Goal: Task Accomplishment & Management: Manage account settings

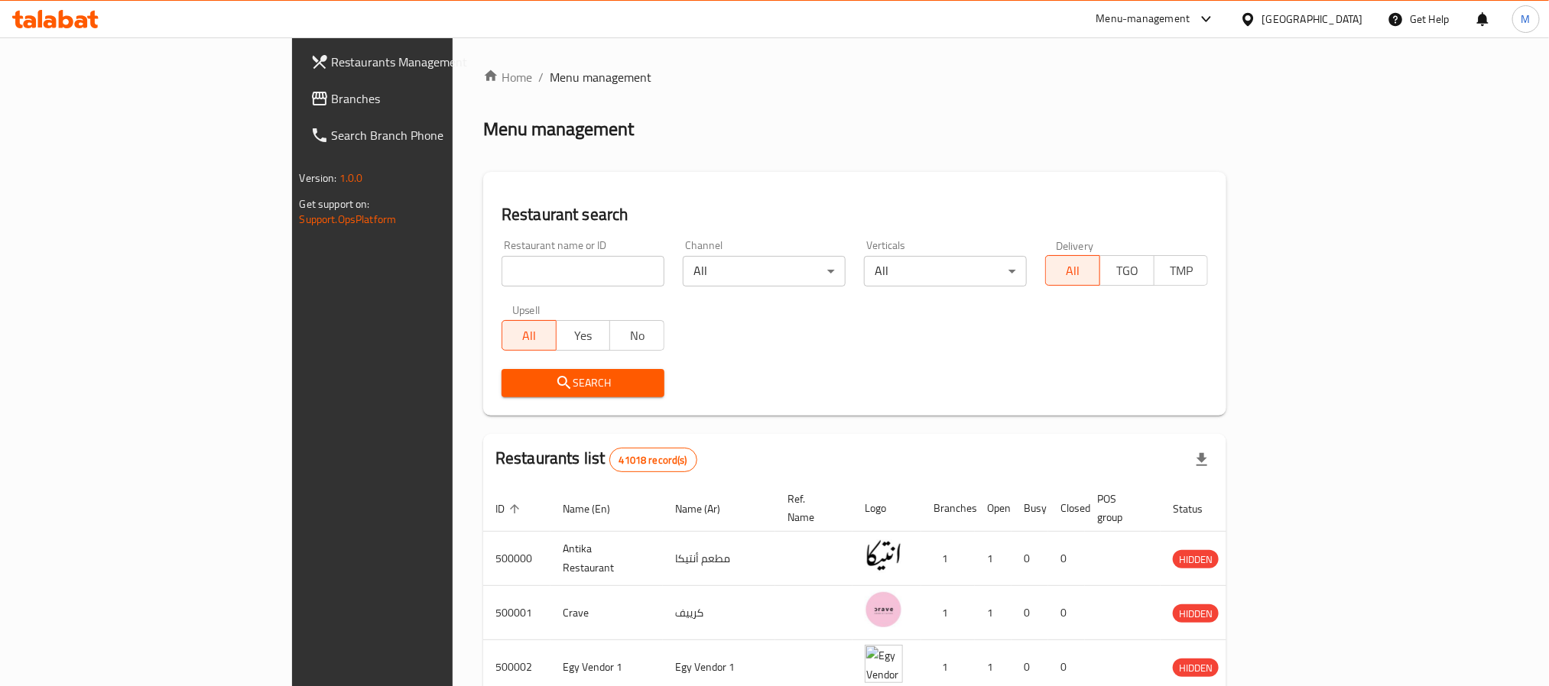
click at [501, 266] on input "search" at bounding box center [582, 271] width 163 height 31
paste input "700705"
type input "700705"
click button "Search" at bounding box center [582, 383] width 163 height 28
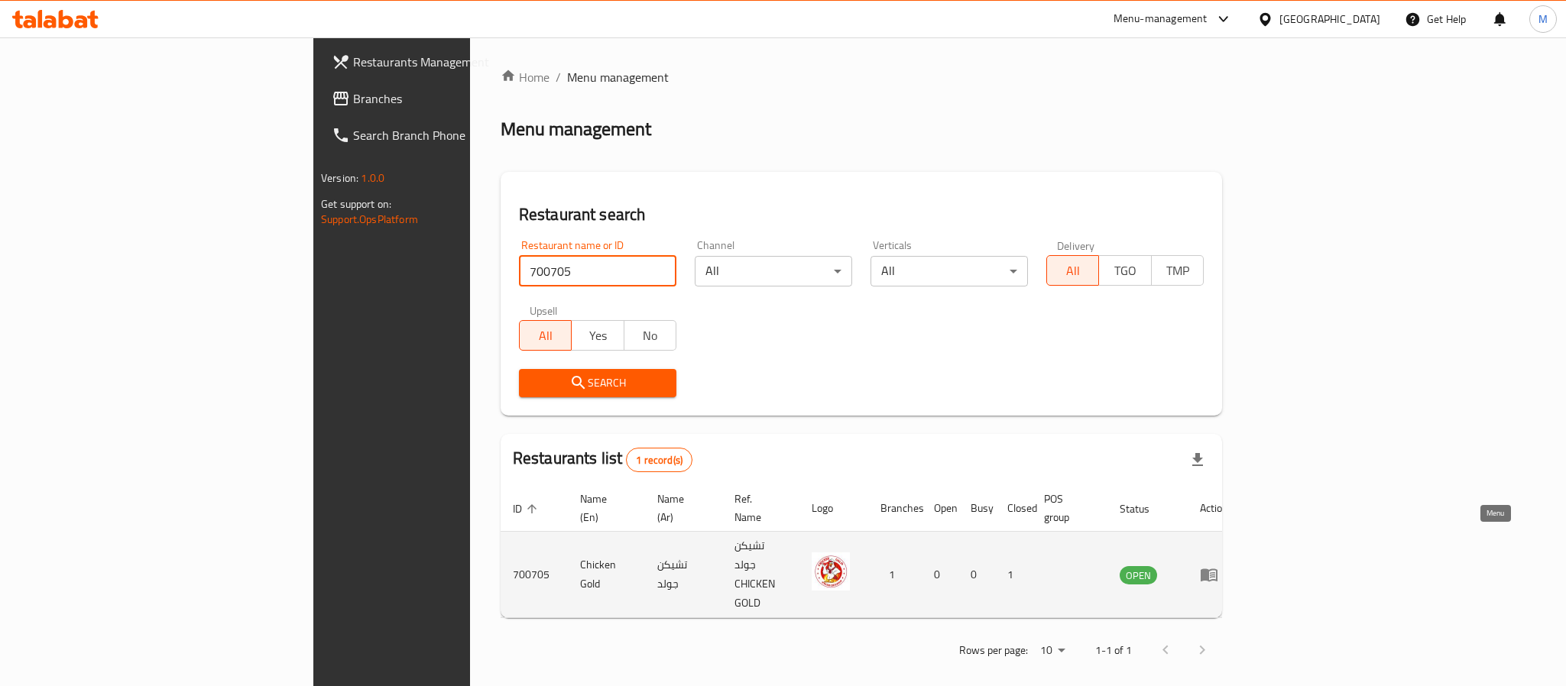
click at [1218, 569] on icon "enhanced table" at bounding box center [1209, 575] width 17 height 13
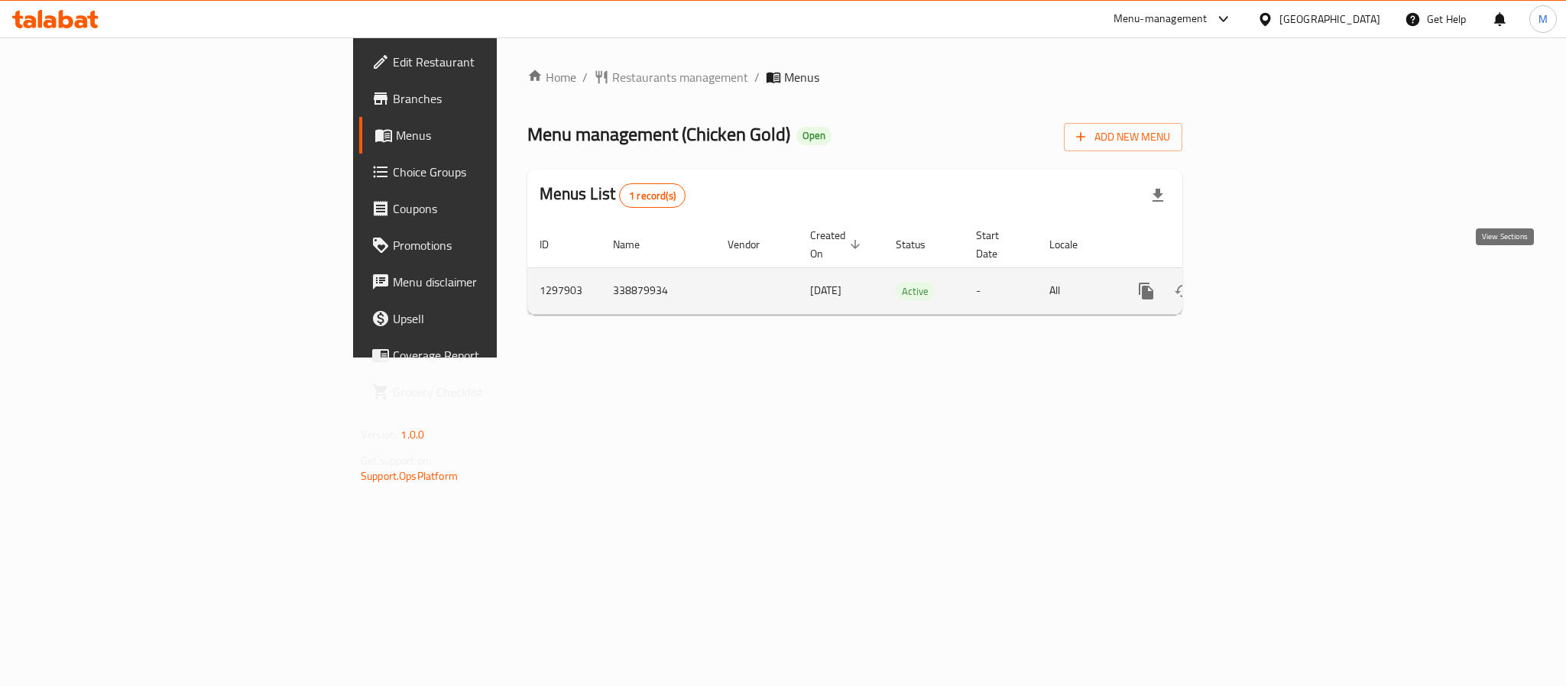
click at [1266, 282] on icon "enhanced table" at bounding box center [1256, 291] width 18 height 18
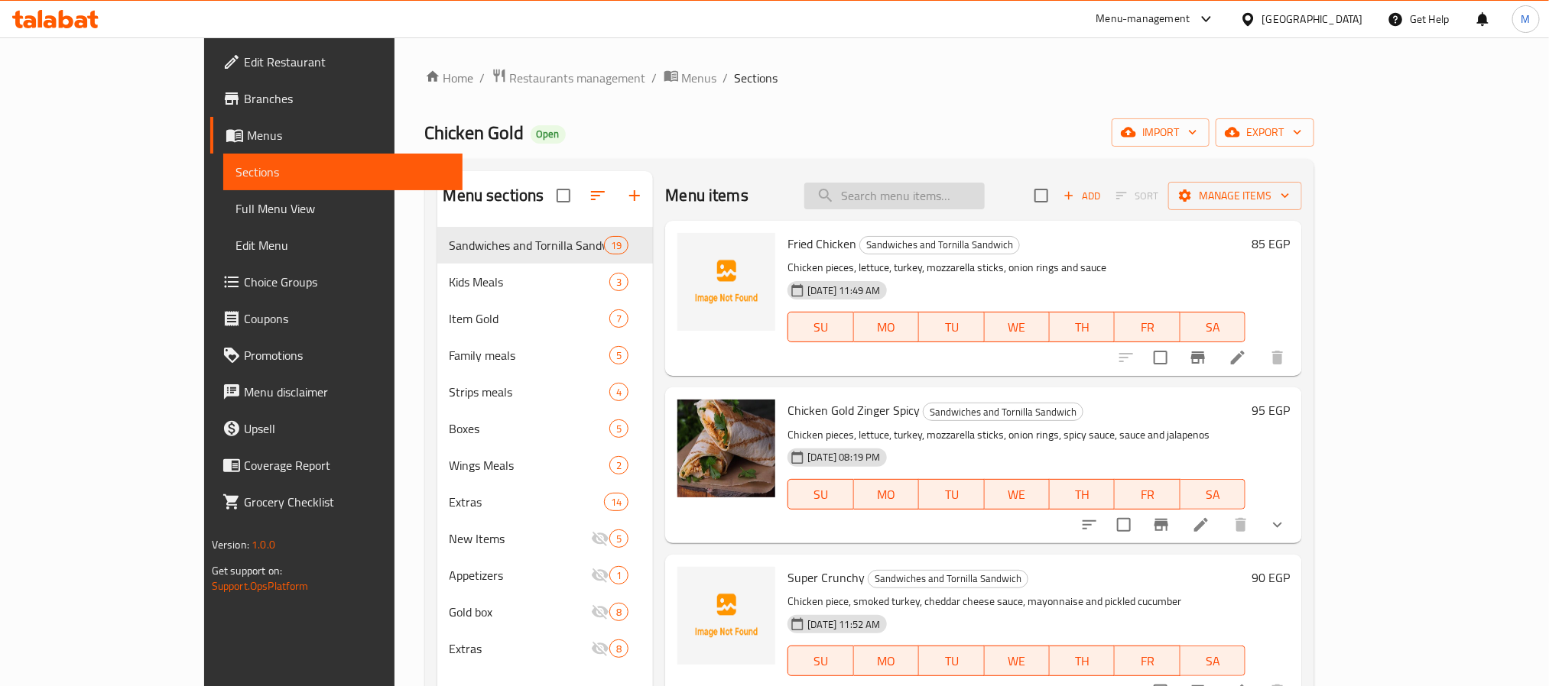
click at [945, 198] on input "search" at bounding box center [894, 196] width 180 height 27
paste input "Mix Fajita And Hot Dog Fattah"
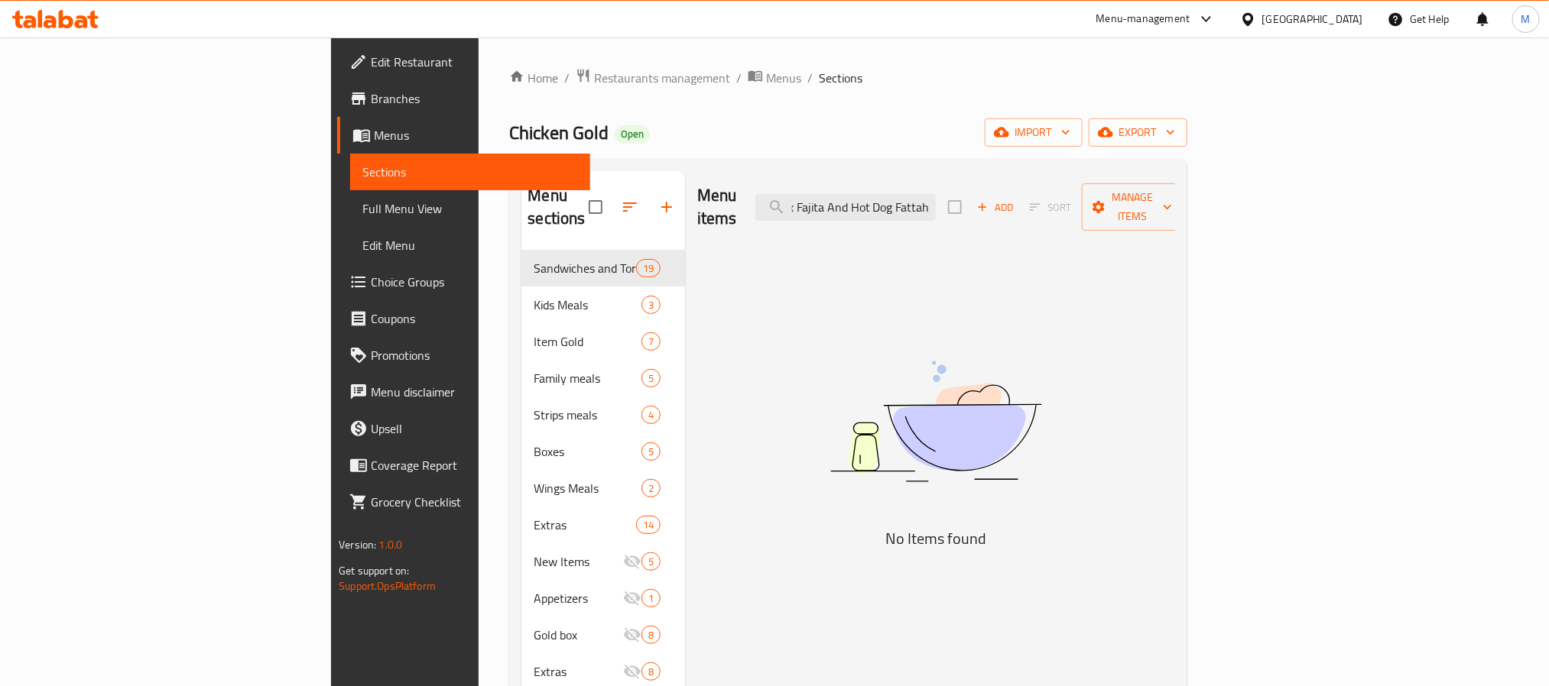
type input "Mix Fajita And Hot Dog Fattah"
click at [1175, 126] on span "export" at bounding box center [1138, 132] width 74 height 19
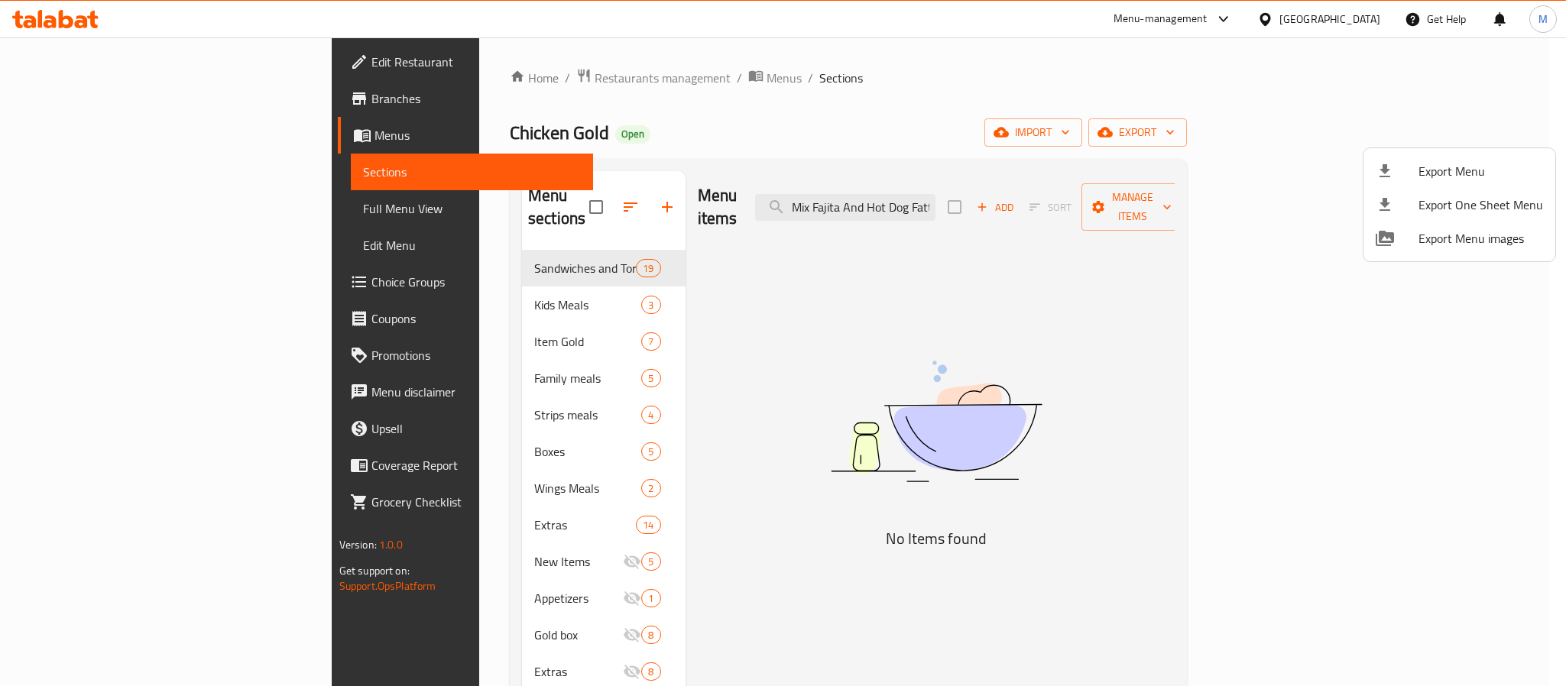
click at [1425, 165] on span "Export Menu" at bounding box center [1481, 171] width 125 height 18
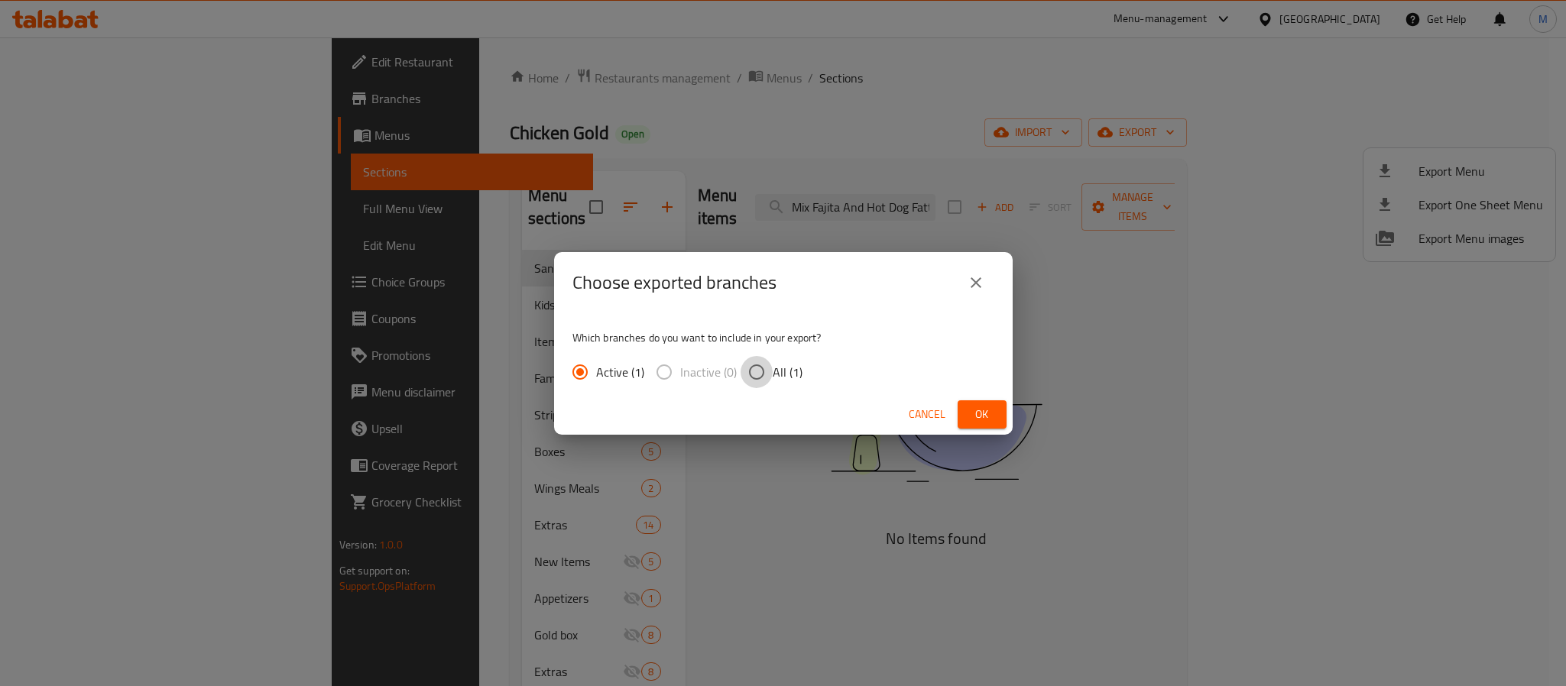
click at [764, 376] on input "All (1)" at bounding box center [757, 372] width 32 height 32
radio input "true"
click at [986, 420] on span "Ok" at bounding box center [982, 414] width 24 height 19
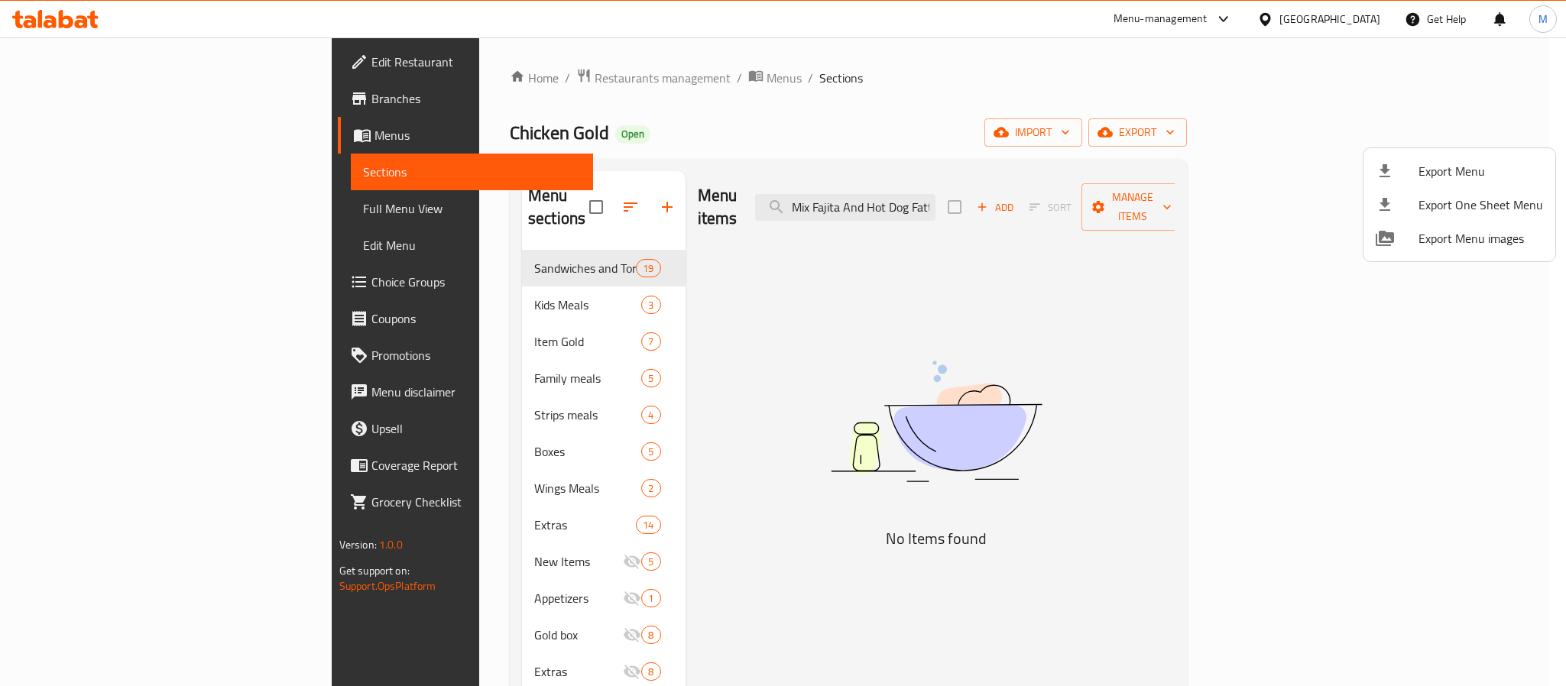
click at [120, 207] on div at bounding box center [783, 343] width 1566 height 686
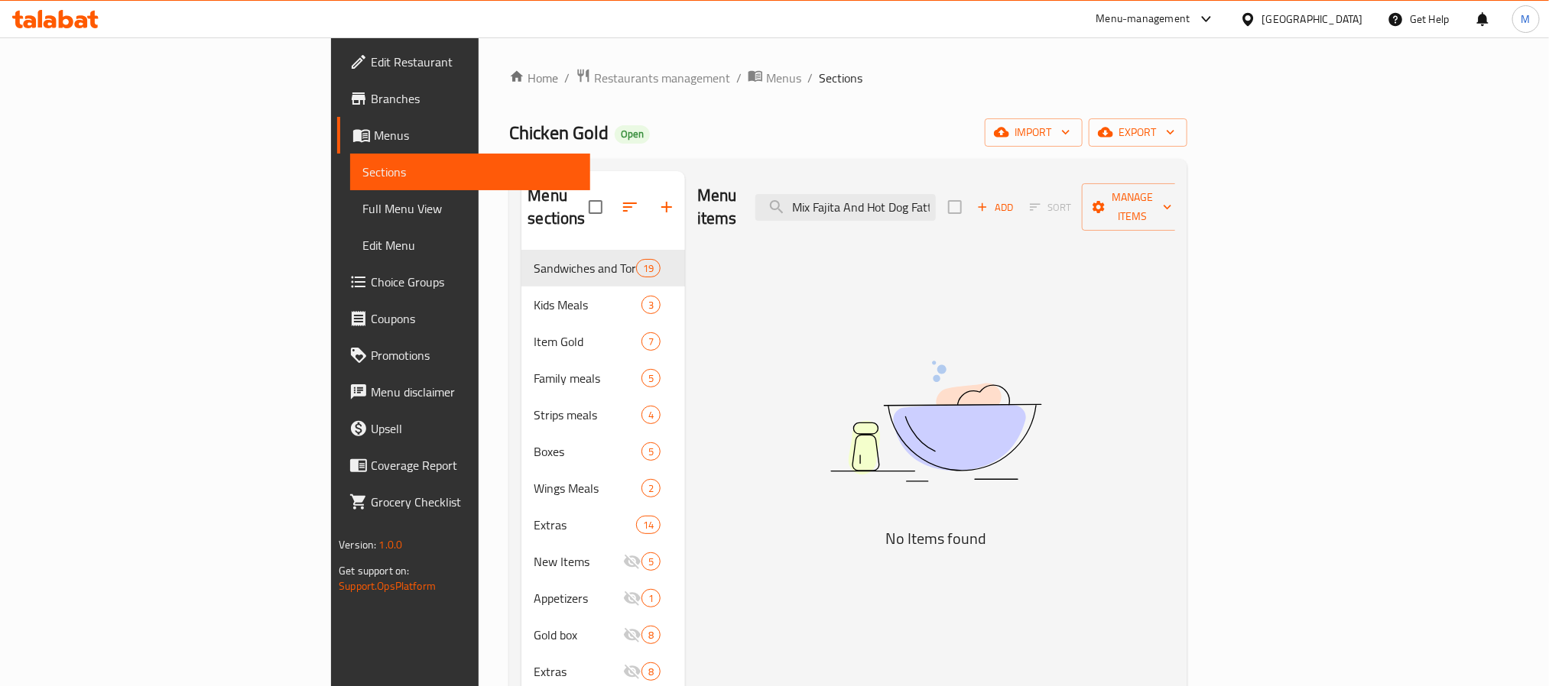
click at [362, 206] on span "Full Menu View" at bounding box center [469, 208] width 215 height 18
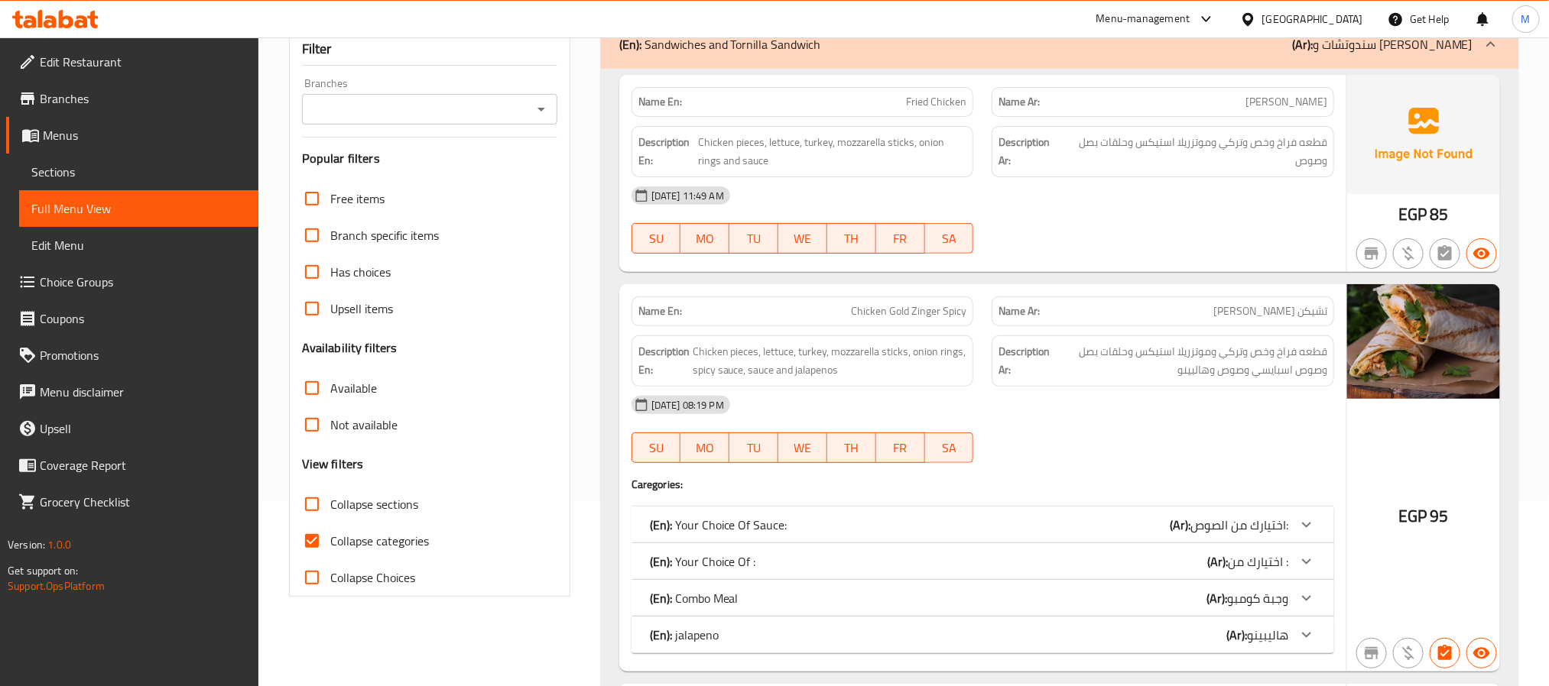
scroll to position [229, 0]
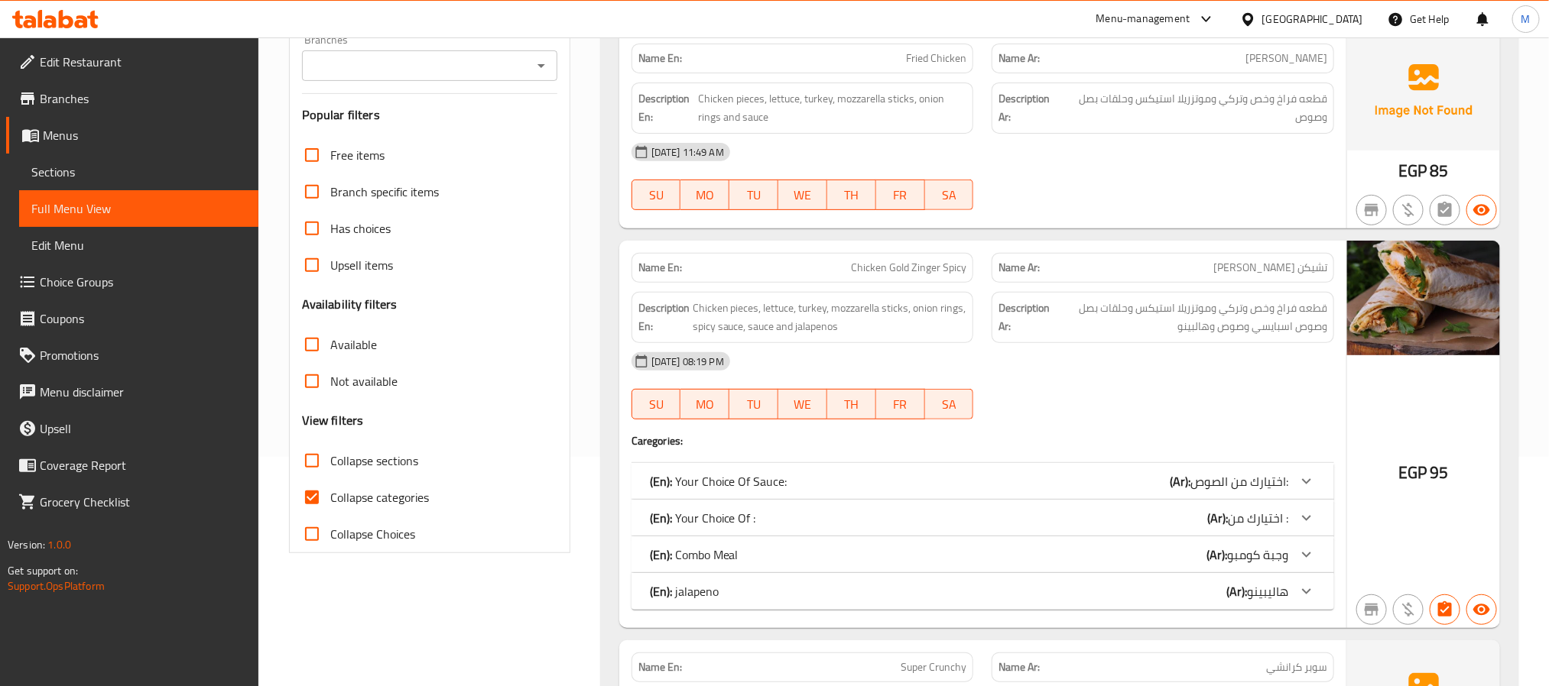
click at [303, 498] on input "Collapse categories" at bounding box center [312, 497] width 37 height 37
checkbox input "false"
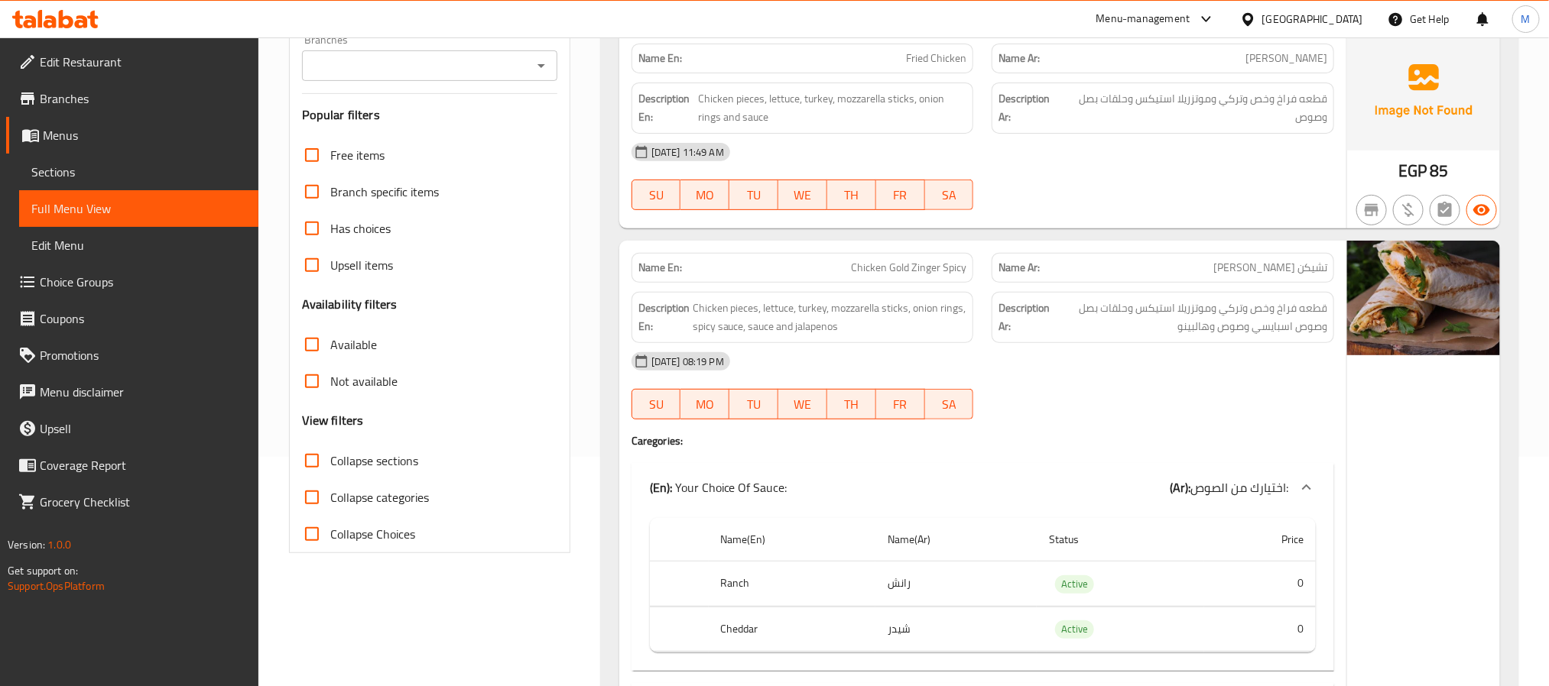
click at [537, 67] on icon "Open" at bounding box center [541, 66] width 18 height 18
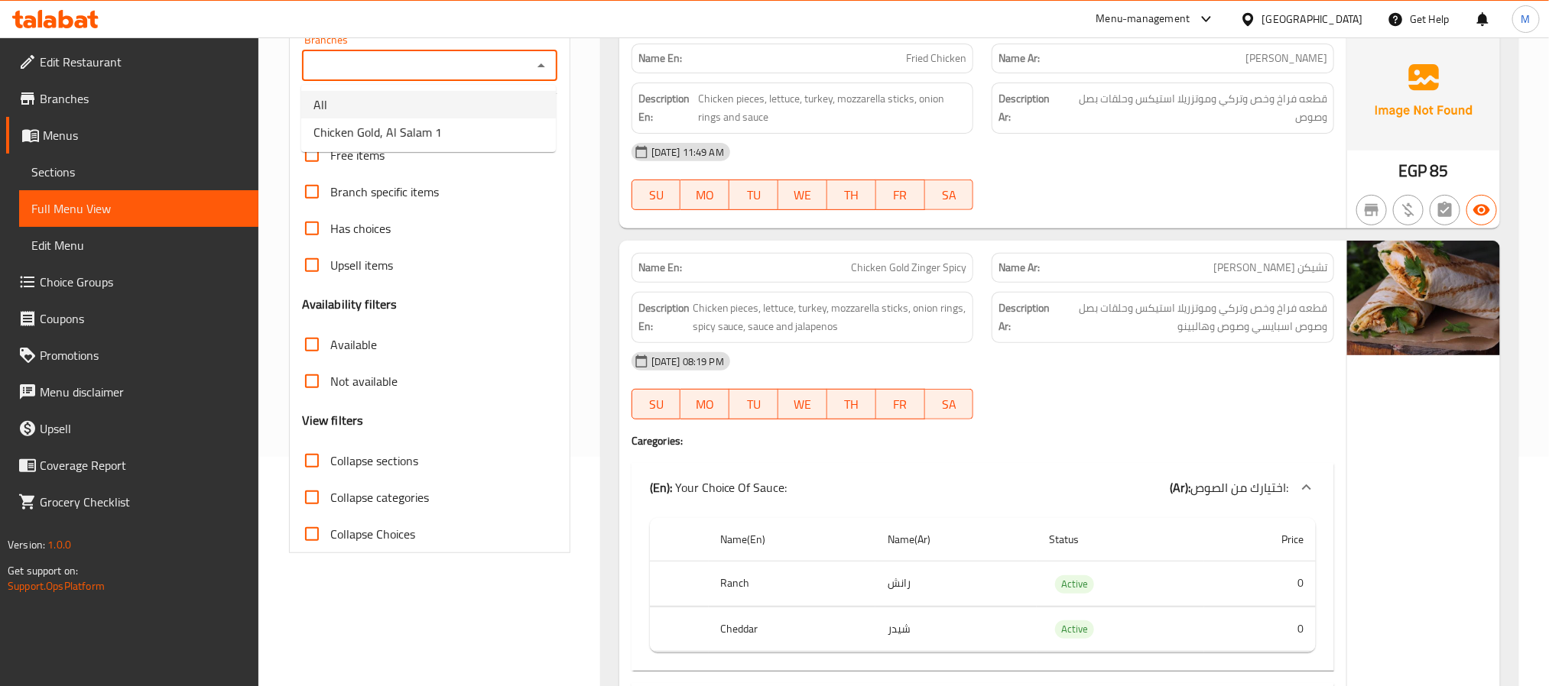
click at [400, 106] on li "All" at bounding box center [428, 105] width 255 height 28
type input "All"
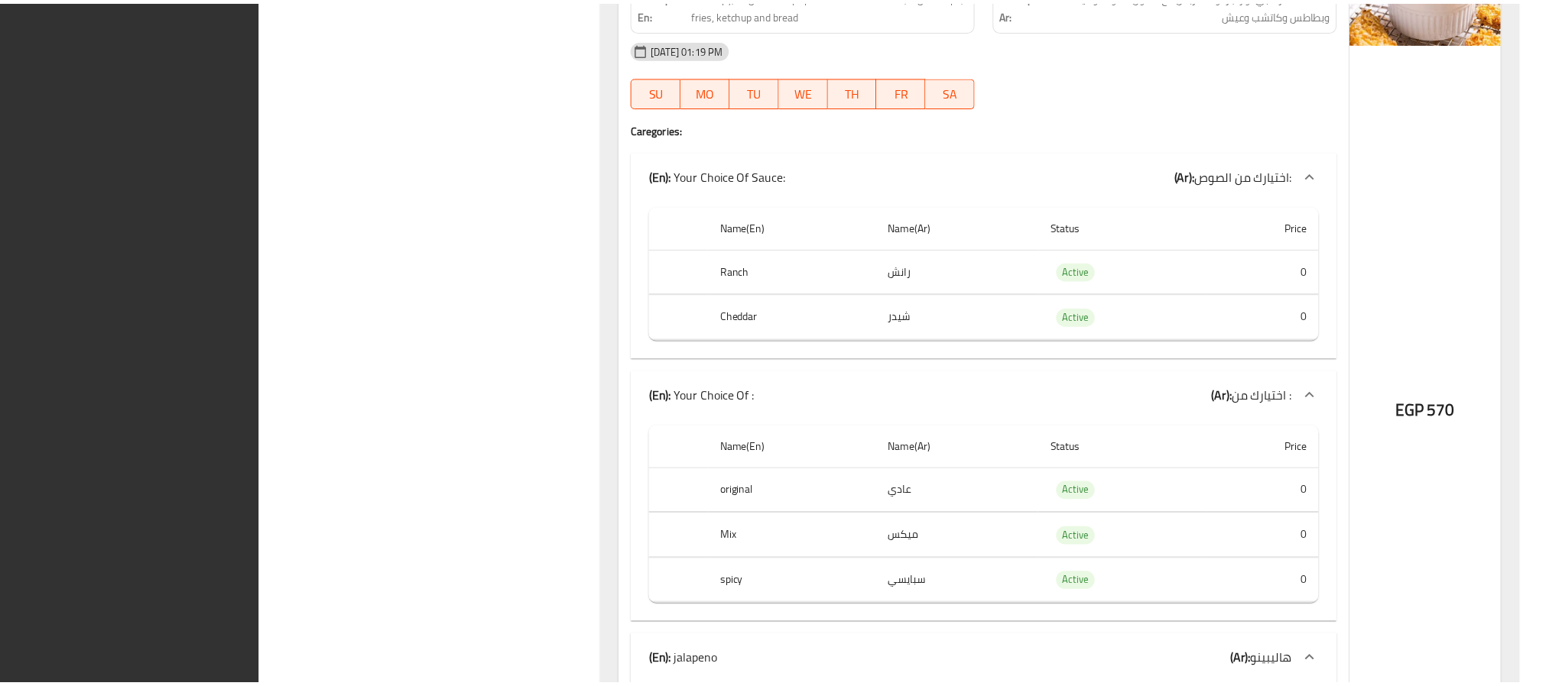
scroll to position [35999, 0]
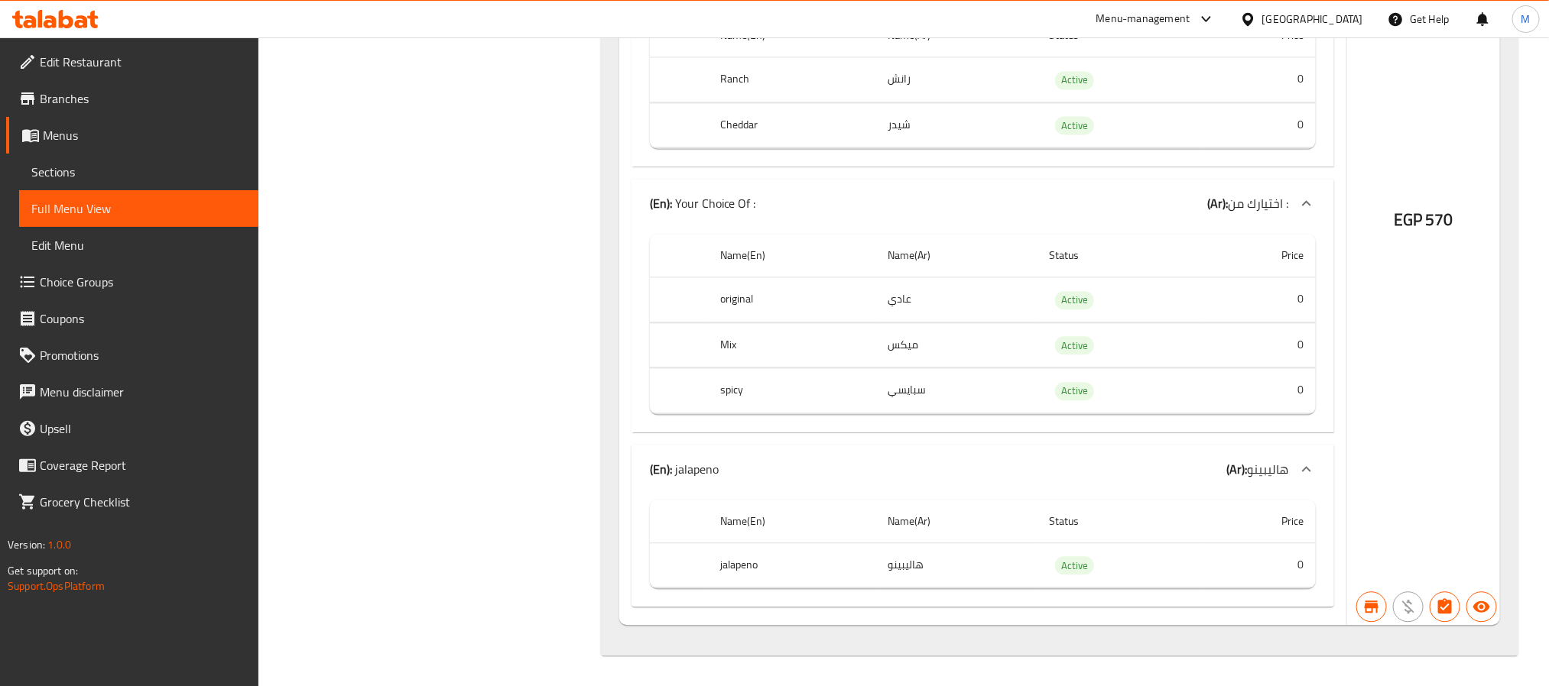
click at [58, 122] on link "Menus" at bounding box center [132, 135] width 252 height 37
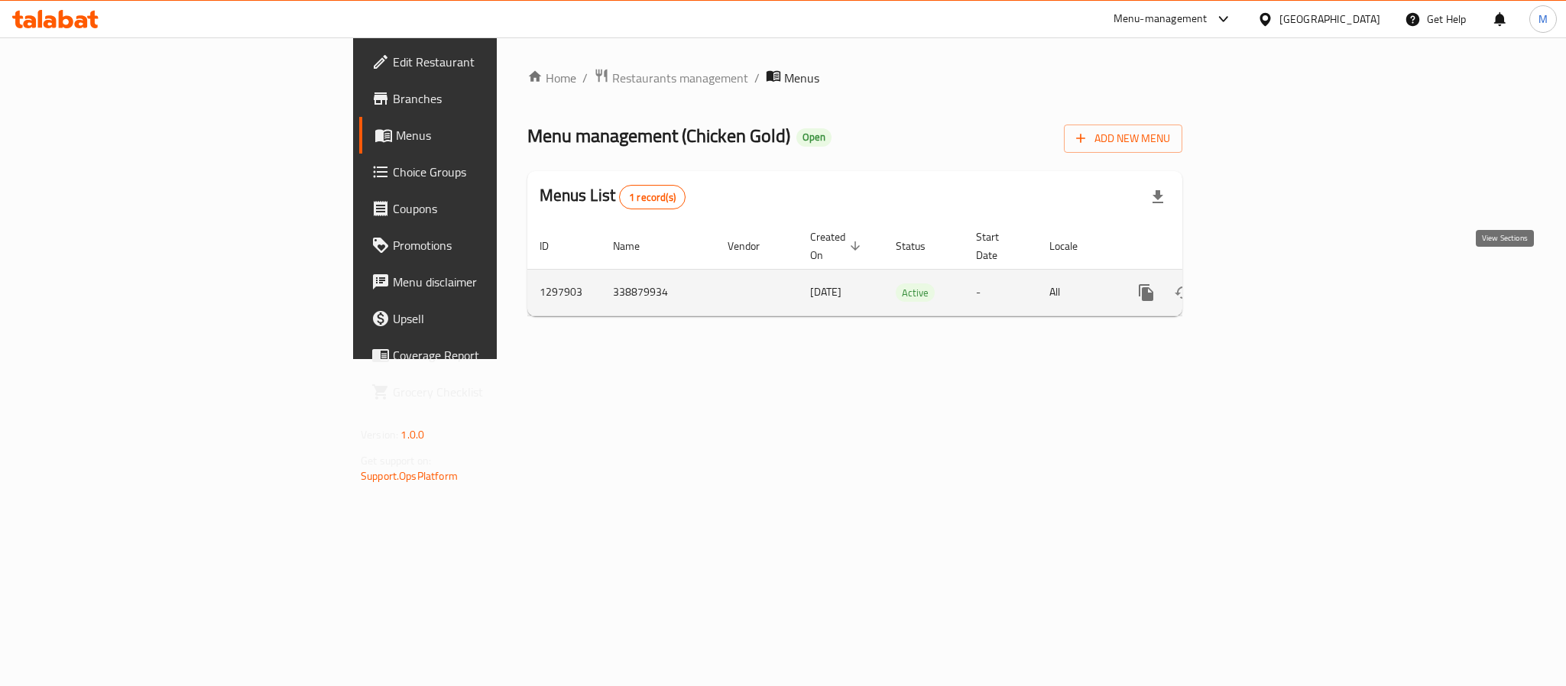
click at [1263, 286] on icon "enhanced table" at bounding box center [1257, 293] width 14 height 14
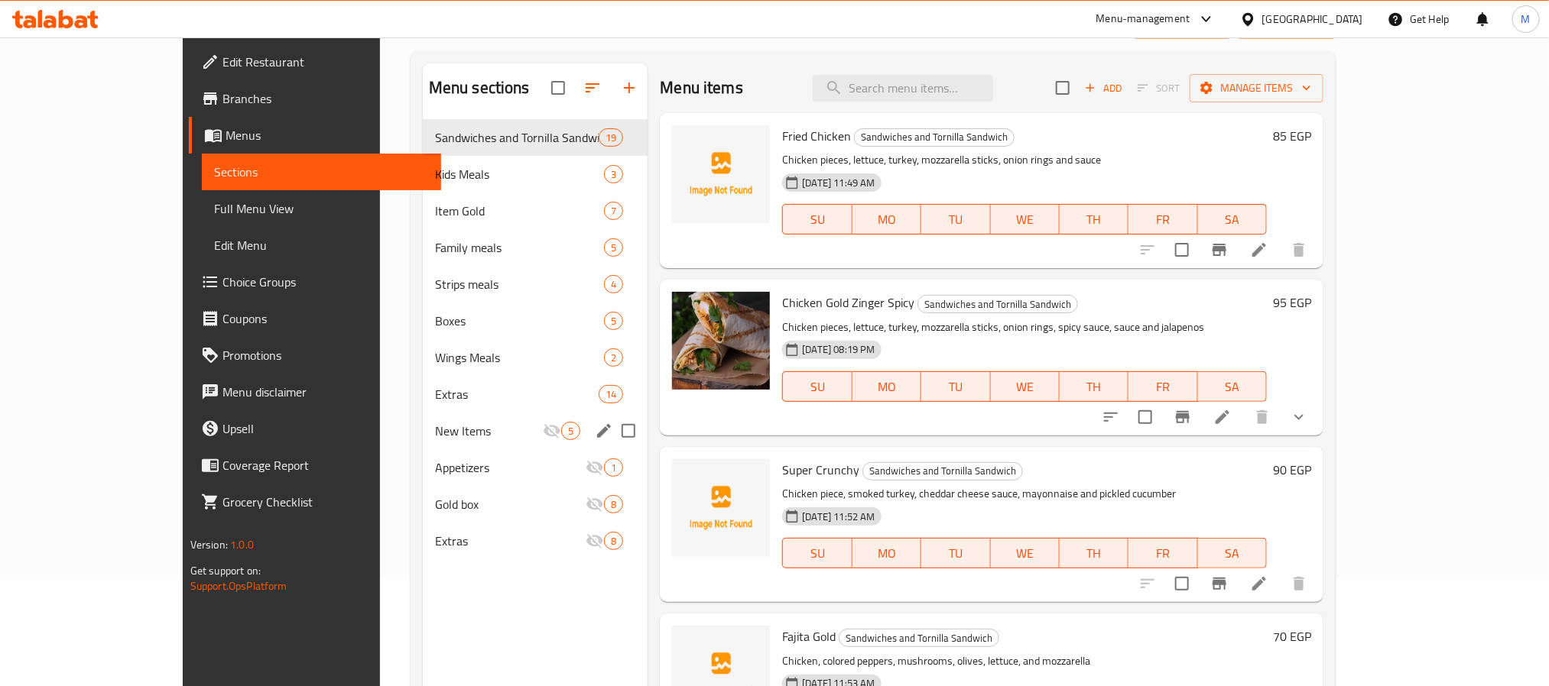
scroll to position [214, 0]
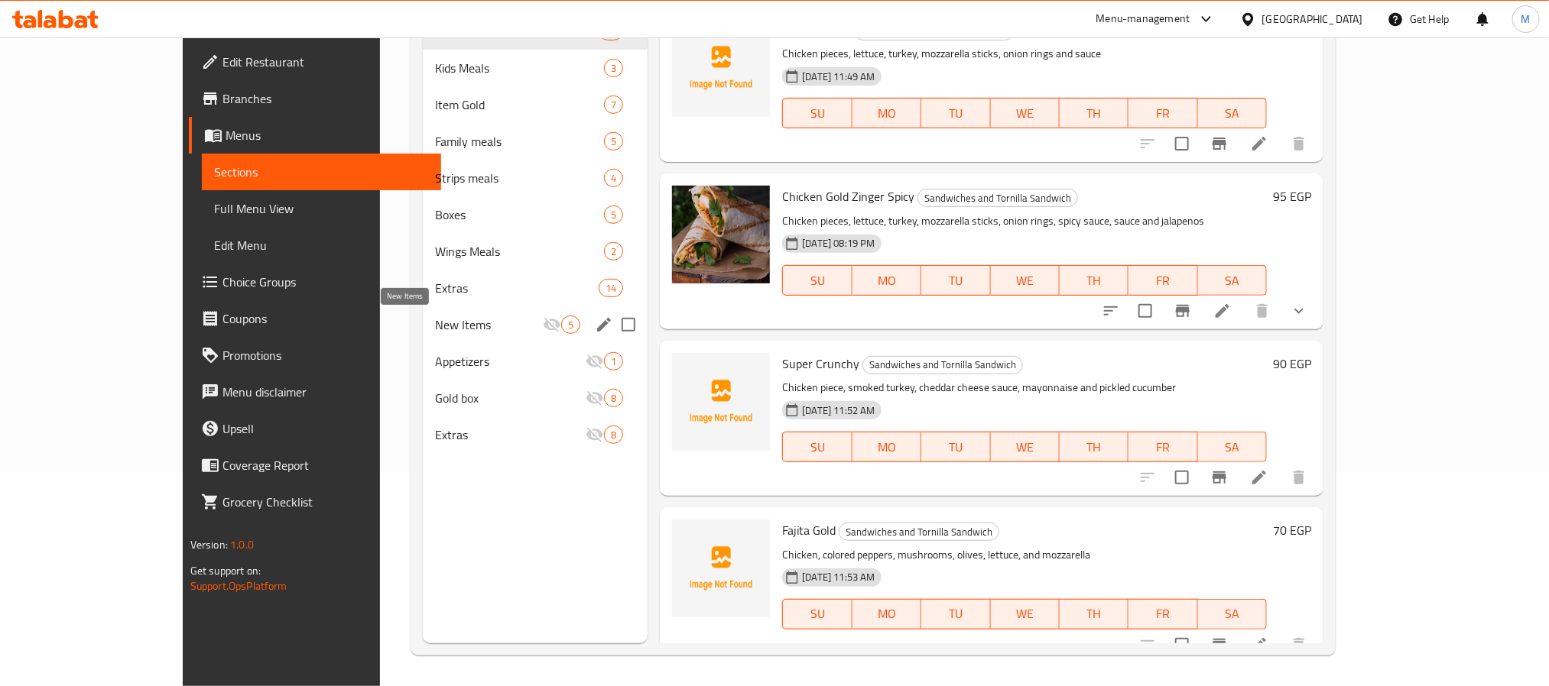
click at [435, 321] on span "New Items" at bounding box center [489, 325] width 108 height 18
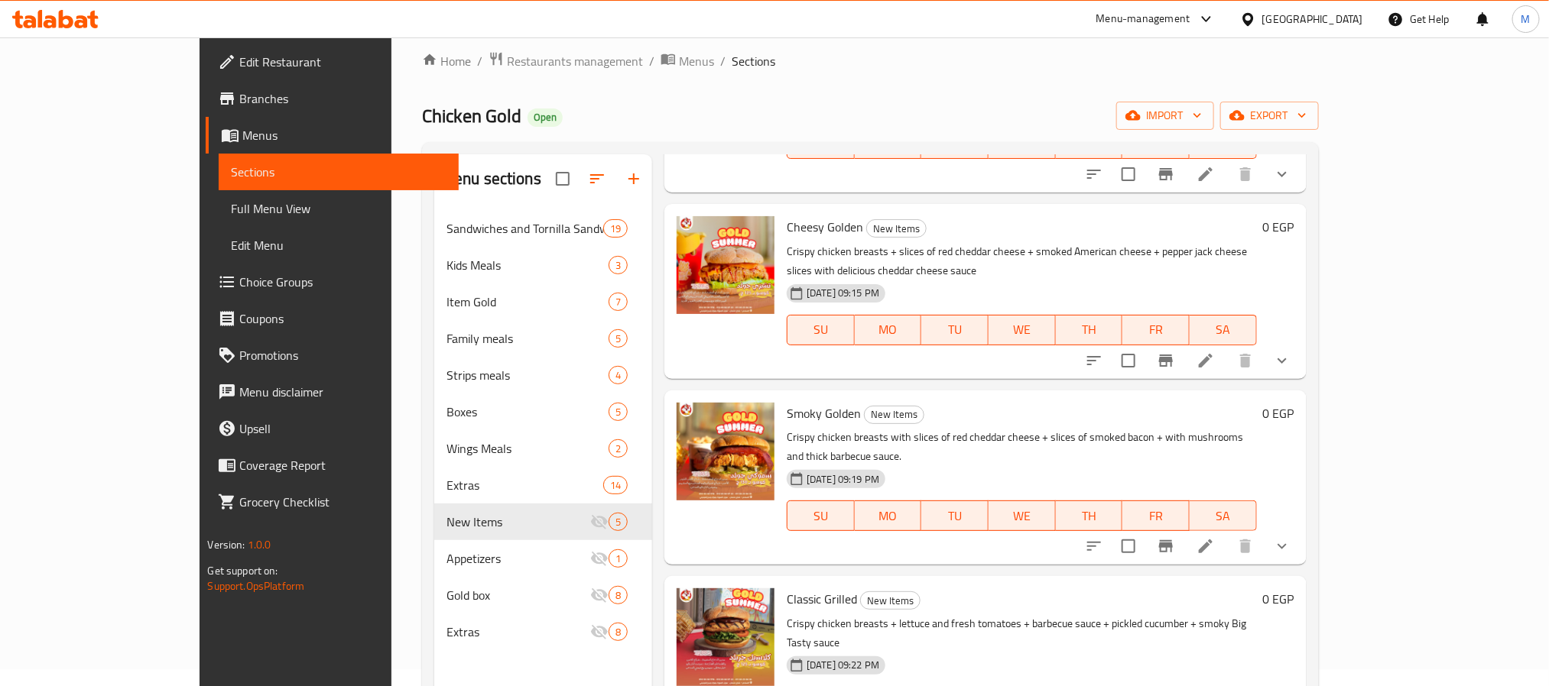
scroll to position [214, 0]
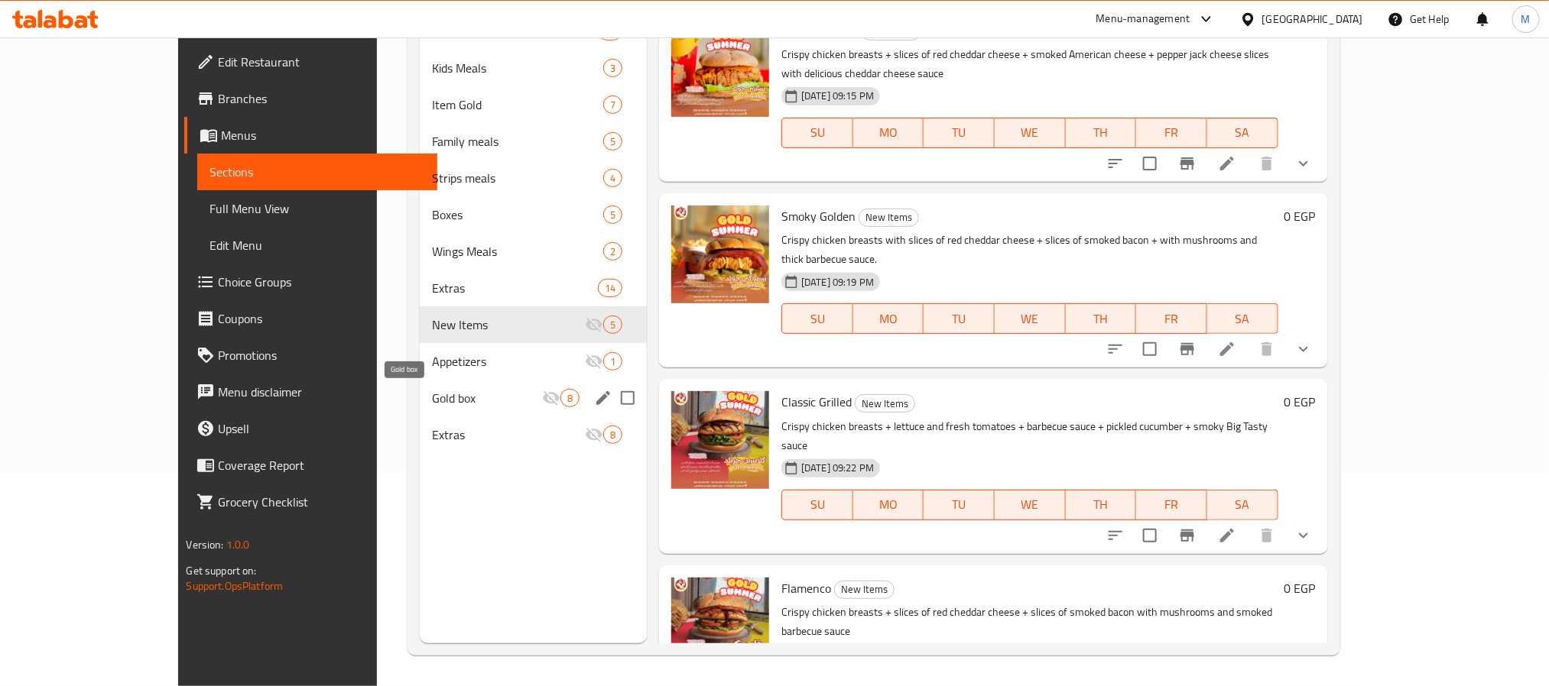
click at [432, 401] on span "Gold box" at bounding box center [487, 398] width 110 height 18
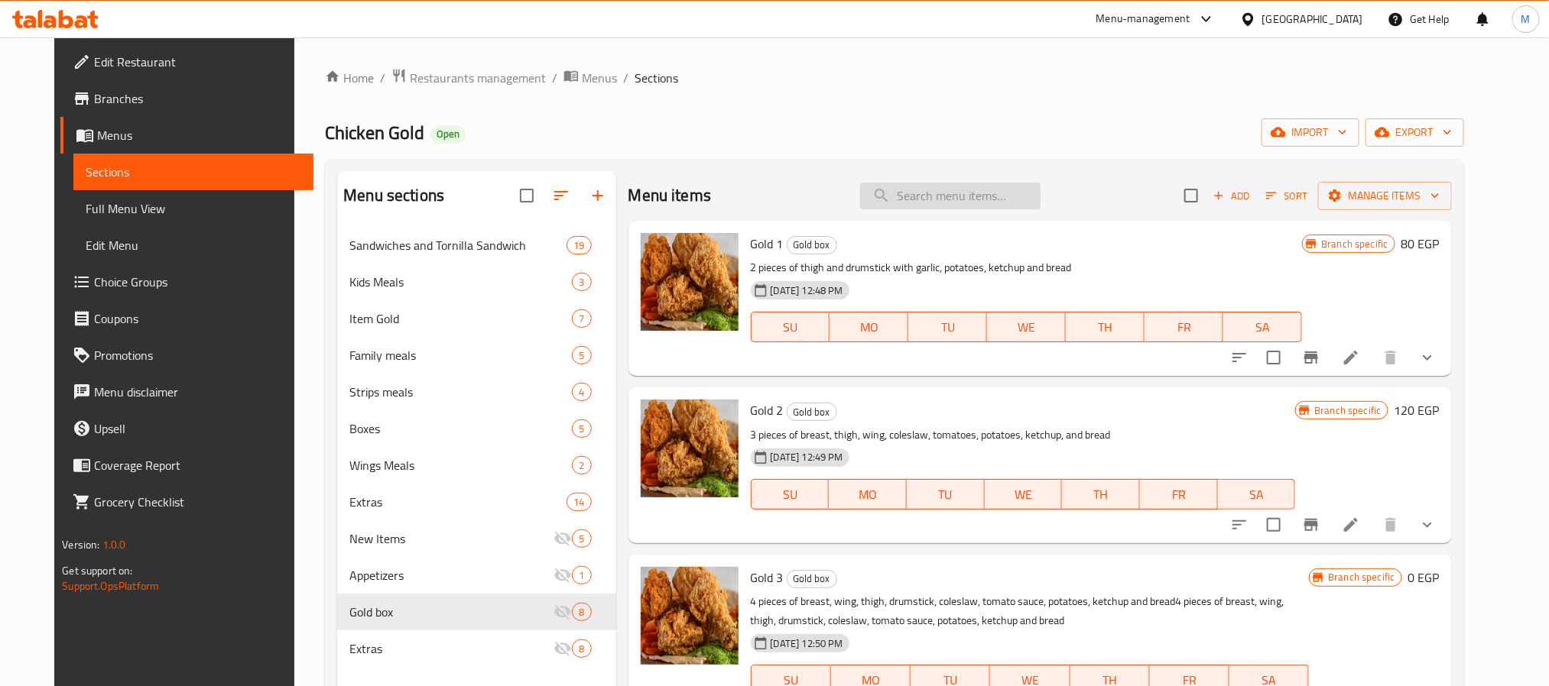
click at [1010, 190] on input "search" at bounding box center [950, 196] width 180 height 27
paste input "Potato With Fries"
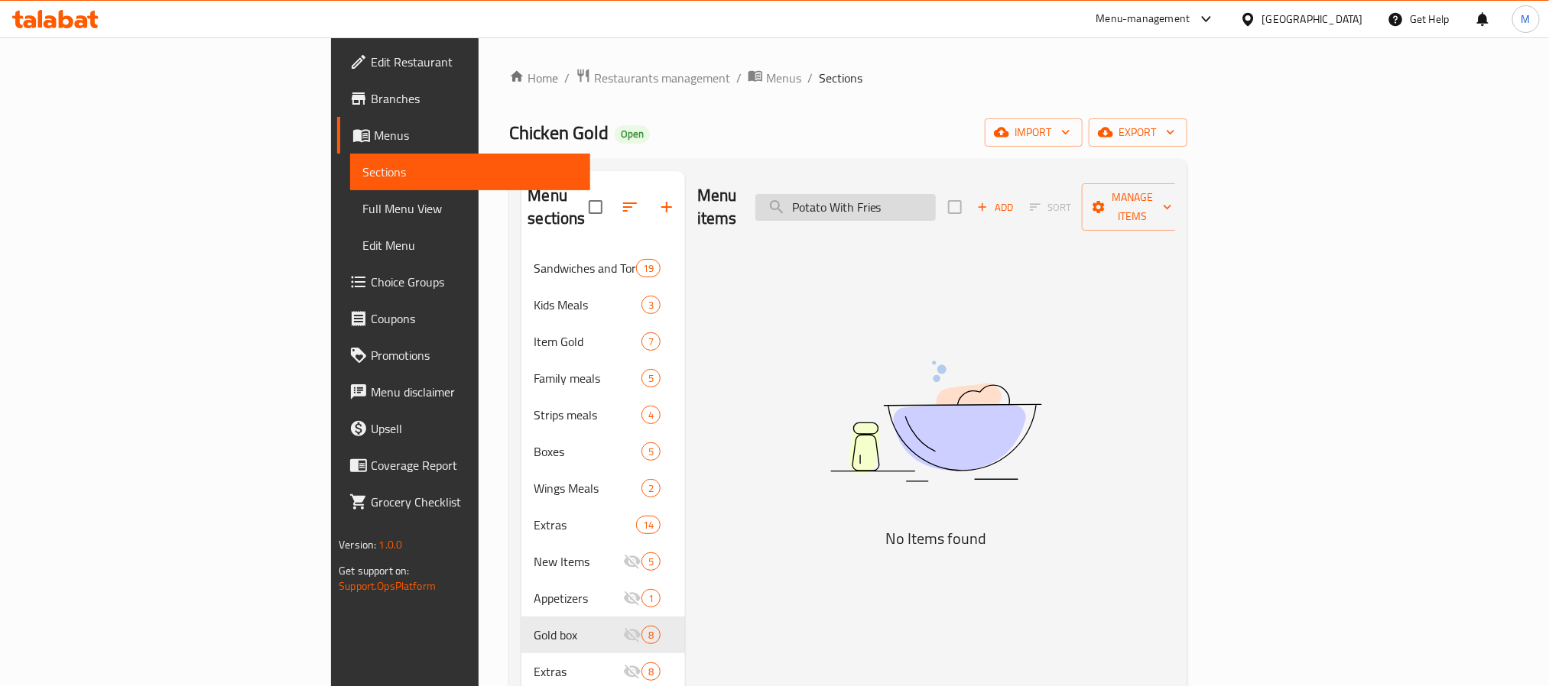
click at [936, 199] on input "Potato With Fries" at bounding box center [845, 207] width 180 height 27
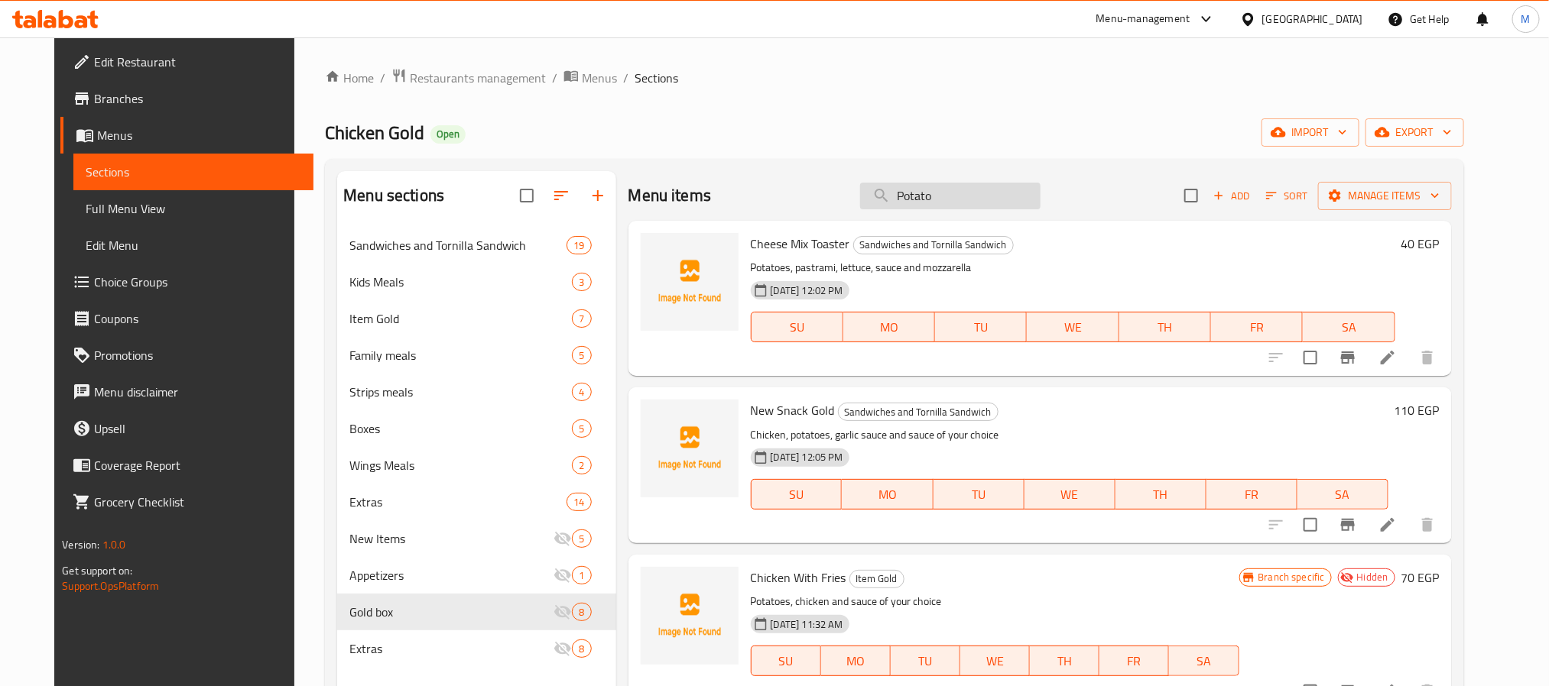
click at [1018, 200] on input "Potato" at bounding box center [950, 196] width 180 height 27
paste input "Hot Dog"
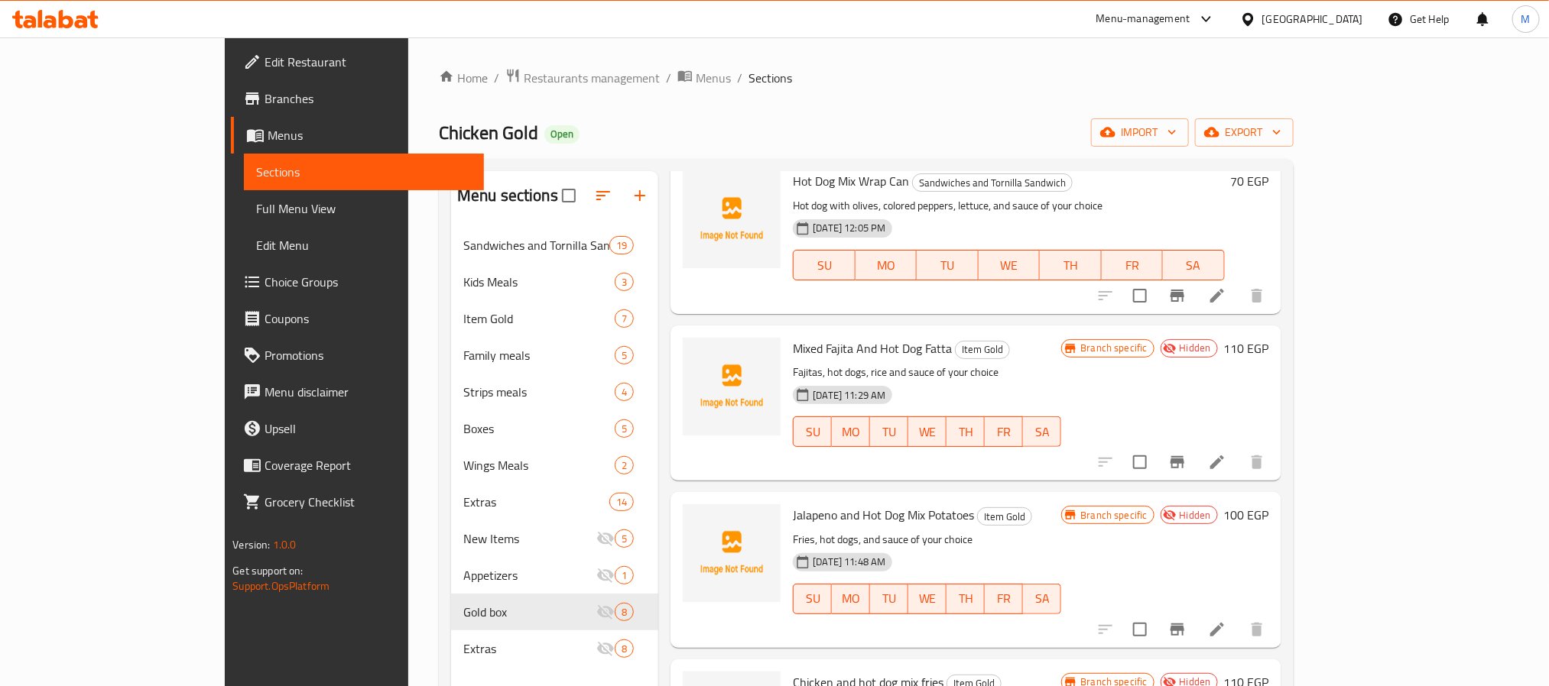
scroll to position [344, 0]
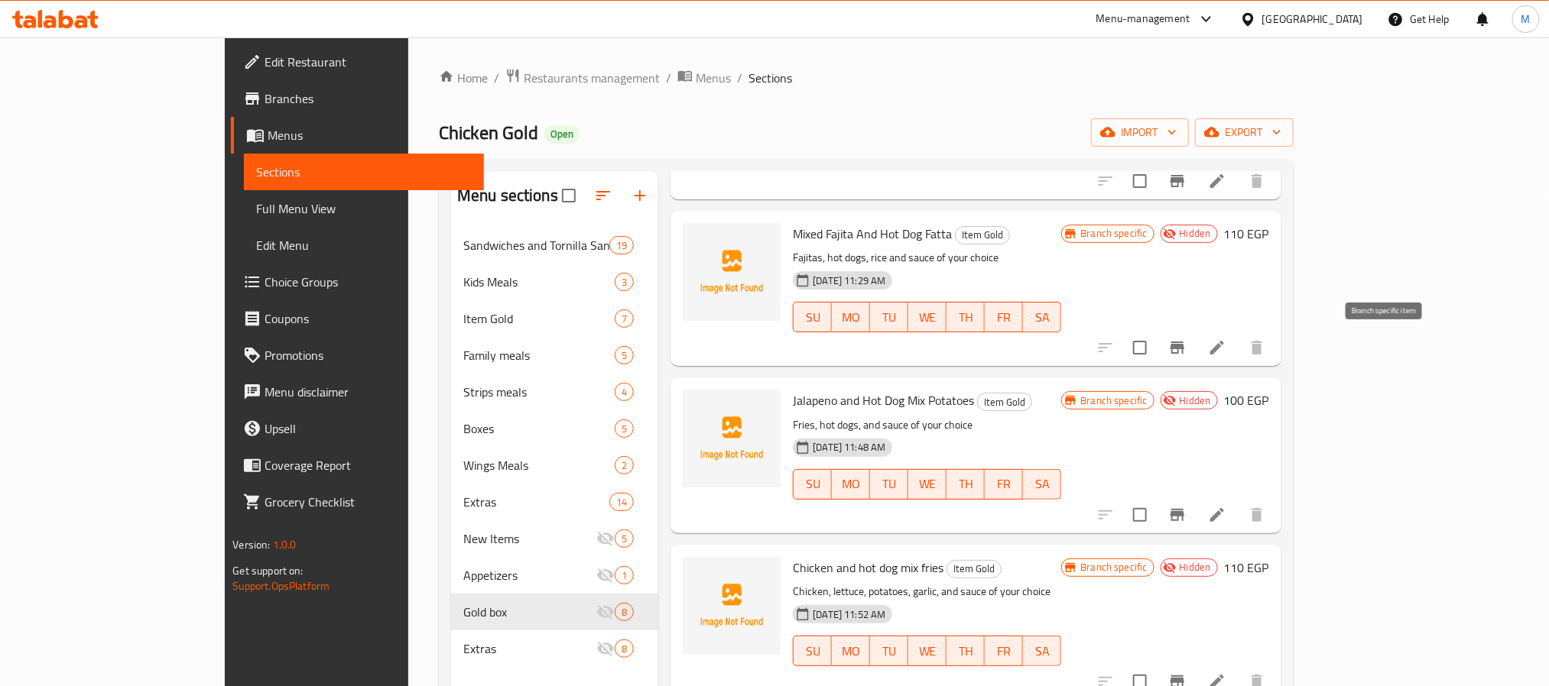
type input "Hot Dog"
click at [1184, 345] on icon "Branch-specific-item" at bounding box center [1177, 348] width 14 height 12
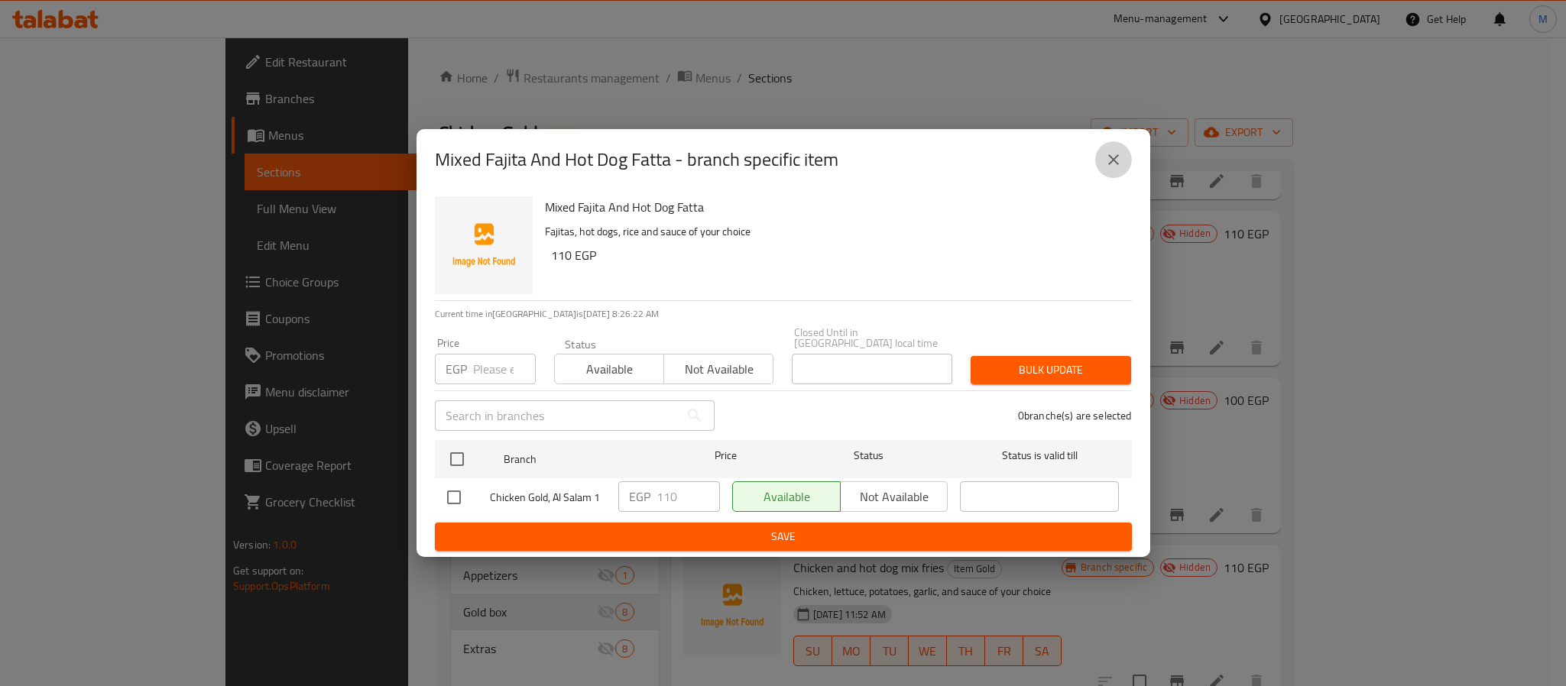
click at [1115, 169] on icon "close" at bounding box center [1113, 160] width 18 height 18
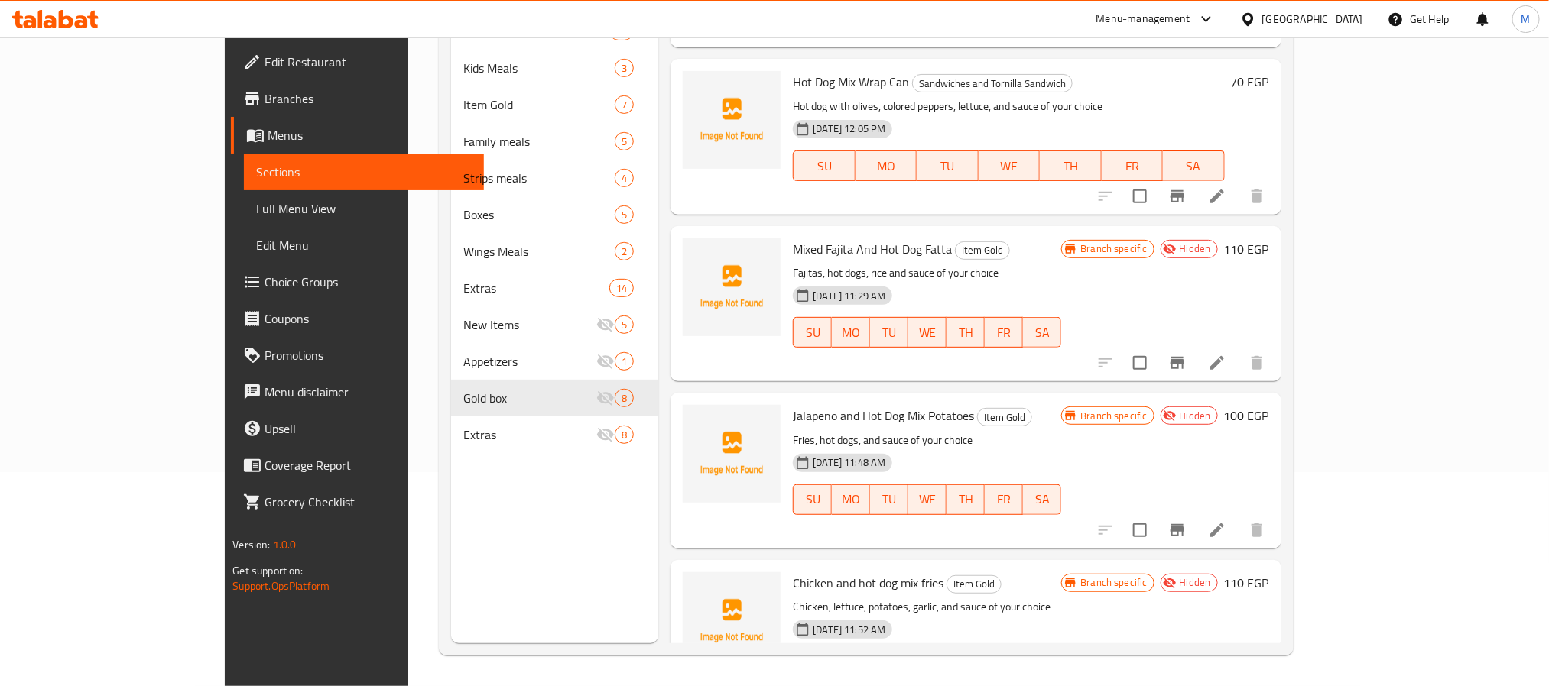
scroll to position [229, 0]
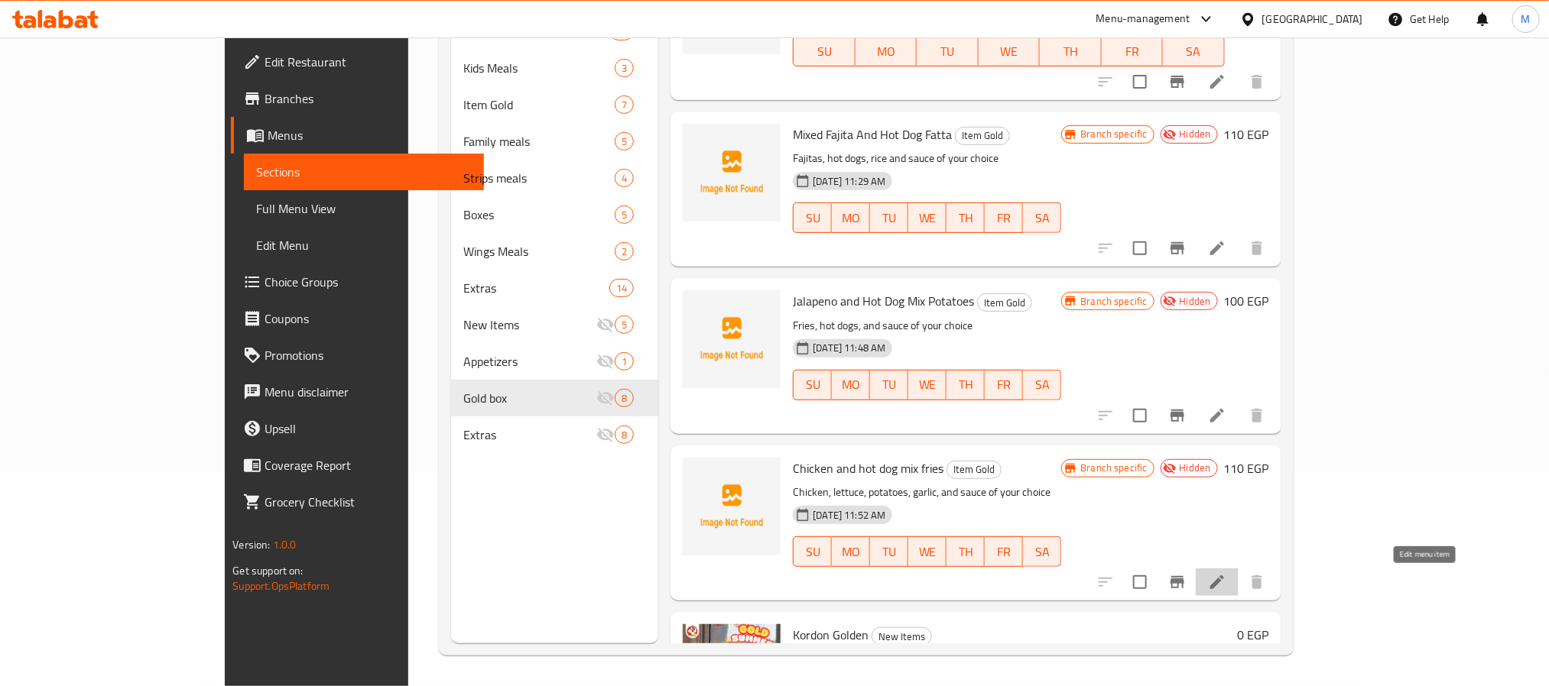
click at [1226, 587] on icon at bounding box center [1217, 582] width 18 height 18
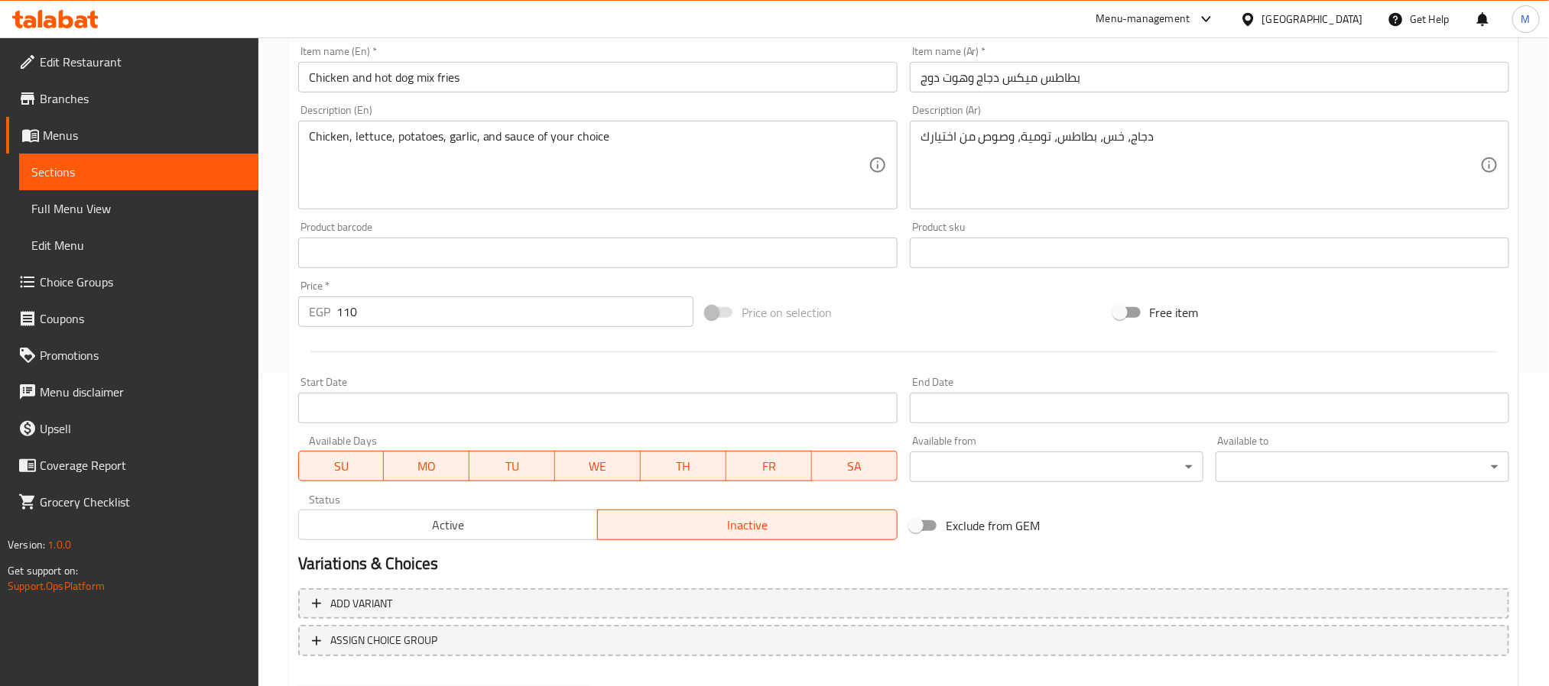
scroll to position [369, 0]
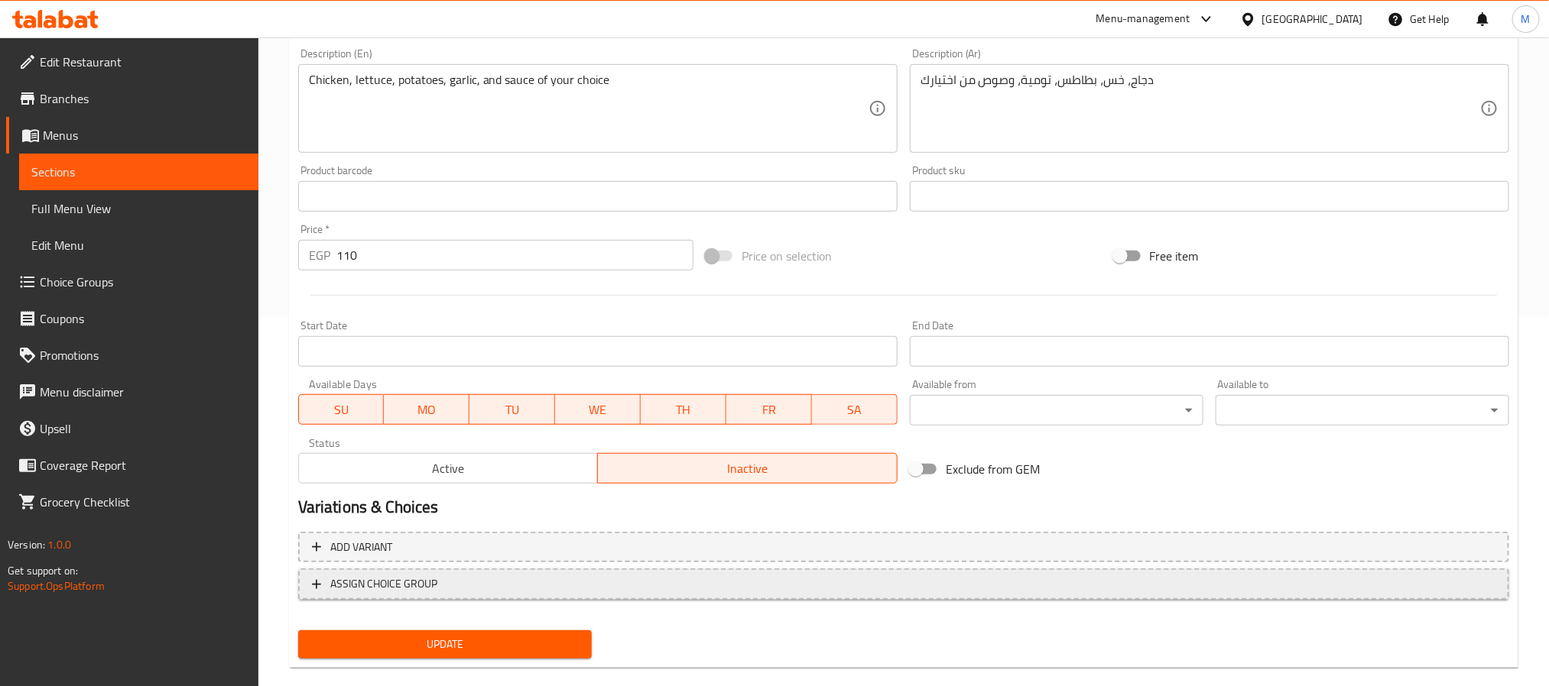
click at [346, 587] on span "ASSIGN CHOICE GROUP" at bounding box center [383, 584] width 107 height 19
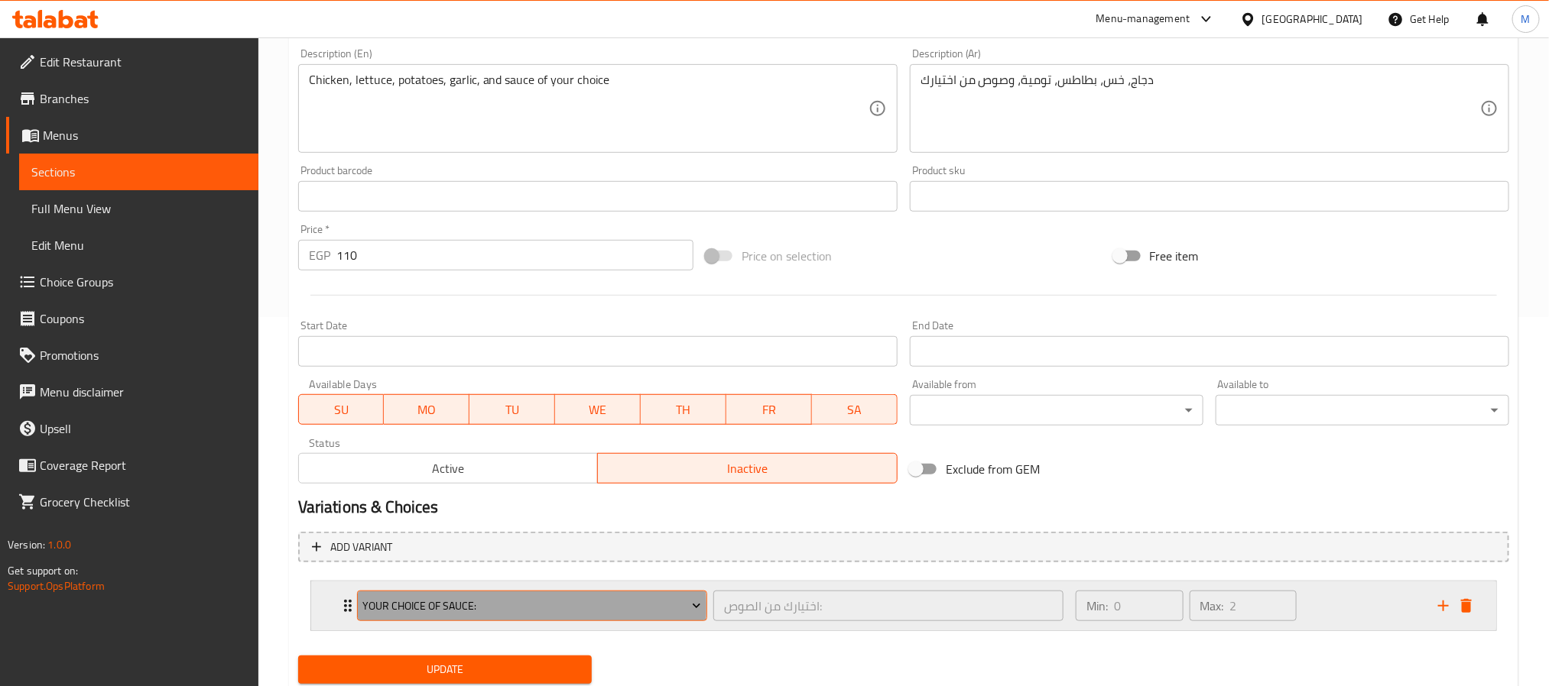
click at [422, 608] on span "Your Choice Of Sauce:" at bounding box center [531, 606] width 339 height 19
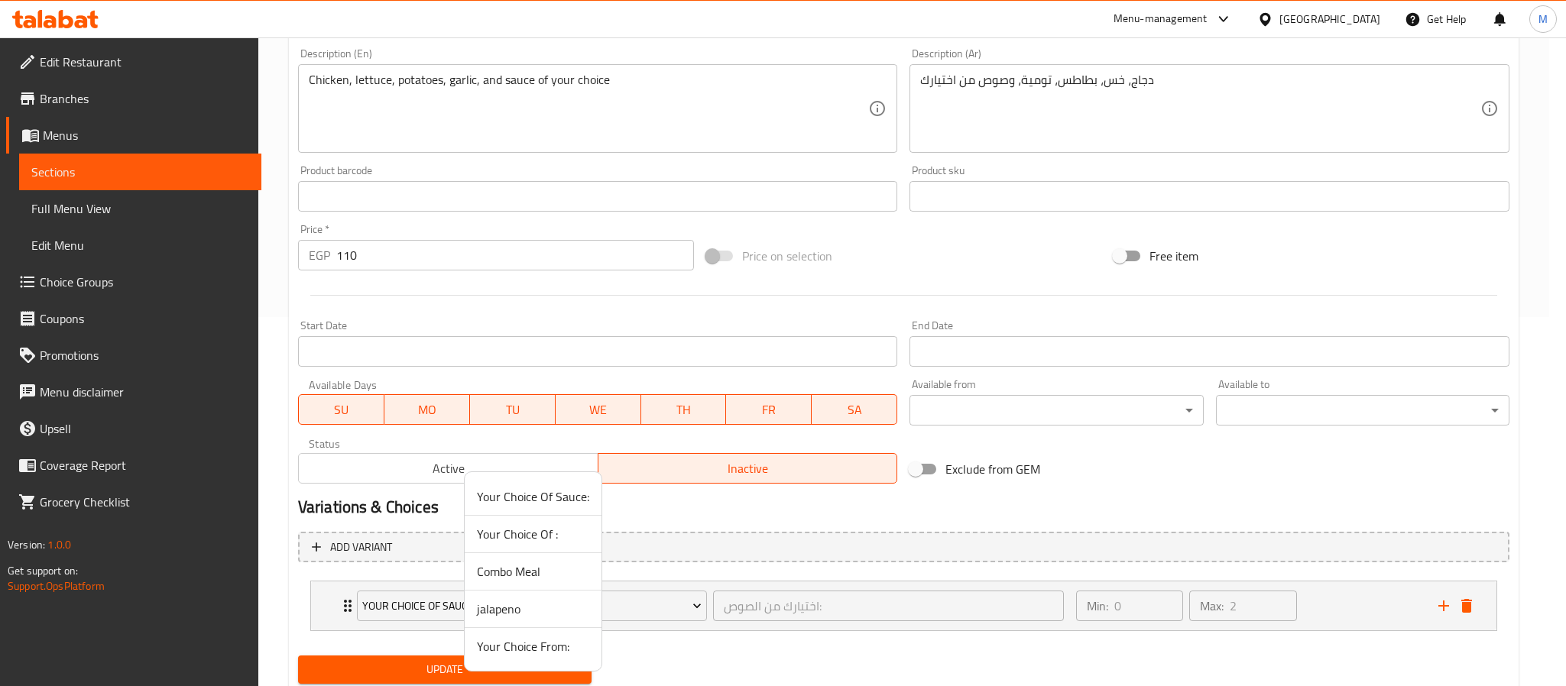
click at [1351, 624] on div at bounding box center [783, 343] width 1566 height 686
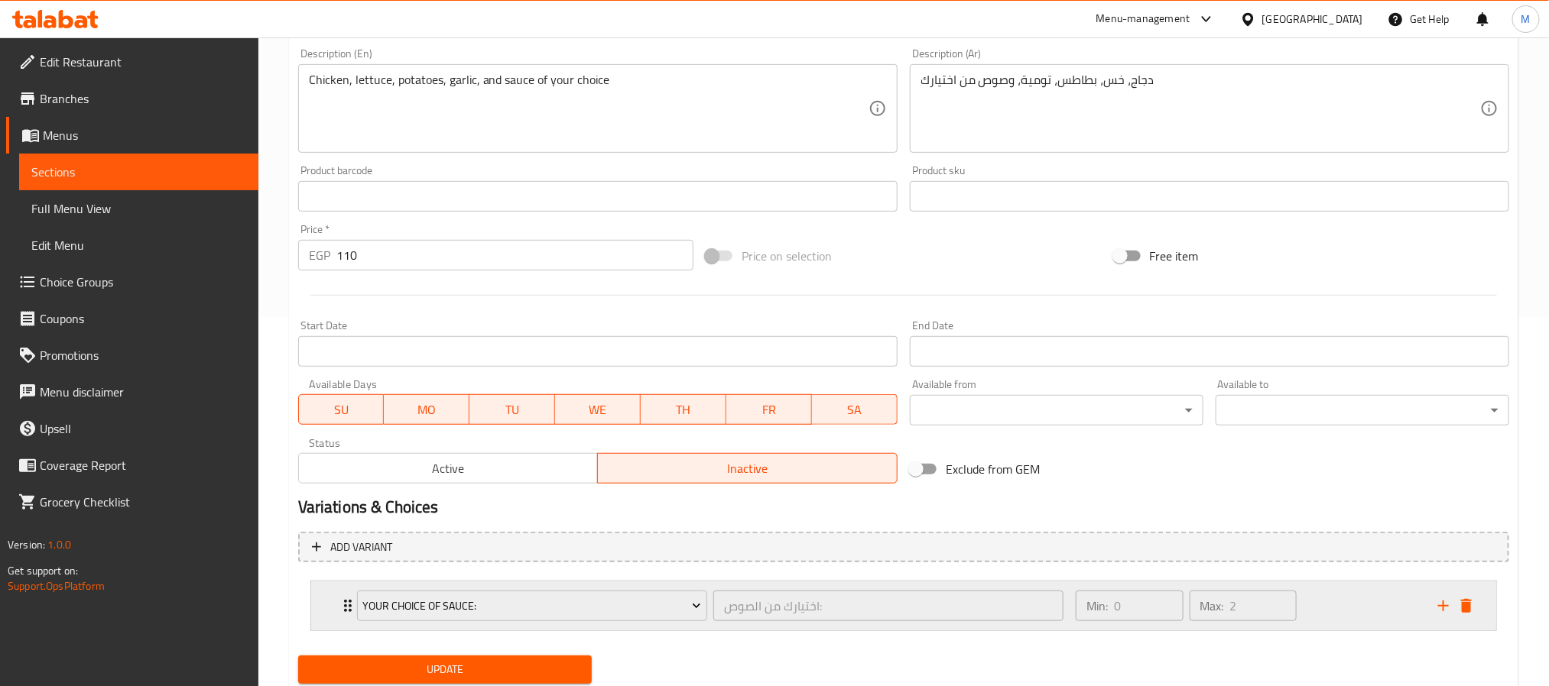
click at [1349, 604] on div "Min: 0 ​ Max: 2 ​" at bounding box center [1247, 606] width 362 height 49
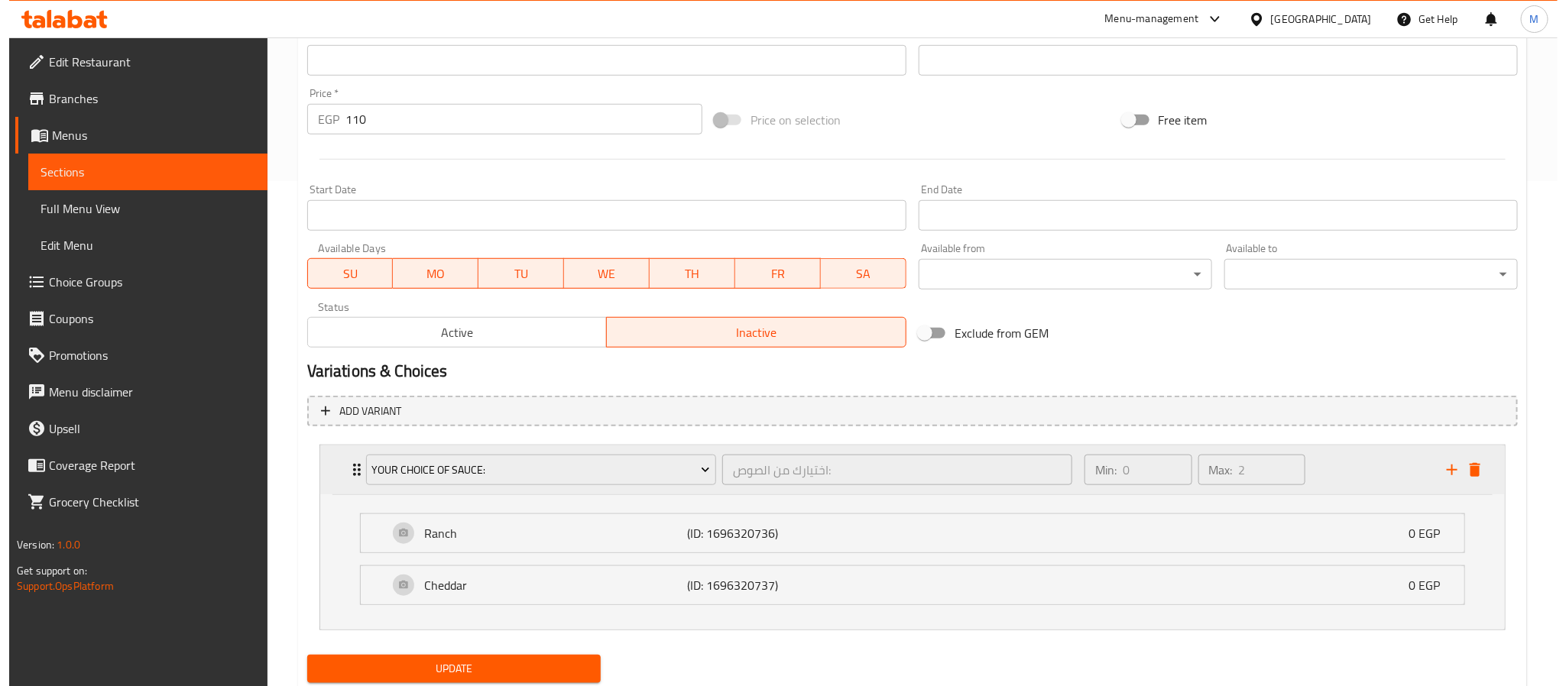
scroll to position [556, 0]
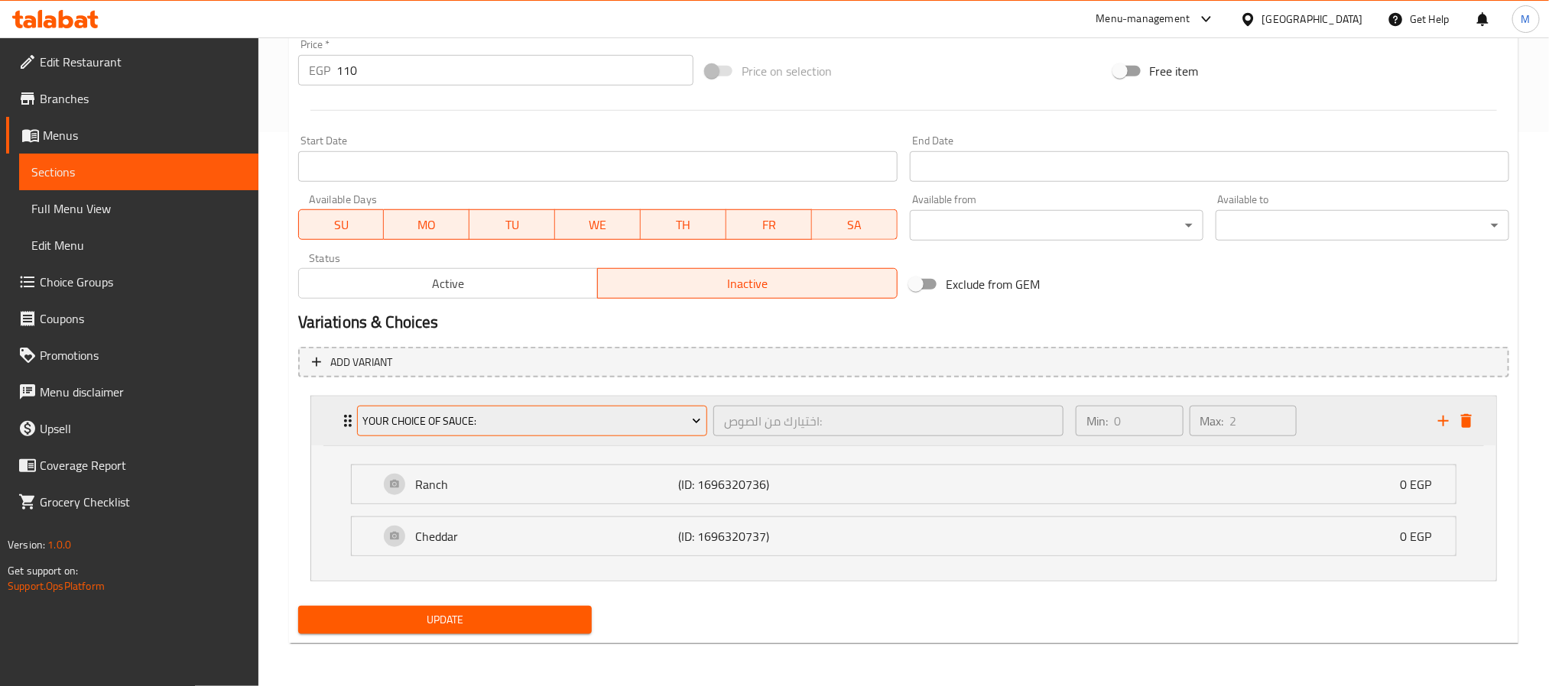
click at [498, 413] on span "Your Choice Of Sauce:" at bounding box center [531, 421] width 339 height 19
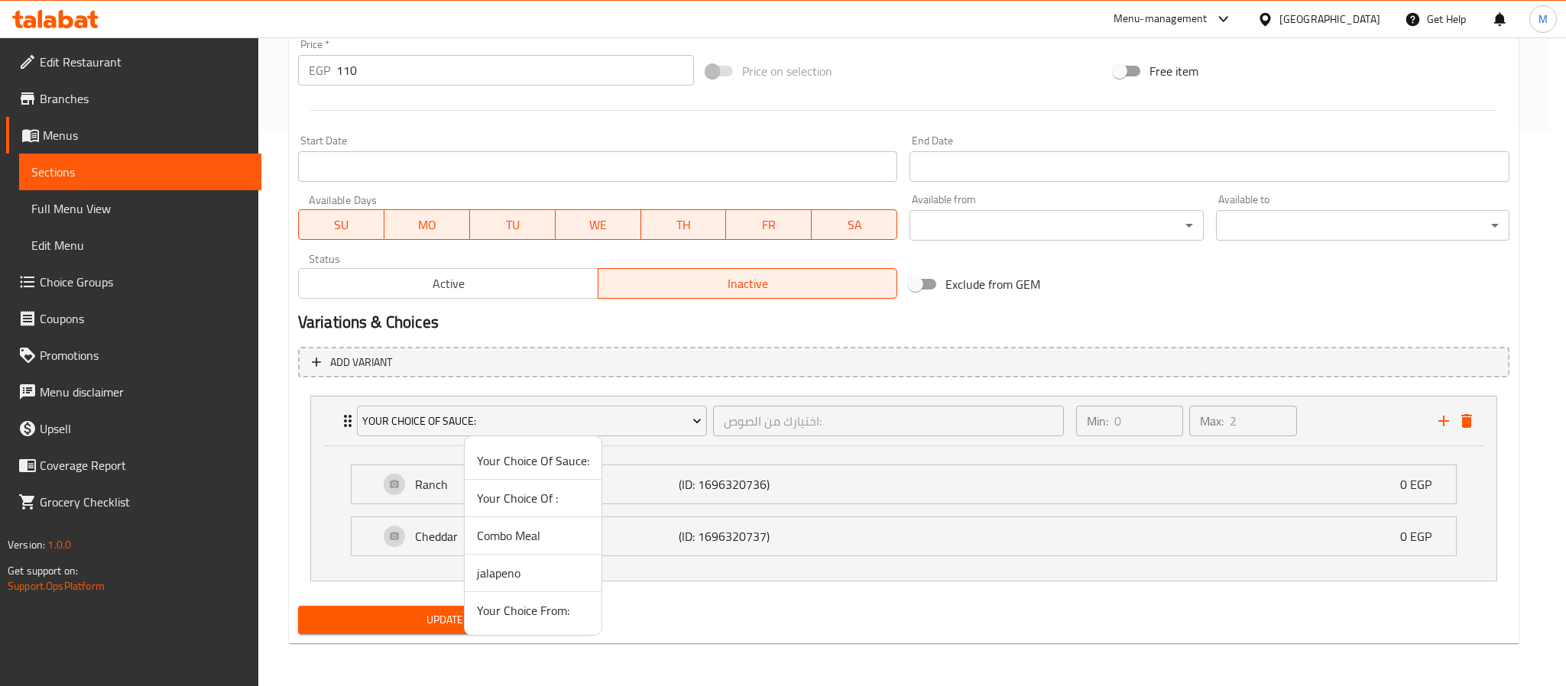
click at [539, 489] on span "Your Choice Of :" at bounding box center [533, 498] width 112 height 18
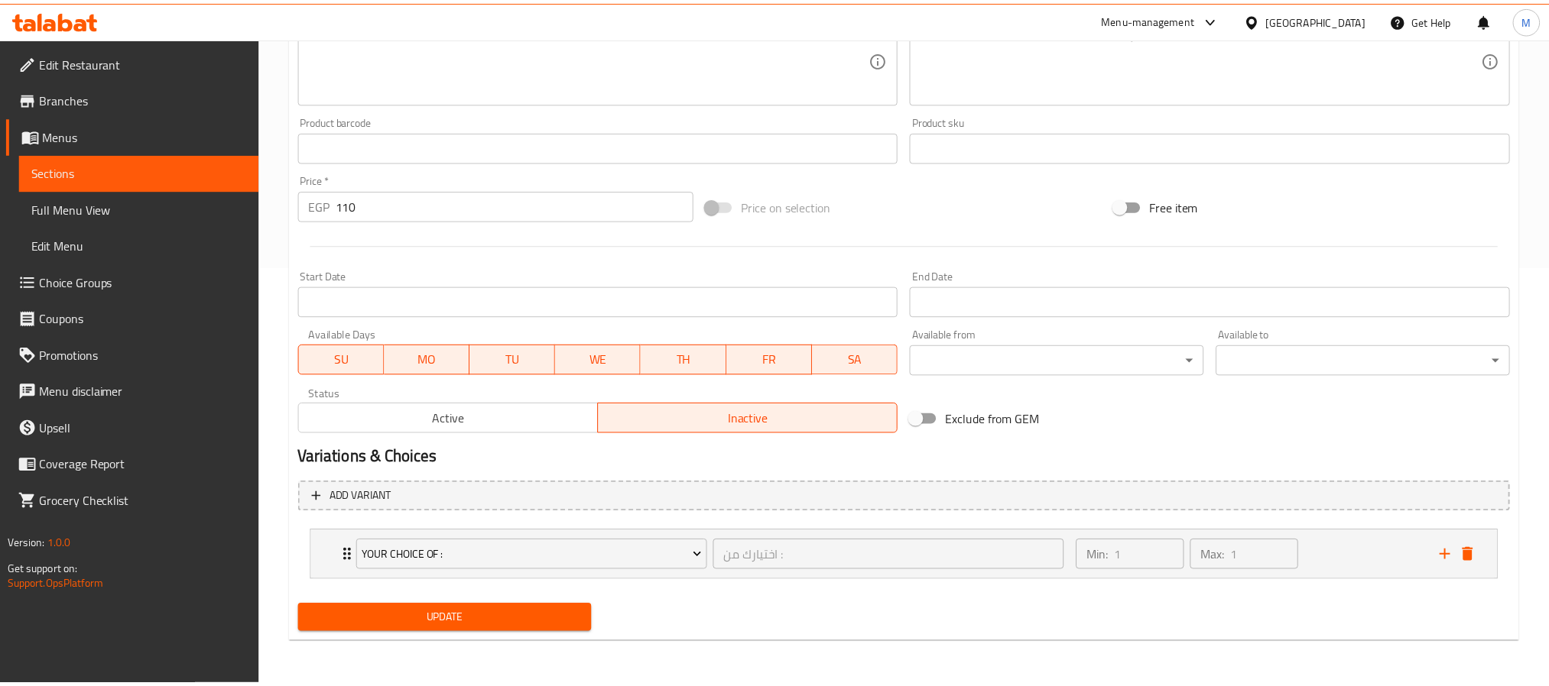
scroll to position [420, 0]
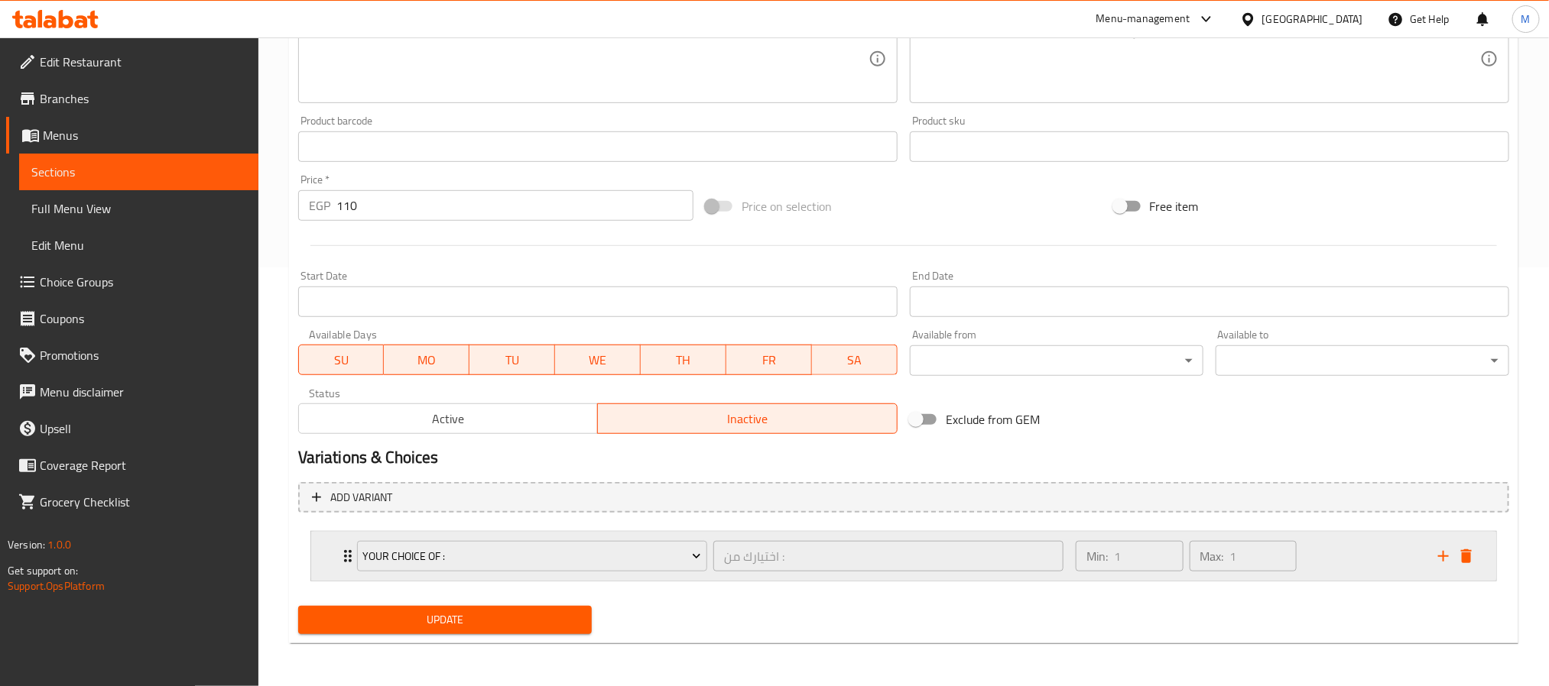
click at [328, 541] on div "Your Choice Of : اختيارك من : ​ Min: 1 ​ Max: 1 ​" at bounding box center [903, 556] width 1185 height 49
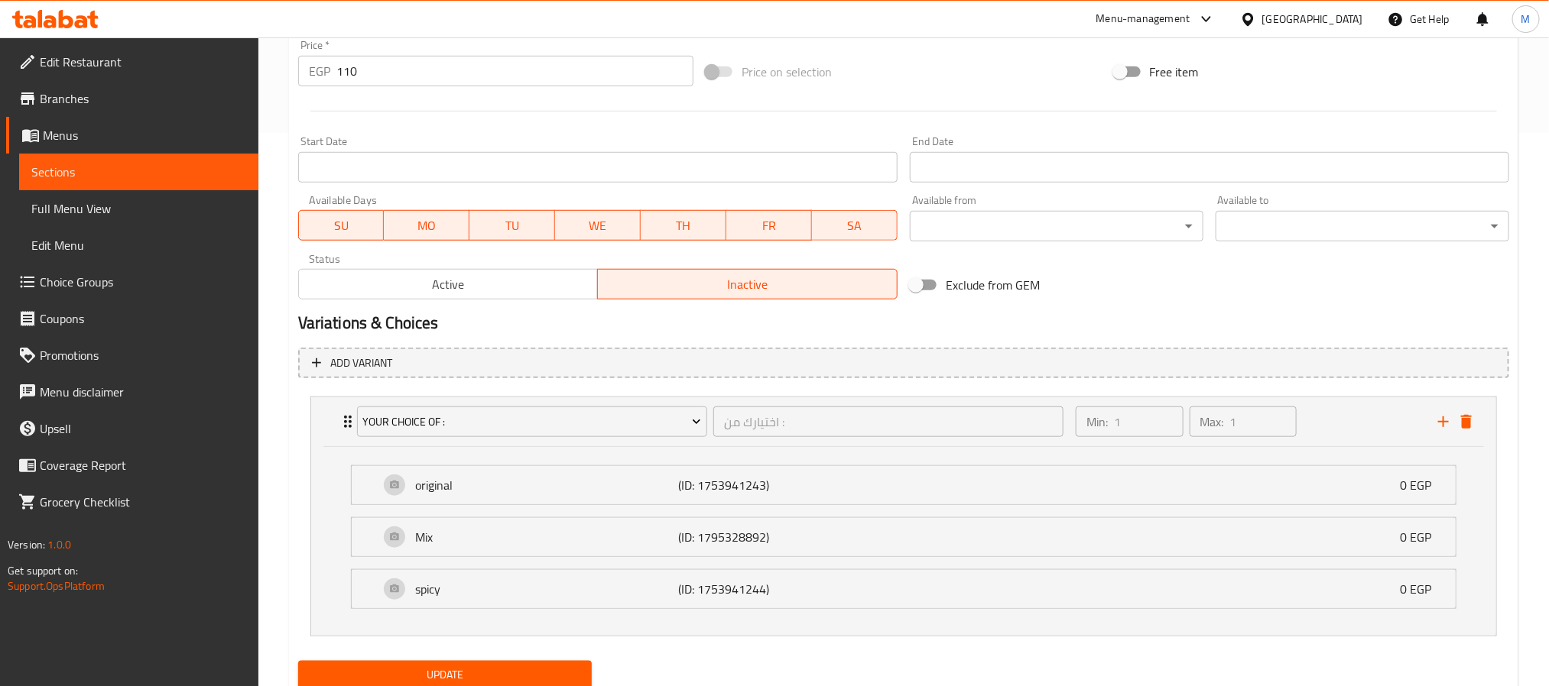
scroll to position [556, 0]
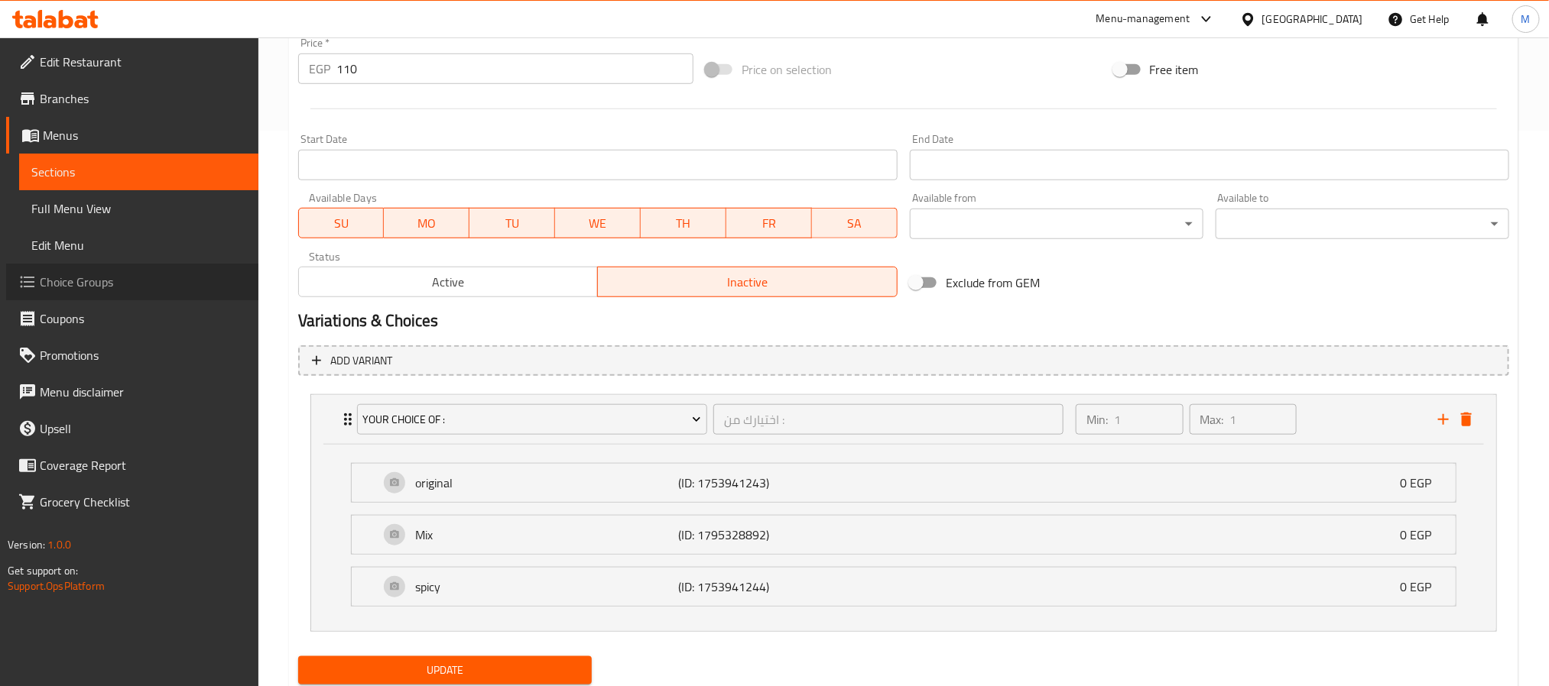
click at [120, 287] on span "Choice Groups" at bounding box center [143, 282] width 206 height 18
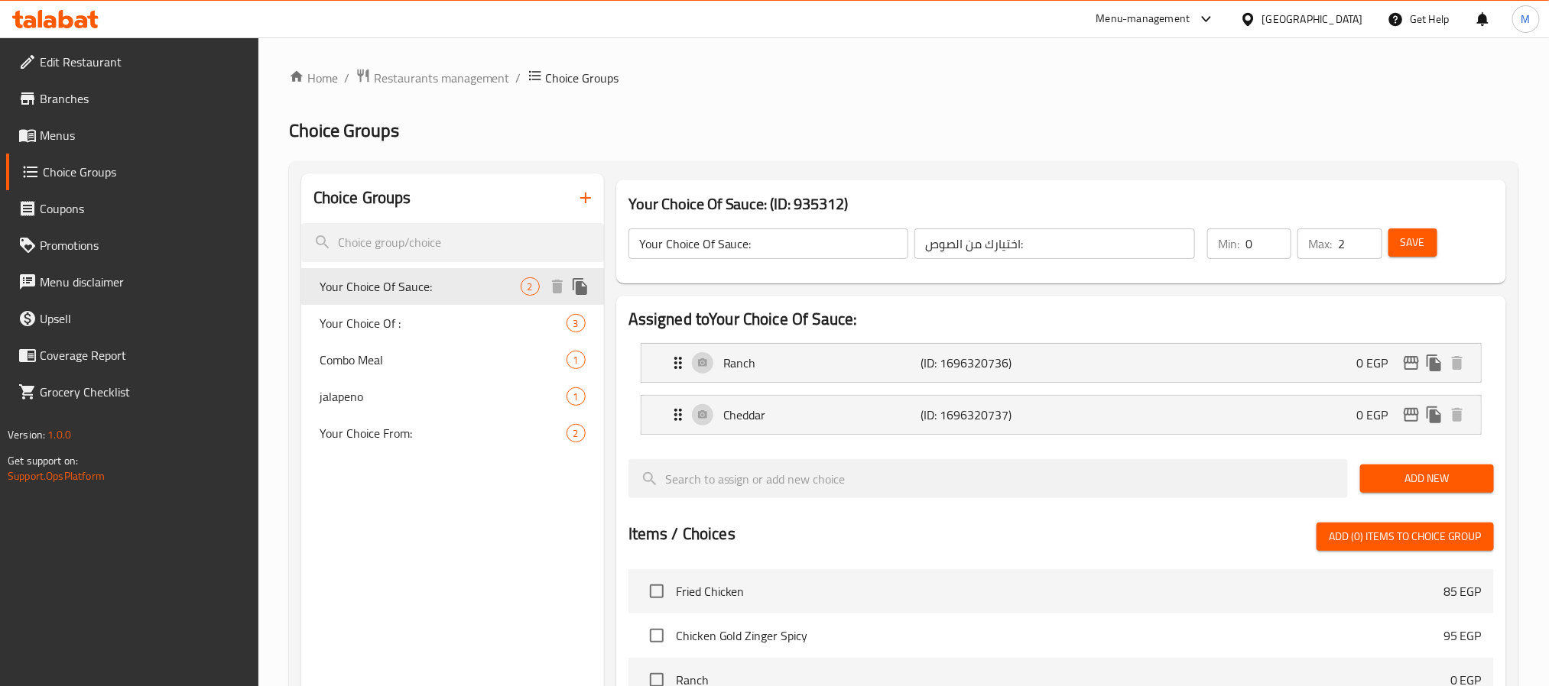
click at [576, 289] on icon "duplicate" at bounding box center [579, 286] width 15 height 17
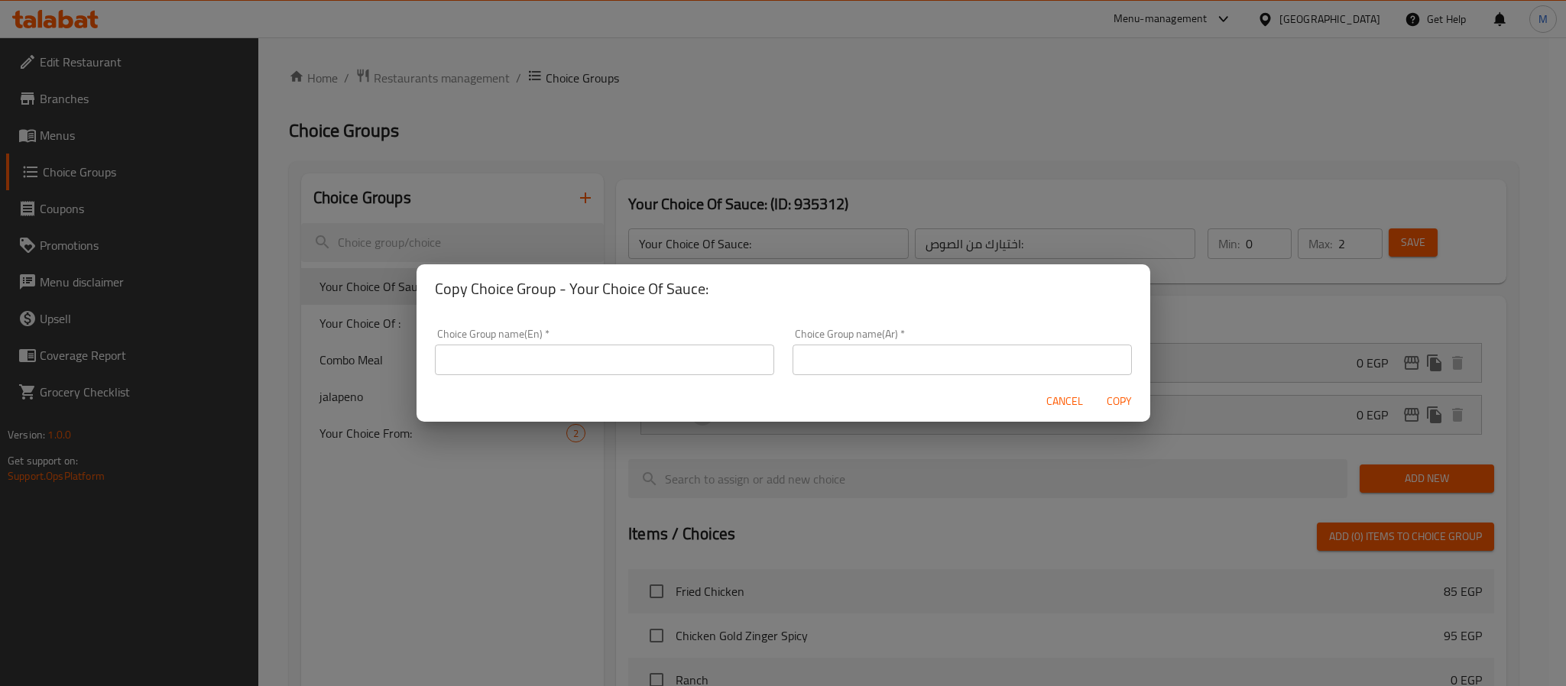
click at [682, 361] on input "text" at bounding box center [604, 360] width 339 height 31
type input "Your Choice Of Sauce:"
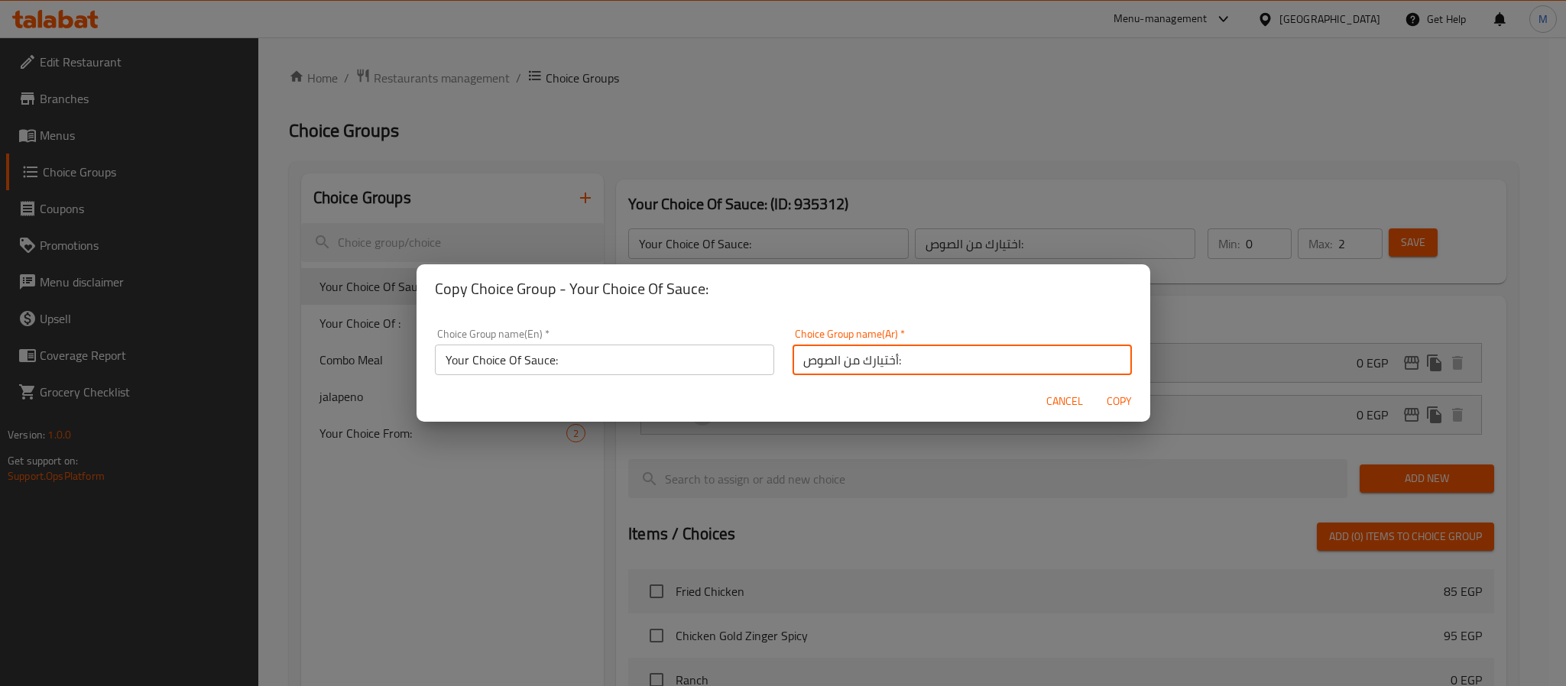
type input "أختيارك من الصوص:"
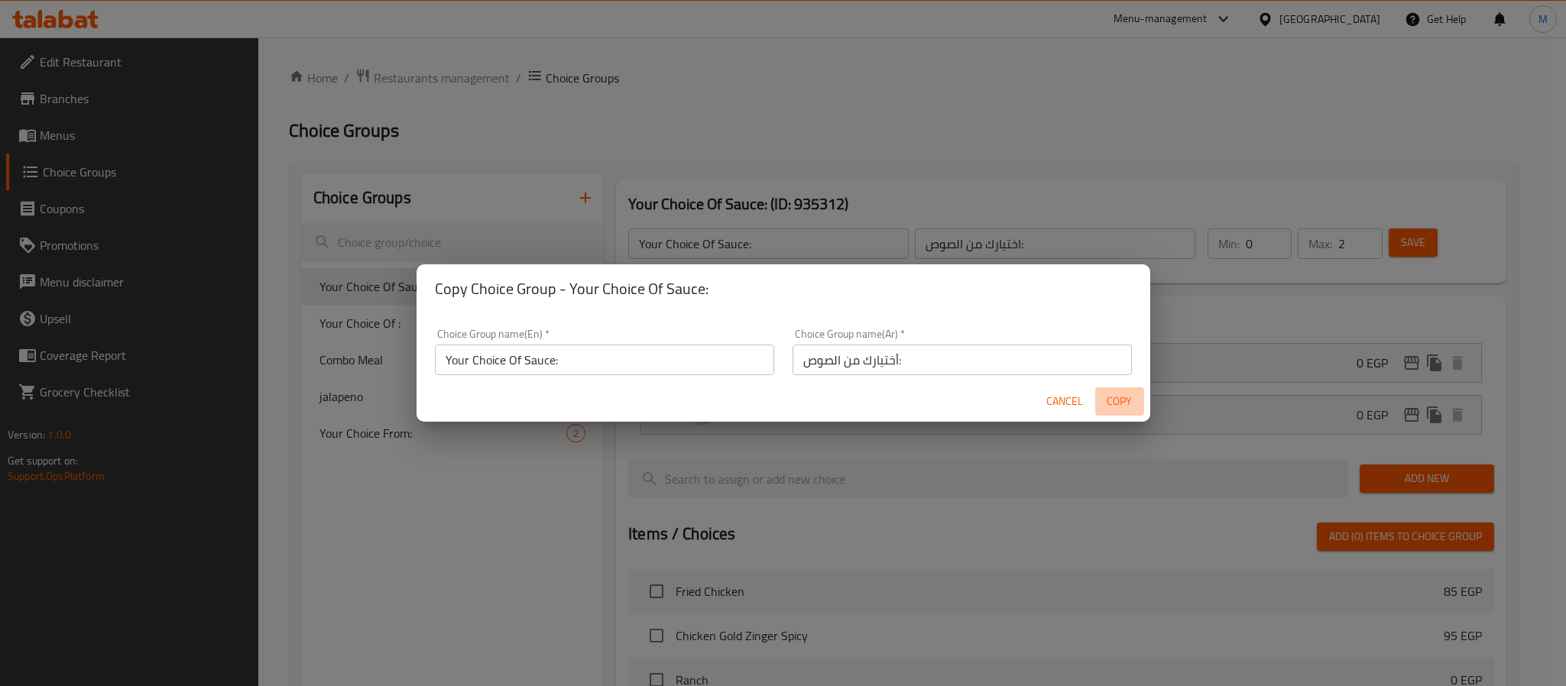
click at [1095, 388] on button "Copy" at bounding box center [1119, 402] width 49 height 28
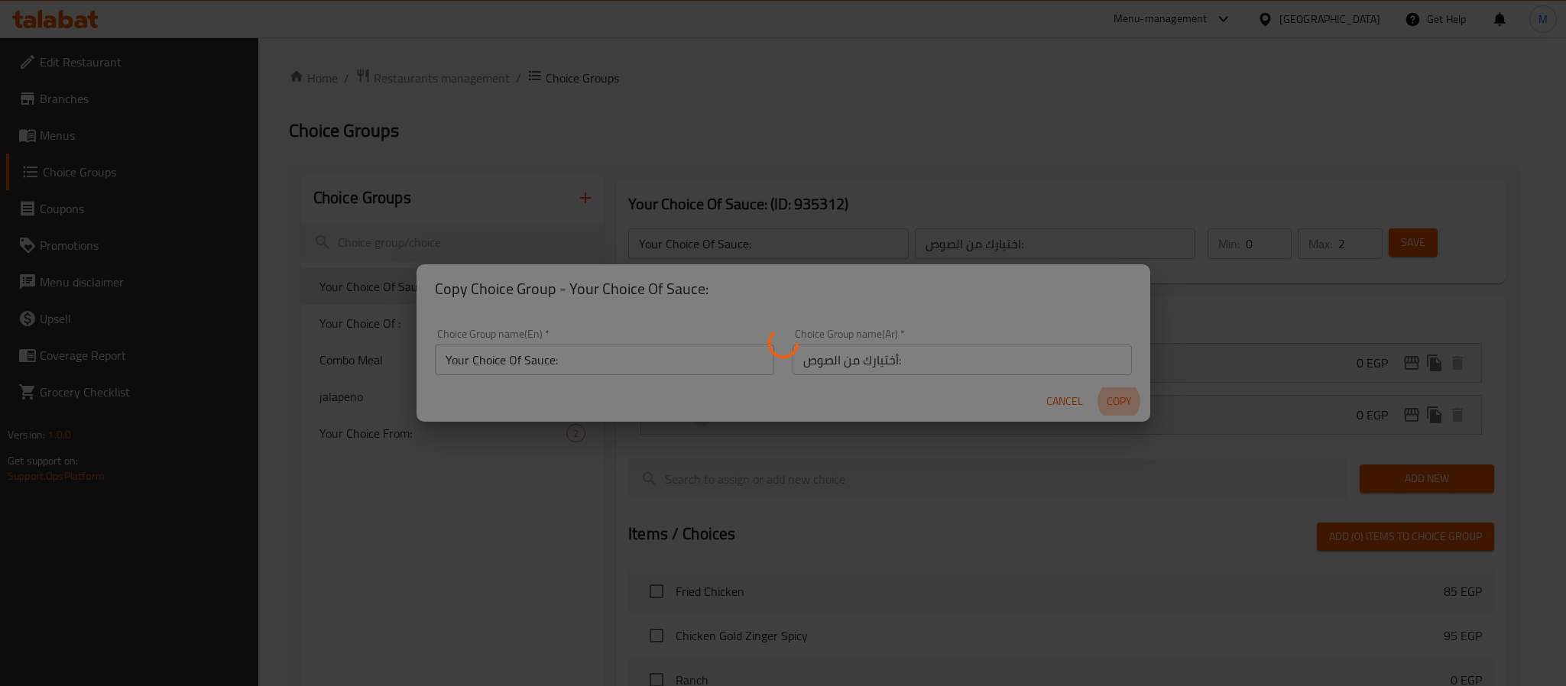
type input "Your Choice Of Sauce:"
type input "أختيارك من الصوص:"
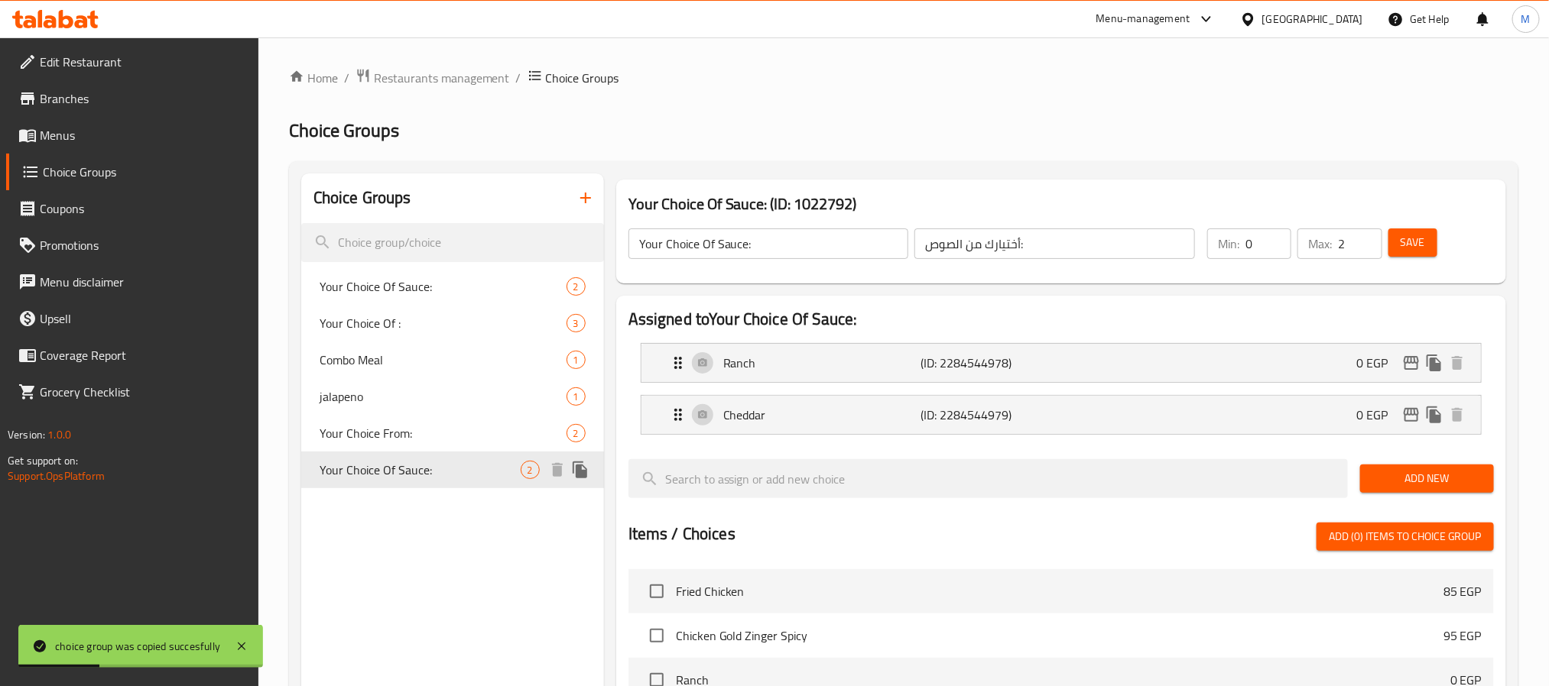
click at [438, 462] on span "Your Choice Of Sauce:" at bounding box center [419, 470] width 201 height 18
click at [482, 461] on span "Your Choice Of Sauce:" at bounding box center [419, 470] width 201 height 18
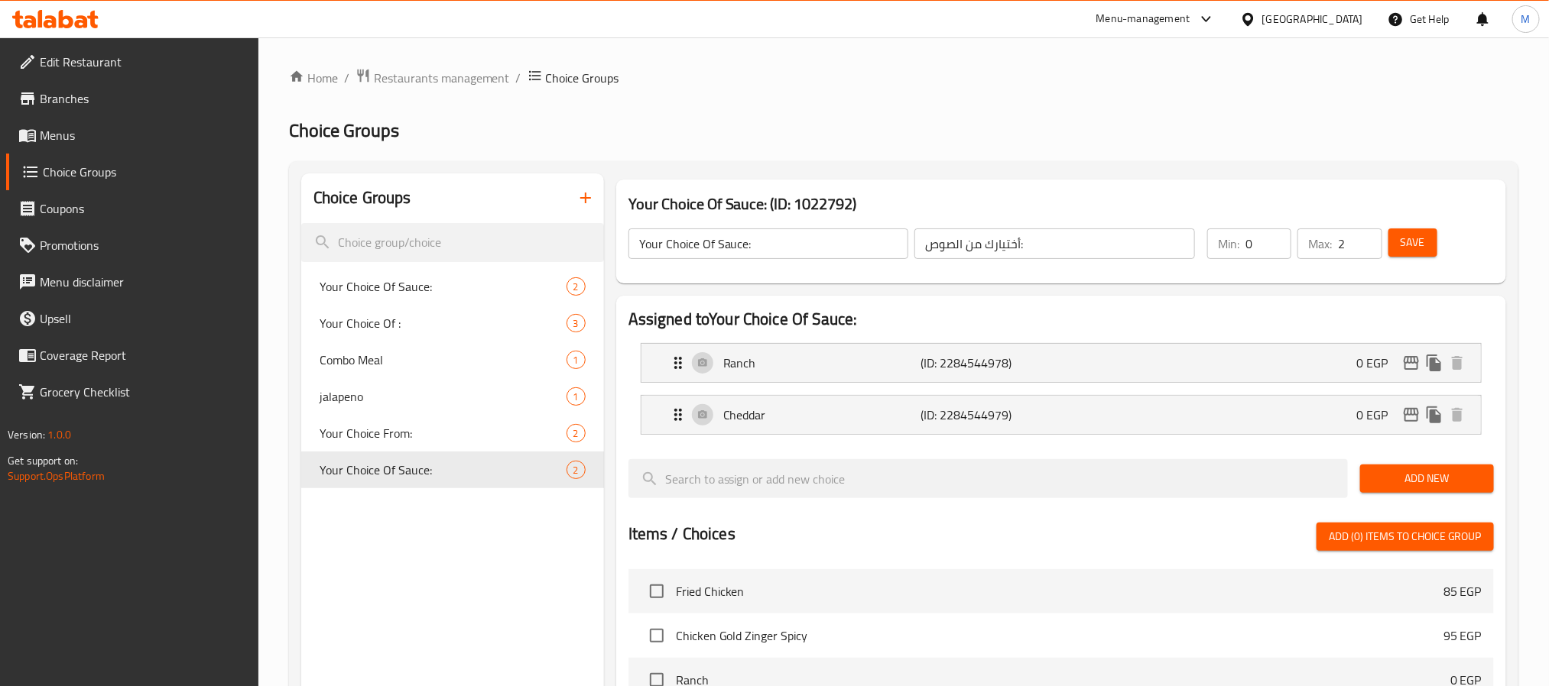
click at [1397, 478] on span "Add New" at bounding box center [1426, 478] width 109 height 19
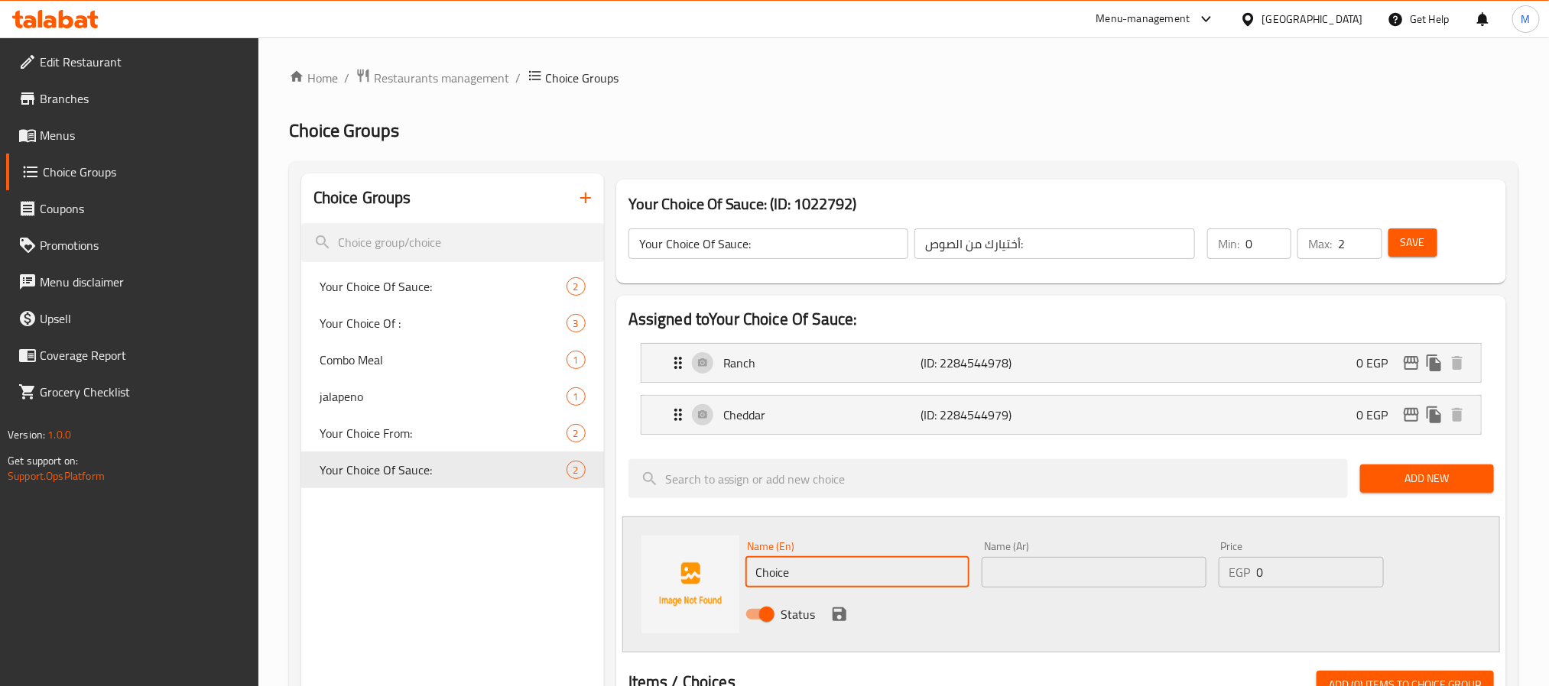
click at [808, 585] on input "Choice" at bounding box center [857, 572] width 225 height 31
paste input "Burger sau"
type input "Burger Sauce"
click at [987, 409] on p "(ID: 2284544979)" at bounding box center [985, 415] width 131 height 18
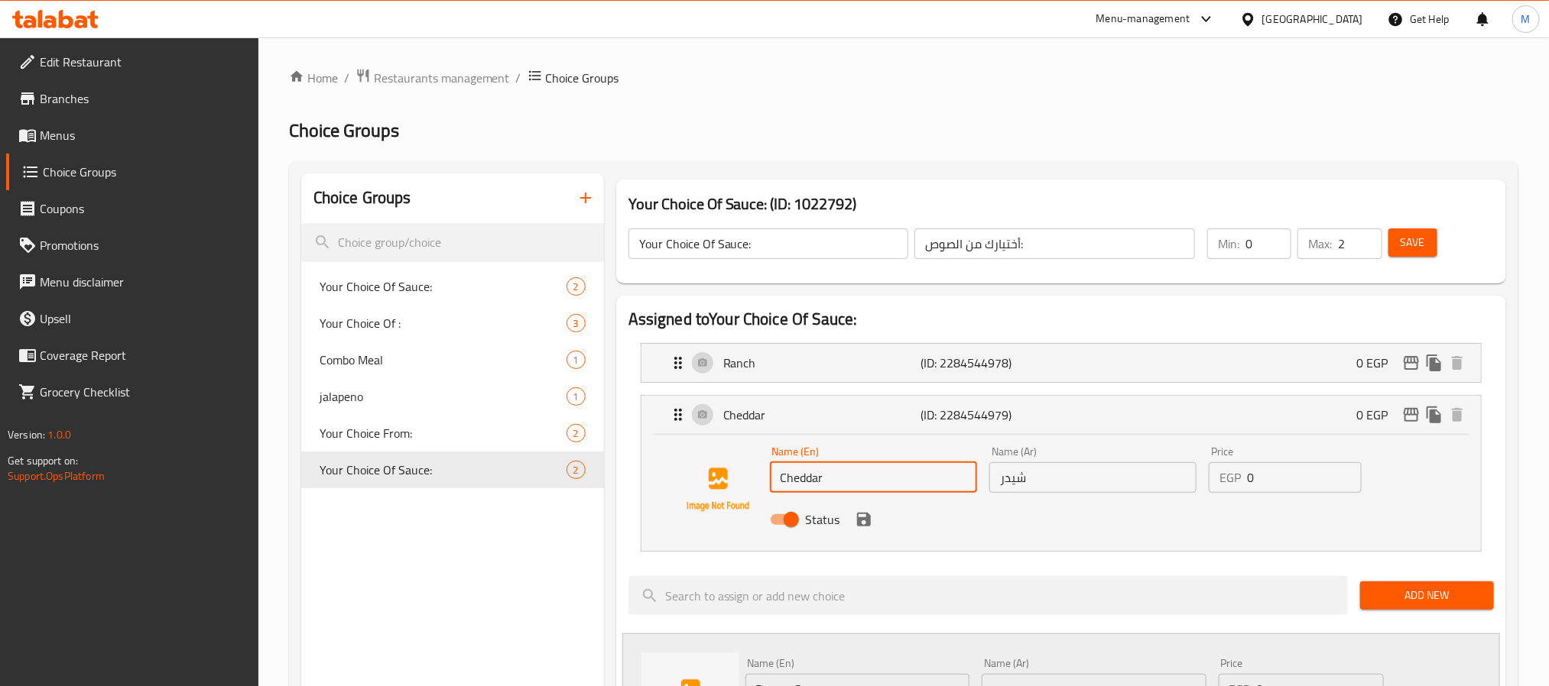
click at [848, 482] on input "Cheddar" at bounding box center [873, 477] width 207 height 31
type input "Cheddar Sauce"
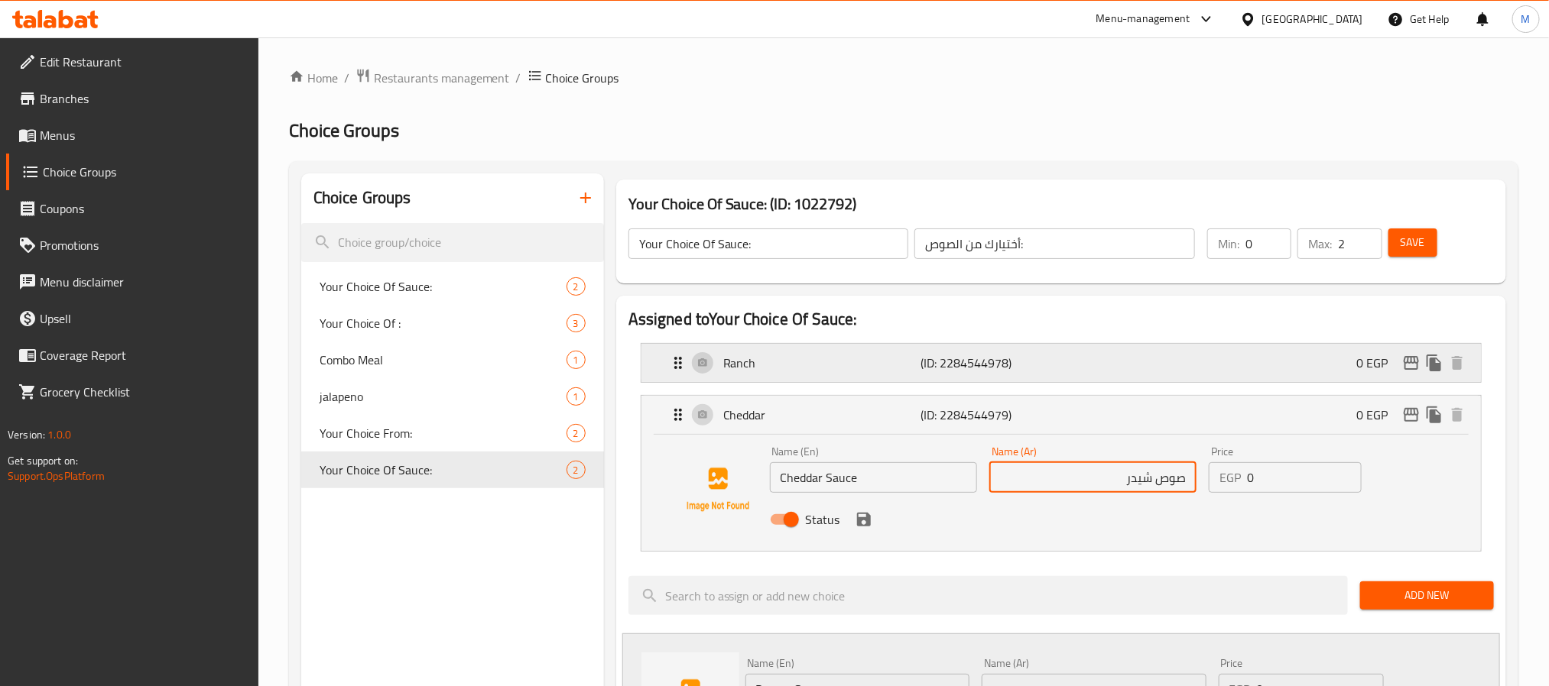
click at [761, 377] on div "Ranch (ID: 2284544978) 0 EGP" at bounding box center [1065, 363] width 793 height 38
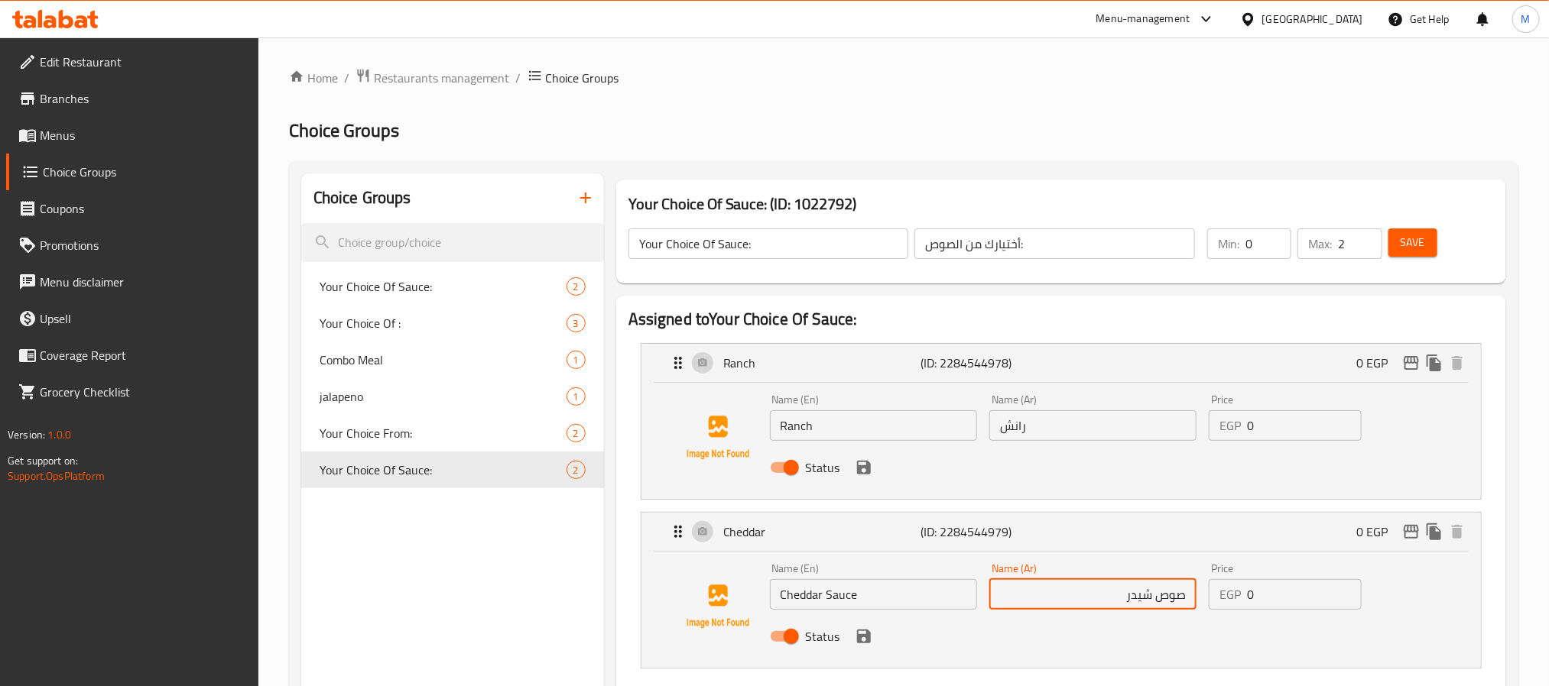
type input "صوص شيدر"
click at [824, 424] on input "Ranch" at bounding box center [873, 425] width 207 height 31
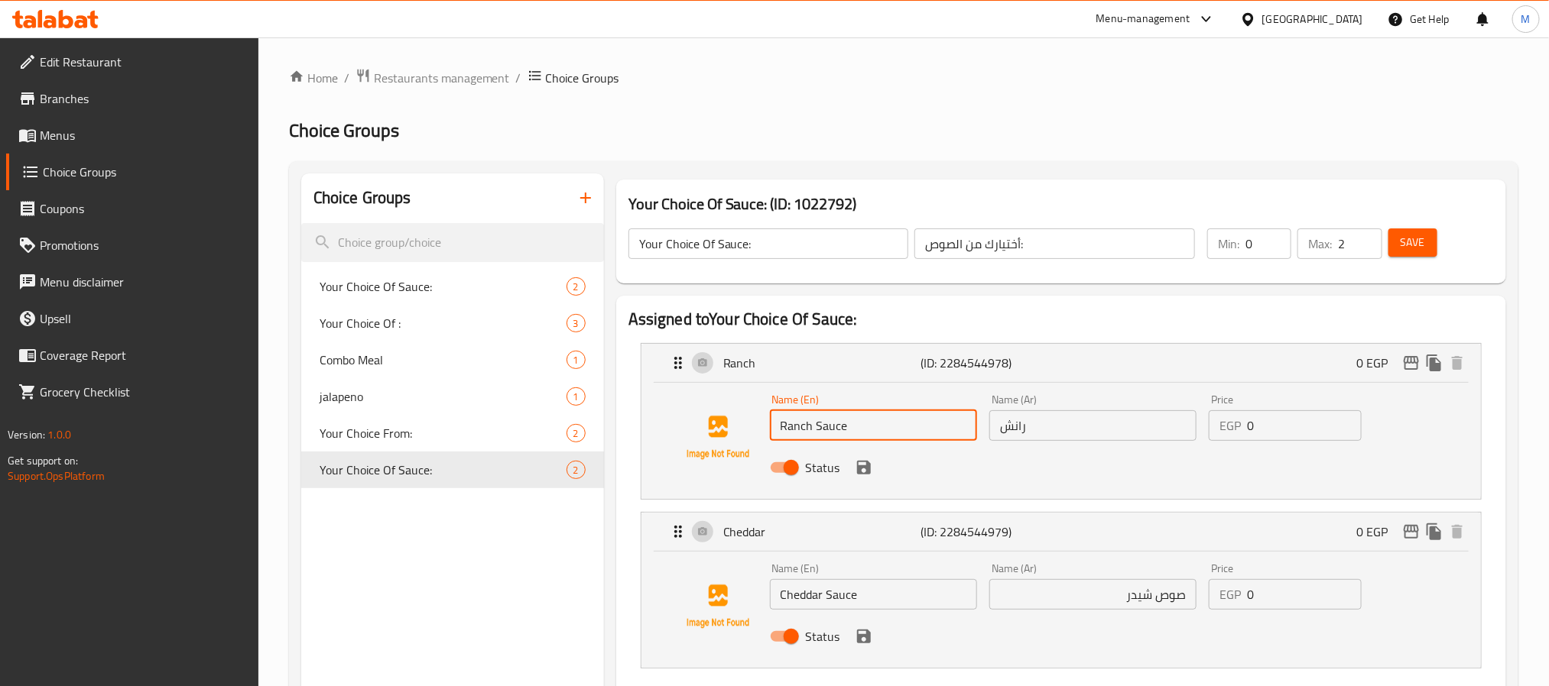
type input "Ranch Sauce"
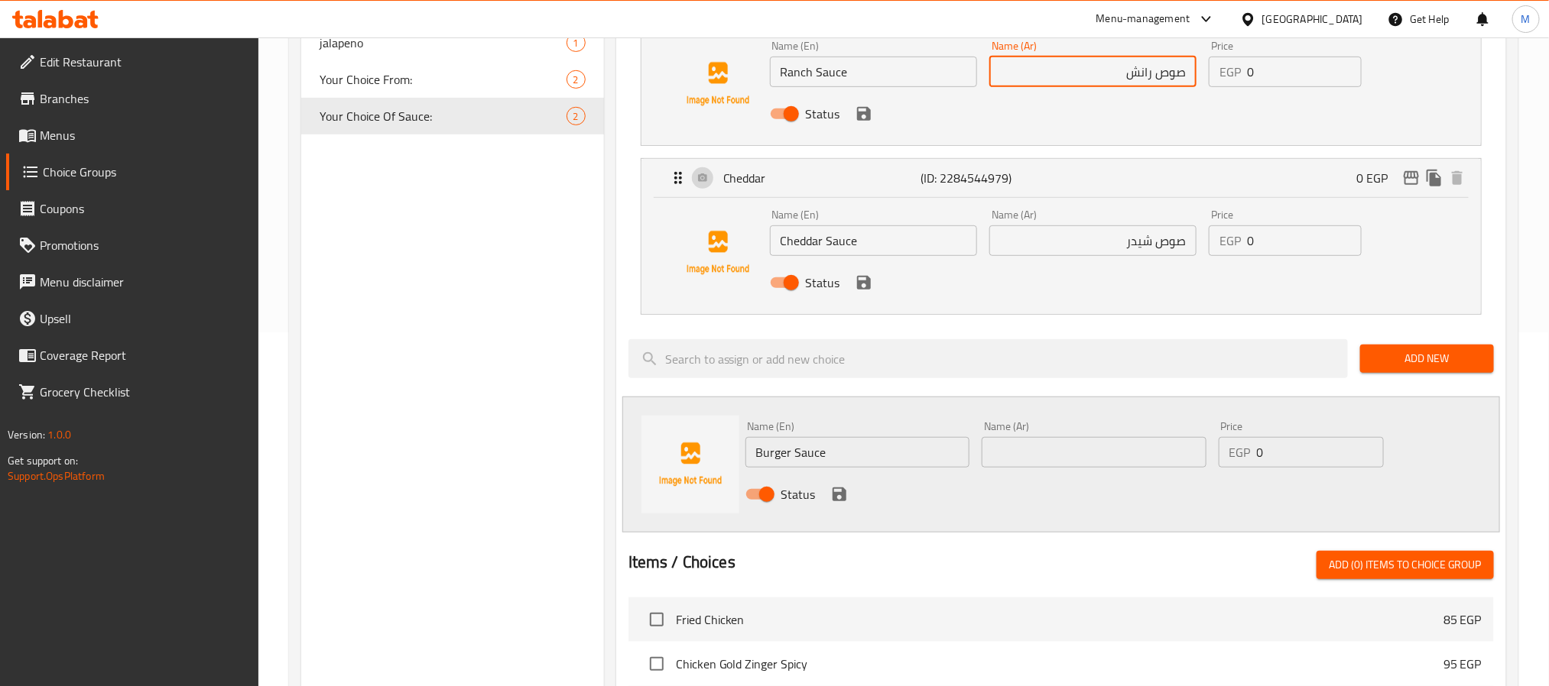
scroll to position [344, 0]
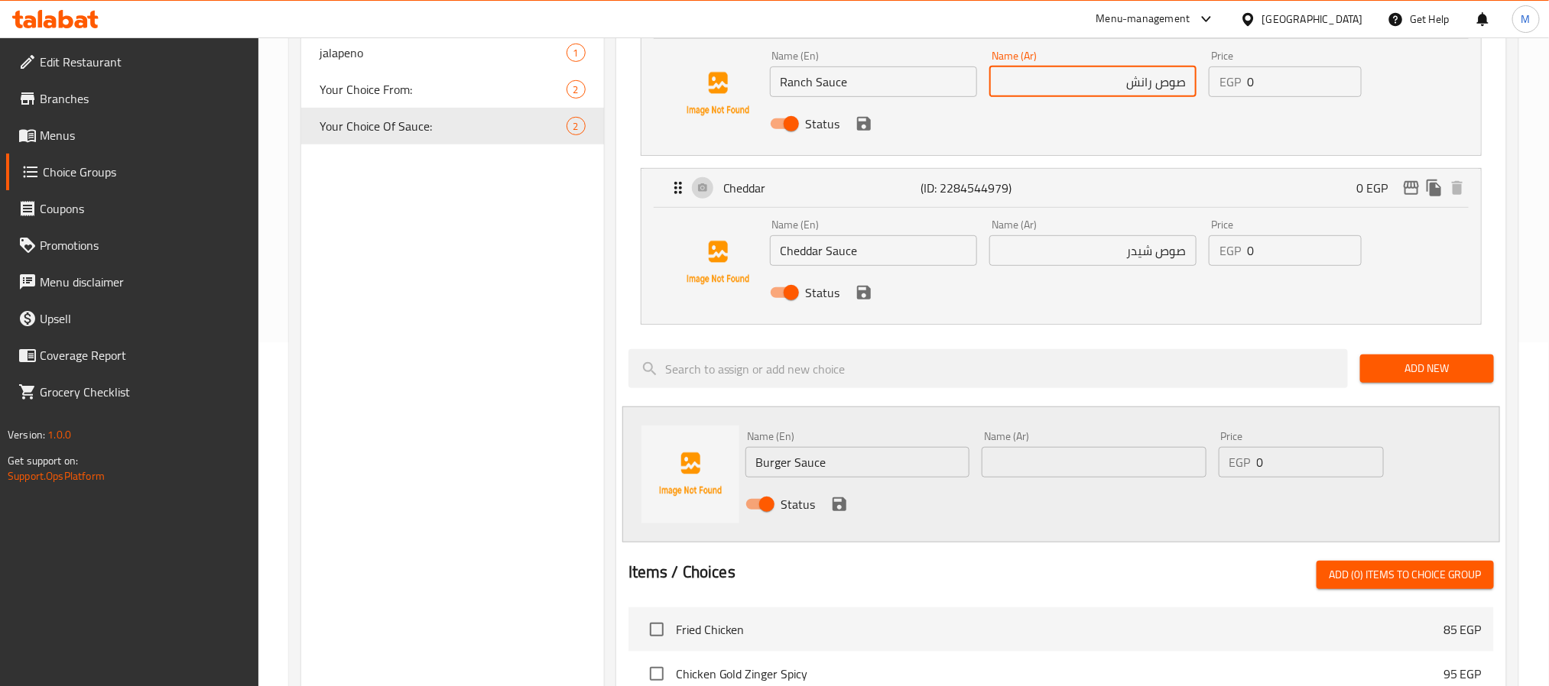
type input "صوص رانش"
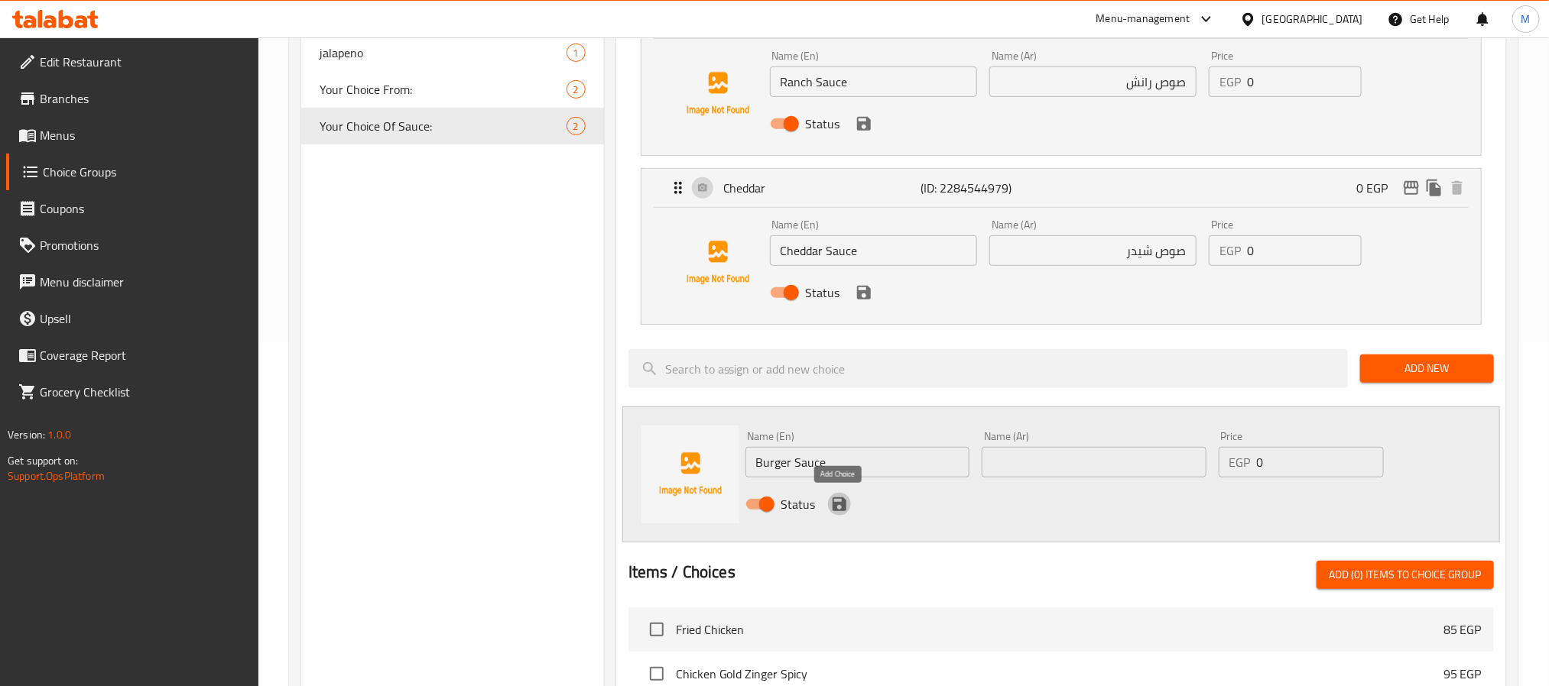
click at [842, 502] on icon "save" at bounding box center [839, 505] width 14 height 14
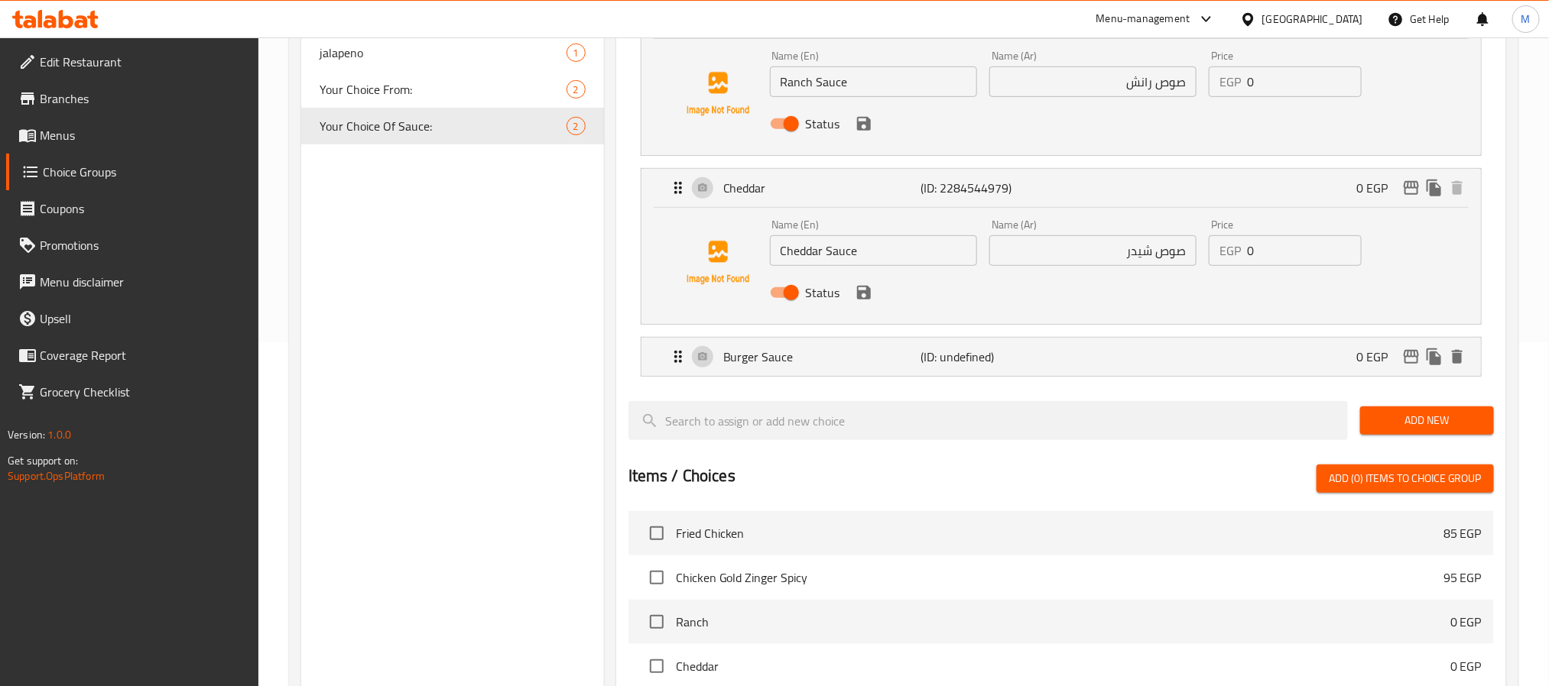
click at [867, 307] on div "Status" at bounding box center [1093, 292] width 659 height 41
click at [862, 294] on icon "save" at bounding box center [864, 293] width 18 height 18
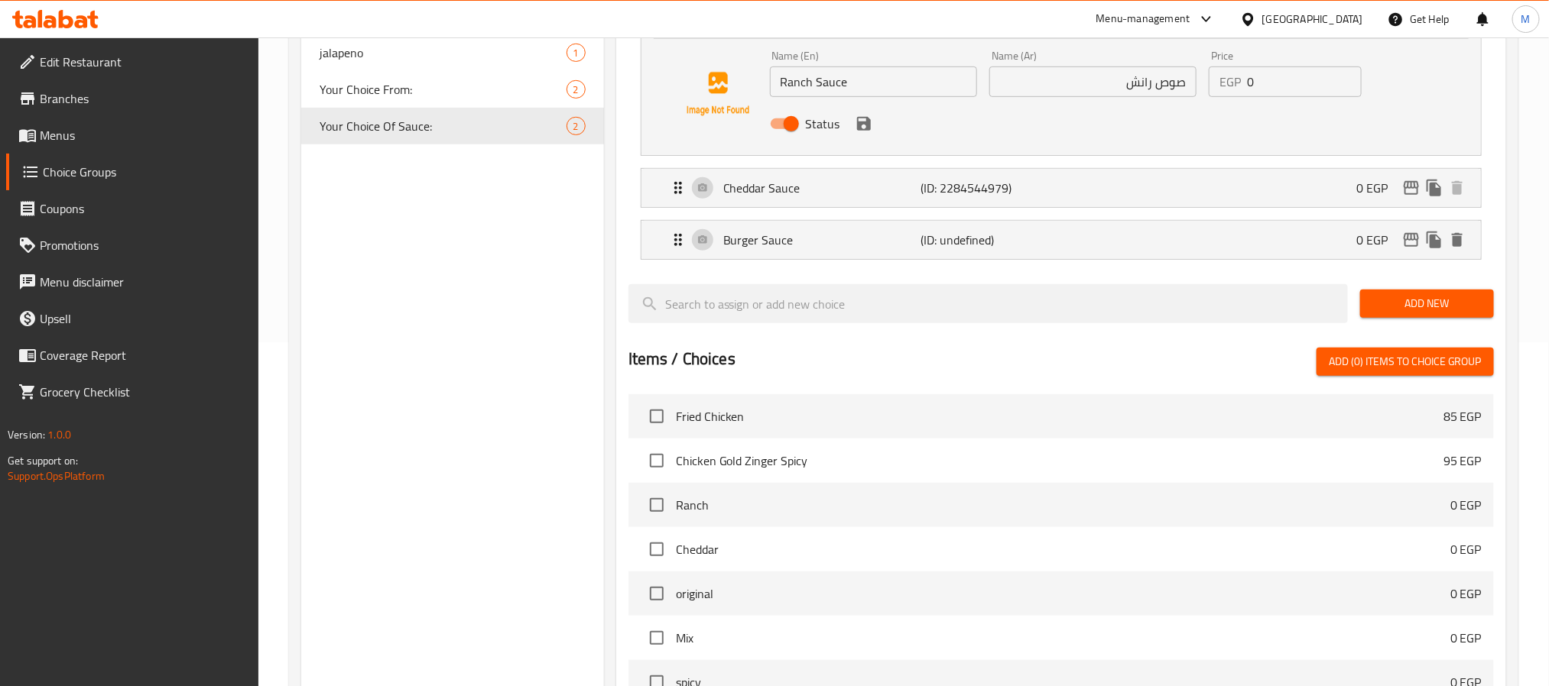
click at [870, 131] on icon "save" at bounding box center [864, 124] width 18 height 18
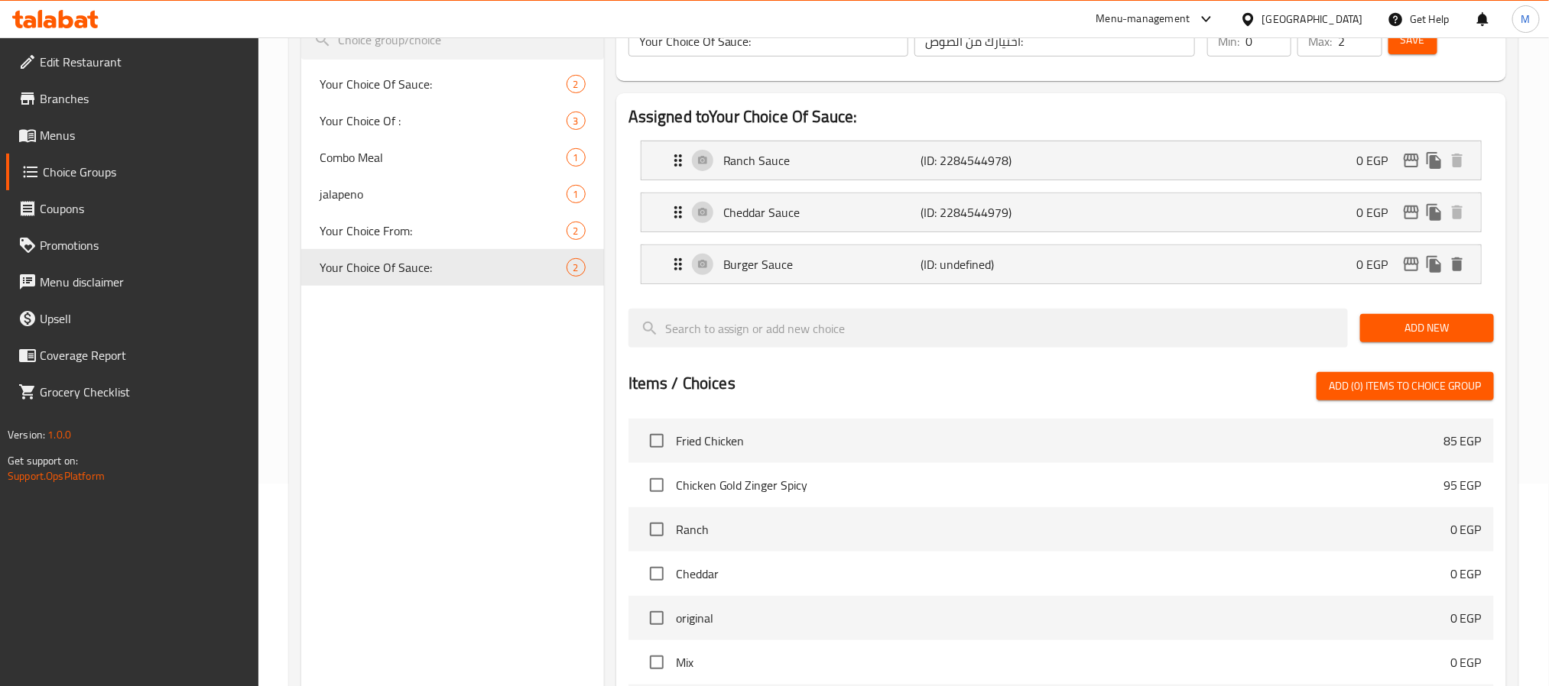
scroll to position [0, 0]
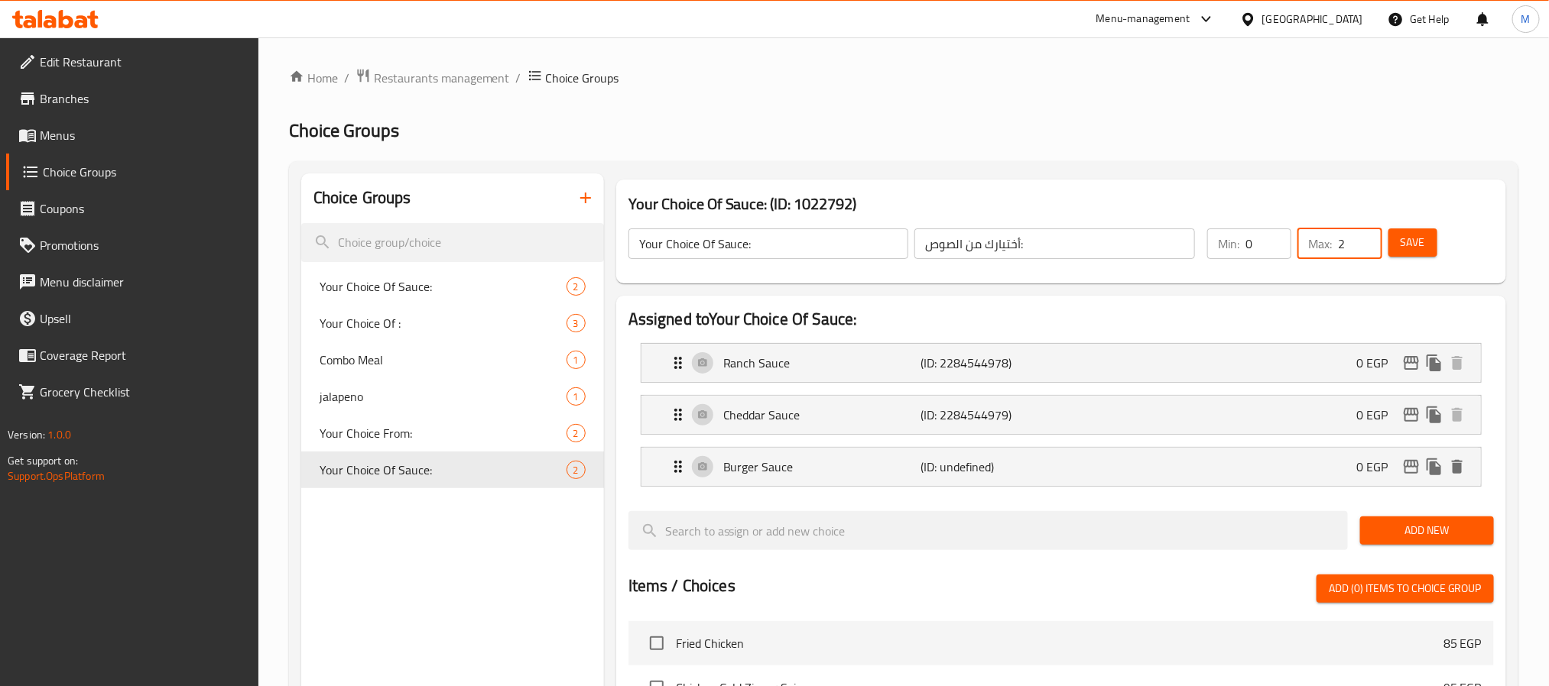
drag, startPoint x: 1351, startPoint y: 242, endPoint x: 1276, endPoint y: 248, distance: 75.2
click at [1276, 248] on div "Min: 0 ​ Max: 2 ​" at bounding box center [1294, 243] width 187 height 43
type input "1"
drag, startPoint x: 1262, startPoint y: 239, endPoint x: 1234, endPoint y: 245, distance: 28.9
click at [1234, 245] on div "Min: 0 ​" at bounding box center [1249, 244] width 84 height 31
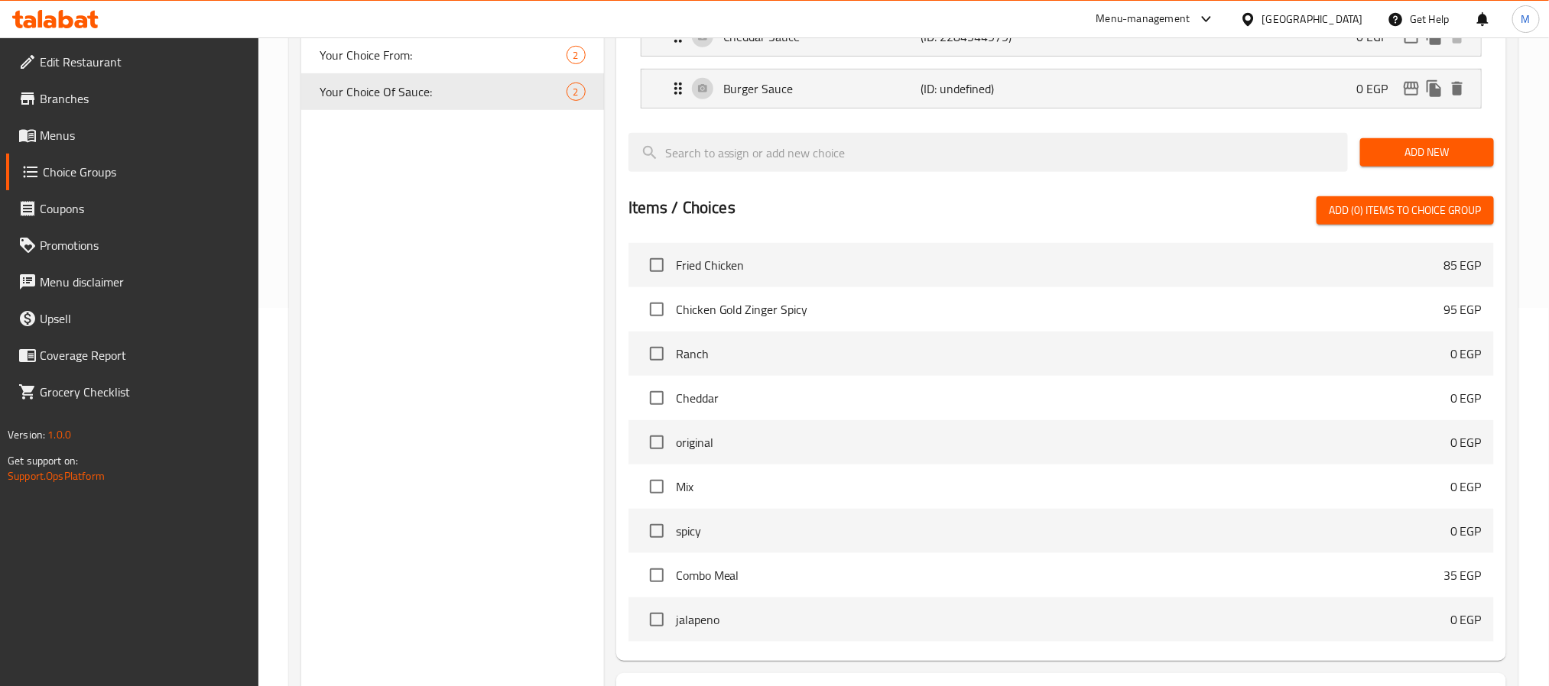
scroll to position [510, 0]
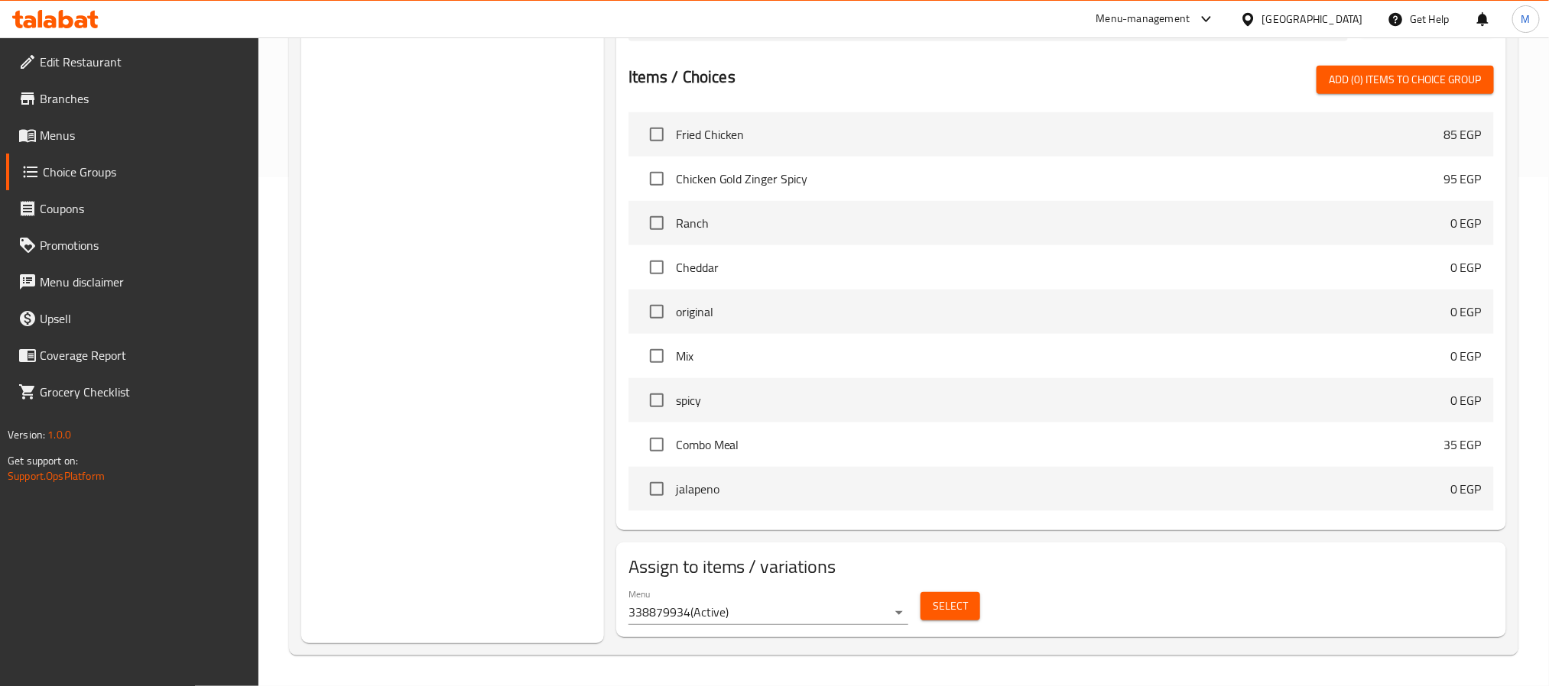
type input "1"
click at [942, 611] on span "Select" at bounding box center [950, 606] width 35 height 19
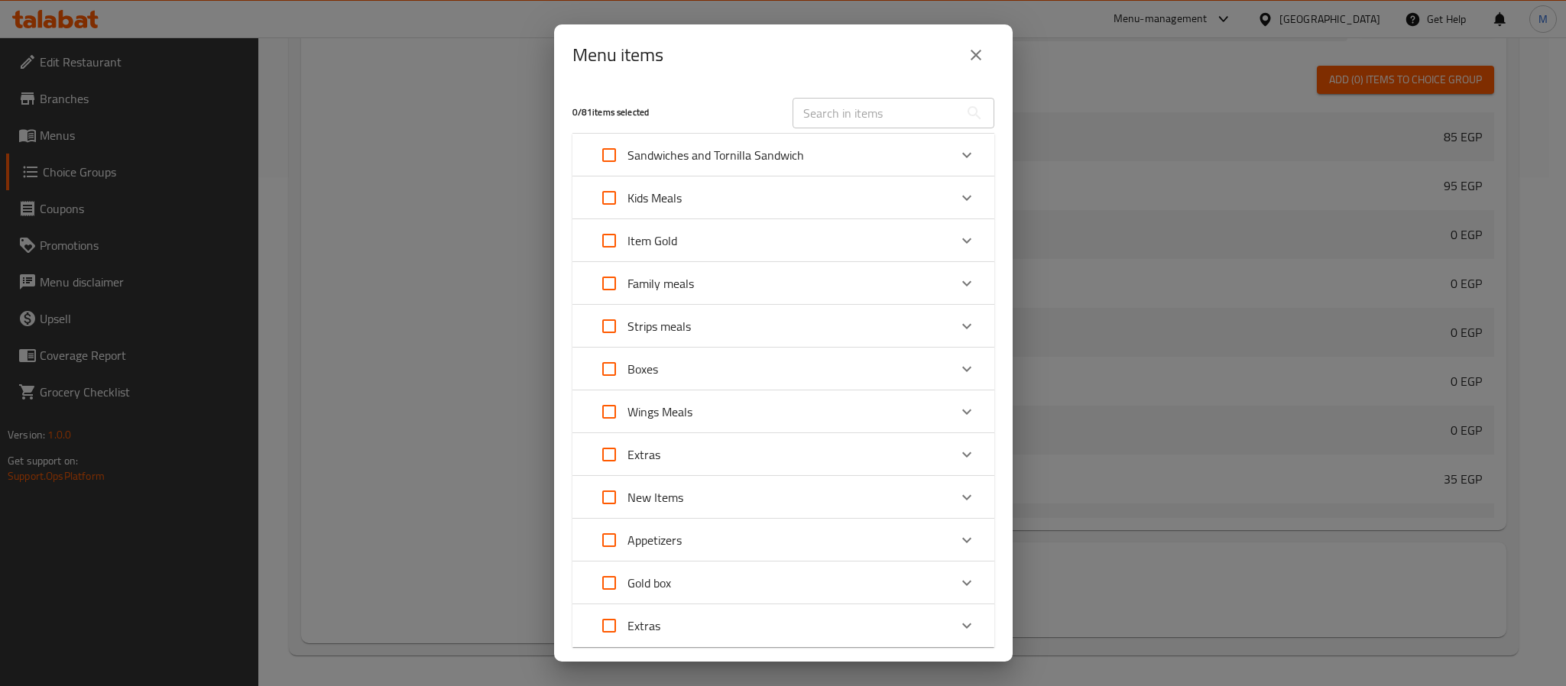
click at [862, 129] on div "​" at bounding box center [893, 113] width 220 height 49
click at [865, 119] on input "text" at bounding box center [876, 113] width 167 height 31
paste input "Chicken and hot dog mix fries"
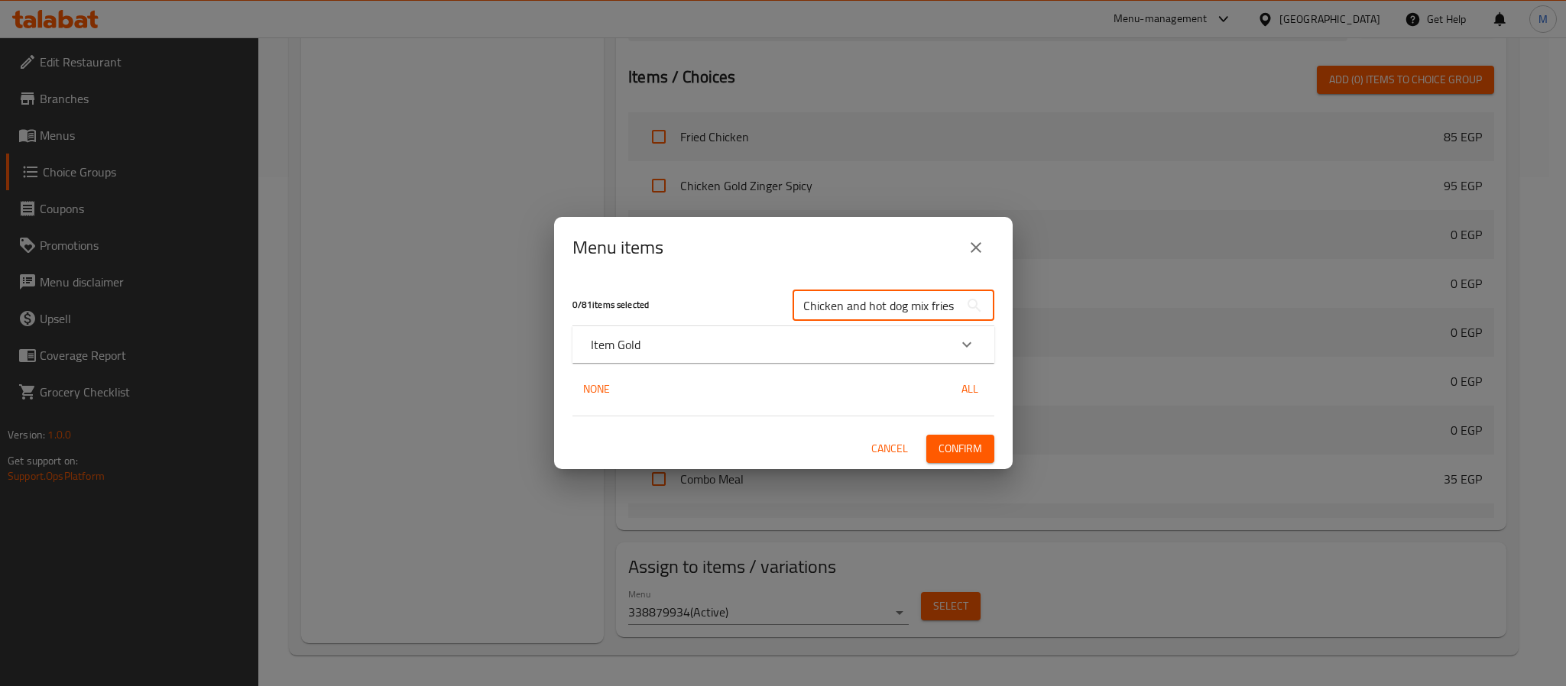
type input "Chicken and hot dog mix fries"
click at [670, 337] on div "Item Gold" at bounding box center [770, 345] width 358 height 18
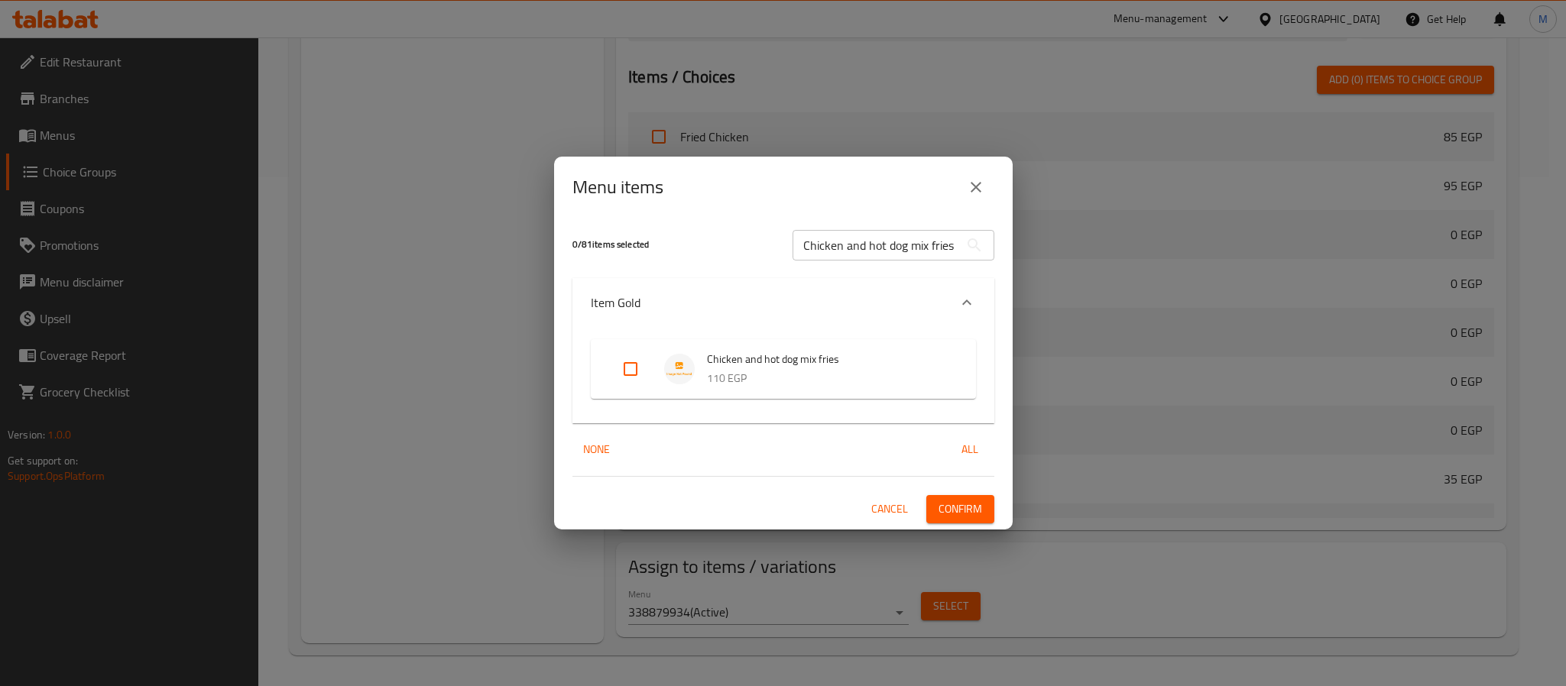
click at [624, 367] on input "Expand" at bounding box center [630, 369] width 37 height 37
checkbox input "true"
click at [943, 510] on span "Confirm" at bounding box center [961, 509] width 44 height 19
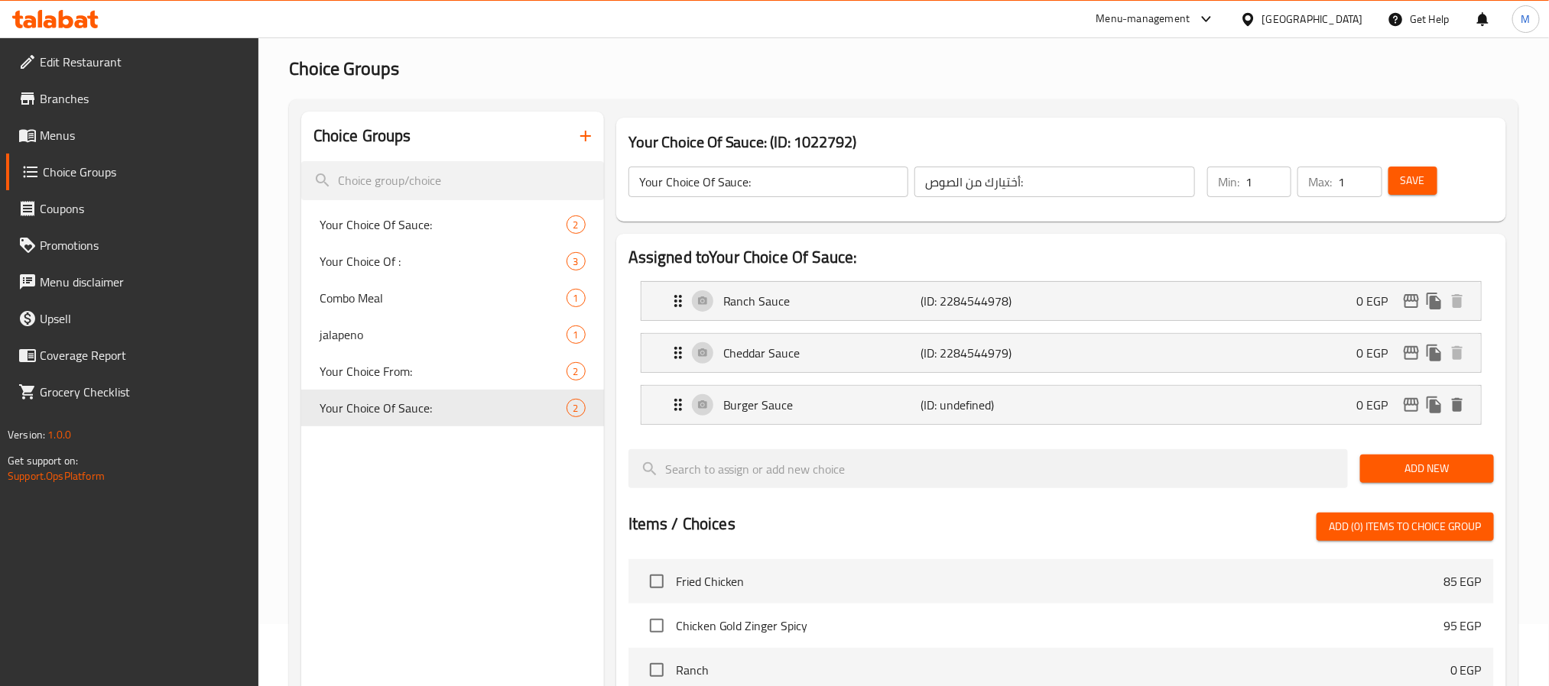
scroll to position [0, 0]
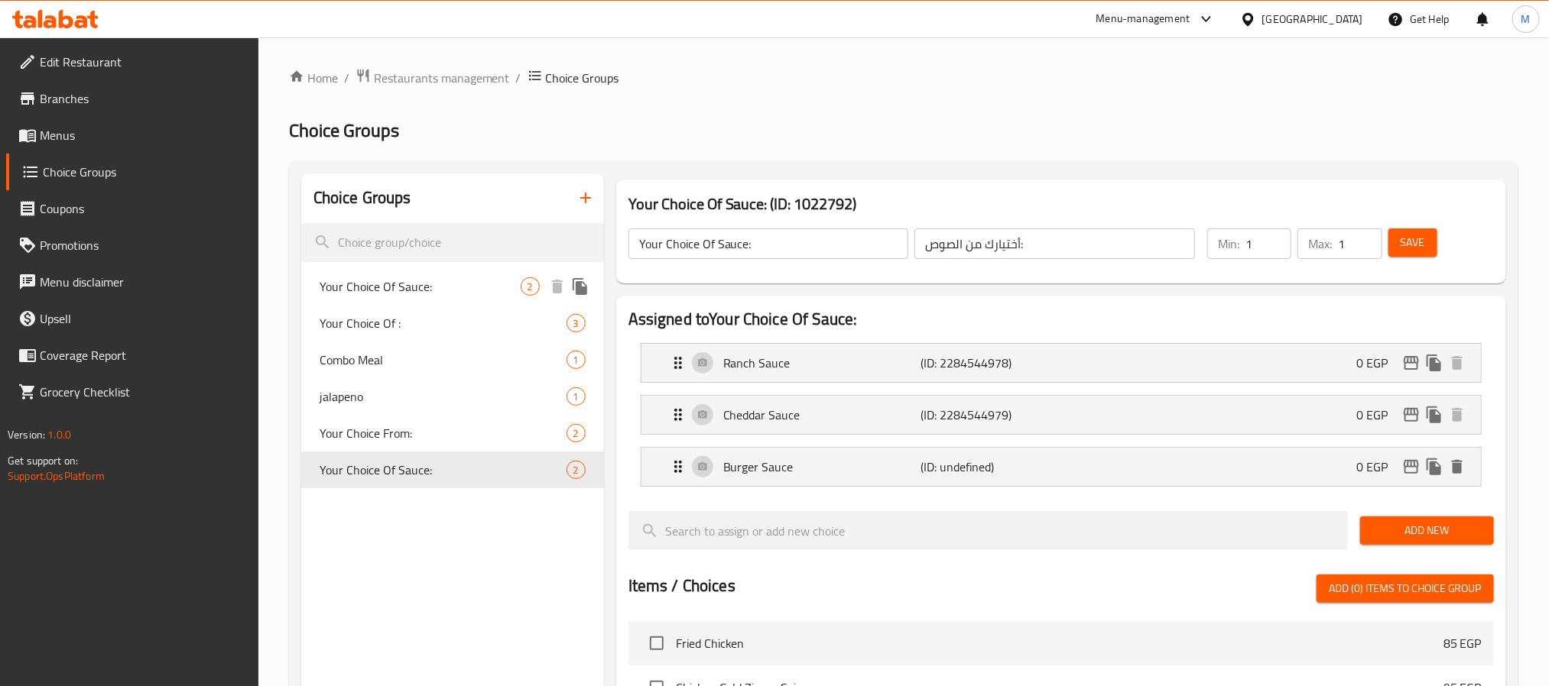
click at [489, 283] on span "Your Choice Of Sauce:" at bounding box center [419, 286] width 201 height 18
type input "Your Choice Of Sauce:"
type input "اختيارك من الصوص:"
type input "0"
type input "2"
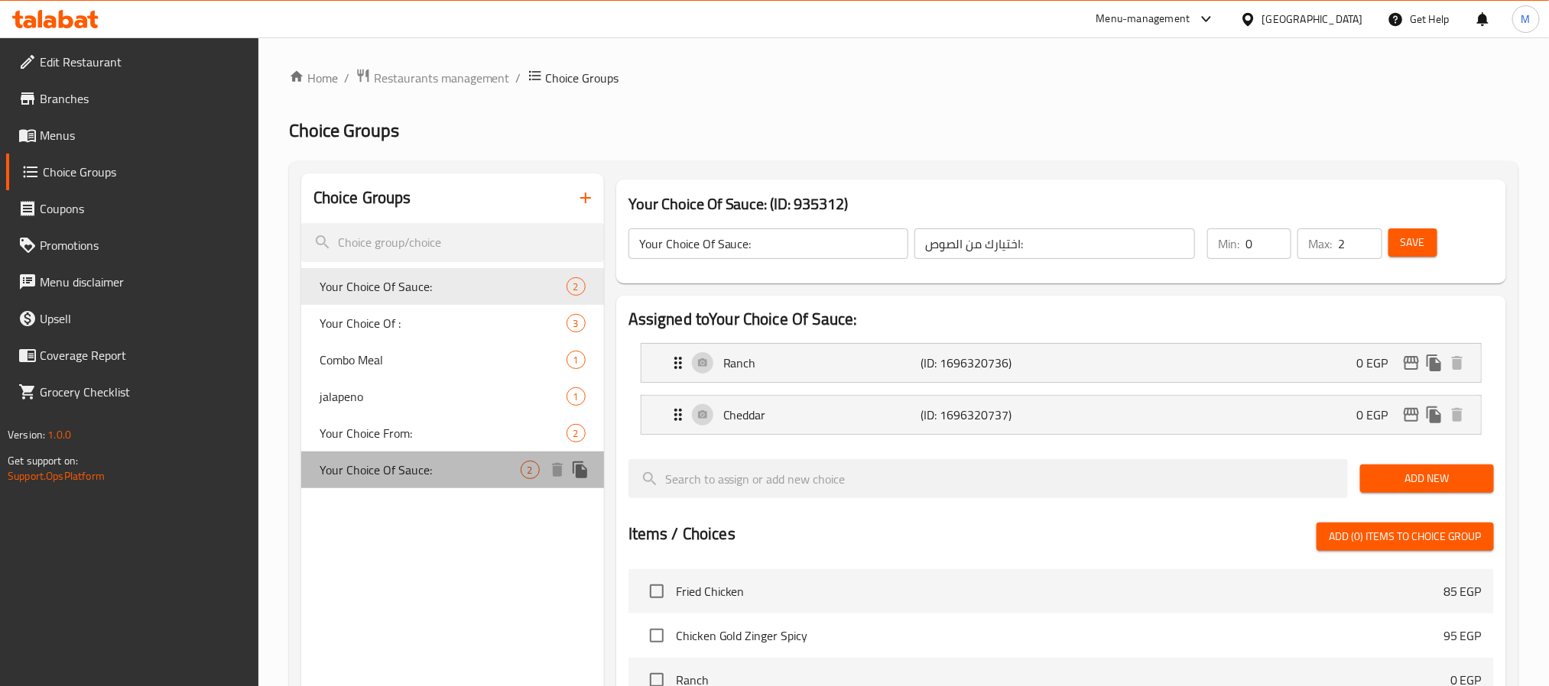
click at [430, 478] on span "Your Choice Of Sauce:" at bounding box center [419, 470] width 201 height 18
type input "Your Choice Of Sauce:"
type input "أختيارك من الصوص:"
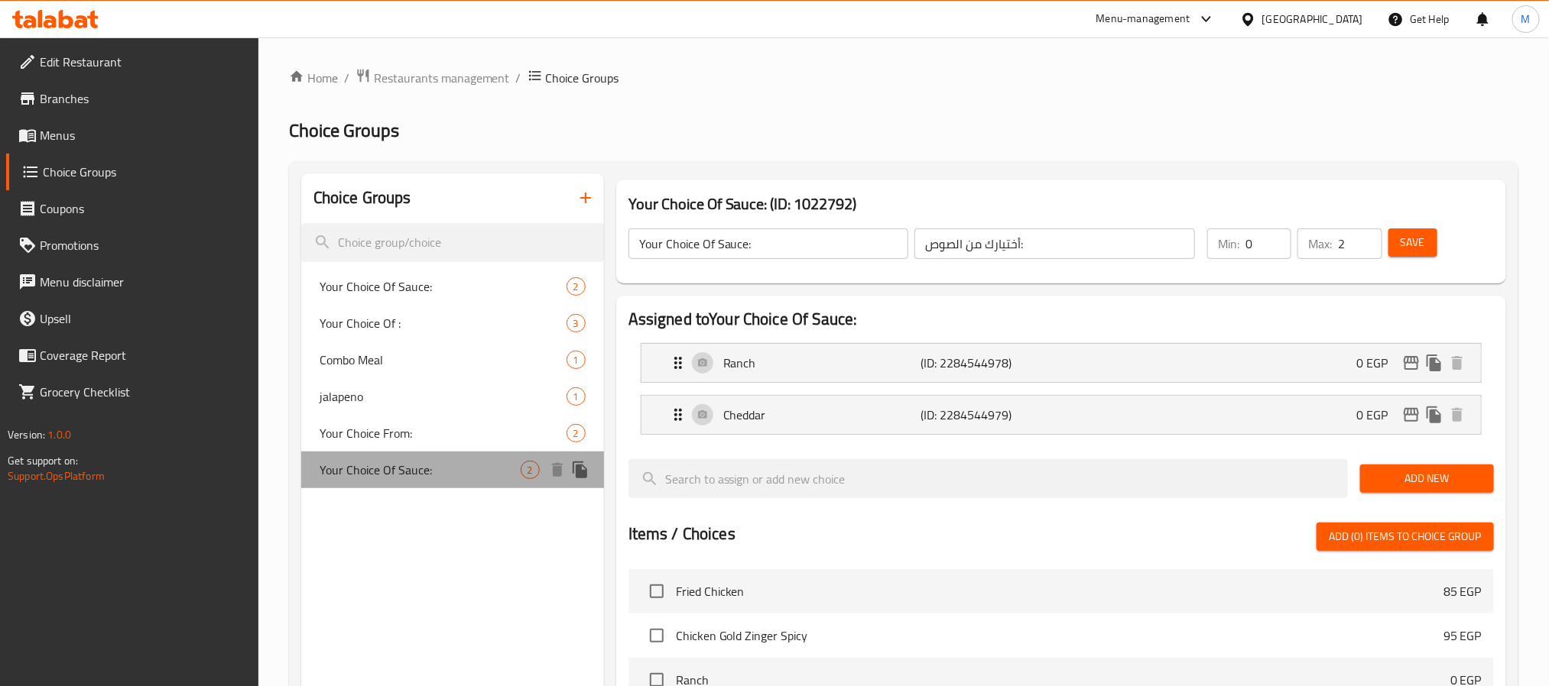
click at [464, 471] on span "Your Choice Of Sauce:" at bounding box center [419, 470] width 201 height 18
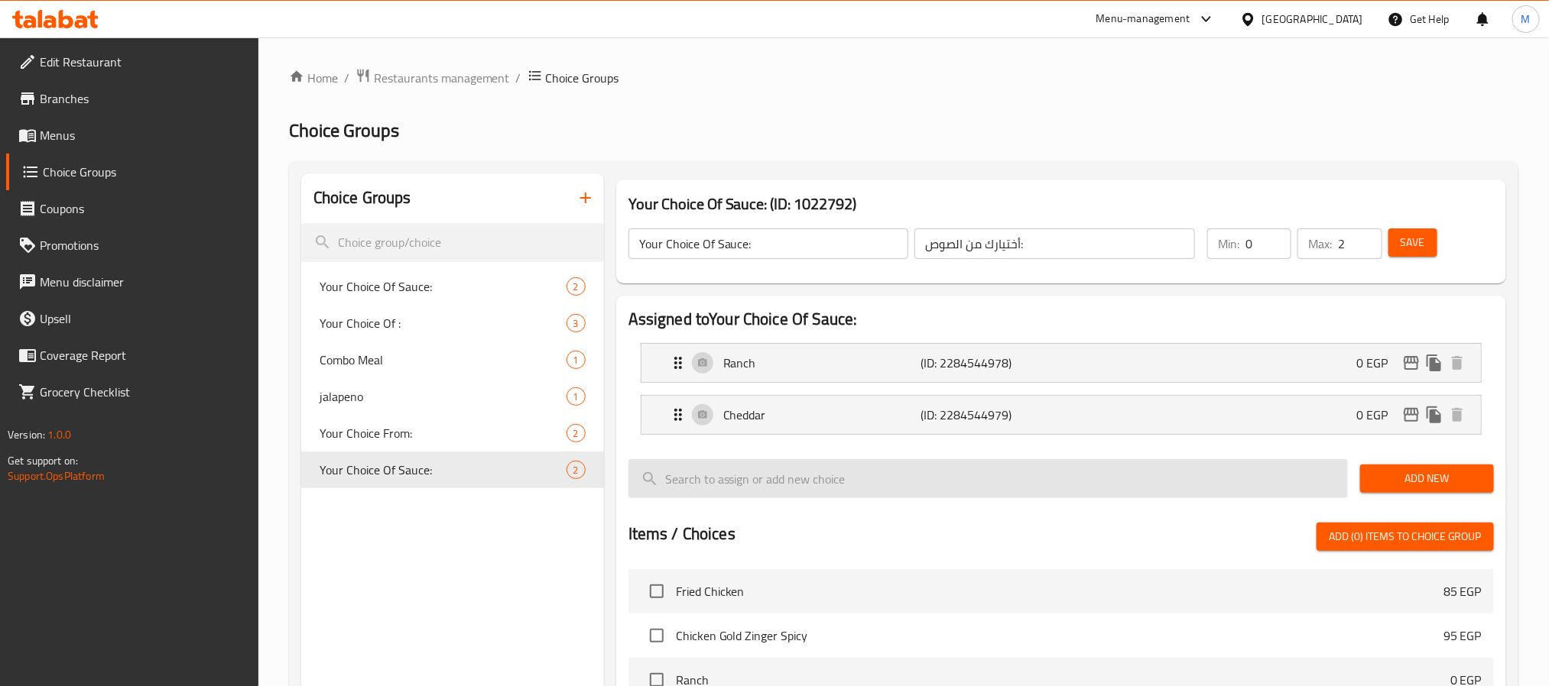
click at [760, 491] on input "search" at bounding box center [987, 478] width 719 height 39
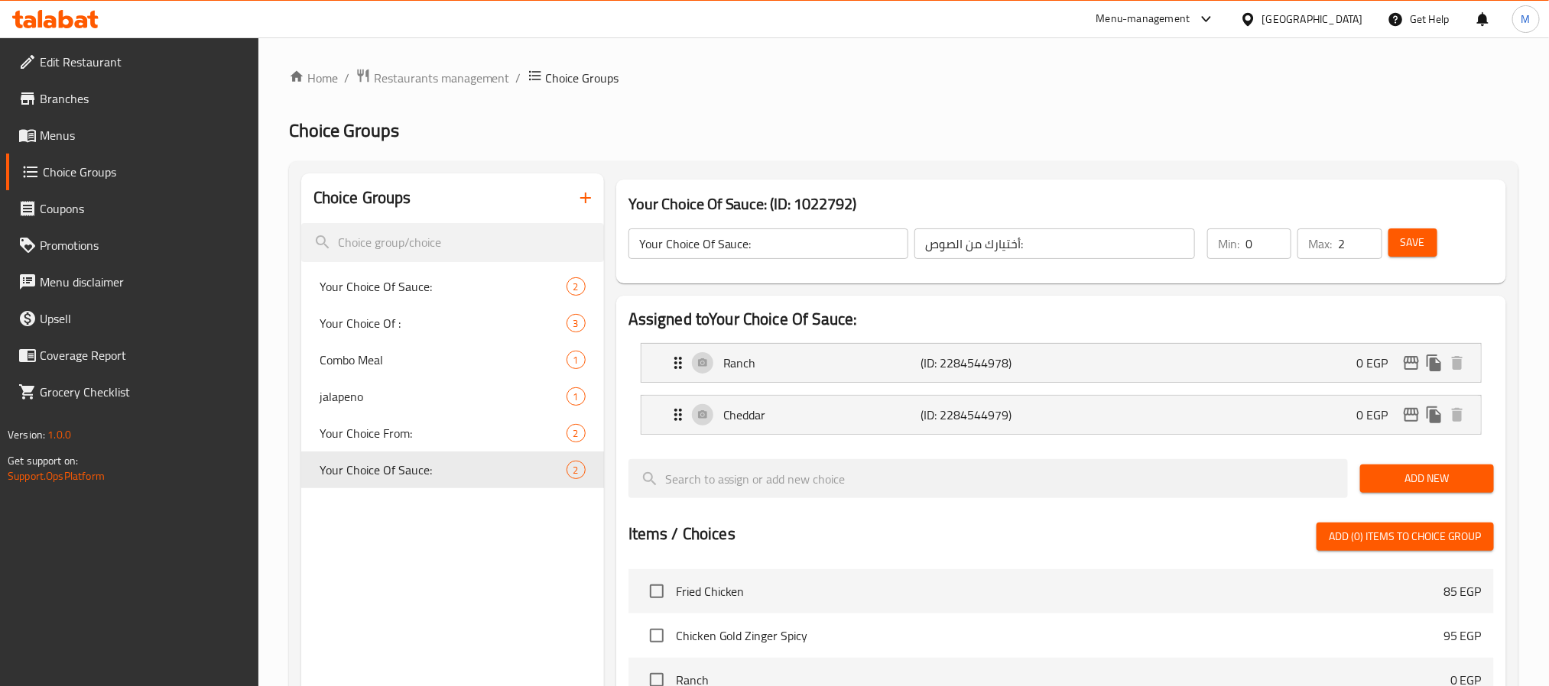
click at [1411, 482] on span "Add New" at bounding box center [1426, 478] width 109 height 19
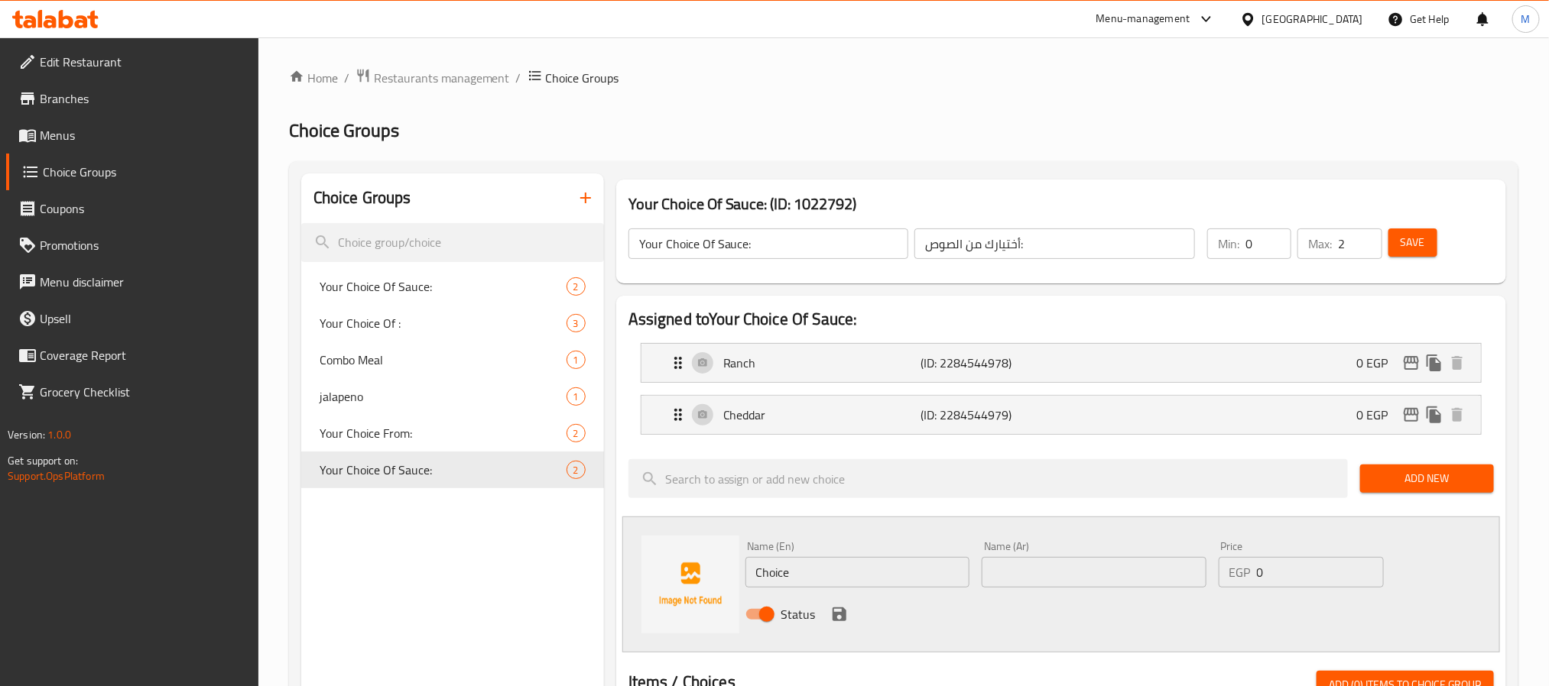
click at [812, 567] on input "Choice" at bounding box center [857, 572] width 225 height 31
paste input "Burger sau"
type input "Burger sauce"
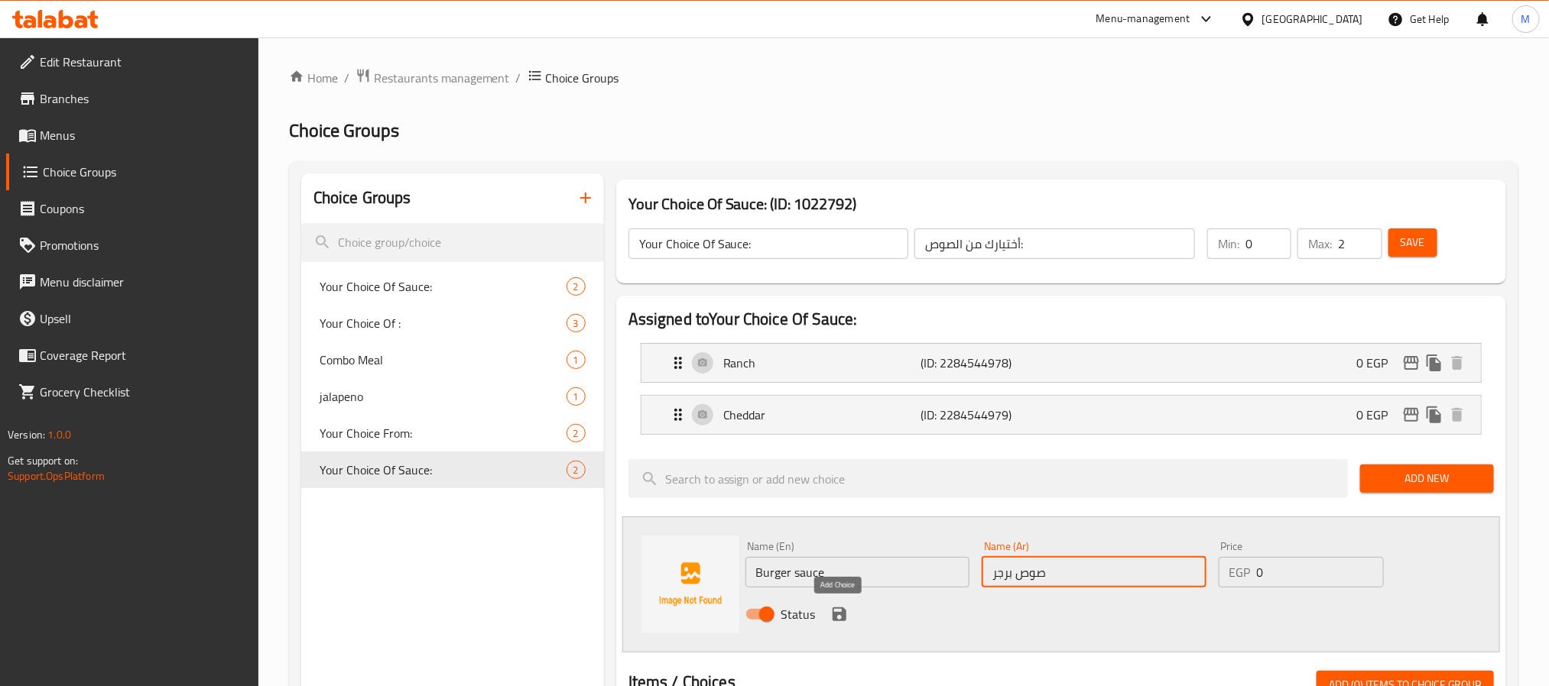
type input "صوص برجر"
click at [830, 617] on icon "save" at bounding box center [839, 614] width 18 height 18
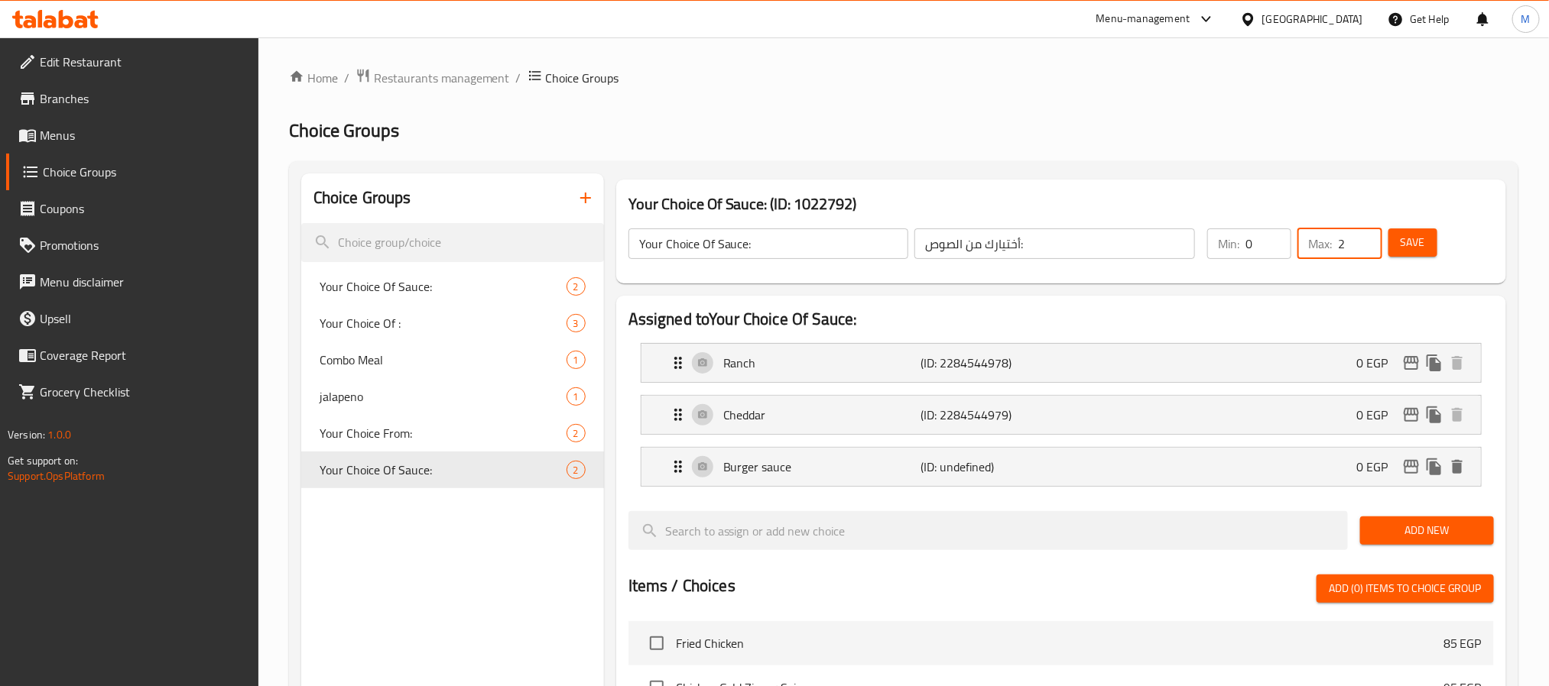
drag, startPoint x: 1351, startPoint y: 253, endPoint x: 1247, endPoint y: 250, distance: 104.0
click at [1323, 248] on div "Max: 2 ​" at bounding box center [1339, 244] width 84 height 31
type input "1"
drag, startPoint x: 1257, startPoint y: 257, endPoint x: 1228, endPoint y: 260, distance: 30.0
click at [1228, 260] on div "Min: 0 ​" at bounding box center [1249, 243] width 90 height 37
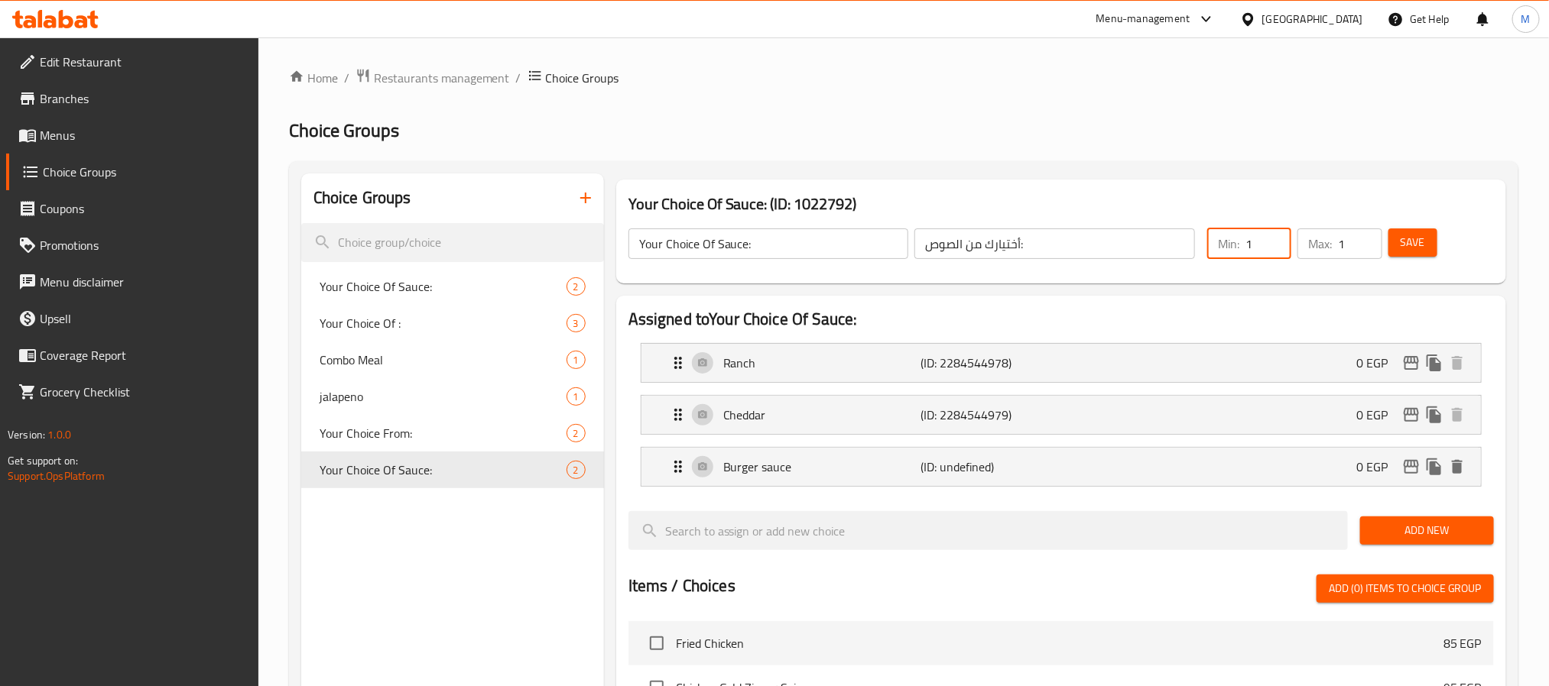
type input "1"
click at [1418, 237] on span "Save" at bounding box center [1412, 242] width 24 height 19
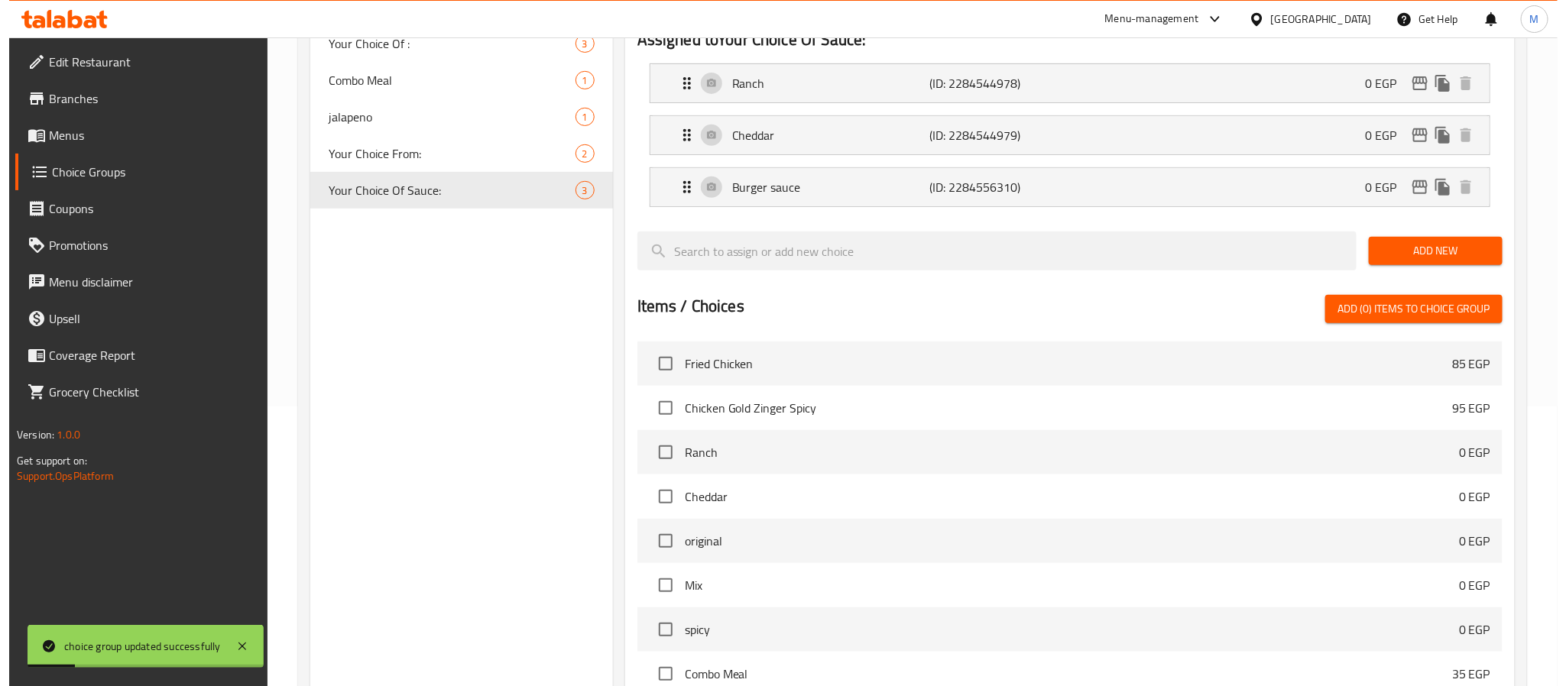
scroll to position [510, 0]
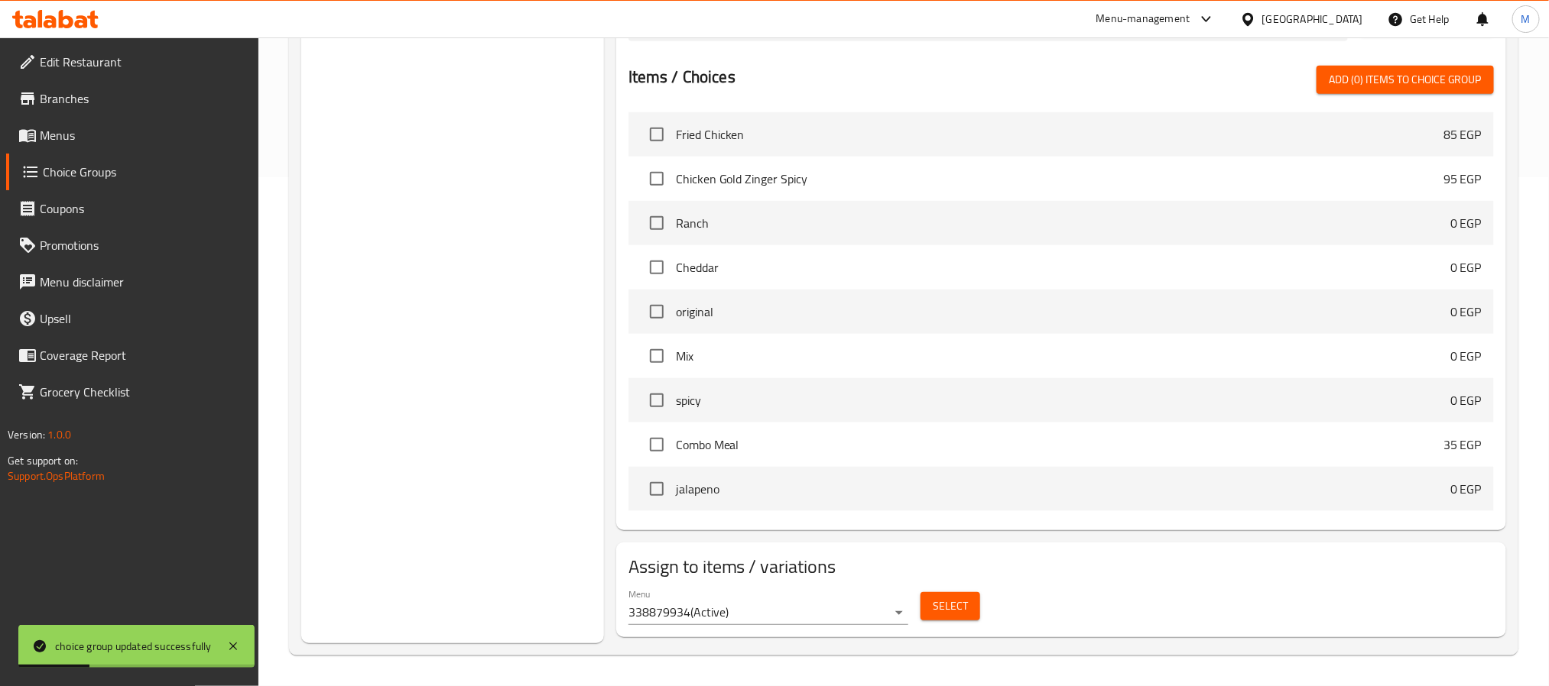
click at [946, 612] on span "Select" at bounding box center [950, 606] width 35 height 19
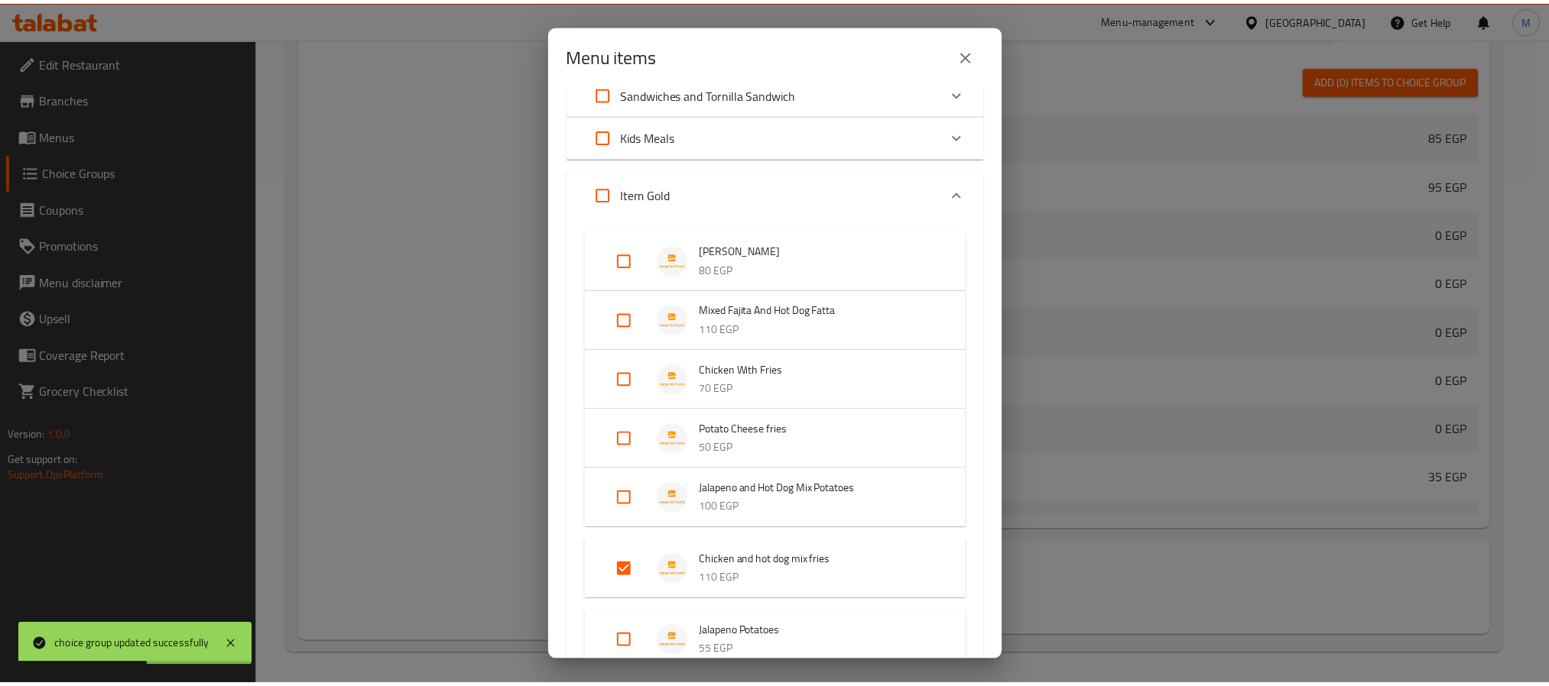
scroll to position [115, 0]
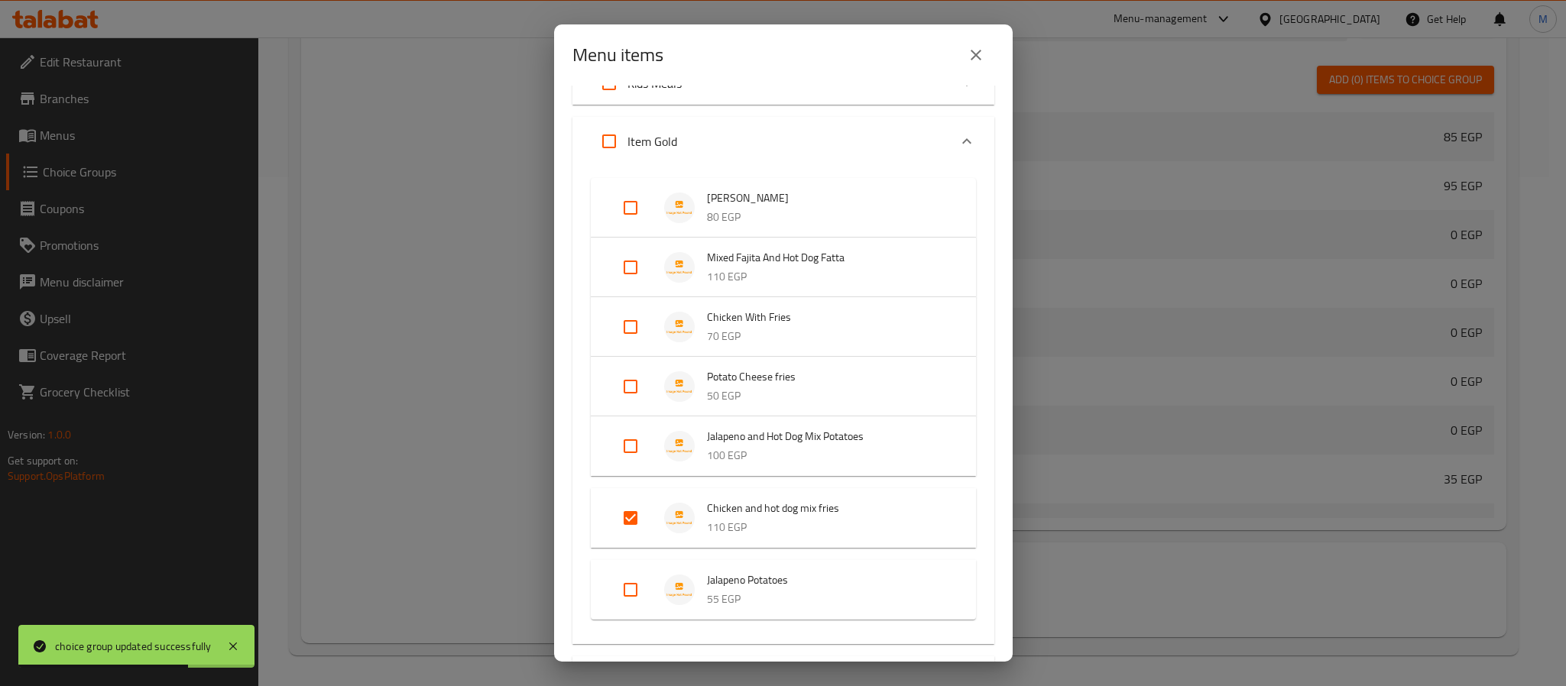
click at [977, 63] on icon "close" at bounding box center [976, 55] width 18 height 18
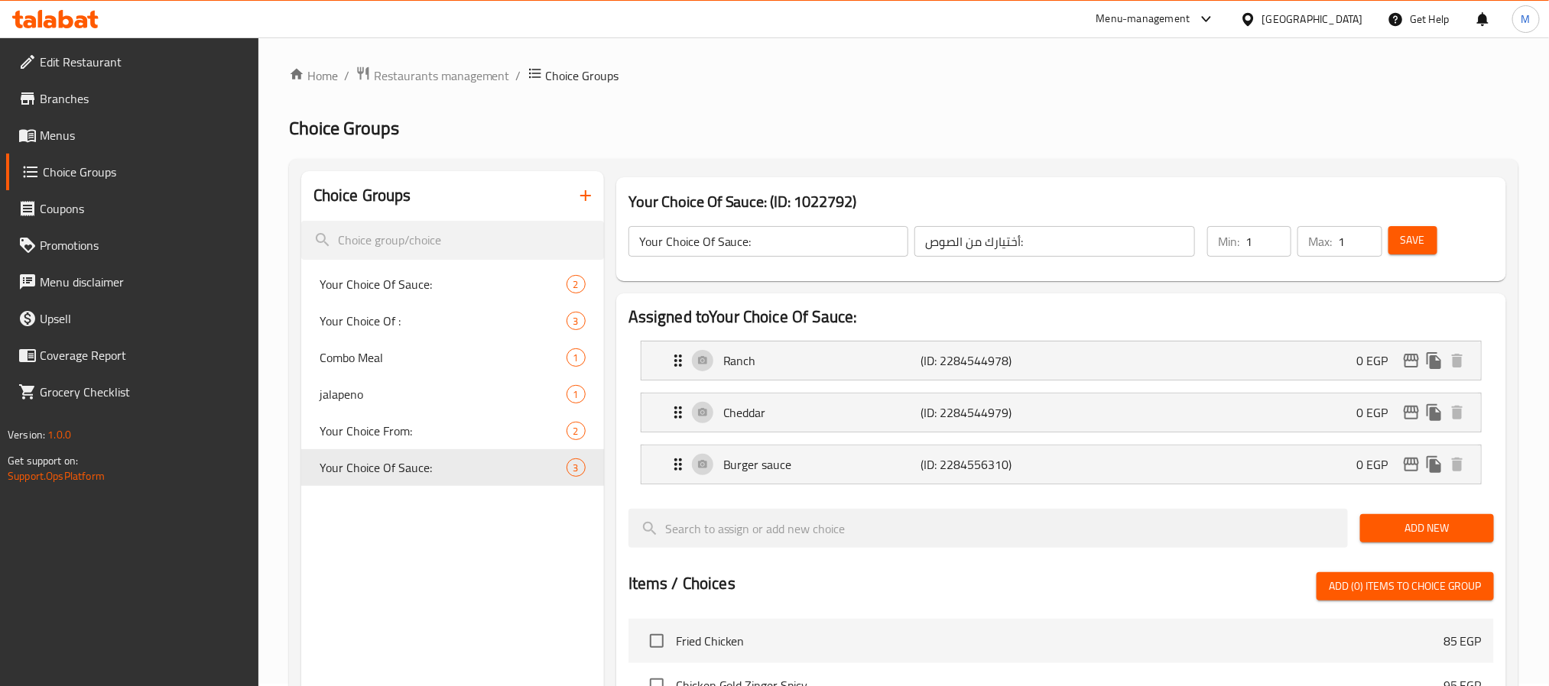
scroll to position [0, 0]
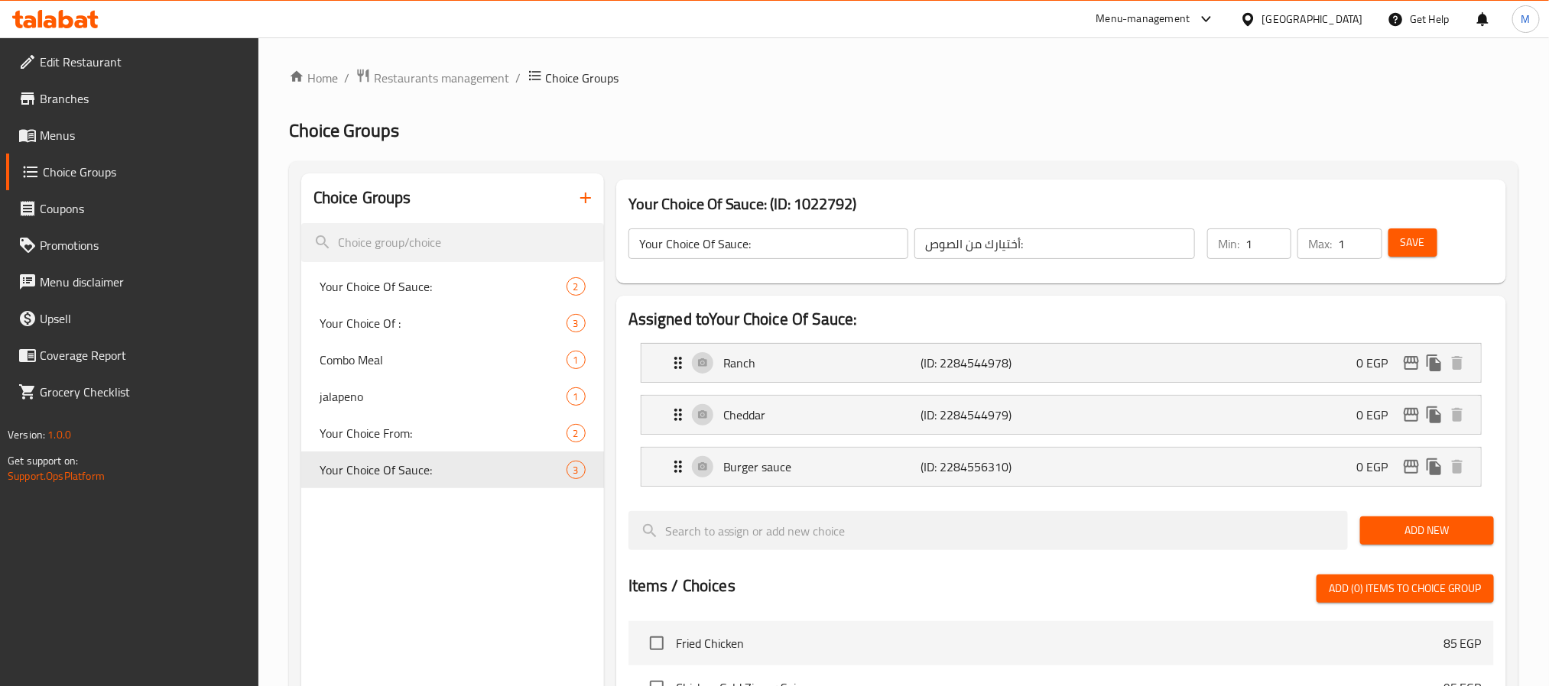
click at [97, 143] on span "Menus" at bounding box center [143, 135] width 206 height 18
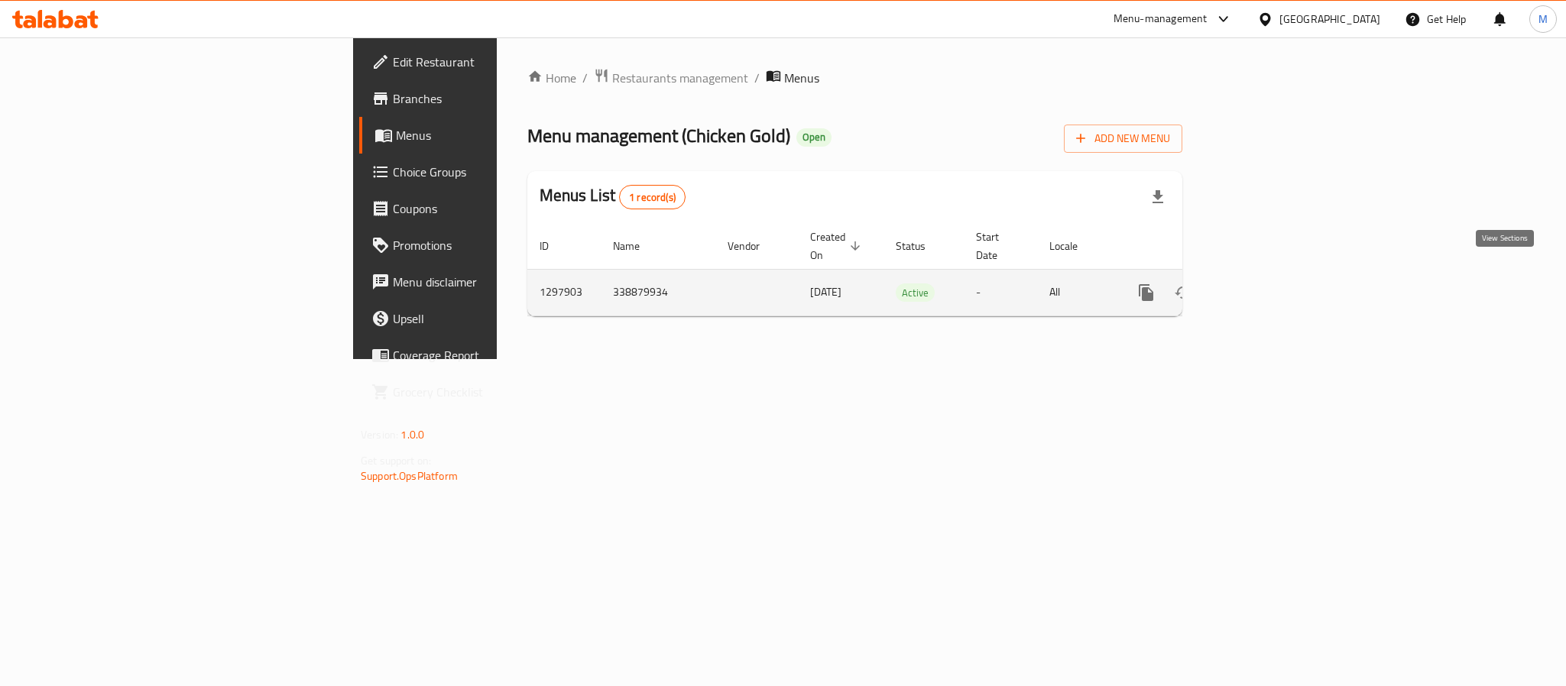
click at [1275, 289] on link "enhanced table" at bounding box center [1256, 292] width 37 height 37
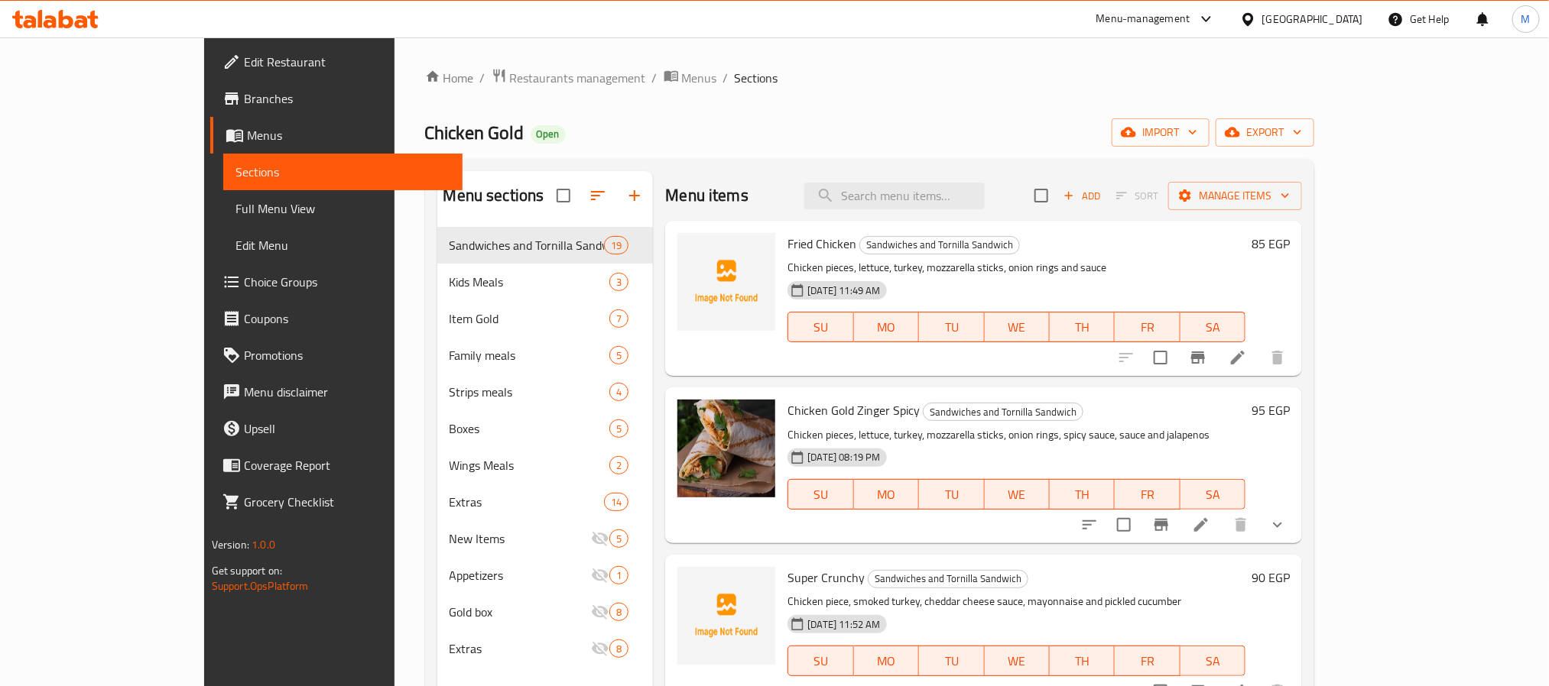
click at [244, 287] on span "Choice Groups" at bounding box center [347, 282] width 206 height 18
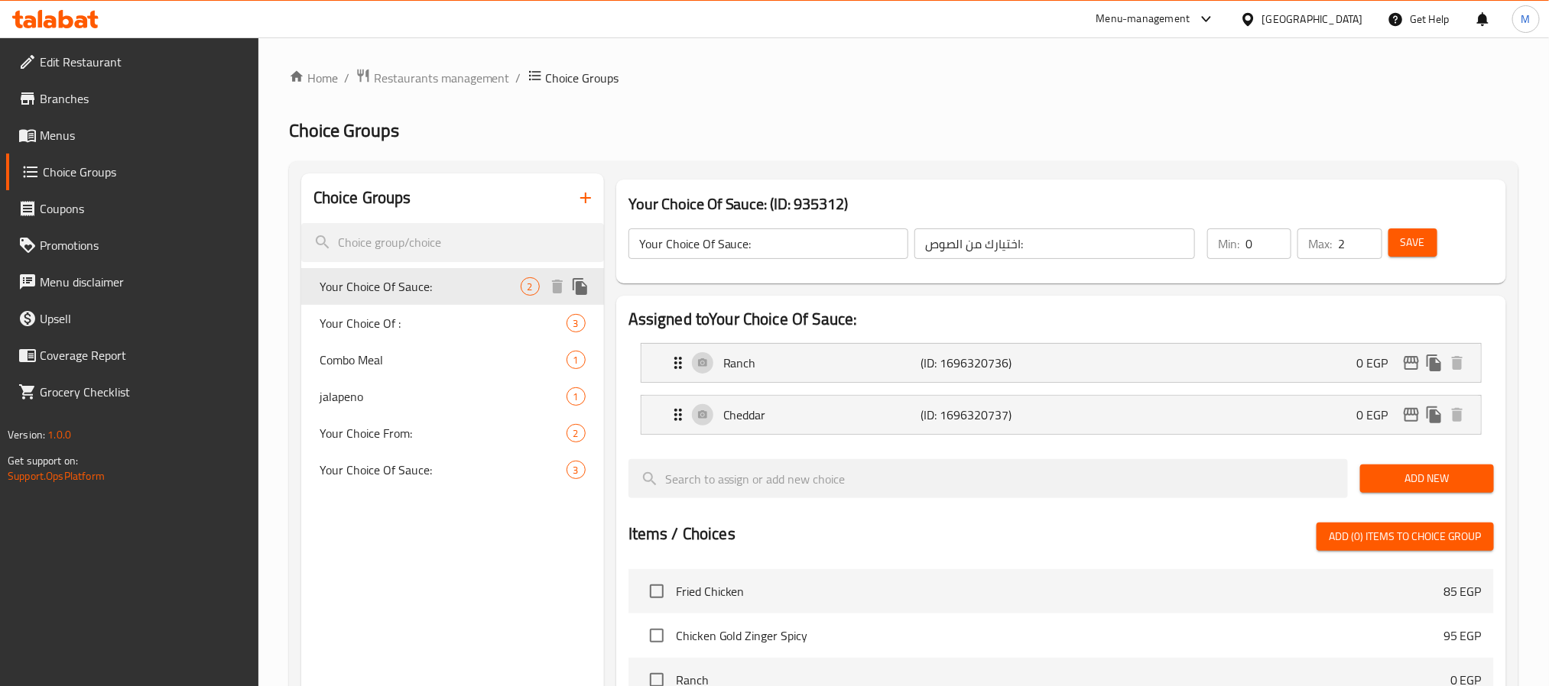
click at [424, 284] on span "Your Choice Of Sauce:" at bounding box center [419, 286] width 201 height 18
click at [588, 198] on icon "button" at bounding box center [585, 198] width 11 height 11
click at [576, 470] on icon "duplicate" at bounding box center [579, 470] width 15 height 17
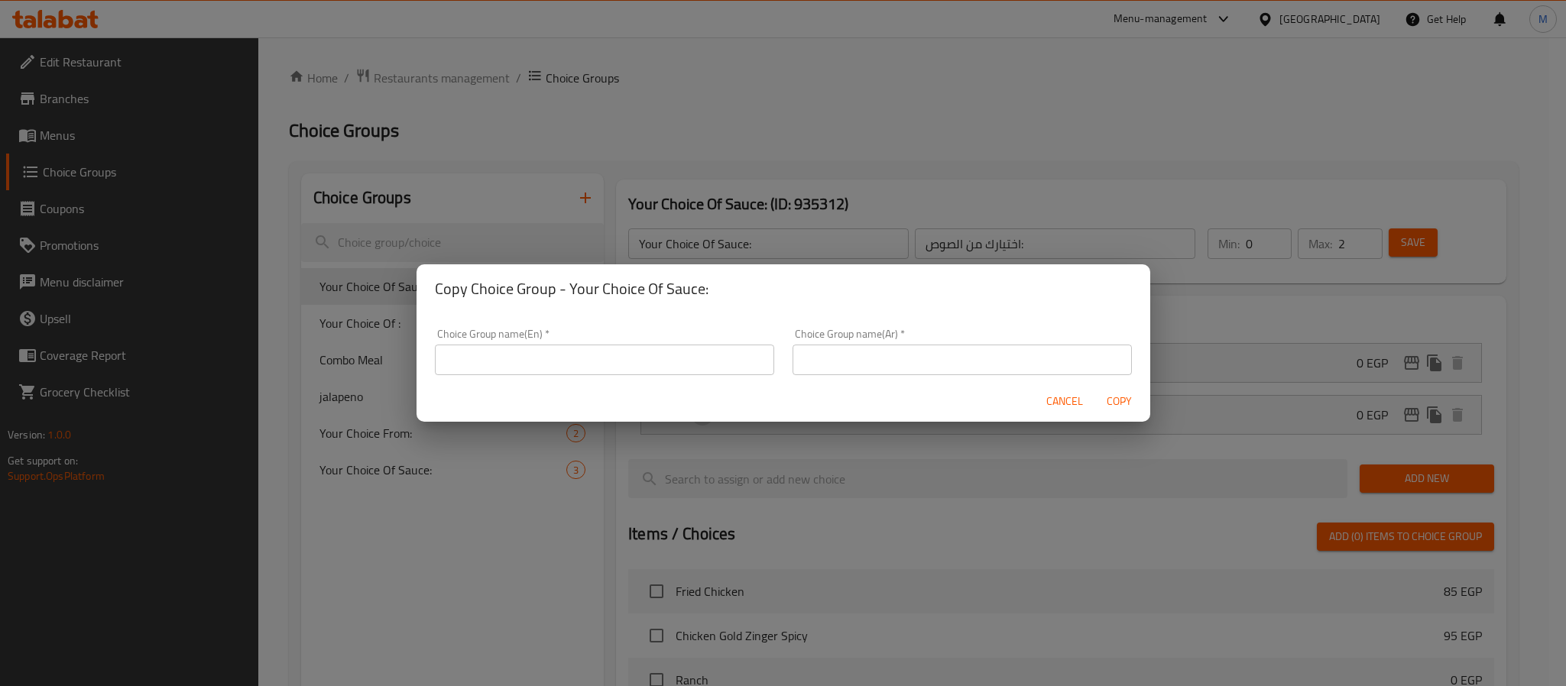
click at [682, 372] on input "text" at bounding box center [604, 360] width 339 height 31
type input "غ"
type input "y"
type input "Your Choice Of Sauce:"
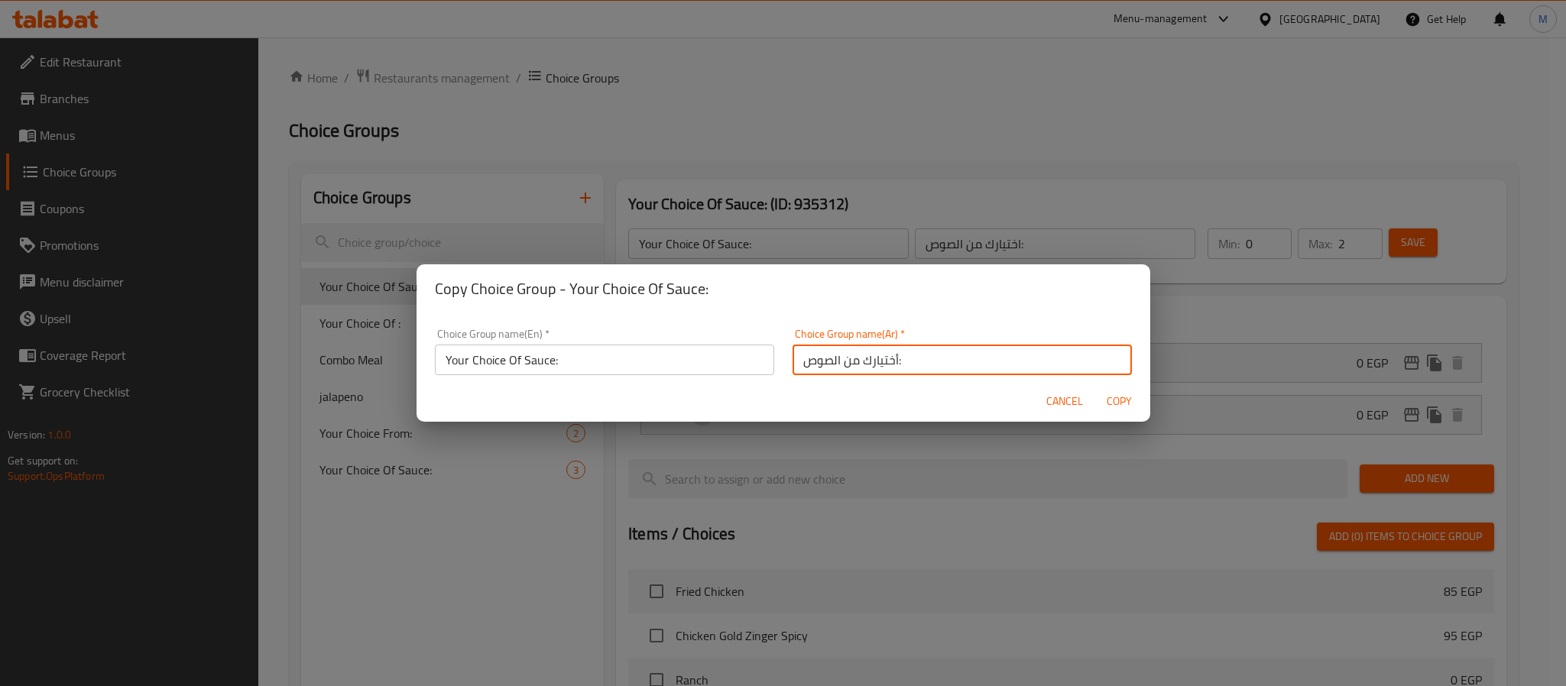
type input "أختيارك من الصوص:"
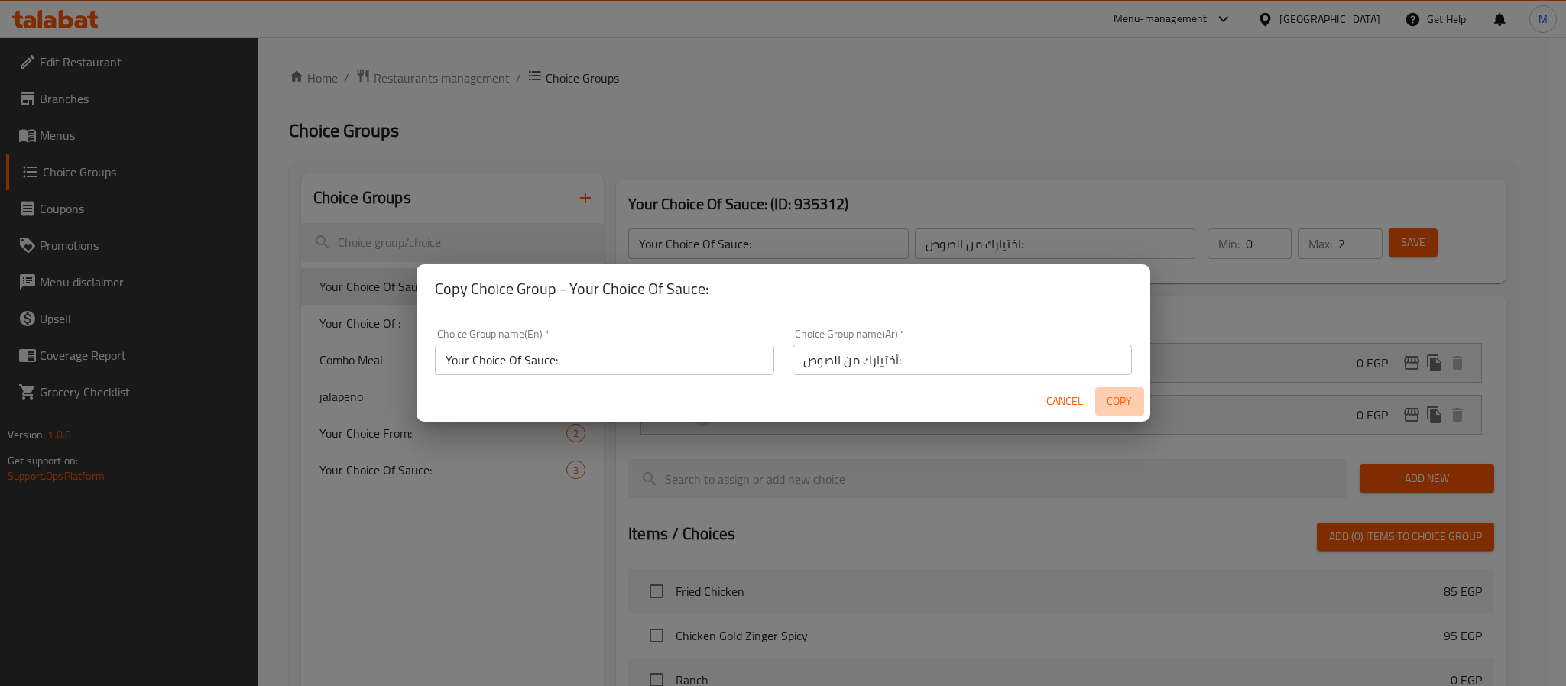
click at [1112, 404] on span "Copy" at bounding box center [1119, 401] width 37 height 19
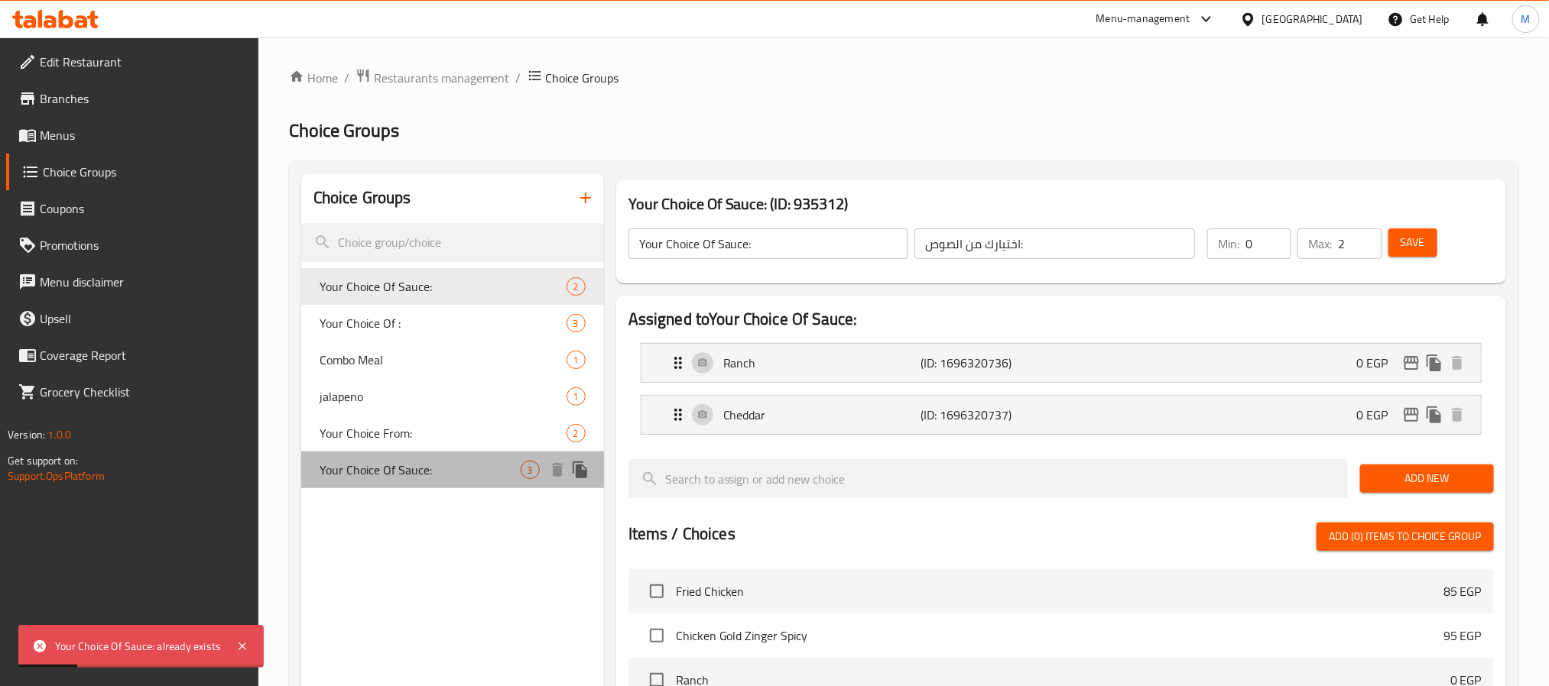
click at [397, 473] on span "Your Choice Of Sauce:" at bounding box center [419, 470] width 201 height 18
type input "Your Choice Of Sauce:"
type input "أختيارك من الصوص:"
type input "1"
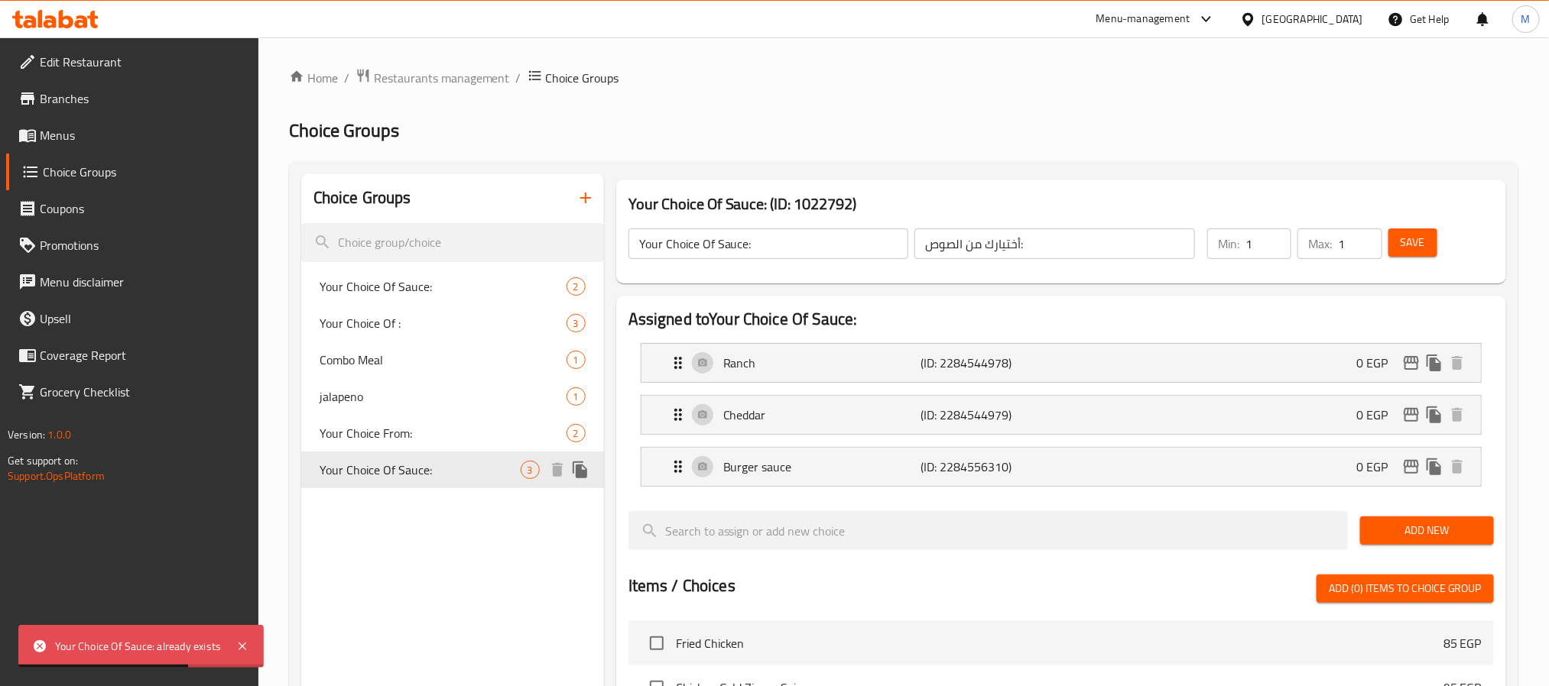
click at [581, 471] on icon "duplicate" at bounding box center [579, 470] width 15 height 17
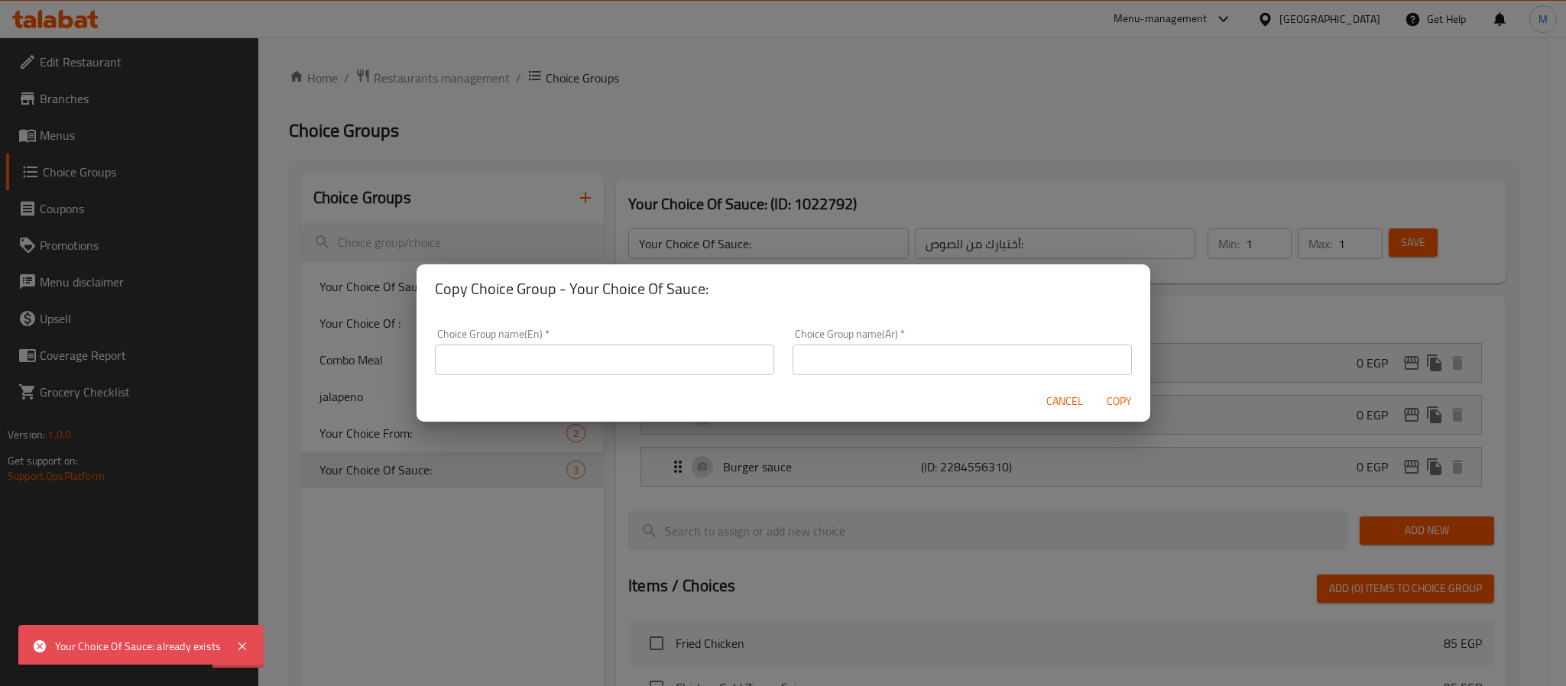
click at [567, 365] on input "text" at bounding box center [604, 360] width 339 height 31
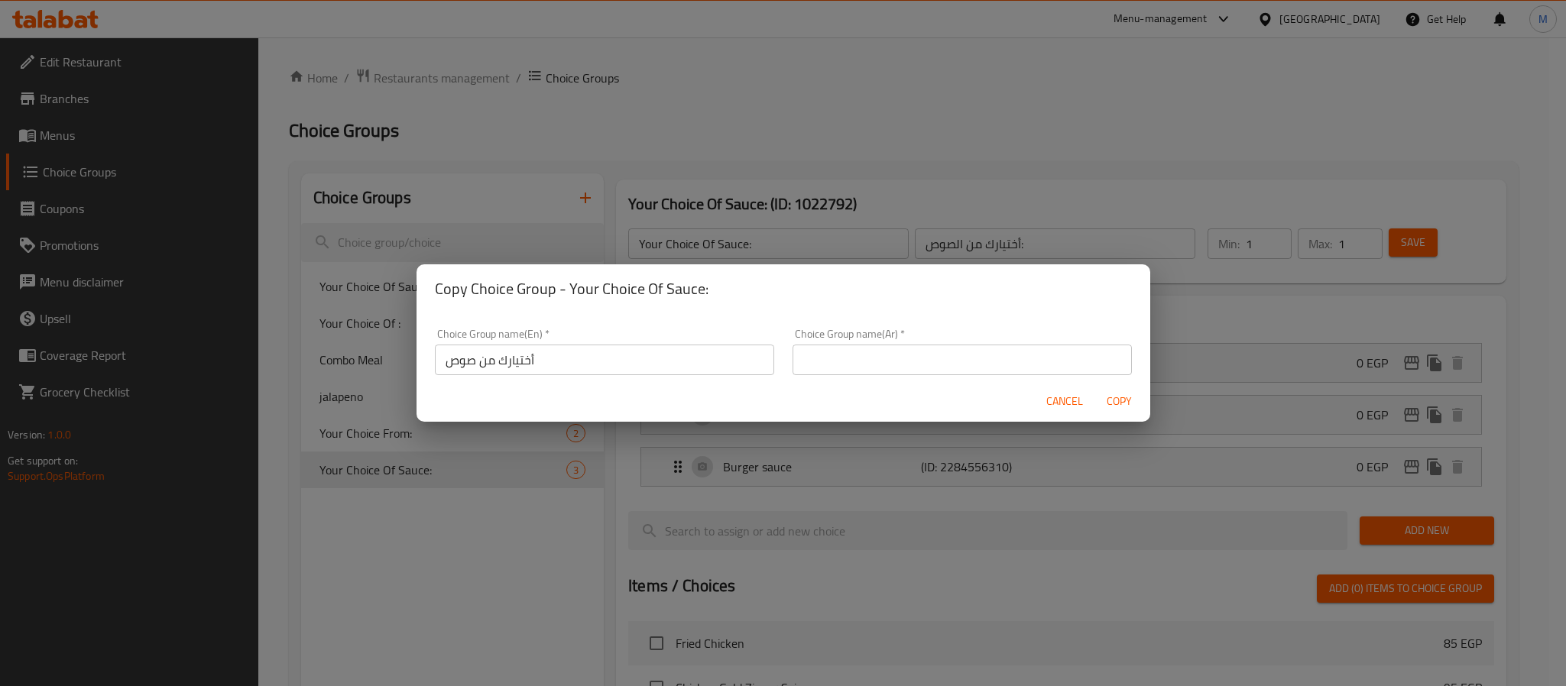
click at [636, 354] on input "أختيارك من صوص" at bounding box center [604, 360] width 339 height 31
click at [819, 356] on input "text" at bounding box center [962, 360] width 339 height 31
click at [608, 349] on input "أختيارك من صوص" at bounding box center [604, 360] width 339 height 31
type input "غ"
paste input "Jalapeno and Hot Dog Mix Potatoes"
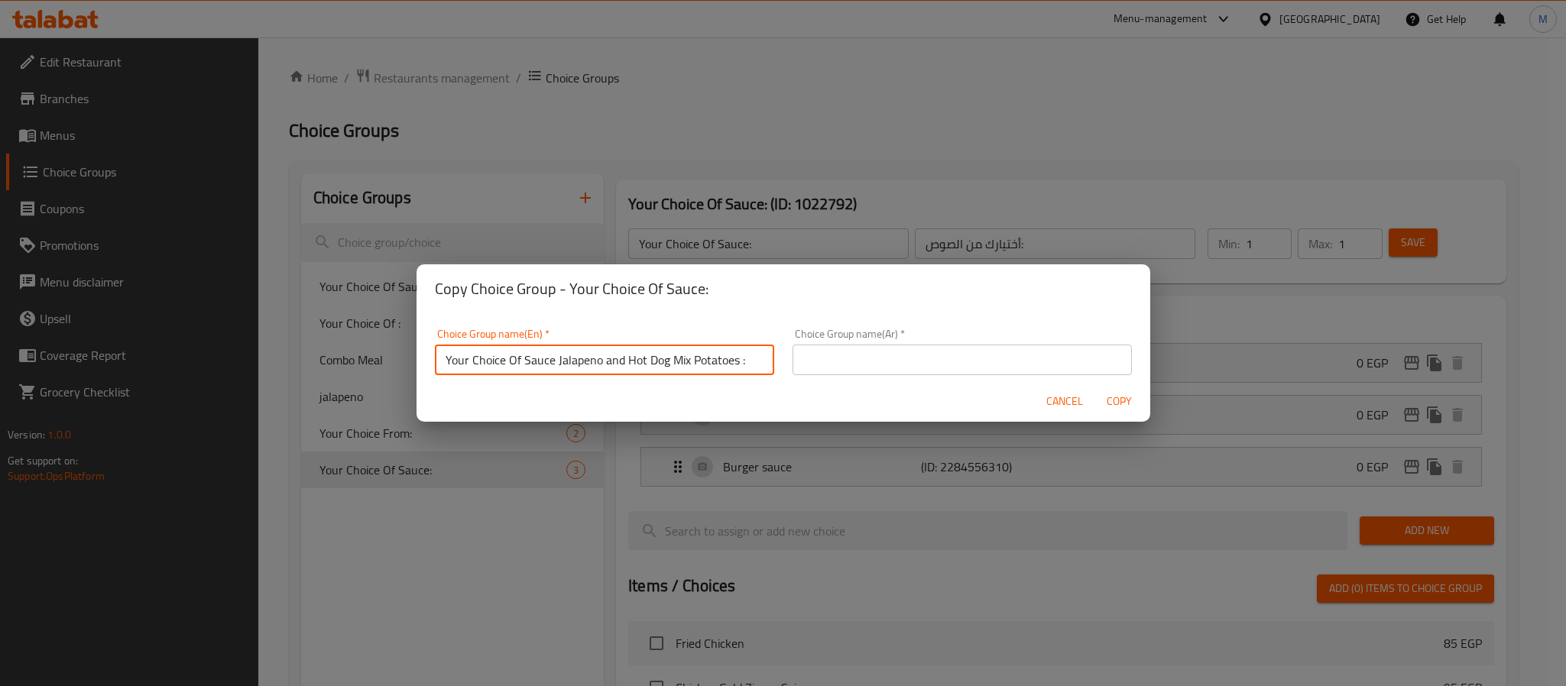
type input "Your Choice Of Sauce Jalapeno and Hot Dog Mix Potatoes :"
click at [667, 351] on input "Your Choice Of Sauce Jalapeno and Hot Dog Mix Potatoes :" at bounding box center [604, 360] width 339 height 31
click at [988, 355] on input "text" at bounding box center [962, 360] width 339 height 31
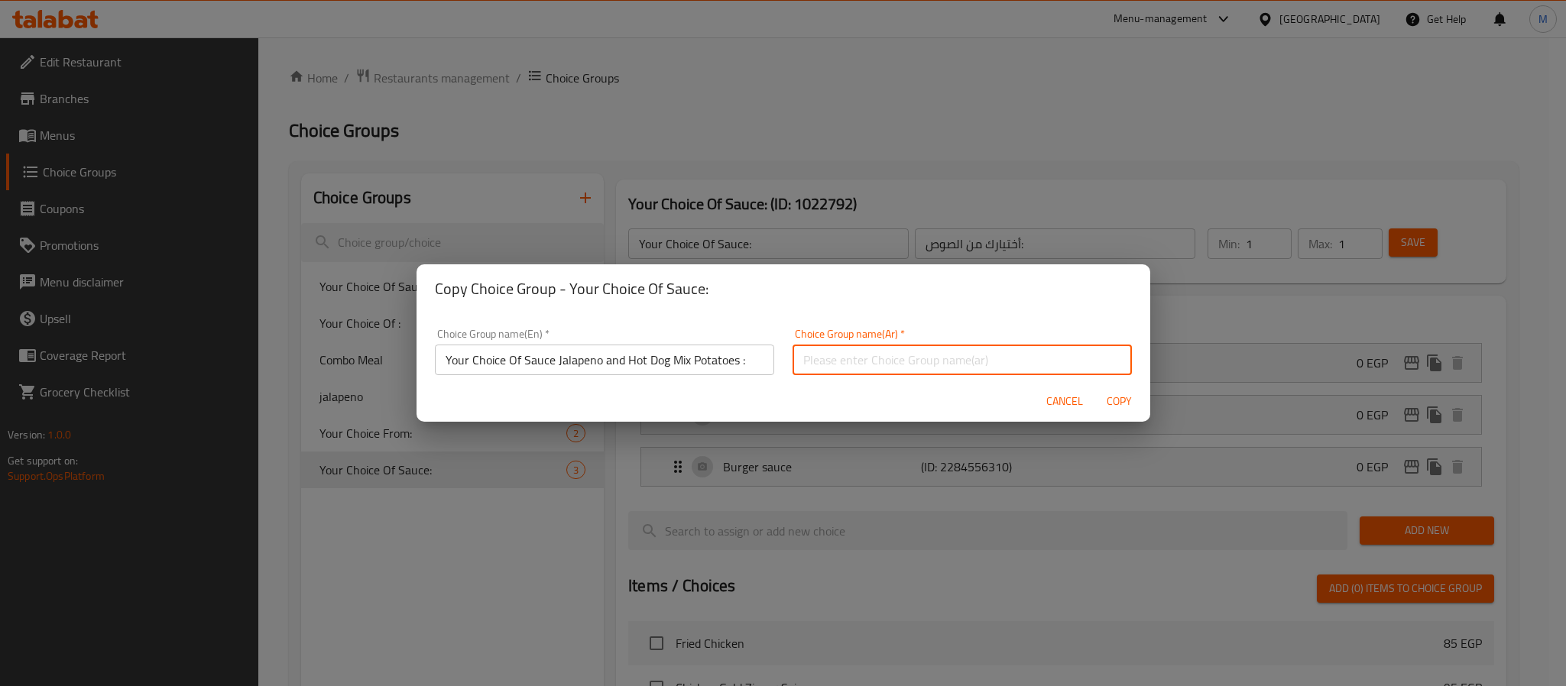
paste input "اختيارك من صلصة الهالبينو والبطاطس المشكلة بالهوت دوج:"
type input "اختيارك من صلصة الهالبينو والبطاطس المشكلة بالهوت دوج:"
click at [1119, 401] on span "Copy" at bounding box center [1119, 401] width 37 height 19
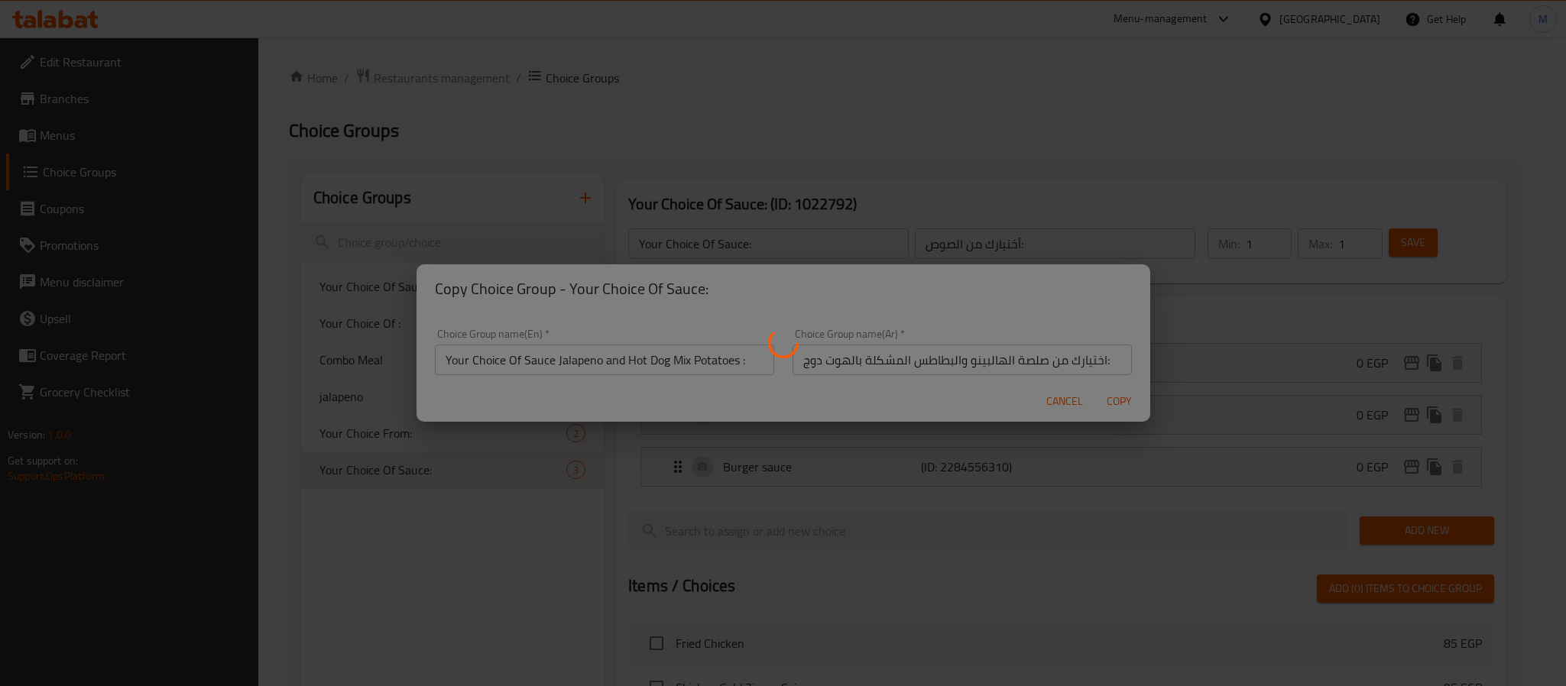
type input "Your Choice Of Sauce Jalapeno and Hot Dog Mix Potatoes :"
type input "اختيارك من صلصة الهالبينو والبطاطس المشكلة بالهوت دوج:"
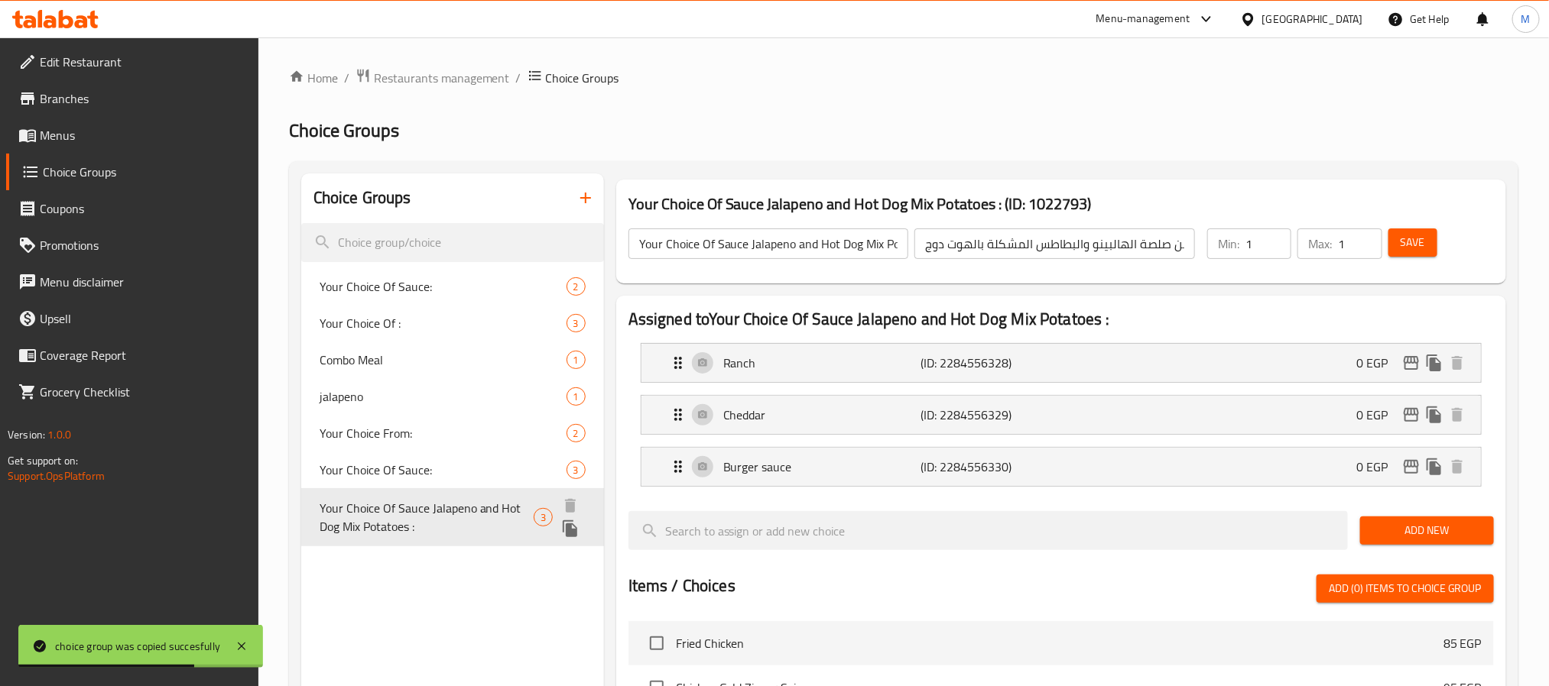
click at [489, 524] on span "Your Choice Of Sauce Jalapeno and Hot Dog Mix Potatoes :" at bounding box center [426, 517] width 214 height 37
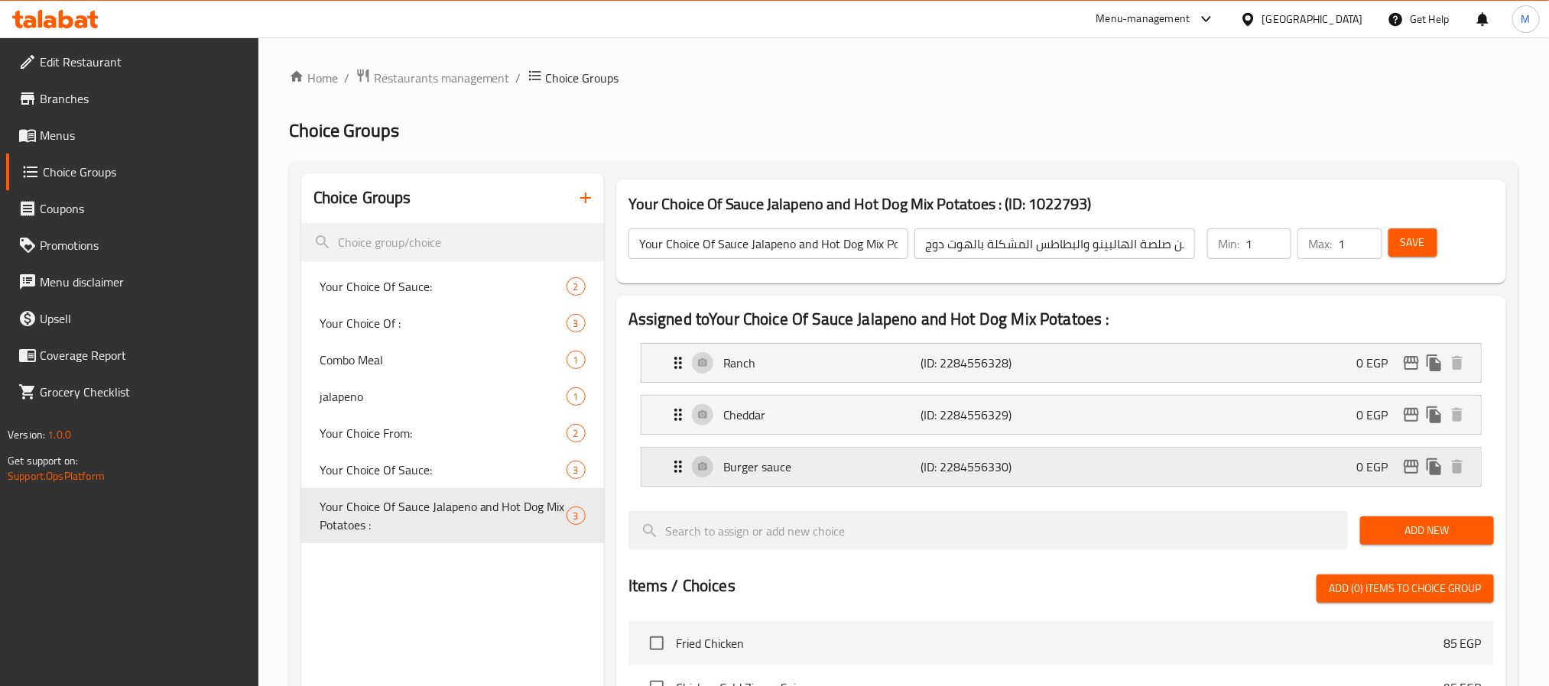
click at [1293, 477] on div "Burger sauce (ID: 2284556330) 0 EGP" at bounding box center [1065, 467] width 793 height 38
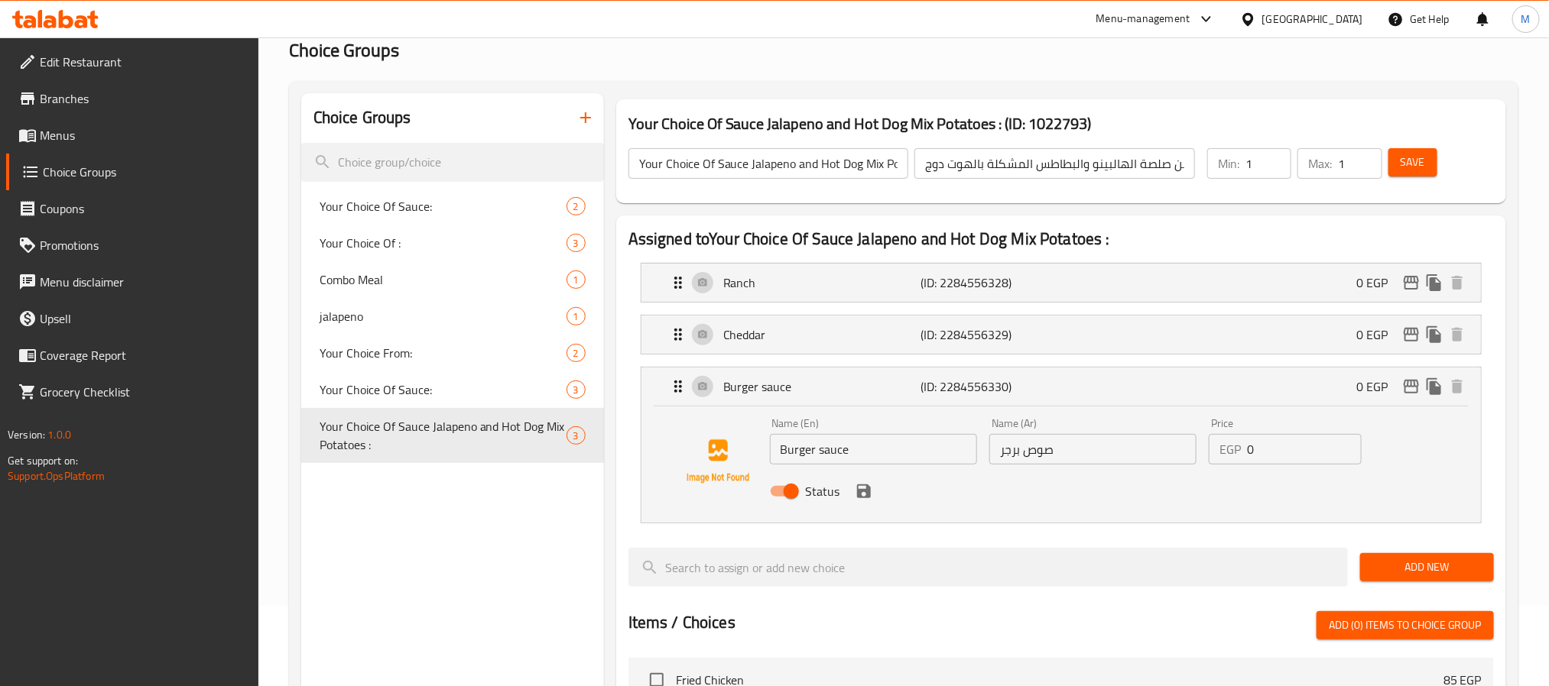
scroll to position [115, 0]
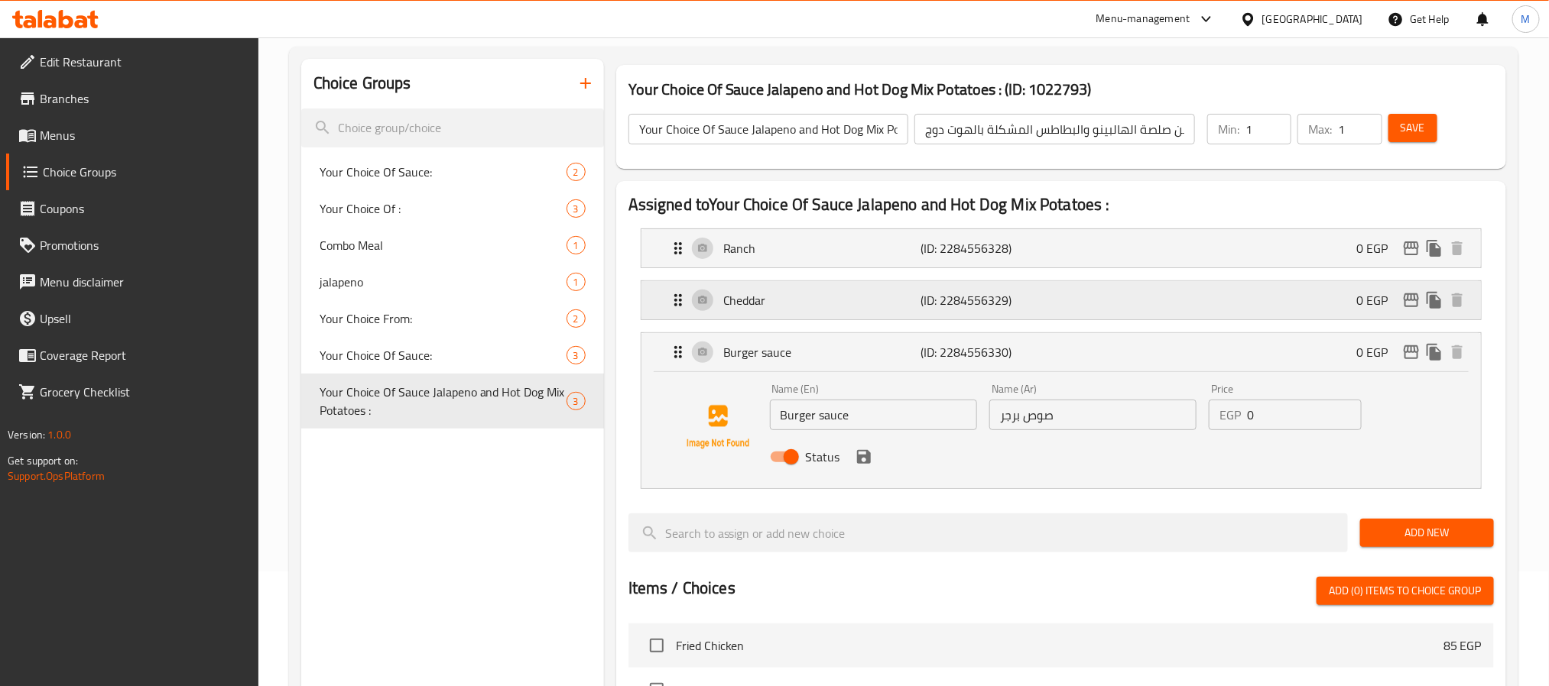
click at [874, 312] on div "Cheddar (ID: 2284556329) 0 EGP" at bounding box center [1065, 300] width 793 height 38
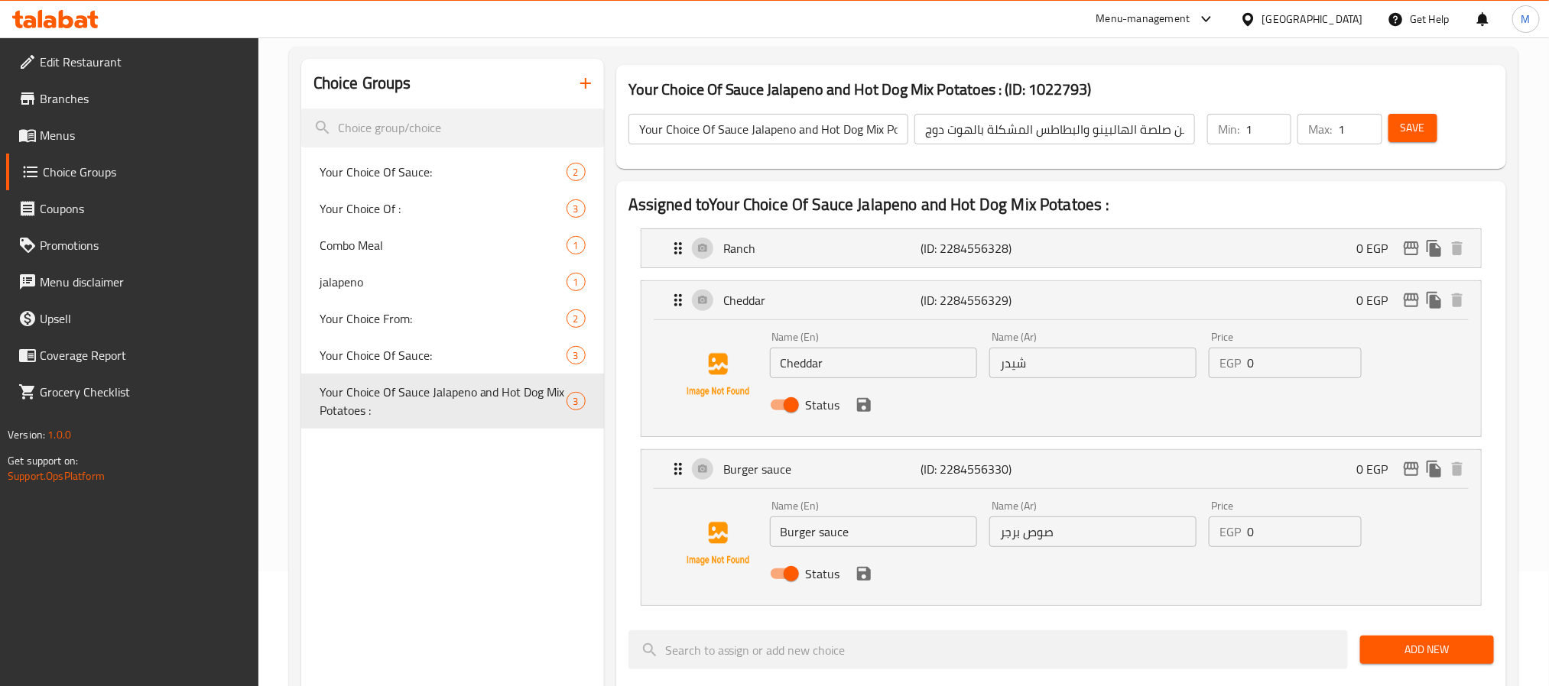
click at [782, 404] on input "Status" at bounding box center [791, 405] width 87 height 29
checkbox input "false"
click at [863, 400] on icon "save" at bounding box center [864, 405] width 14 height 14
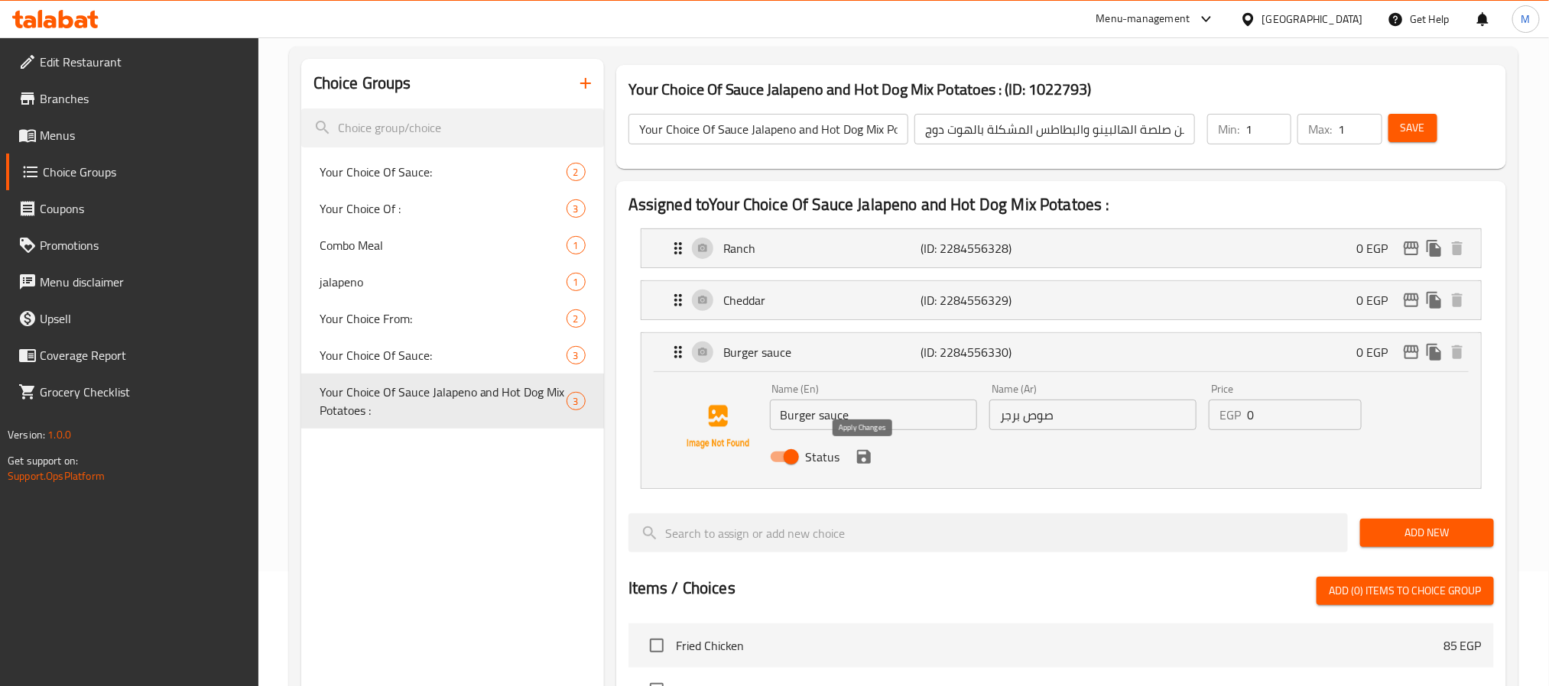
click at [870, 455] on icon "save" at bounding box center [864, 457] width 18 height 18
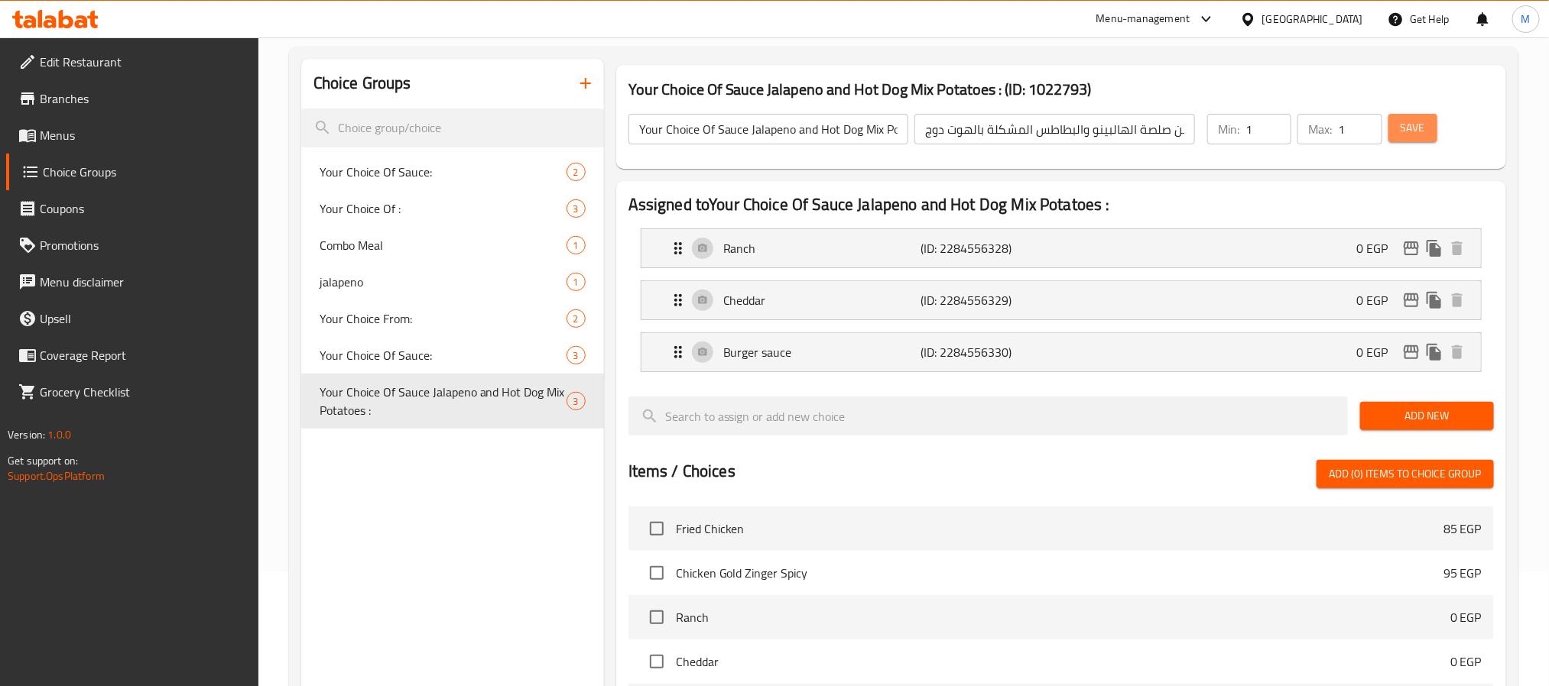
click at [1406, 128] on span "Save" at bounding box center [1412, 127] width 24 height 19
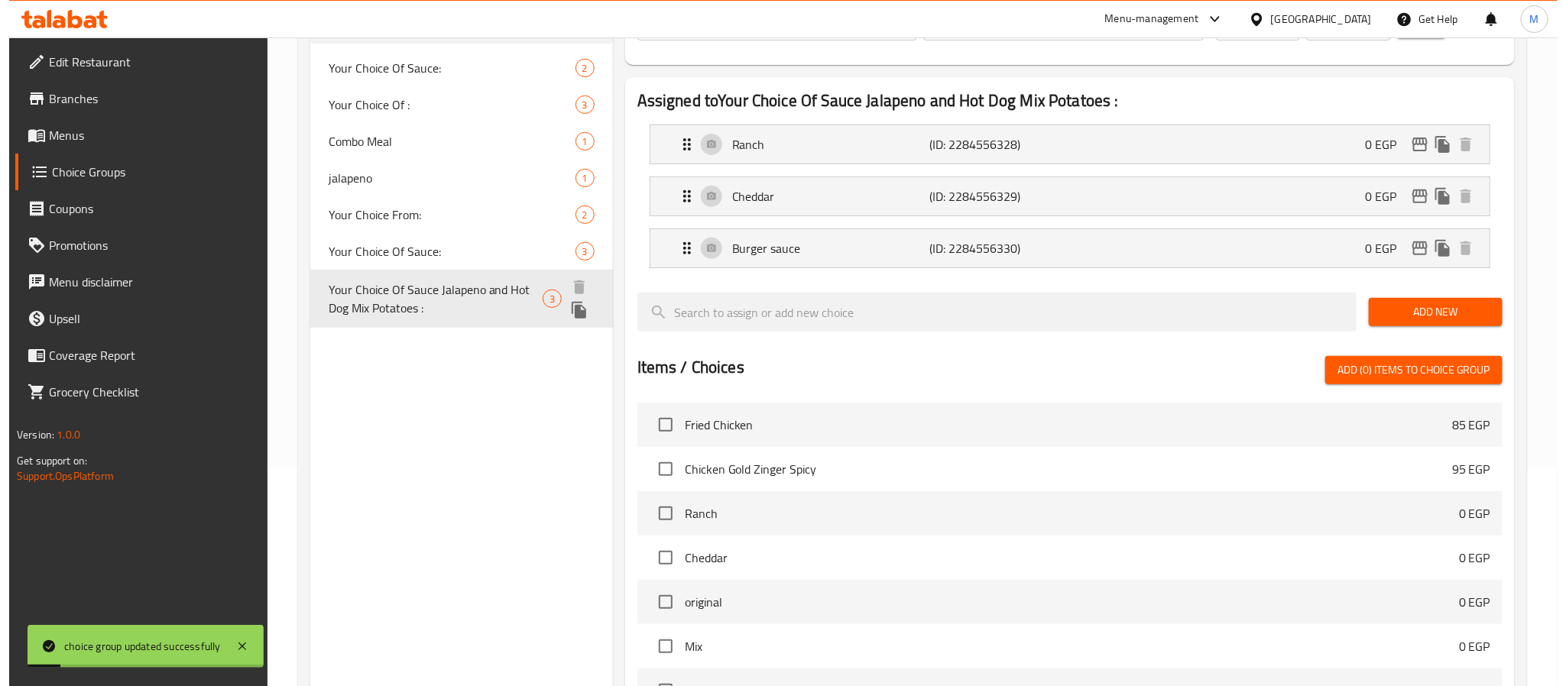
scroll to position [510, 0]
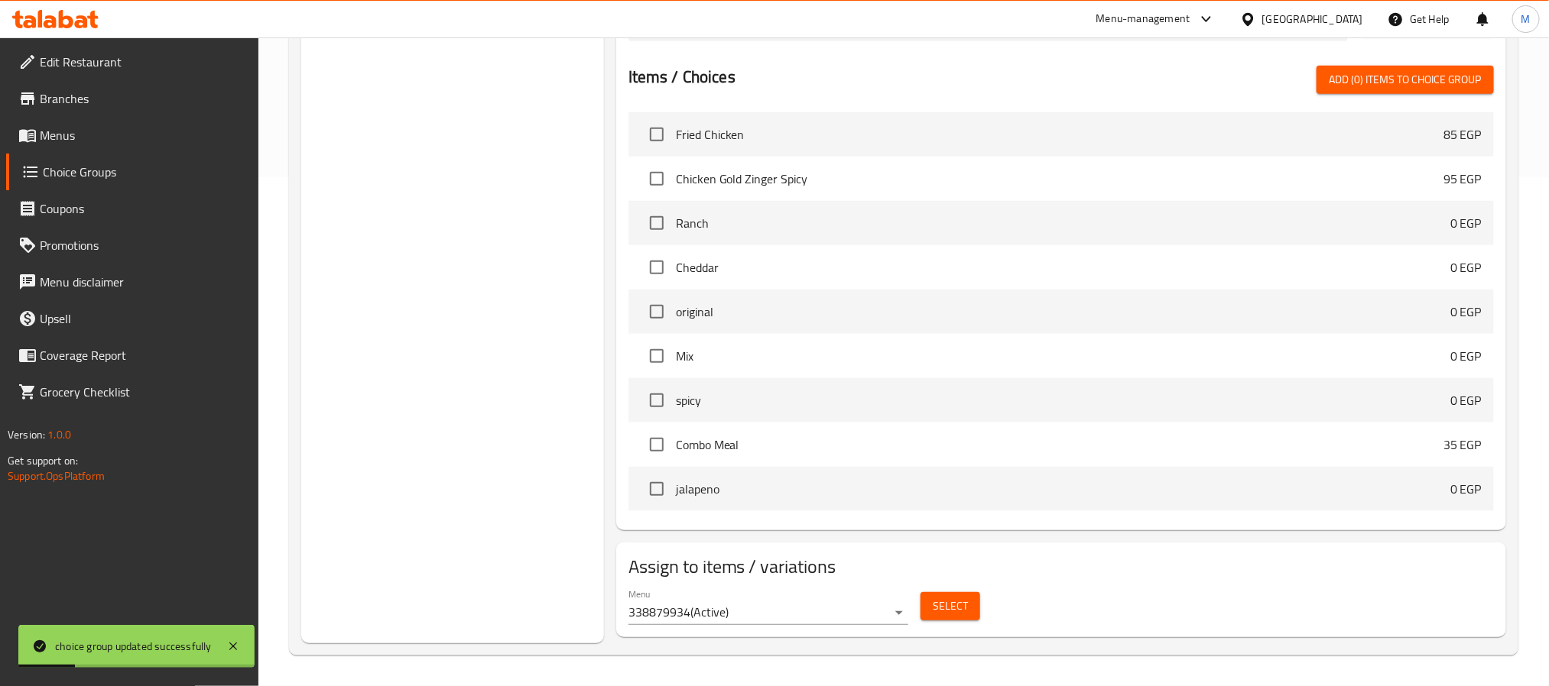
click at [946, 604] on span "Select" at bounding box center [950, 606] width 35 height 19
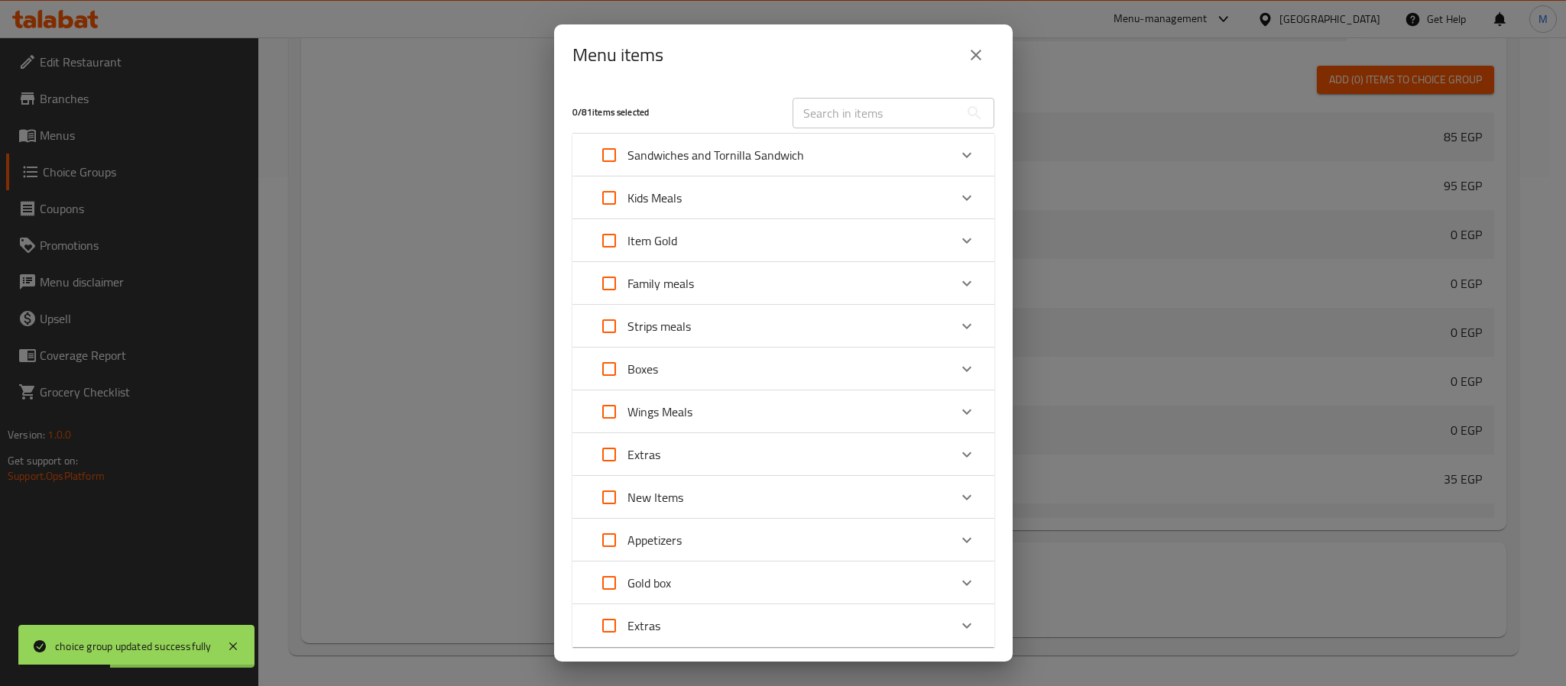
scroll to position [90, 0]
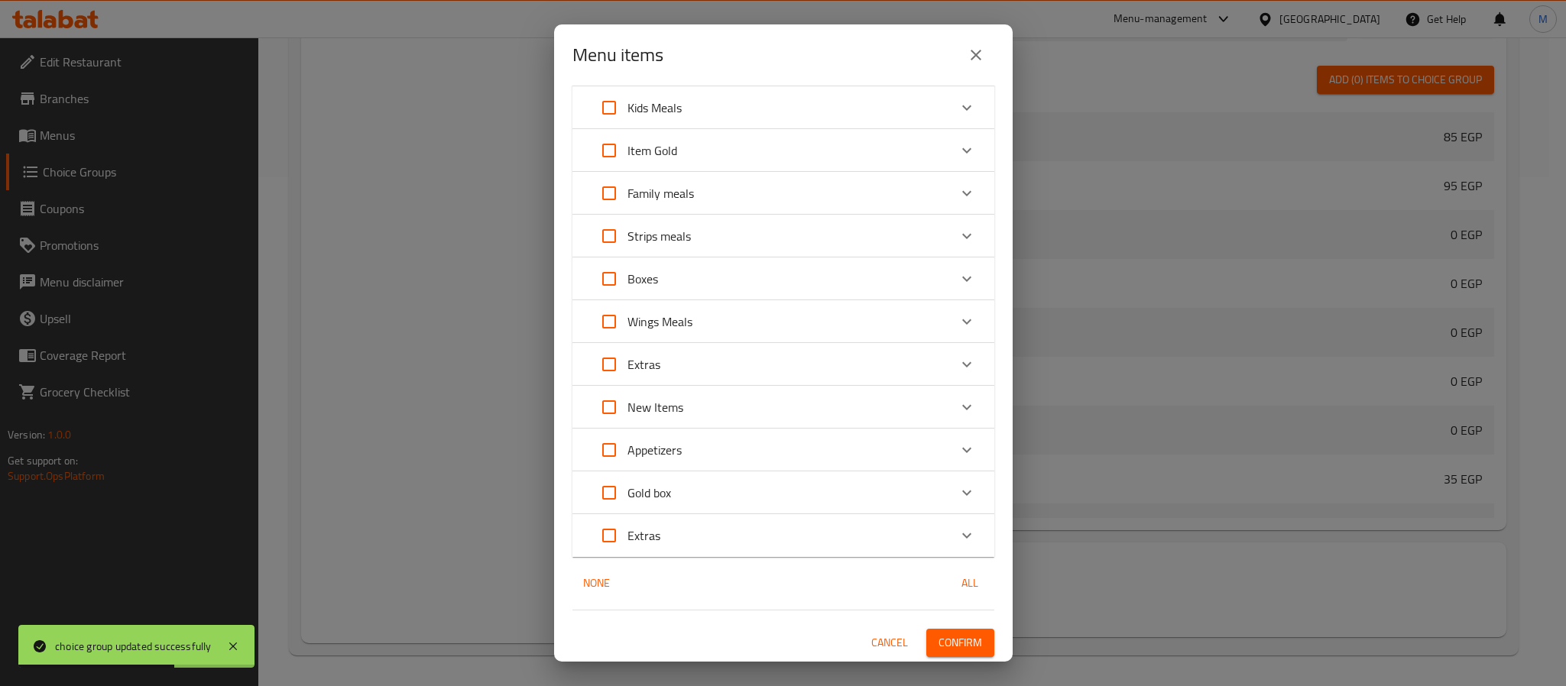
click at [683, 150] on div "Item Gold" at bounding box center [770, 150] width 358 height 37
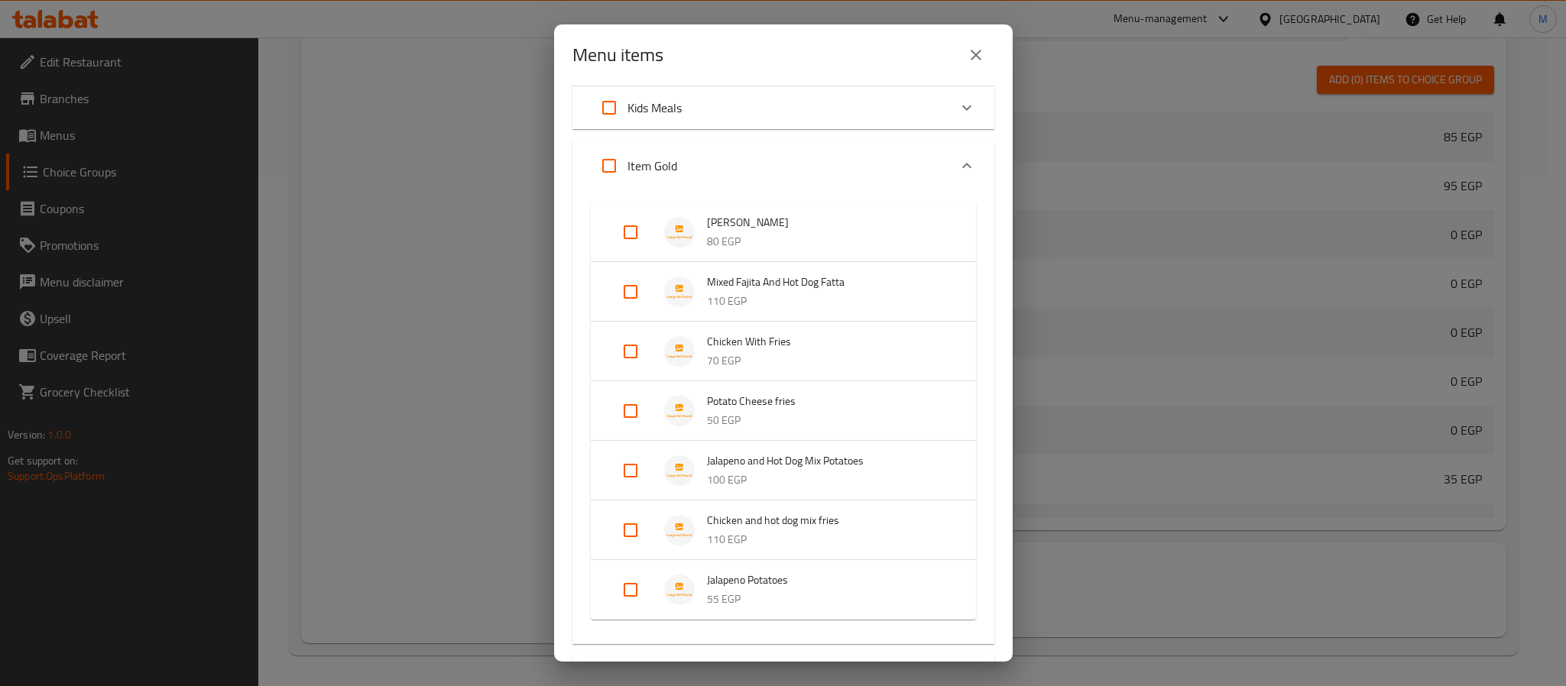
click at [624, 473] on input "Expand" at bounding box center [630, 470] width 37 height 37
checkbox input "true"
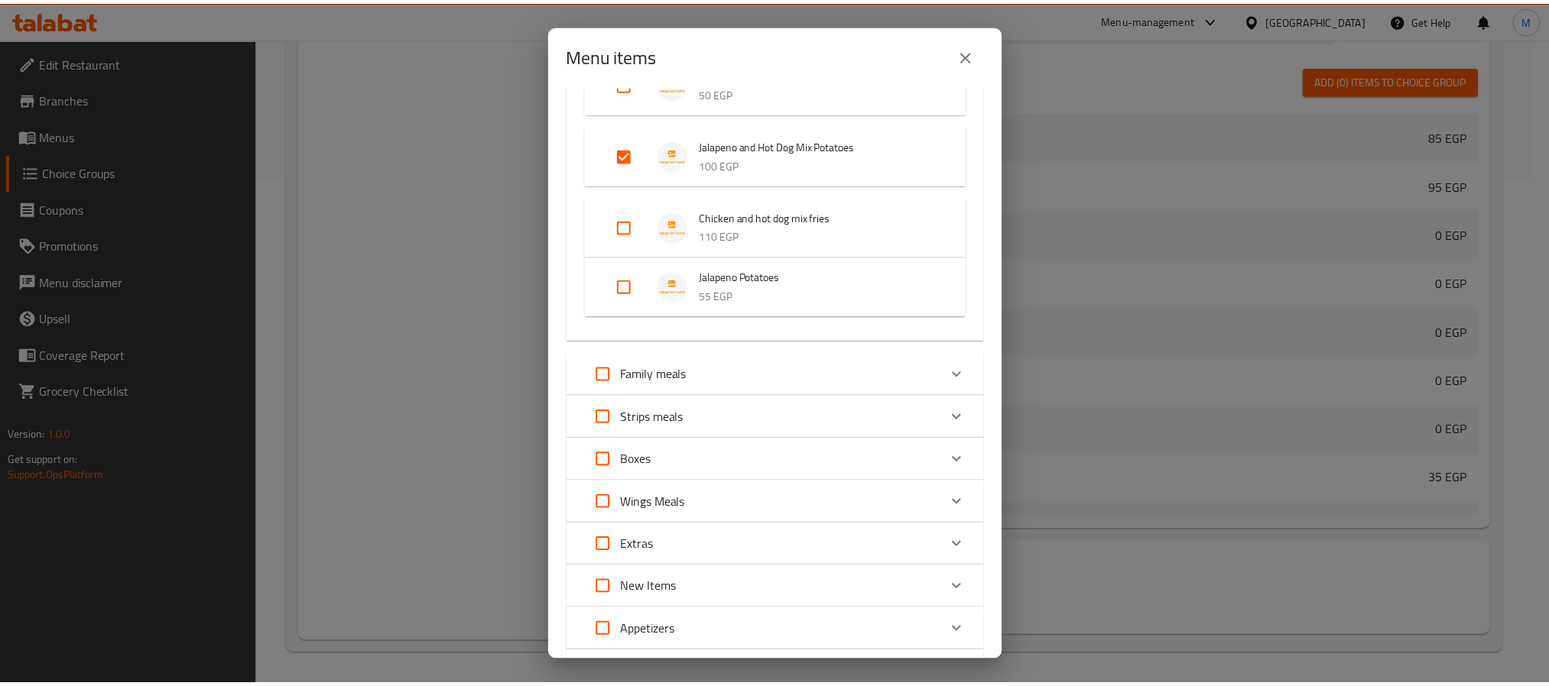
scroll to position [599, 0]
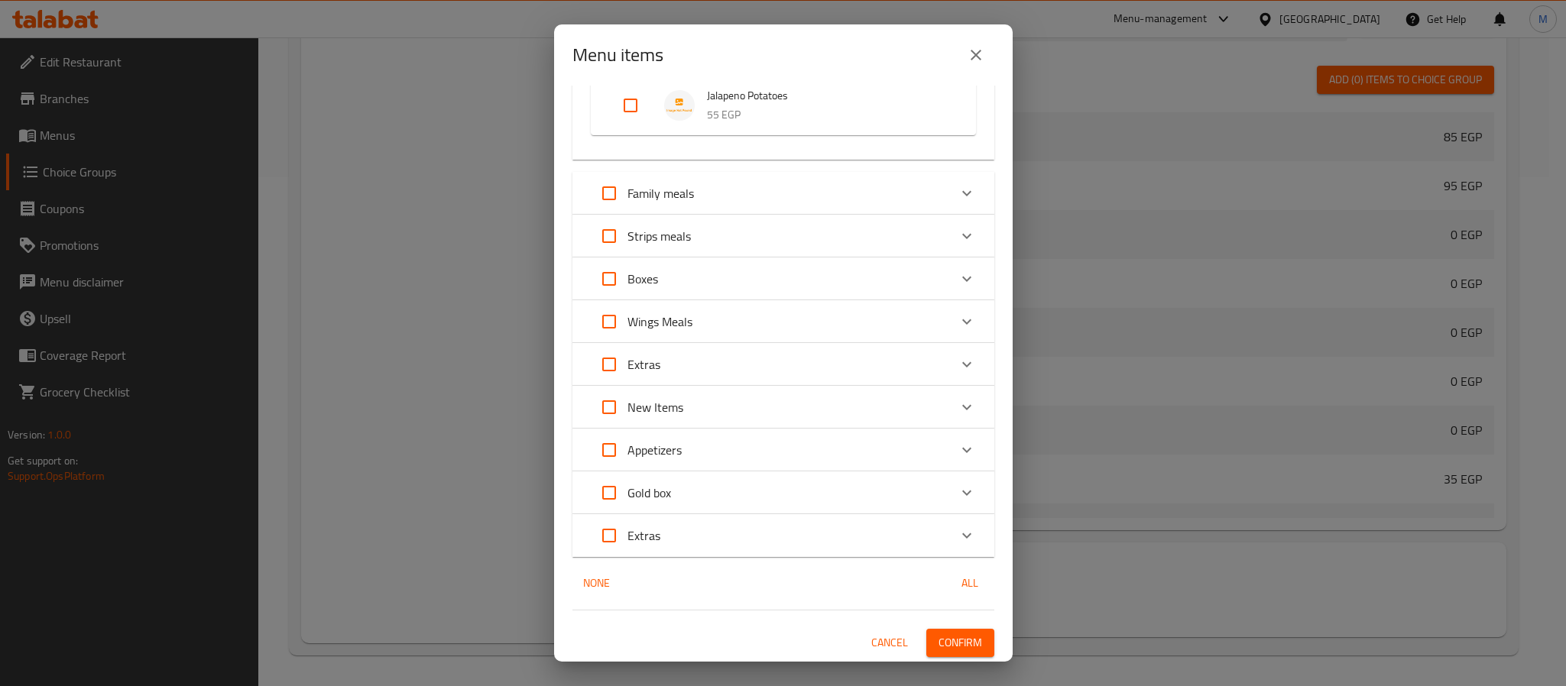
click at [948, 629] on button "Confirm" at bounding box center [960, 643] width 68 height 28
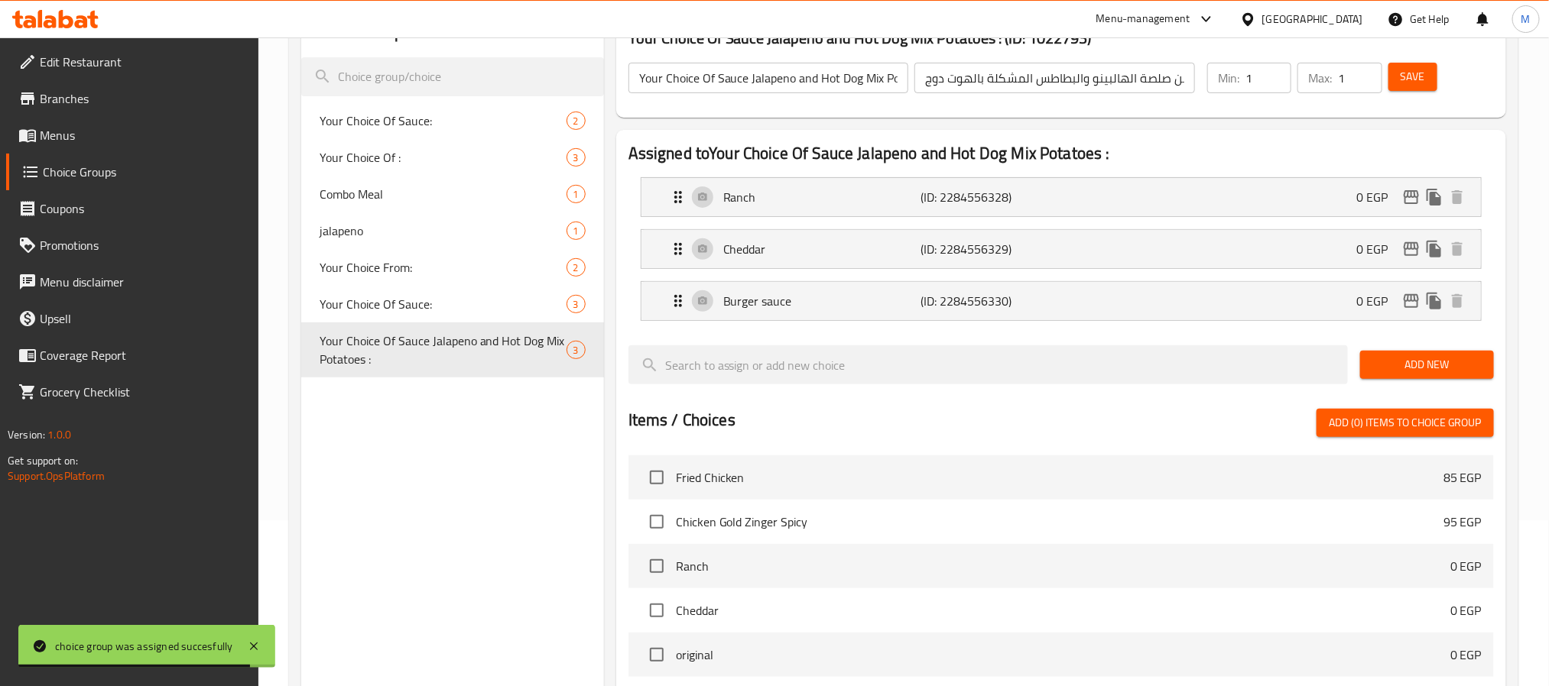
scroll to position [0, 0]
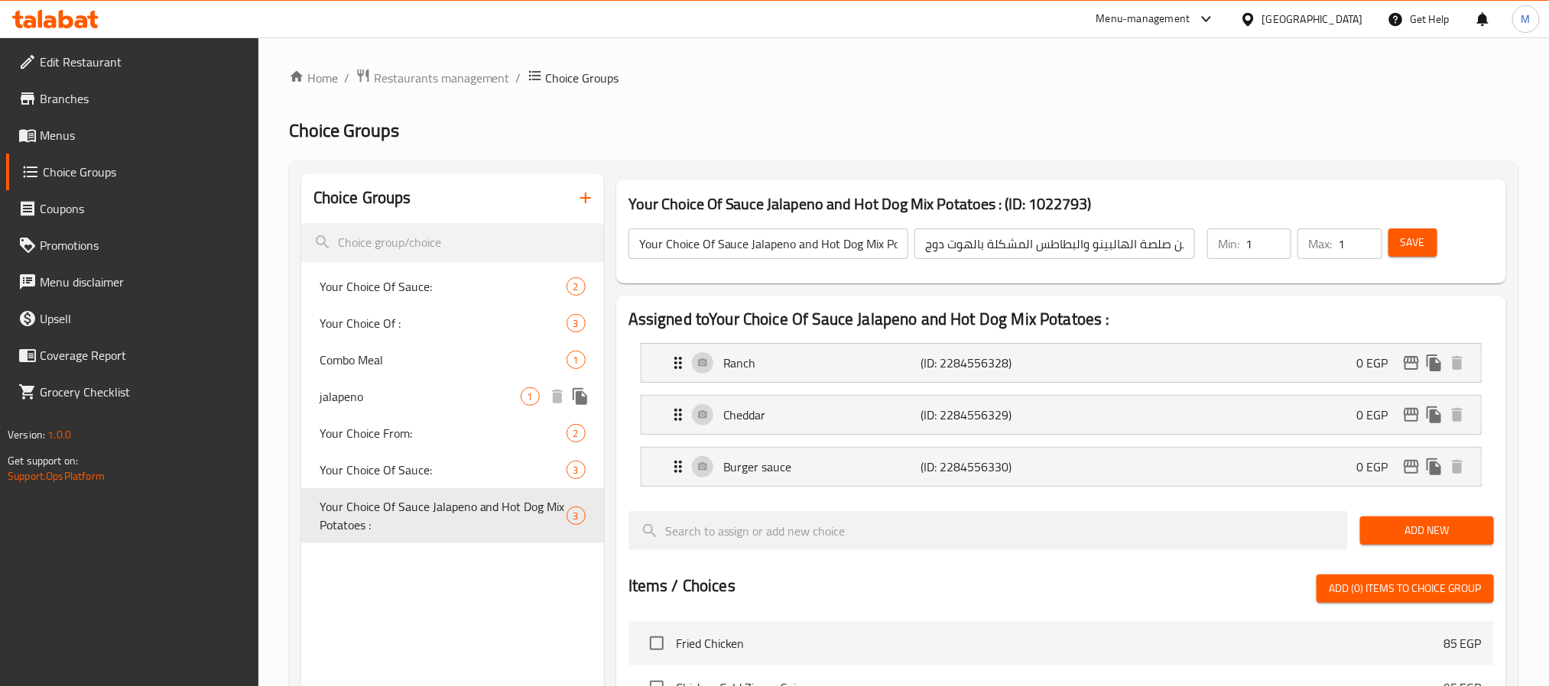
click at [416, 388] on span "jalapeno" at bounding box center [419, 397] width 201 height 18
type input "jalapeno"
type input "هاليبينو"
type input "0"
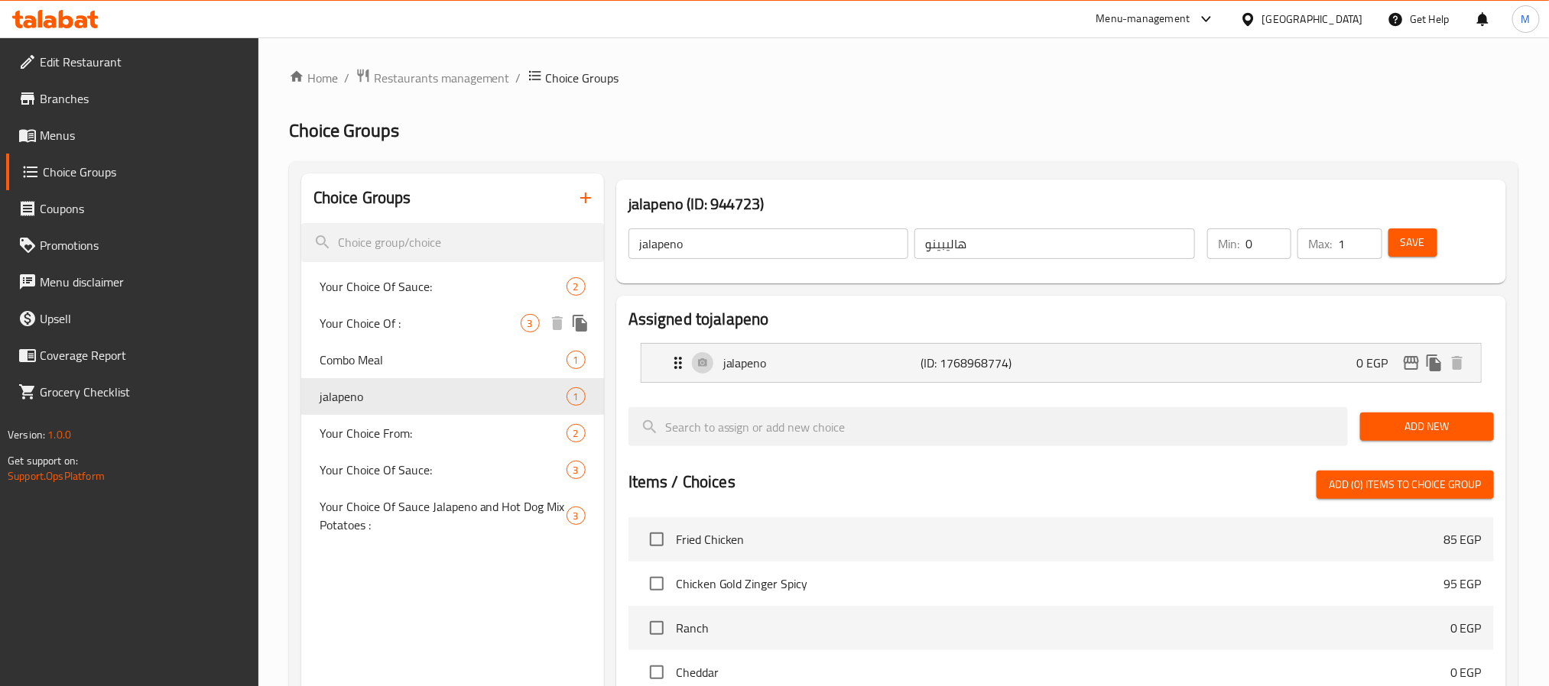
click at [427, 355] on span "Combo Meal" at bounding box center [442, 360] width 247 height 18
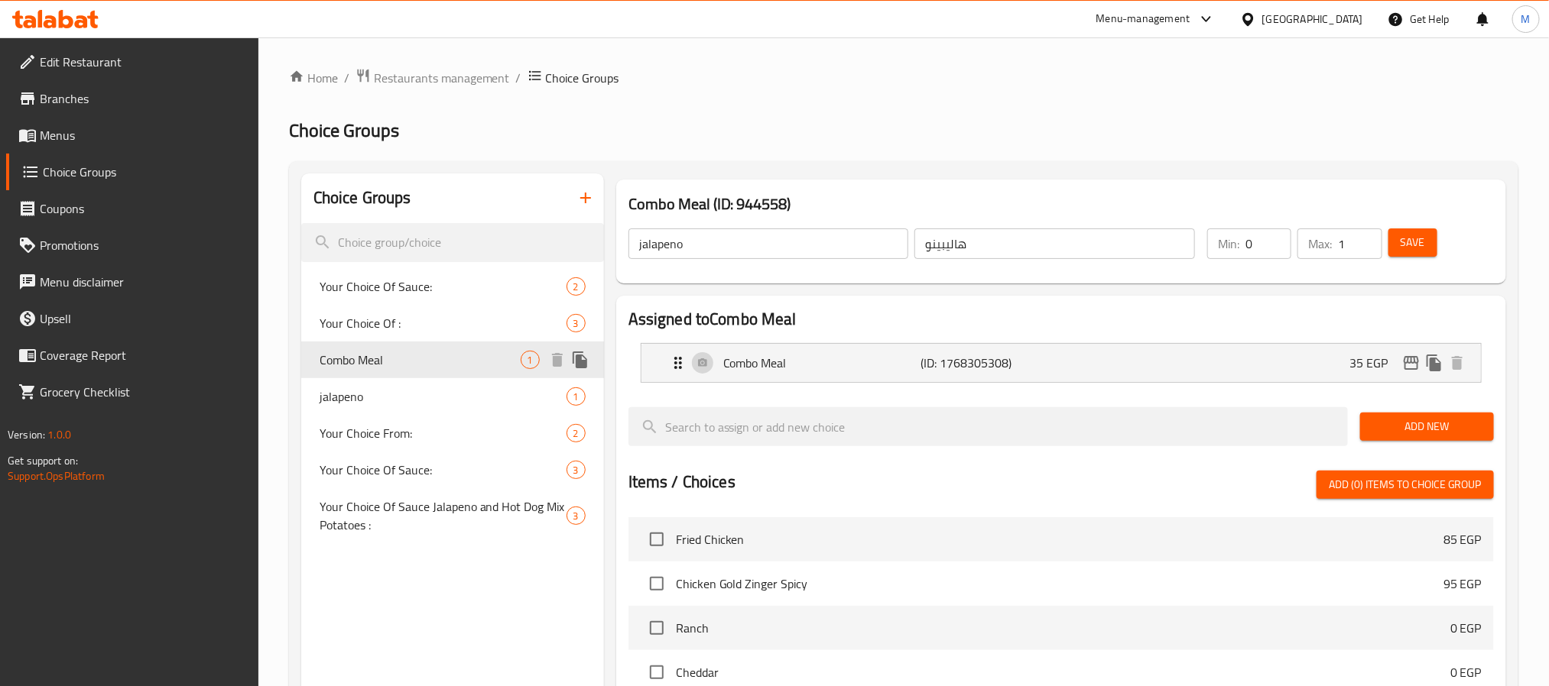
type input "Combo Meal"
type input "وجبة كومبو"
click at [443, 324] on span "Your Choice Of :" at bounding box center [419, 323] width 201 height 18
type input "Your Choice Of :"
type input "اختيارك من :"
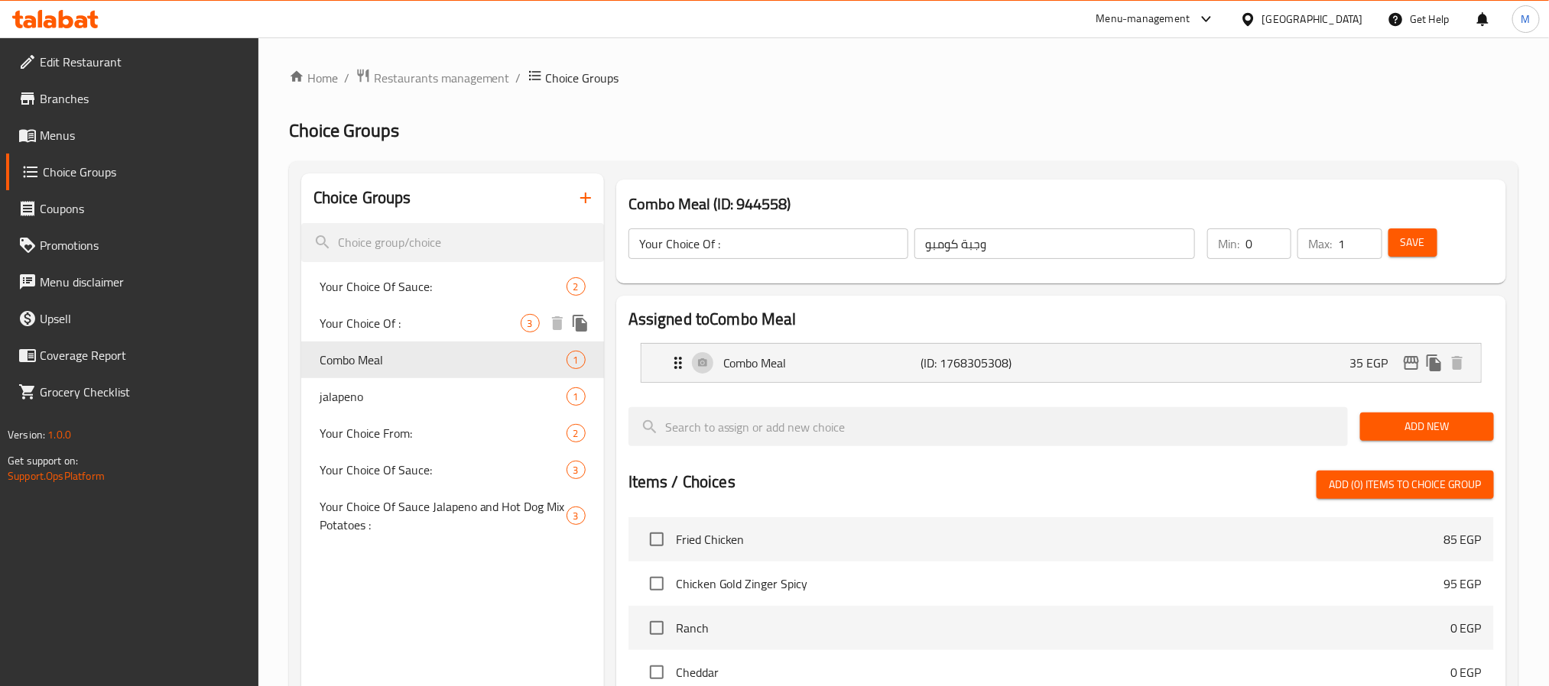
type input "1"
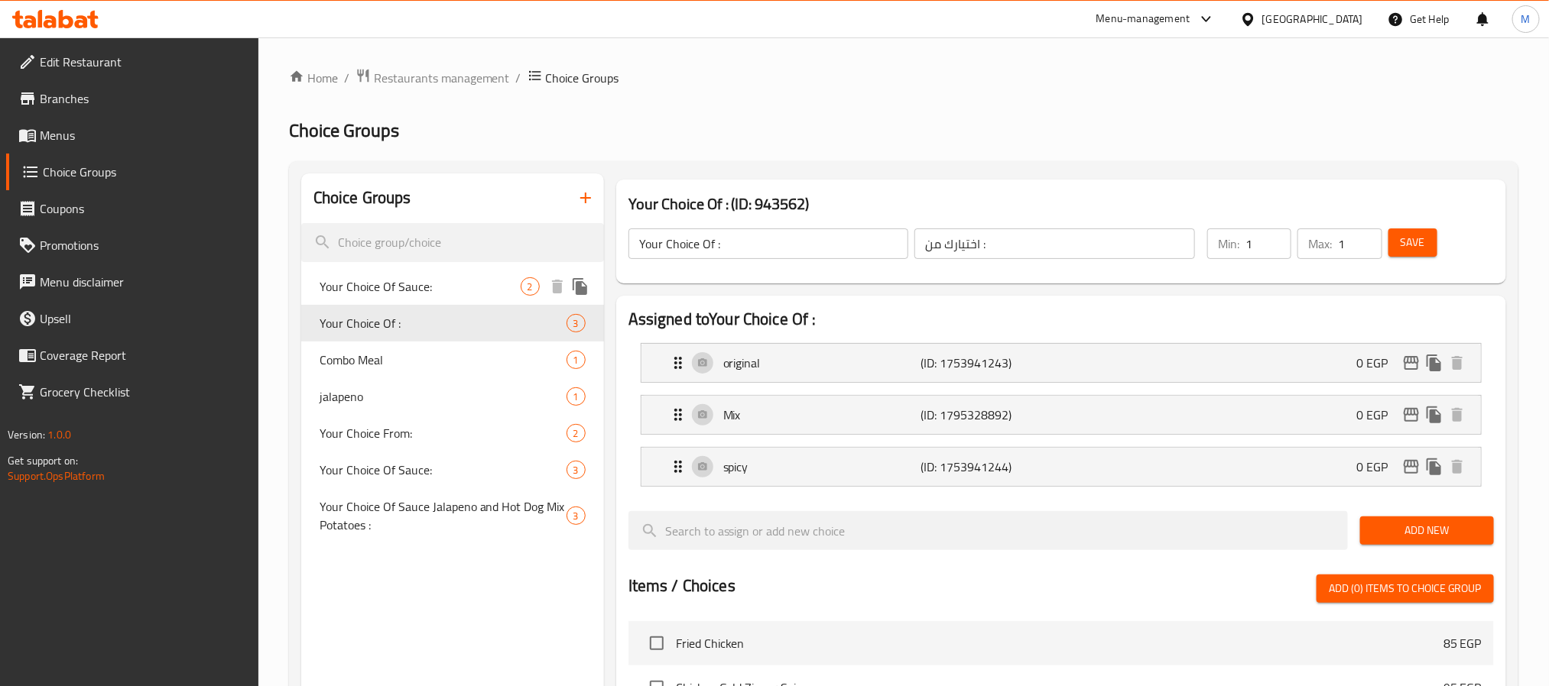
click at [457, 290] on span "Your Choice Of Sauce:" at bounding box center [419, 286] width 201 height 18
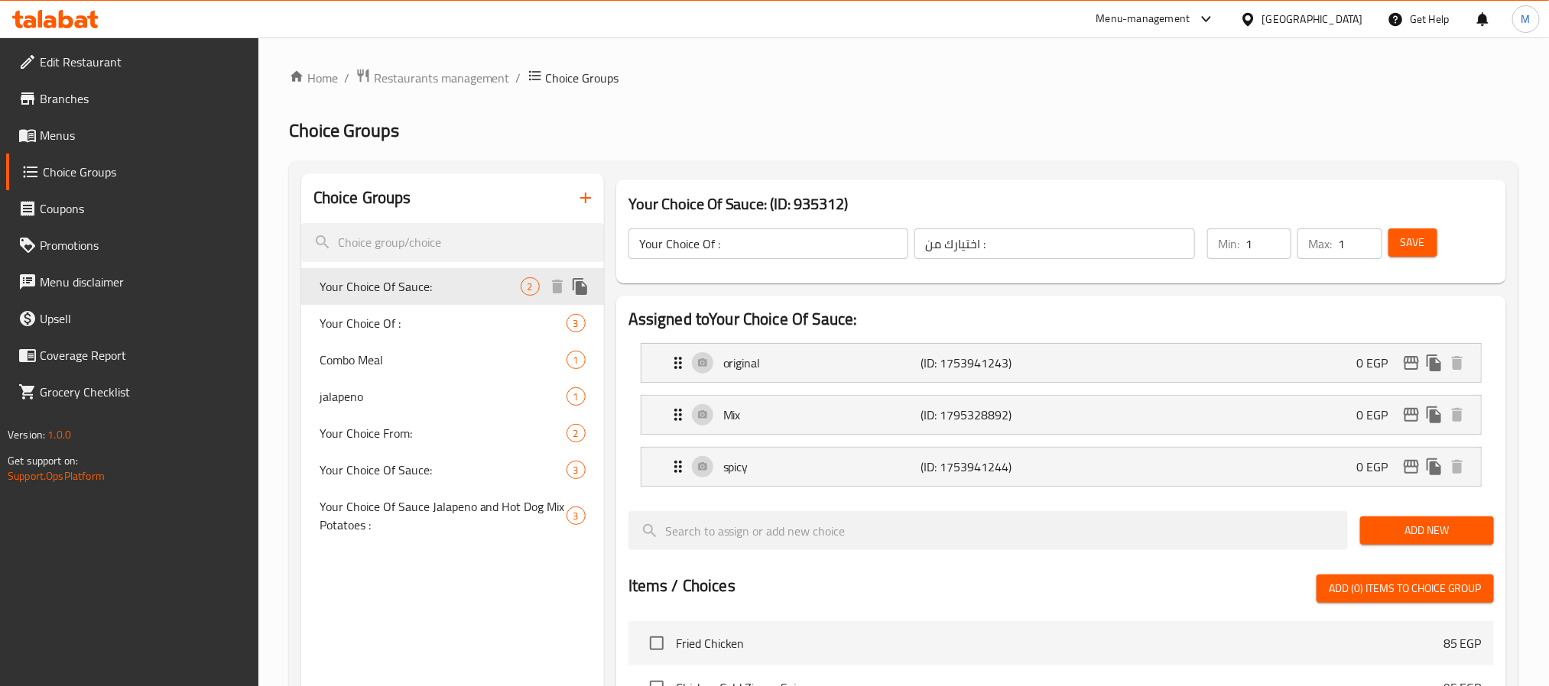
type input "Your Choice Of Sauce:"
type input "اختيارك من الصوص:"
type input "0"
type input "2"
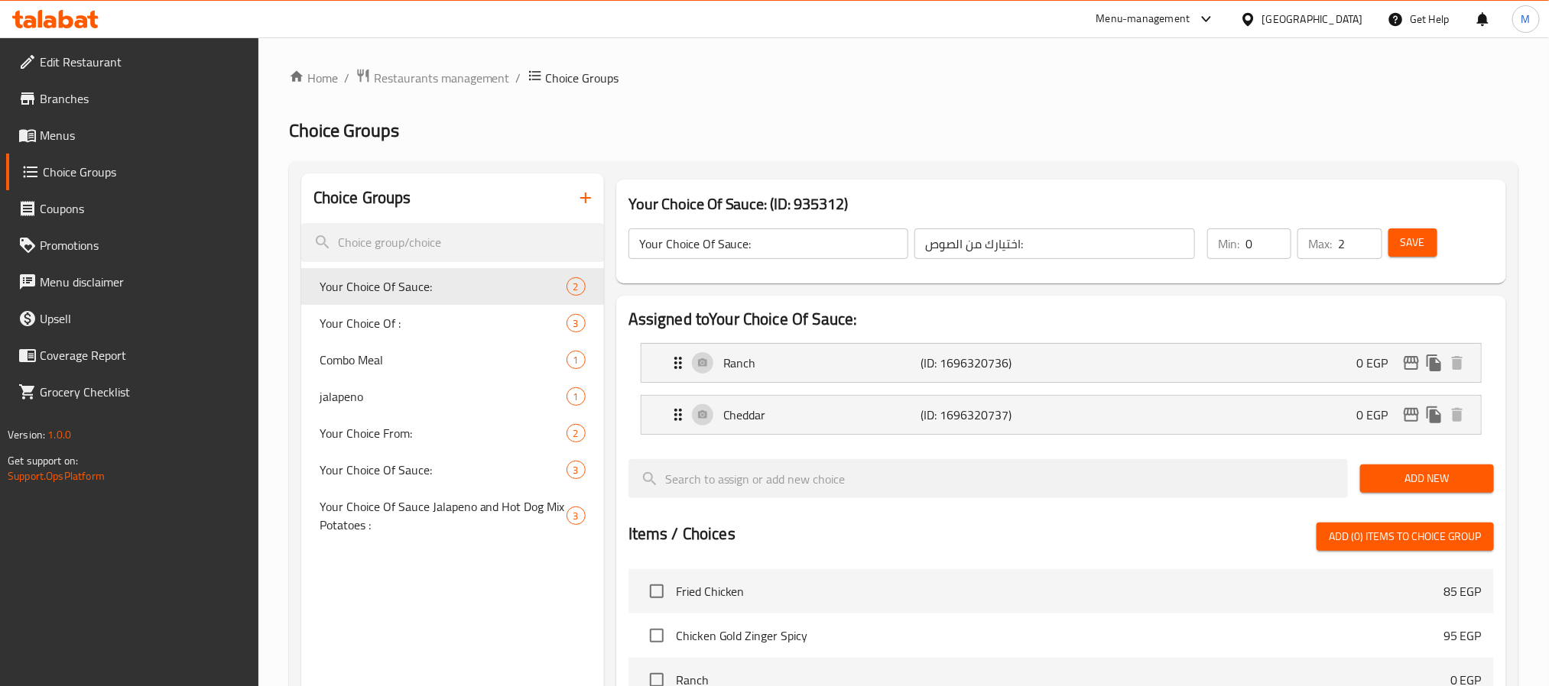
click at [589, 205] on icon "button" at bounding box center [585, 198] width 18 height 18
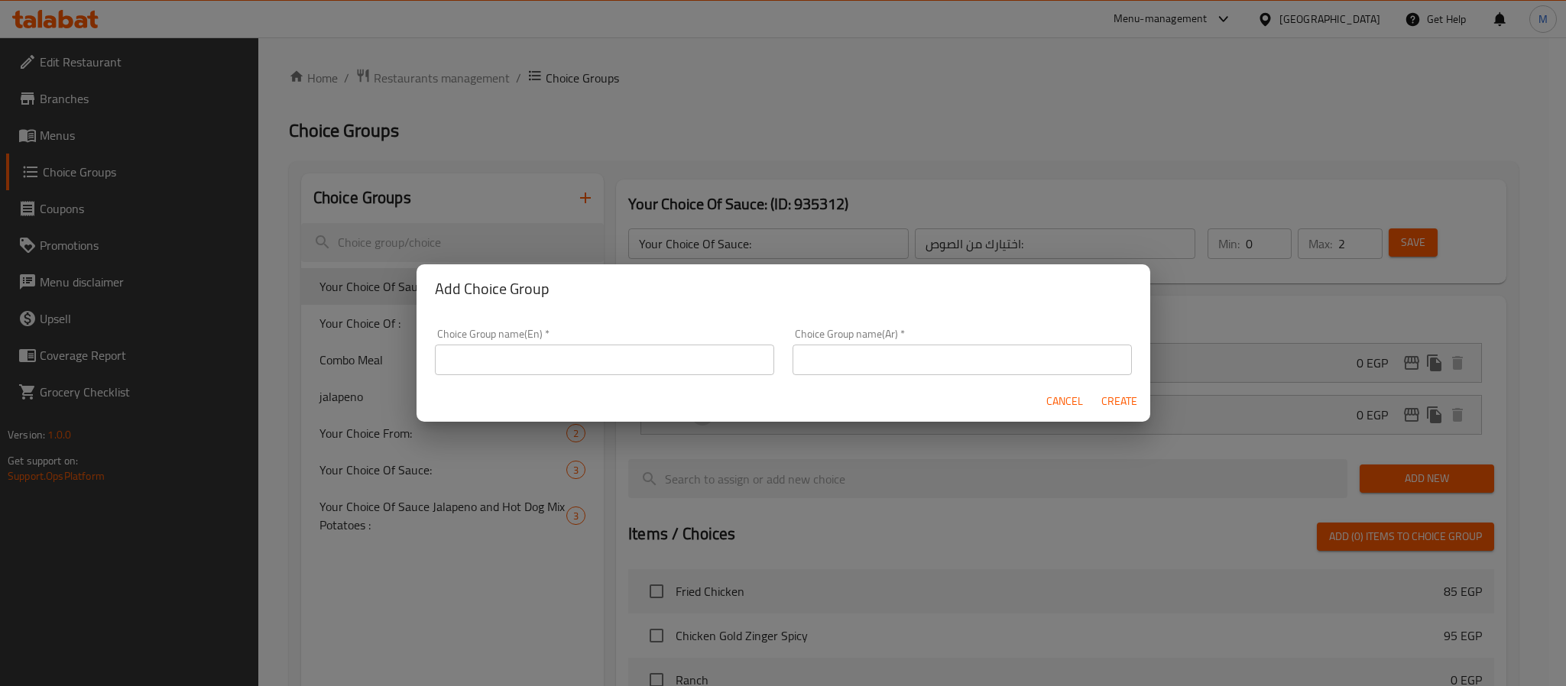
click at [590, 358] on input "text" at bounding box center [604, 360] width 339 height 31
paste input "Potato Cheese fries"
type input "Potato Cheese Fries Sauce"
click at [869, 340] on div "Choice Group name(Ar)   * Choice Group name(Ar) *" at bounding box center [962, 352] width 339 height 47
paste input "صلصة البطاطس المقلية بالجبن"
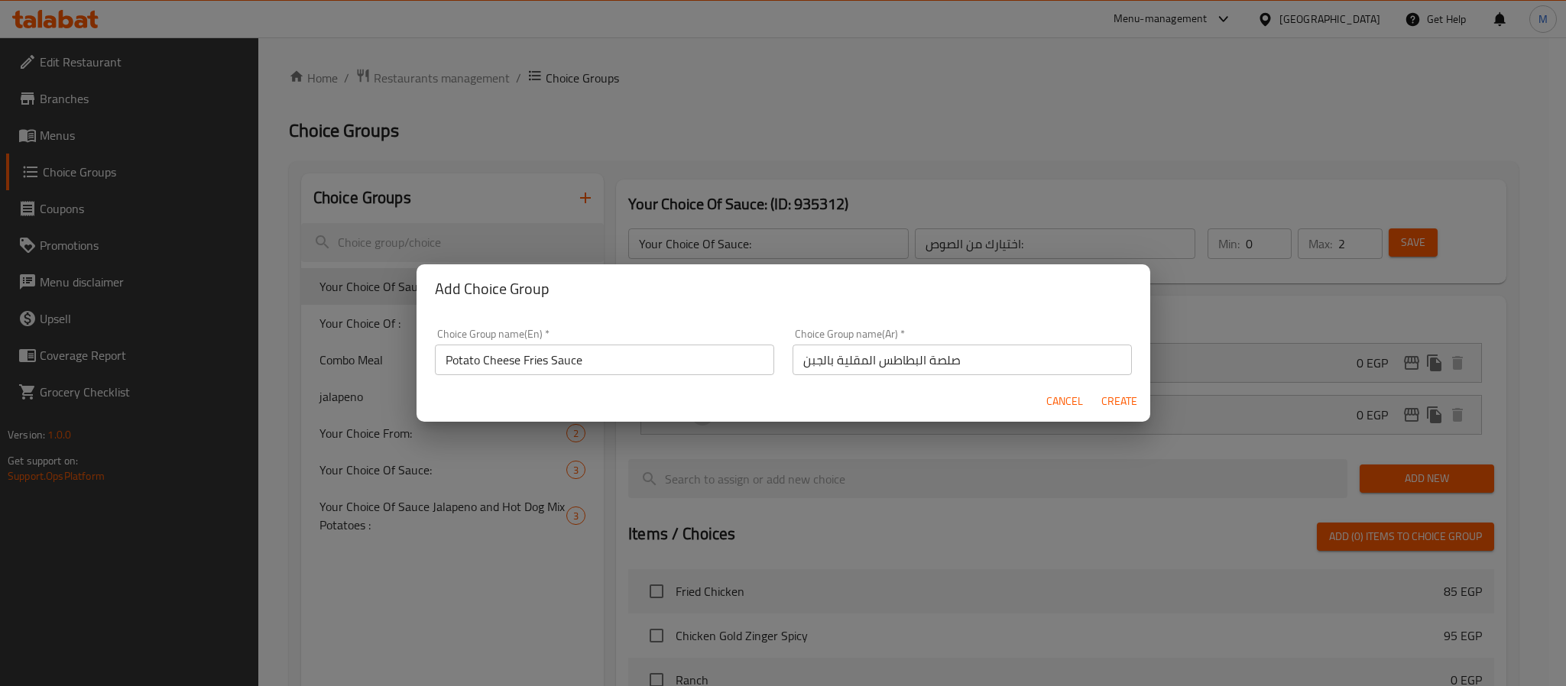
click at [881, 363] on input "صلصة البطاطس المقلية بالجبن" at bounding box center [962, 360] width 339 height 31
click at [929, 353] on input "صلصة البطاطس المقلية بالجبن" at bounding box center [962, 360] width 339 height 31
type input "صوص البطاطس المقلية بالجبن"
click at [658, 355] on input "Potato Cheese Fries Sauce" at bounding box center [604, 360] width 339 height 31
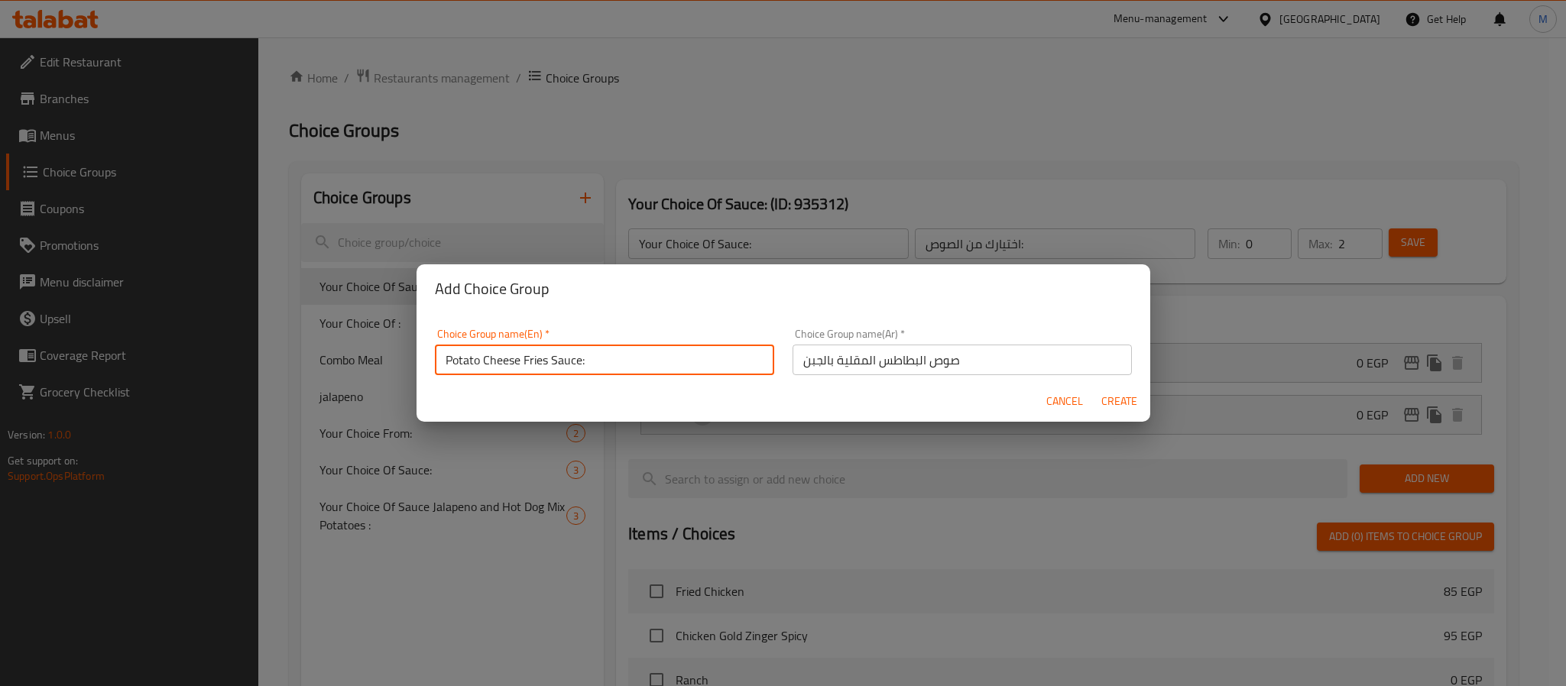
type input "Potato Cheese Fries Sauce:"
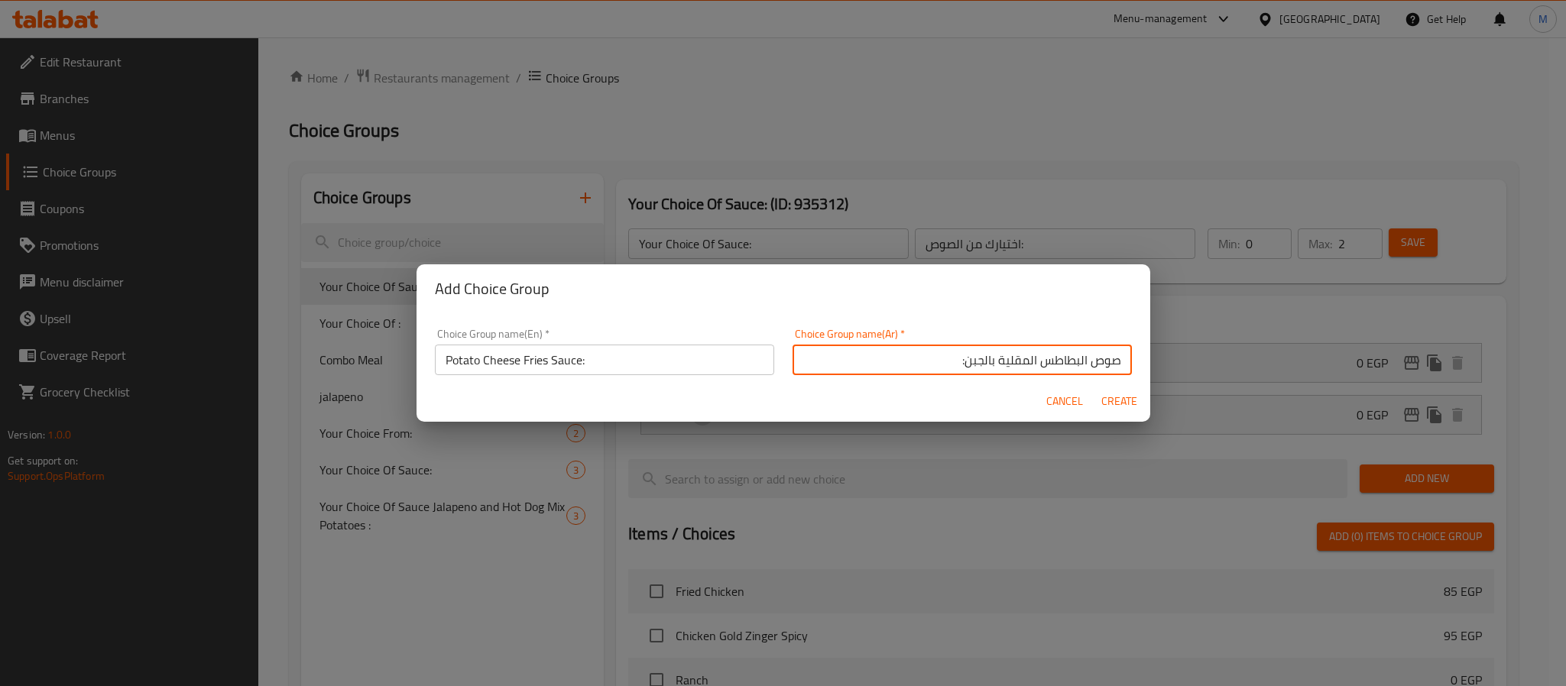
type input "صوص البطاطس المقلية بالجبن:"
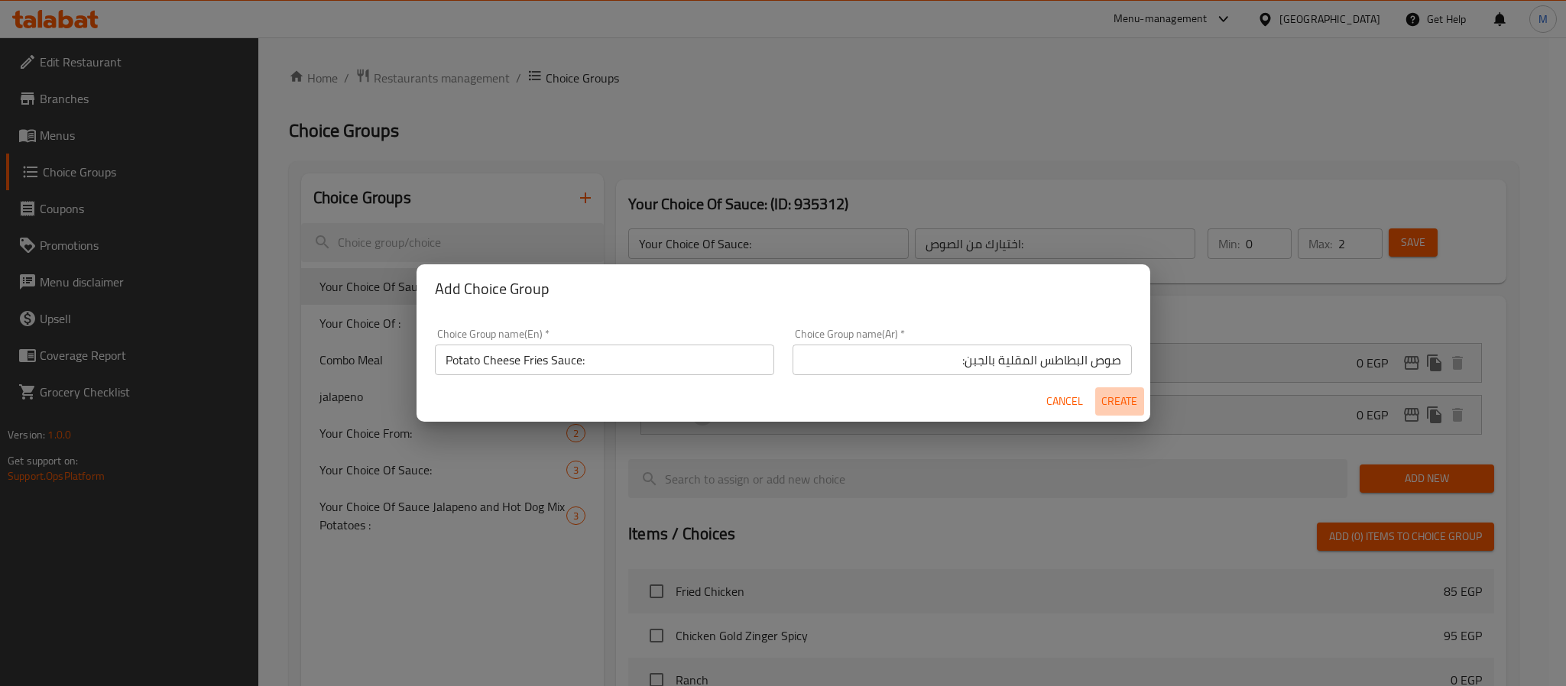
click at [1101, 400] on span "Create" at bounding box center [1119, 401] width 37 height 19
type input "Potato Cheese Fries Sauce:"
type input "صوص البطاطس المقلية بالجبن:"
type input "0"
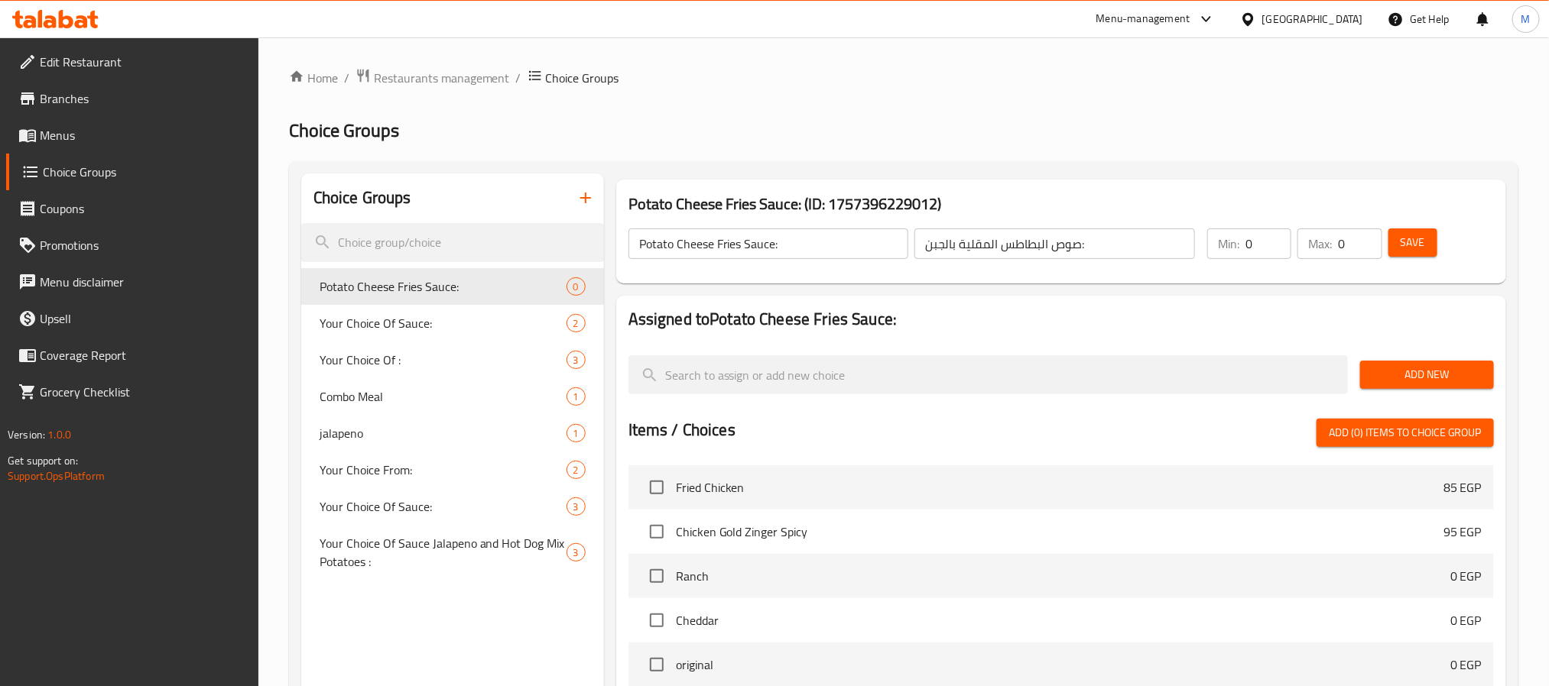
click at [1439, 376] on span "Add New" at bounding box center [1426, 374] width 109 height 19
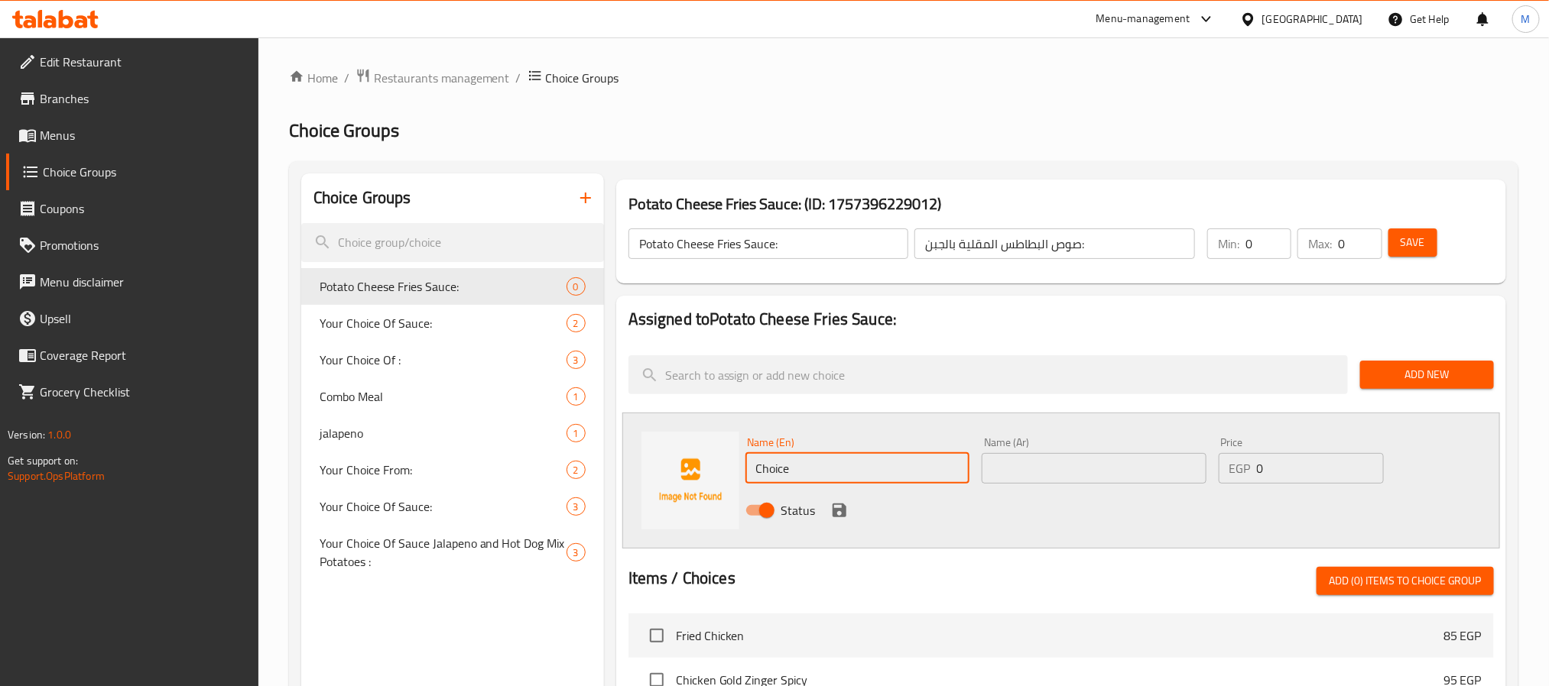
click at [666, 462] on div "Name (En) Choice Name (En) Name (Ar) Name (Ar) Price EGP 0 Price Status" at bounding box center [1060, 481] width 877 height 136
type input "S"
click at [790, 470] on input "text" at bounding box center [857, 468] width 225 height 31
type input "Cheddar Sauce"
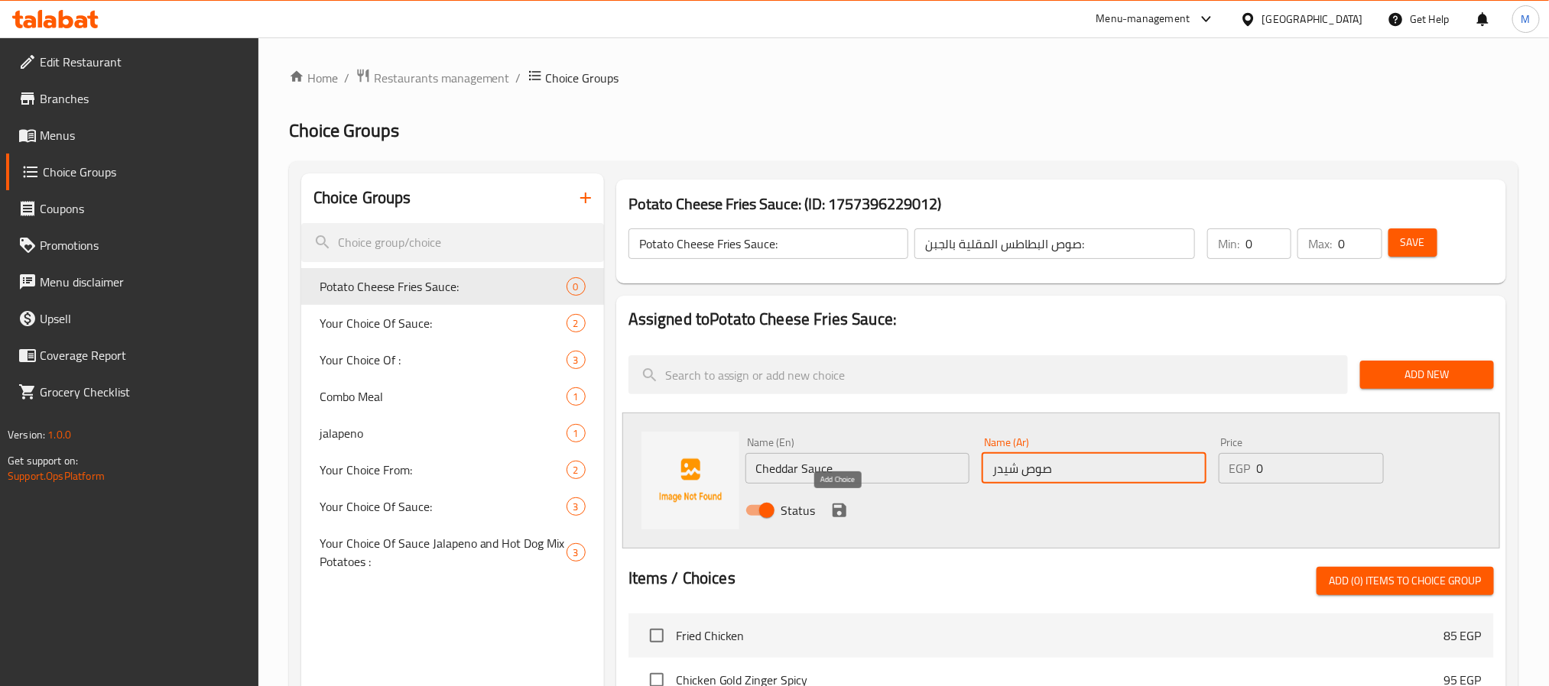
type input "صوص شيدر"
click at [842, 503] on icon "save" at bounding box center [839, 510] width 18 height 18
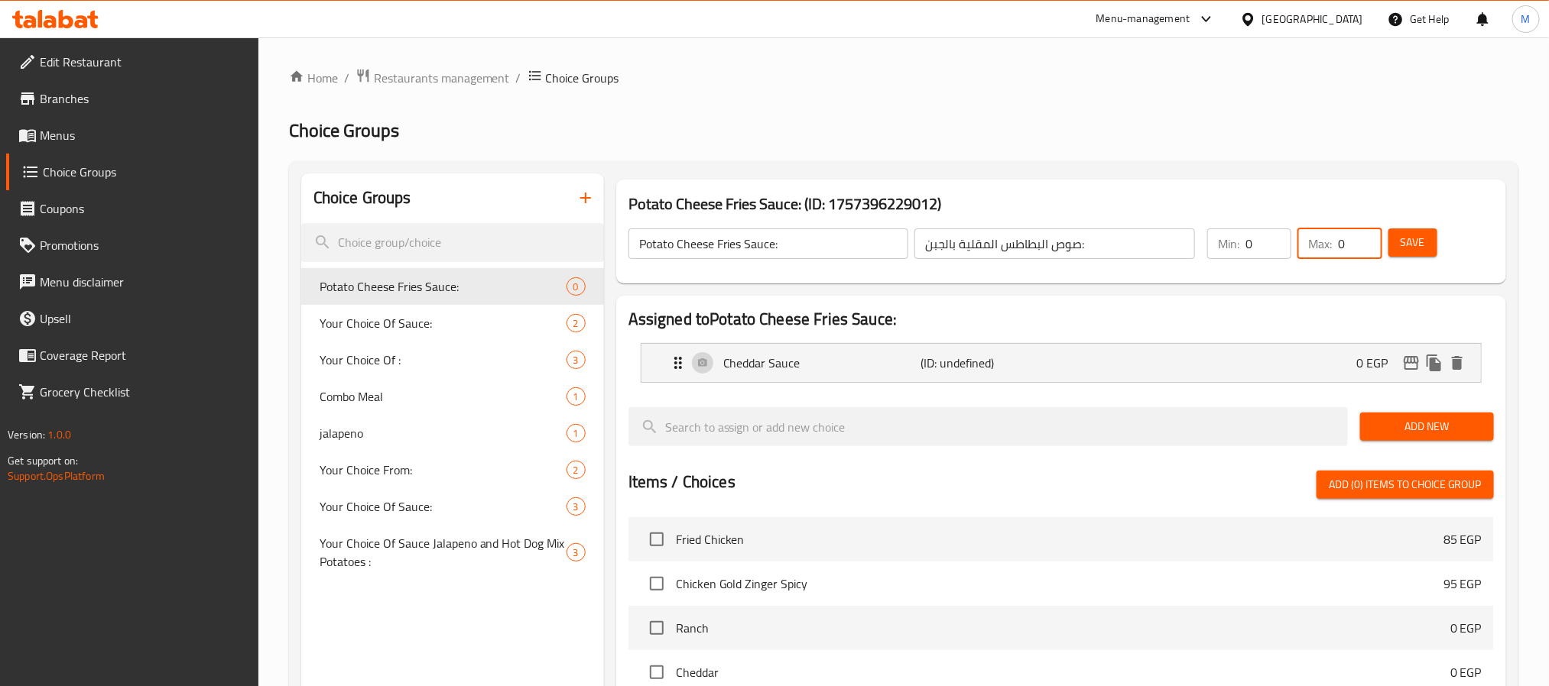
drag, startPoint x: 1353, startPoint y: 244, endPoint x: 1308, endPoint y: 243, distance: 45.1
click at [1308, 243] on div "Max: 0 ​" at bounding box center [1339, 244] width 84 height 31
type input "1"
click at [1413, 250] on span "Save" at bounding box center [1412, 242] width 24 height 19
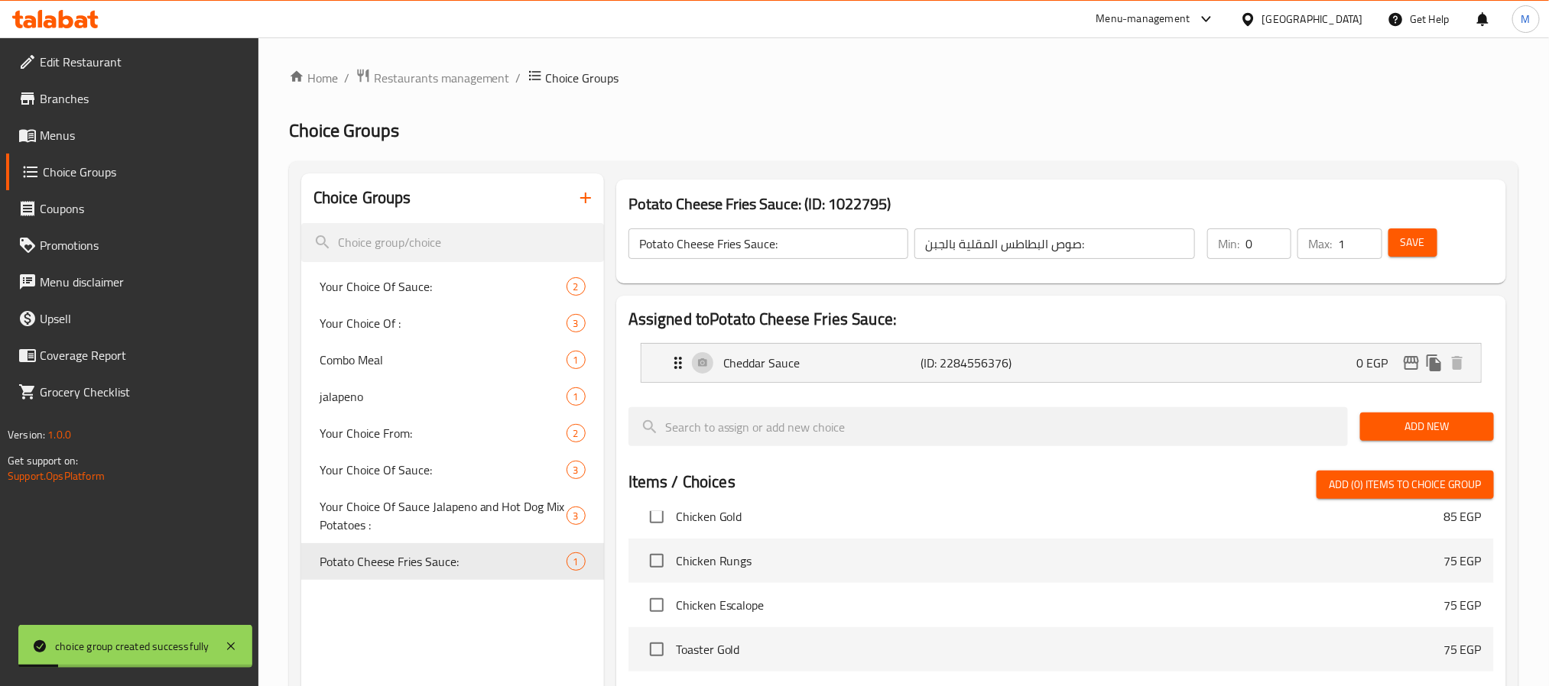
scroll to position [404, 0]
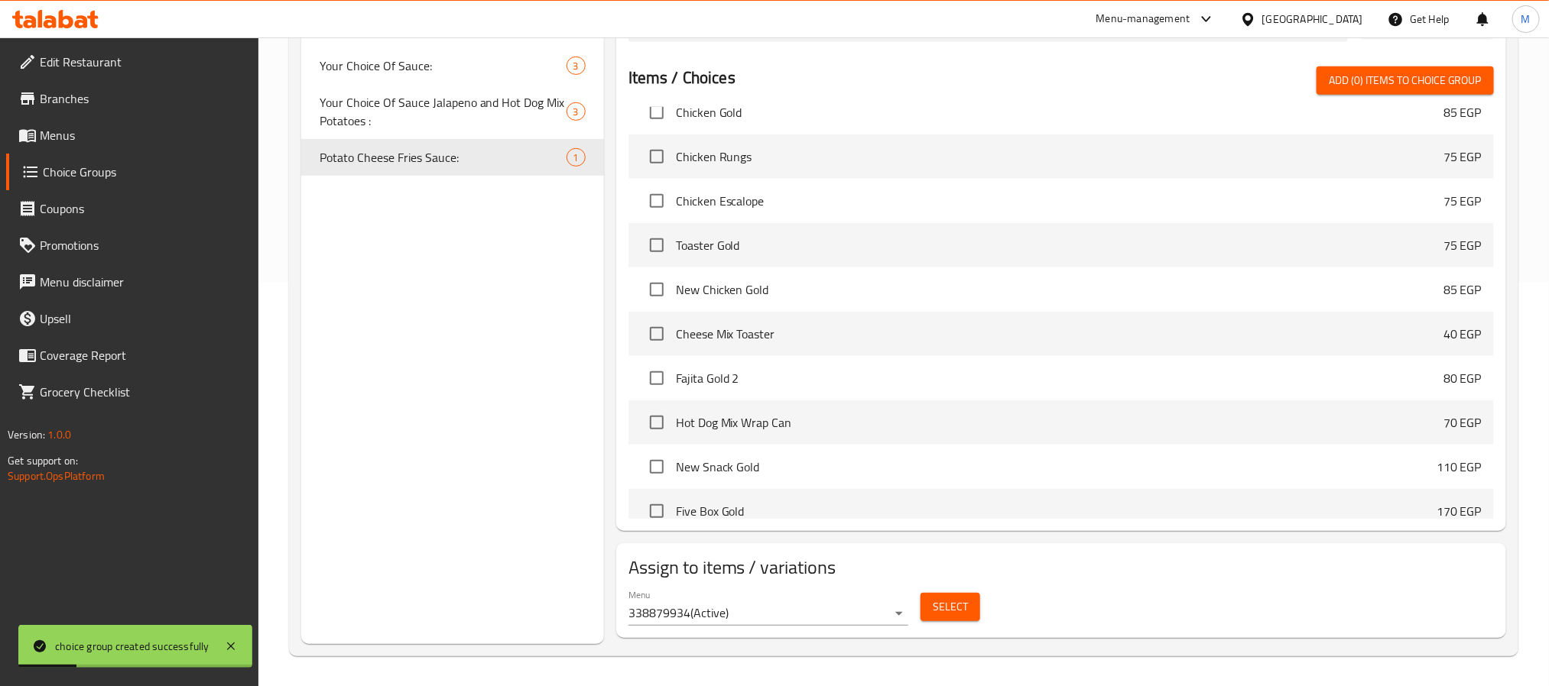
click at [936, 604] on span "Select" at bounding box center [950, 607] width 35 height 19
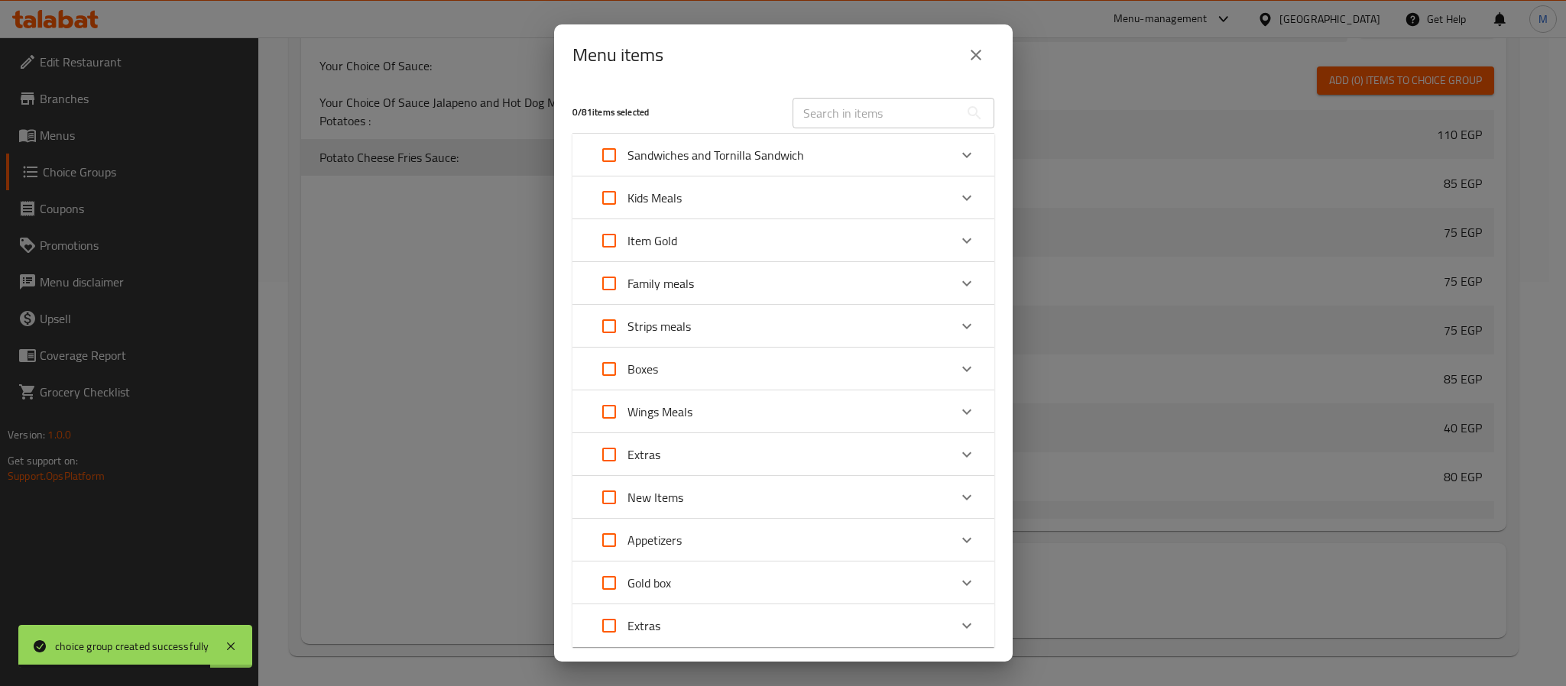
click at [886, 128] on div "​" at bounding box center [893, 113] width 220 height 49
click at [892, 117] on input "text" at bounding box center [876, 113] width 167 height 31
paste input "Potato Cheese fries"
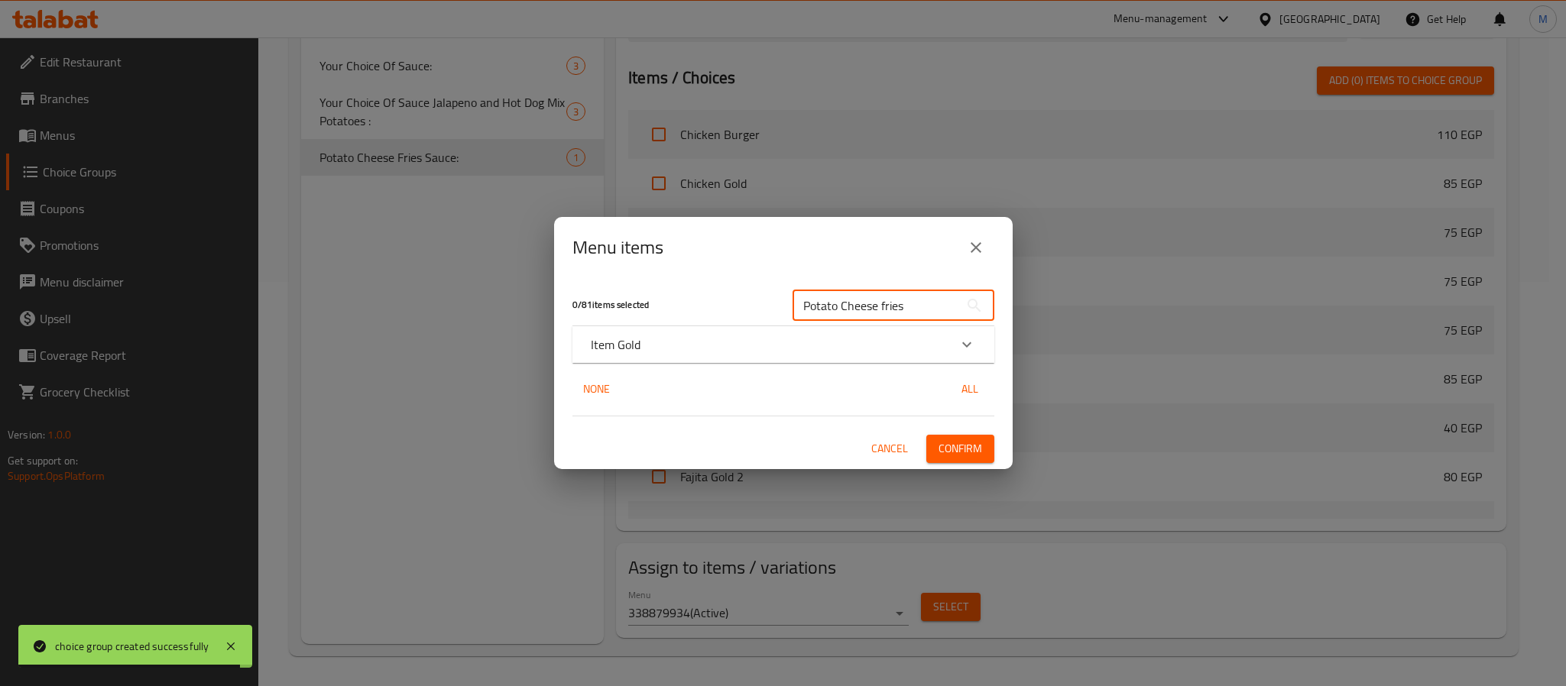
type input "Potato Cheese fries"
click at [686, 344] on div "Item Gold" at bounding box center [770, 345] width 358 height 18
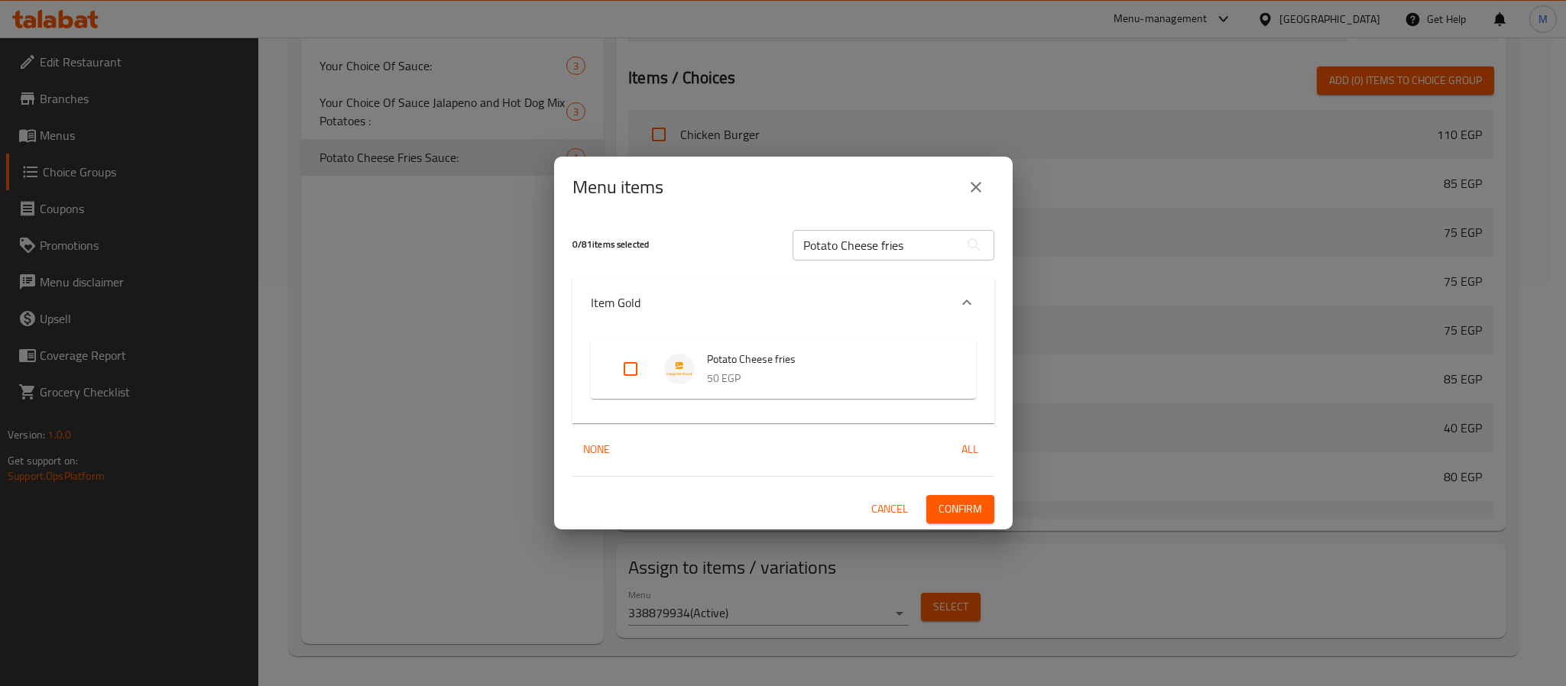
click at [631, 370] on input "Expand" at bounding box center [630, 369] width 37 height 37
checkbox input "true"
click at [952, 512] on span "Confirm" at bounding box center [961, 509] width 44 height 19
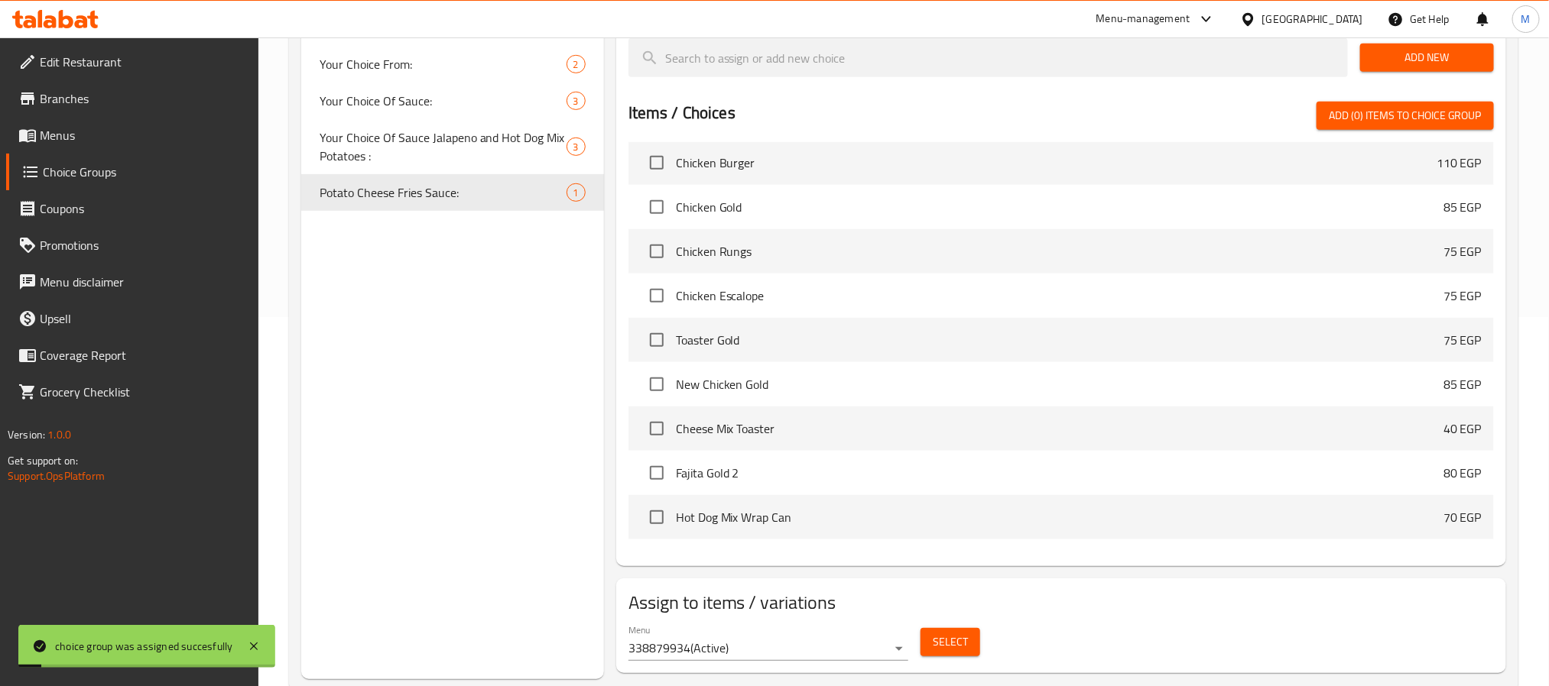
scroll to position [0, 0]
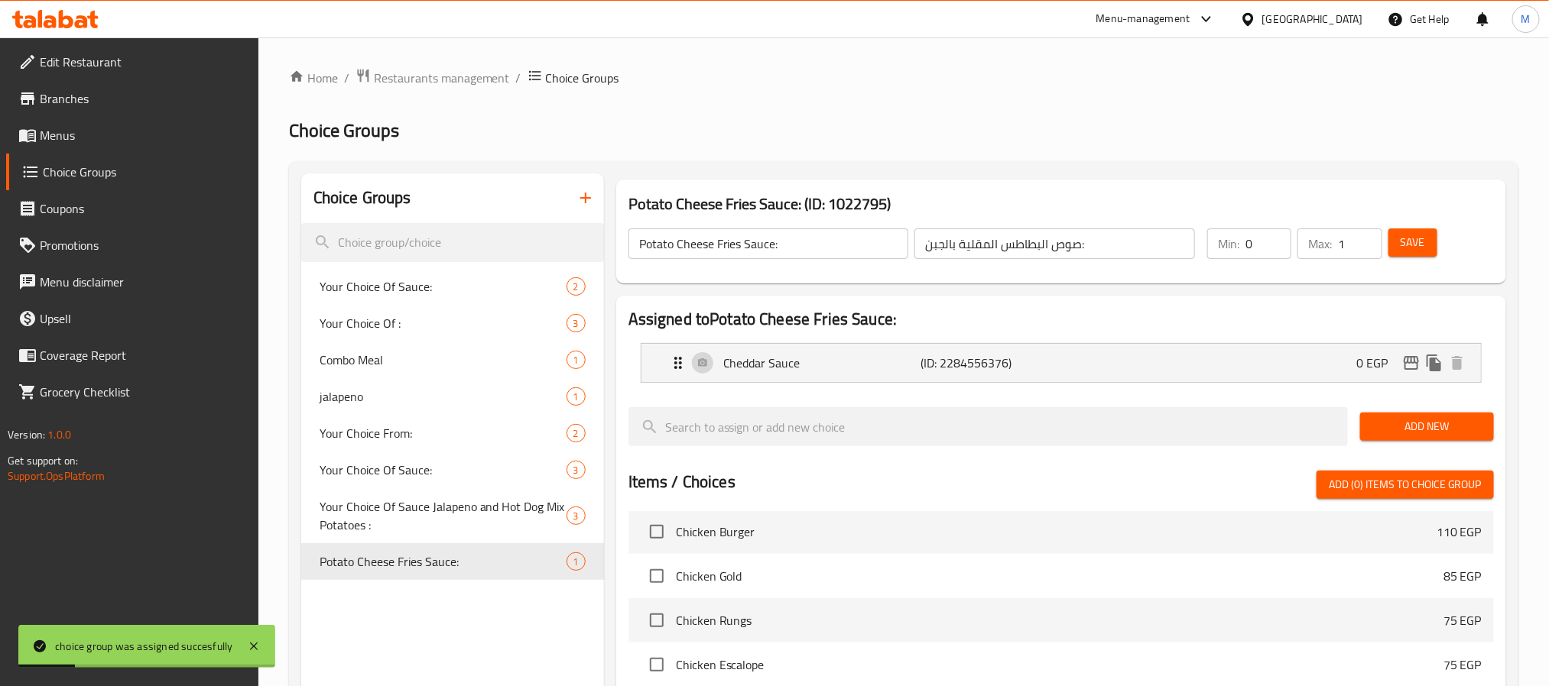
click at [95, 127] on span "Menus" at bounding box center [143, 135] width 206 height 18
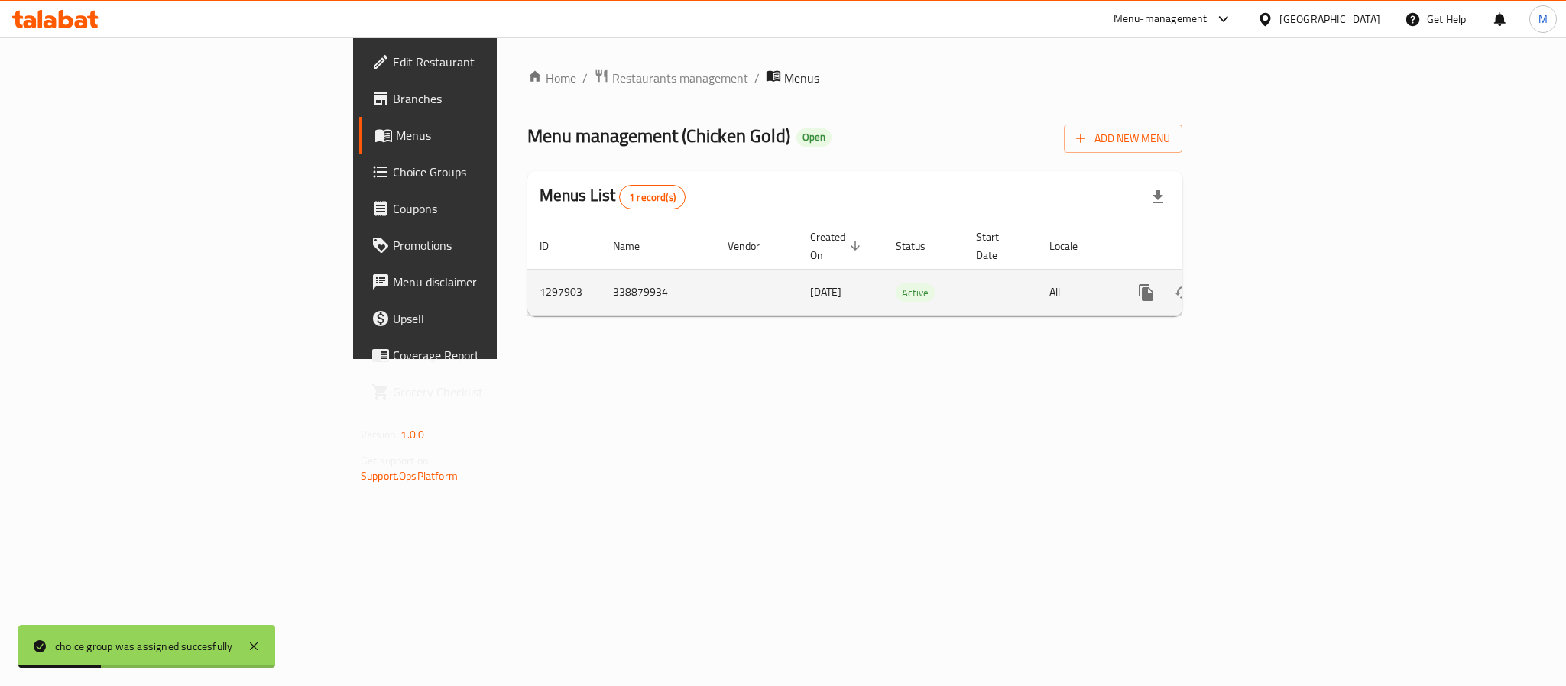
click at [1266, 284] on icon "enhanced table" at bounding box center [1256, 293] width 18 height 18
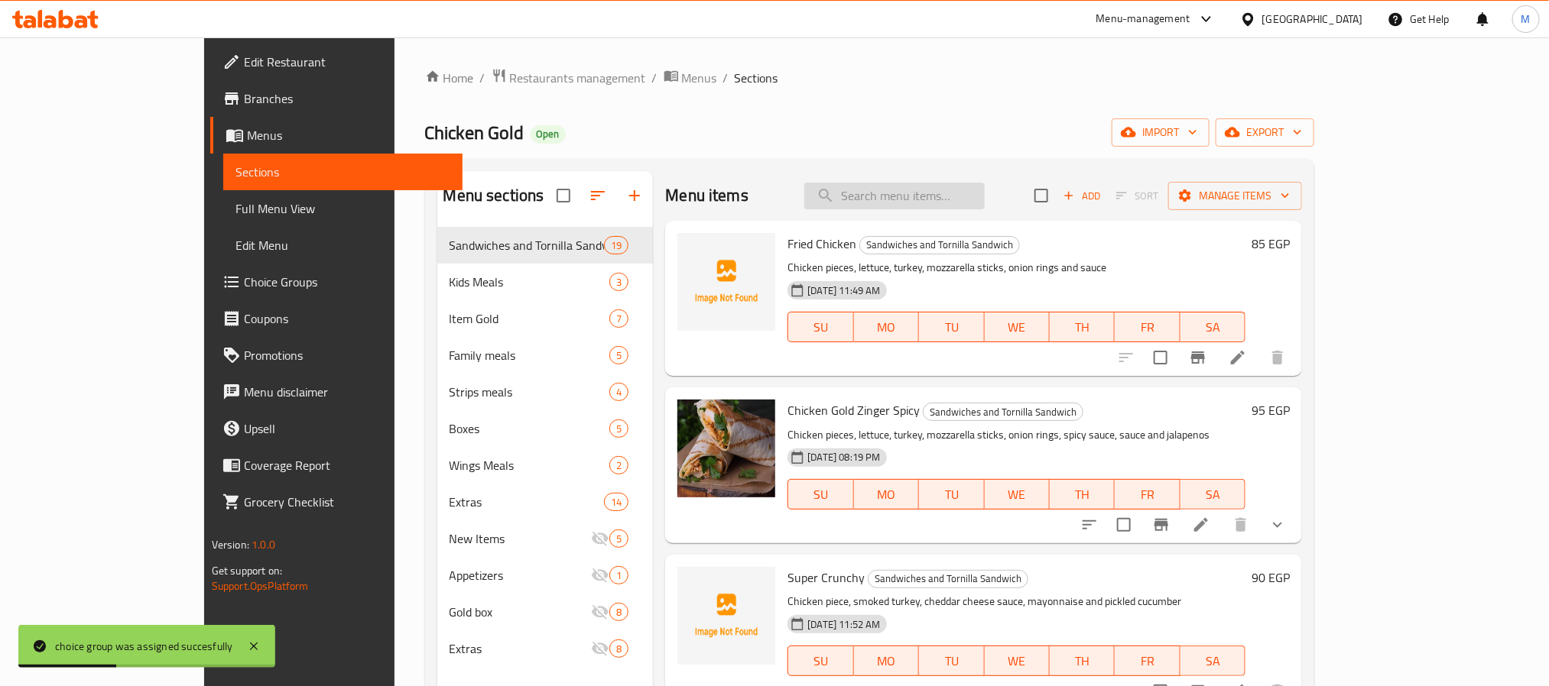
click at [936, 193] on input "search" at bounding box center [894, 196] width 180 height 27
paste input "Potato With Fries"
type input "Potato With Fries"
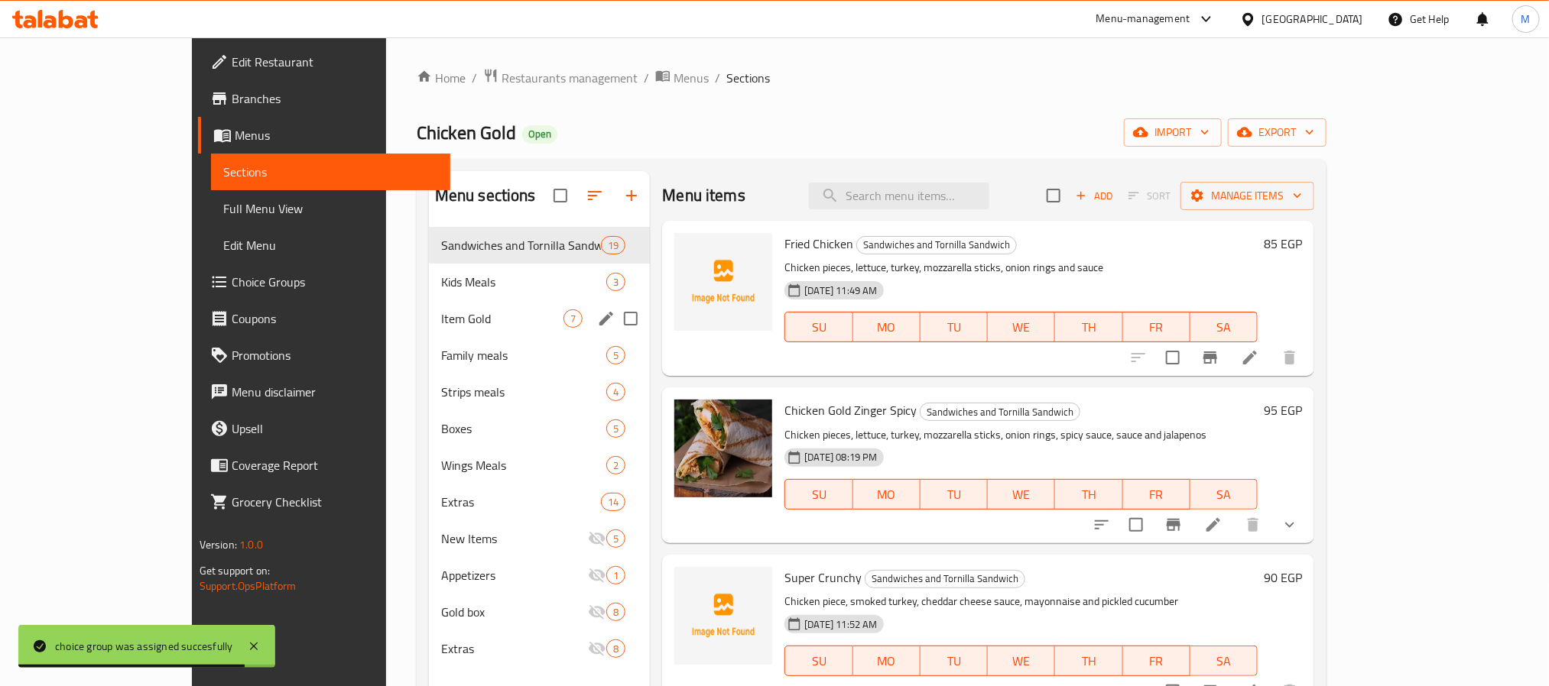
click at [441, 321] on span "Item Gold" at bounding box center [502, 319] width 122 height 18
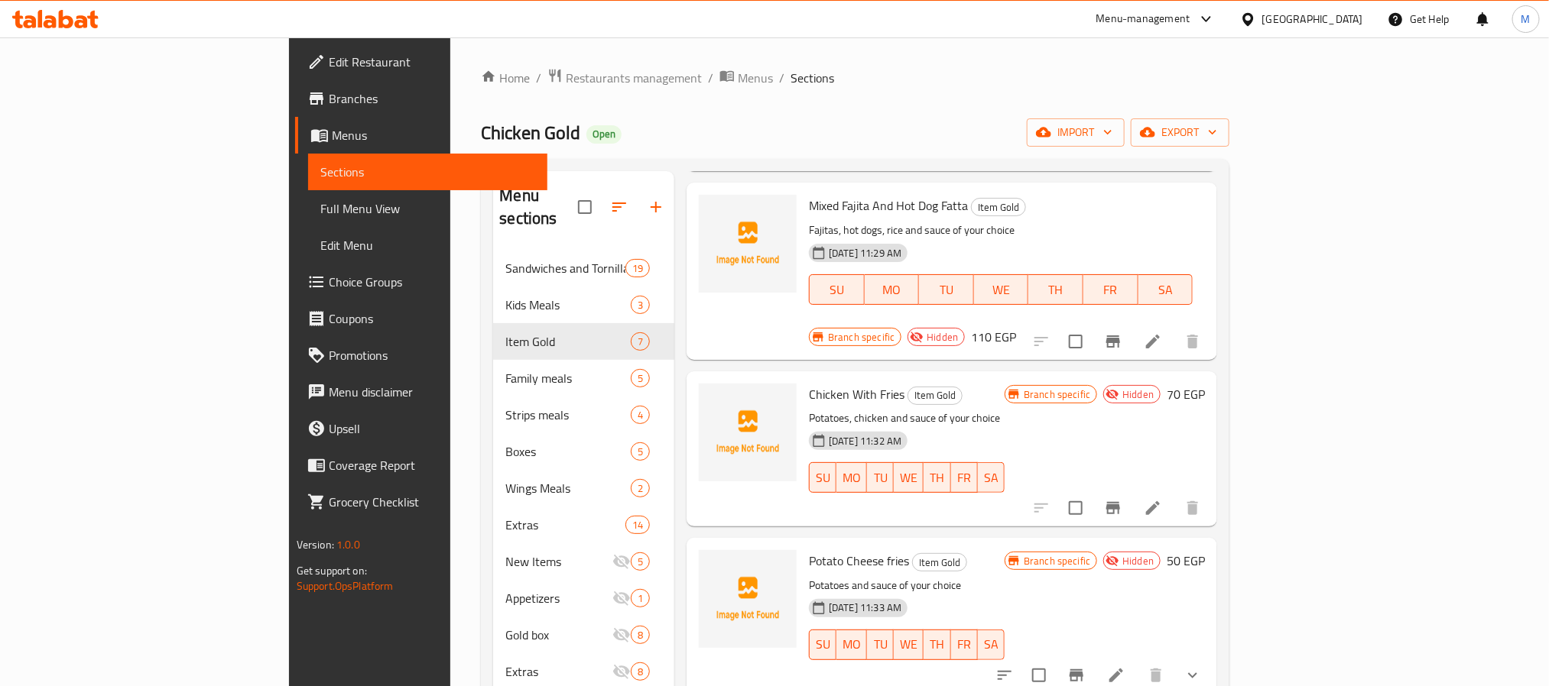
scroll to position [229, 0]
click at [1202, 665] on icon "show more" at bounding box center [1192, 674] width 18 height 18
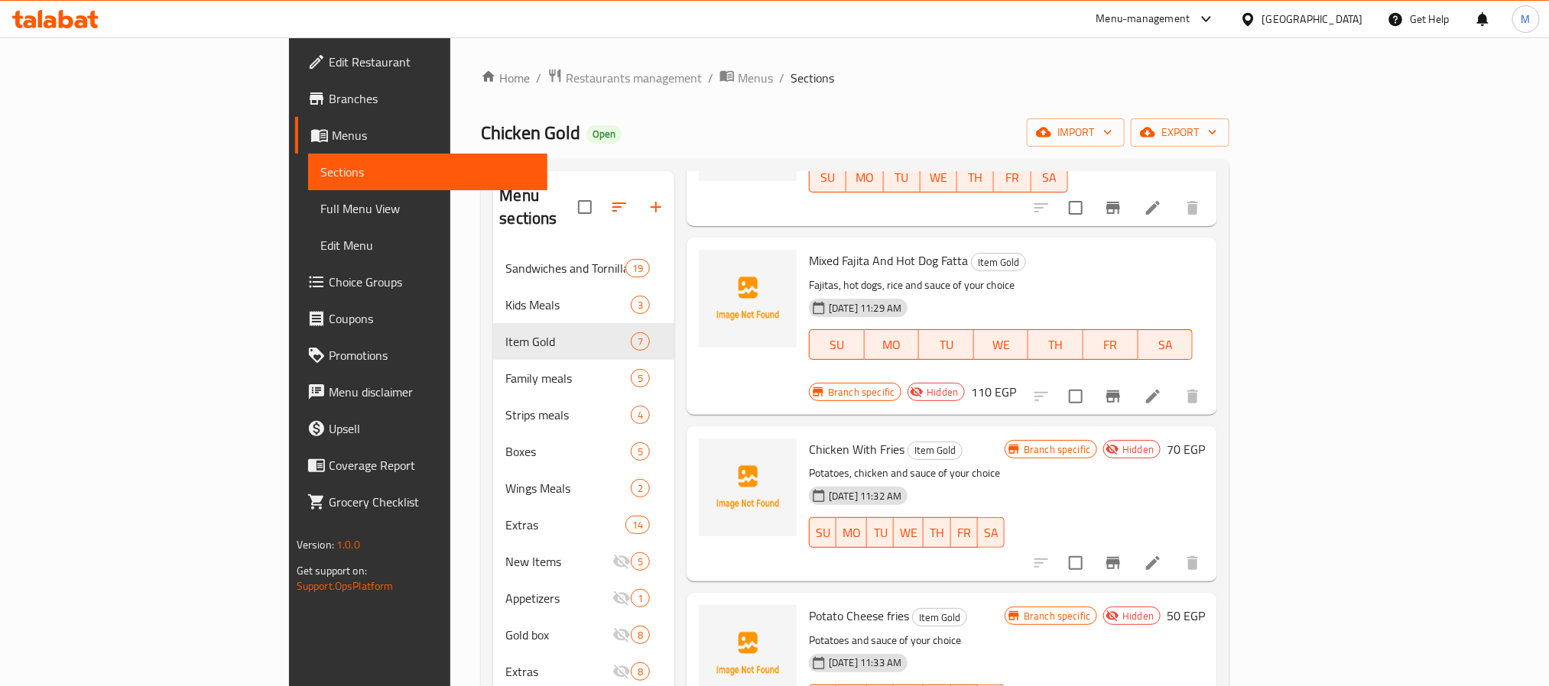
scroll to position [0, 0]
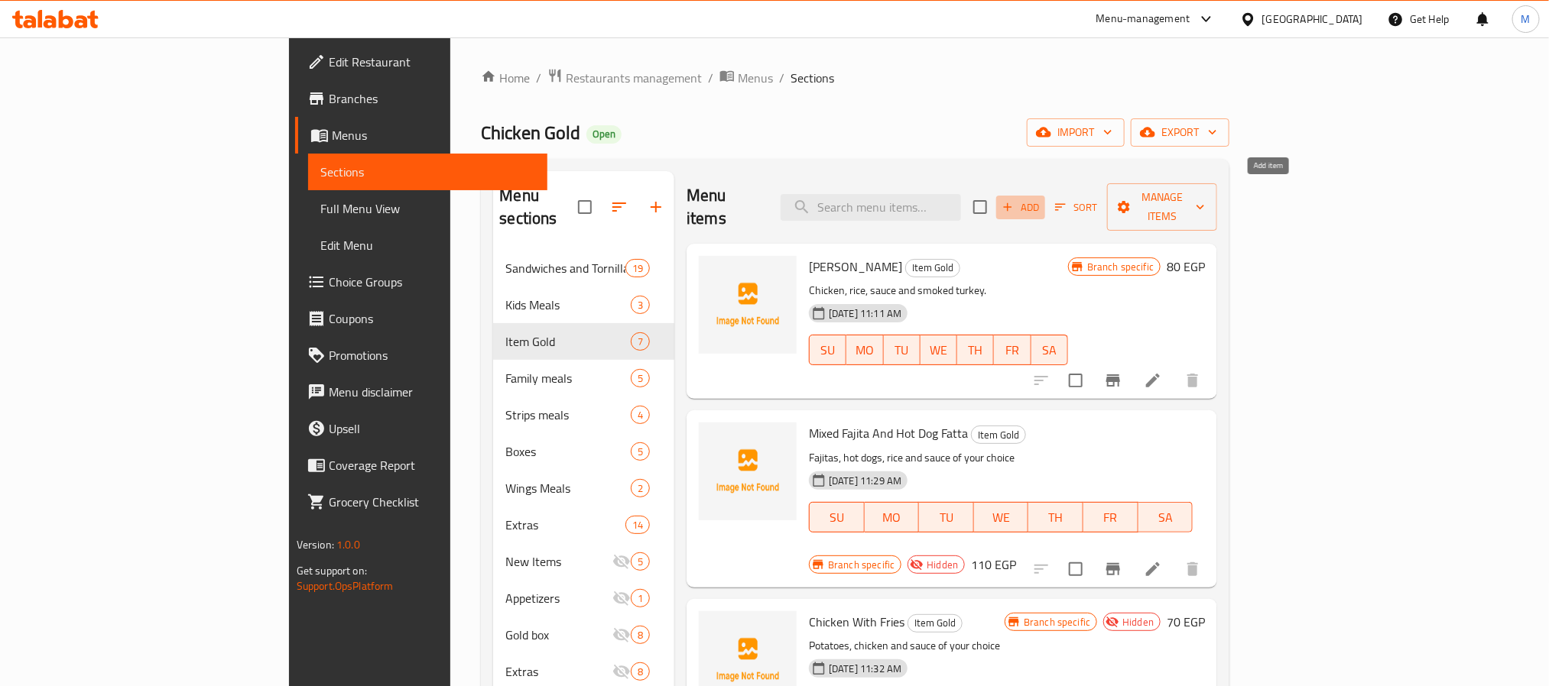
click at [1041, 199] on span "Add" at bounding box center [1020, 208] width 41 height 18
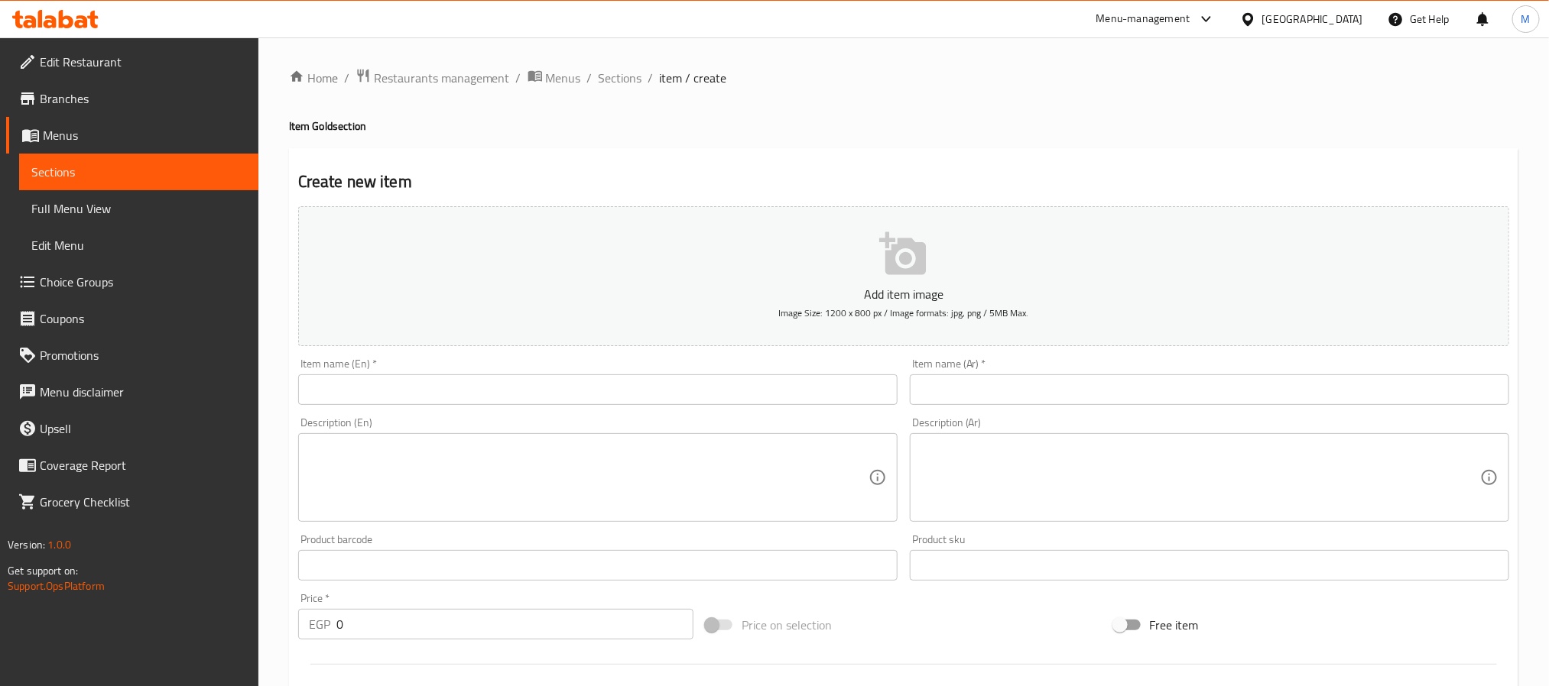
click at [105, 278] on span "Choice Groups" at bounding box center [143, 282] width 206 height 18
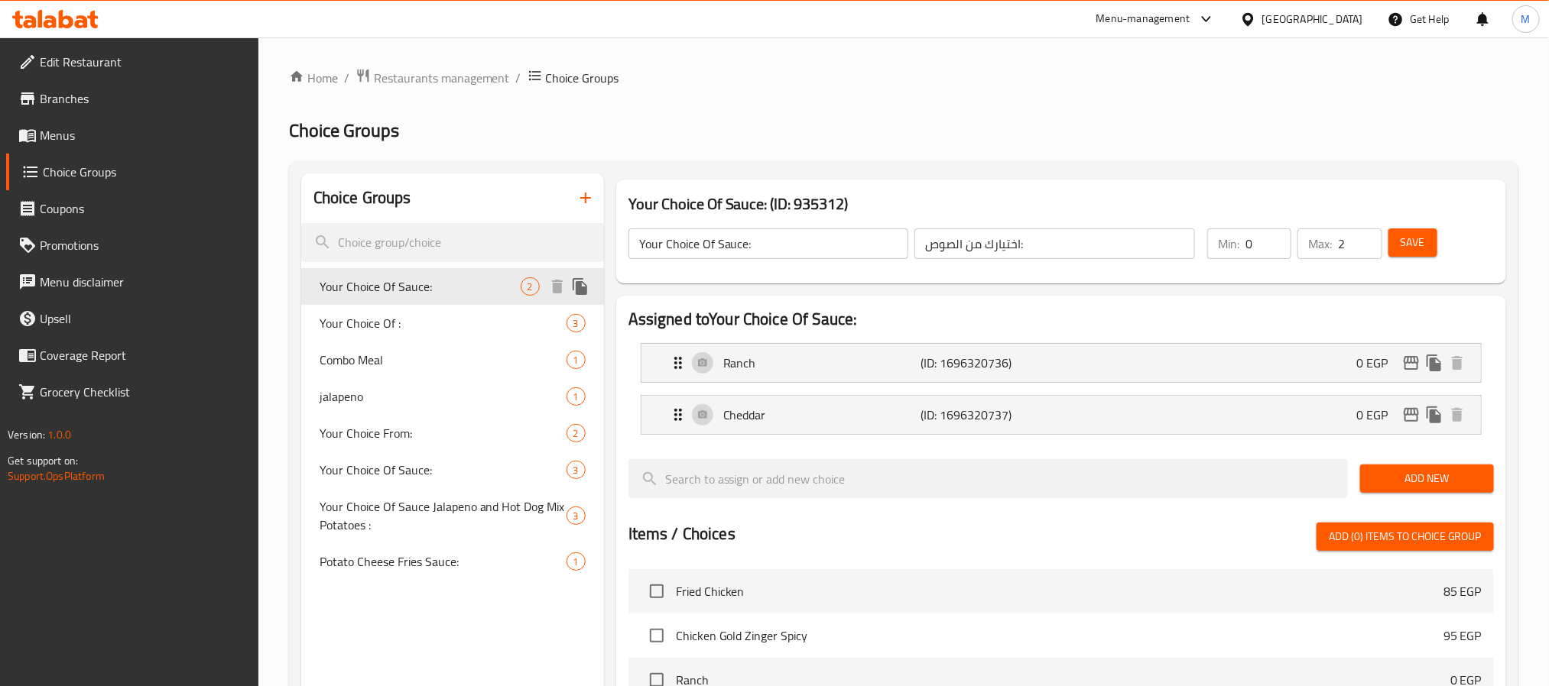
click at [498, 287] on span "Your Choice Of Sauce:" at bounding box center [419, 286] width 201 height 18
click at [462, 560] on span "Potato Cheese Fries Sauce:" at bounding box center [419, 562] width 201 height 18
type input "Potato Cheese Fries Sauce:"
type input "صوص البطاطس المقلية بالجبن:"
type input "1"
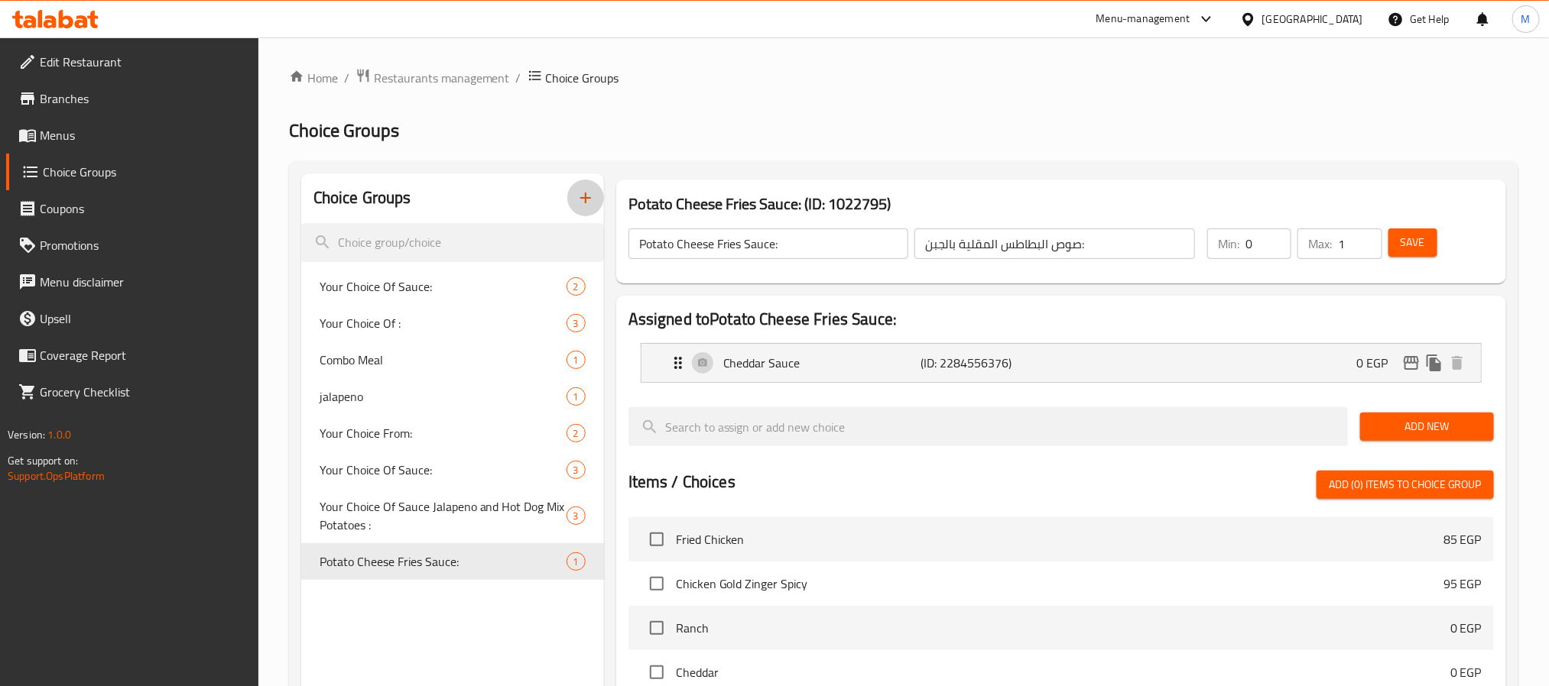
click at [581, 193] on icon "button" at bounding box center [585, 198] width 18 height 18
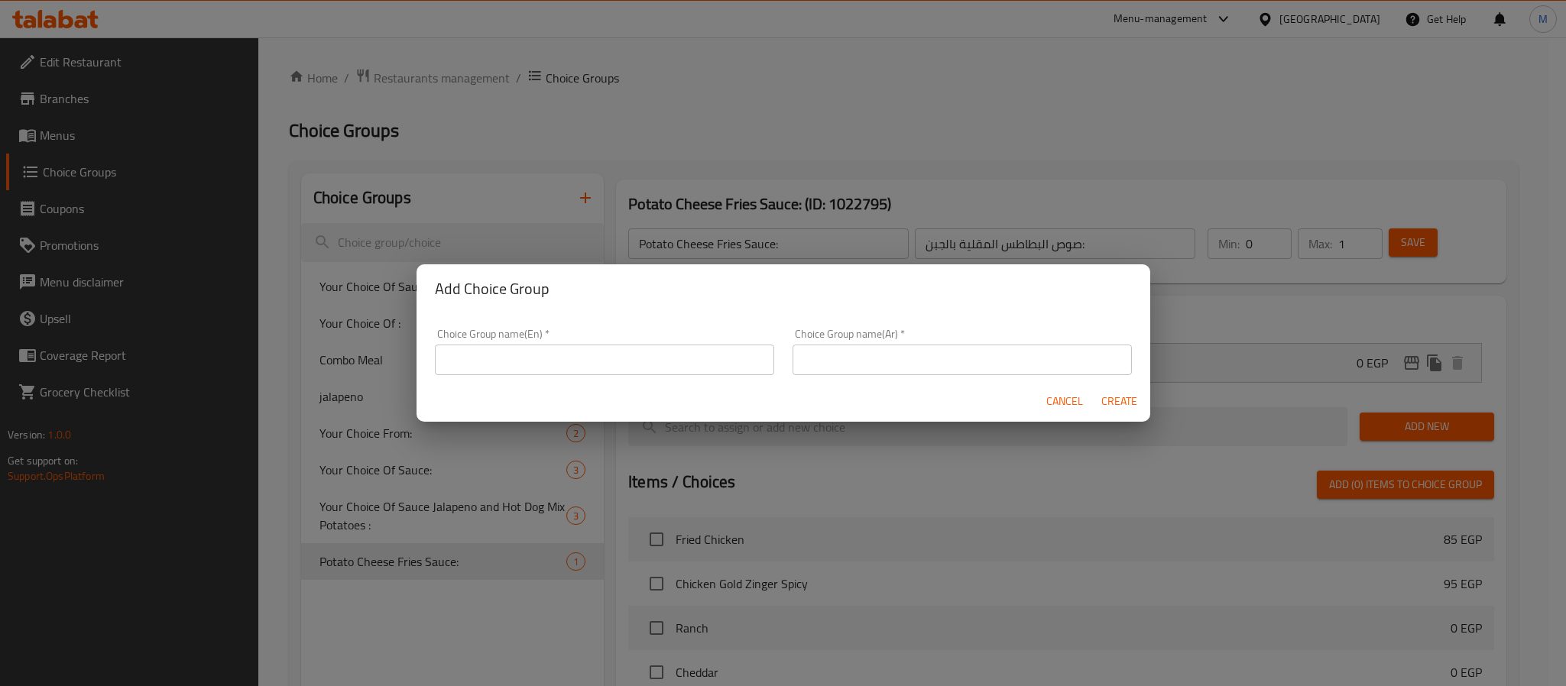
click at [634, 360] on input "text" at bounding box center [604, 360] width 339 height 31
paste input "Potato With Fries"
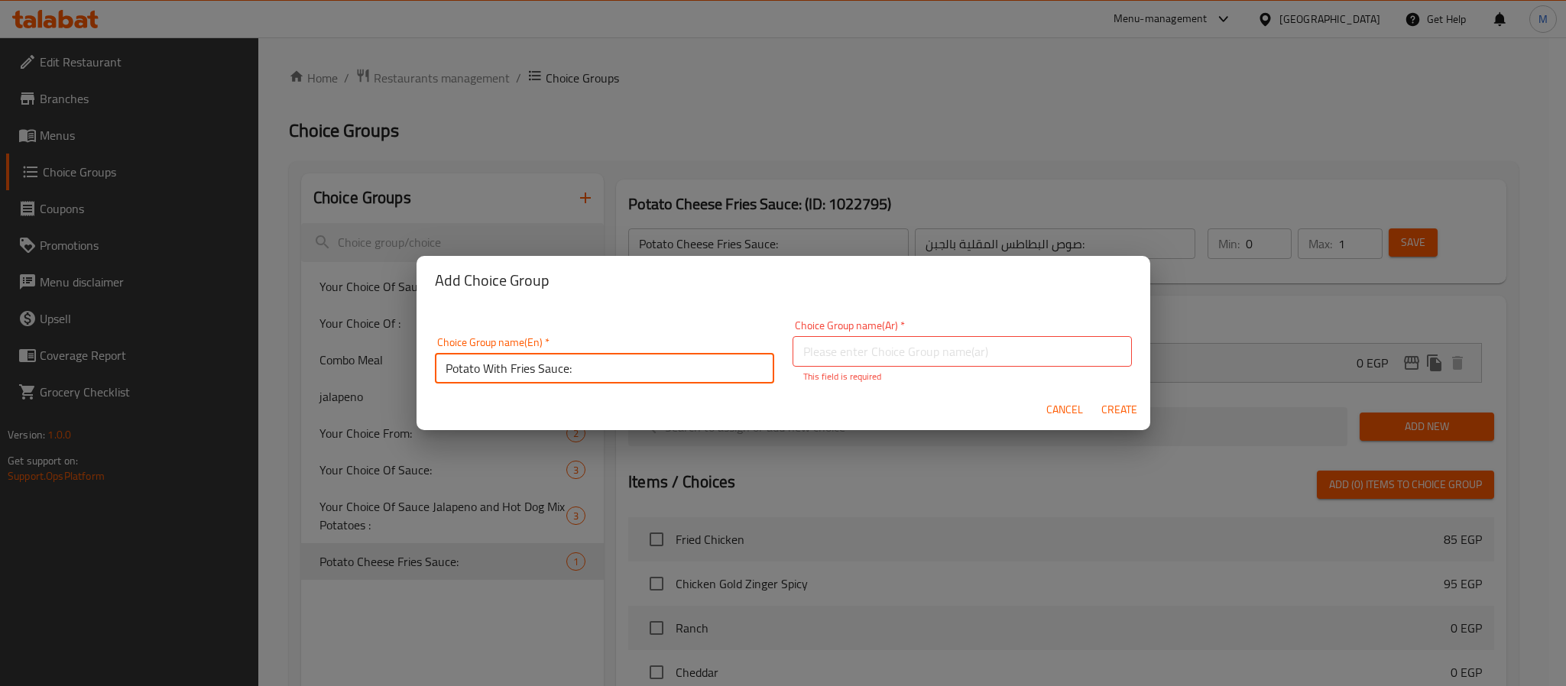
type input "Potato With Fries Sauce:"
click at [853, 371] on p "This field is required" at bounding box center [962, 377] width 318 height 14
paste input "بطاطس مع صلصة البطاطس المقلية:"
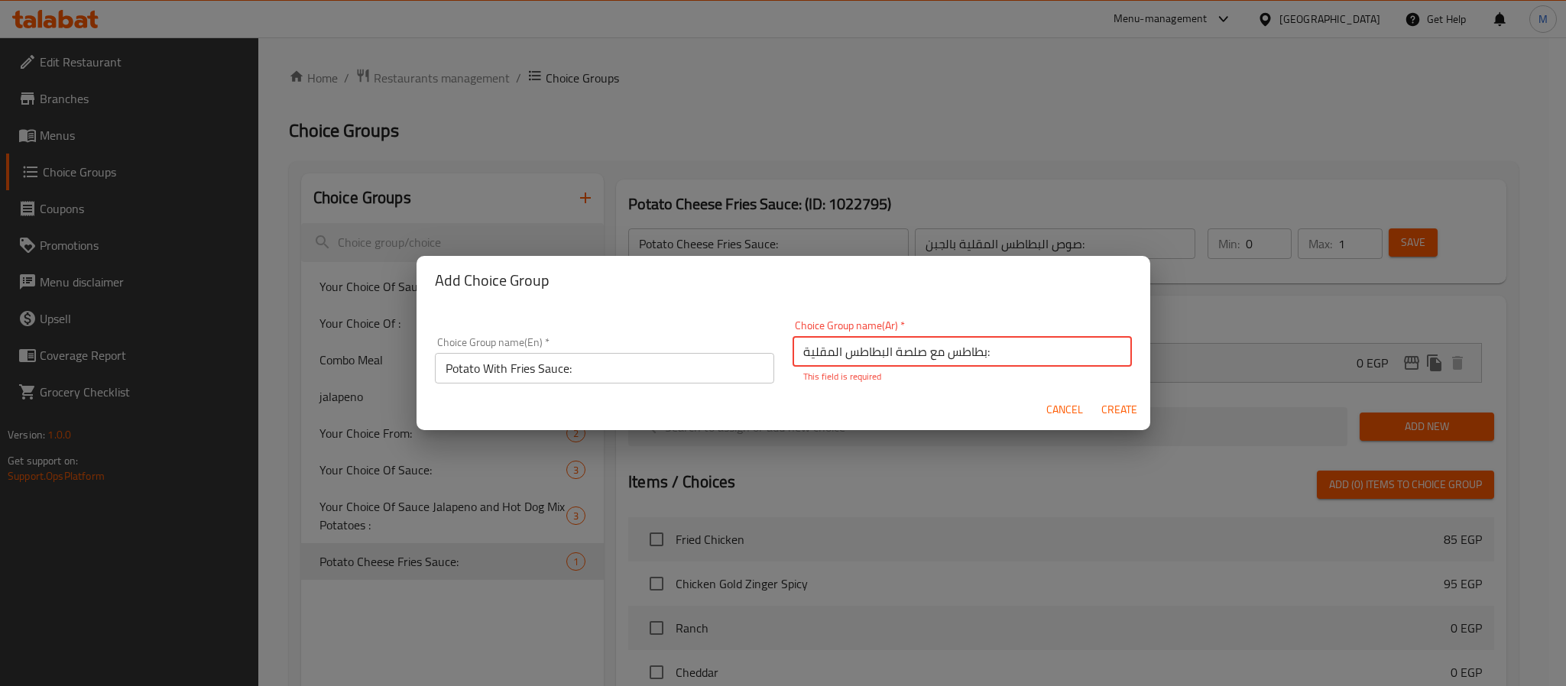
click at [870, 340] on input "بطاطس مع صلصة البطاطس المقلية:" at bounding box center [962, 351] width 339 height 31
type input "بطاطس مع صلصة البطاطس المقلية:"
click at [1041, 291] on h2 "Add Choice Group" at bounding box center [783, 280] width 697 height 24
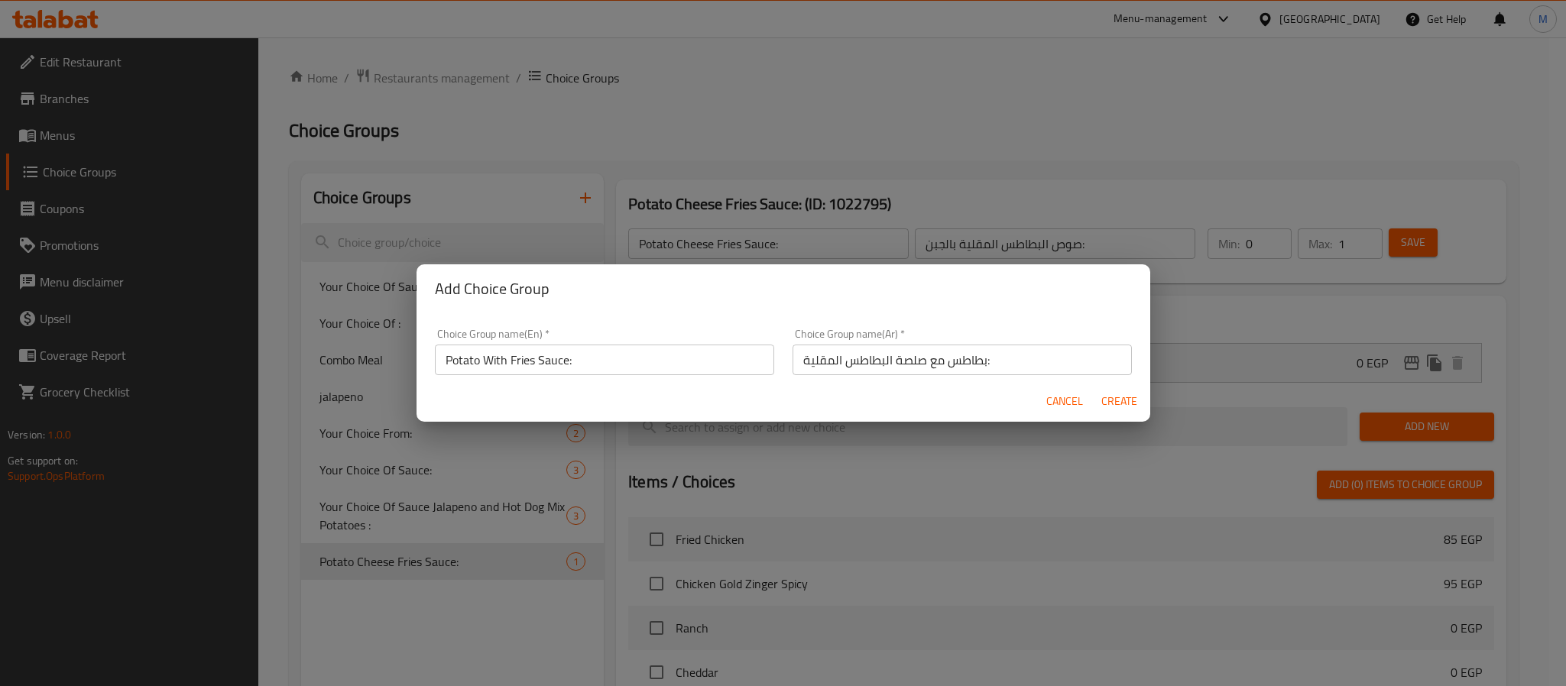
click at [1105, 404] on span "Create" at bounding box center [1119, 401] width 37 height 19
type input "Potato With Fries Sauce:"
type input "بطاطس مع صلصة البطاطس المقلية:"
type input "0"
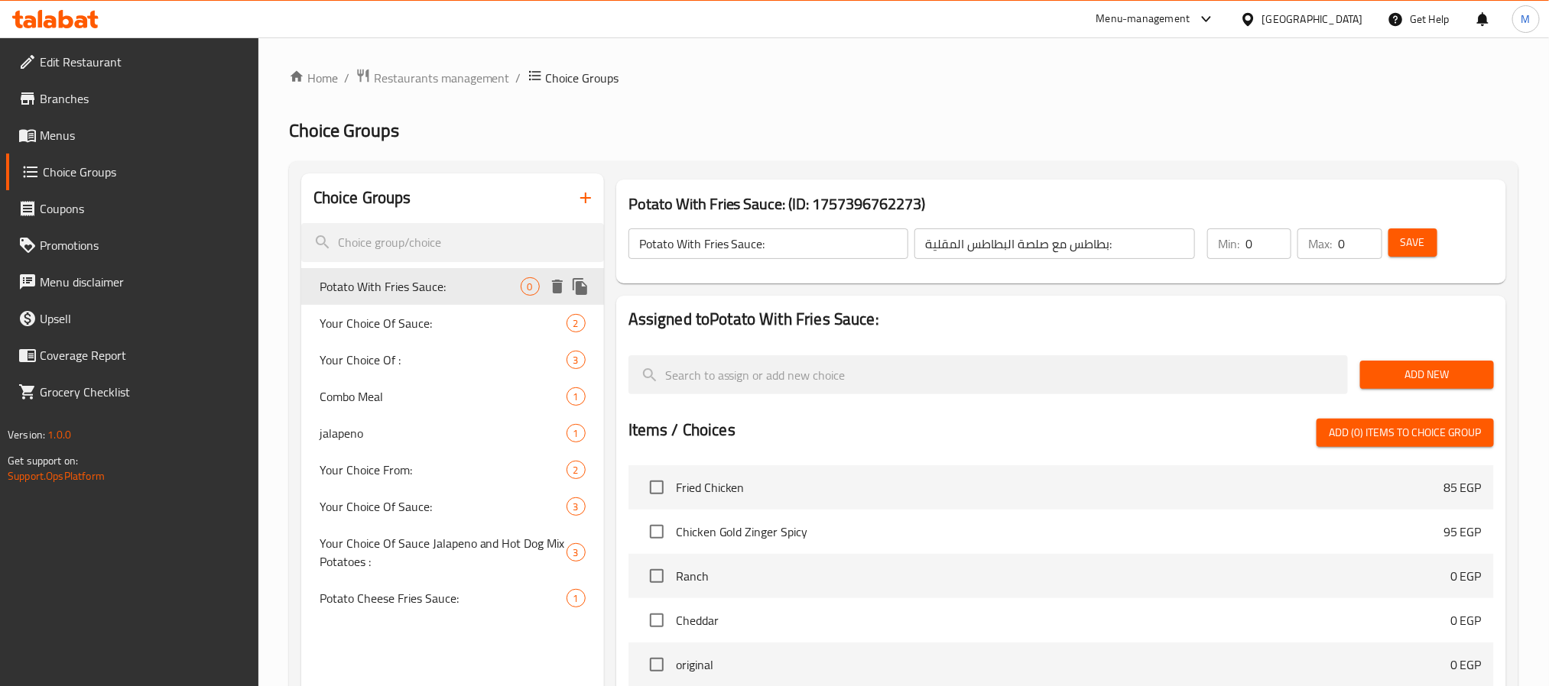
click at [440, 289] on span "Potato With Fries Sauce:" at bounding box center [419, 286] width 201 height 18
click at [1422, 369] on span "Add New" at bounding box center [1426, 374] width 109 height 19
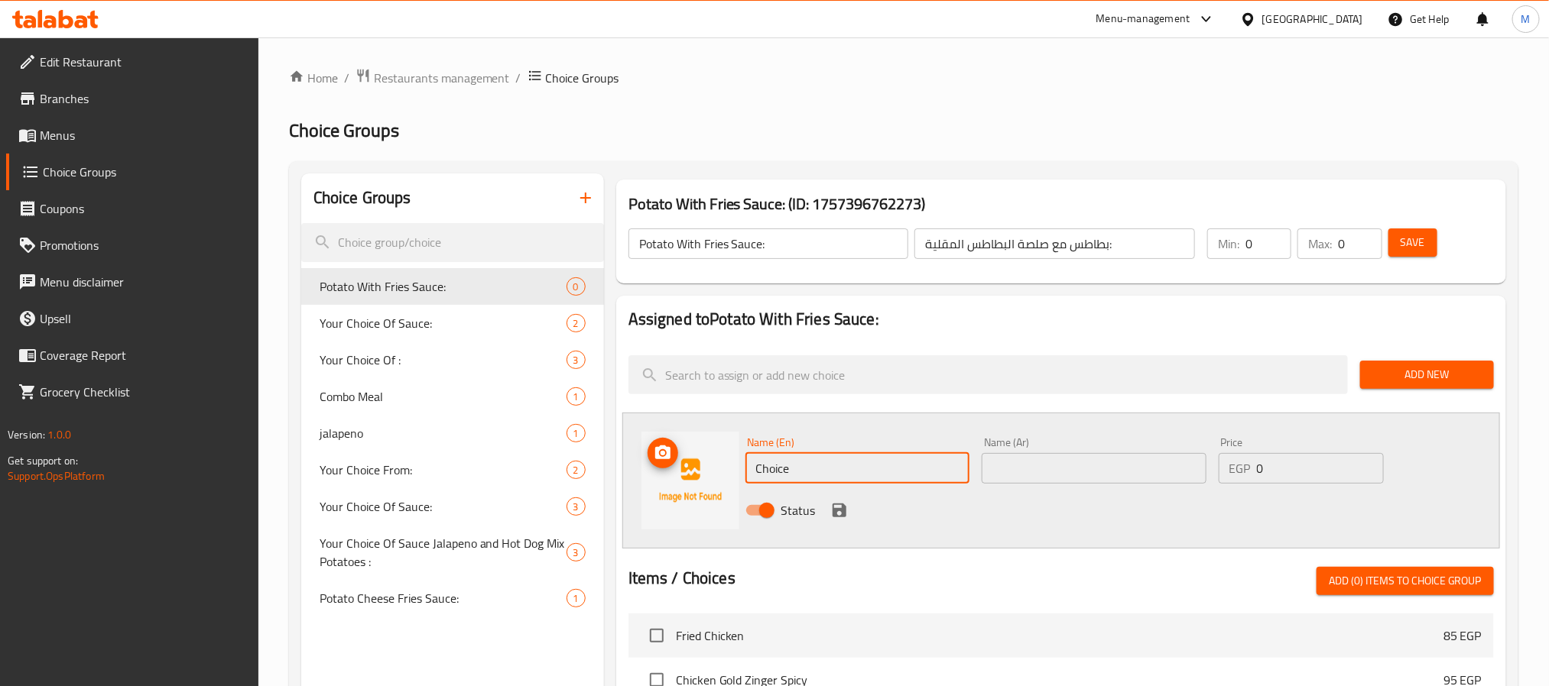
drag, startPoint x: 826, startPoint y: 465, endPoint x: 634, endPoint y: 470, distance: 192.7
click at [634, 470] on div "Name (En) Choice Name (En) Name (Ar) Name (Ar) Price EGP 0 Price Status" at bounding box center [1060, 481] width 877 height 136
type input "Burger Sauce"
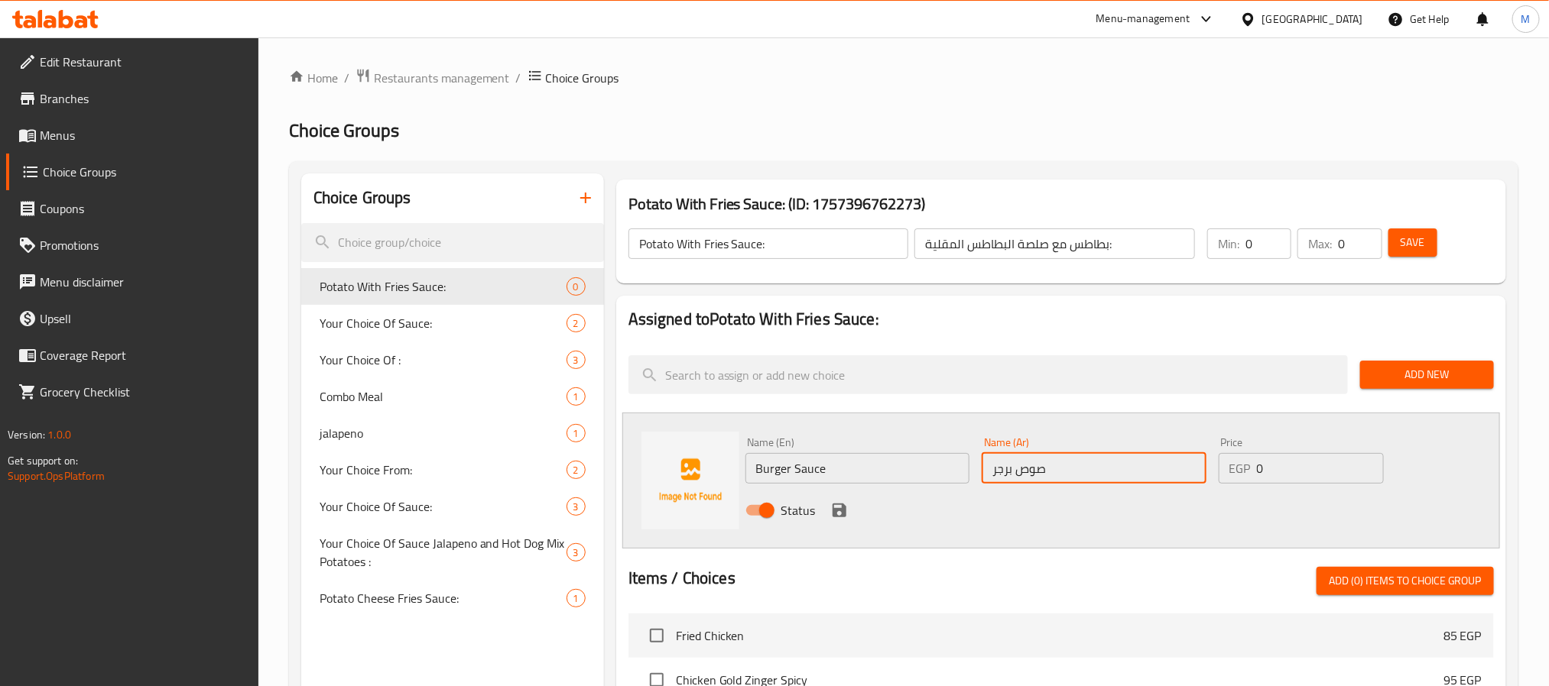
type input "صوص برجر"
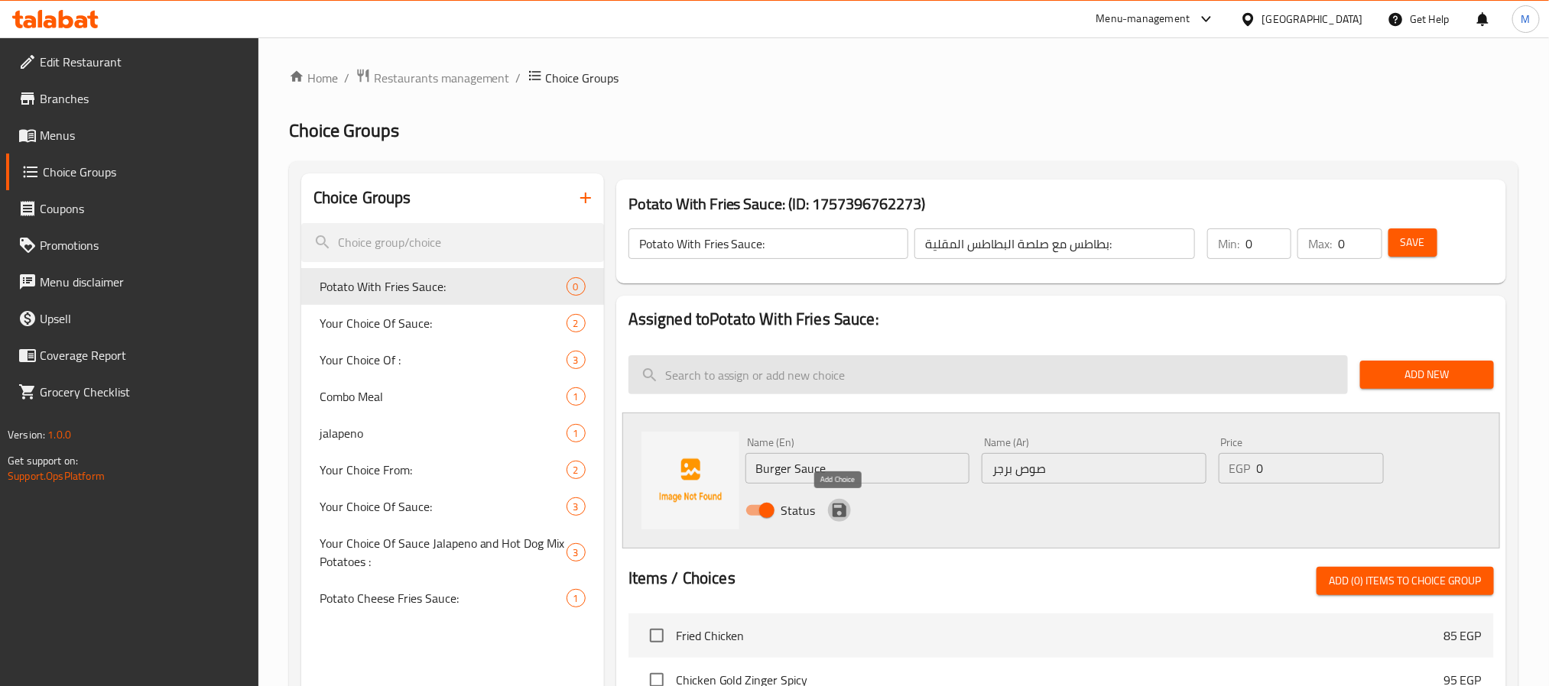
click button "save" at bounding box center [839, 510] width 23 height 23
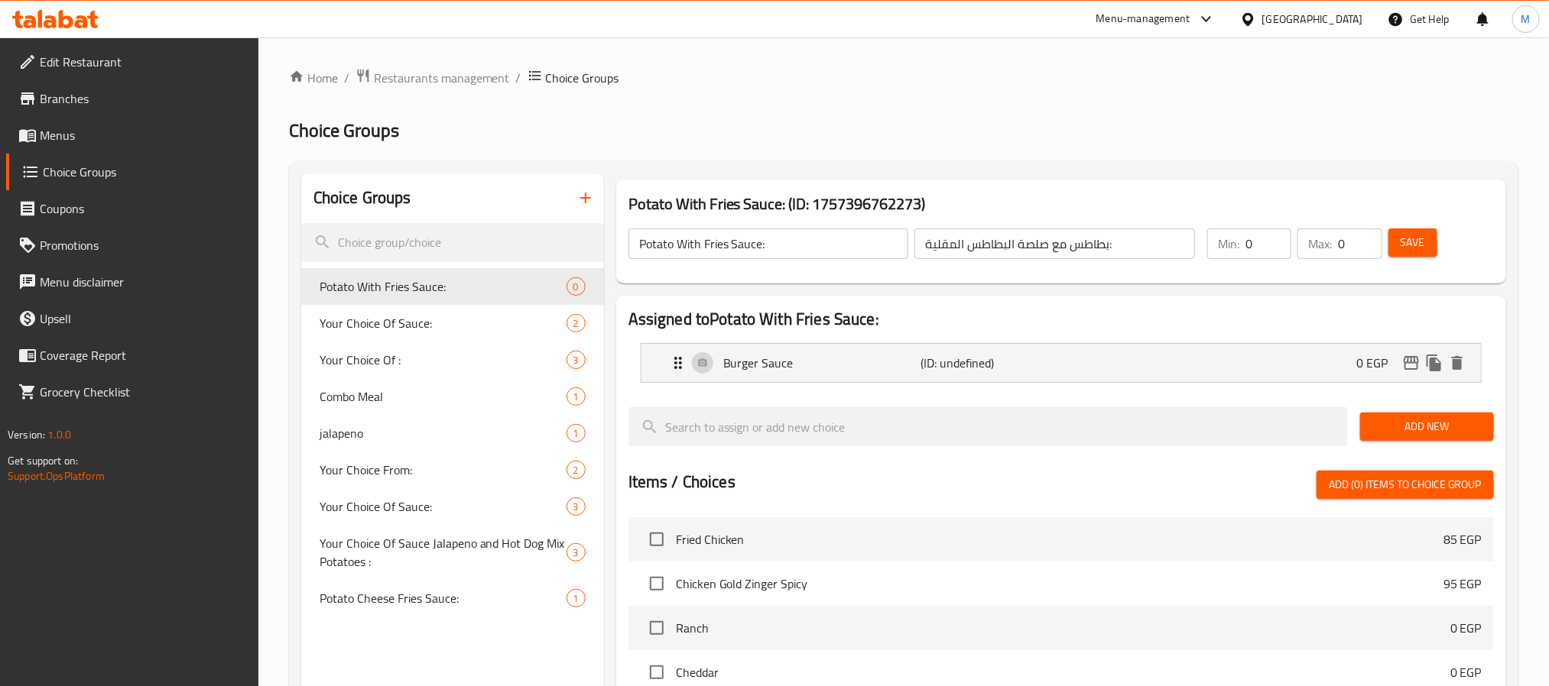
click at [1406, 420] on span "Add New" at bounding box center [1426, 426] width 109 height 19
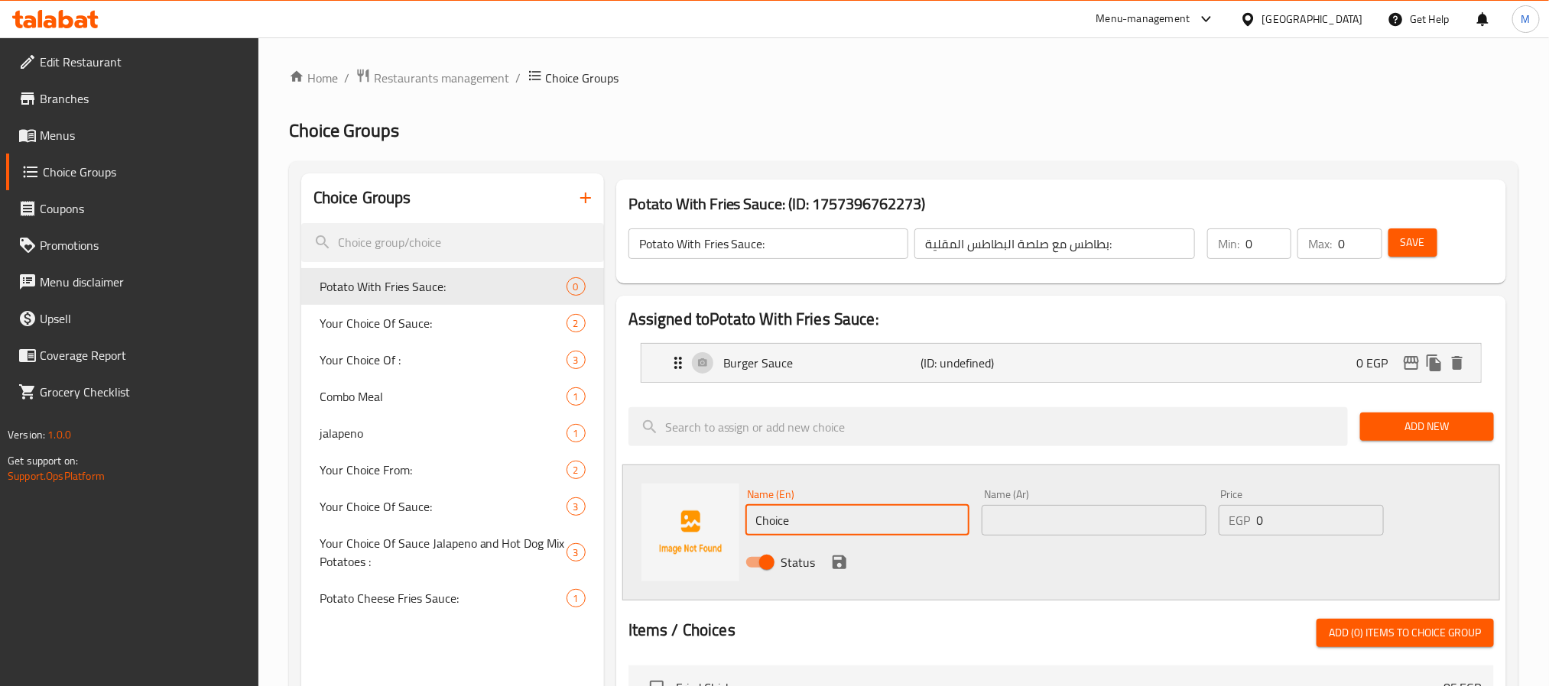
drag, startPoint x: 801, startPoint y: 523, endPoint x: 610, endPoint y: 541, distance: 192.0
click at [610, 541] on div "Assigned to Potato With Fries Sauce: Burger Sauce (ID: undefined) 0 EGP Name (E…" at bounding box center [1061, 690] width 902 height 800
type input "BBQ Sauce"
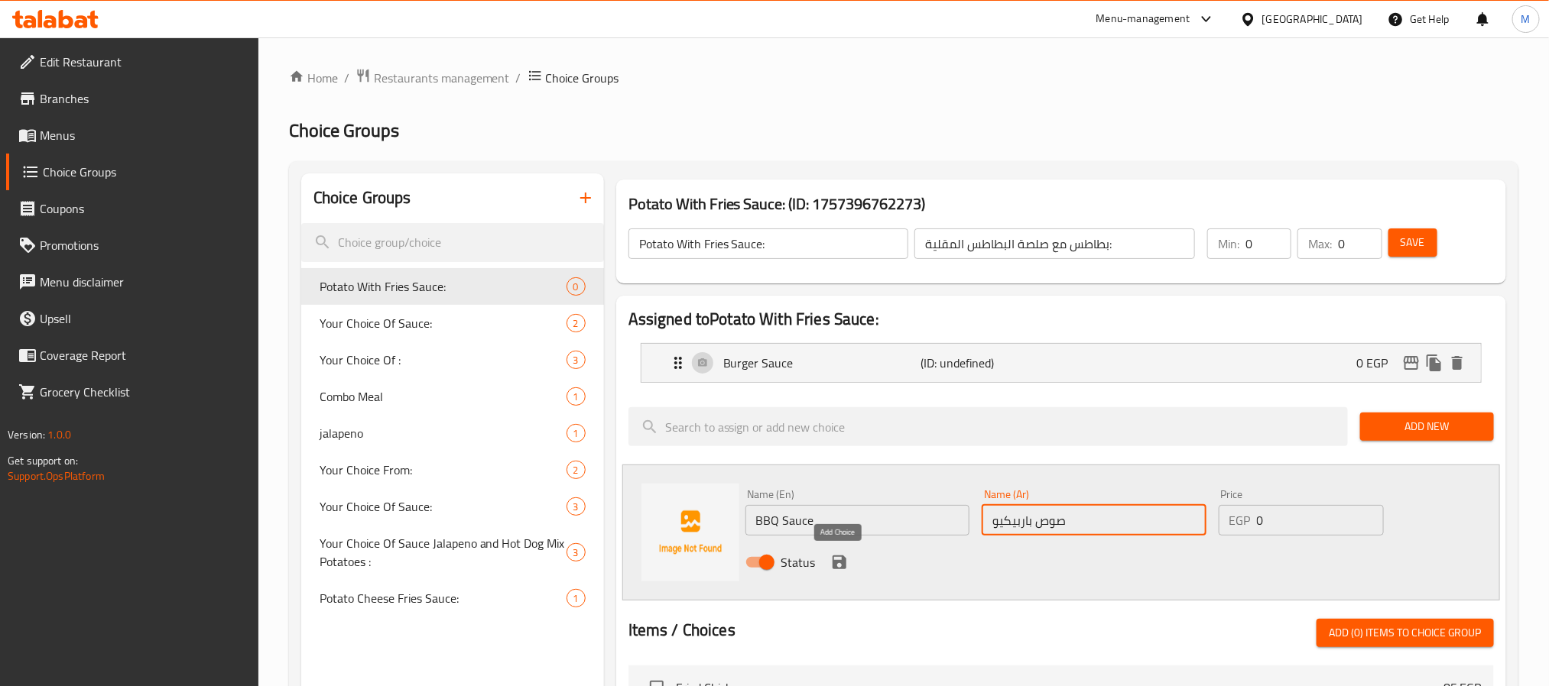
type input "صوص باربيكيو"
click at [835, 562] on icon "save" at bounding box center [839, 563] width 14 height 14
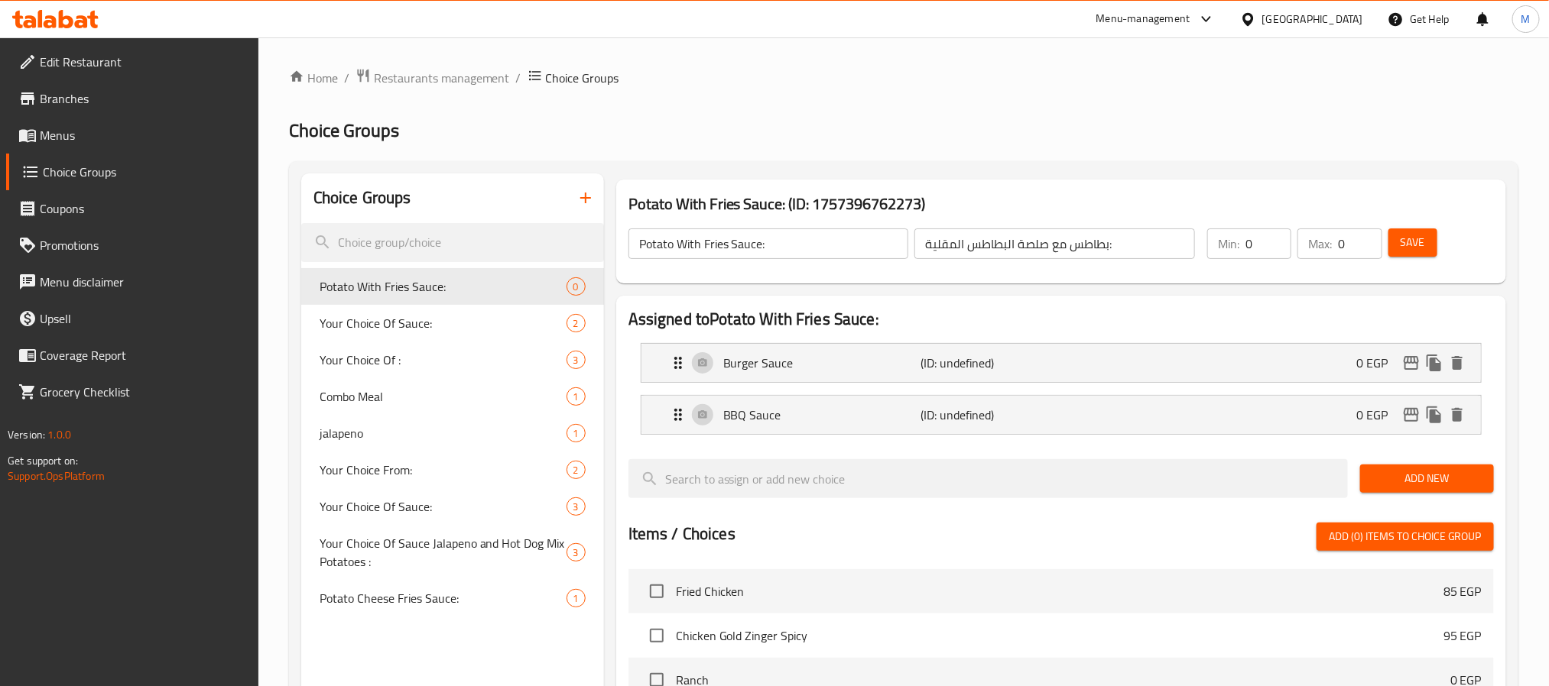
click at [1417, 248] on span "Save" at bounding box center [1412, 242] width 24 height 19
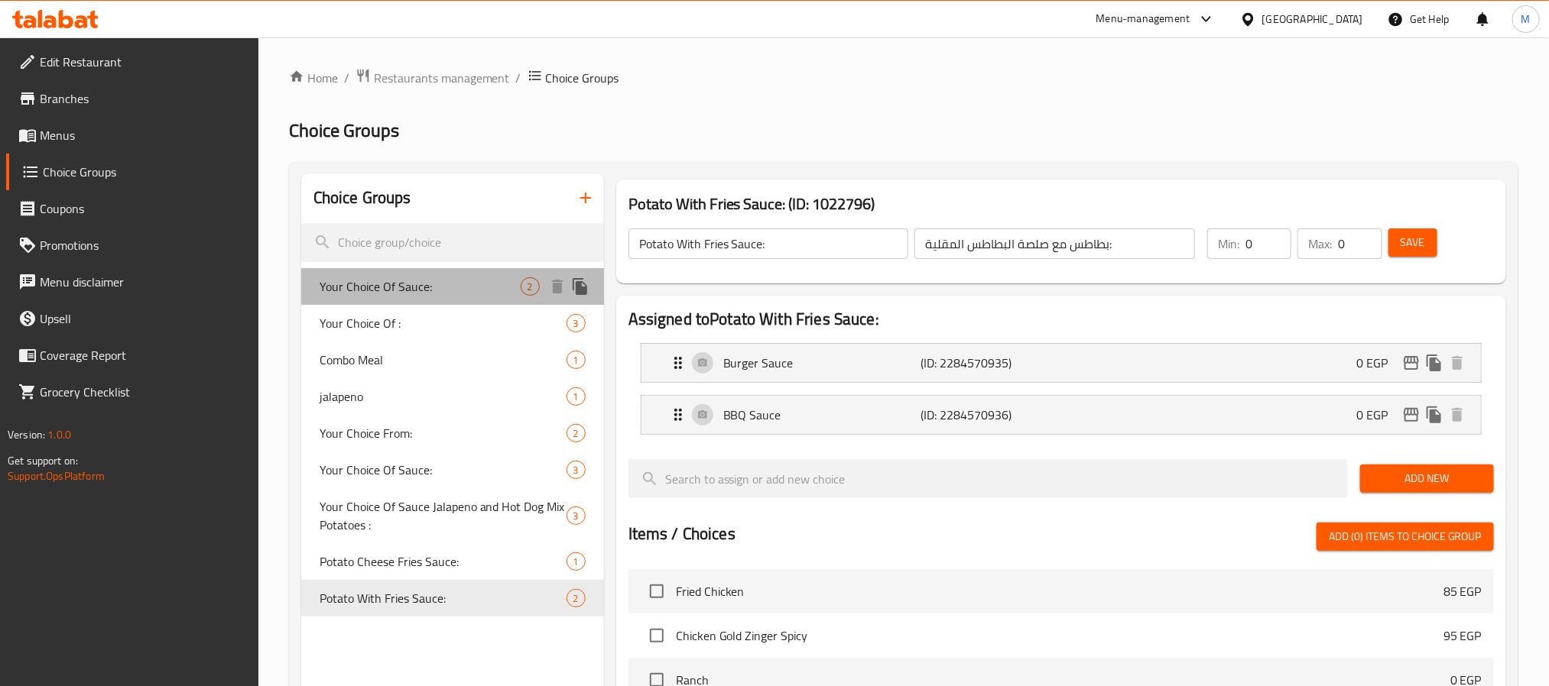
click at [399, 285] on span "Your Choice Of Sauce:" at bounding box center [419, 286] width 201 height 18
type input "Your Choice Of Sauce:"
type input "اختيارك من الصوص:"
type input "2"
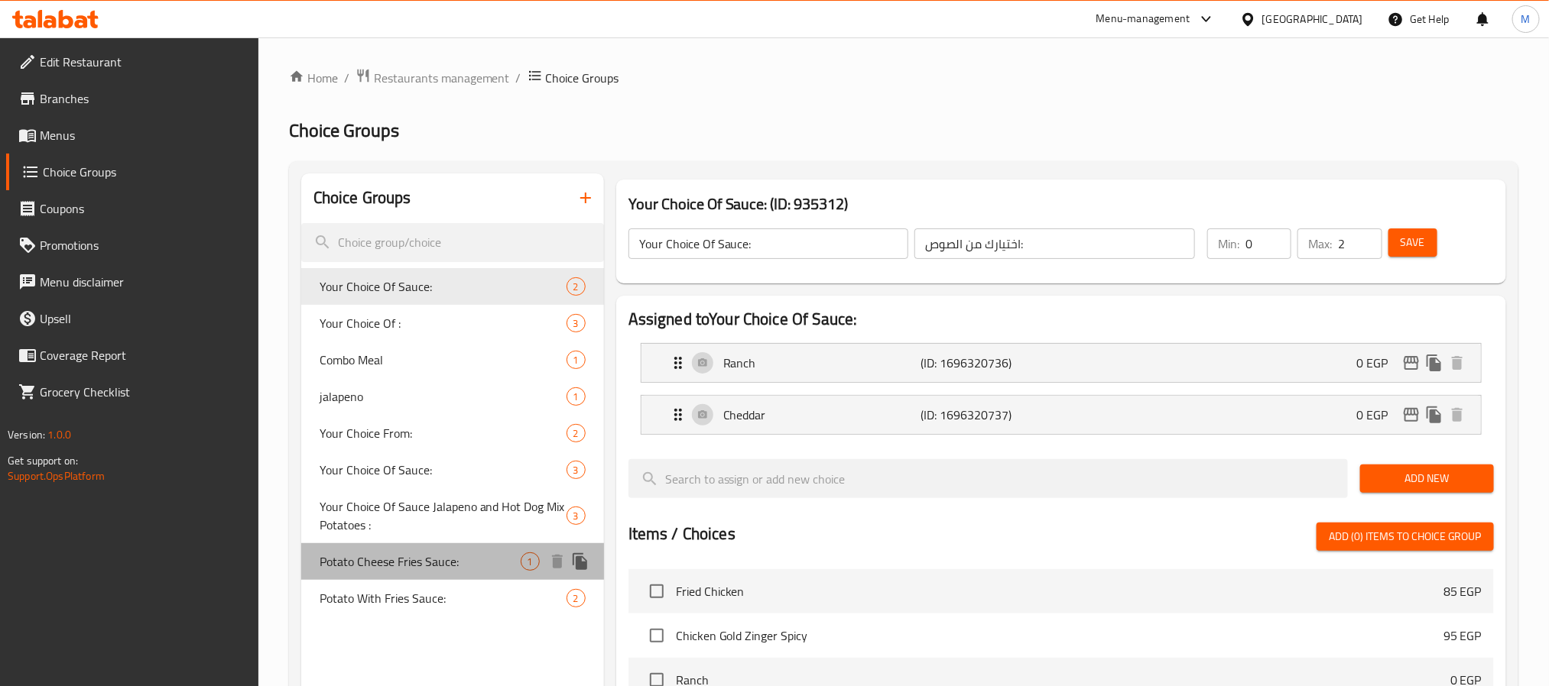
click at [407, 548] on div "Potato Cheese Fries Sauce: 1" at bounding box center [452, 561] width 303 height 37
type input "Potato Cheese Fries Sauce:"
type input "صوص البطاطس المقلية بالجبن:"
type input "1"
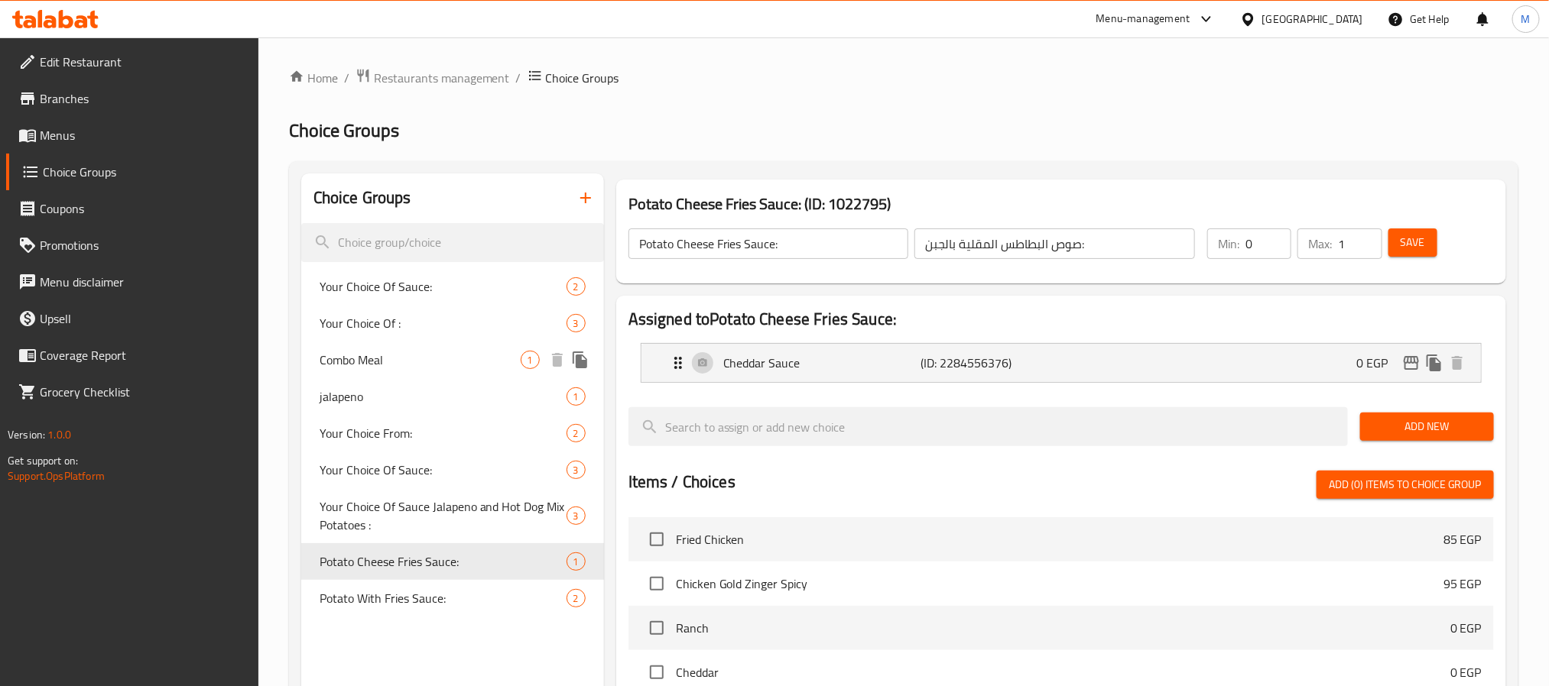
click at [417, 362] on span "Combo Meal" at bounding box center [419, 360] width 201 height 18
type input "Combo Meal"
type input "وجبة كومبو"
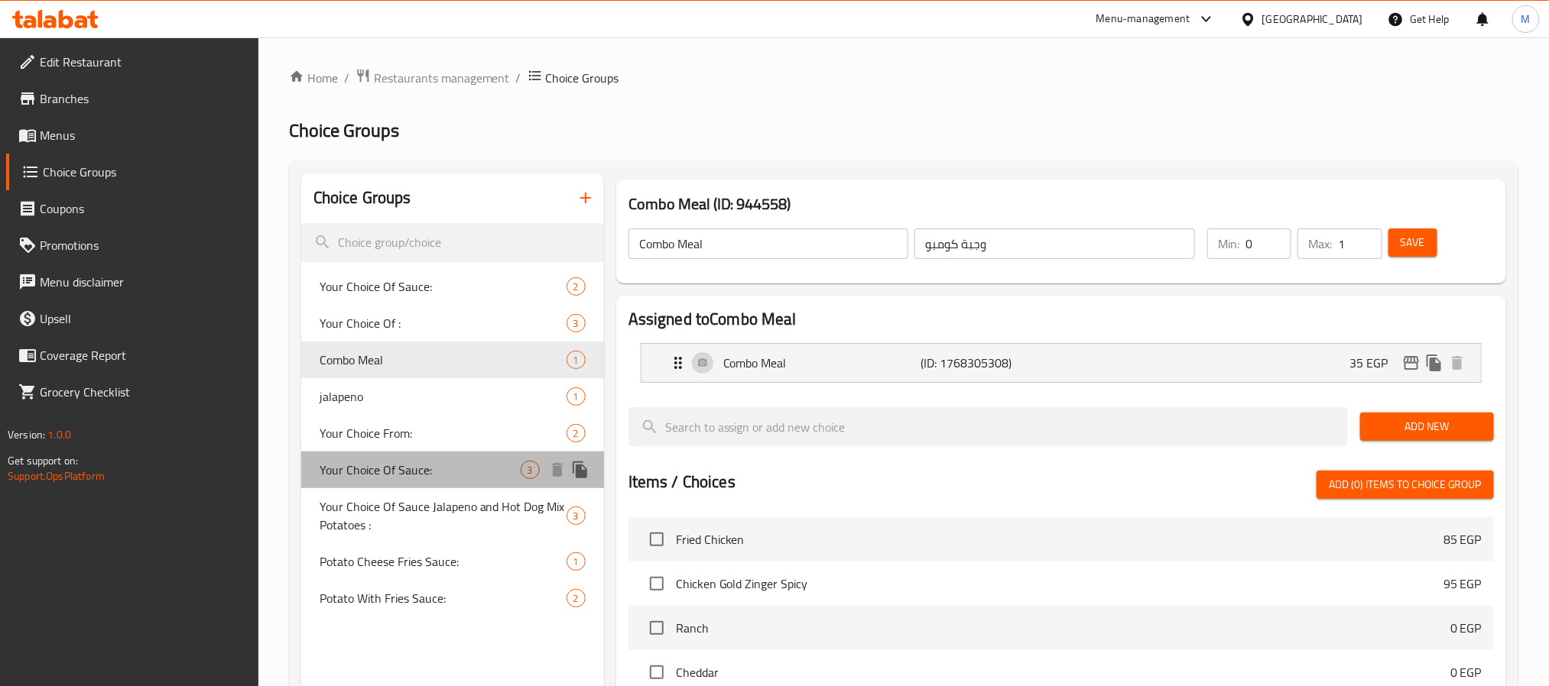
click at [454, 469] on span "Your Choice Of Sauce:" at bounding box center [419, 470] width 201 height 18
type input "Your Choice Of Sauce:"
type input "أختيارك من الصوص:"
type input "1"
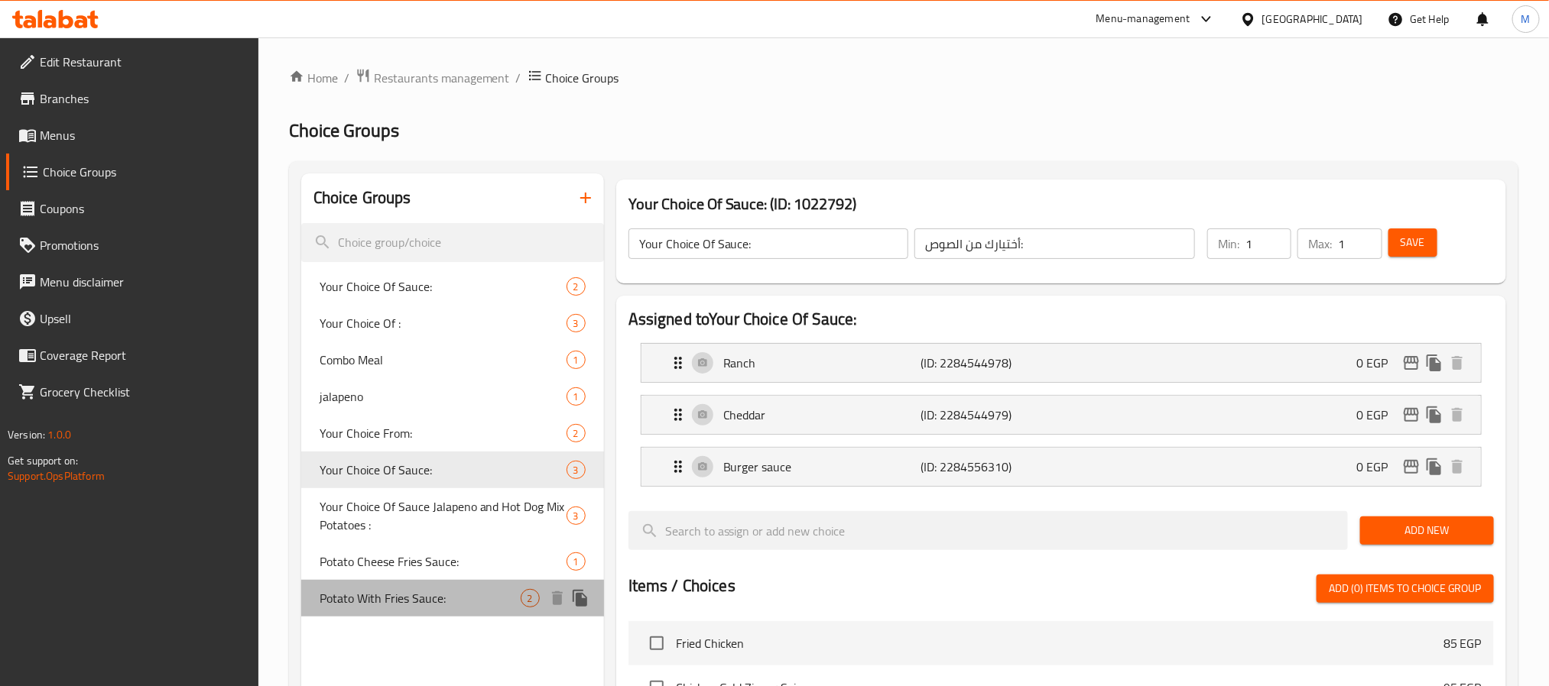
click at [454, 601] on span "Potato With Fries Sauce:" at bounding box center [419, 598] width 201 height 18
type input "Potato With Fries Sauce:"
type input "بطاطس مع صلصة البطاطس المقلية:"
type input "0"
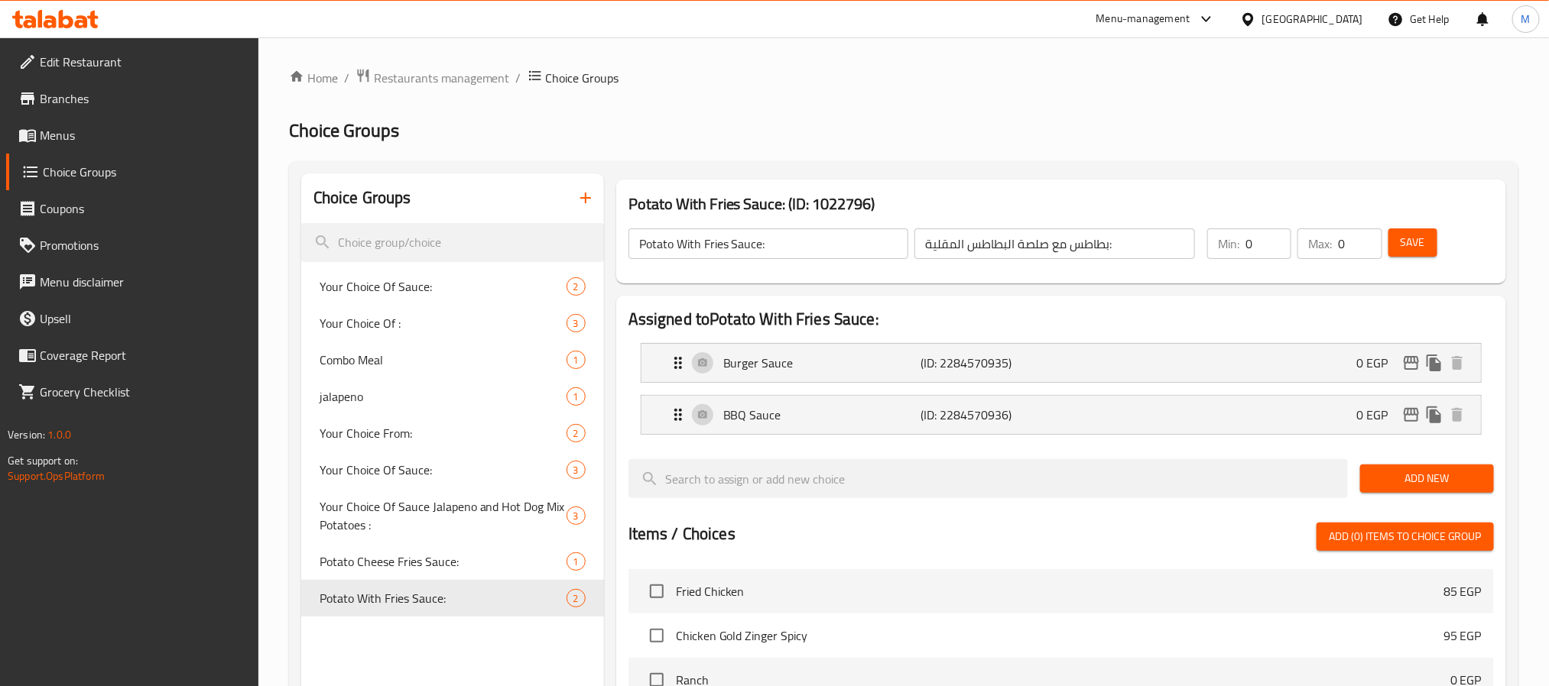
click at [109, 140] on span "Menus" at bounding box center [143, 135] width 206 height 18
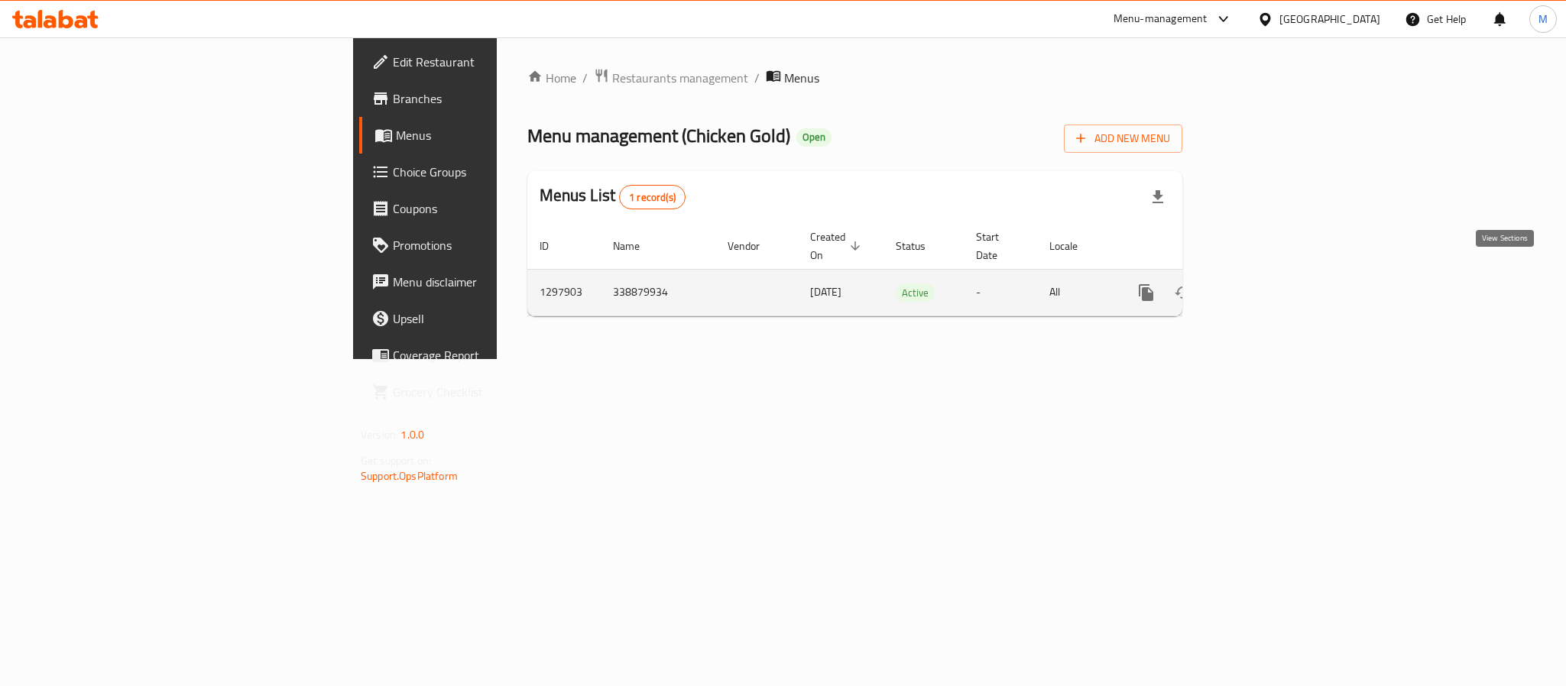
click at [1275, 274] on link "enhanced table" at bounding box center [1256, 292] width 37 height 37
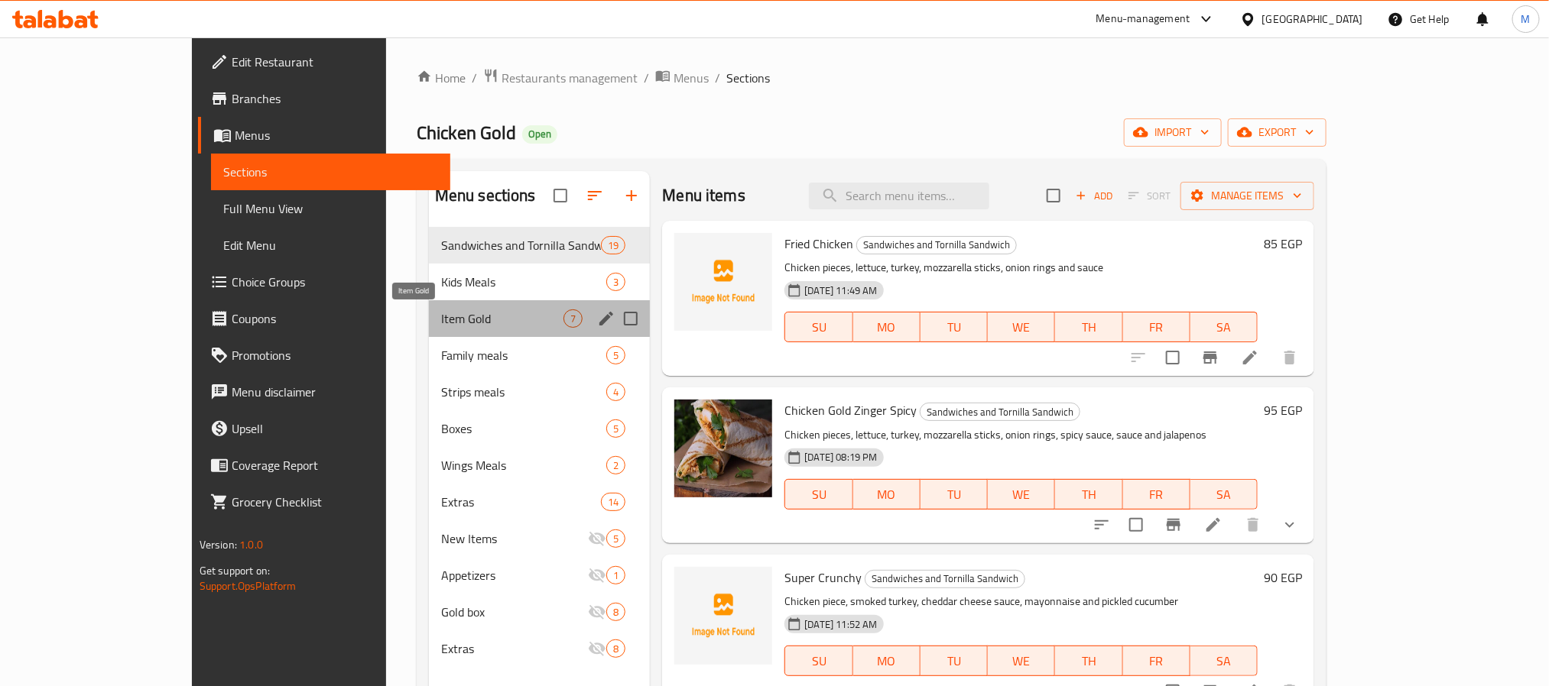
click at [441, 319] on span "Item Gold" at bounding box center [502, 319] width 122 height 18
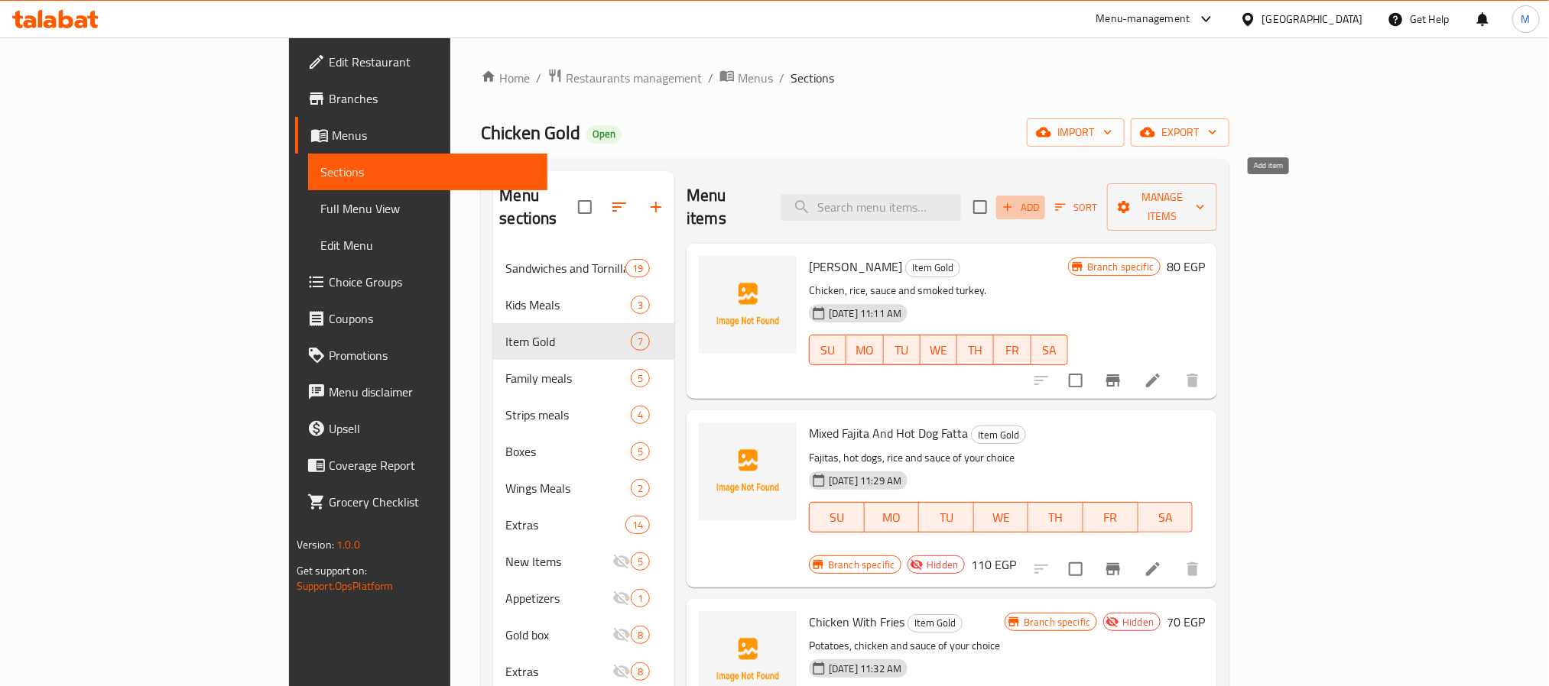
click at [1041, 199] on span "Add" at bounding box center [1020, 208] width 41 height 18
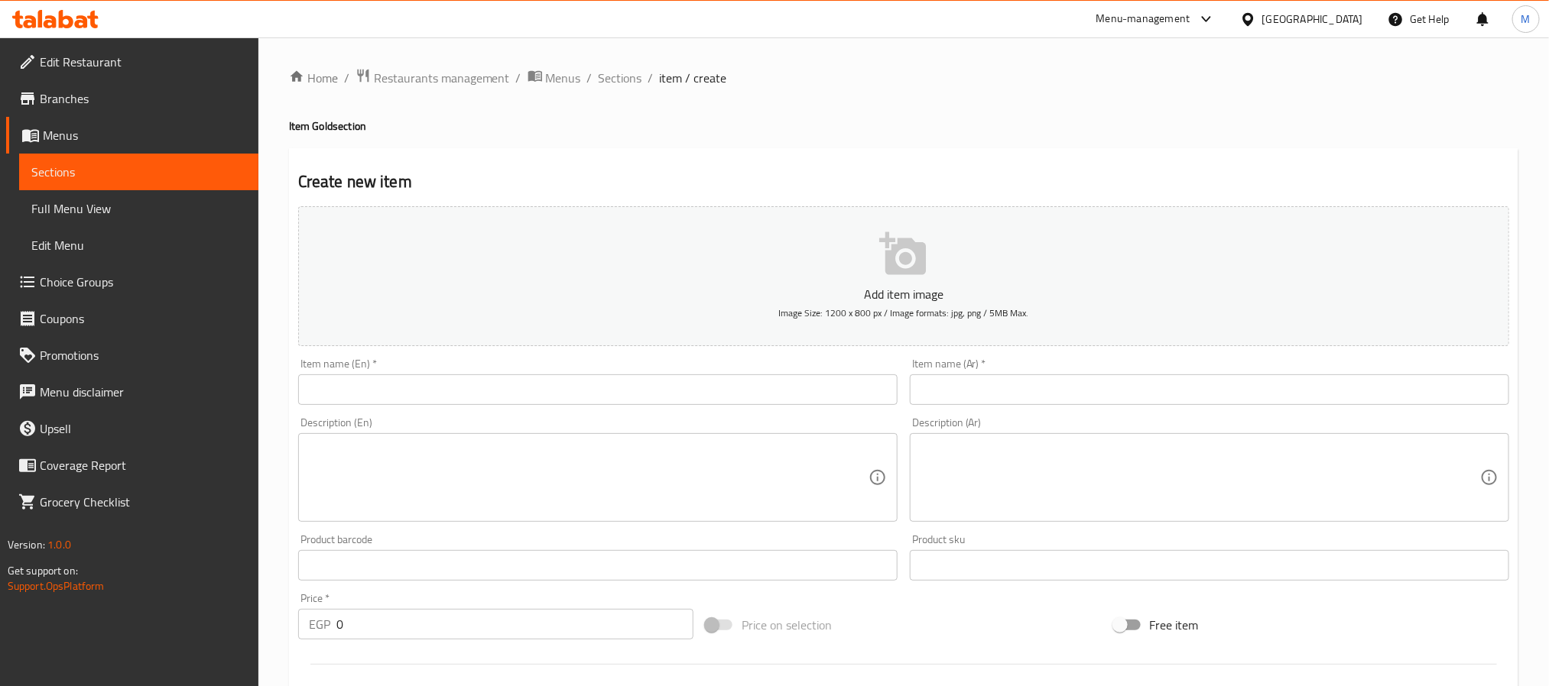
click at [656, 394] on input "text" at bounding box center [597, 390] width 599 height 31
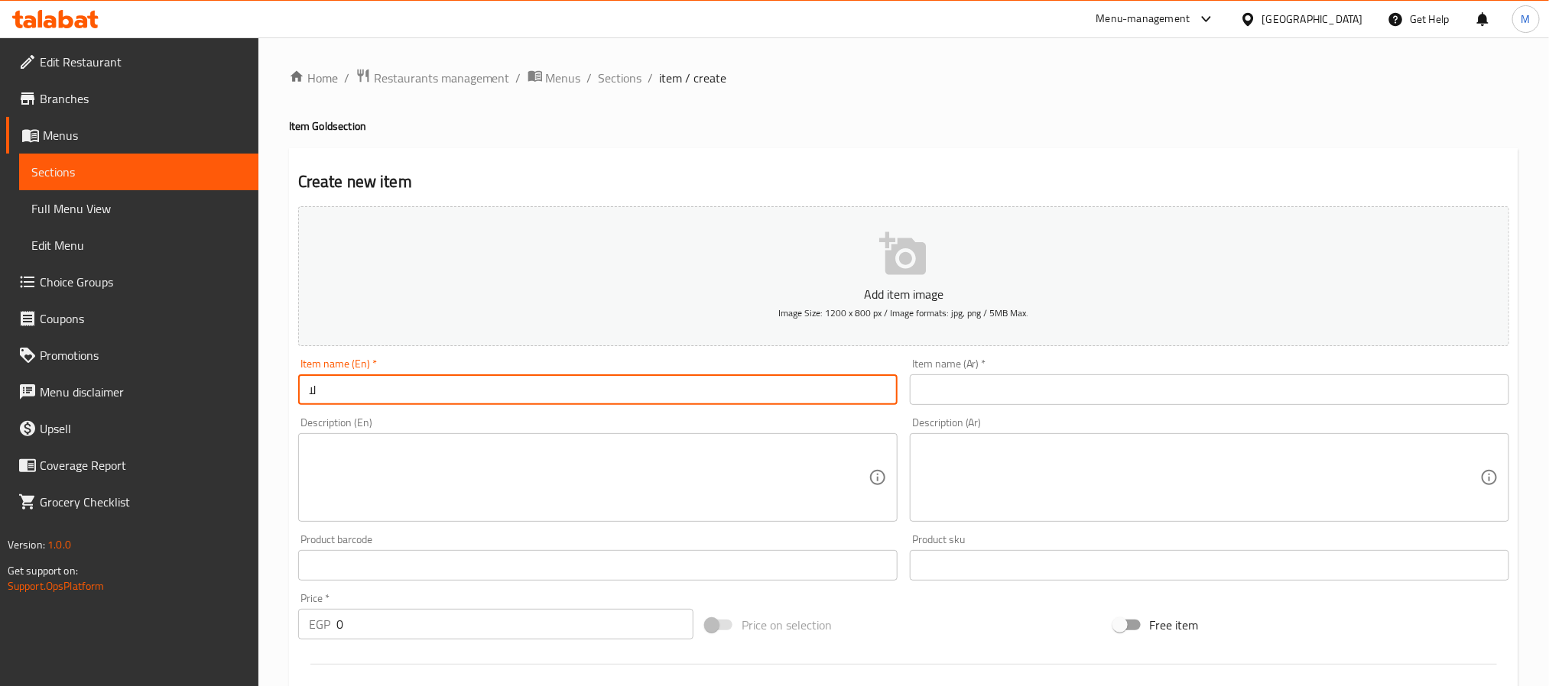
type input "ل"
type input "Potato With Fries"
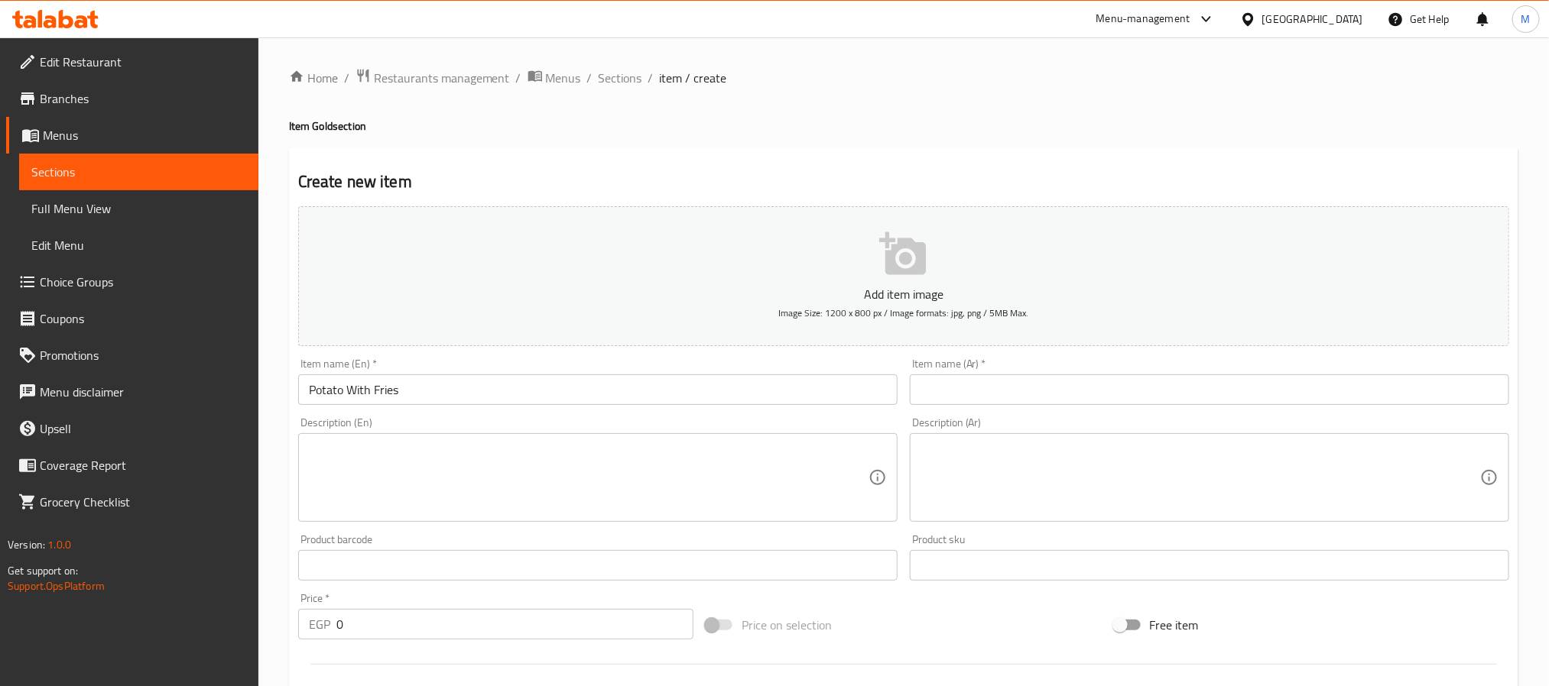
click at [345, 390] on input "Potato With Fries" at bounding box center [597, 390] width 599 height 31
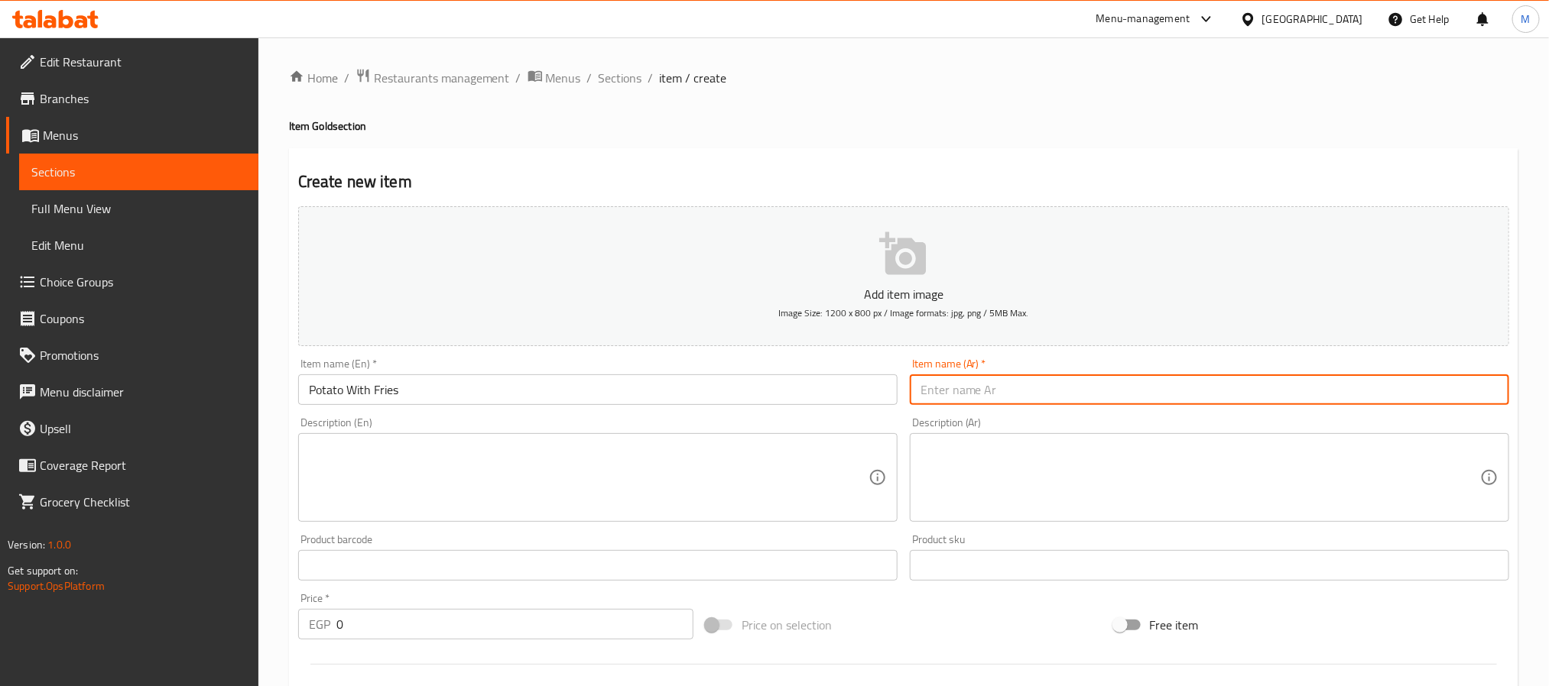
click at [1113, 405] on input "text" at bounding box center [1209, 390] width 599 height 31
paste input "بطاطس مع بطاطس مقلية"
type input "بطاطس مع بطاطس مقلية"
click at [323, 388] on input "Potato With Fries" at bounding box center [597, 390] width 599 height 31
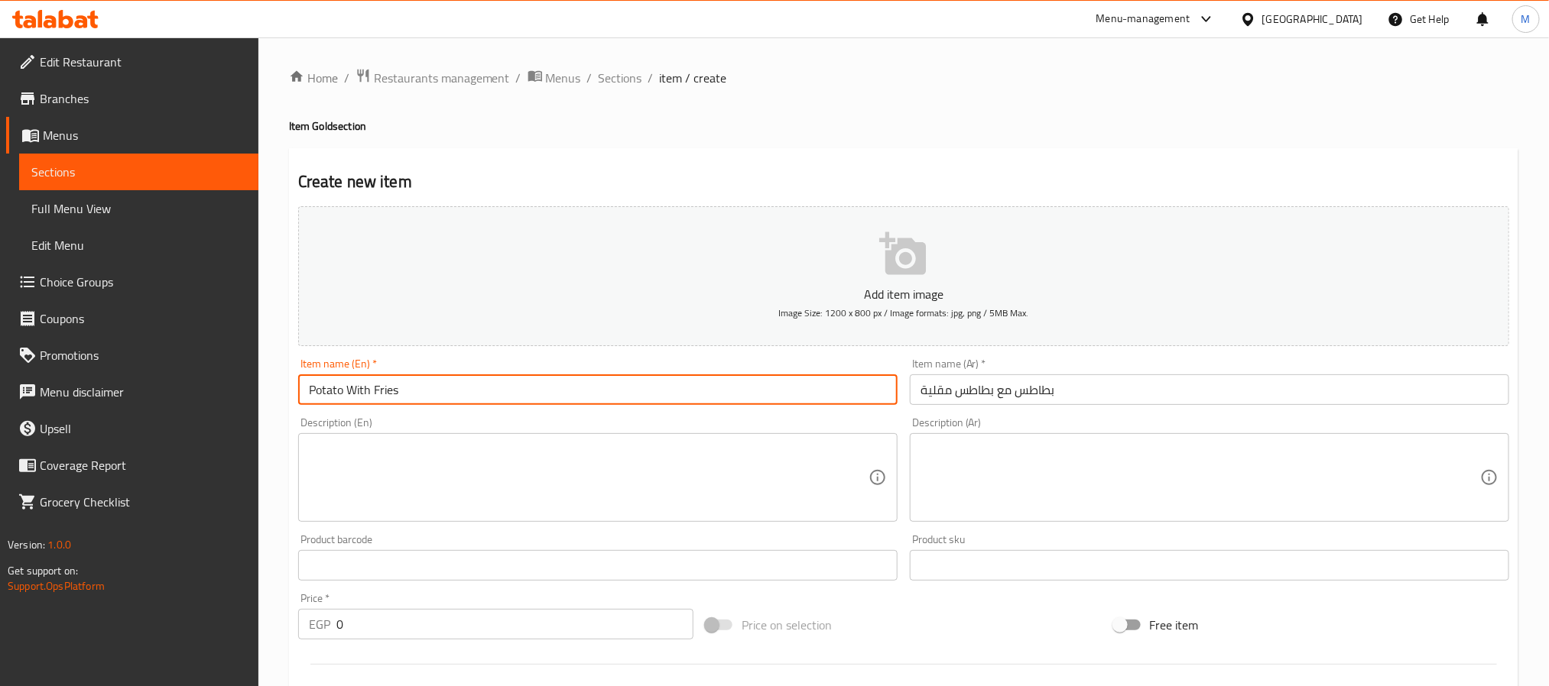
click at [323, 388] on input "Potato With Fries" at bounding box center [597, 390] width 599 height 31
click at [319, 395] on input "Potato With Fries" at bounding box center [597, 390] width 599 height 31
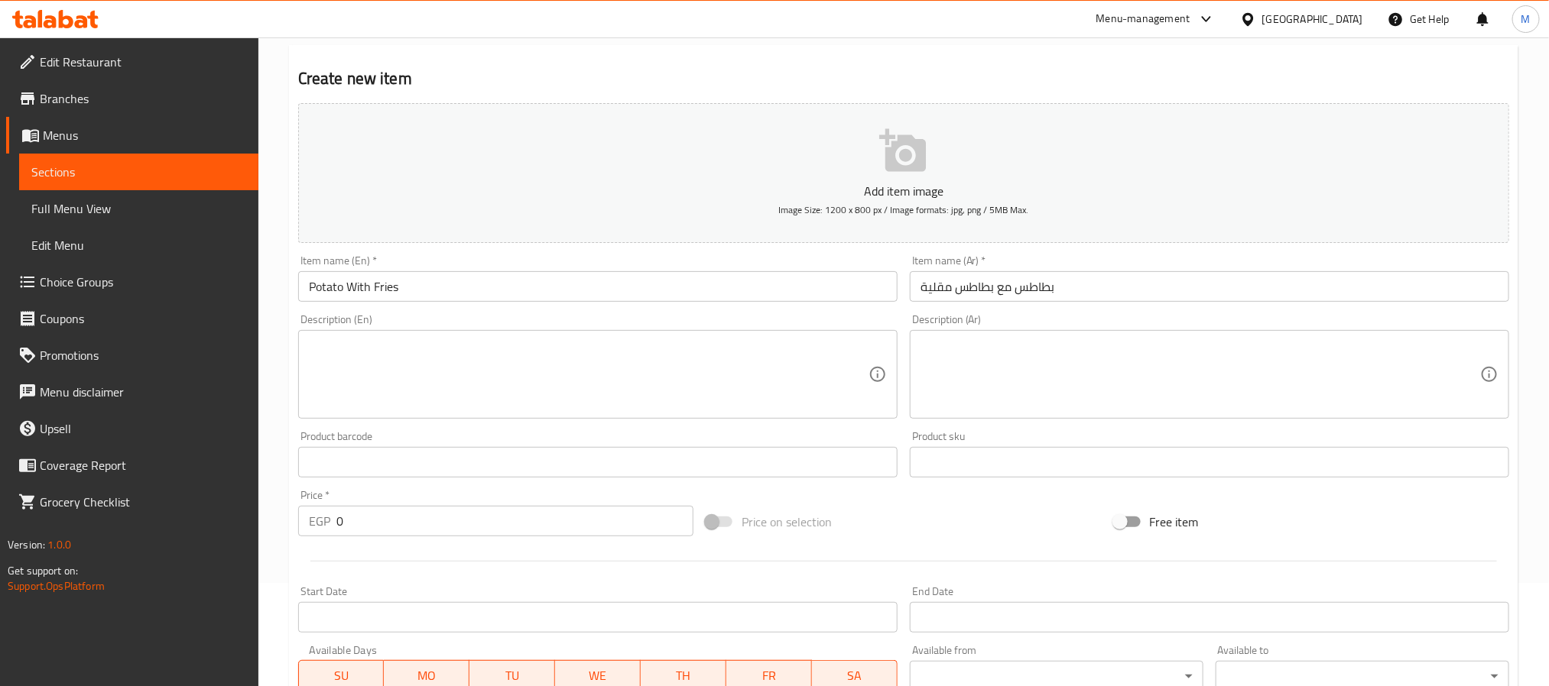
scroll to position [229, 0]
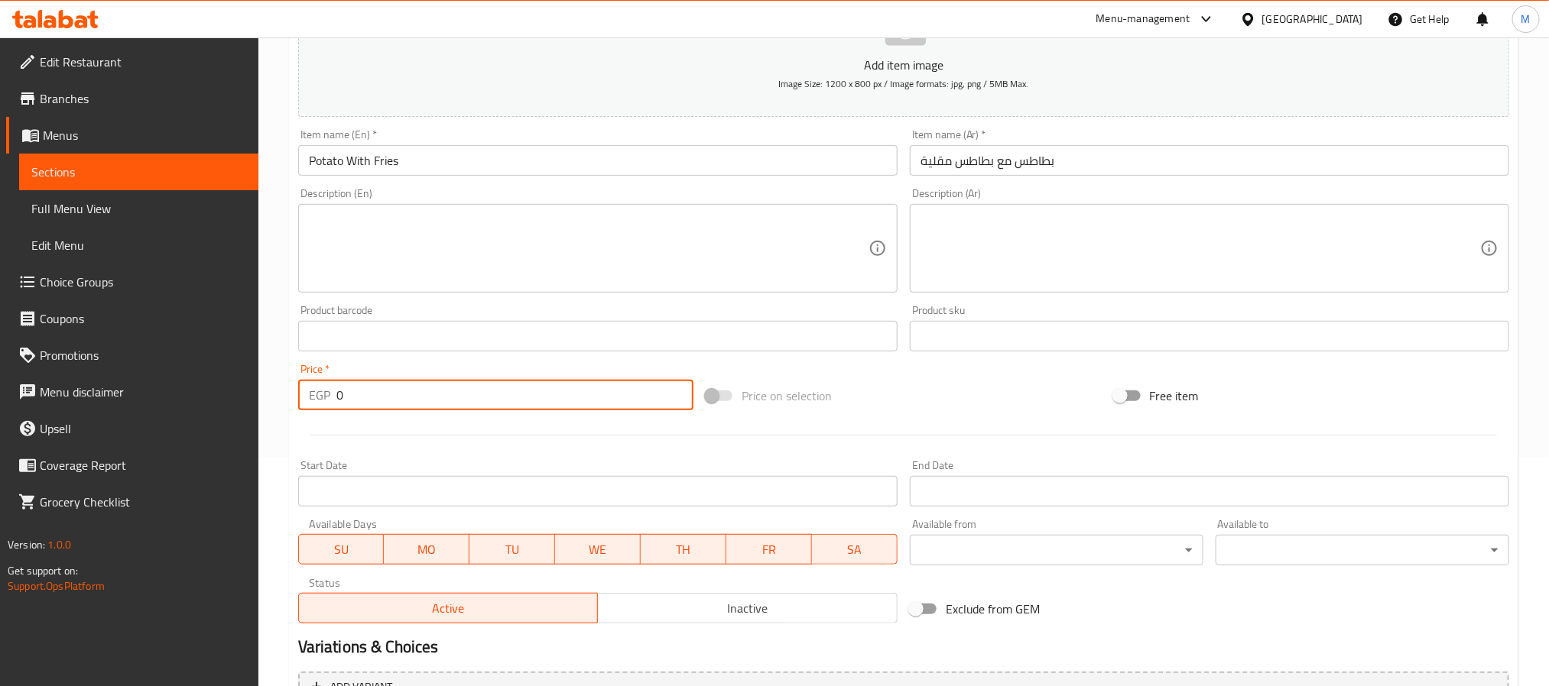
click at [338, 393] on input "0" at bounding box center [514, 395] width 357 height 31
type input "70"
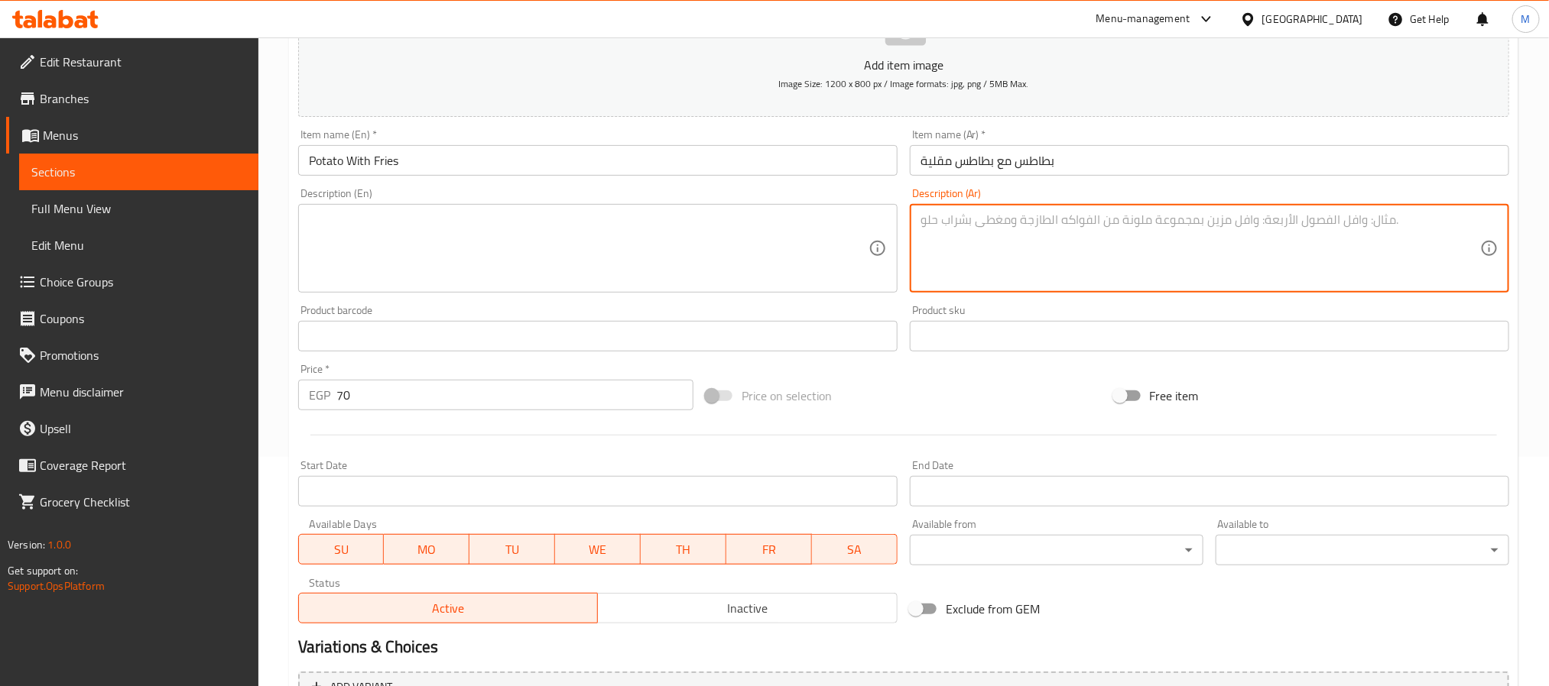
click at [1035, 255] on textarea at bounding box center [1200, 248] width 560 height 73
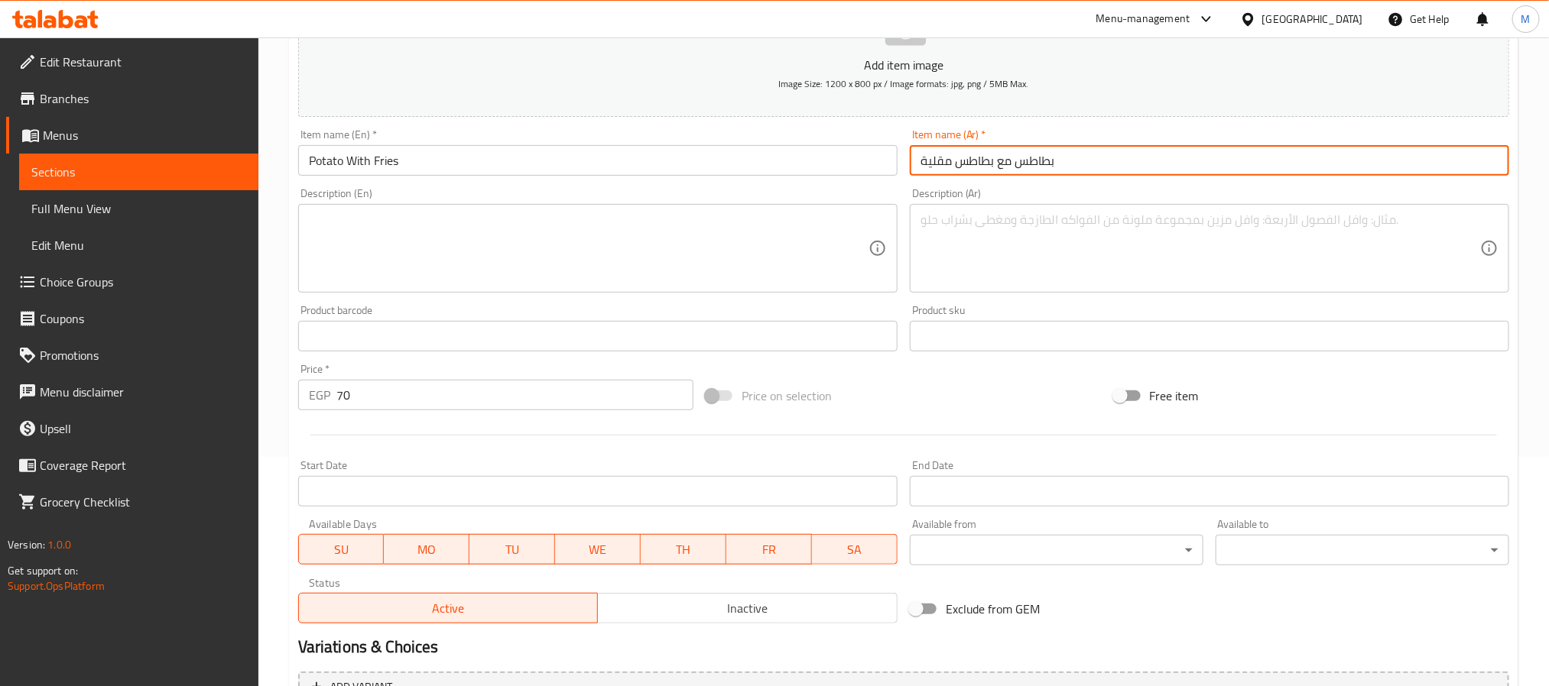
drag, startPoint x: 1012, startPoint y: 165, endPoint x: 885, endPoint y: 168, distance: 126.9
click at [888, 168] on div "Add item image Image Size: 1200 x 800 px / Image formats: jpg, png / 5MB Max. I…" at bounding box center [903, 300] width 1223 height 659
type input "بطاطس بالفرايز"
click at [975, 229] on textarea at bounding box center [1200, 248] width 560 height 73
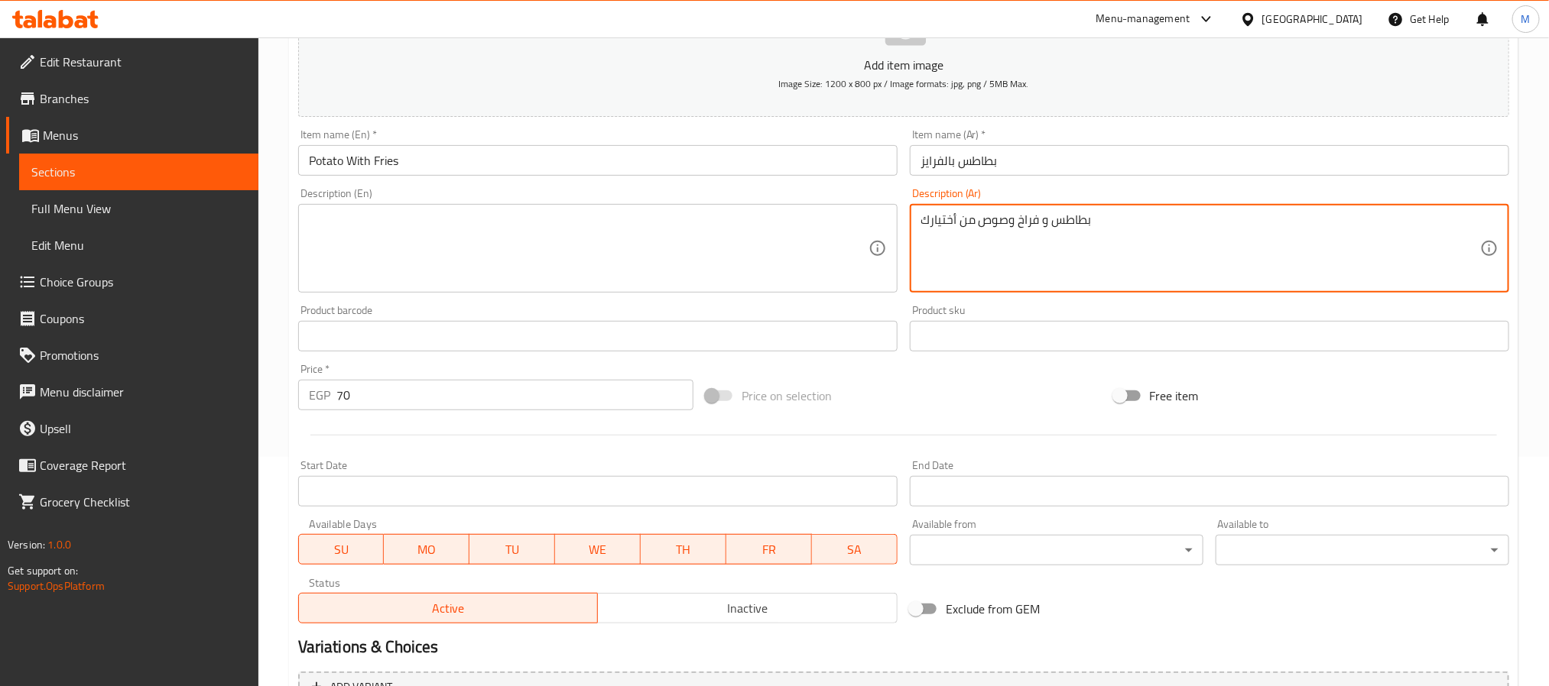
click at [1108, 264] on textarea "بطاطس و فراخ وصوص من أختيارك" at bounding box center [1200, 248] width 560 height 73
type textarea "بطاطس و فراخ وصوص من أختيارك"
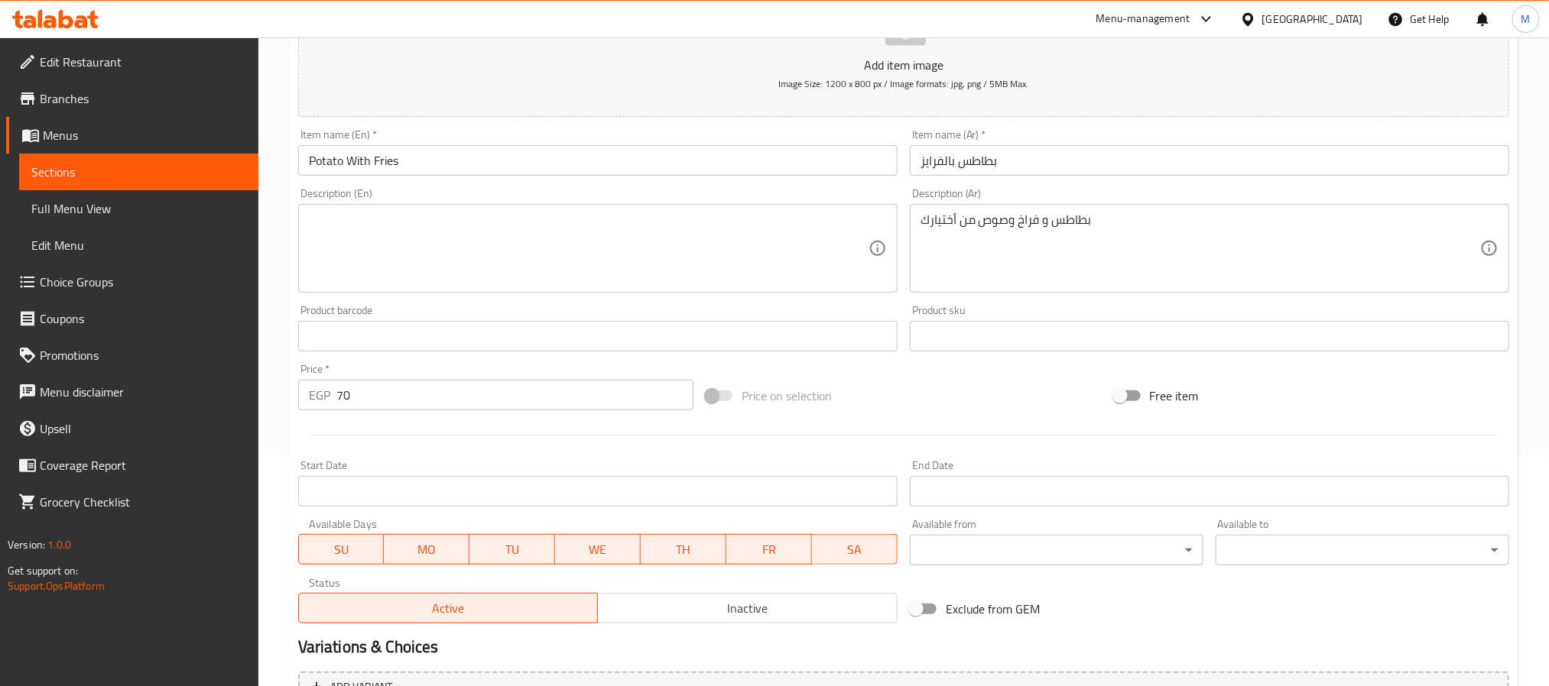
click at [713, 258] on textarea at bounding box center [589, 248] width 560 height 73
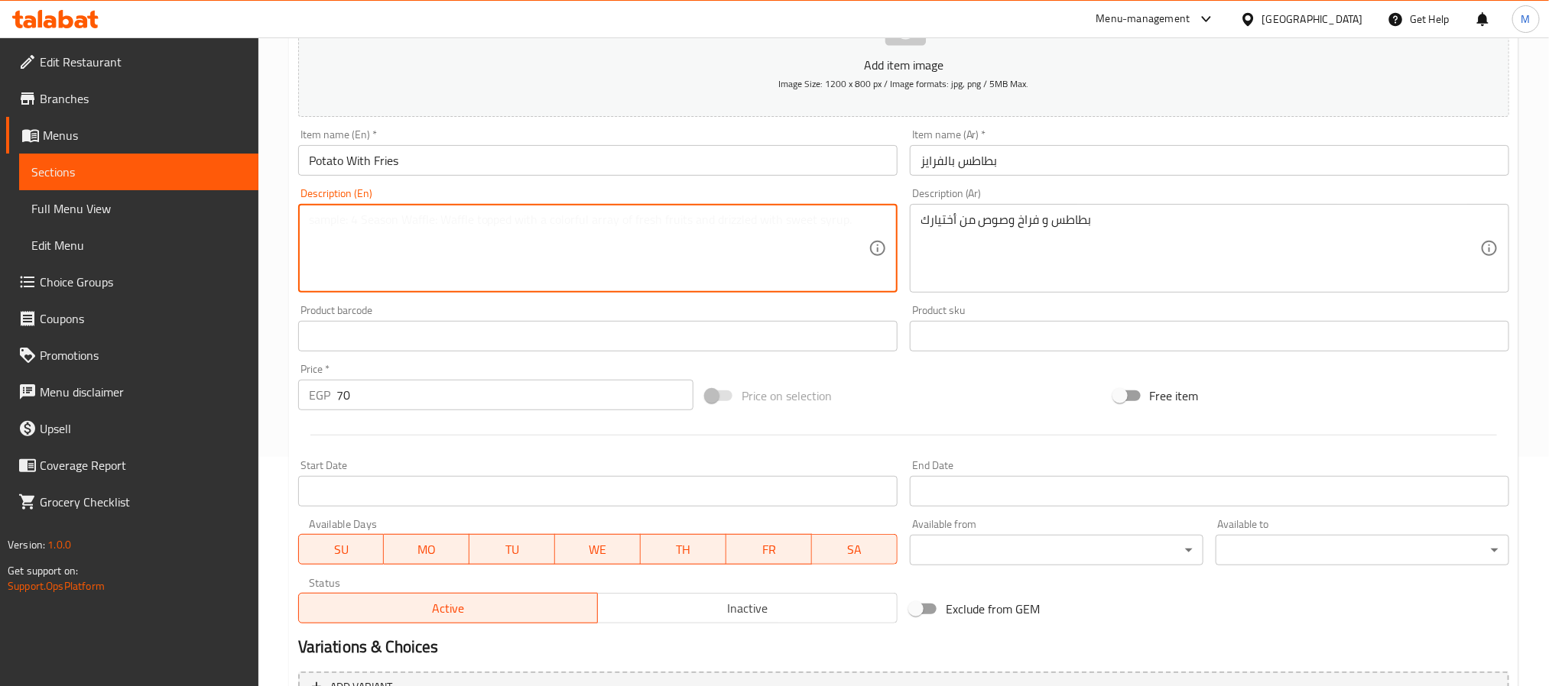
paste textarea "Potatoes, chicken and sauce of your choice"
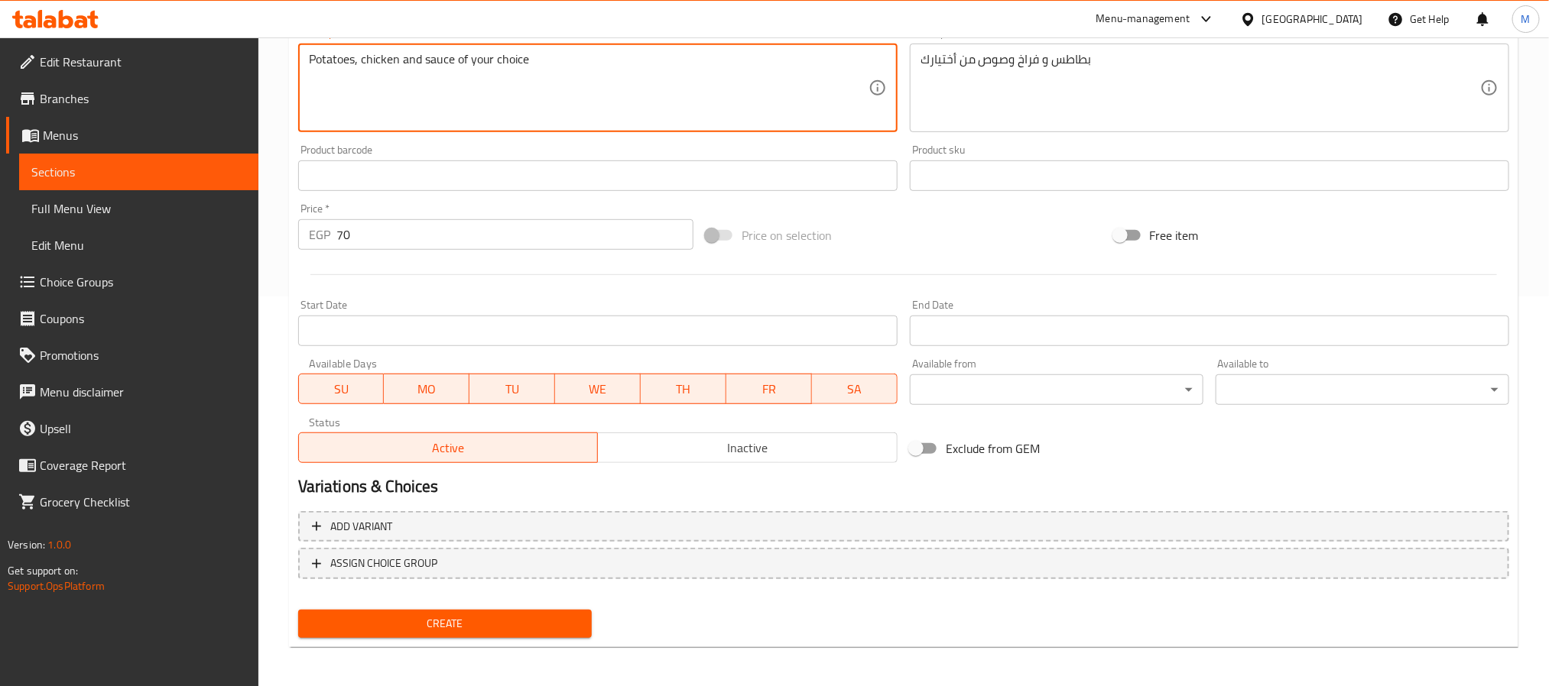
scroll to position [392, 0]
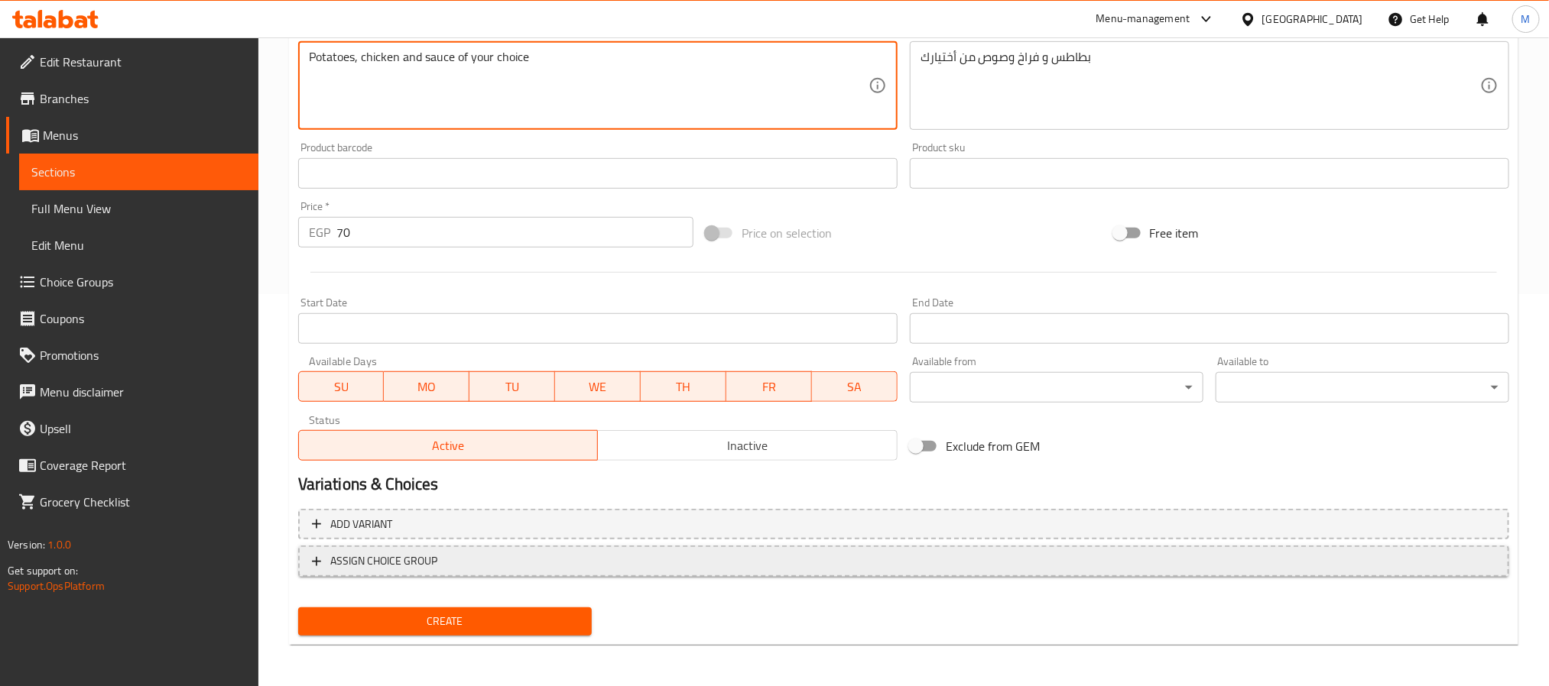
type textarea "Potatoes, chicken and sauce of your choice"
click at [400, 560] on span "ASSIGN CHOICE GROUP" at bounding box center [383, 561] width 107 height 19
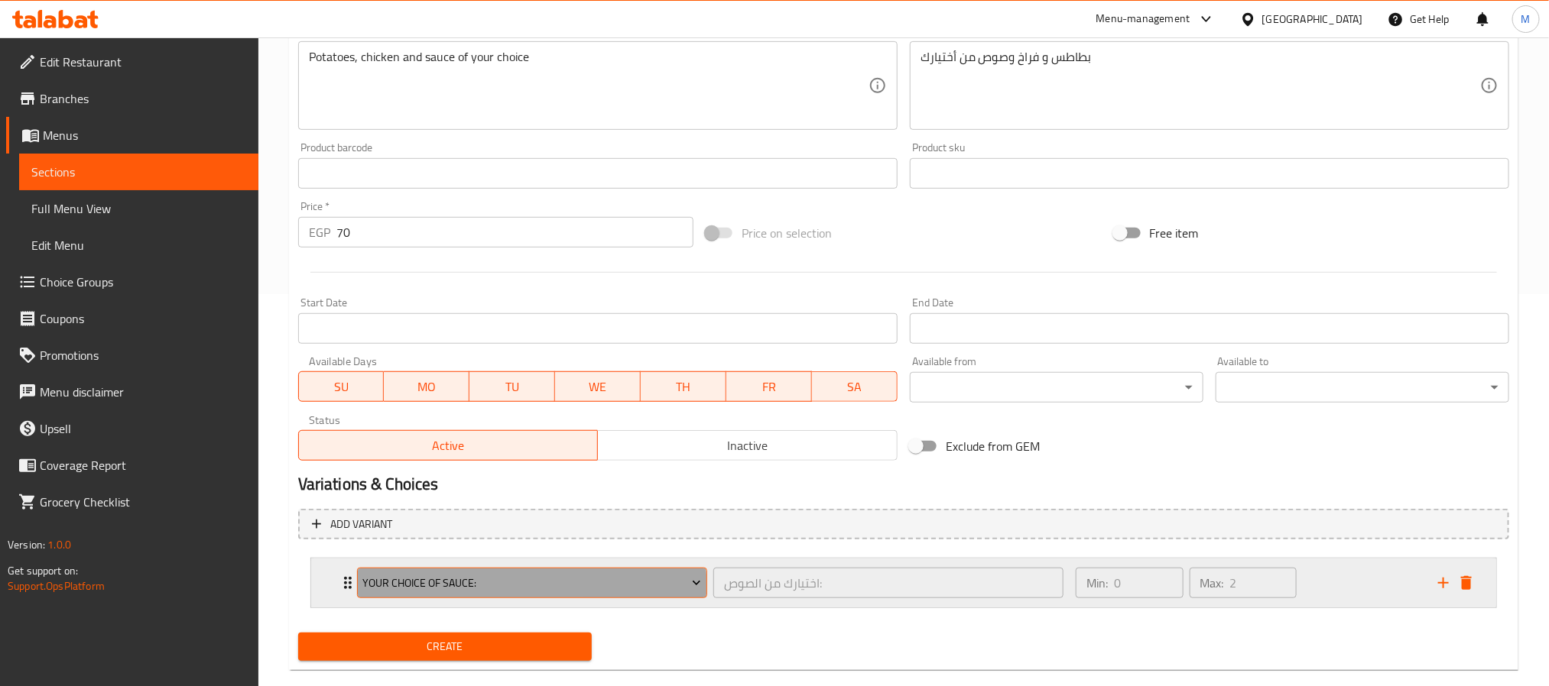
click at [436, 594] on button "Your Choice Of Sauce:" at bounding box center [532, 583] width 350 height 31
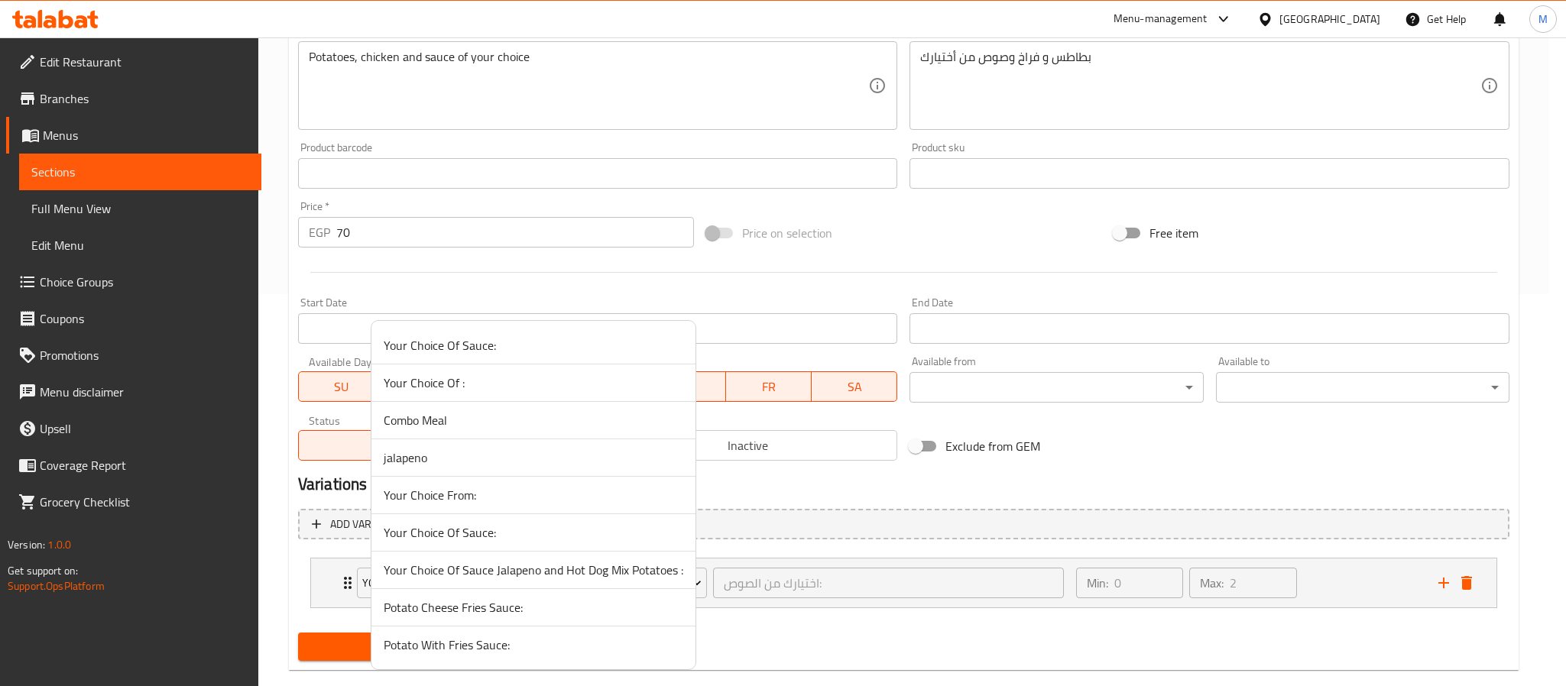
click at [473, 643] on span "Potato With Fries Sauce:" at bounding box center [534, 645] width 300 height 18
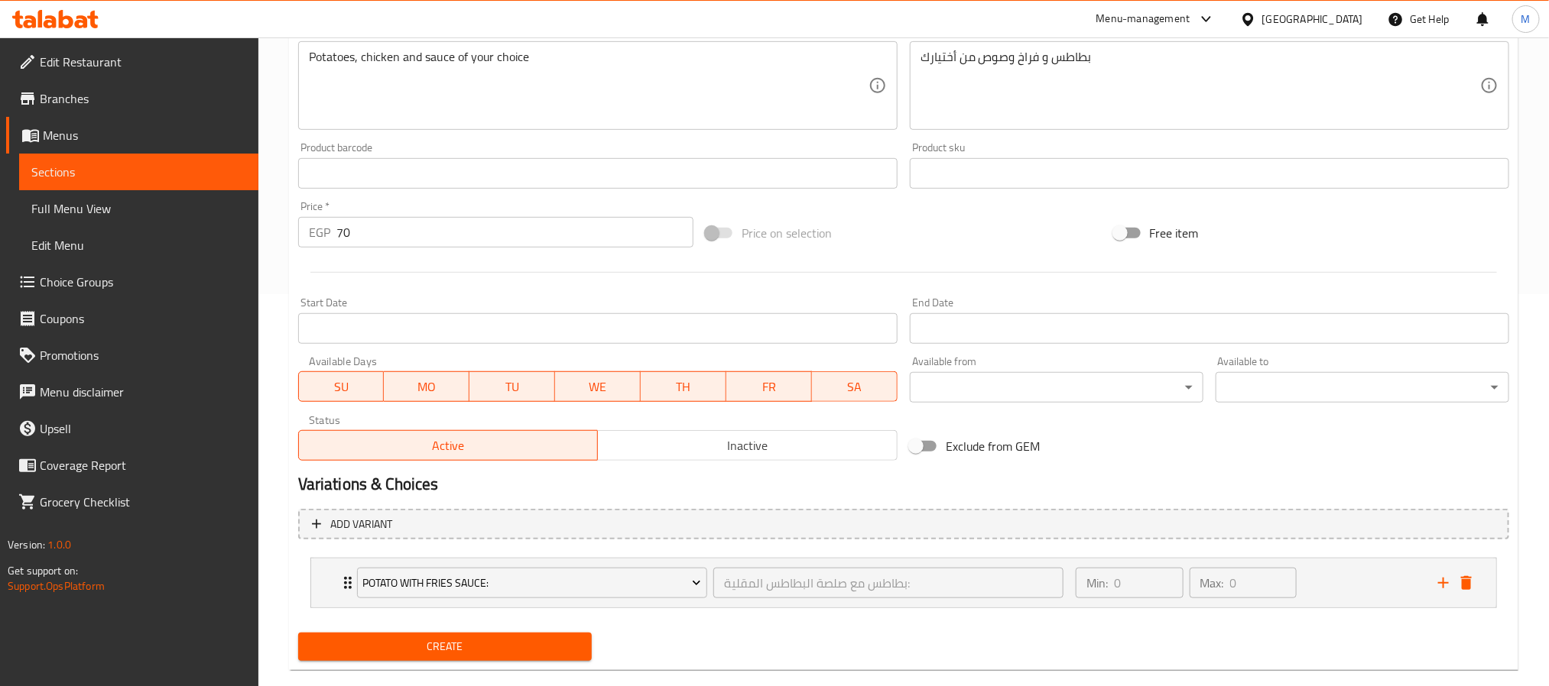
click at [521, 652] on span "Create" at bounding box center [444, 646] width 269 height 19
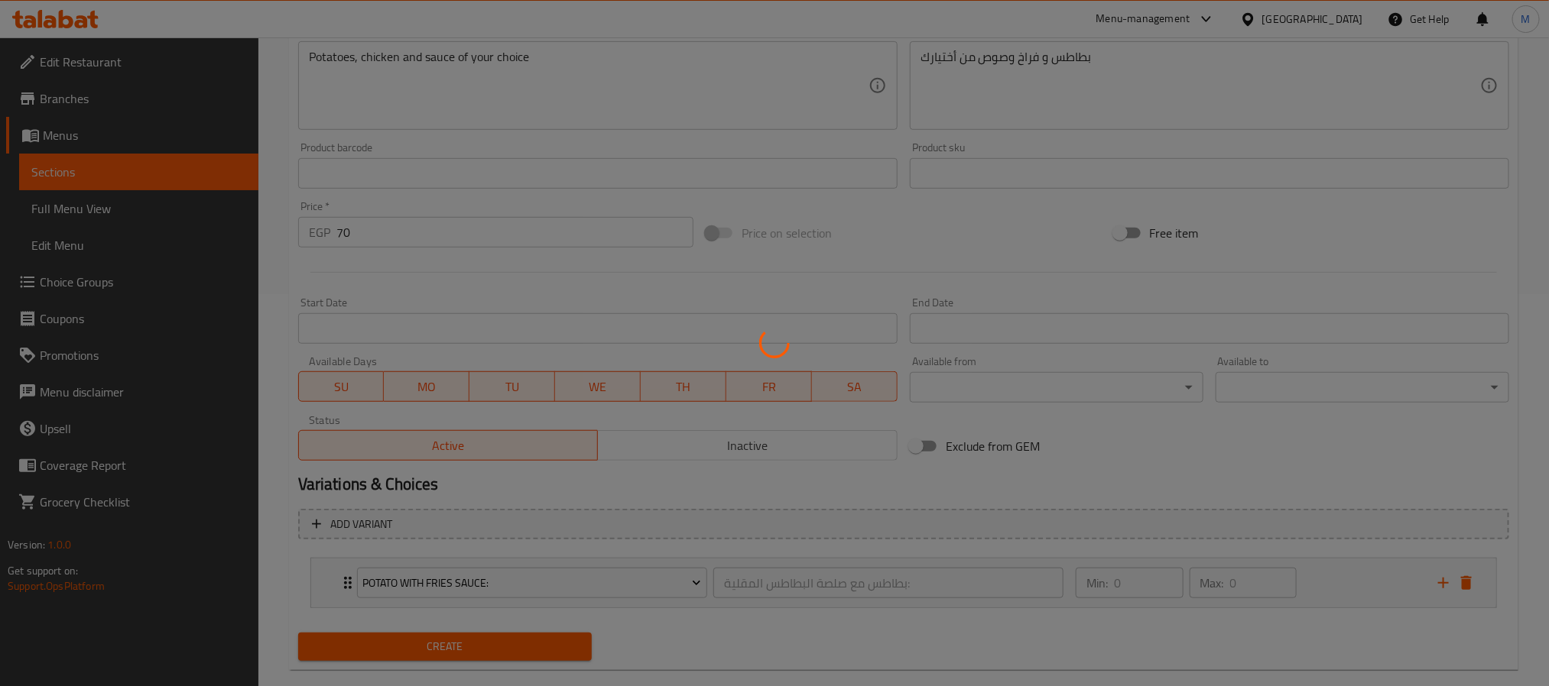
type input "0"
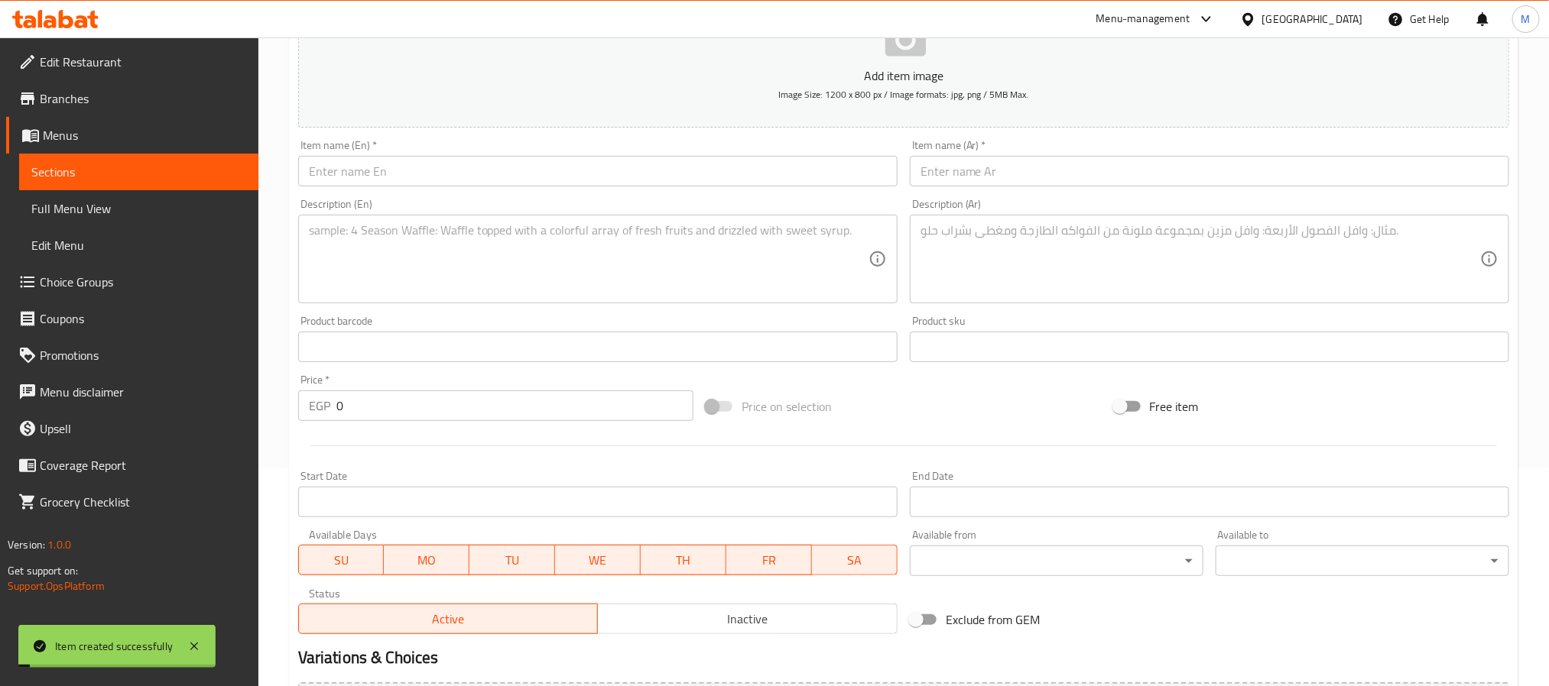
scroll to position [0, 0]
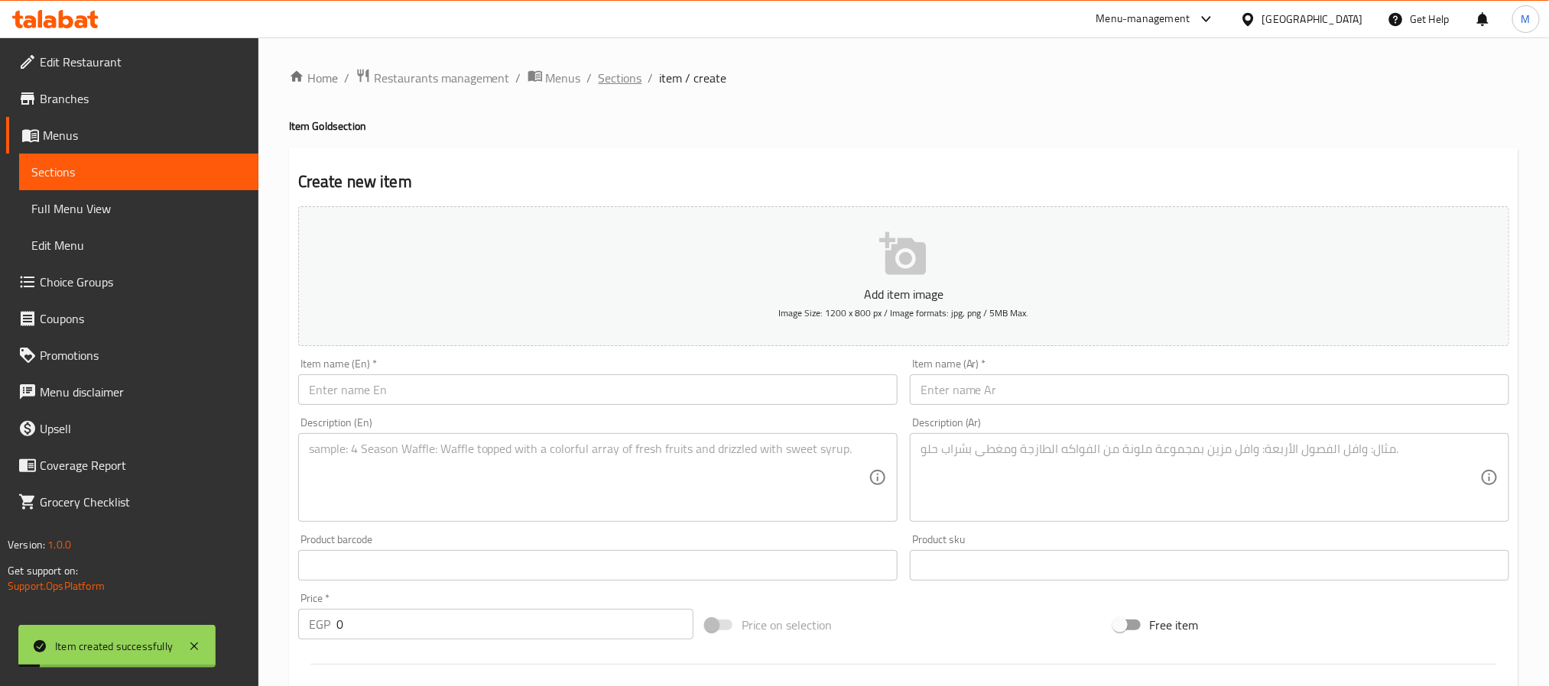
click at [621, 81] on span "Sections" at bounding box center [620, 78] width 44 height 18
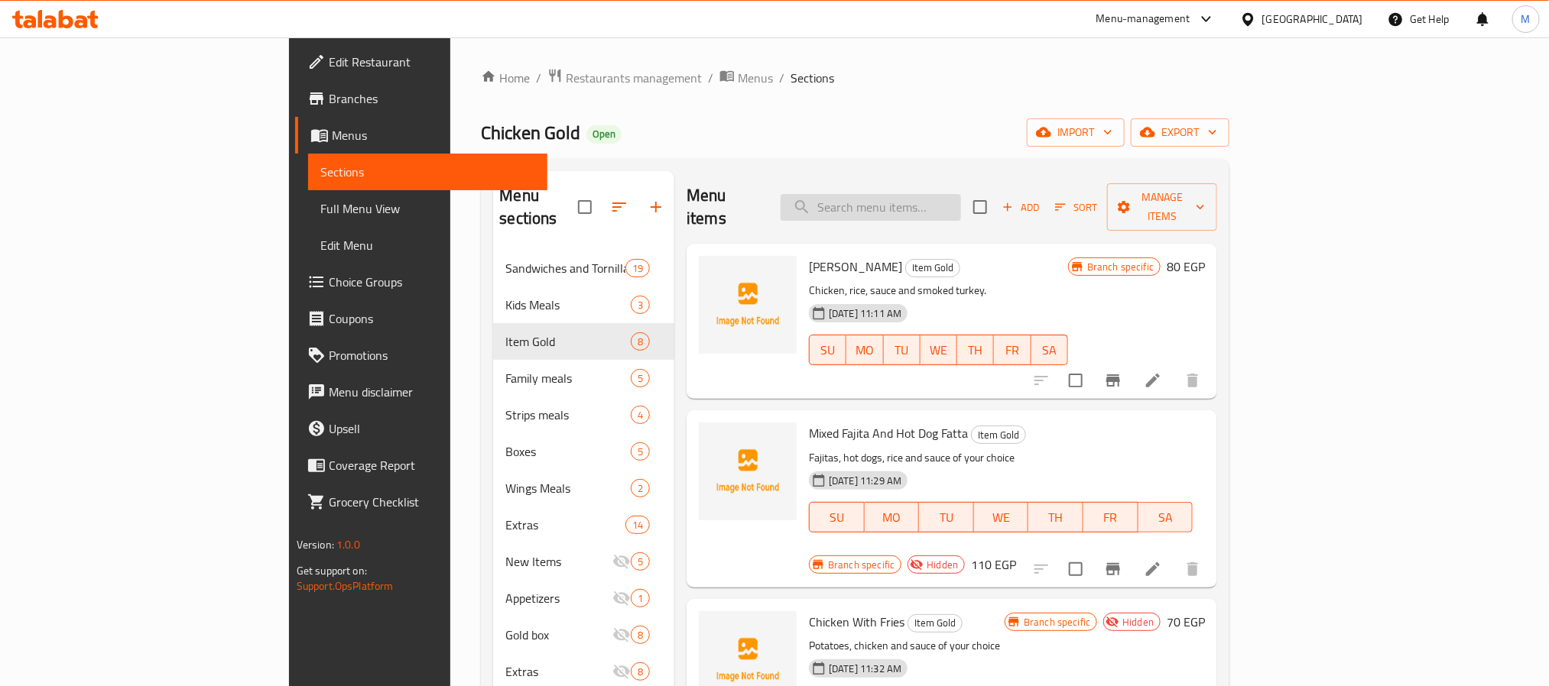
click at [961, 196] on input "search" at bounding box center [870, 207] width 180 height 27
paste input "Hot Dog Fatta"
type input "Hot Dog Fatta"
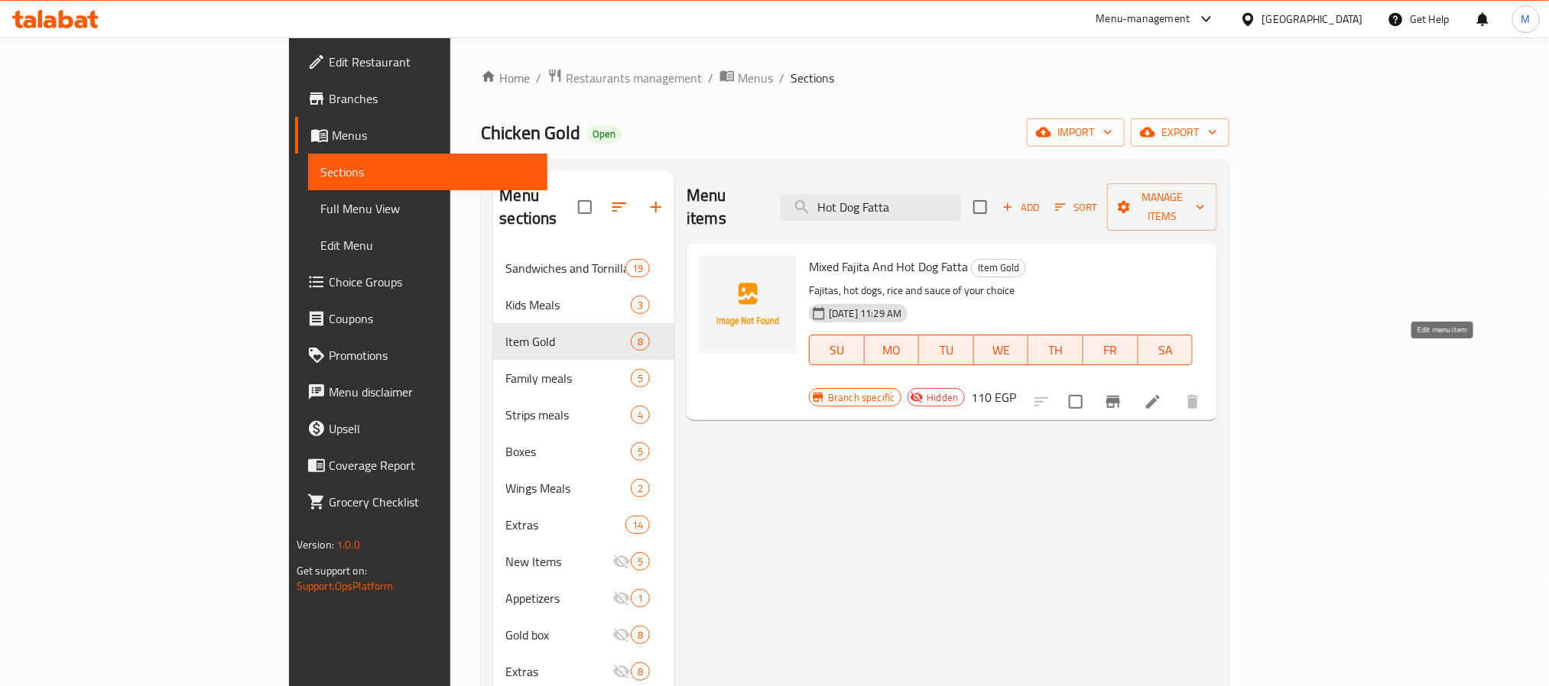
click at [1162, 393] on icon at bounding box center [1152, 402] width 18 height 18
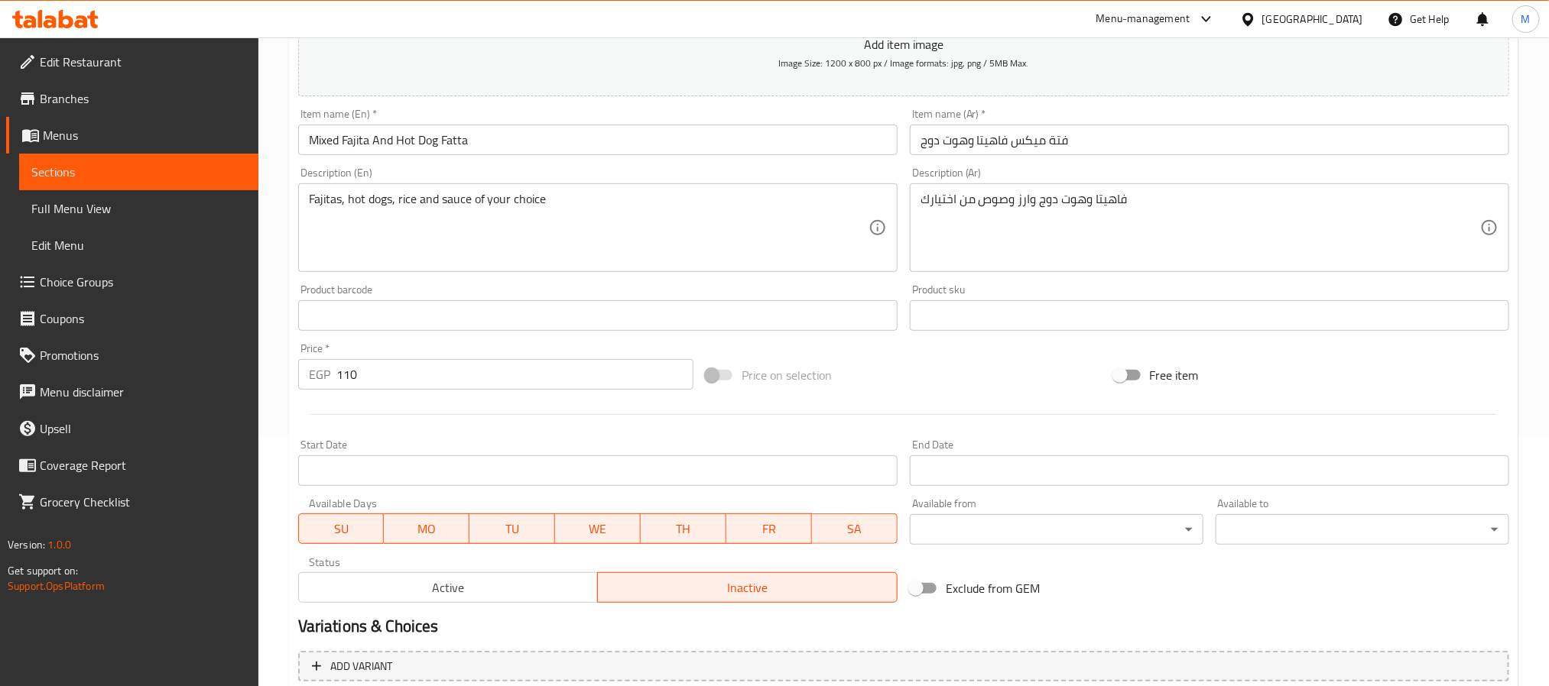
scroll to position [392, 0]
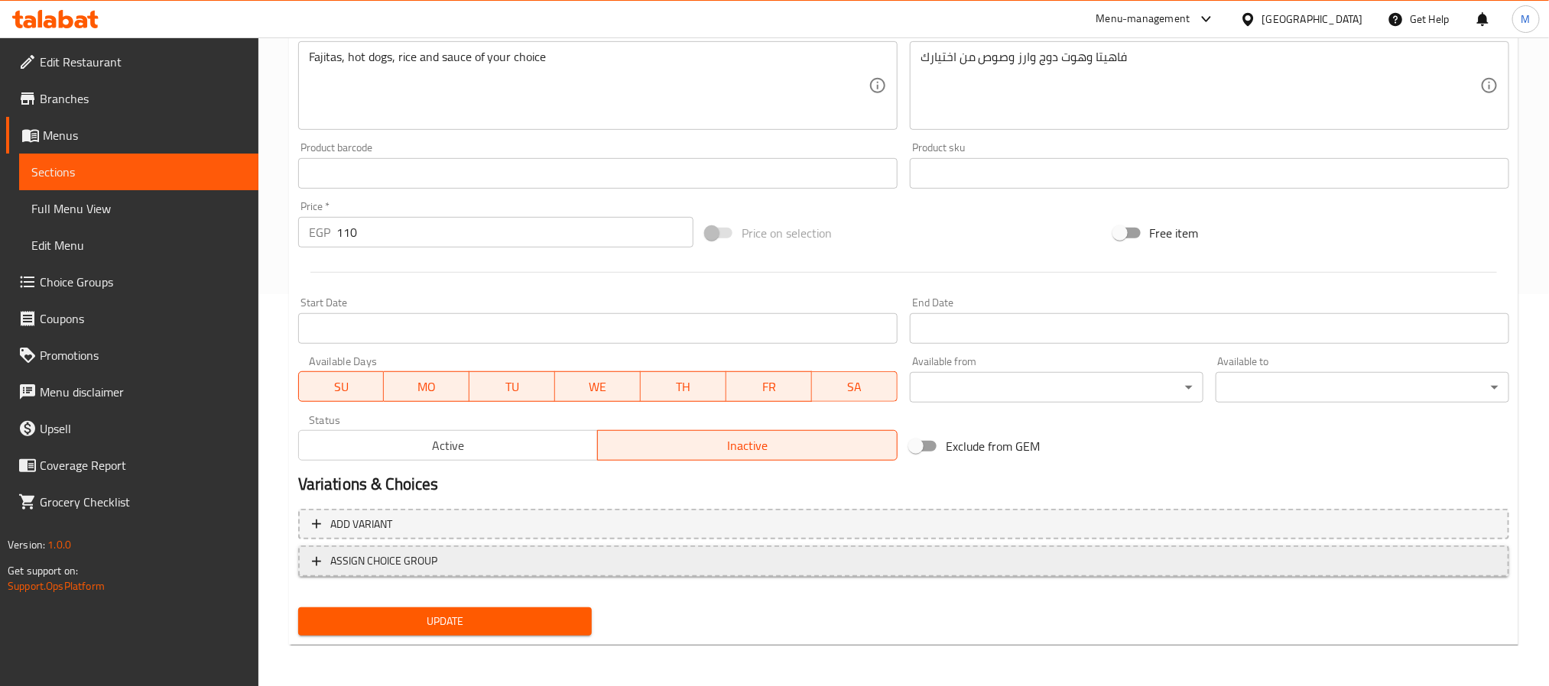
click at [658, 564] on span "ASSIGN CHOICE GROUP" at bounding box center [903, 561] width 1183 height 19
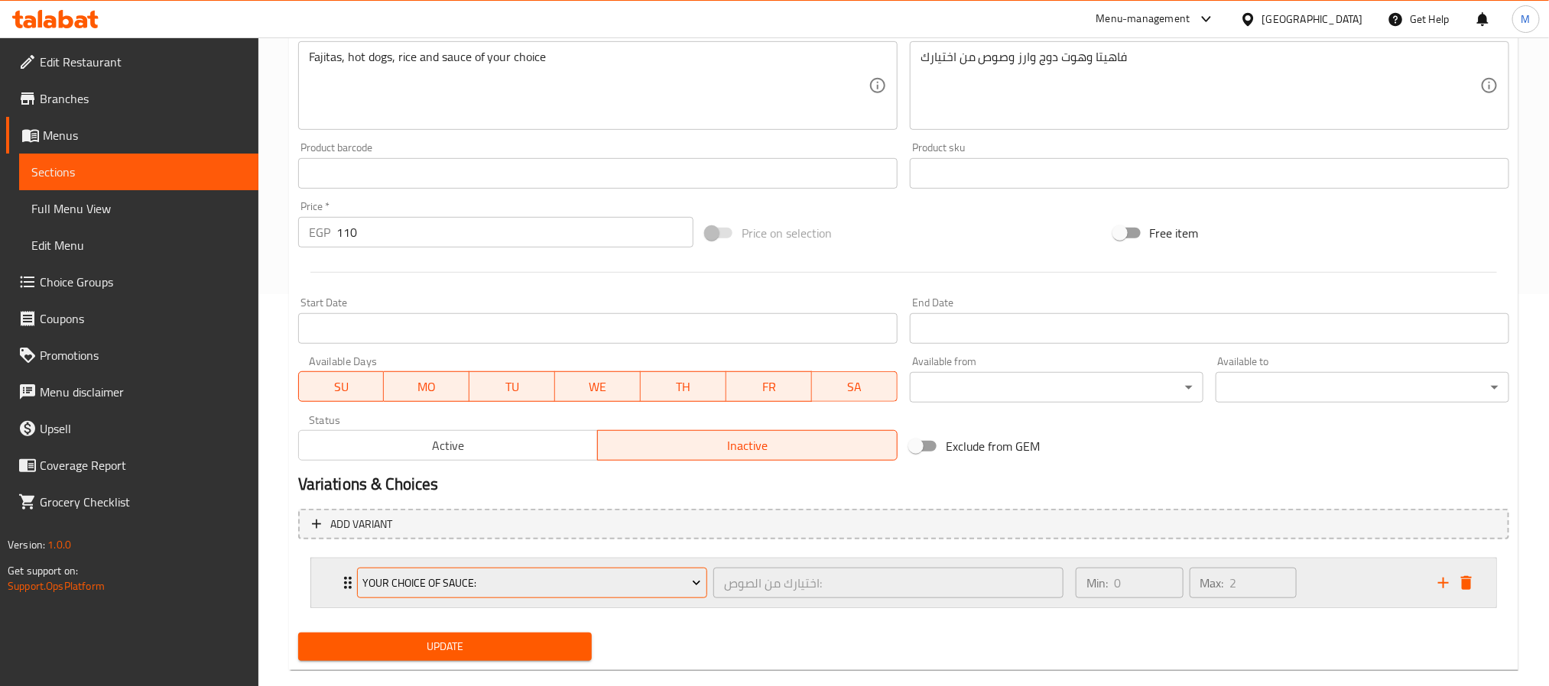
click at [603, 589] on span "Your Choice Of Sauce:" at bounding box center [531, 583] width 339 height 19
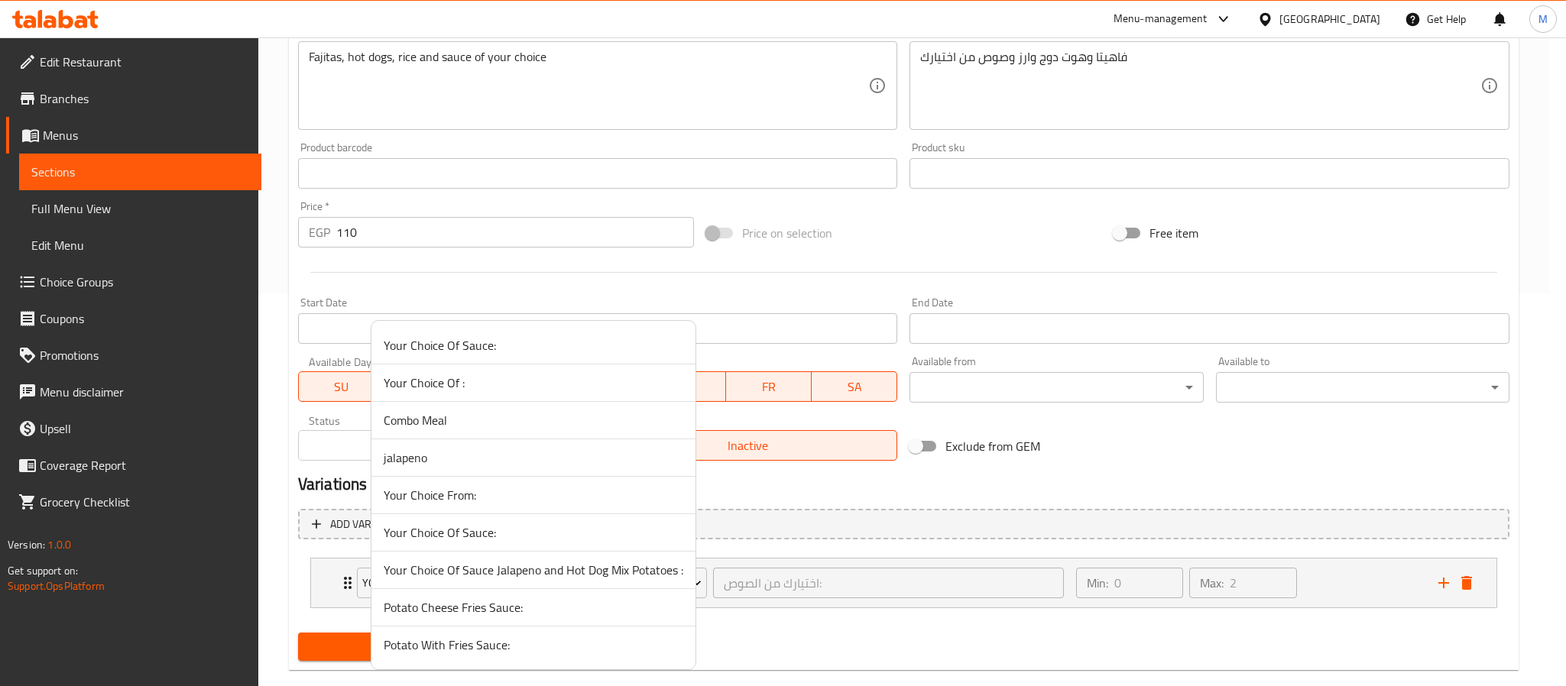
click at [533, 576] on span "Your Choice Of Sauce Jalapeno and Hot Dog Mix Potatoes :" at bounding box center [534, 570] width 300 height 18
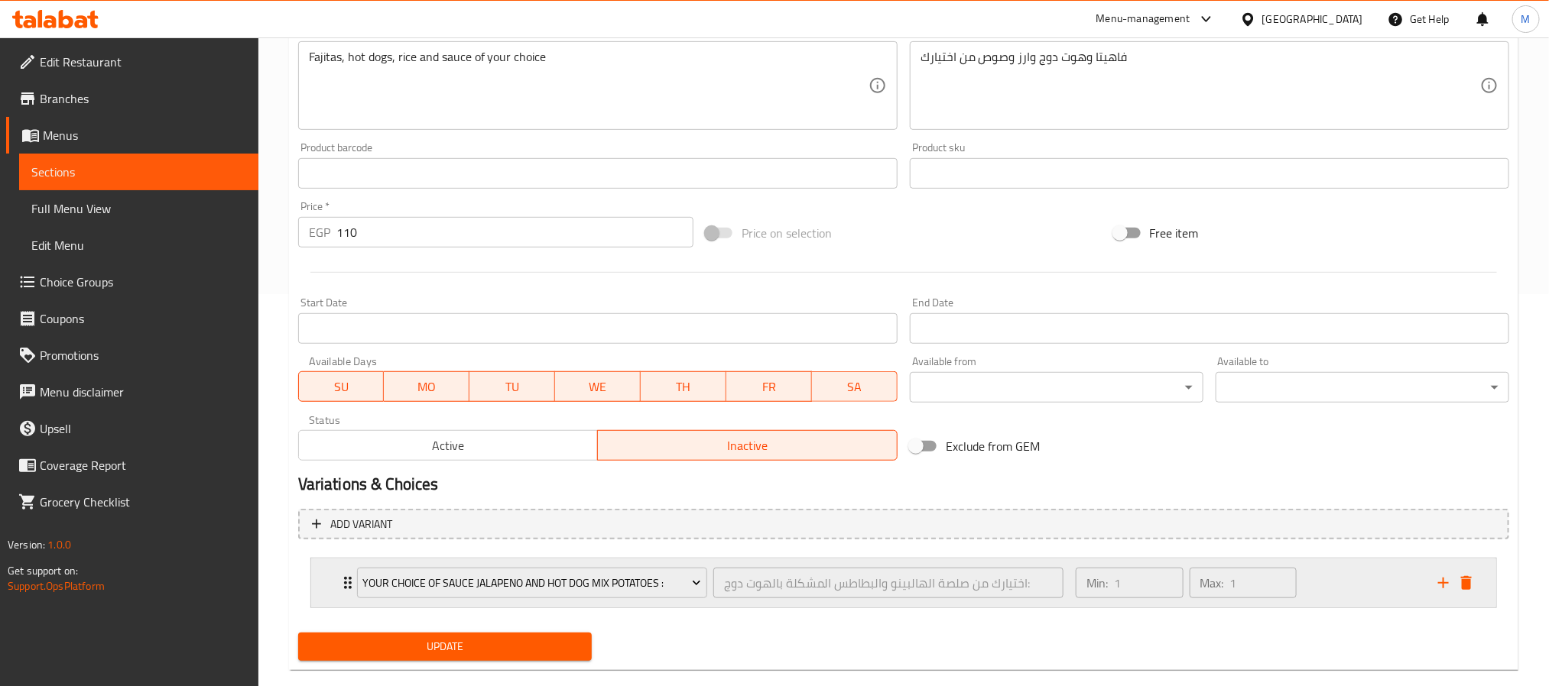
click at [1324, 587] on div "Min: 1 ​ Max: 1 ​" at bounding box center [1247, 583] width 362 height 49
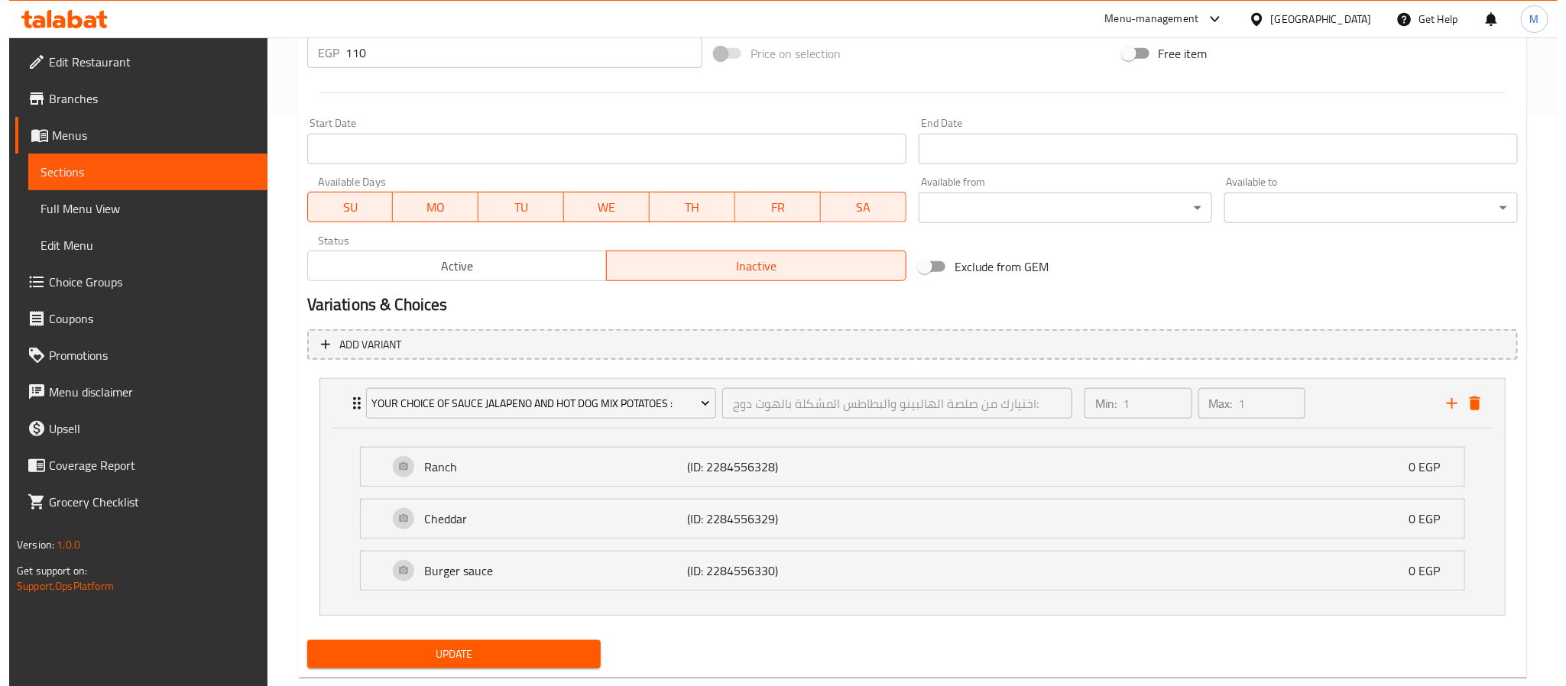
scroll to position [608, 0]
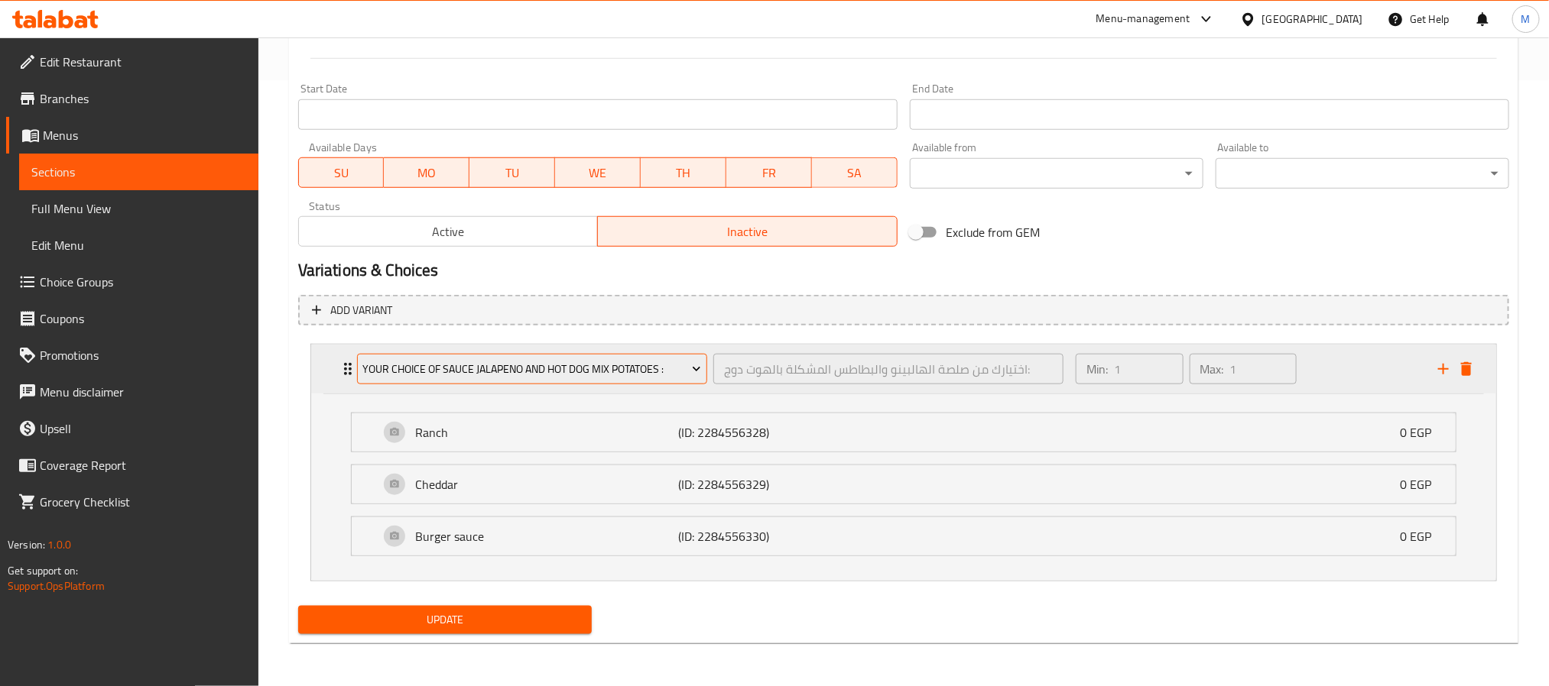
click at [491, 369] on span "Your Choice Of Sauce Jalapeno and Hot Dog Mix Potatoes :" at bounding box center [531, 369] width 339 height 19
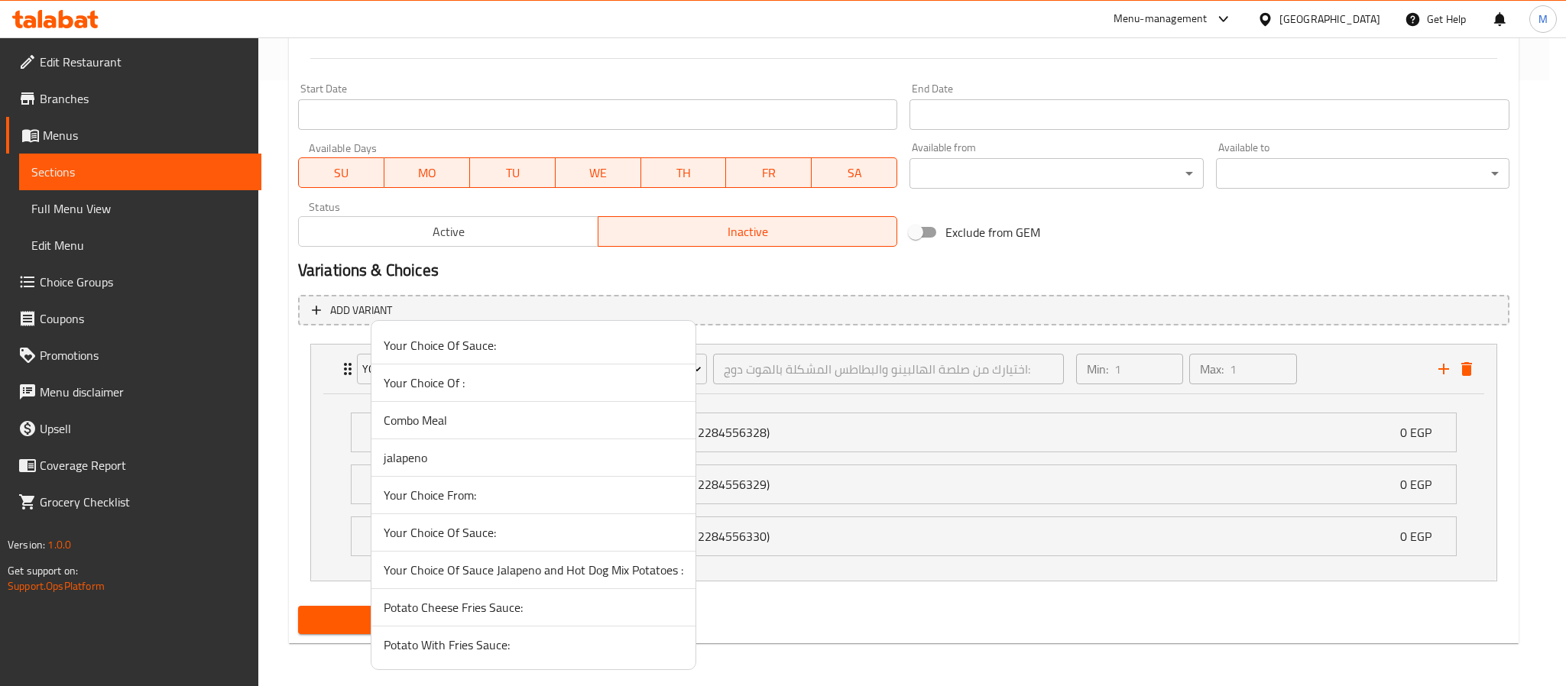
click at [480, 342] on span "Your Choice Of Sauce:" at bounding box center [534, 345] width 300 height 18
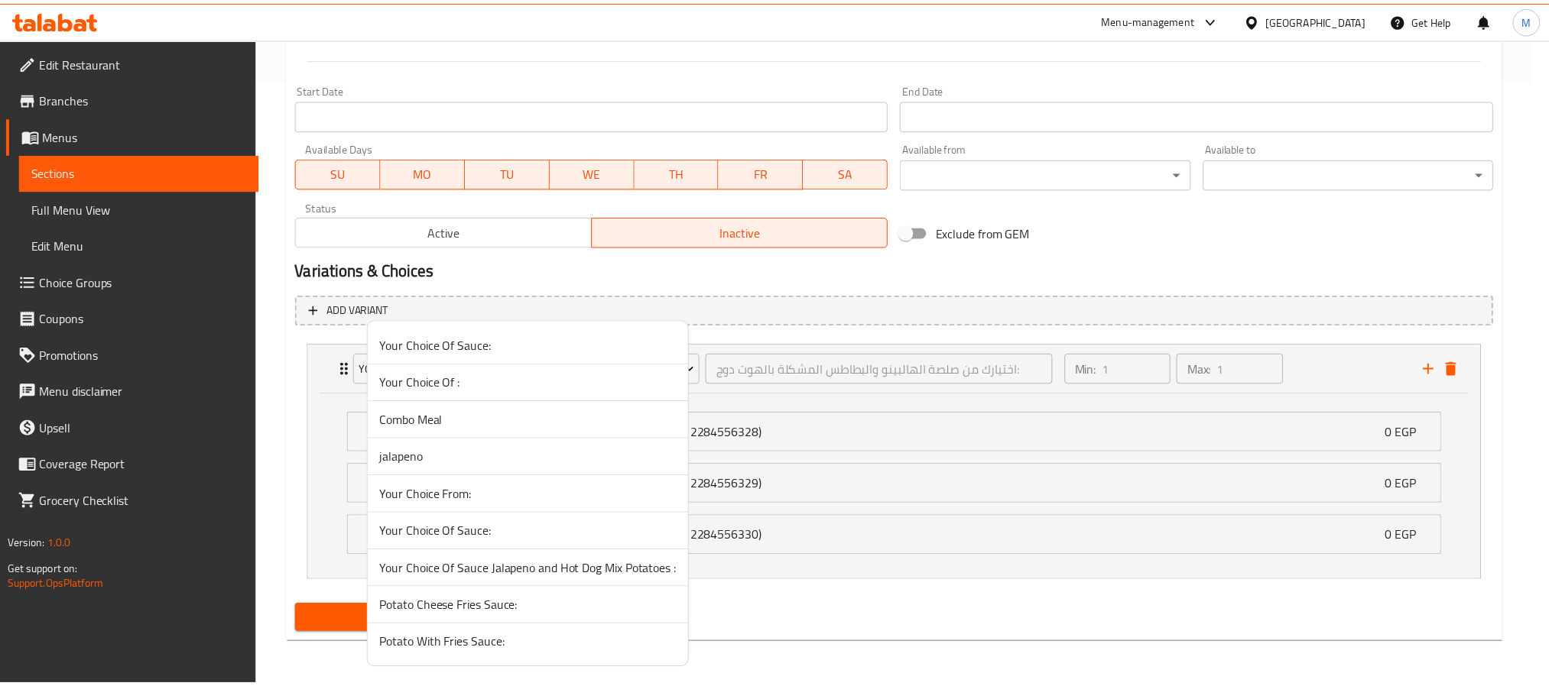
scroll to position [420, 0]
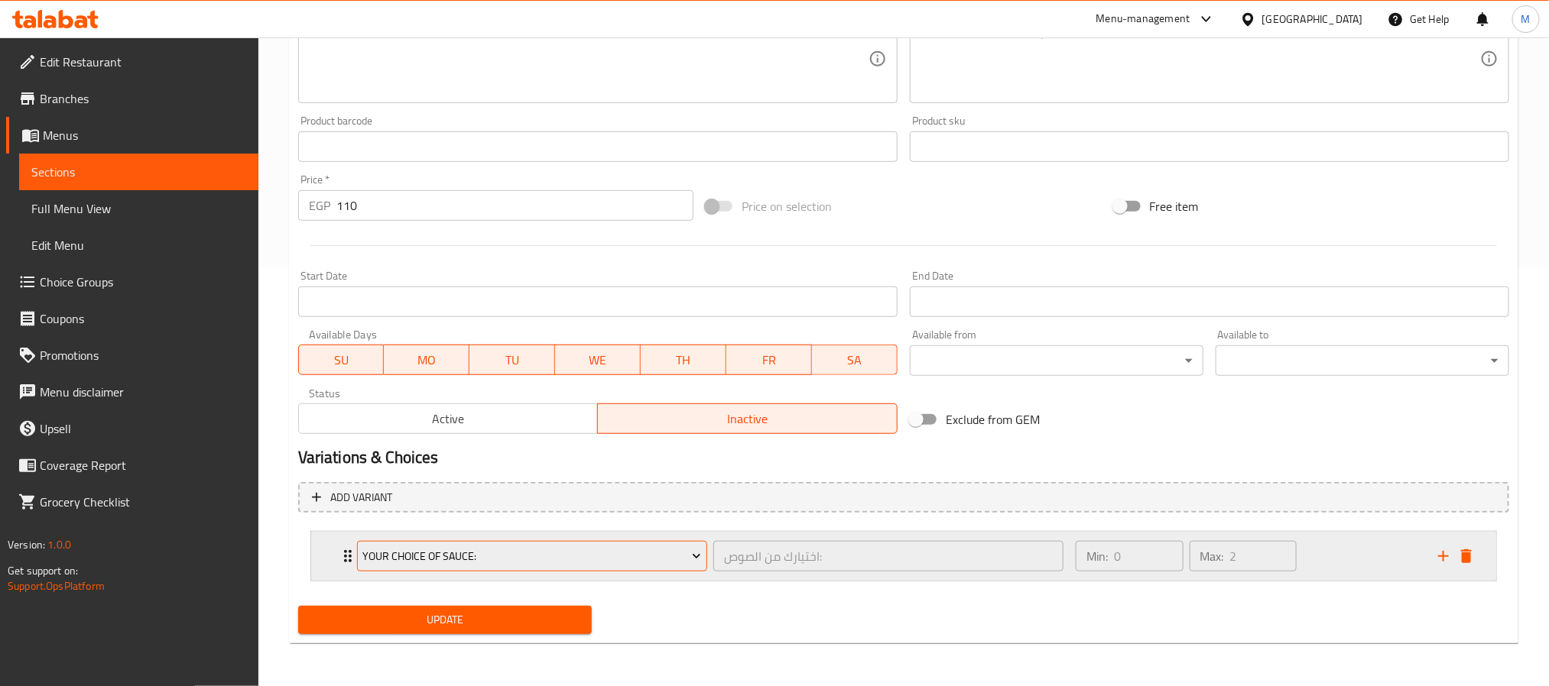
click at [404, 556] on span "Your Choice Of Sauce:" at bounding box center [531, 556] width 339 height 19
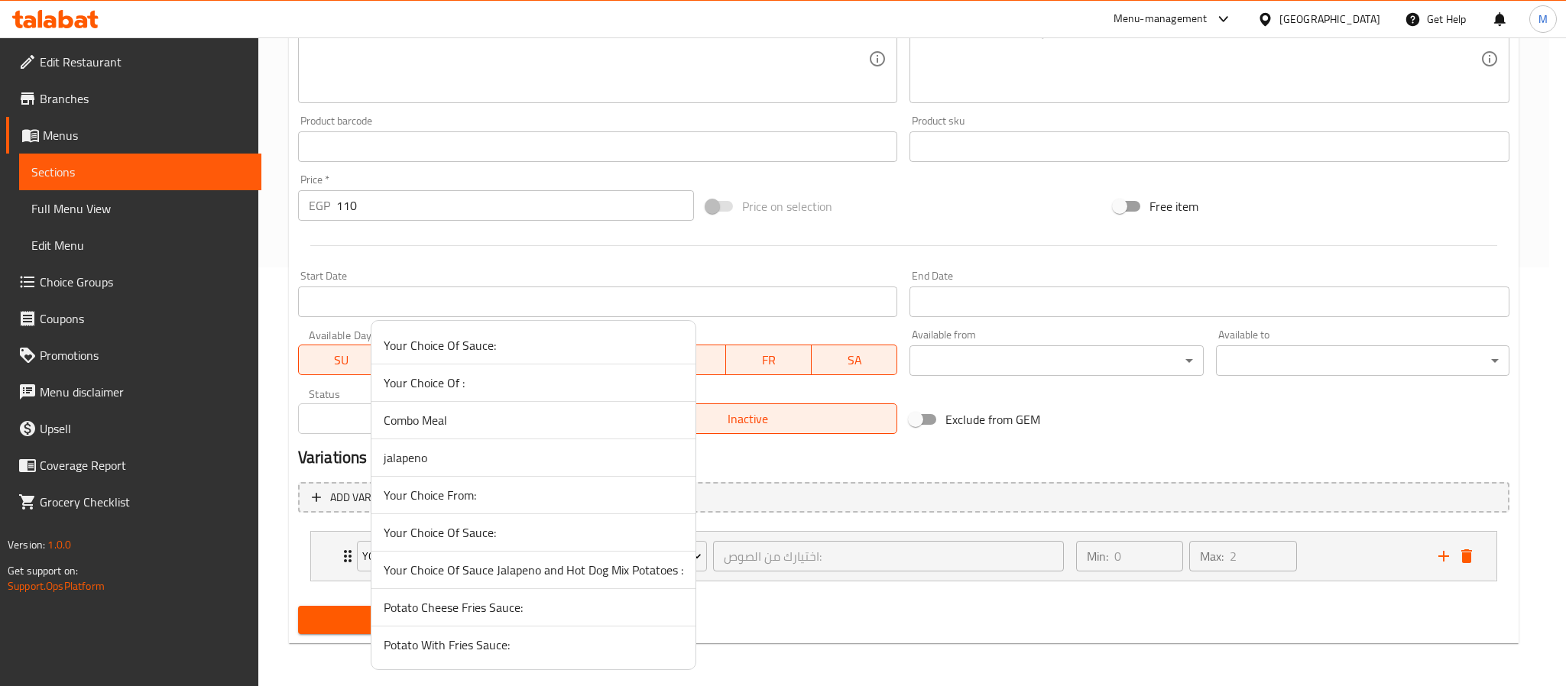
click at [494, 613] on span "Potato Cheese Fries Sauce:" at bounding box center [534, 607] width 300 height 18
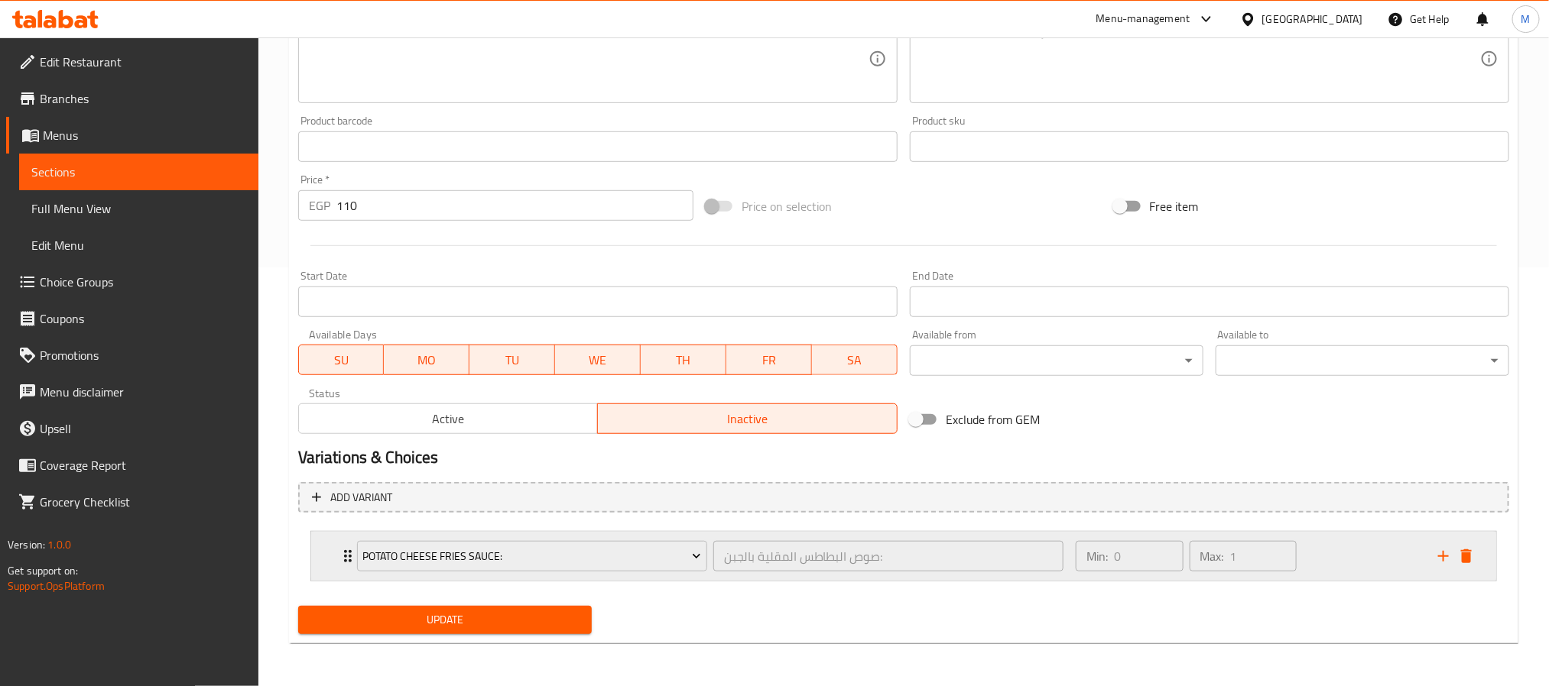
click at [312, 555] on div "Potato Cheese Fries Sauce: صوص البطاطس المقلية بالجبن: ​ Min: 0 ​ Max: 1 ​" at bounding box center [903, 556] width 1185 height 49
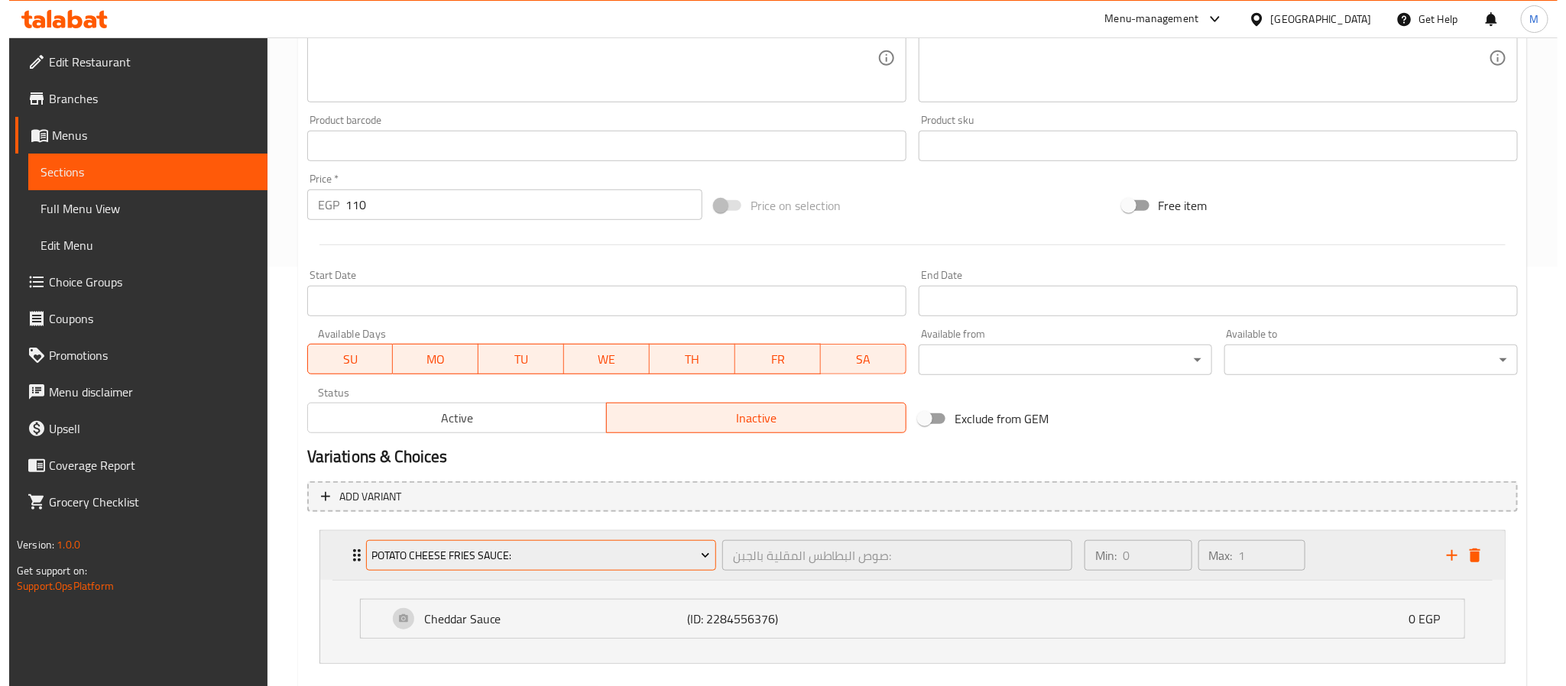
scroll to position [503, 0]
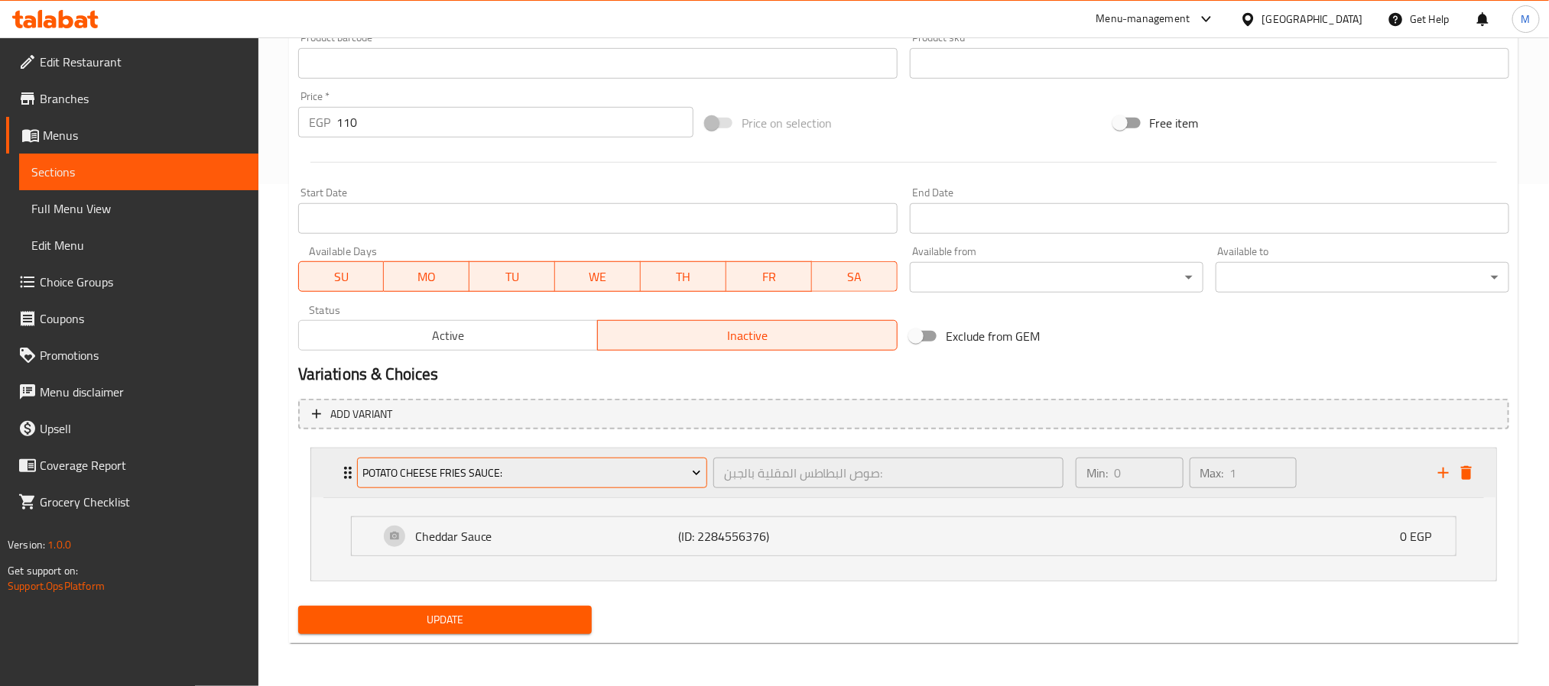
click at [477, 484] on button "Potato Cheese Fries Sauce:" at bounding box center [532, 473] width 350 height 31
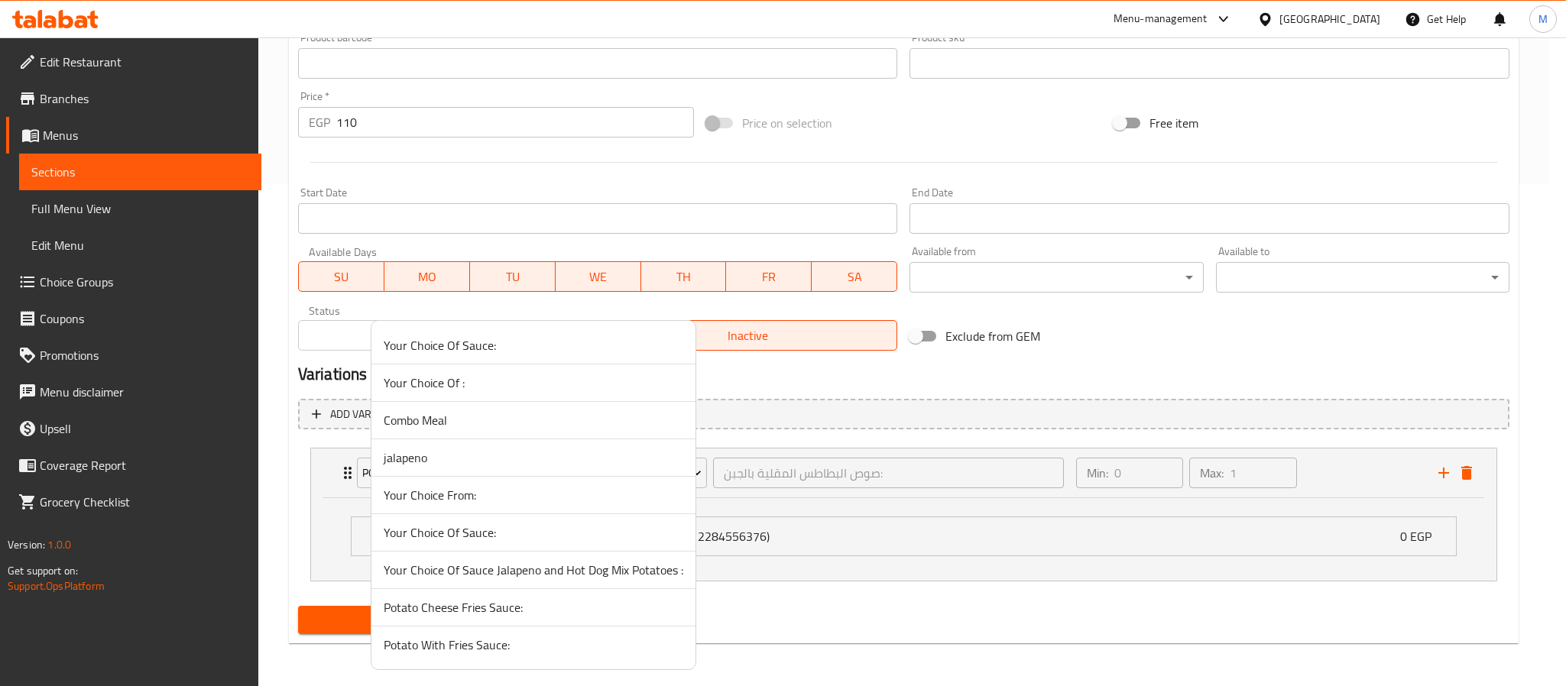
click at [475, 537] on span "Your Choice Of Sauce:" at bounding box center [534, 533] width 300 height 18
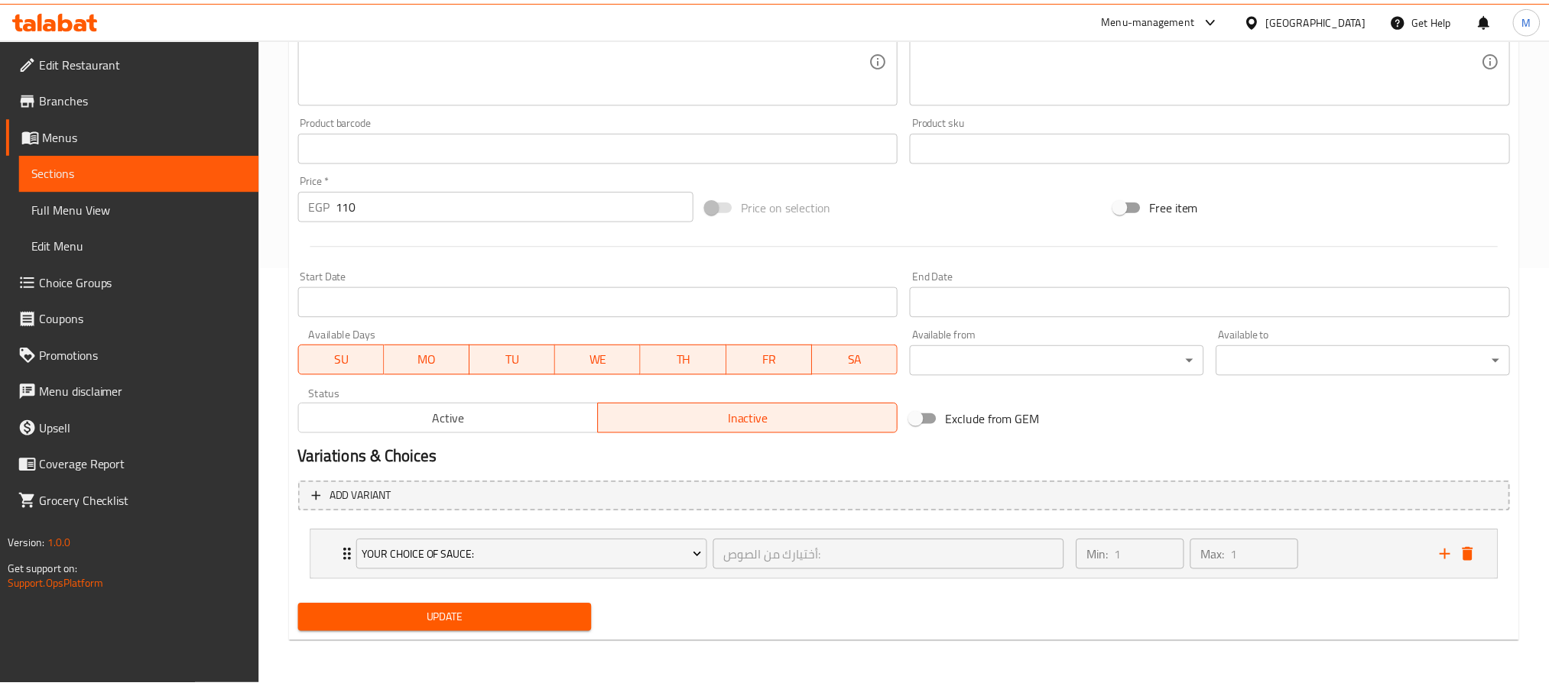
scroll to position [420, 0]
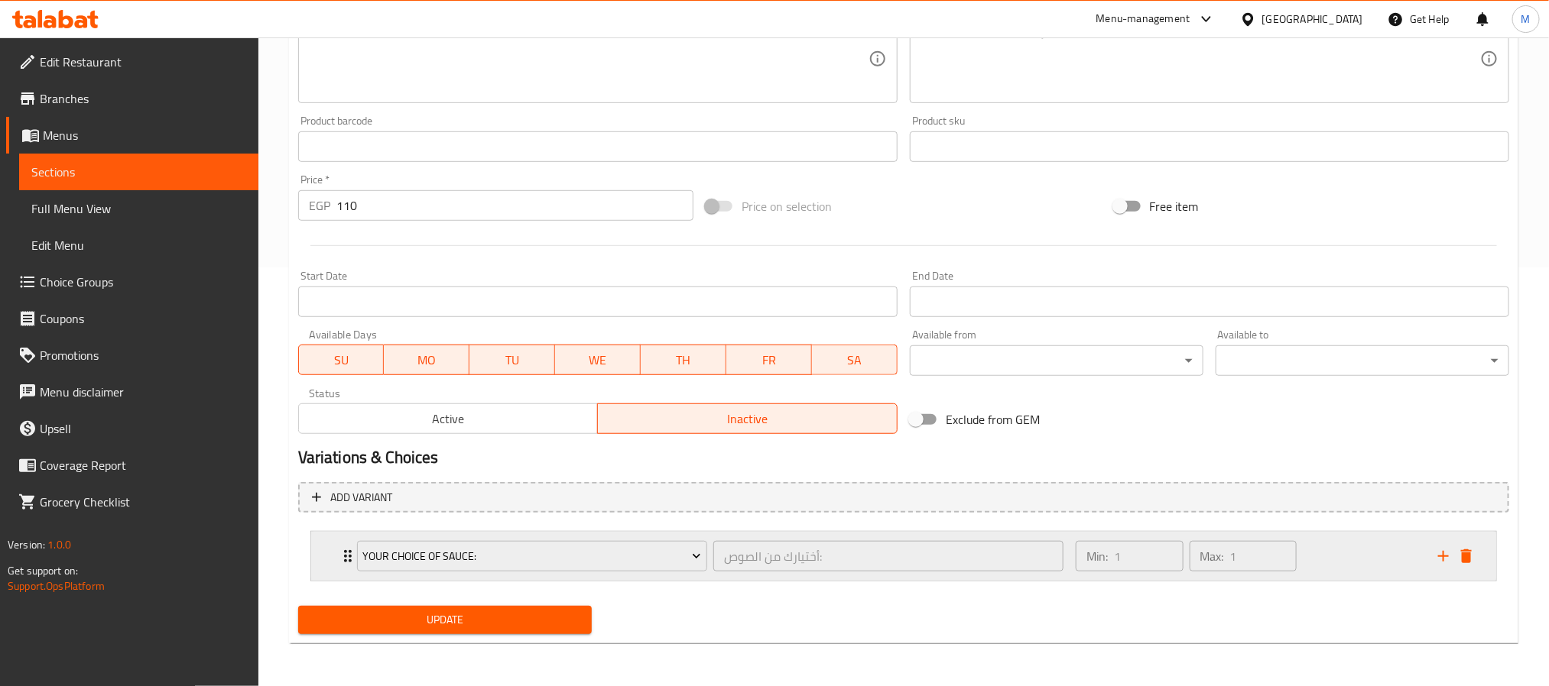
click at [321, 566] on div "Your Choice Of Sauce: أختيارك من الصوص: ​ Min: 1 ​ Max: 1 ​" at bounding box center [903, 556] width 1185 height 49
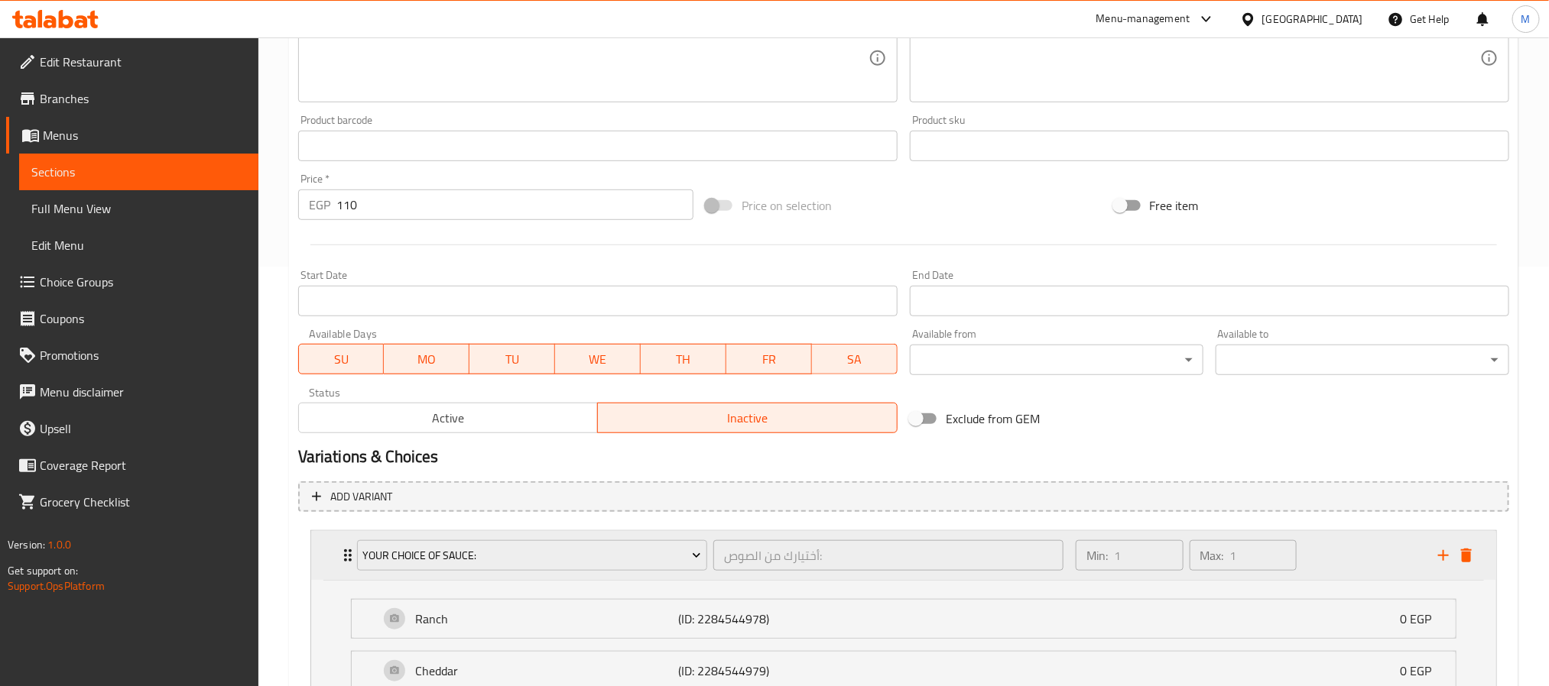
scroll to position [503, 0]
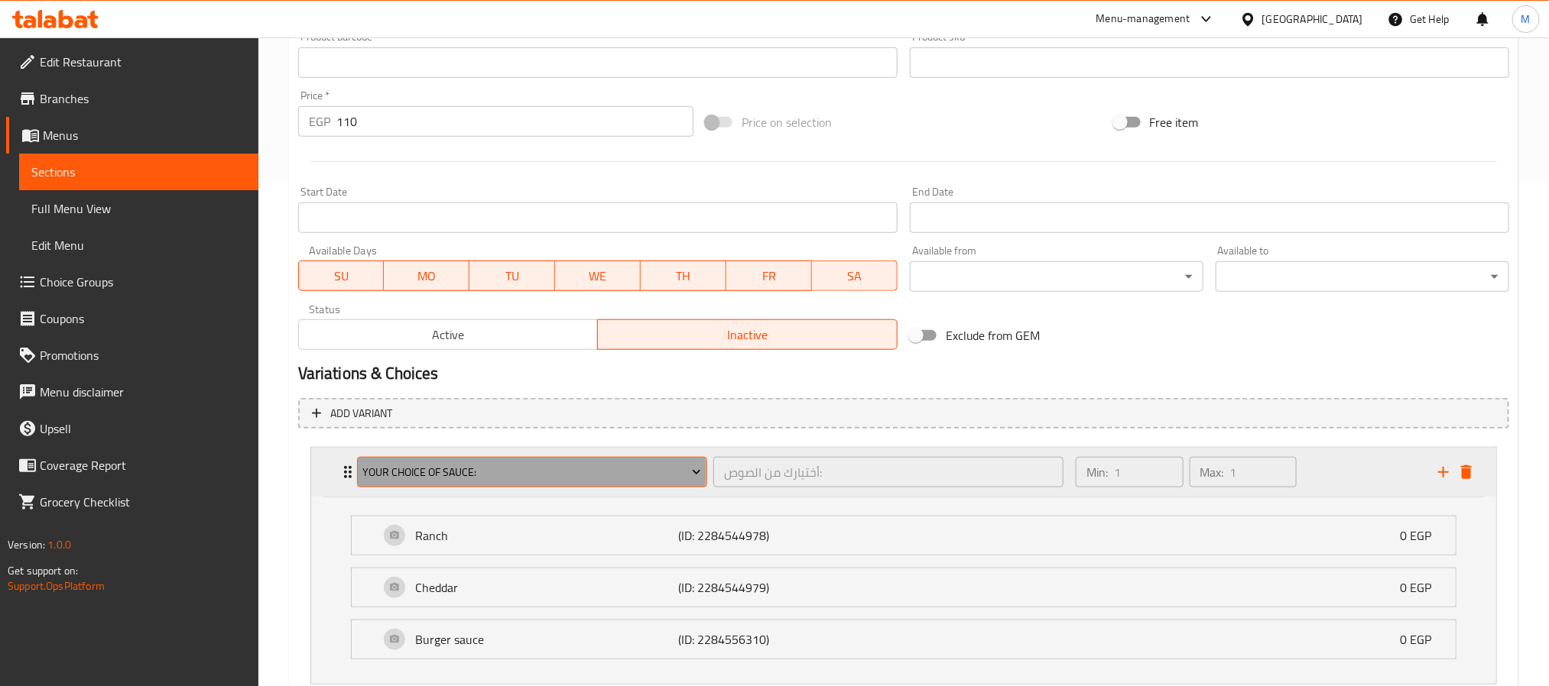
click at [441, 471] on span "Your Choice Of Sauce:" at bounding box center [531, 472] width 339 height 19
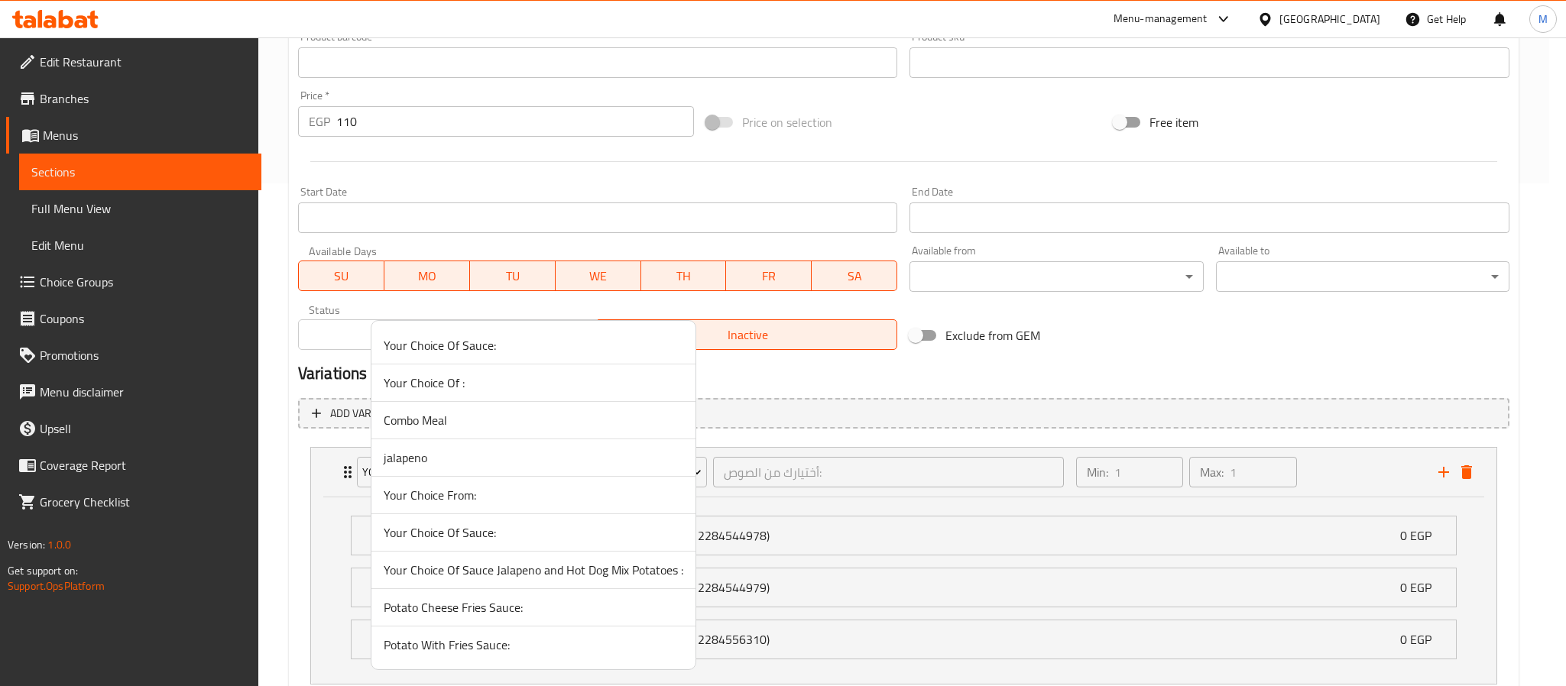
click at [275, 484] on div at bounding box center [783, 343] width 1566 height 686
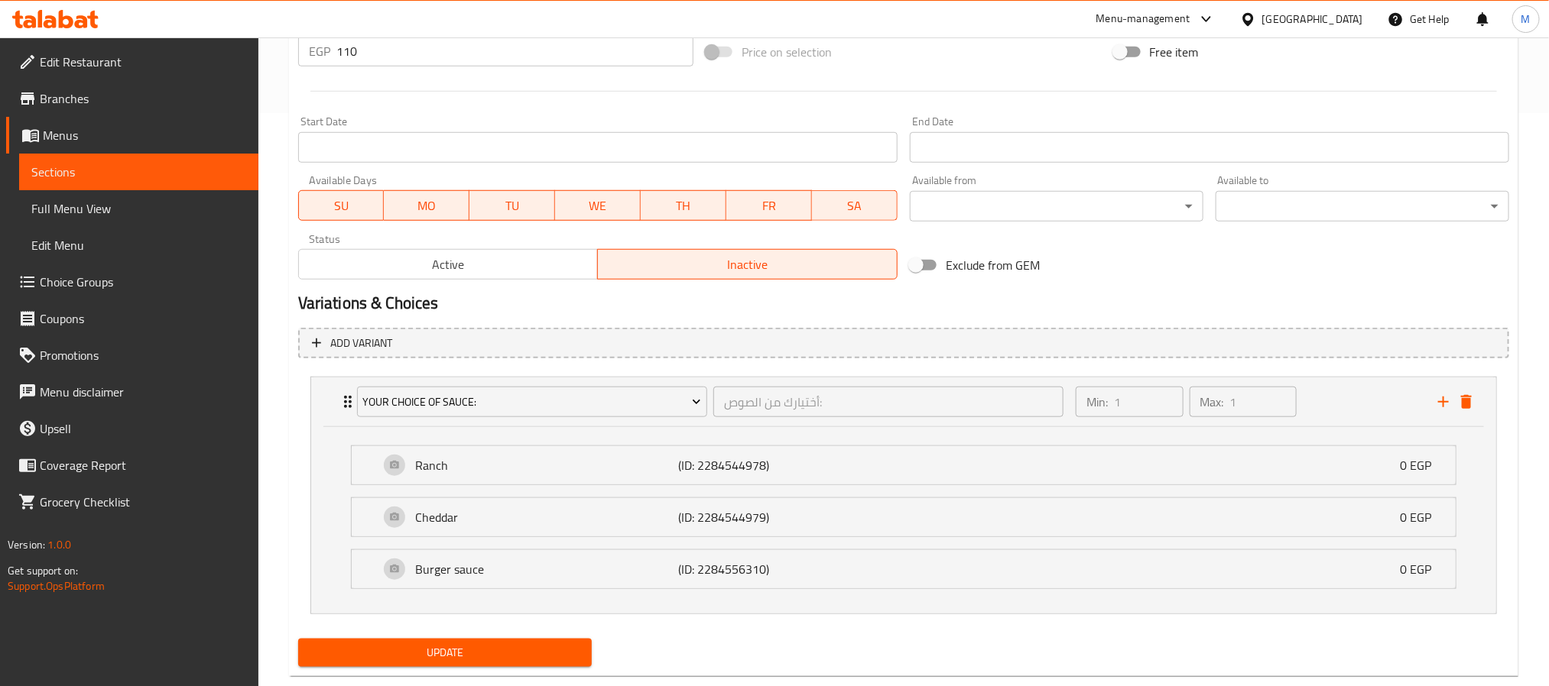
scroll to position [608, 0]
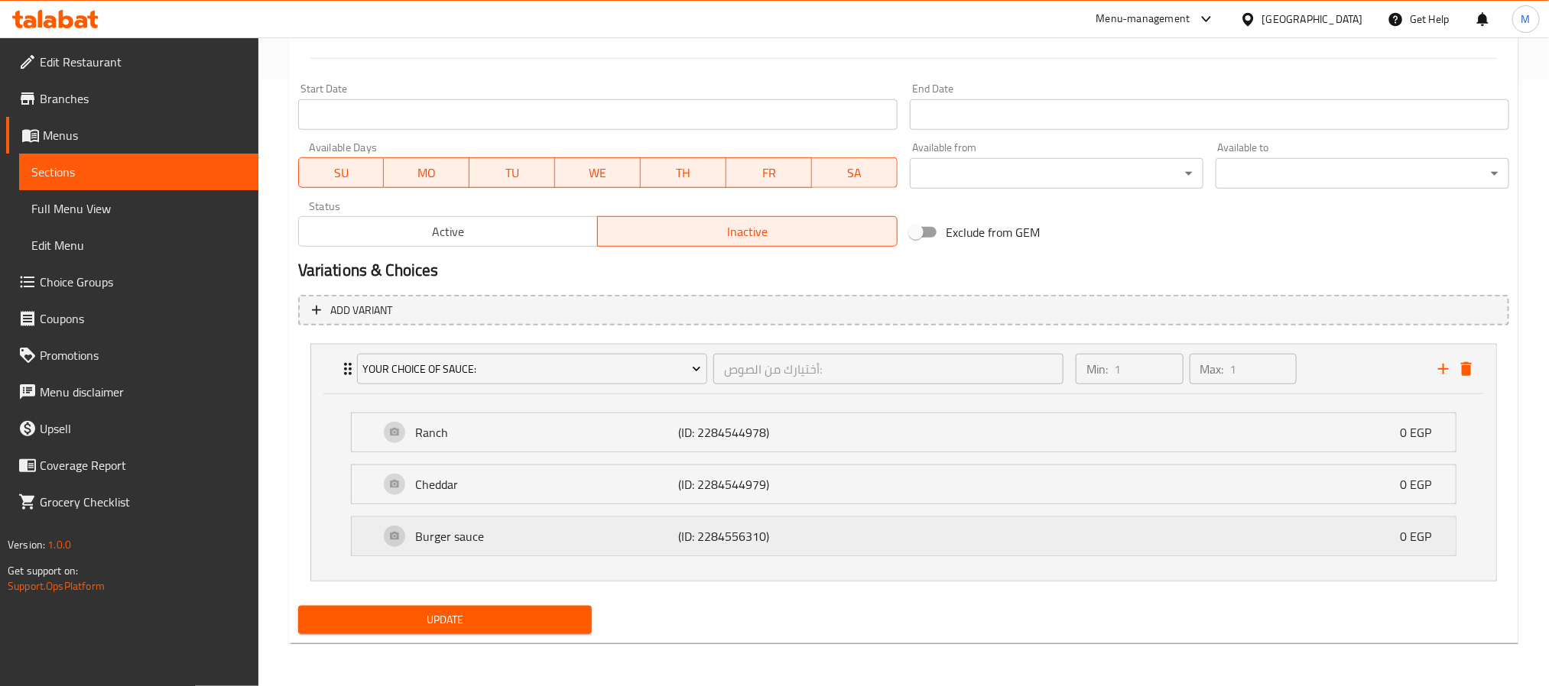
click at [667, 548] on div "Burger sauce (ID: 2284556310) 0 EGP" at bounding box center [908, 536] width 1058 height 38
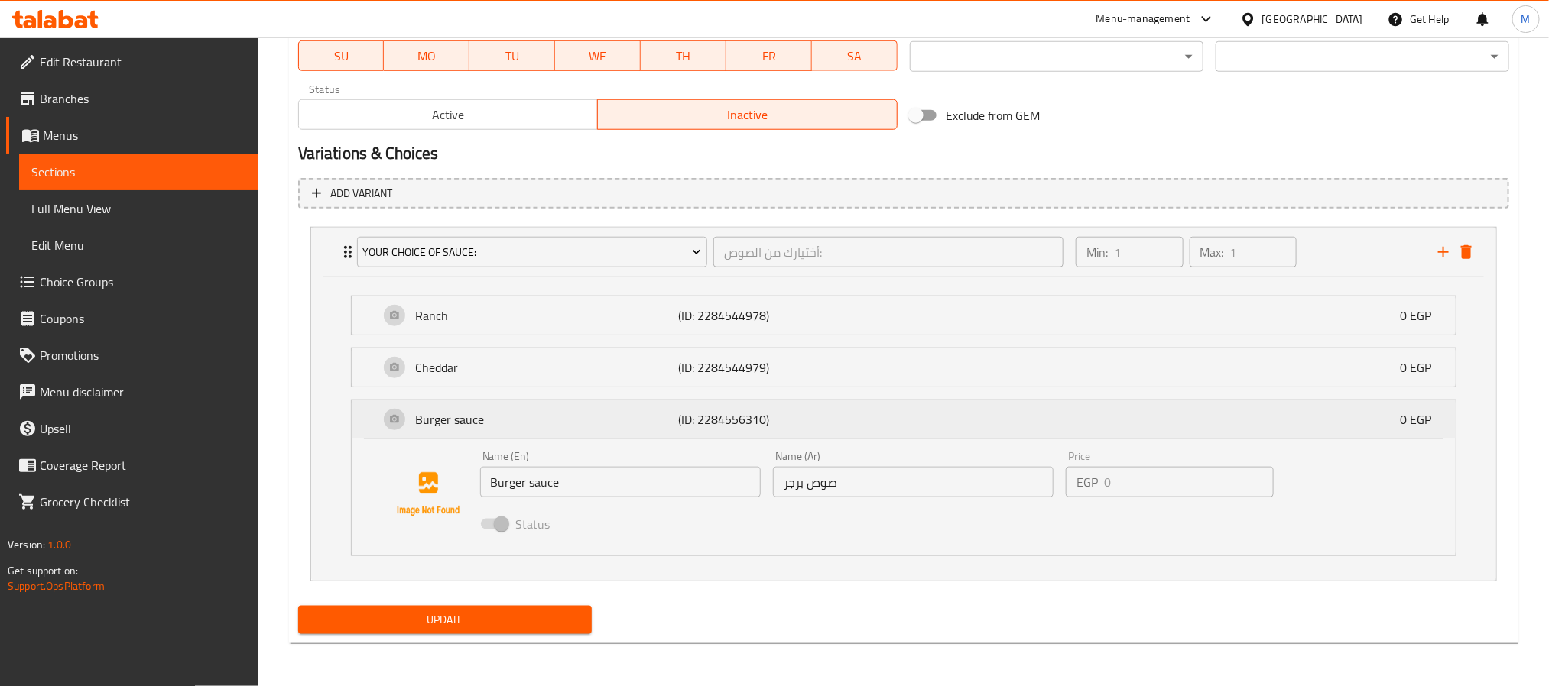
click at [563, 409] on div "Burger sauce (ID: 2284556310) 0 EGP" at bounding box center [908, 420] width 1058 height 38
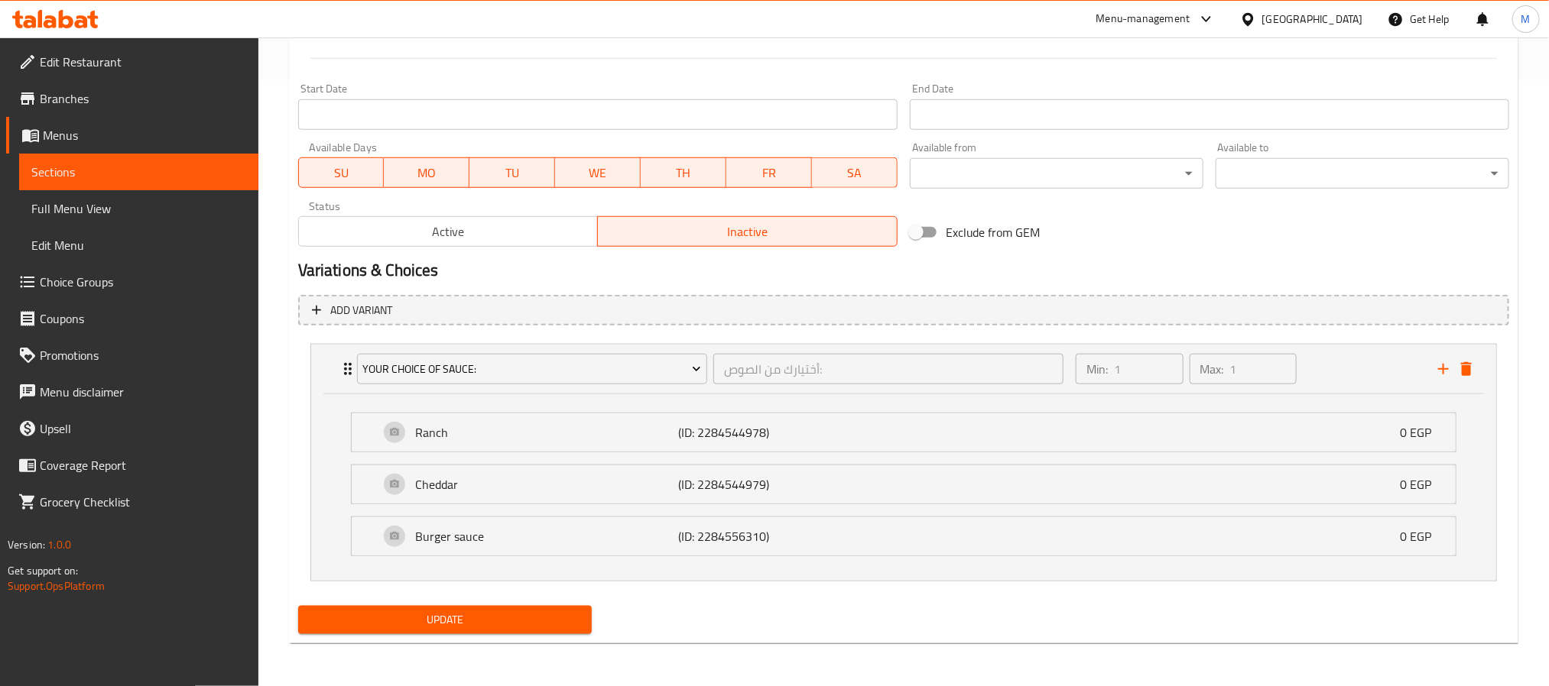
click at [473, 505] on li "Cheddar (ID: 2284544979) 0 EGP Name (En) Cheddar Name (En) Name (Ar) شيدر Name …" at bounding box center [904, 485] width 1130 height 52
click at [484, 479] on p "Cheddar" at bounding box center [547, 484] width 264 height 18
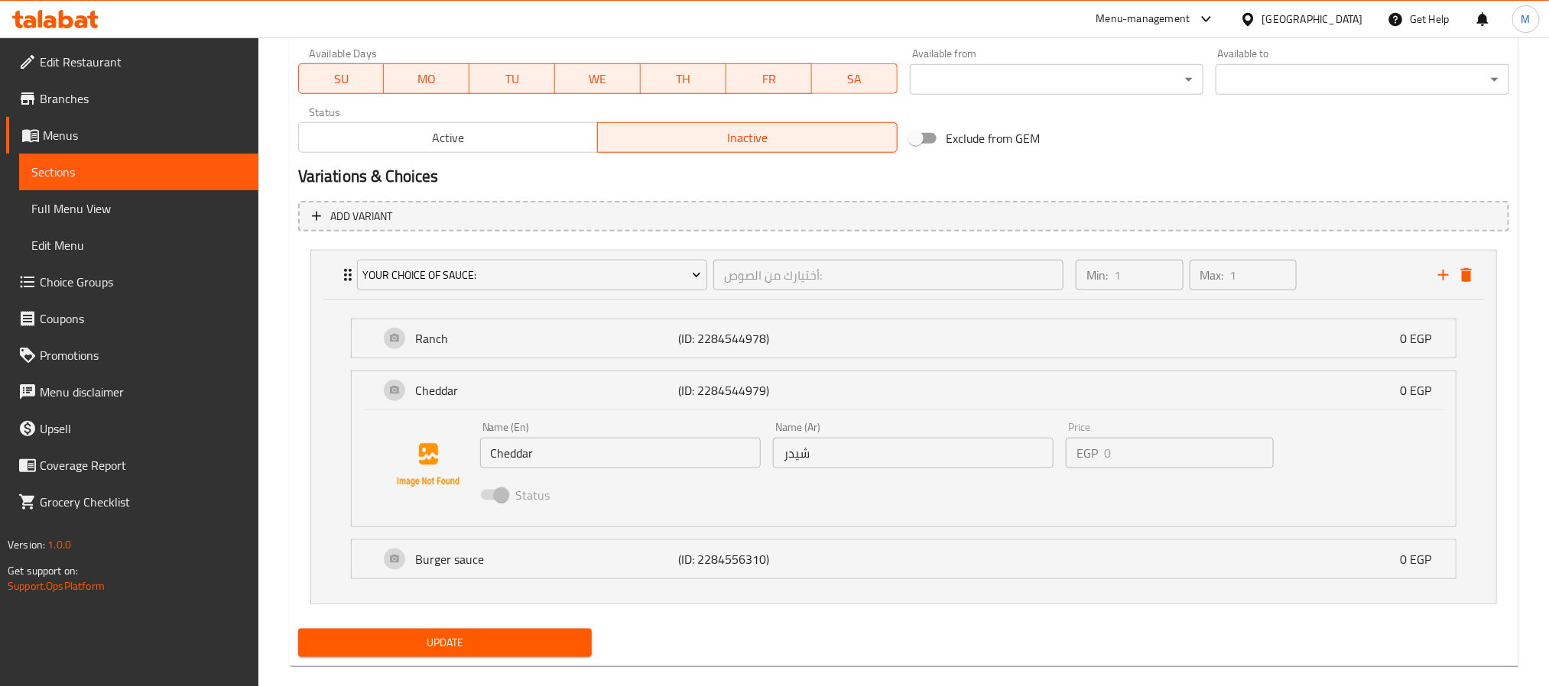
scroll to position [723, 0]
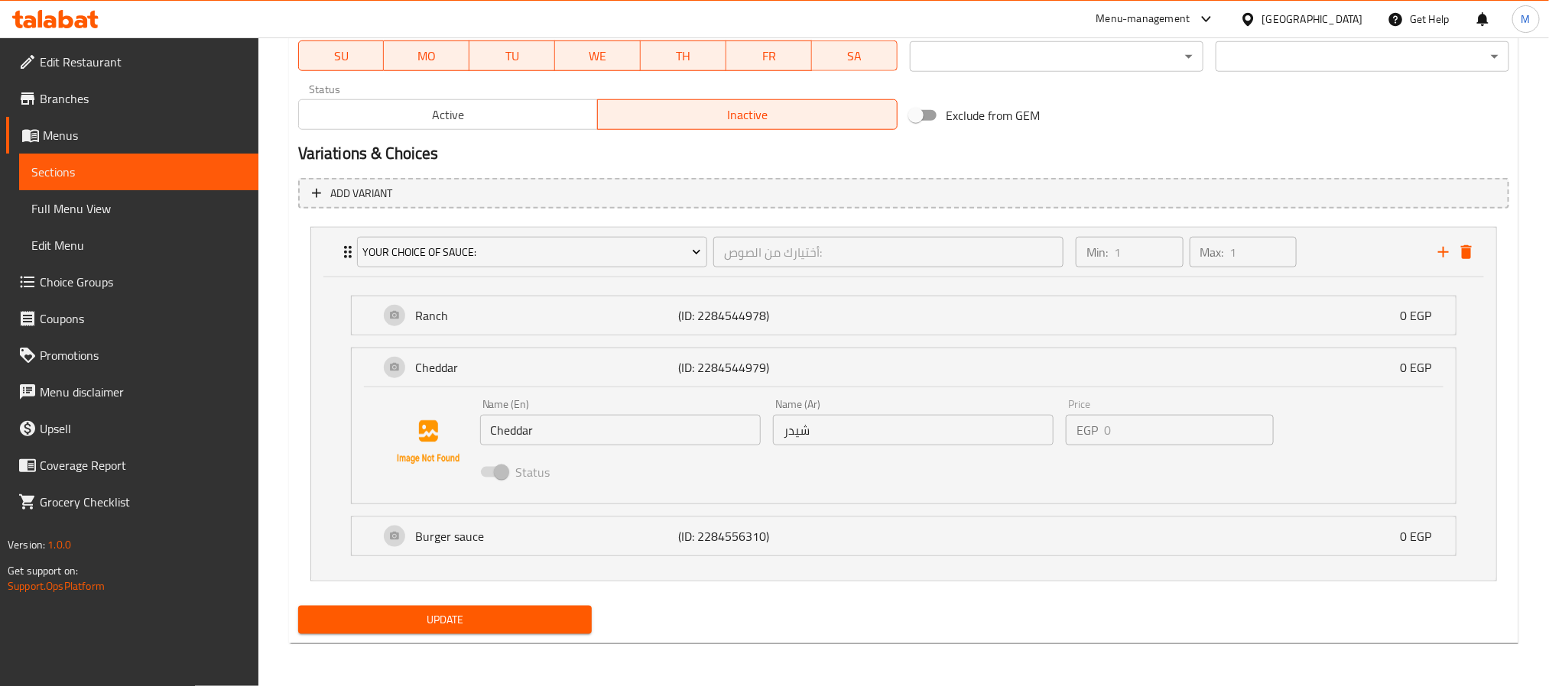
click at [530, 336] on div "Ranch (ID: 2284544978) 0 EGP Name (En) Ranch Name (En) Name (Ar) رانش Name (Ar)…" at bounding box center [903, 316] width 1105 height 40
click at [527, 321] on p "Ranch" at bounding box center [547, 316] width 264 height 18
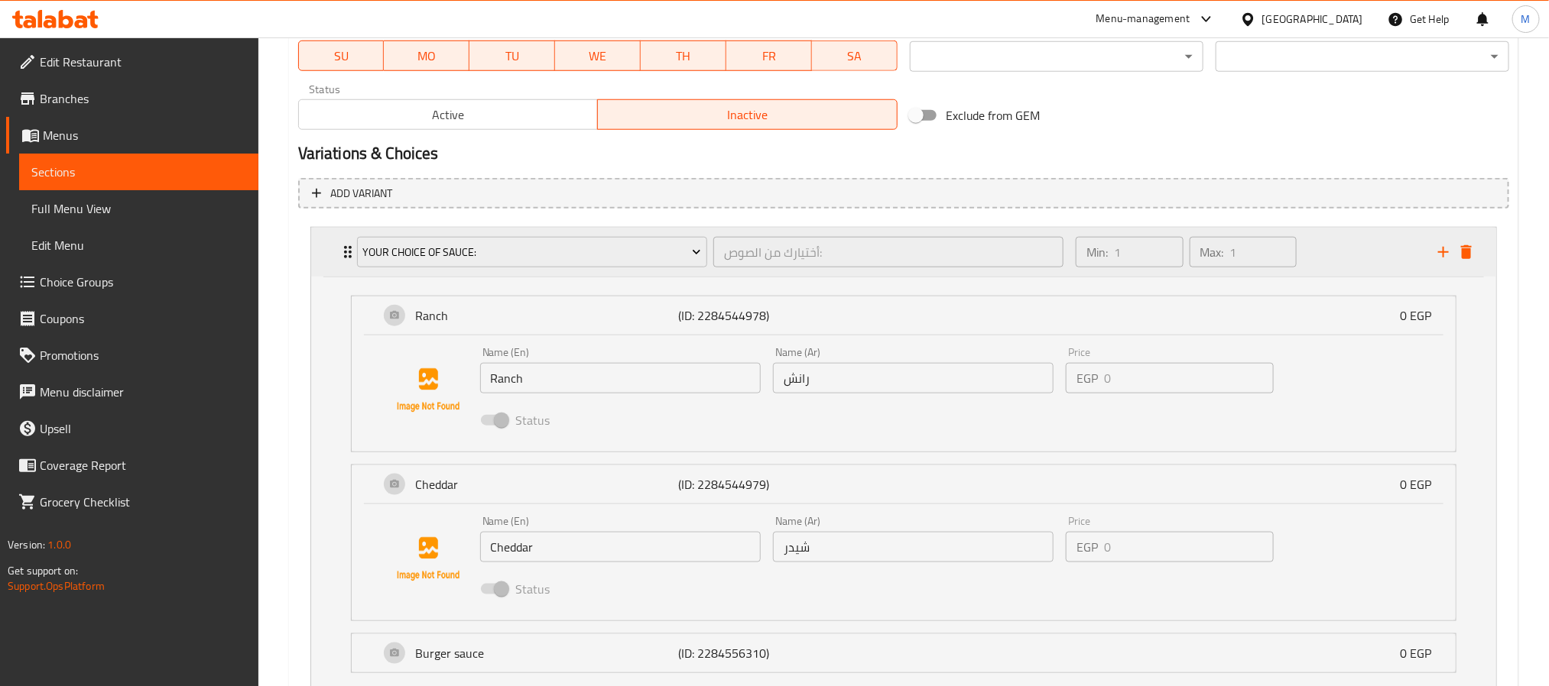
click at [500, 235] on div "Your Choice Of Sauce:" at bounding box center [532, 252] width 356 height 37
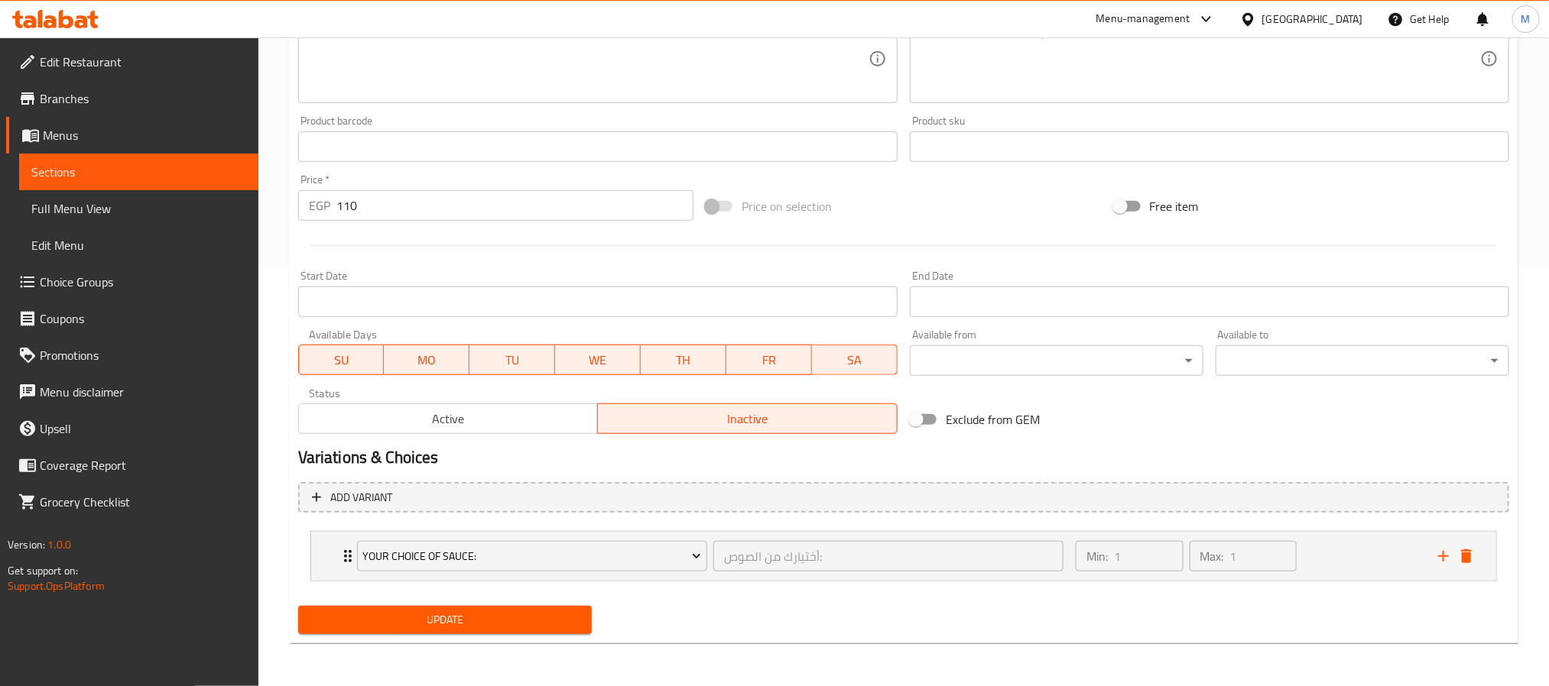
scroll to position [420, 0]
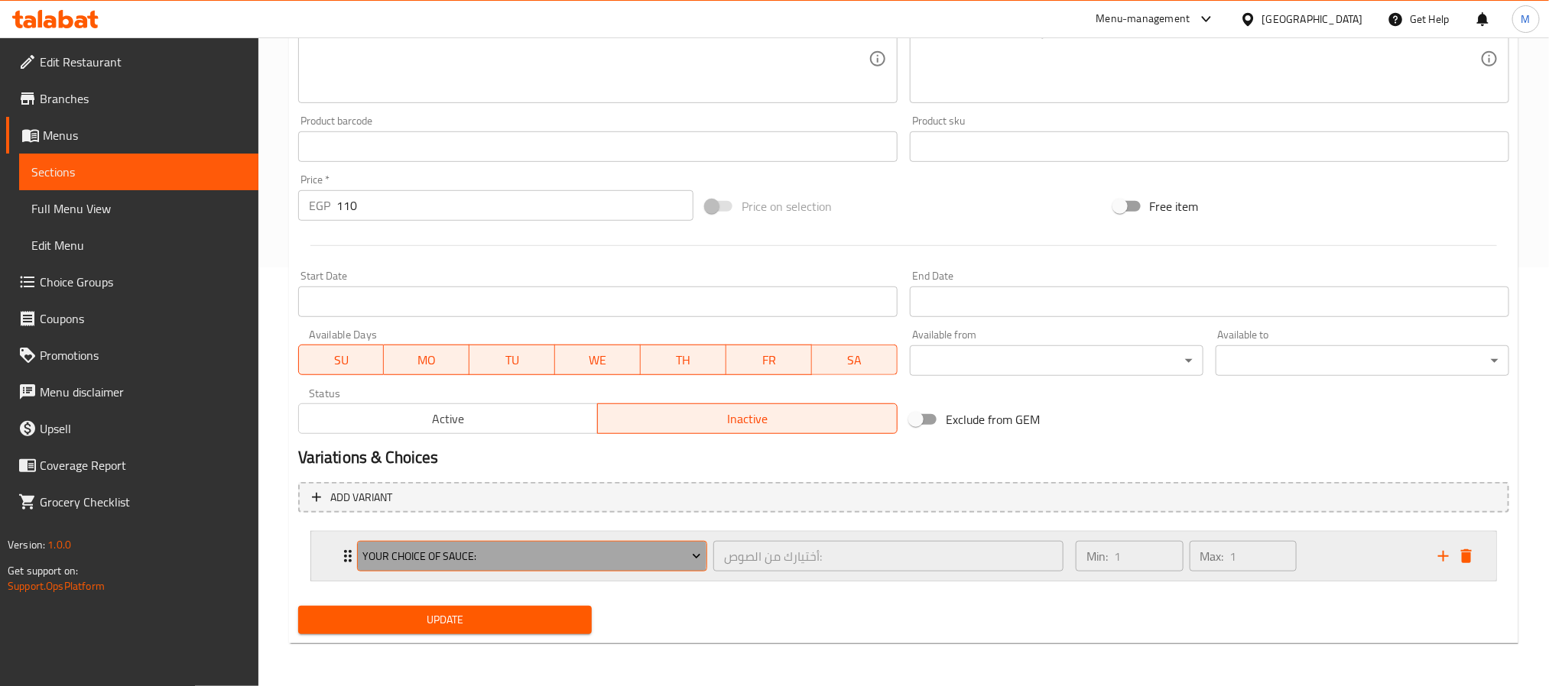
click at [440, 555] on span "Your Choice Of Sauce:" at bounding box center [531, 556] width 339 height 19
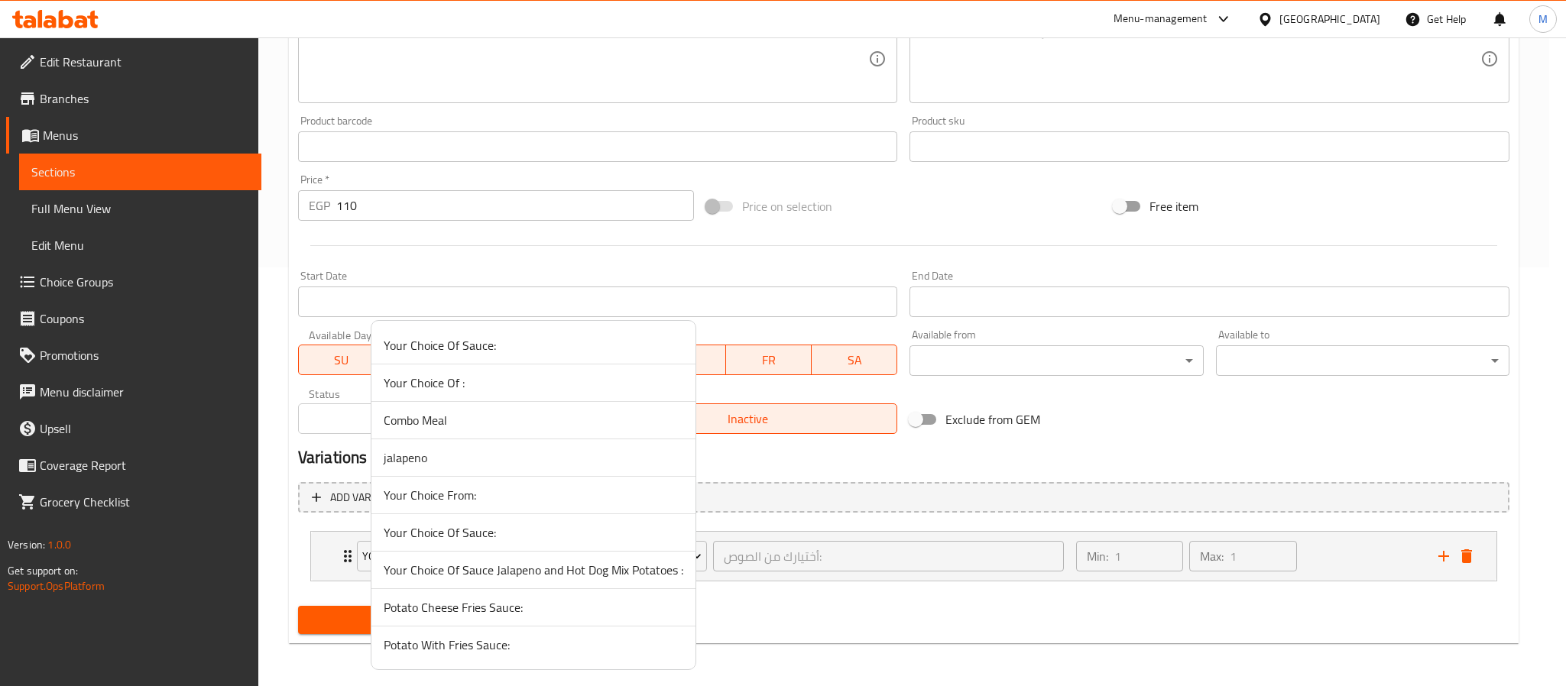
click at [470, 530] on span "Your Choice Of Sauce:" at bounding box center [534, 533] width 300 height 18
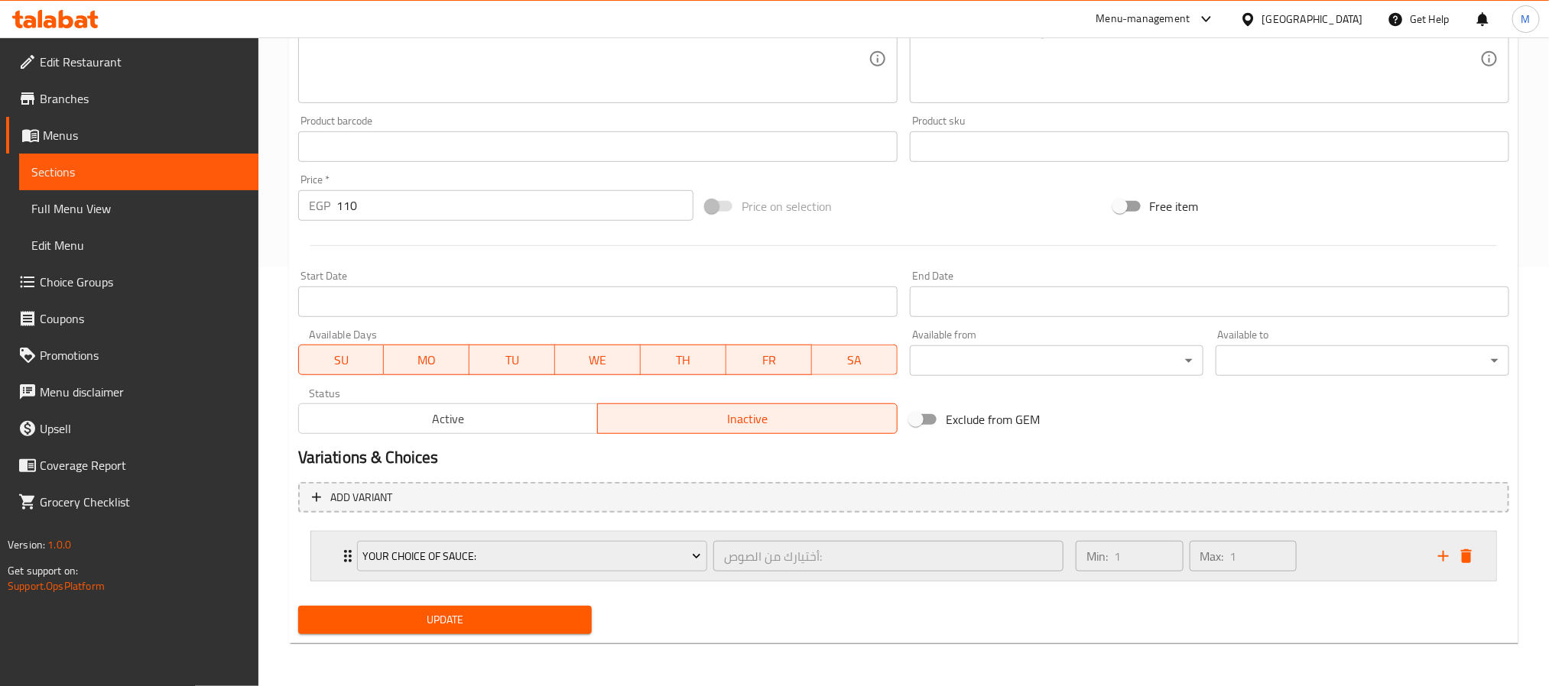
click at [330, 562] on div "Your Choice Of Sauce: أختيارك من الصوص: ​ Min: 1 ​ Max: 1 ​" at bounding box center [903, 556] width 1185 height 49
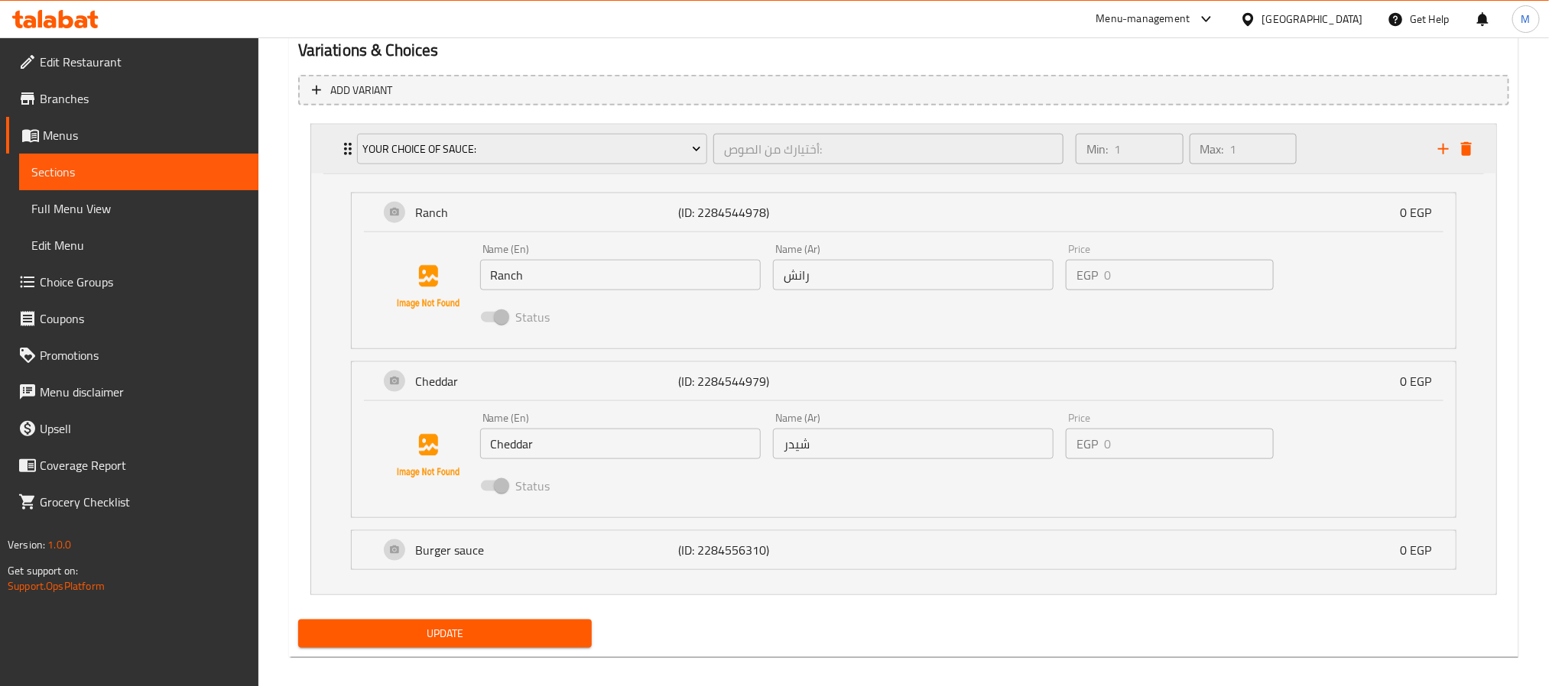
scroll to position [842, 0]
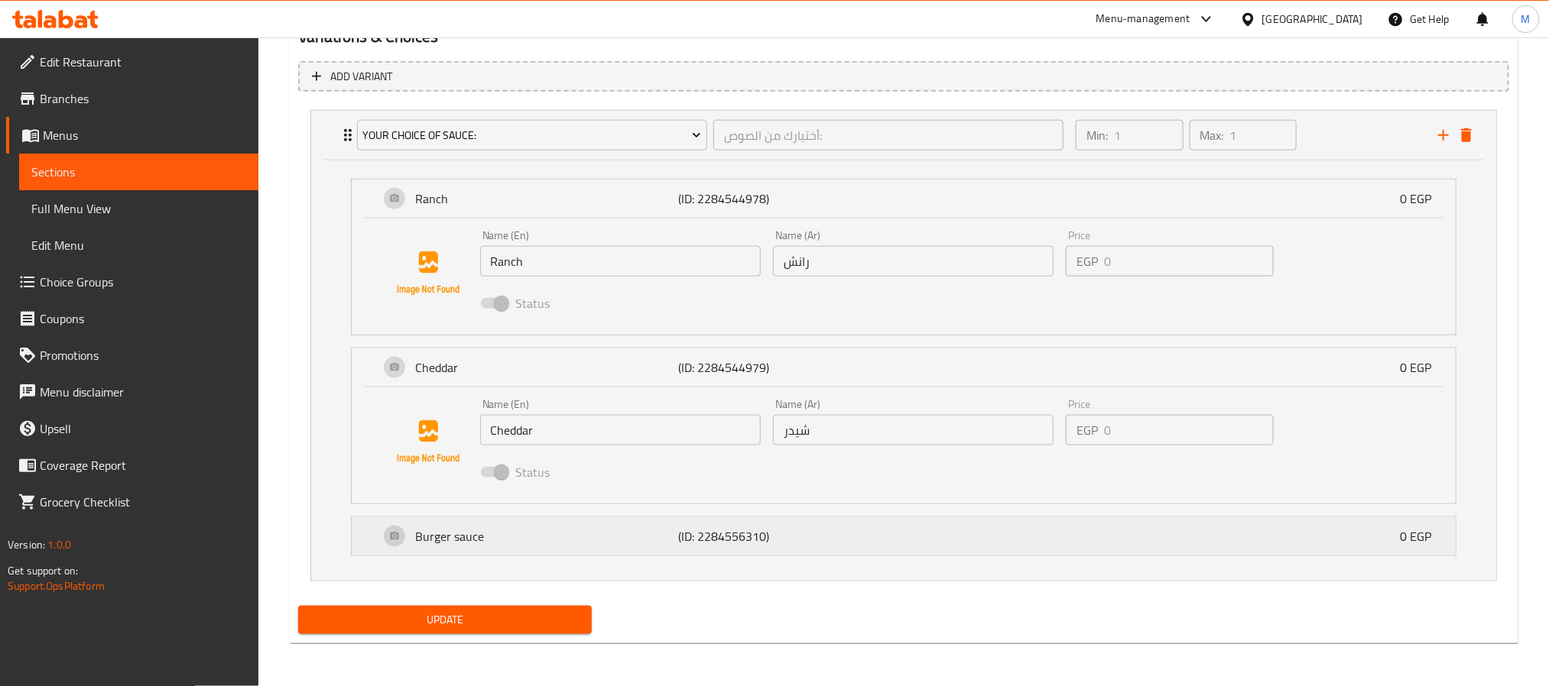
click at [440, 544] on p "Burger sauce" at bounding box center [547, 536] width 264 height 18
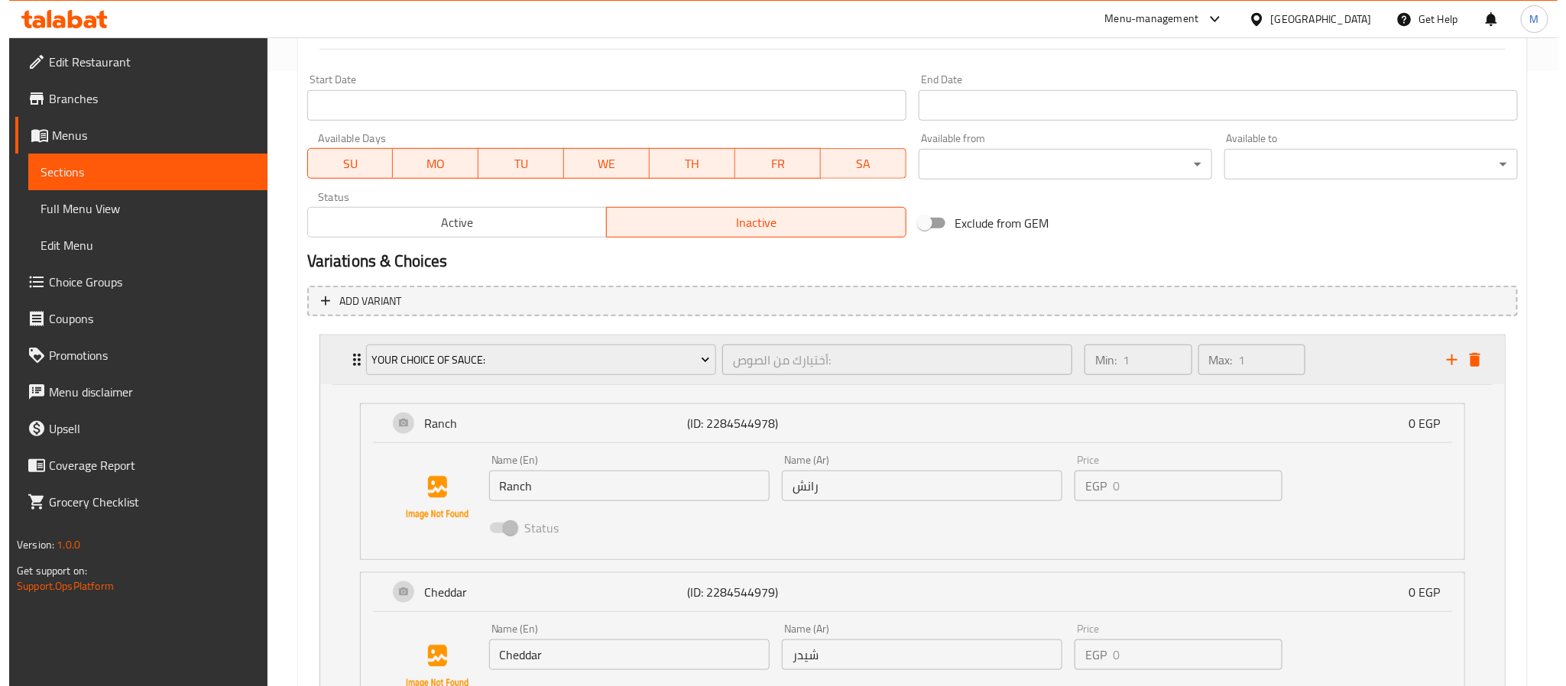
scroll to position [613, 0]
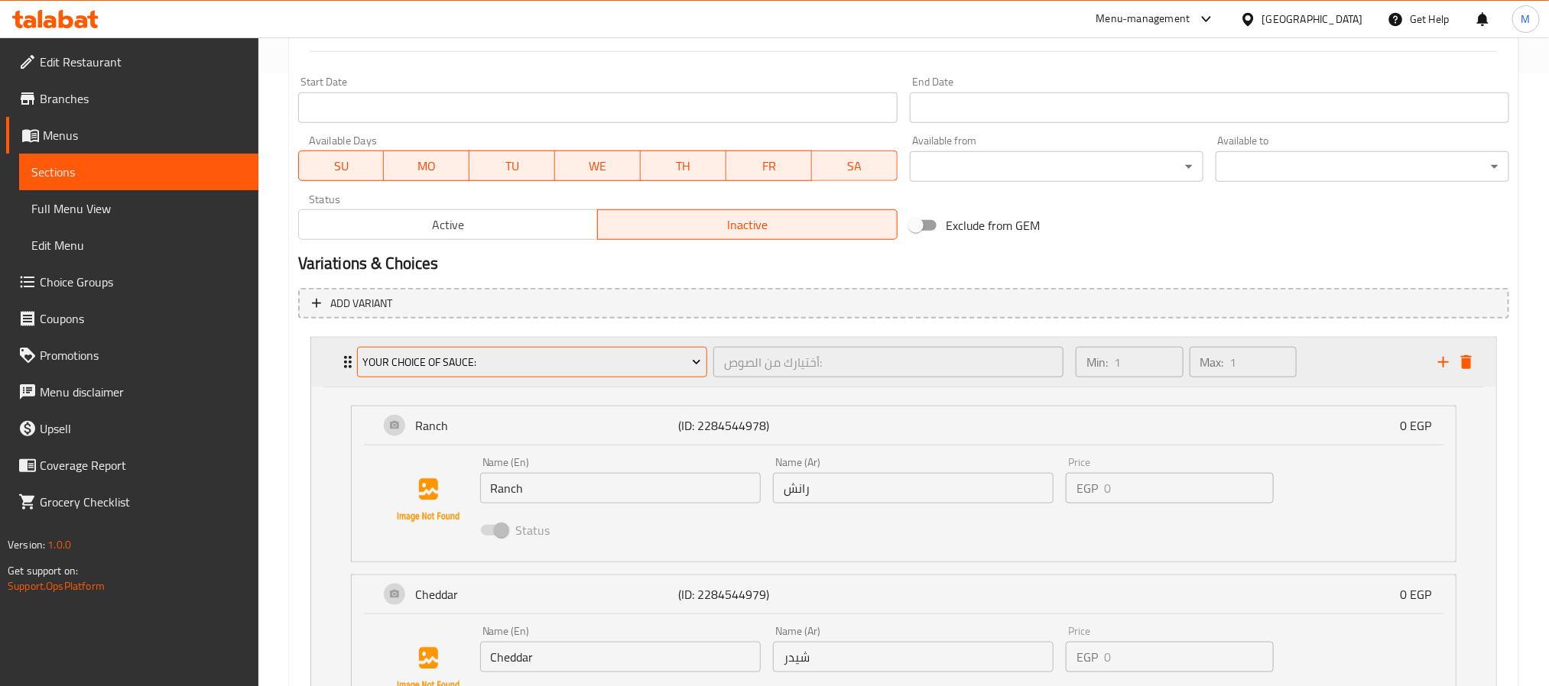
click at [446, 367] on span "Your Choice Of Sauce:" at bounding box center [531, 362] width 339 height 19
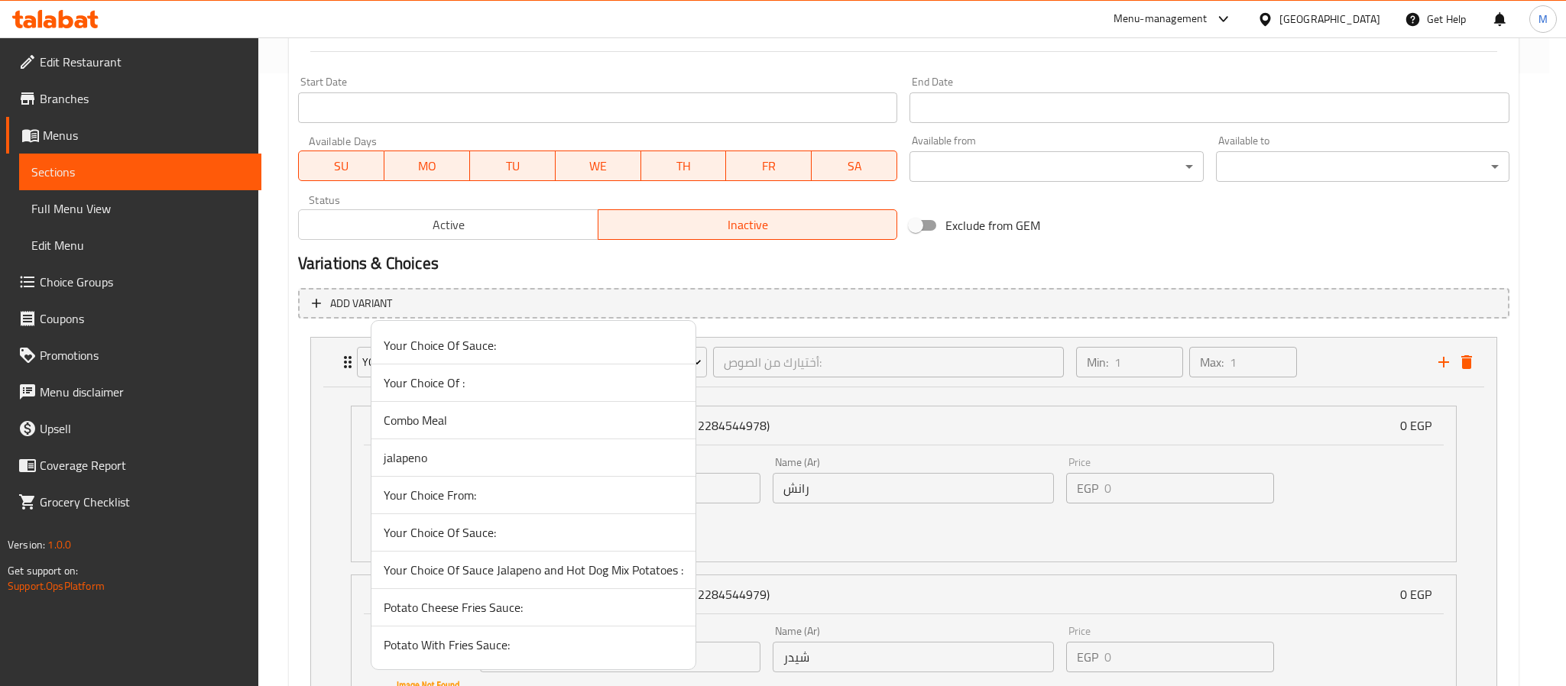
click at [471, 347] on span "Your Choice Of Sauce:" at bounding box center [534, 345] width 300 height 18
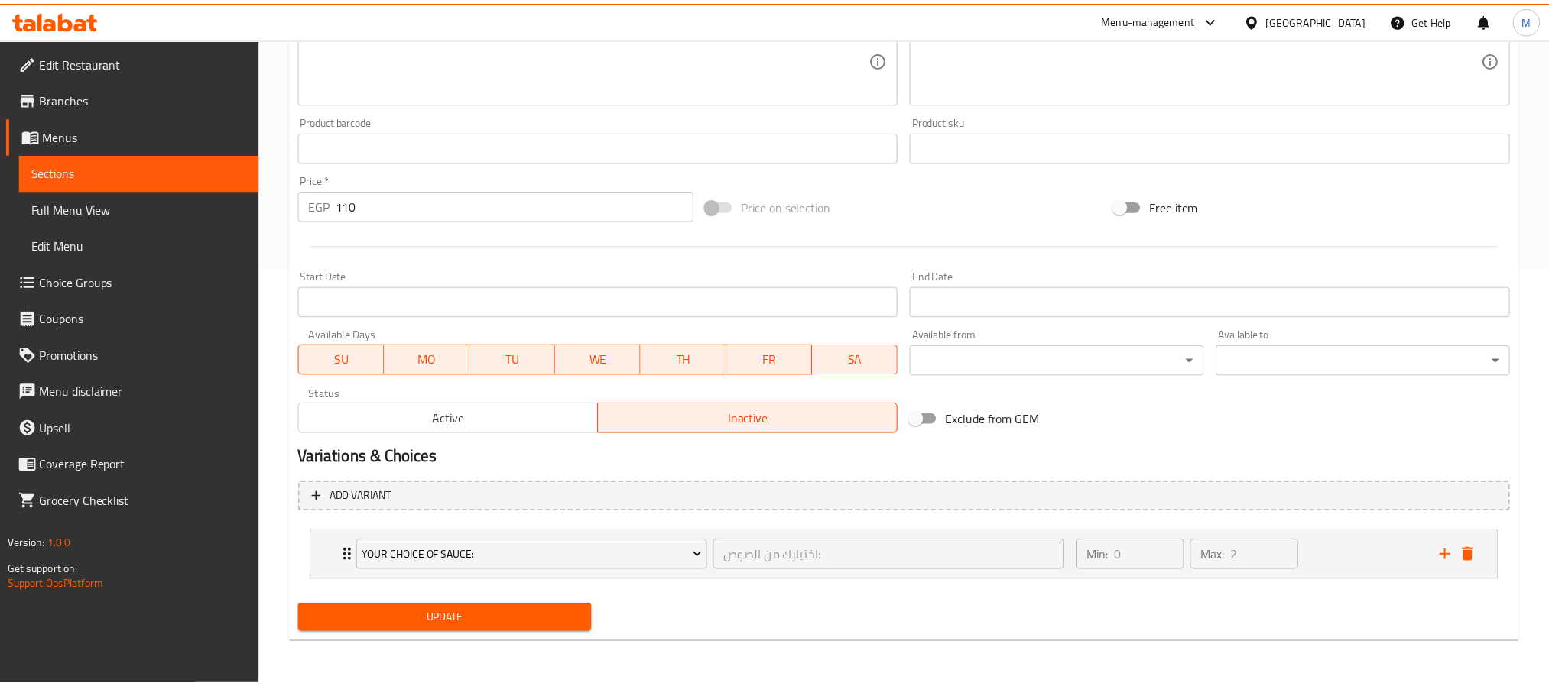
scroll to position [420, 0]
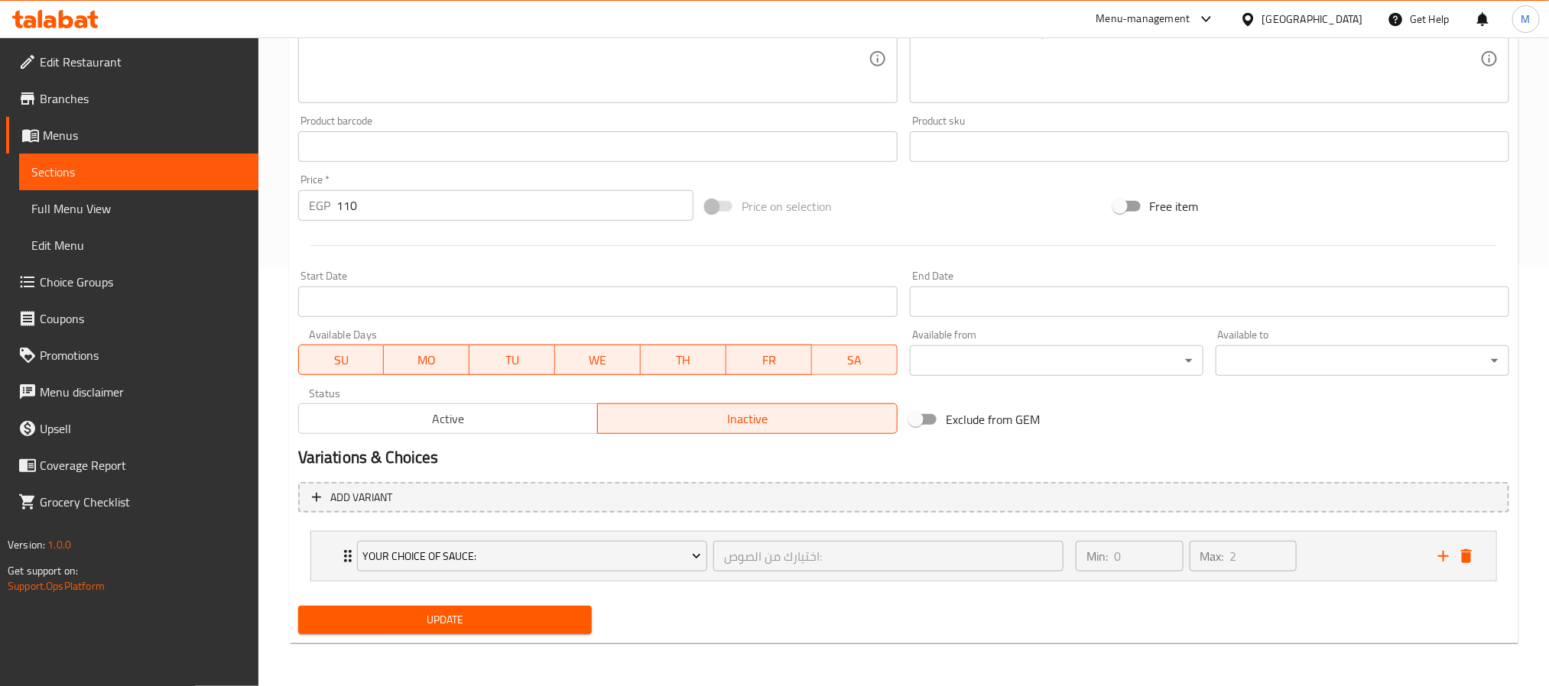
click at [308, 549] on li "Your Choice Of Sauce: اختيارك من الصوص: ​ Min: 0 ​ Max: 2 ​ Ranch (ID: 16963207…" at bounding box center [903, 556] width 1211 height 63
click at [322, 558] on div "Your Choice Of Sauce: اختيارك من الصوص: ​ Min: 0 ​ Max: 2 ​" at bounding box center [903, 556] width 1185 height 49
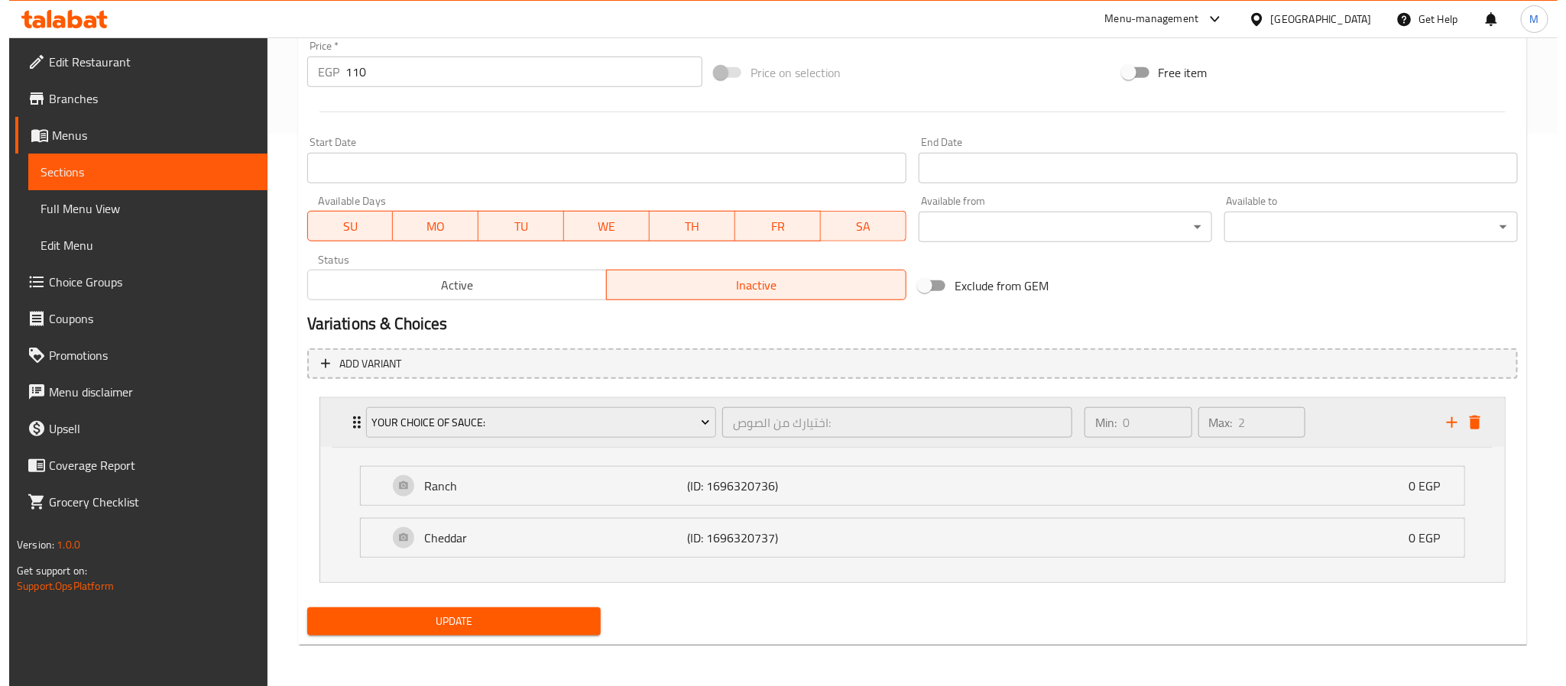
scroll to position [556, 0]
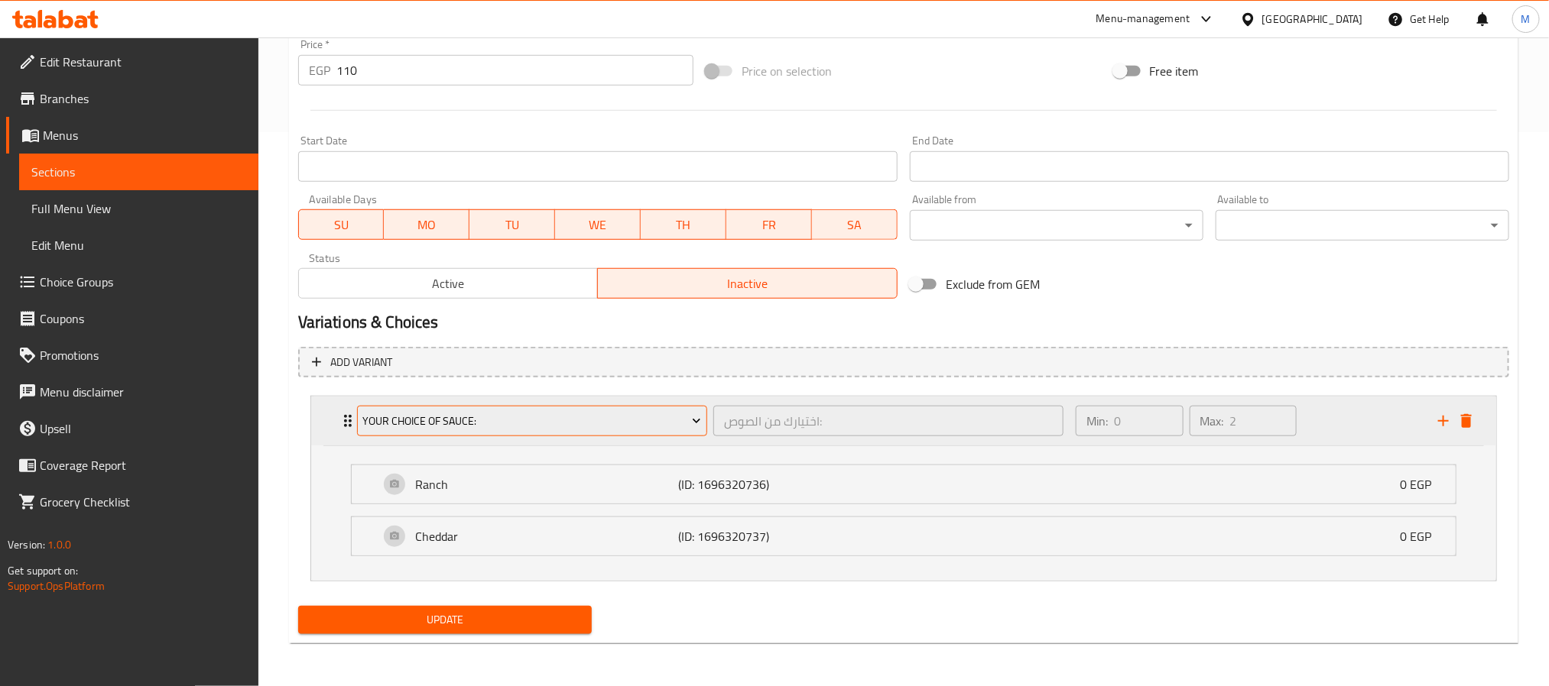
click at [443, 434] on button "Your Choice Of Sauce:" at bounding box center [532, 421] width 350 height 31
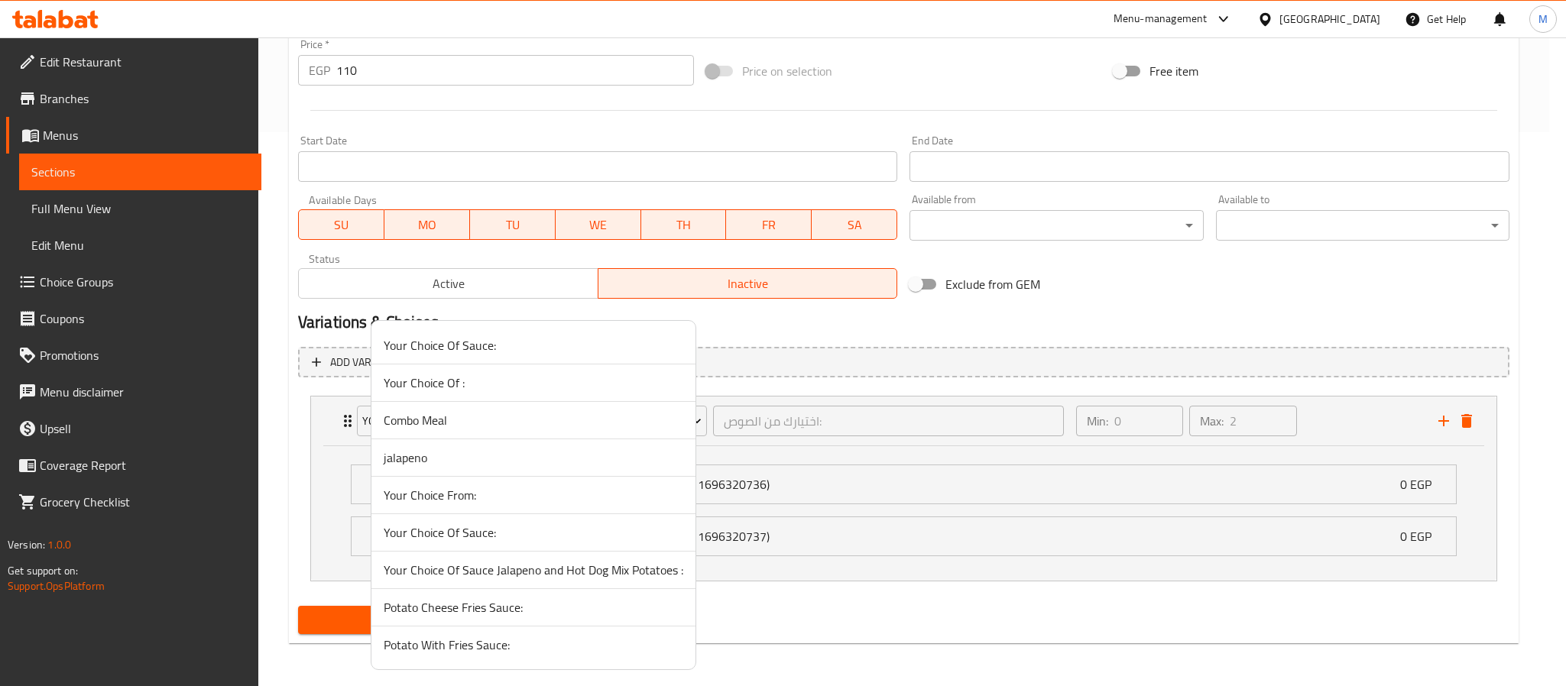
click at [450, 385] on span "Your Choice Of :" at bounding box center [534, 383] width 300 height 18
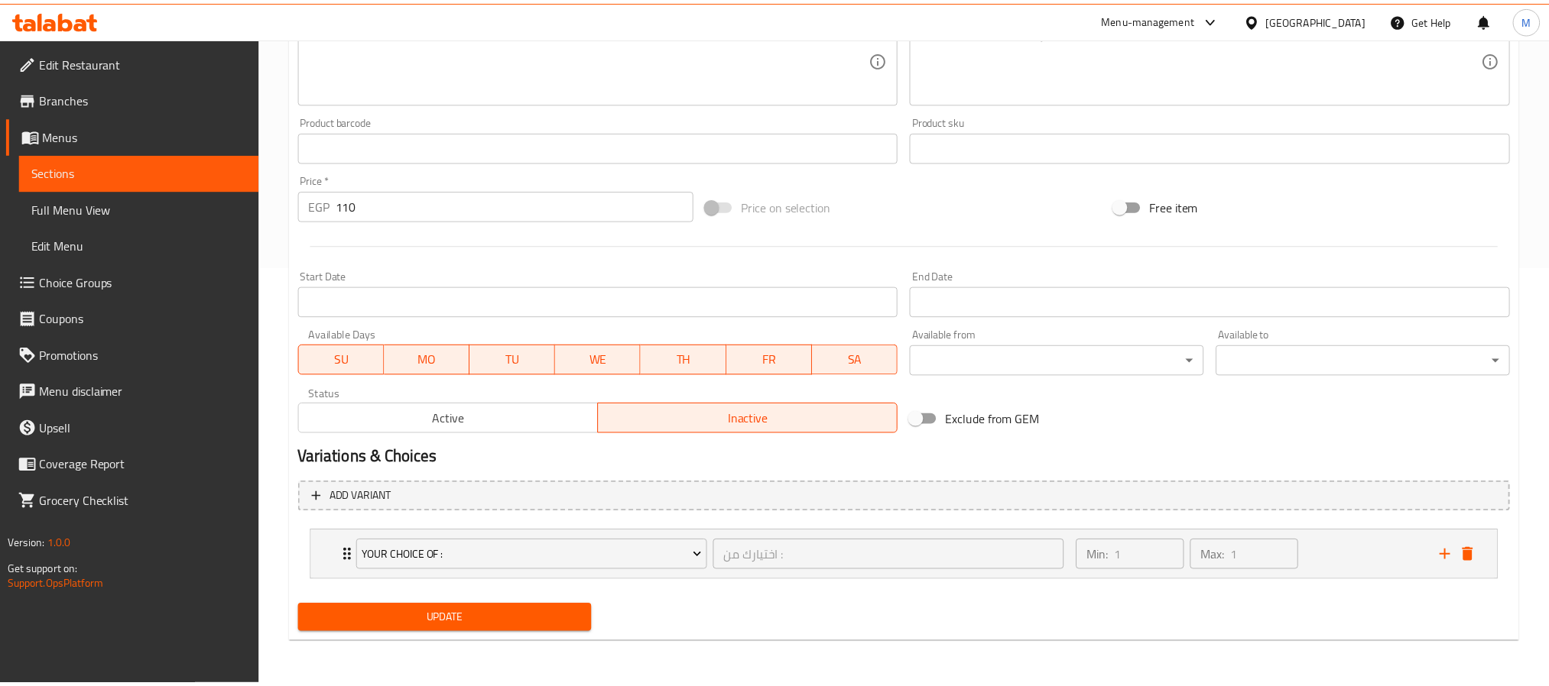
scroll to position [420, 0]
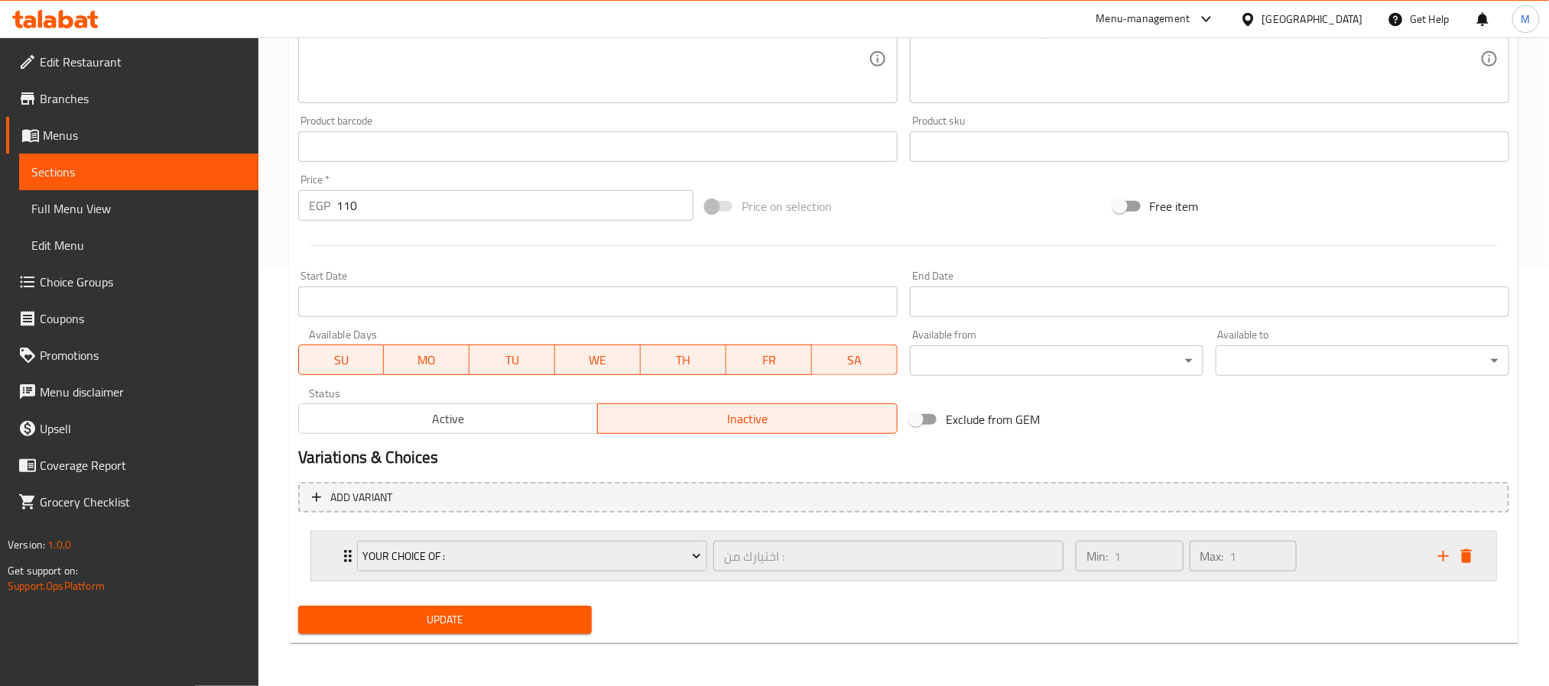
click at [333, 556] on div "Your Choice Of : اختيارك من : ​ Min: 1 ​ Max: 1 ​" at bounding box center [903, 556] width 1185 height 49
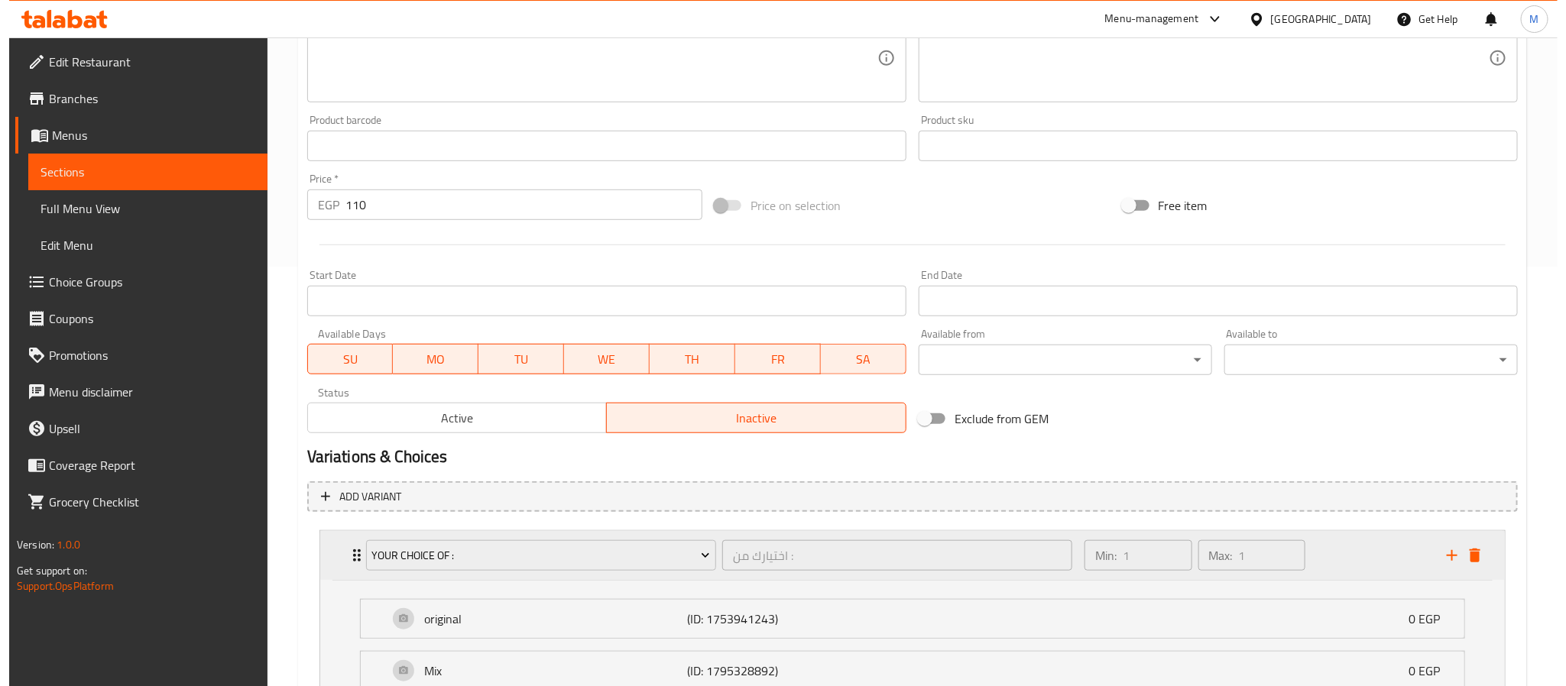
scroll to position [556, 0]
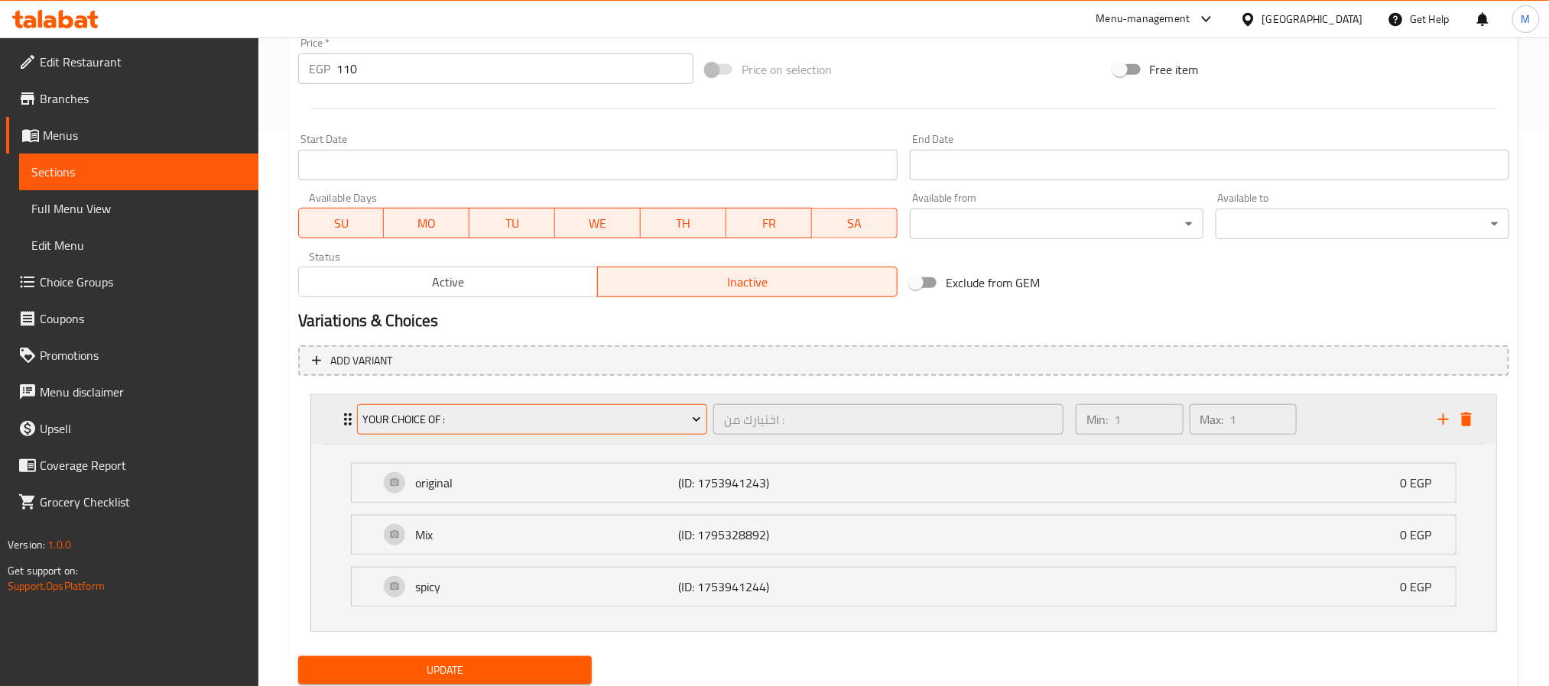
click at [482, 404] on button "Your Choice Of :" at bounding box center [532, 419] width 350 height 31
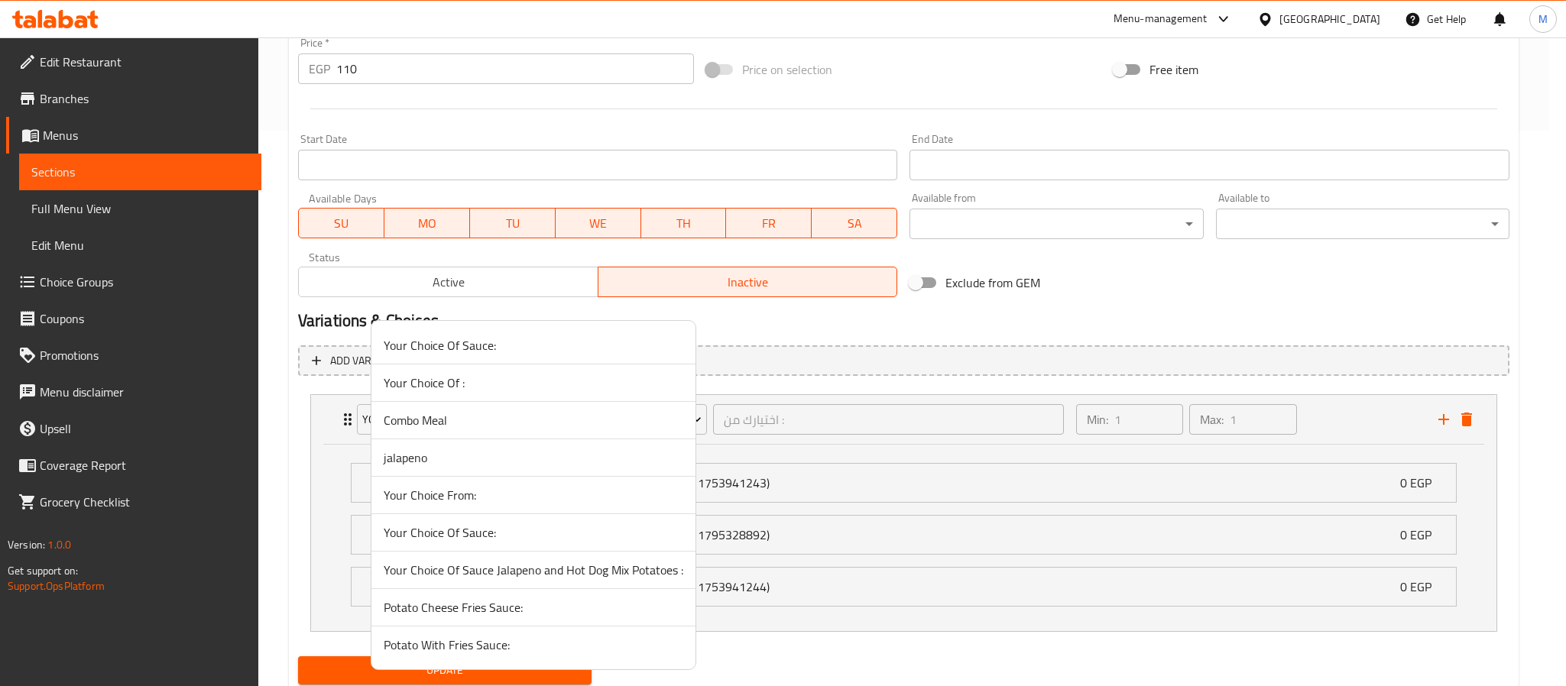
click at [465, 430] on span "Combo Meal" at bounding box center [534, 420] width 300 height 18
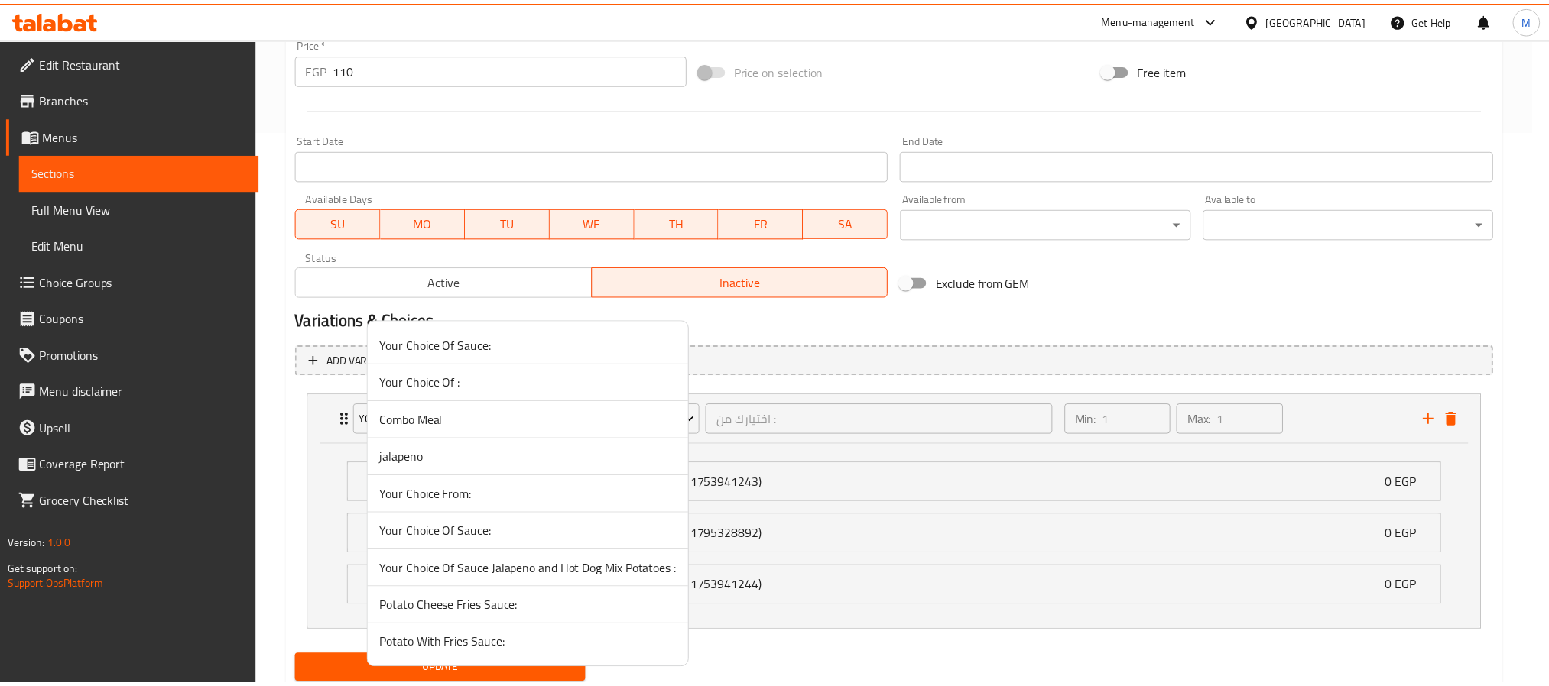
scroll to position [420, 0]
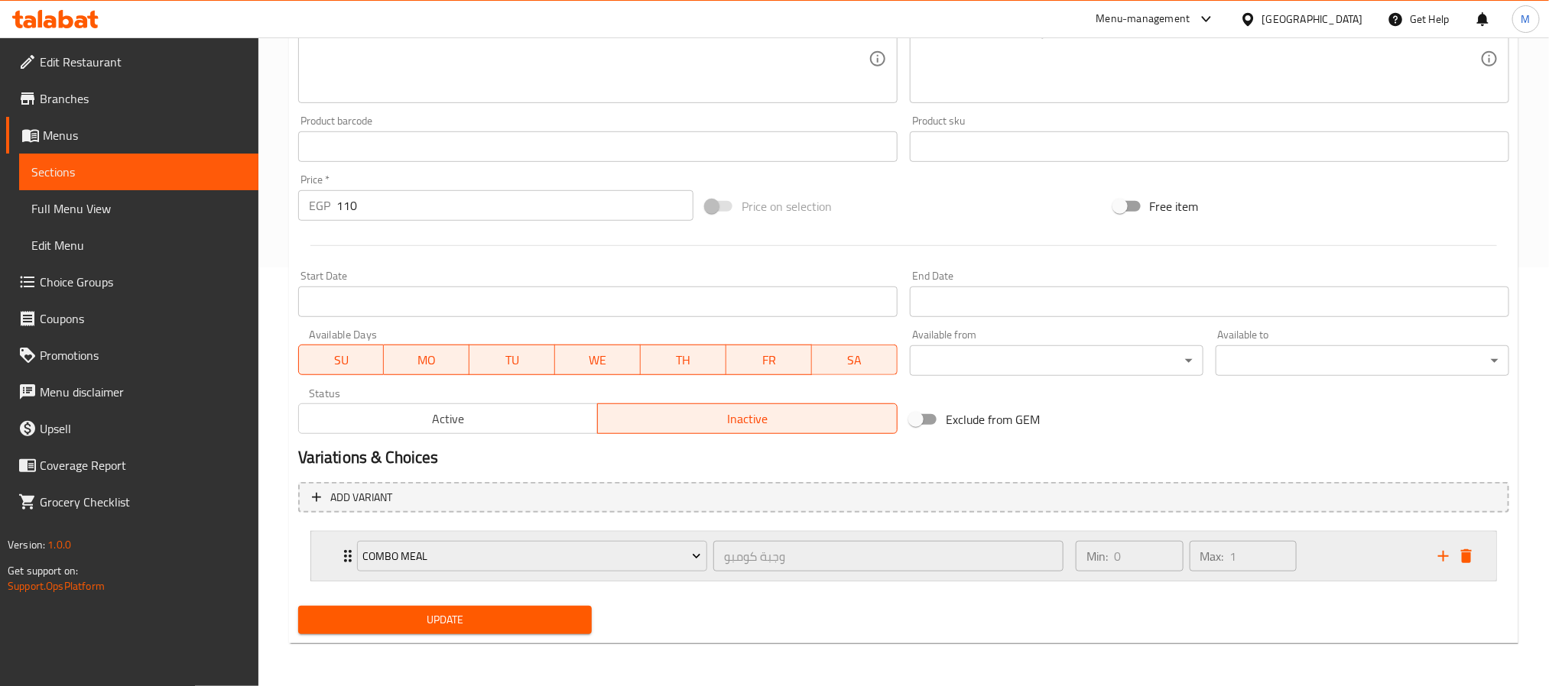
click at [332, 555] on div "Combo Meal وجبة كومبو ​ Min: 0 ​ Max: 1 ​" at bounding box center [903, 556] width 1185 height 49
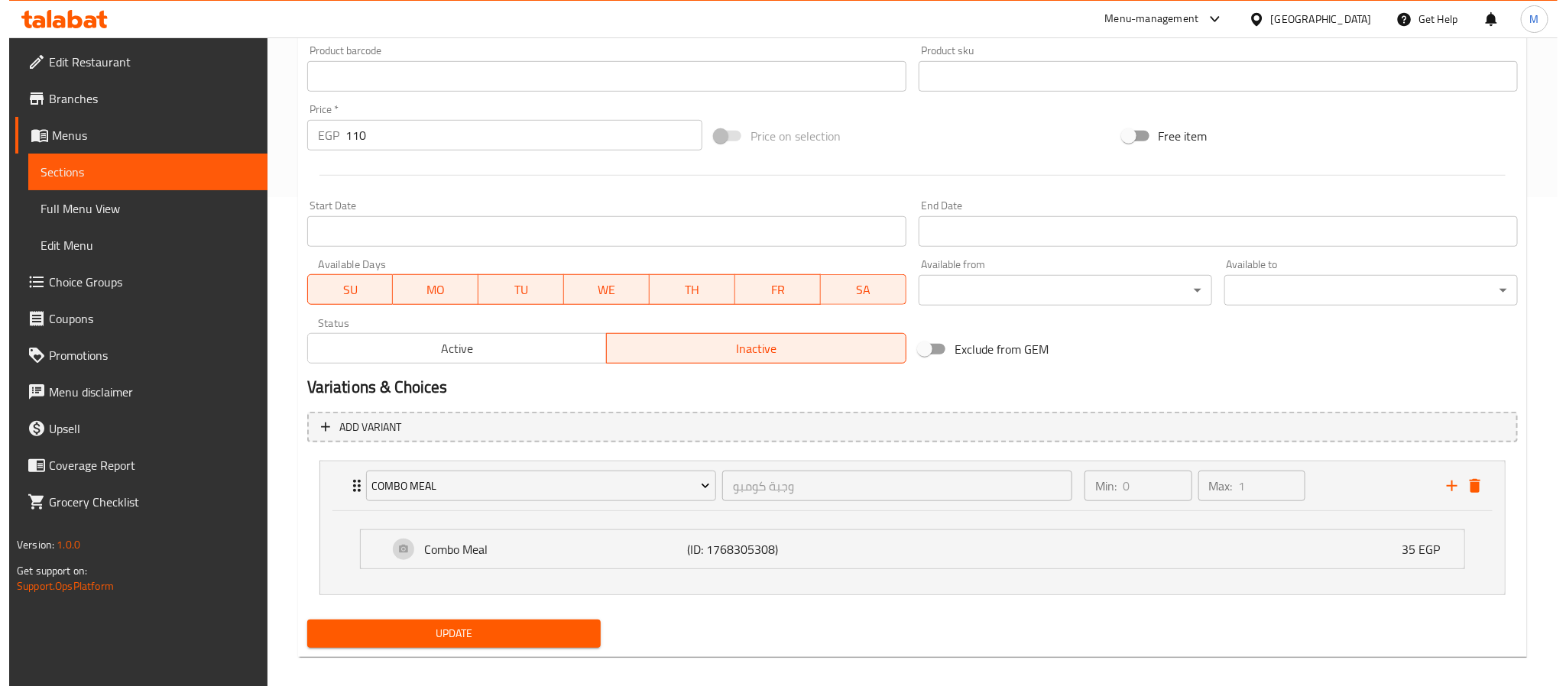
scroll to position [503, 0]
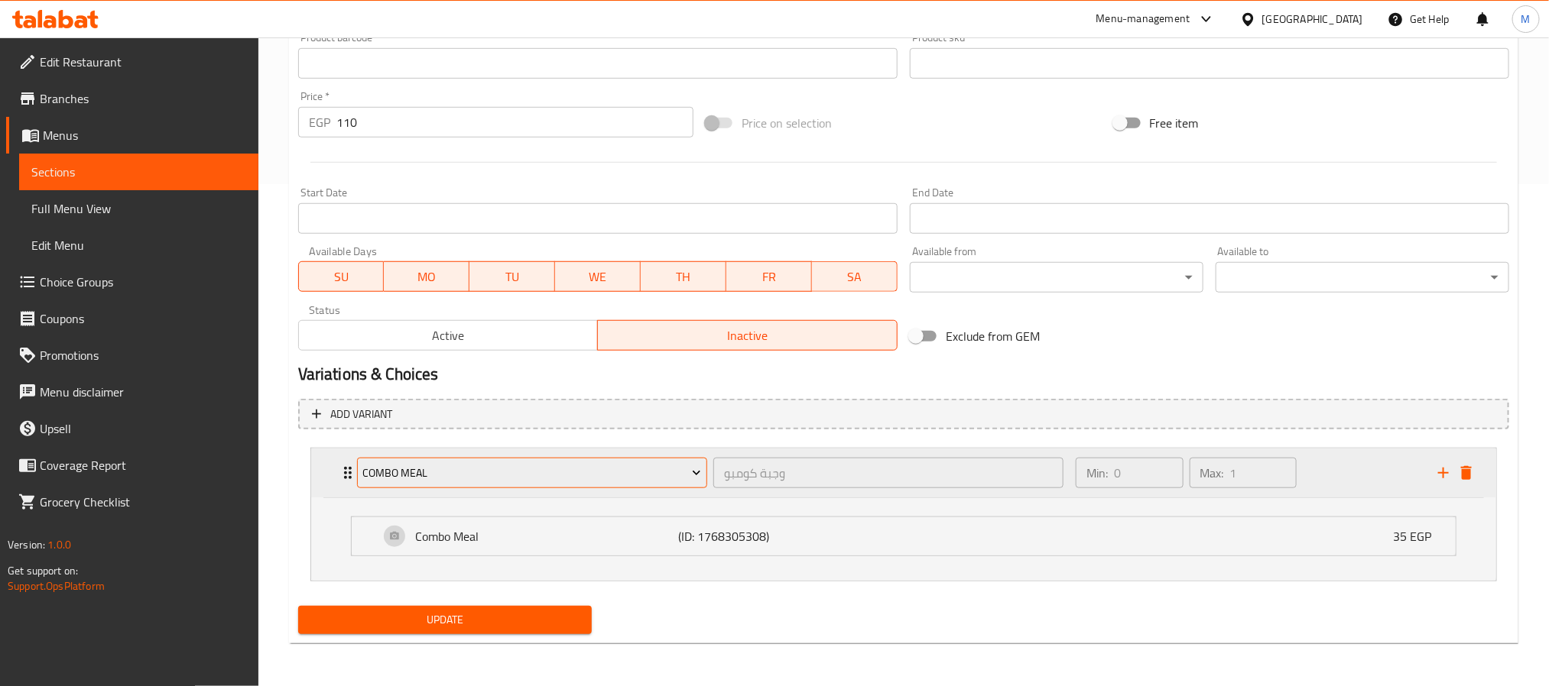
click at [507, 478] on span "Combo Meal" at bounding box center [531, 473] width 339 height 19
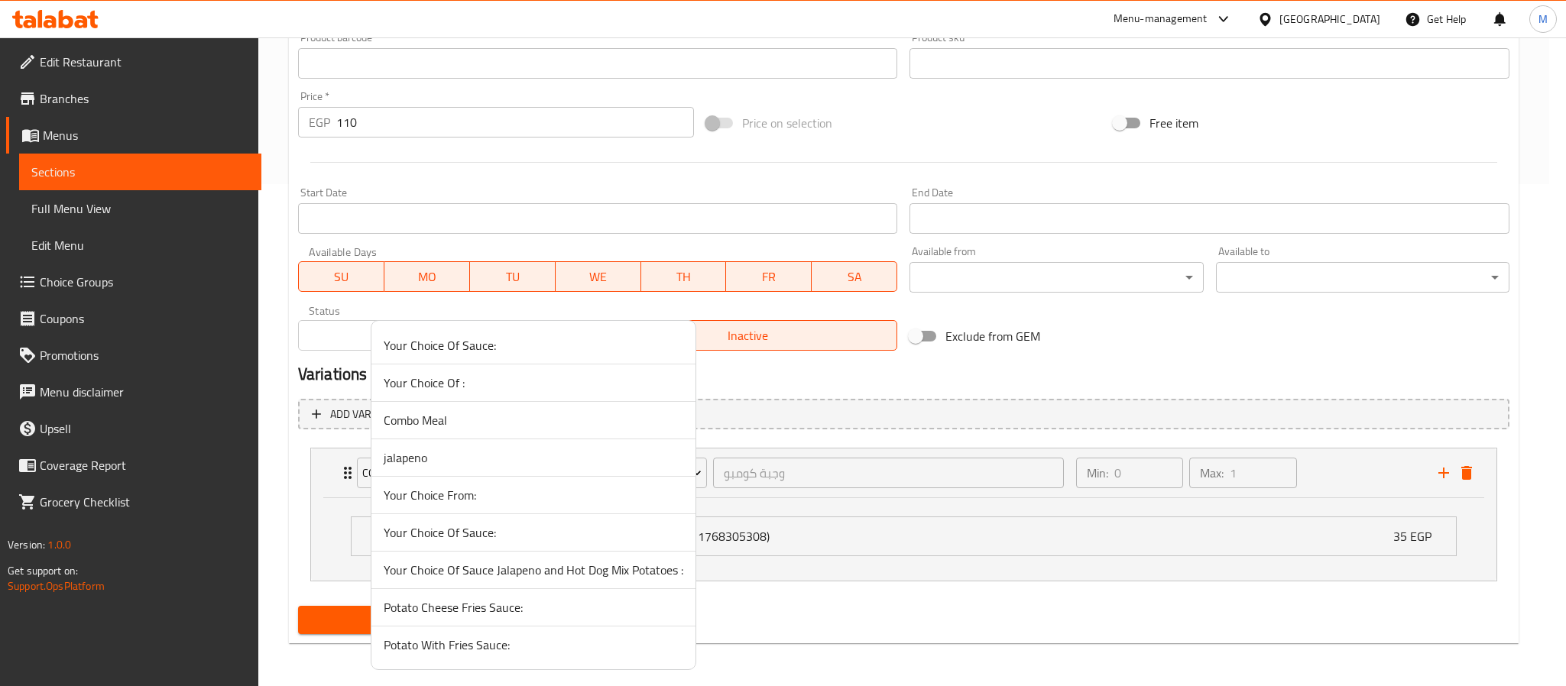
click at [465, 524] on span "Your Choice Of Sauce:" at bounding box center [534, 533] width 300 height 18
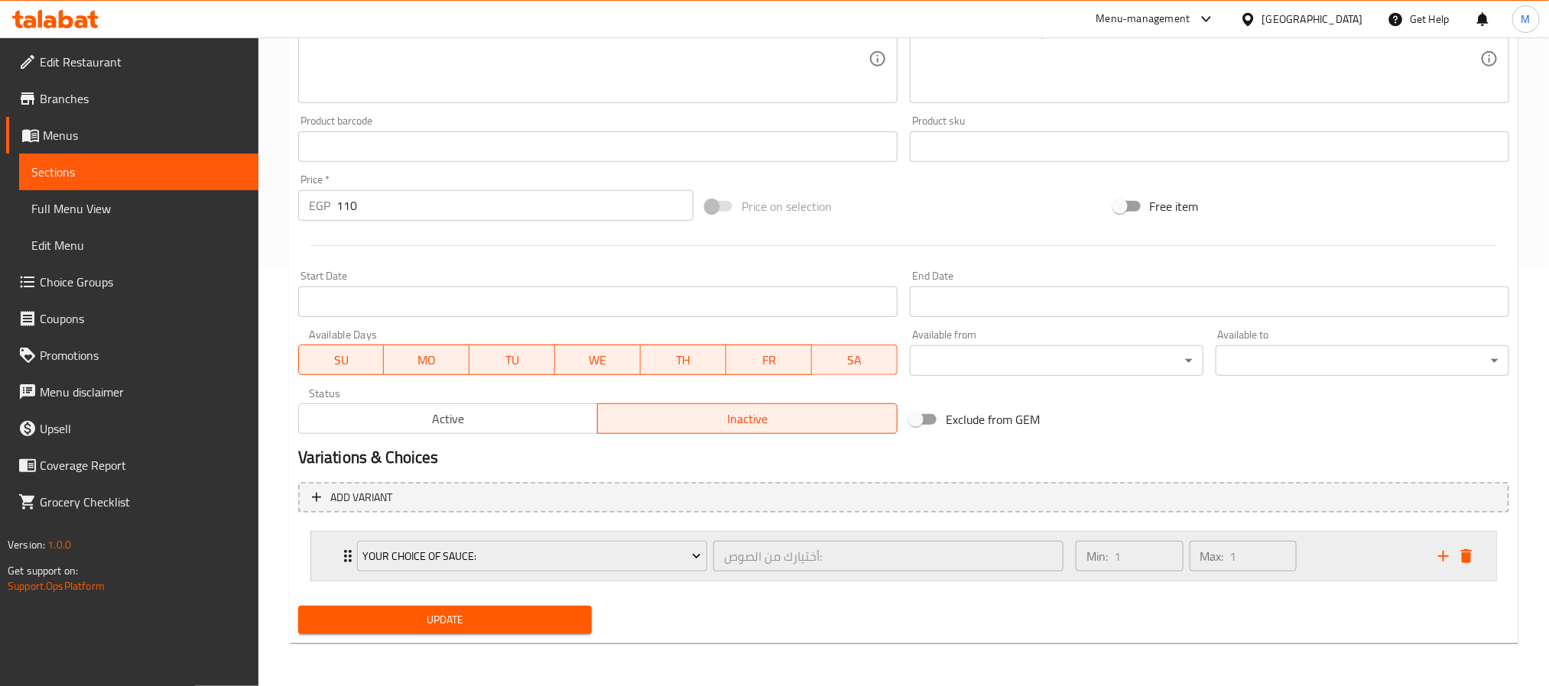
click at [331, 562] on div "Your Choice Of Sauce: أختيارك من الصوص: ​ Min: 1 ​ Max: 1 ​" at bounding box center [903, 556] width 1185 height 49
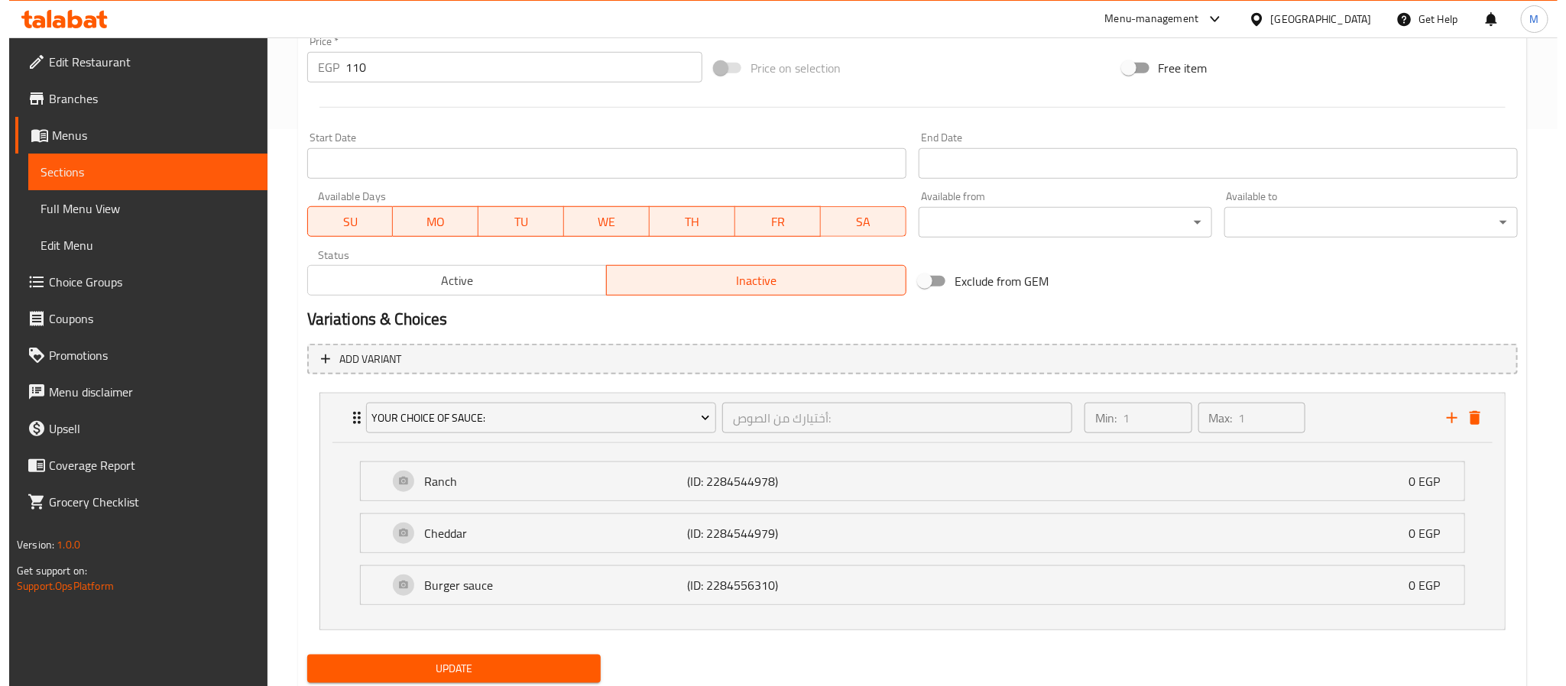
scroll to position [608, 0]
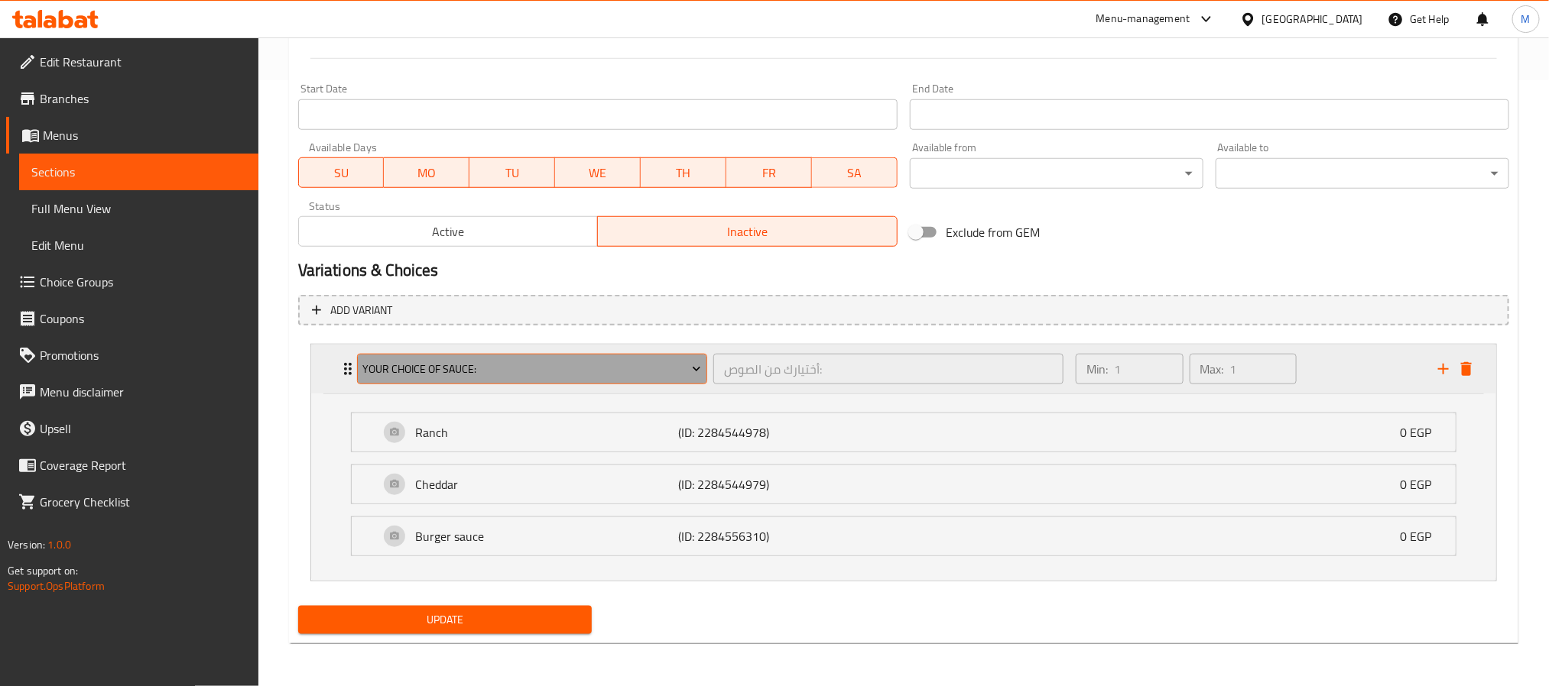
click at [589, 360] on span "Your Choice Of Sauce:" at bounding box center [531, 369] width 339 height 19
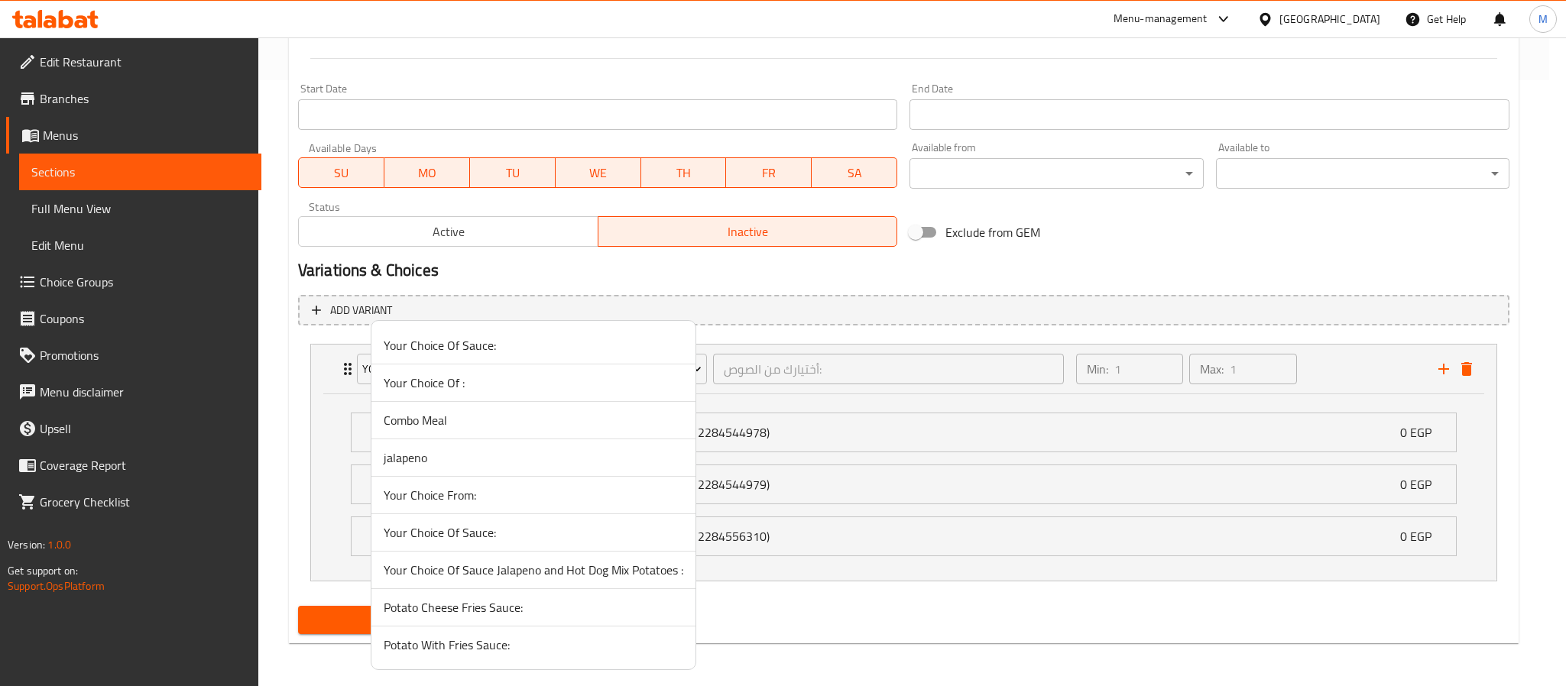
click at [514, 574] on span "Your Choice Of Sauce Jalapeno and Hot Dog Mix Potatoes :" at bounding box center [534, 570] width 300 height 18
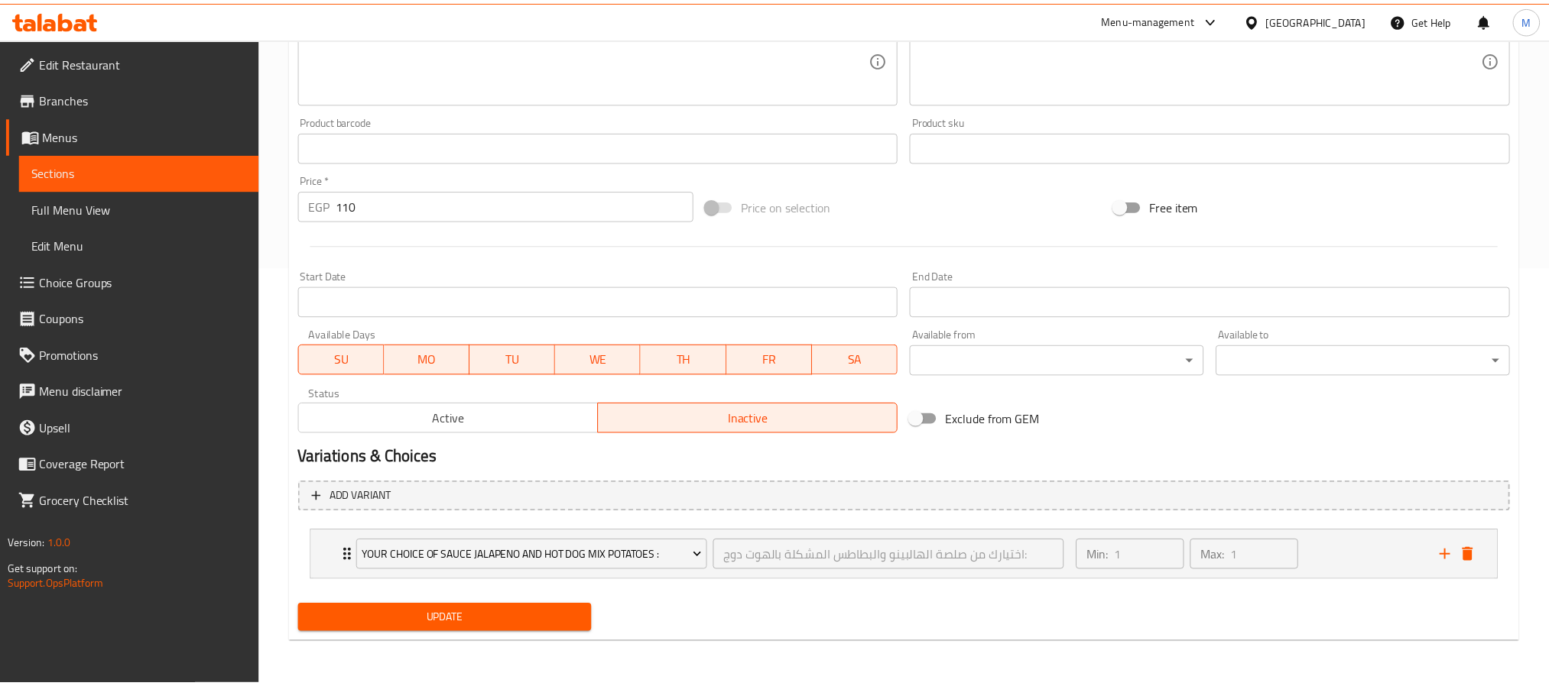
scroll to position [420, 0]
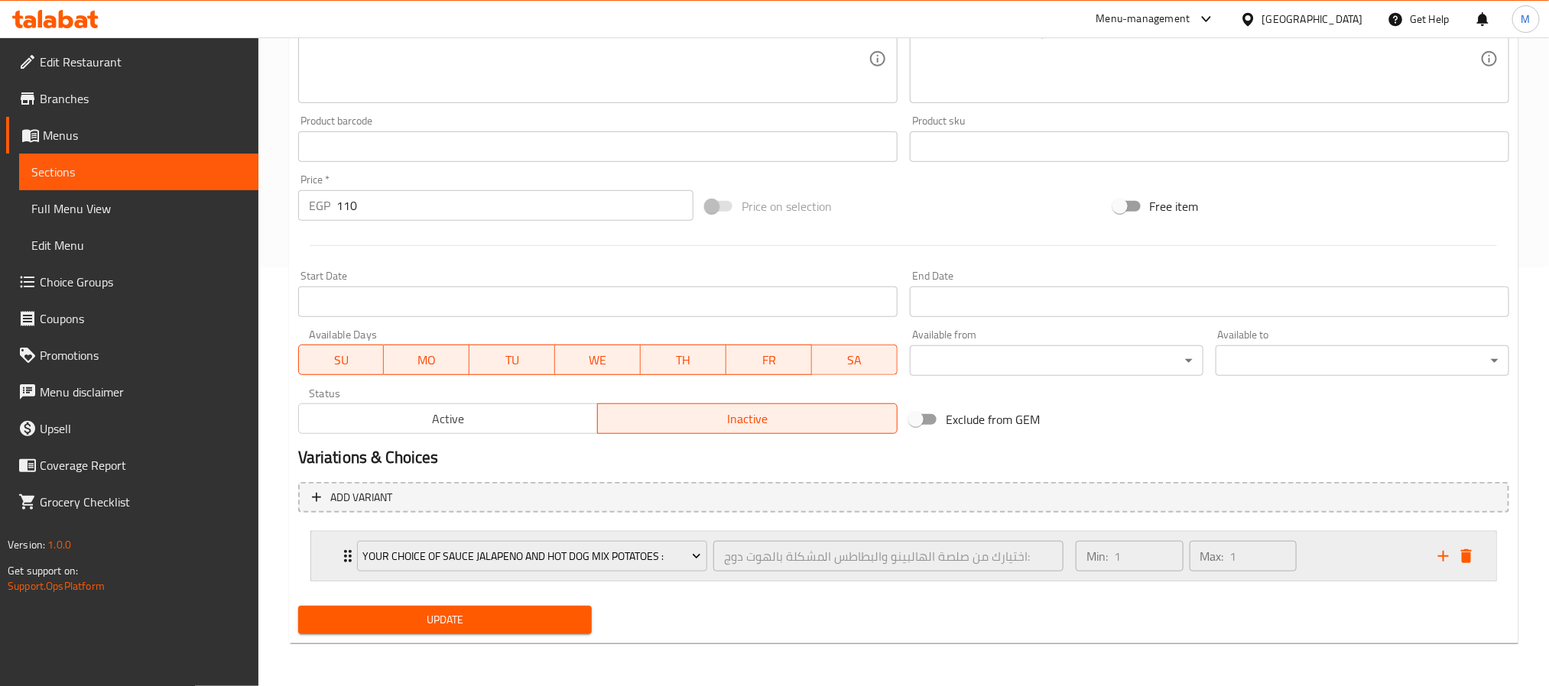
click at [332, 560] on div "Your Choice Of Sauce Jalapeno and Hot Dog Mix Potatoes : اختيارك من صلصة الهالب…" at bounding box center [903, 556] width 1185 height 49
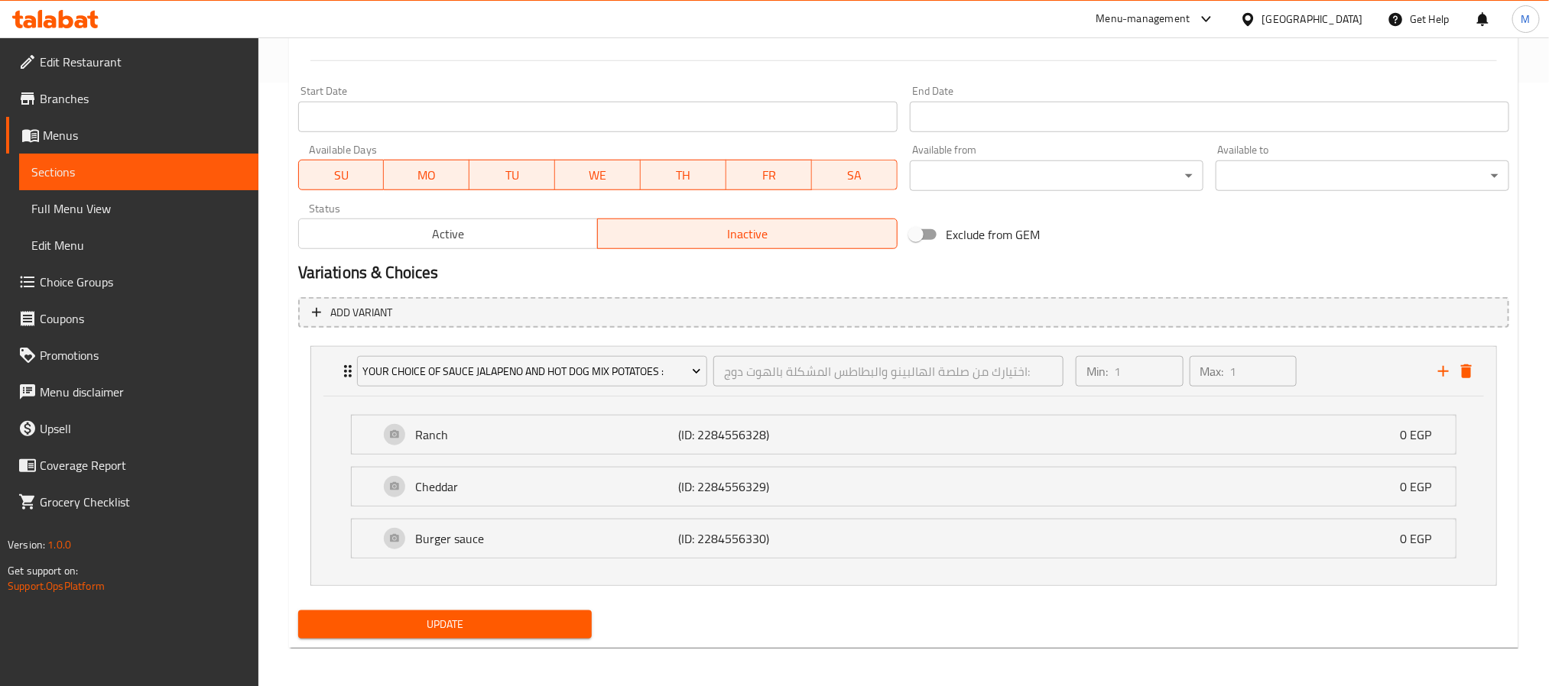
scroll to position [608, 0]
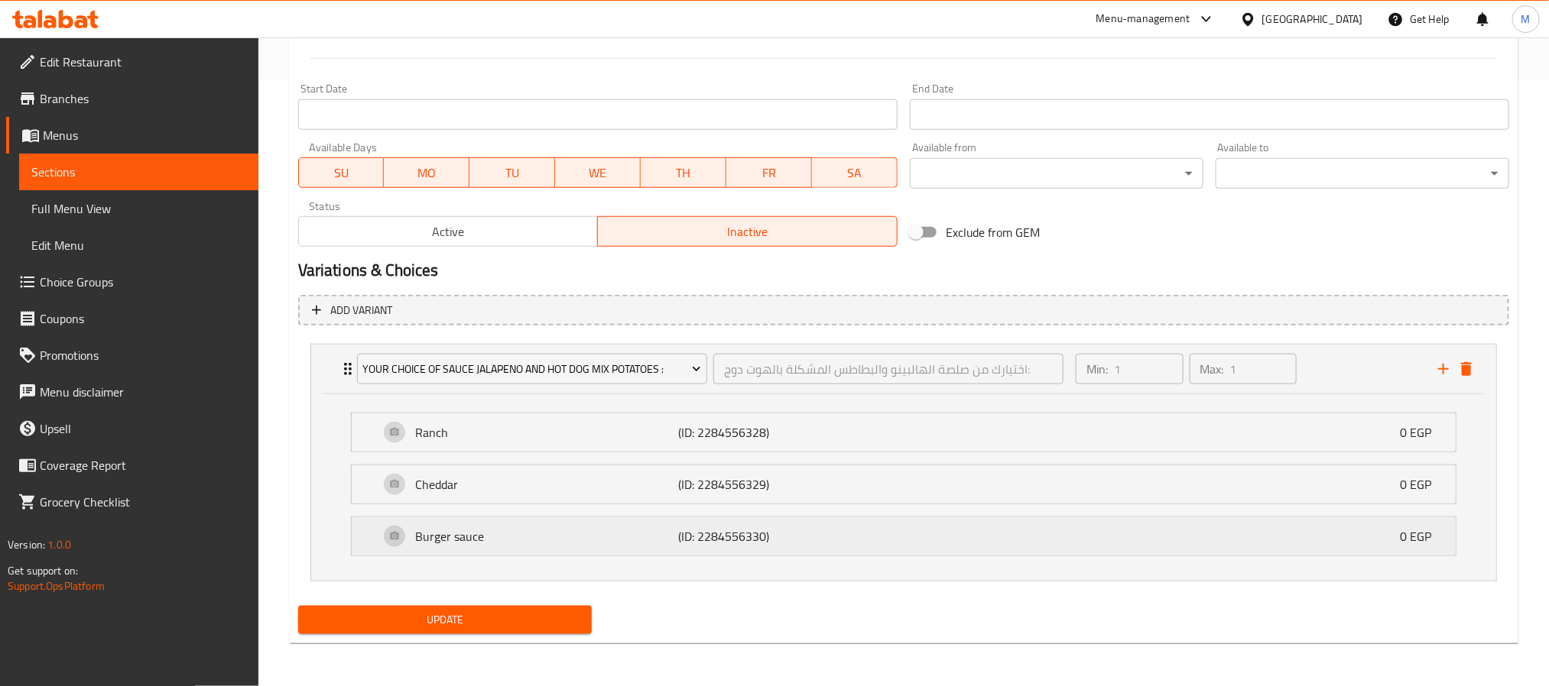
click at [488, 542] on p "Burger sauce" at bounding box center [547, 536] width 264 height 18
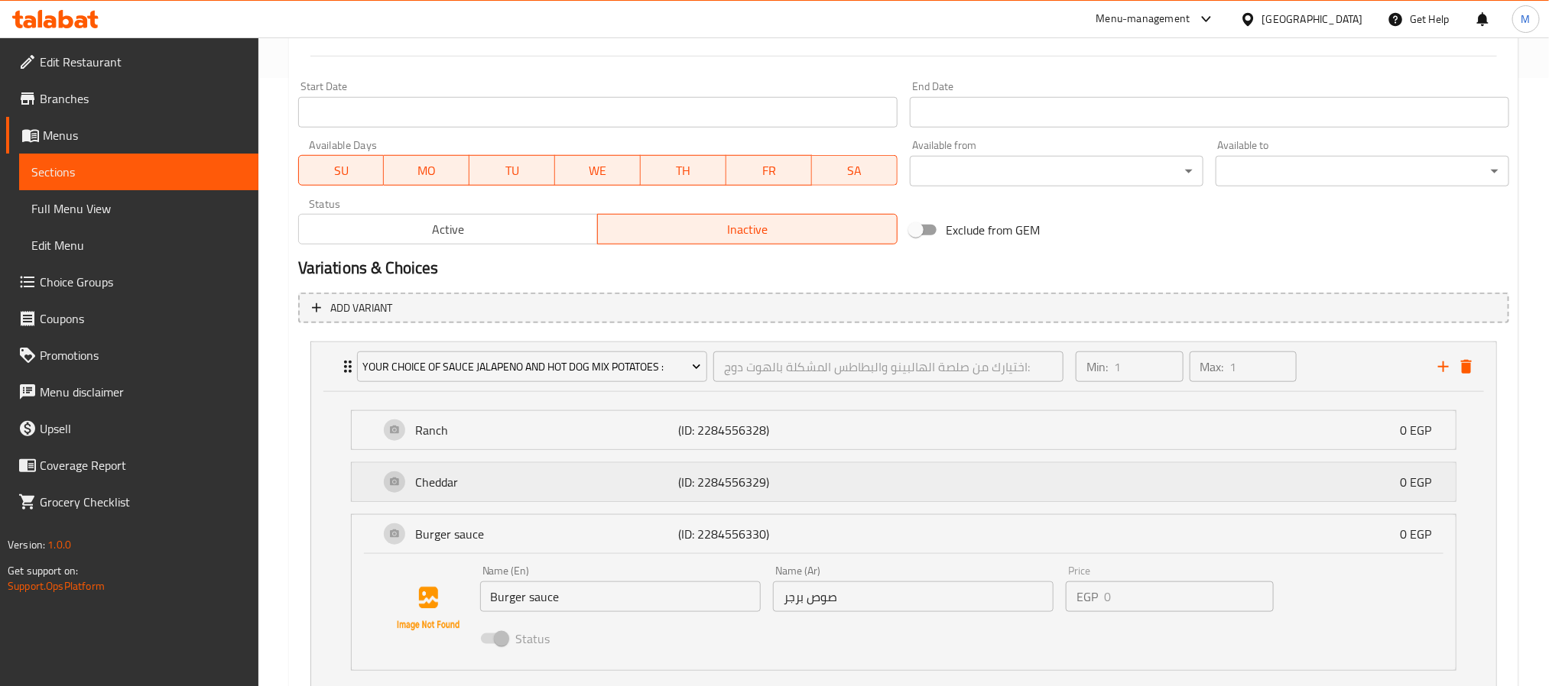
click at [514, 487] on p "Cheddar" at bounding box center [547, 482] width 264 height 18
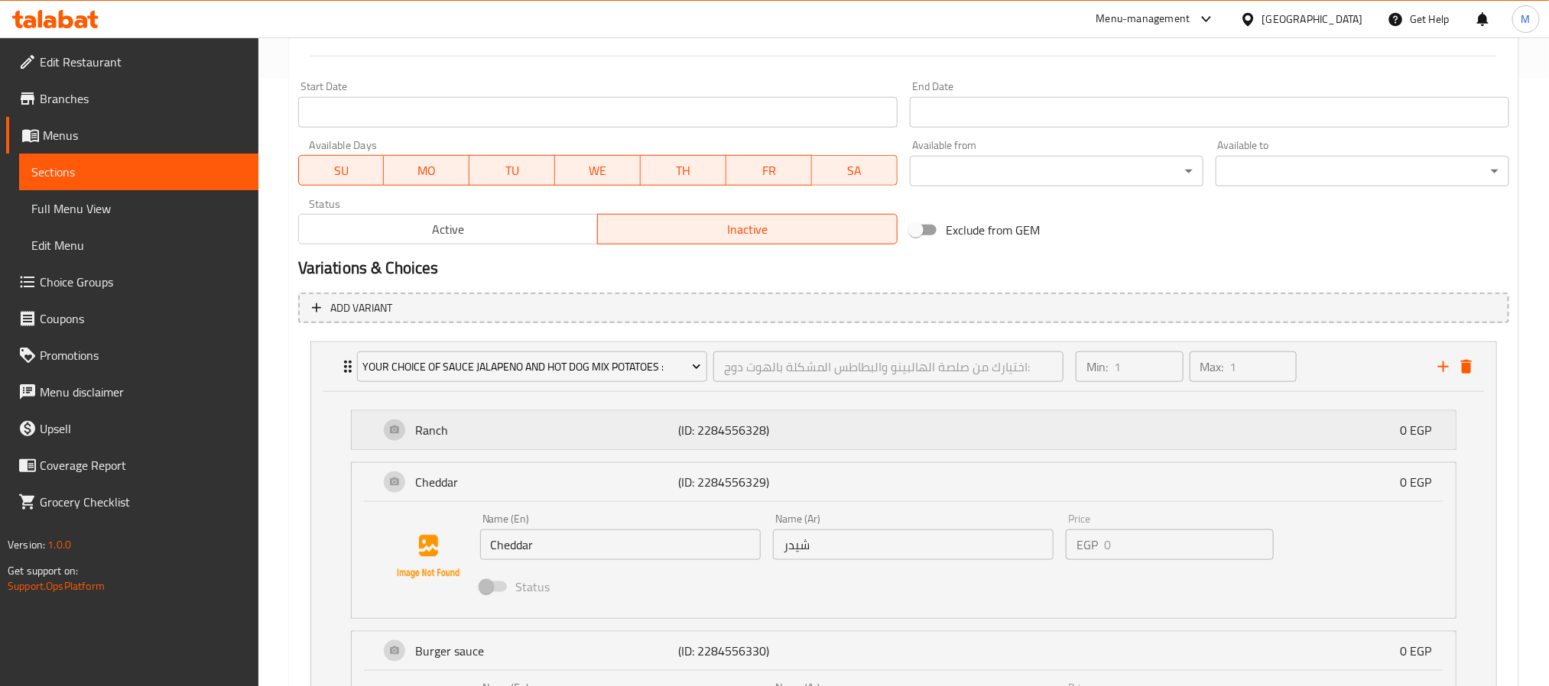
click at [523, 427] on p "Ranch" at bounding box center [547, 430] width 264 height 18
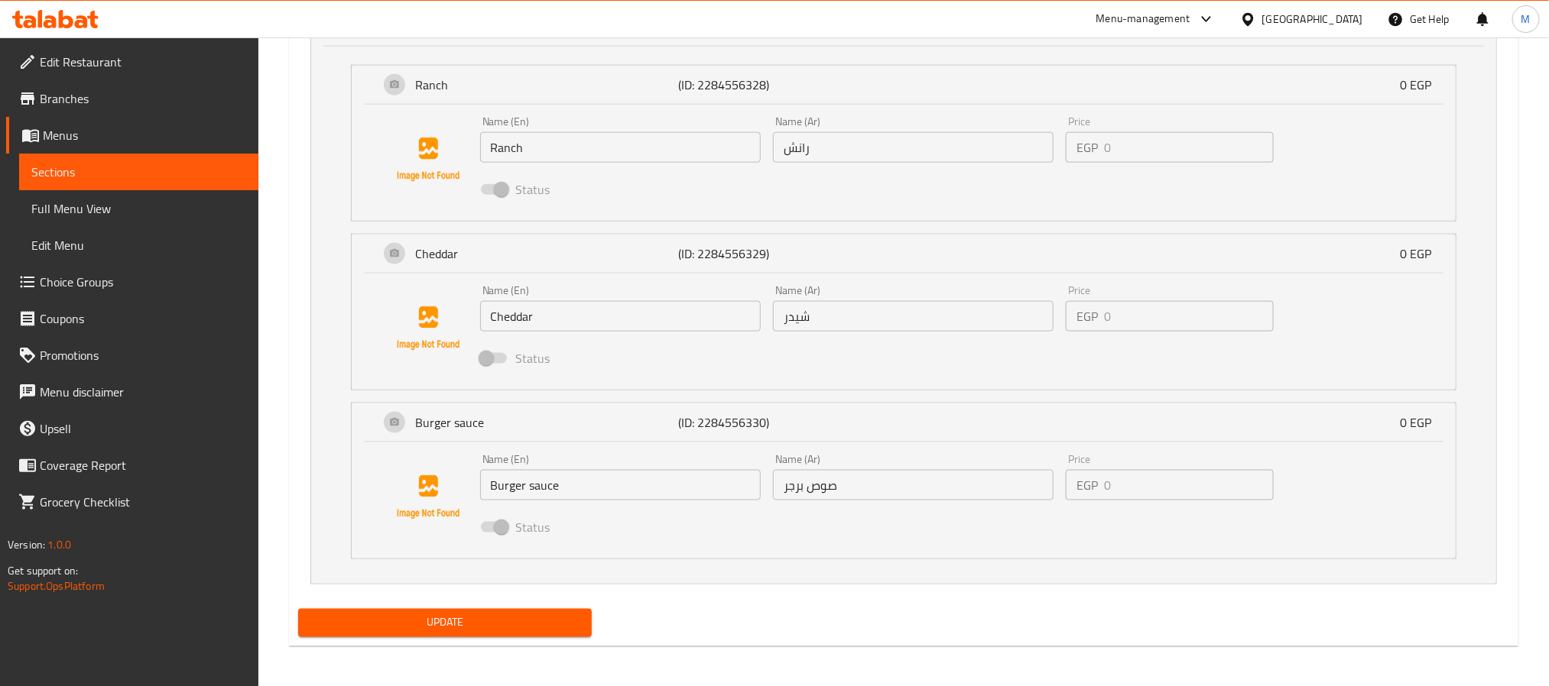
scroll to position [959, 0]
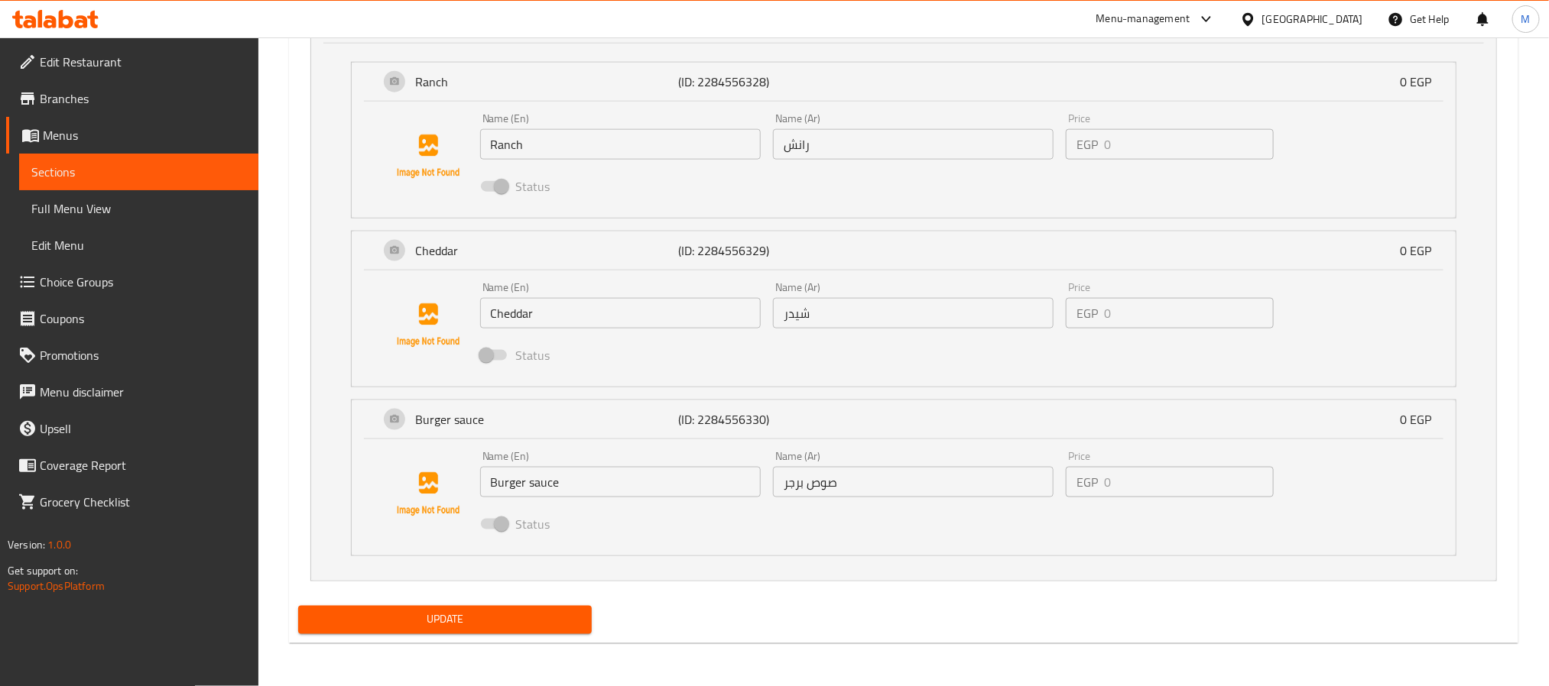
click at [471, 608] on button "Update" at bounding box center [445, 620] width 294 height 28
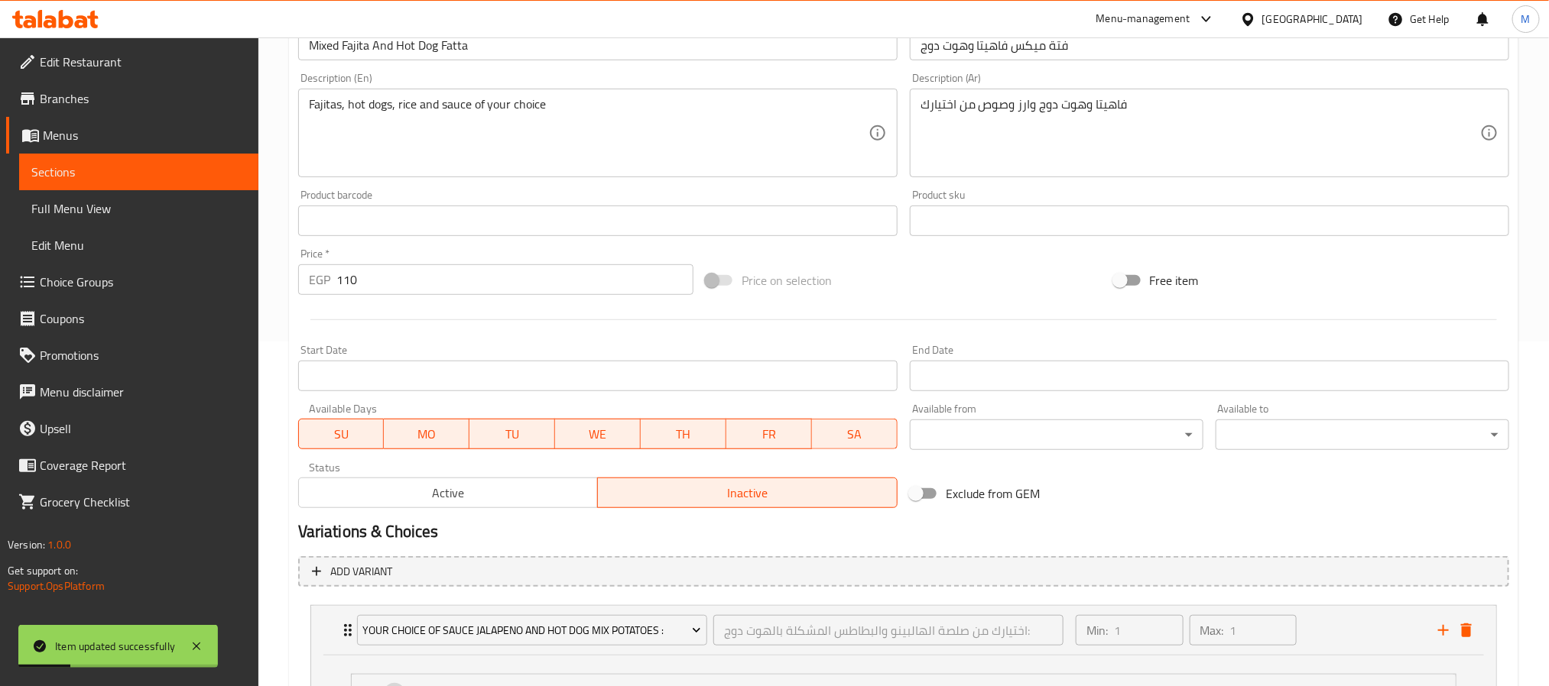
scroll to position [688, 0]
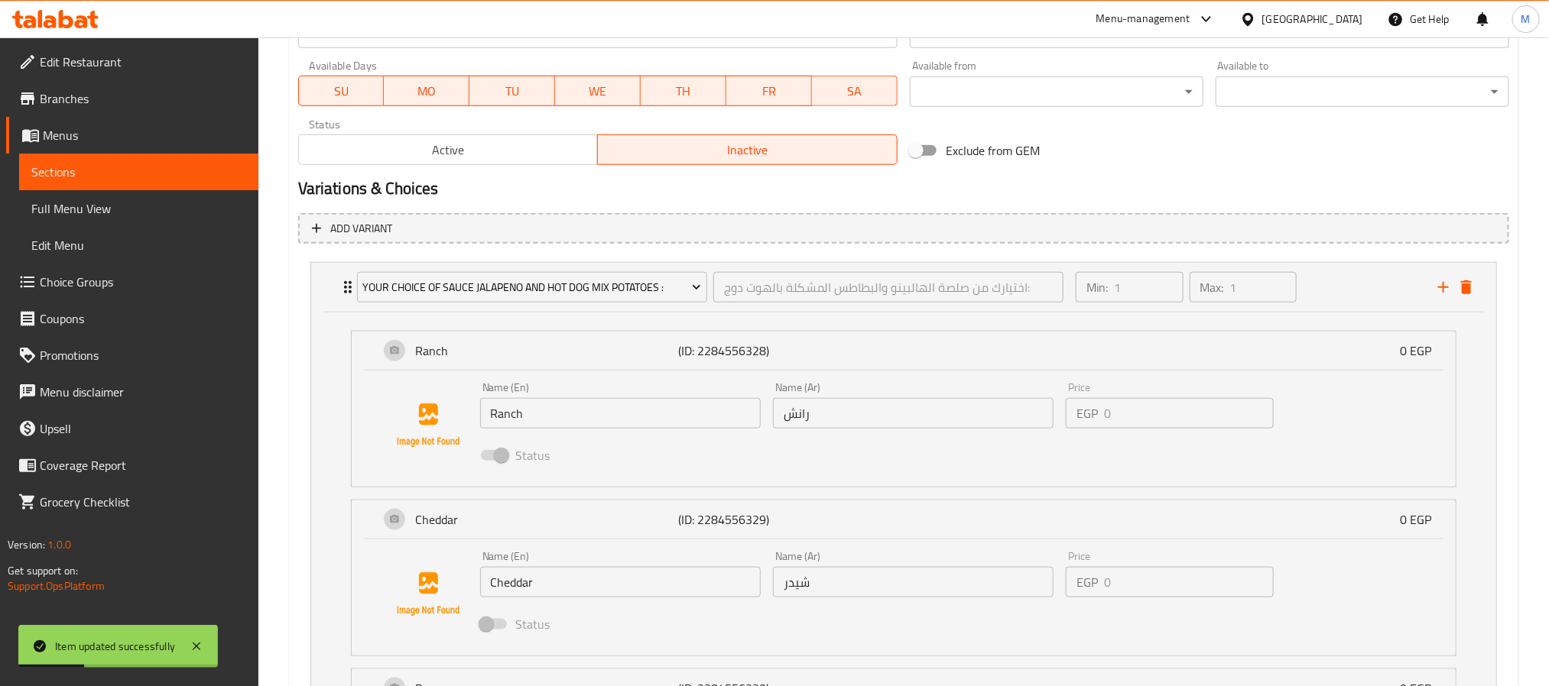
click at [447, 128] on div "Active Inactive" at bounding box center [597, 142] width 599 height 46
click at [447, 152] on span "Active" at bounding box center [448, 150] width 287 height 22
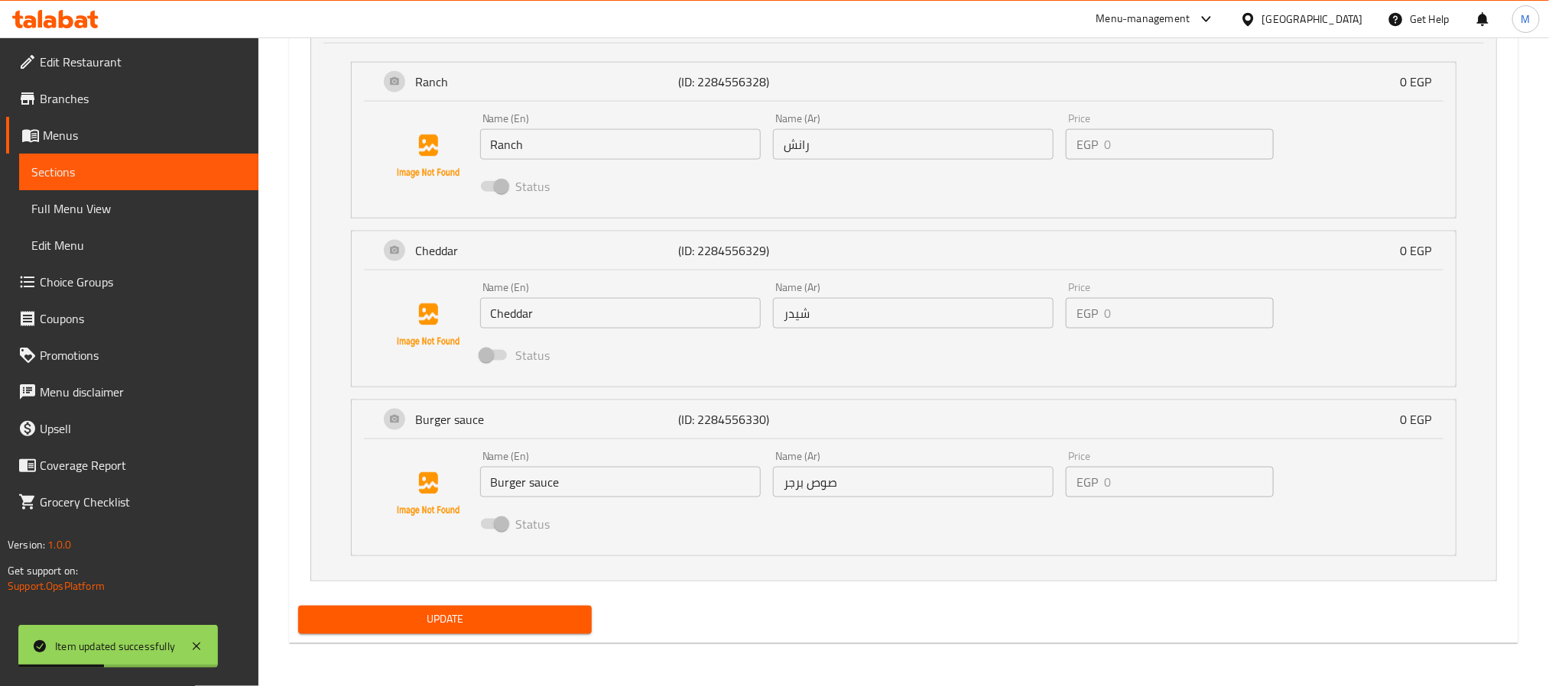
click at [446, 618] on span "Update" at bounding box center [444, 620] width 269 height 19
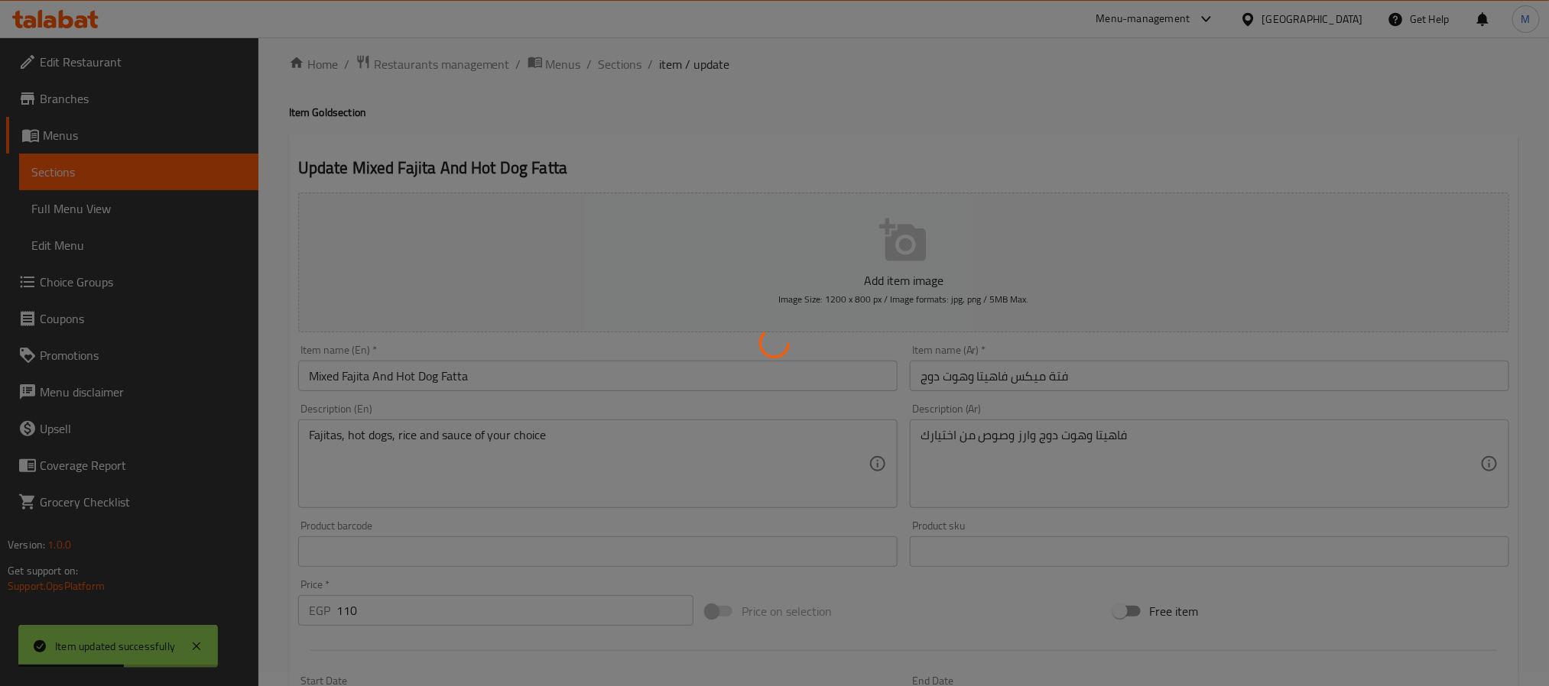
scroll to position [0, 0]
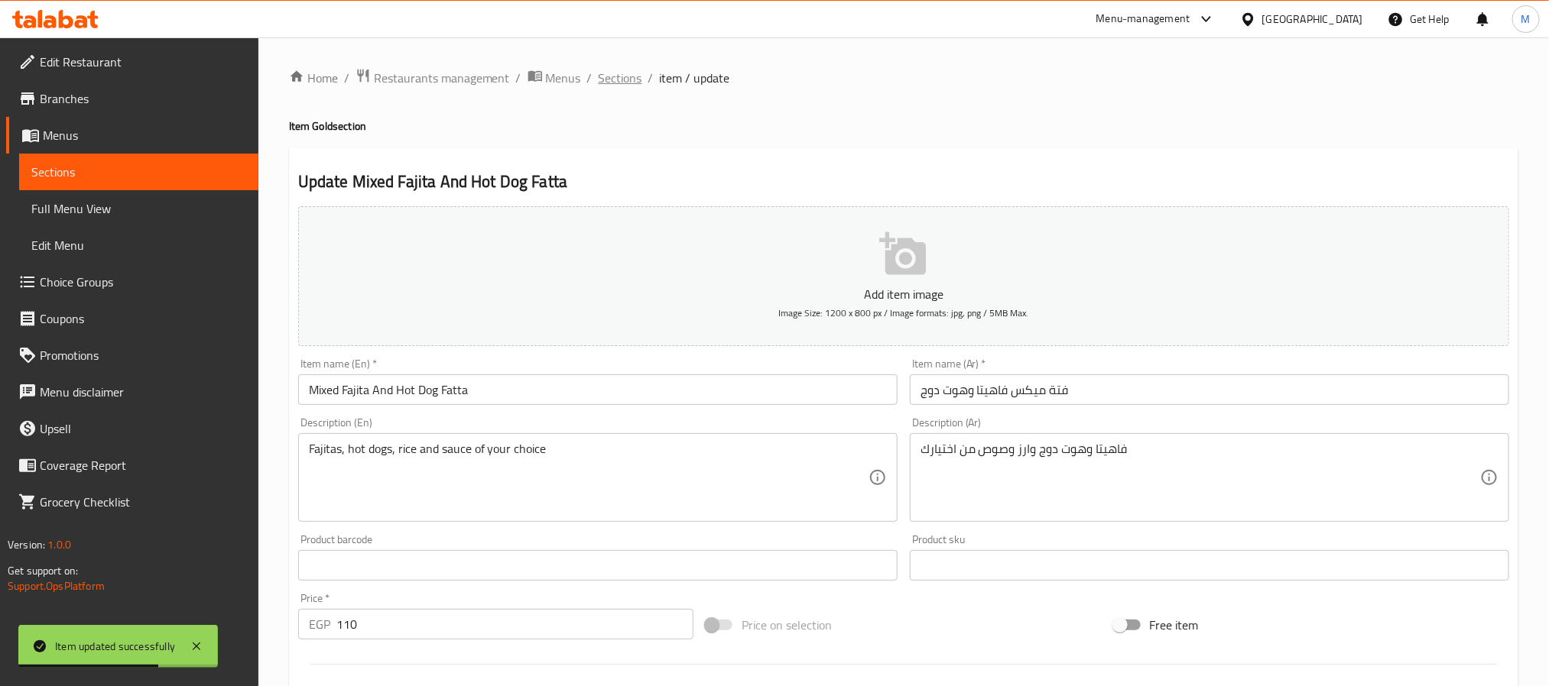
click at [624, 70] on span "Sections" at bounding box center [620, 78] width 44 height 18
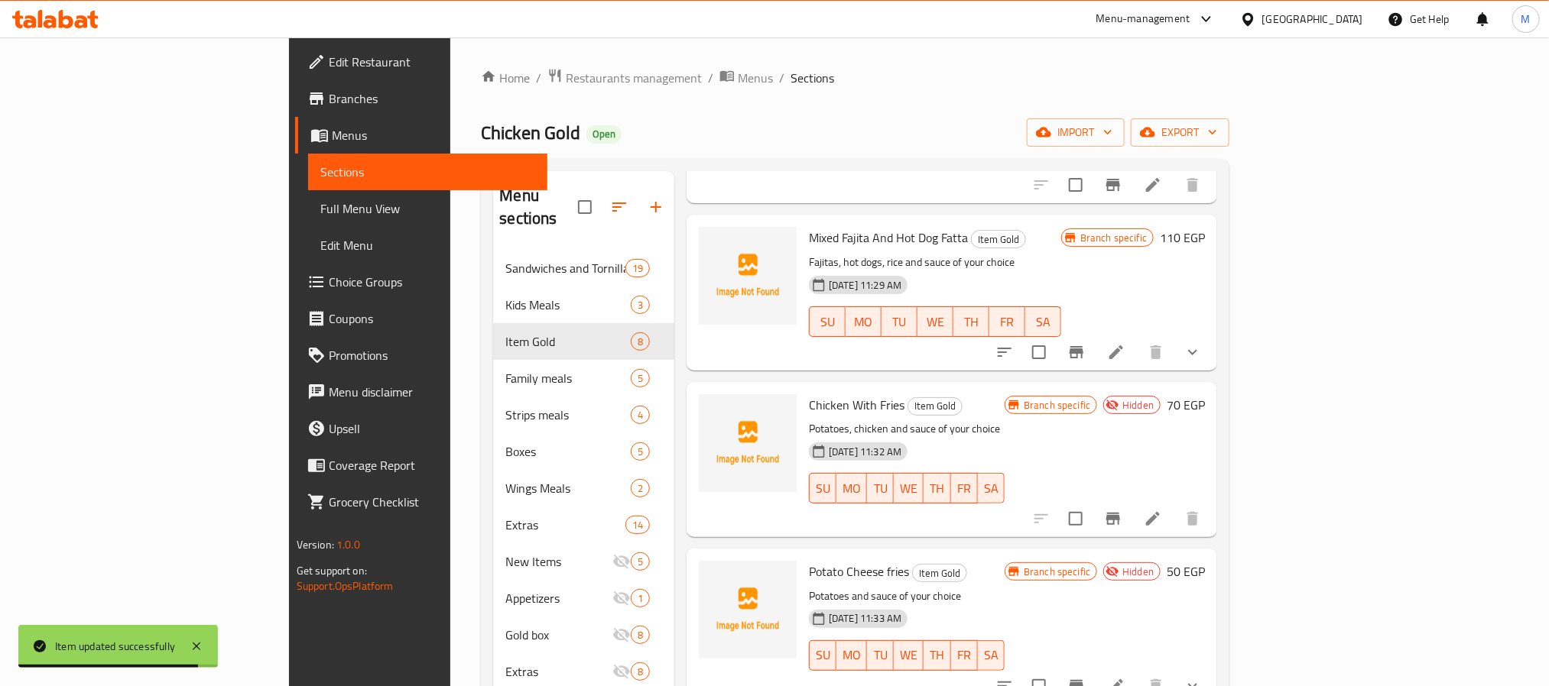
scroll to position [344, 0]
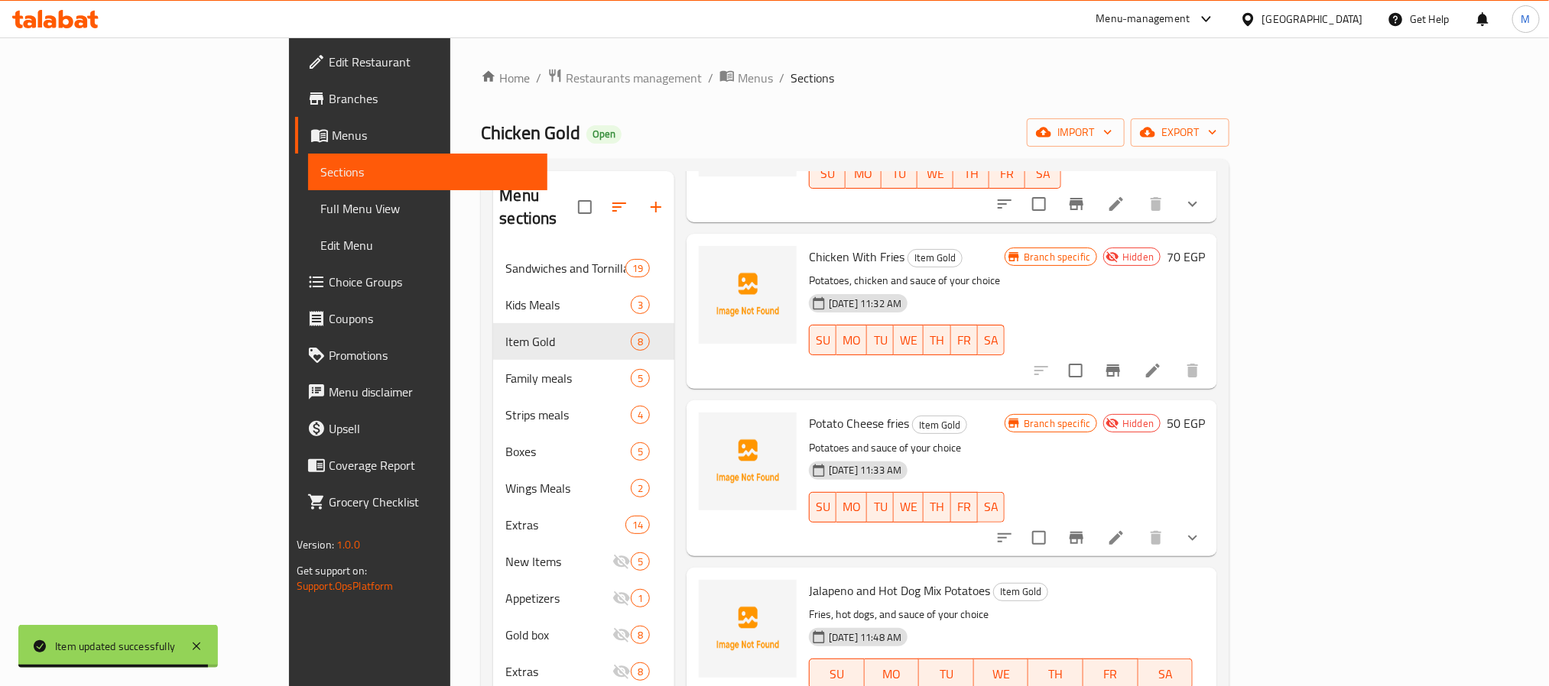
click at [1091, 355] on input "checkbox" at bounding box center [1075, 371] width 32 height 32
checkbox input "true"
click at [1083, 532] on icon "Branch-specific-item" at bounding box center [1076, 538] width 14 height 12
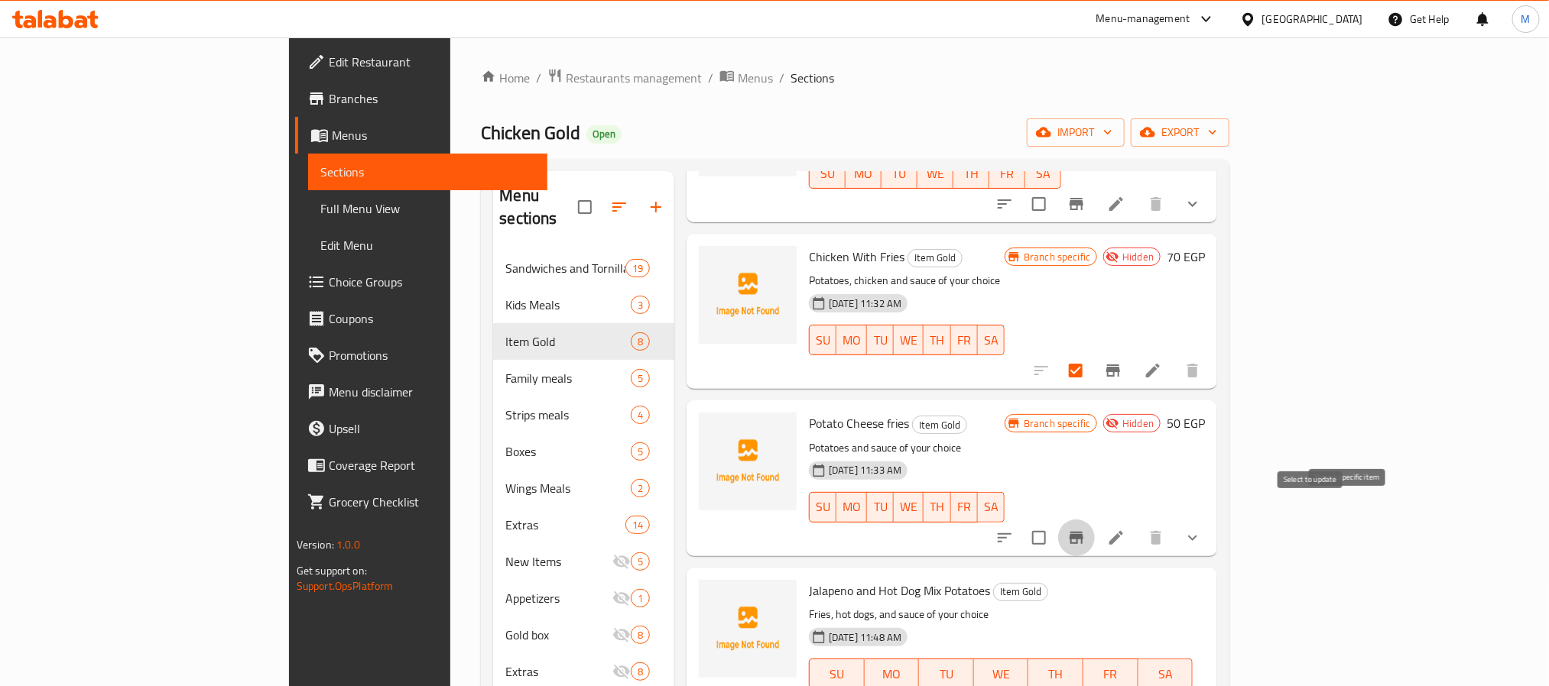
click at [1055, 522] on input "checkbox" at bounding box center [1039, 538] width 32 height 32
checkbox input "true"
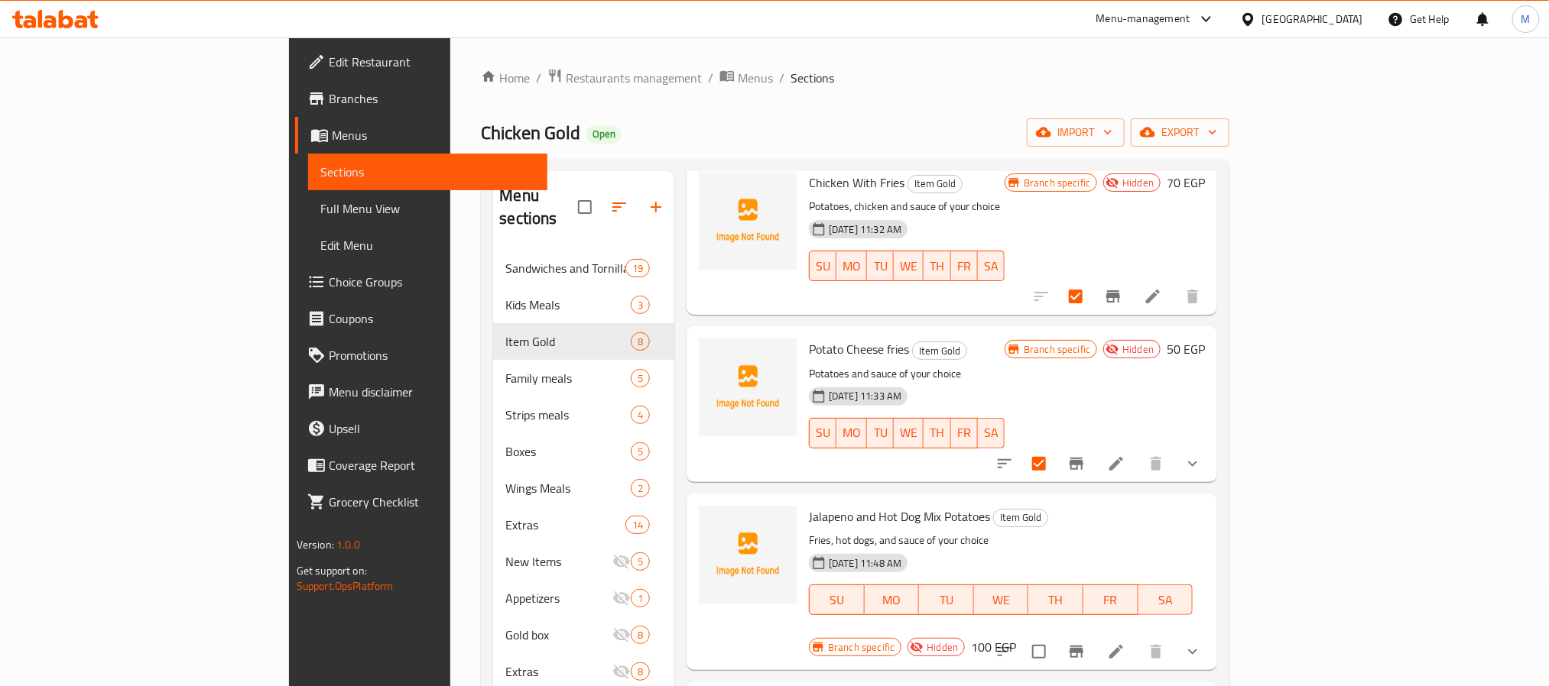
scroll to position [459, 0]
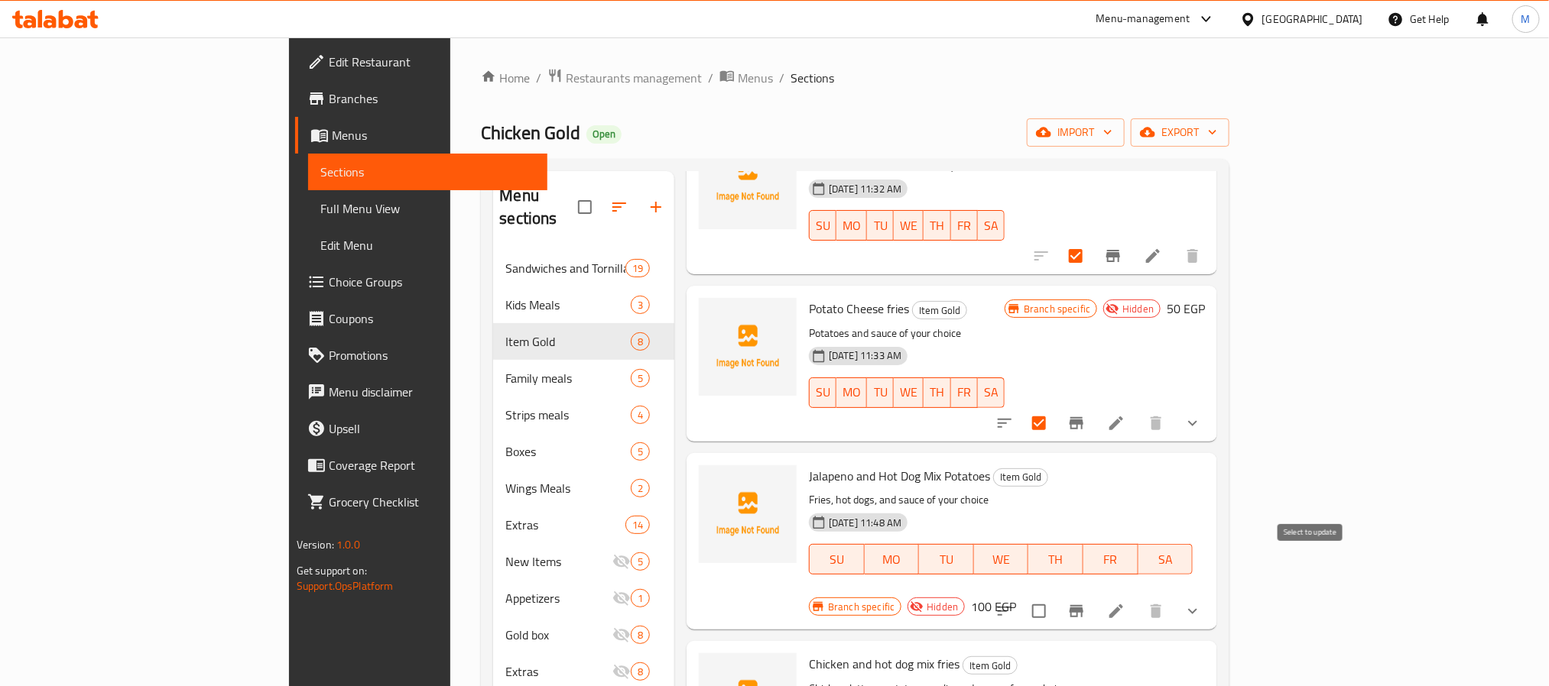
click at [1055, 595] on input "checkbox" at bounding box center [1039, 611] width 32 height 32
checkbox input "true"
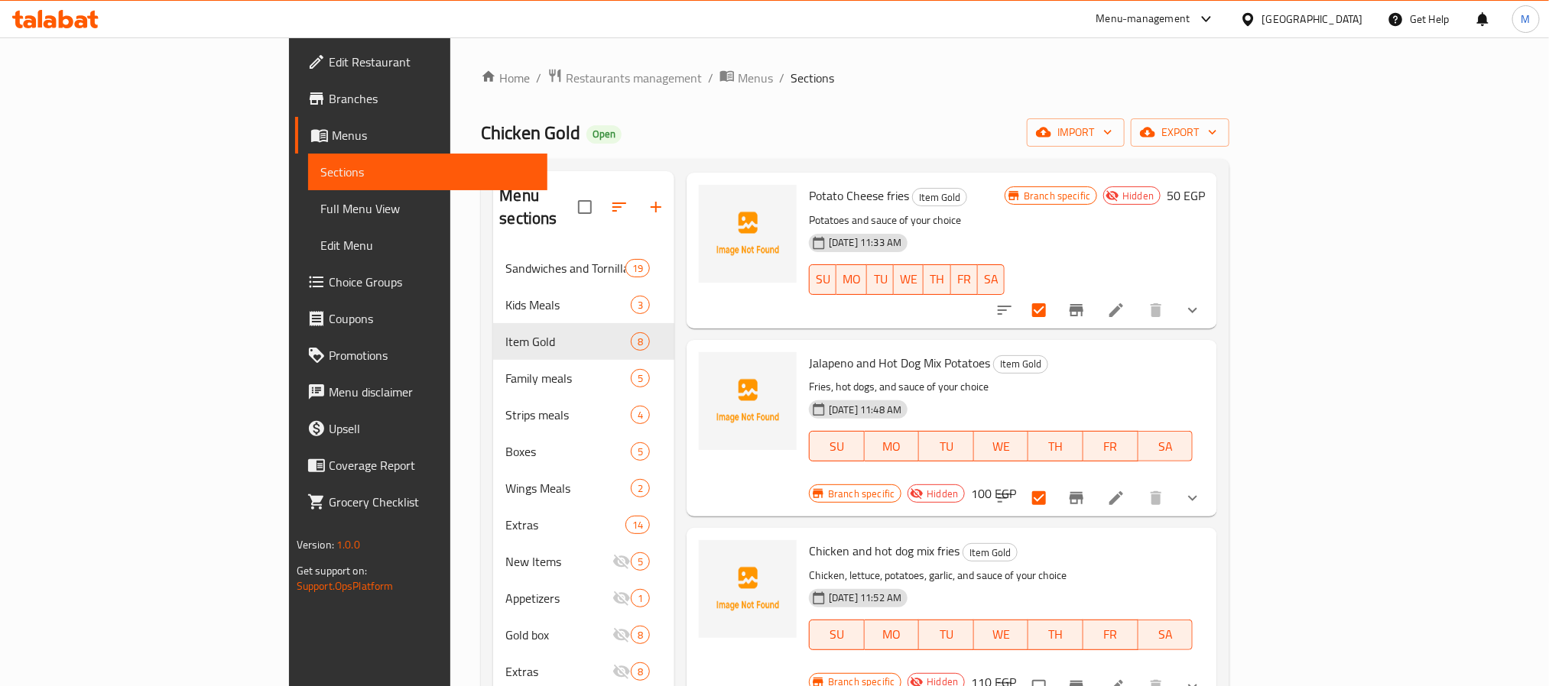
scroll to position [573, 0]
click at [1055, 670] on input "checkbox" at bounding box center [1039, 686] width 32 height 32
checkbox input "true"
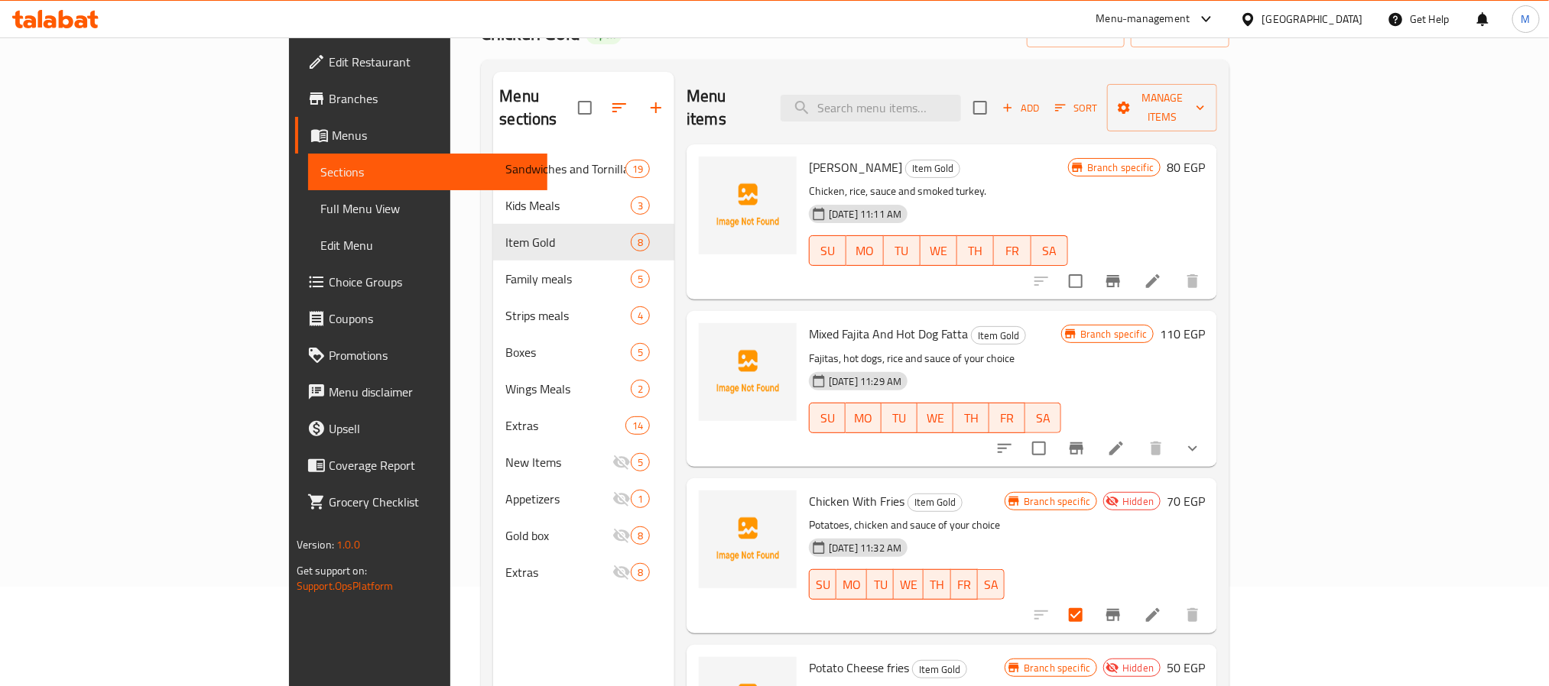
scroll to position [115, 0]
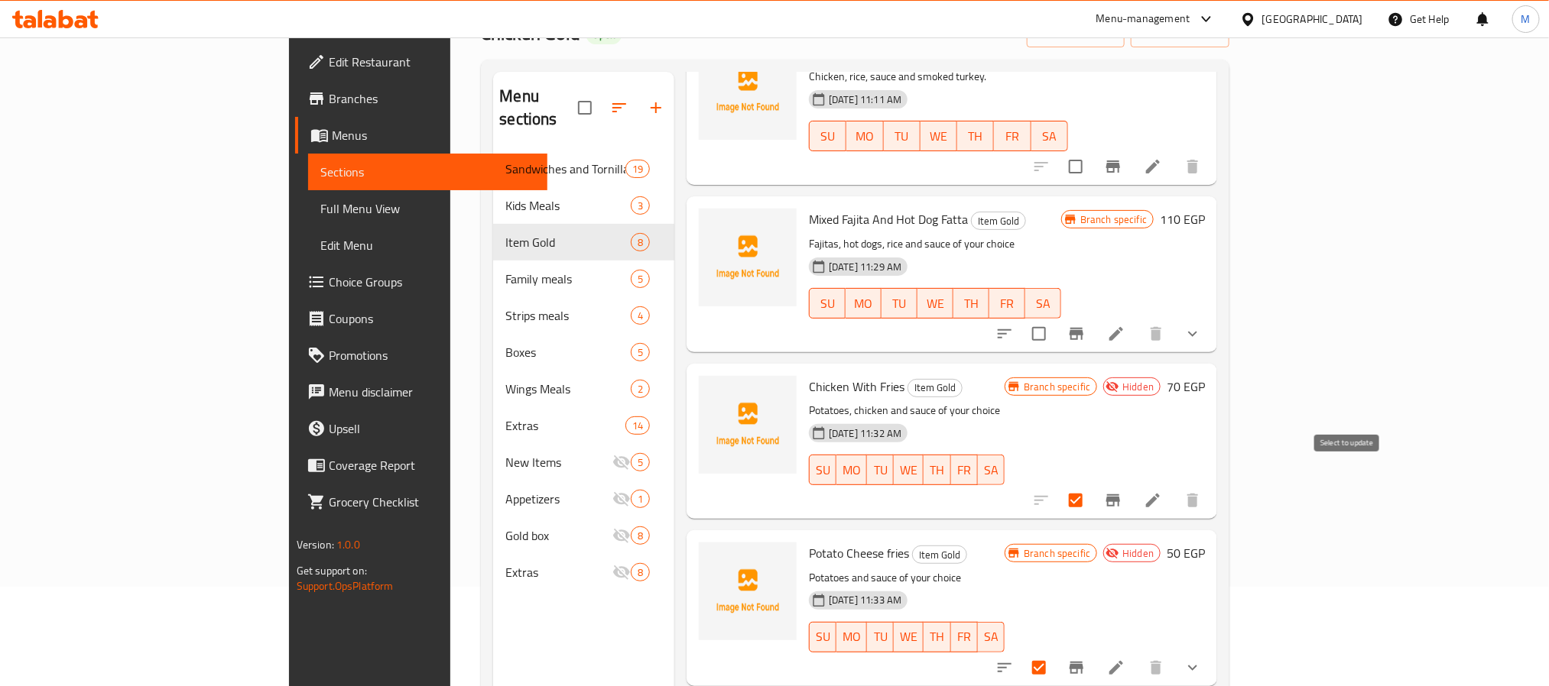
click at [1091, 485] on input "checkbox" at bounding box center [1075, 501] width 32 height 32
checkbox input "false"
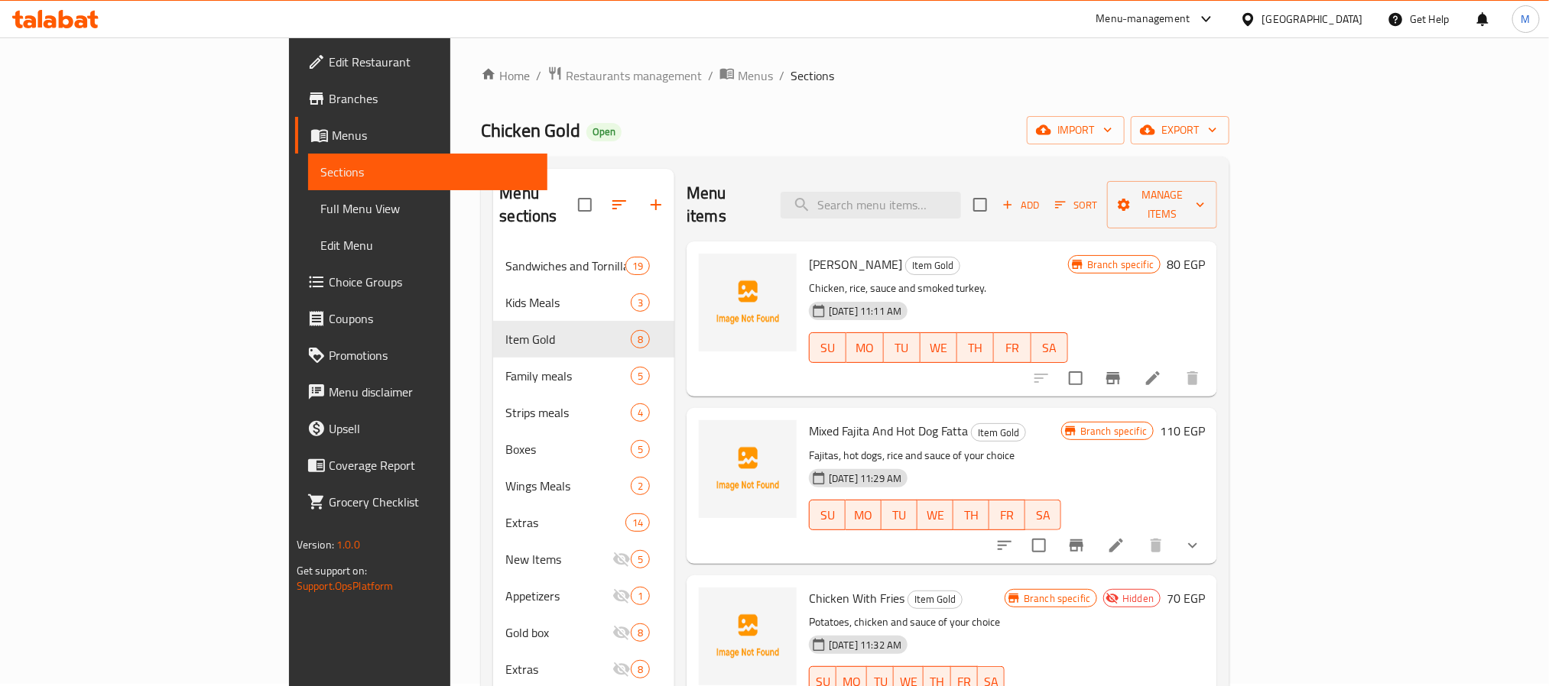
scroll to position [0, 0]
click at [1205, 203] on span "Manage items" at bounding box center [1162, 207] width 86 height 38
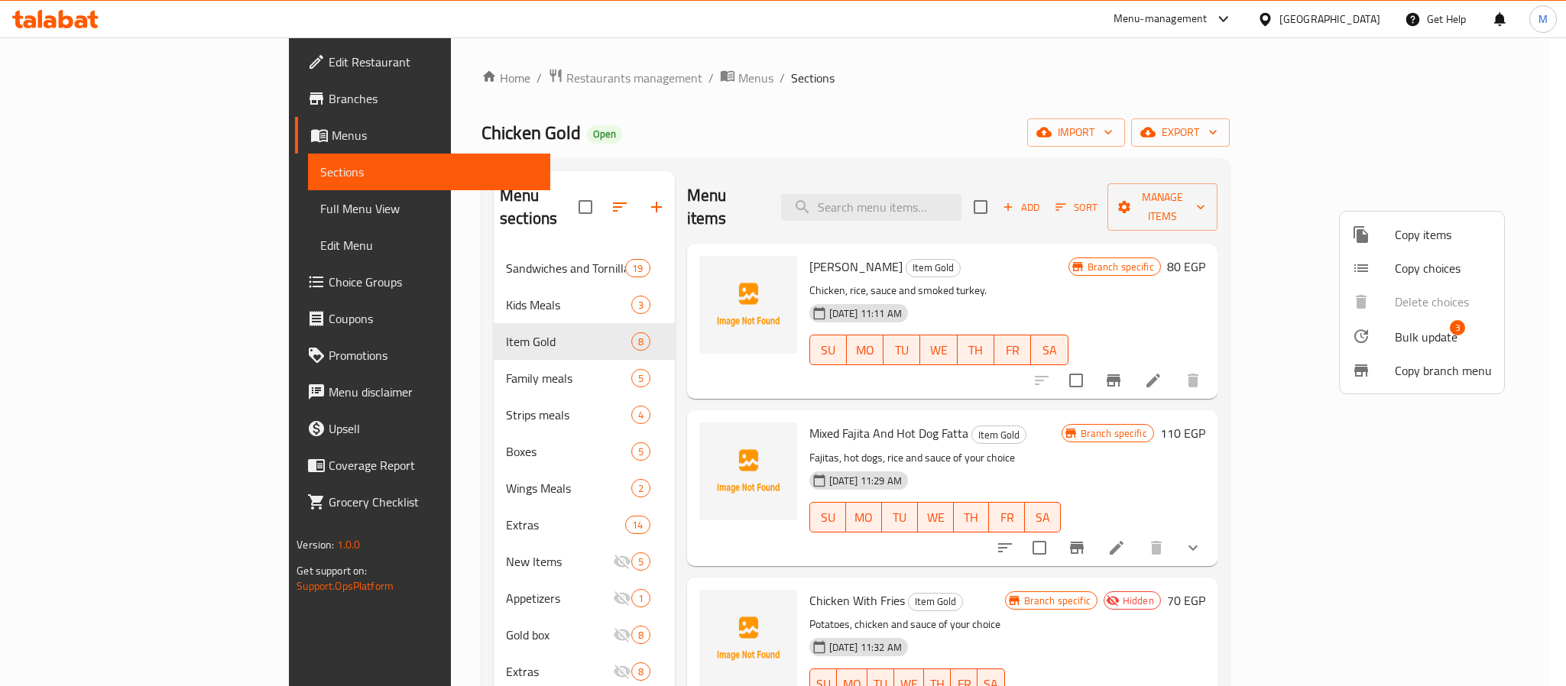
click at [1432, 337] on span "Bulk update" at bounding box center [1426, 337] width 63 height 18
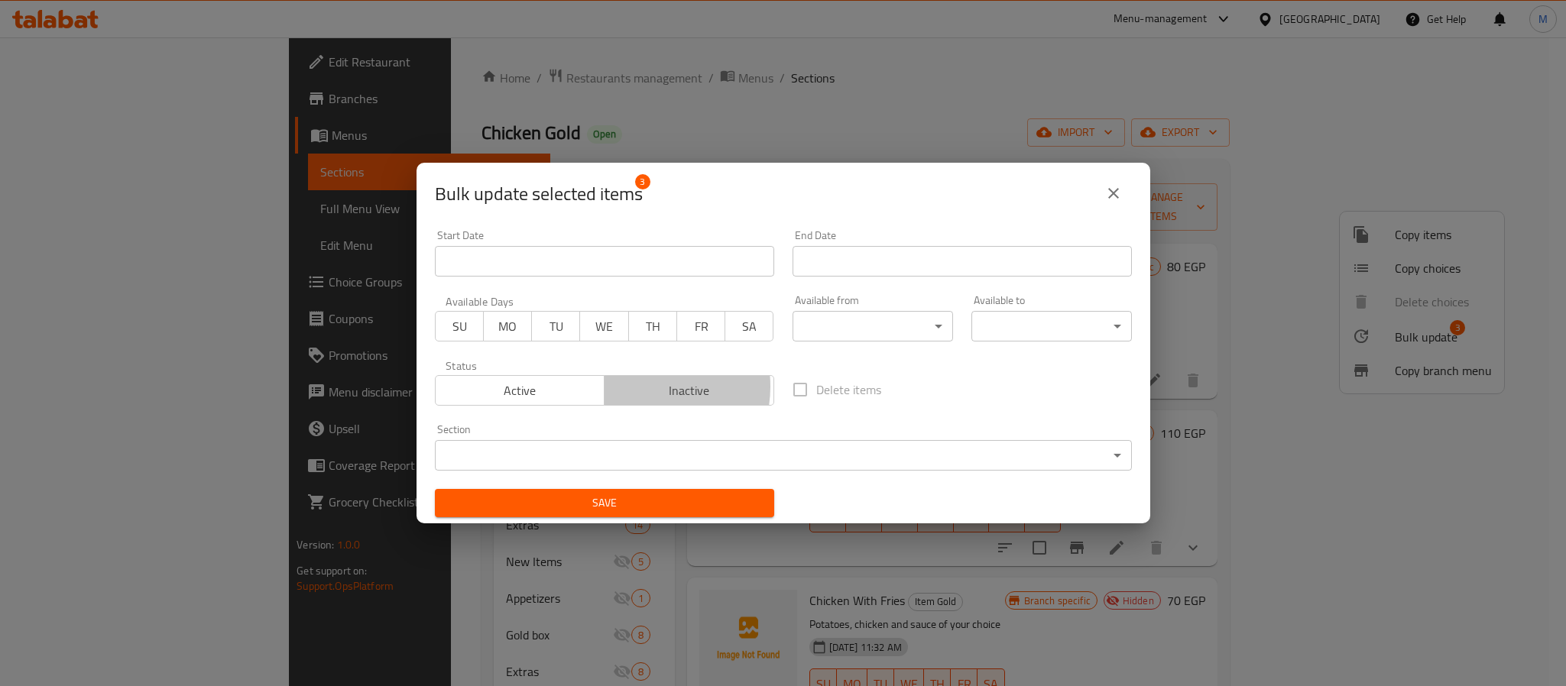
click at [638, 388] on span "Inactive" at bounding box center [689, 391] width 157 height 22
click at [572, 386] on span "Active" at bounding box center [520, 391] width 157 height 22
click at [620, 500] on span "Save" at bounding box center [604, 503] width 315 height 19
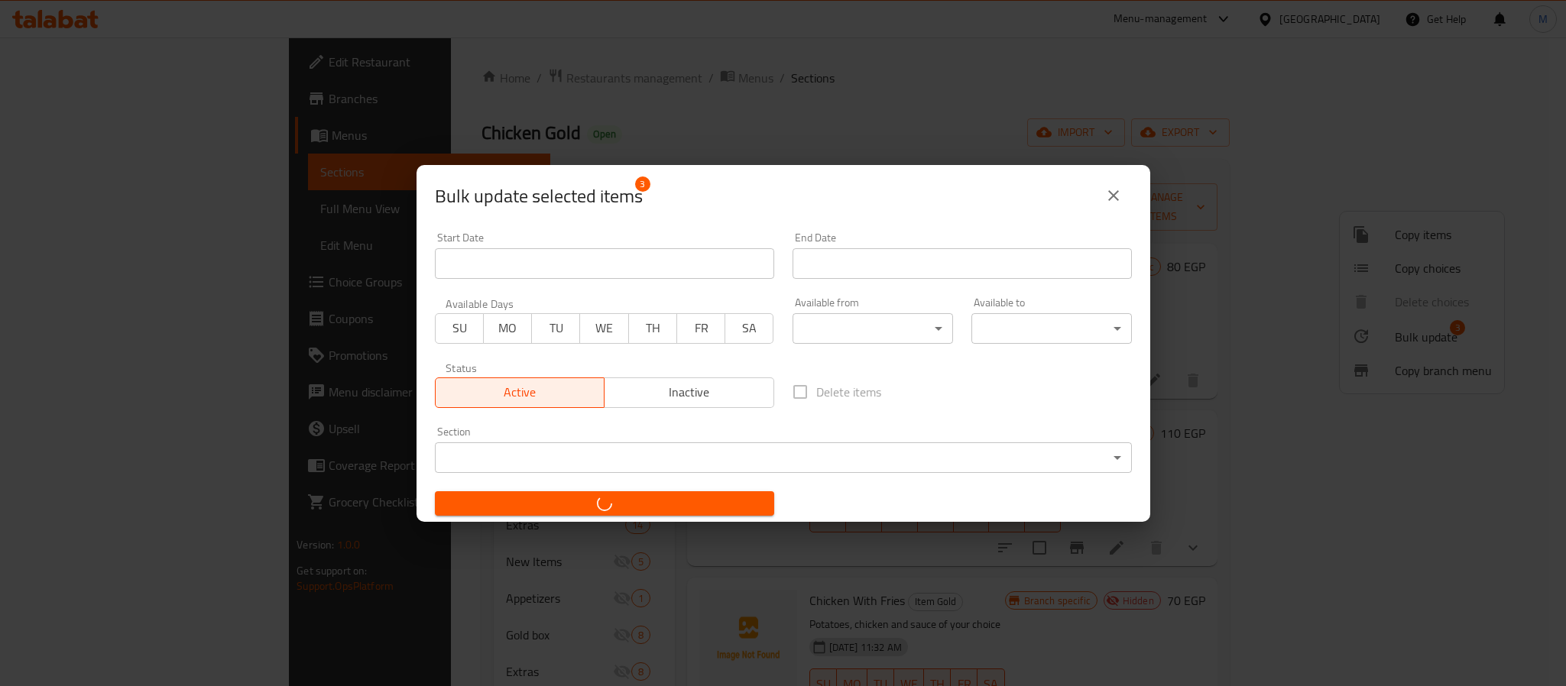
checkbox input "false"
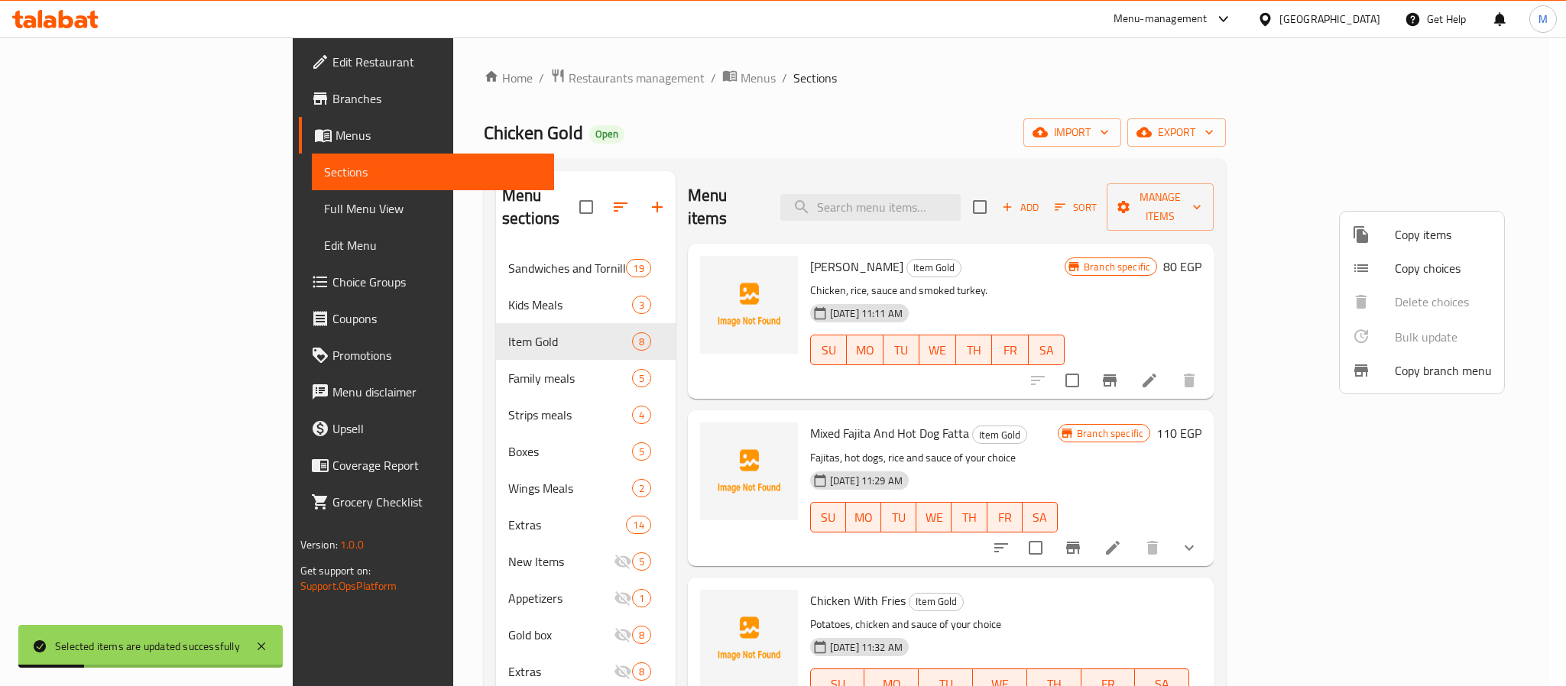
click at [1078, 598] on div at bounding box center [783, 343] width 1566 height 686
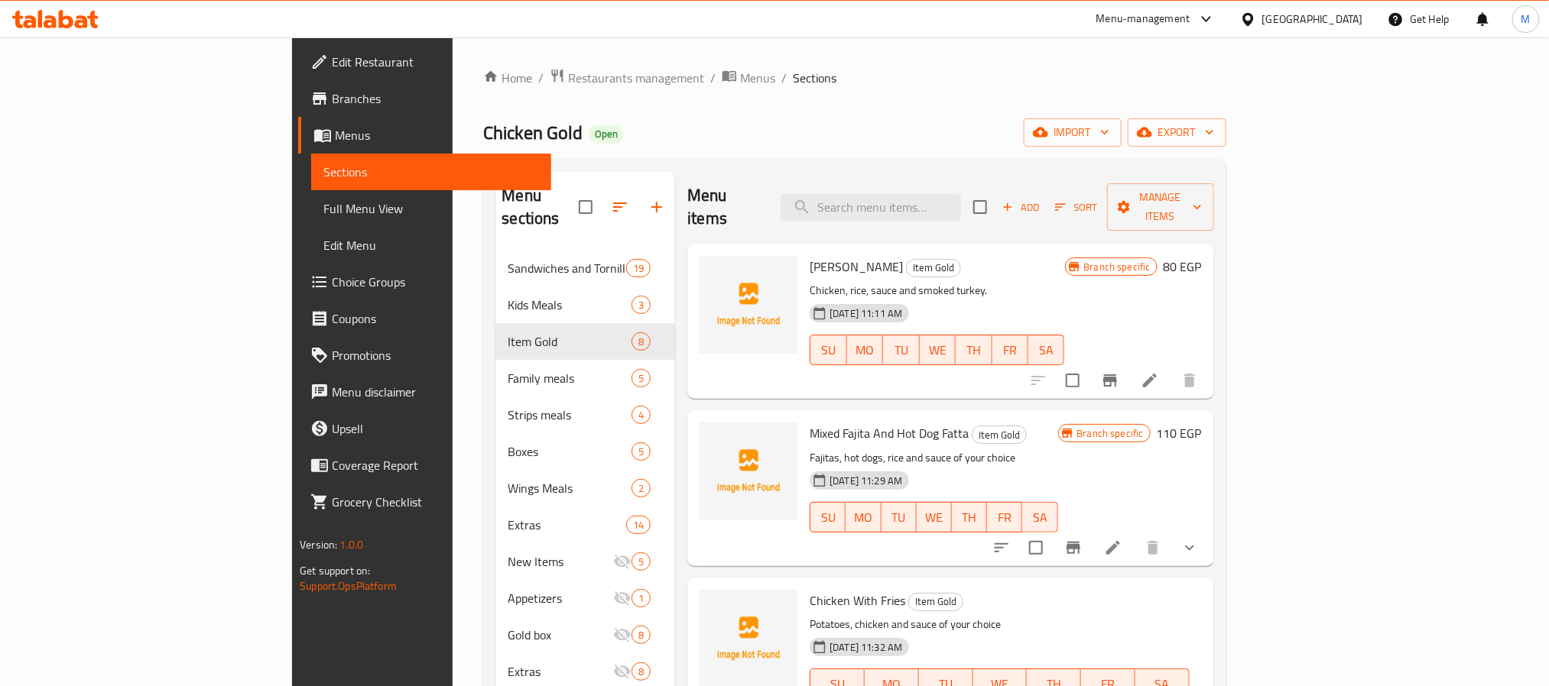
click at [1225, 151] on div "Home / Restaurants management / Menus / Sections Chicken Gold Open import expor…" at bounding box center [854, 469] width 742 height 802
click at [1214, 138] on span "export" at bounding box center [1177, 132] width 74 height 19
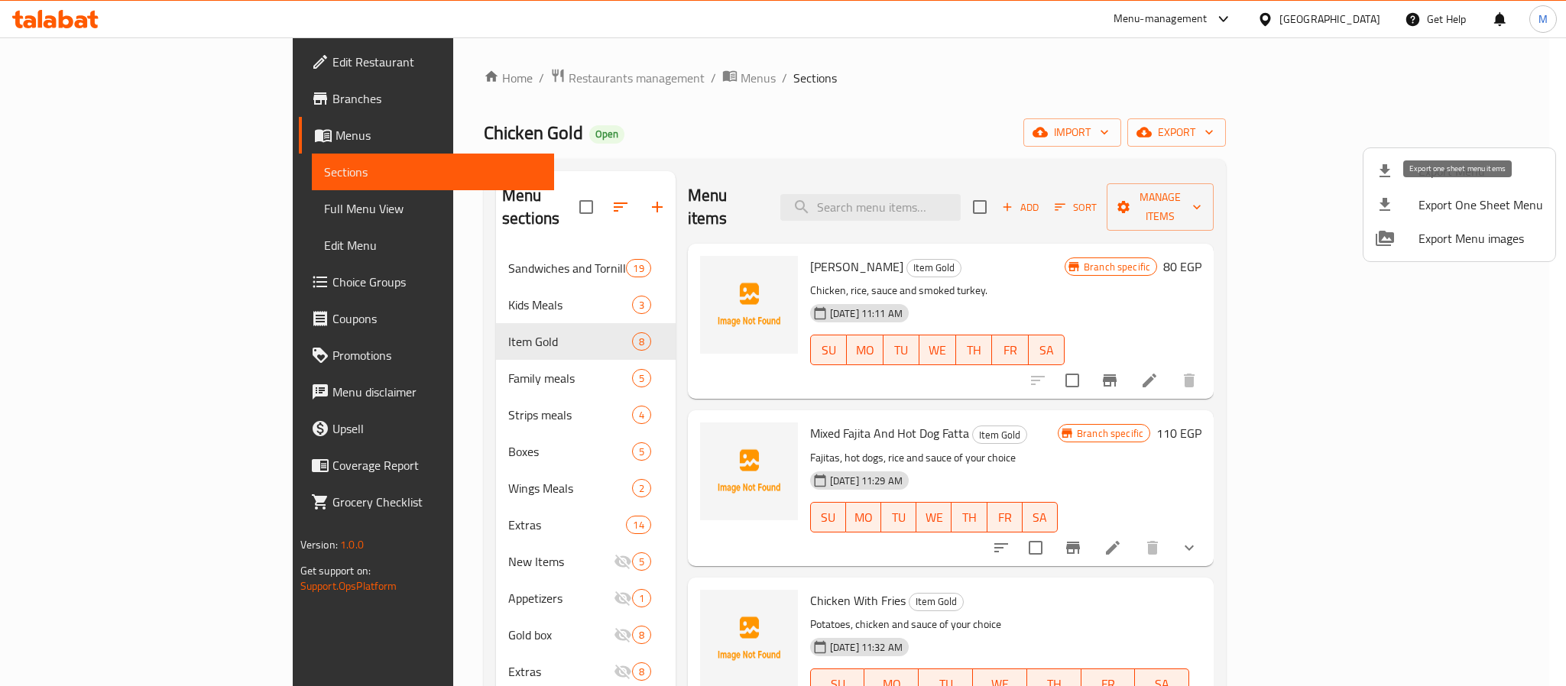
click at [1445, 166] on span "Export Menu" at bounding box center [1481, 171] width 125 height 18
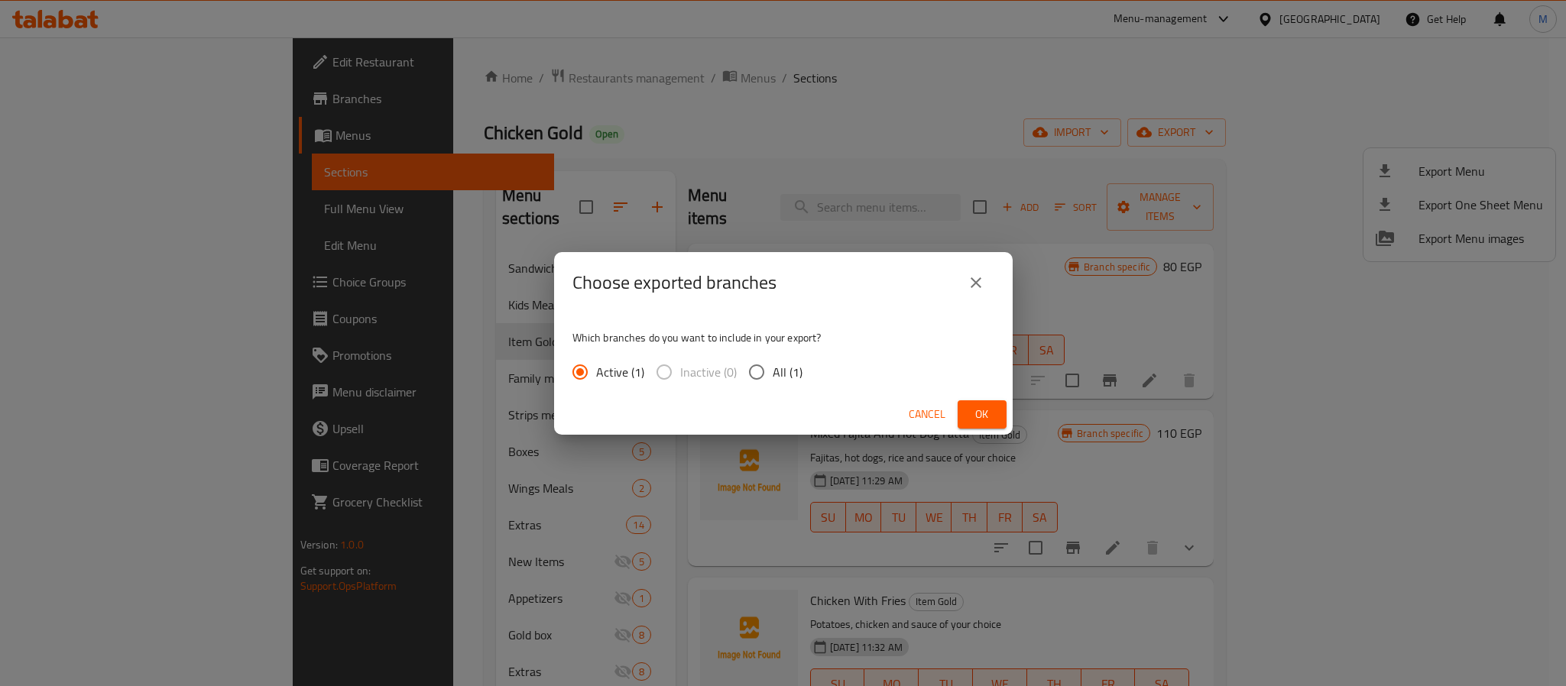
click at [764, 365] on input "All (1)" at bounding box center [757, 372] width 32 height 32
radio input "true"
click at [977, 411] on span "Ok" at bounding box center [982, 414] width 24 height 19
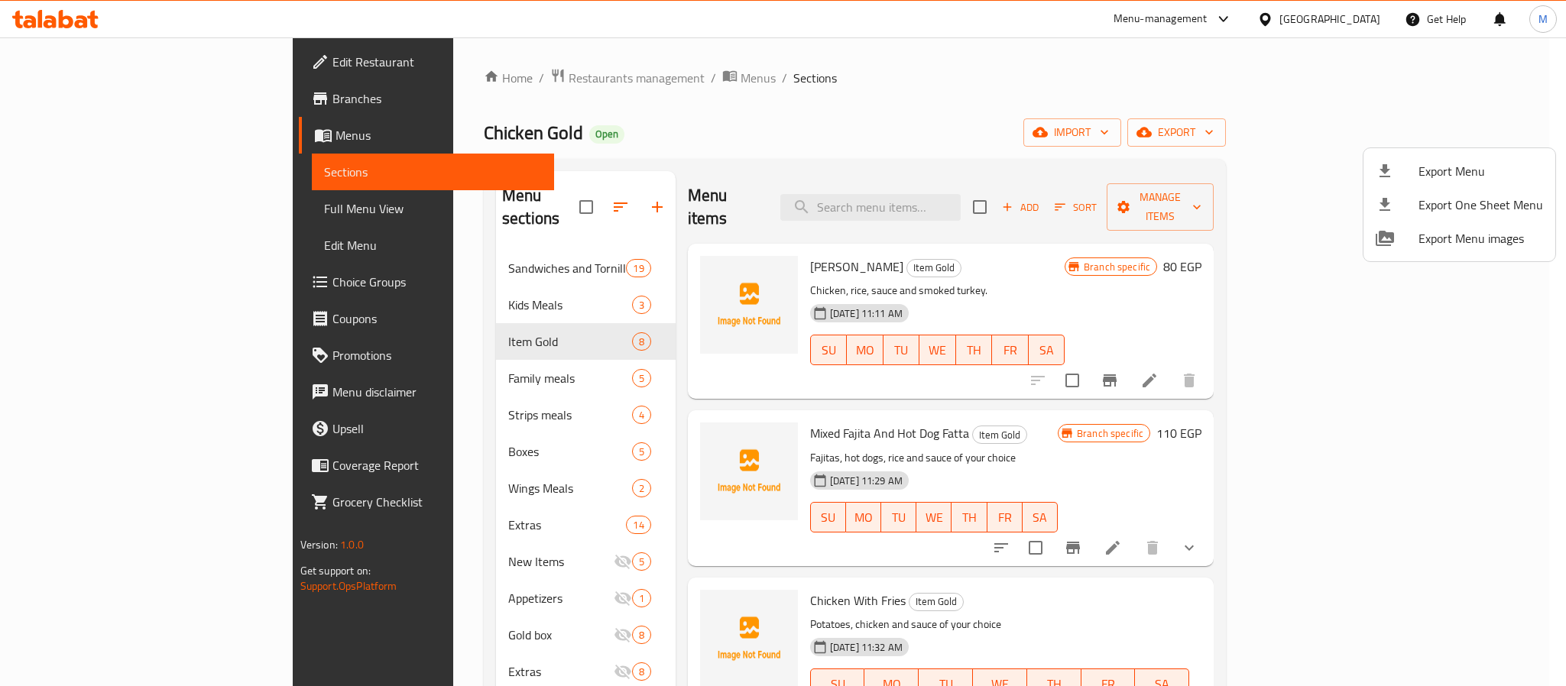
click at [145, 214] on div at bounding box center [783, 343] width 1566 height 686
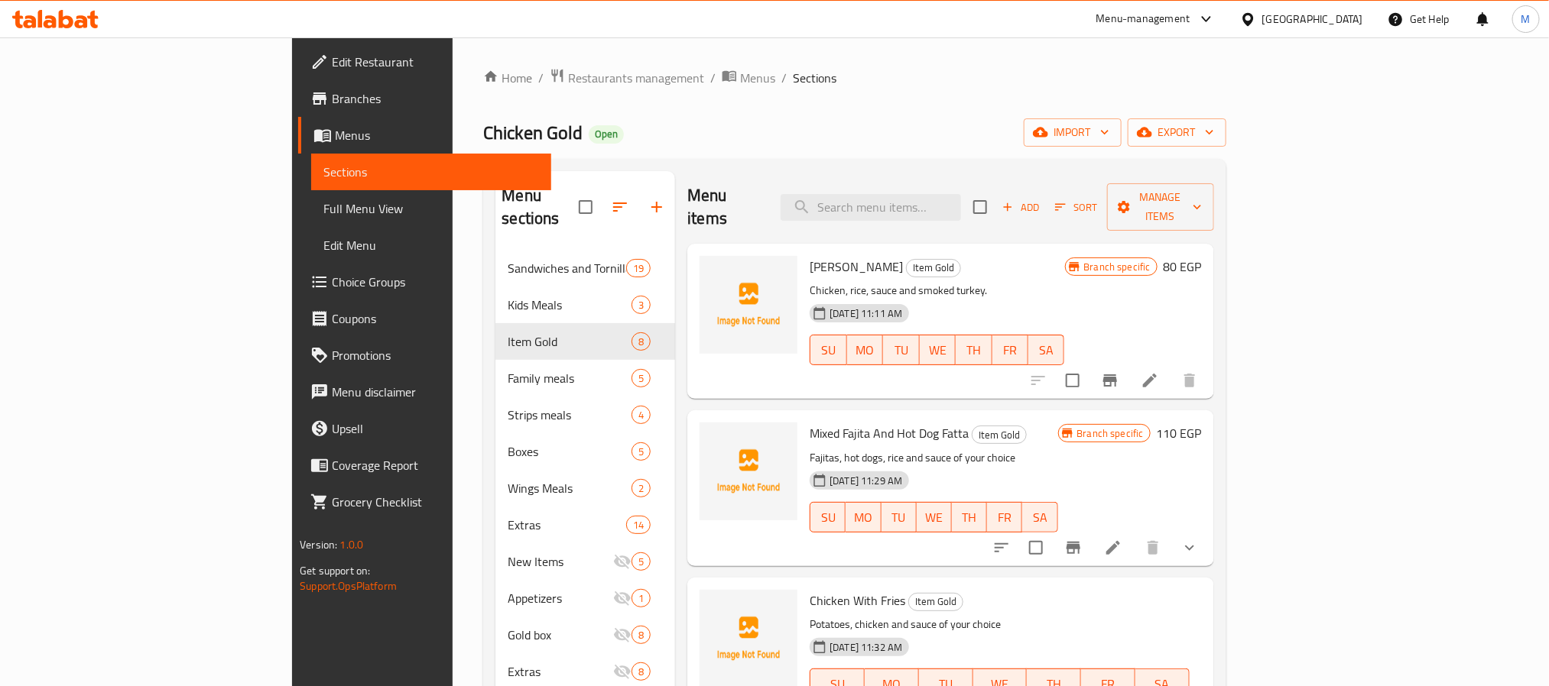
click at [323, 203] on span "Full Menu View" at bounding box center [430, 208] width 215 height 18
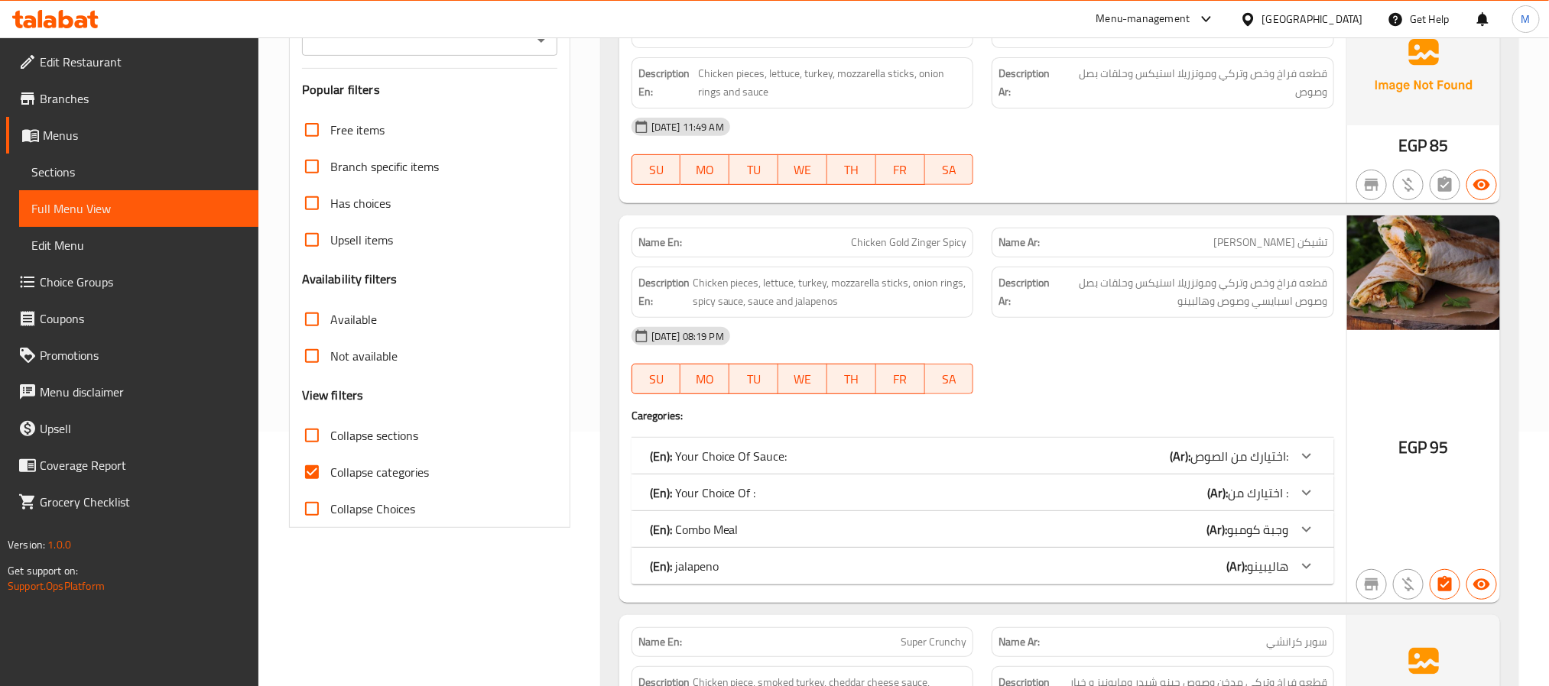
scroll to position [344, 0]
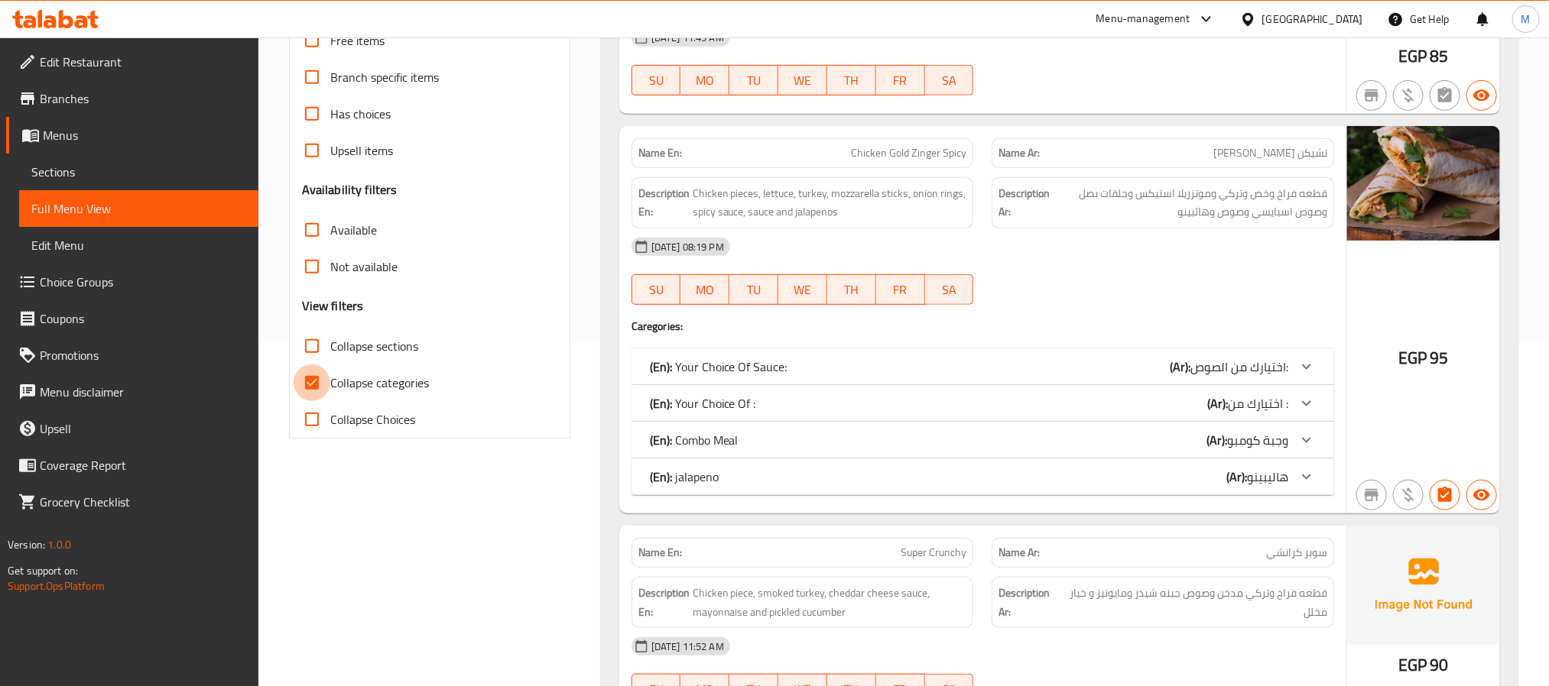
click at [312, 375] on input "Collapse categories" at bounding box center [312, 383] width 37 height 37
checkbox input "false"
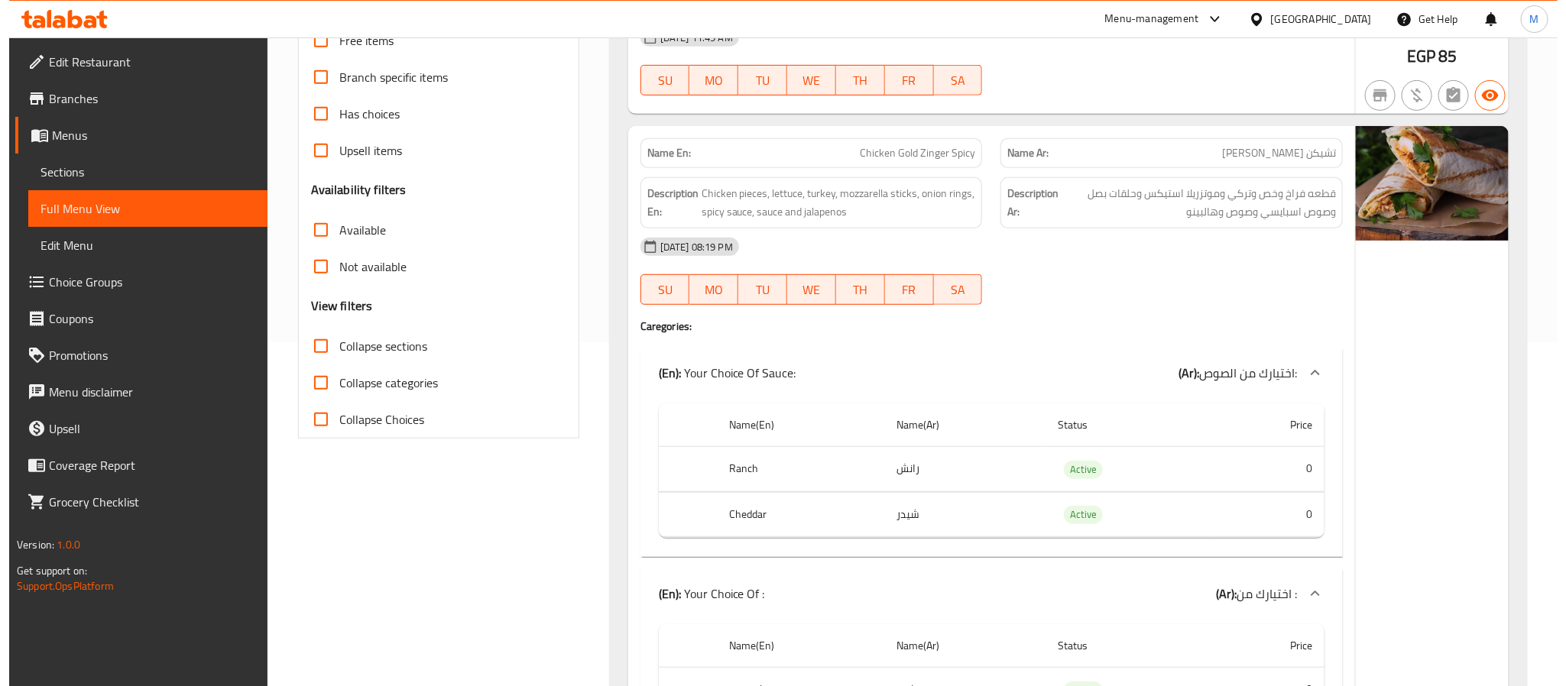
scroll to position [0, 0]
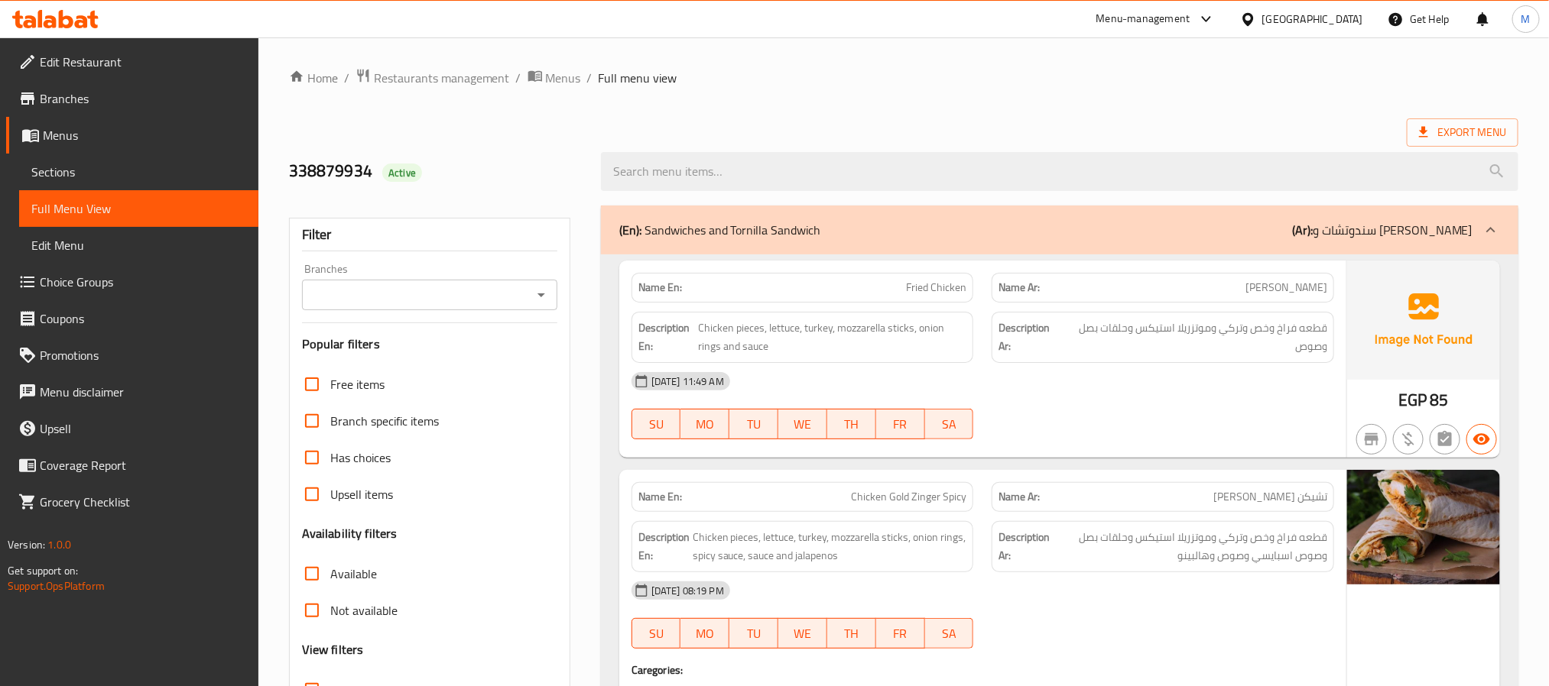
click at [541, 299] on icon "Open" at bounding box center [541, 295] width 18 height 18
click at [424, 326] on li "All" at bounding box center [428, 334] width 255 height 28
type input "All"
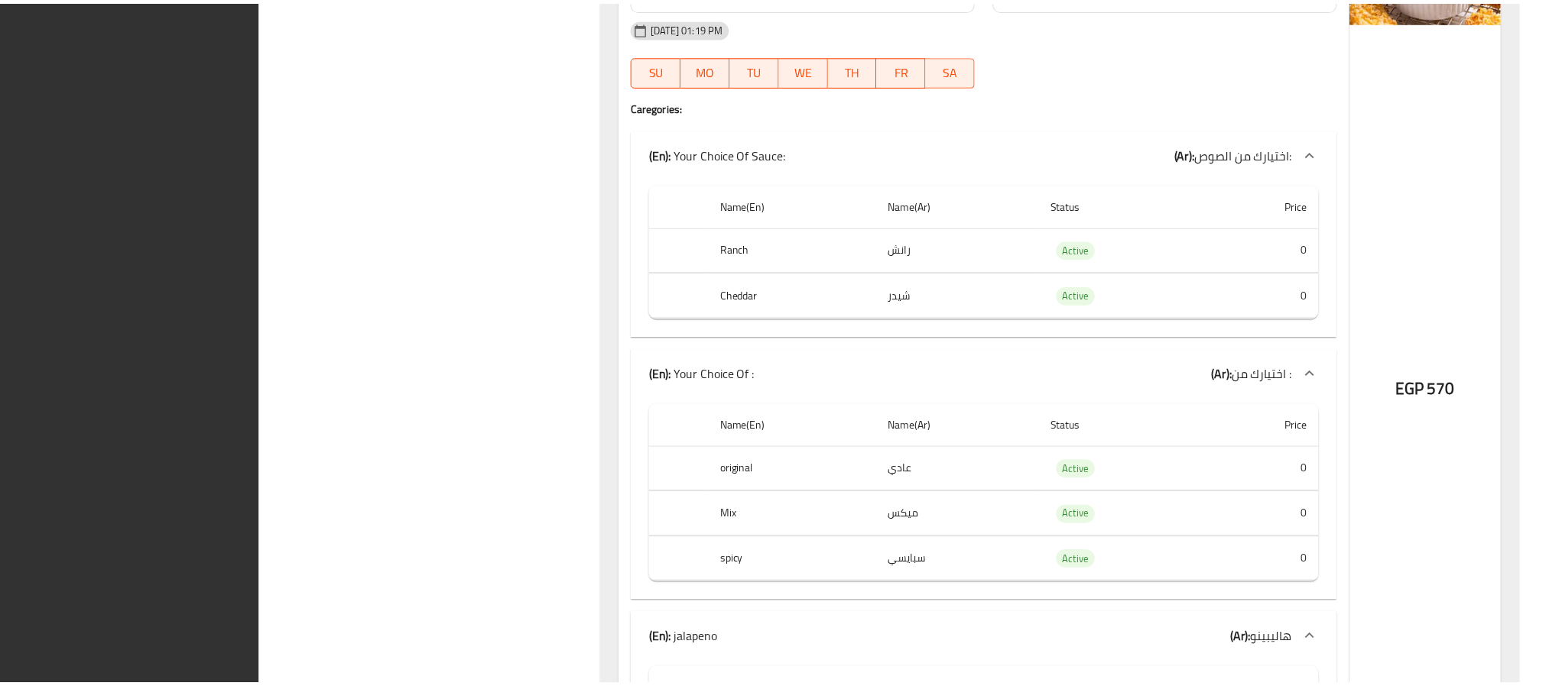
scroll to position [37547, 0]
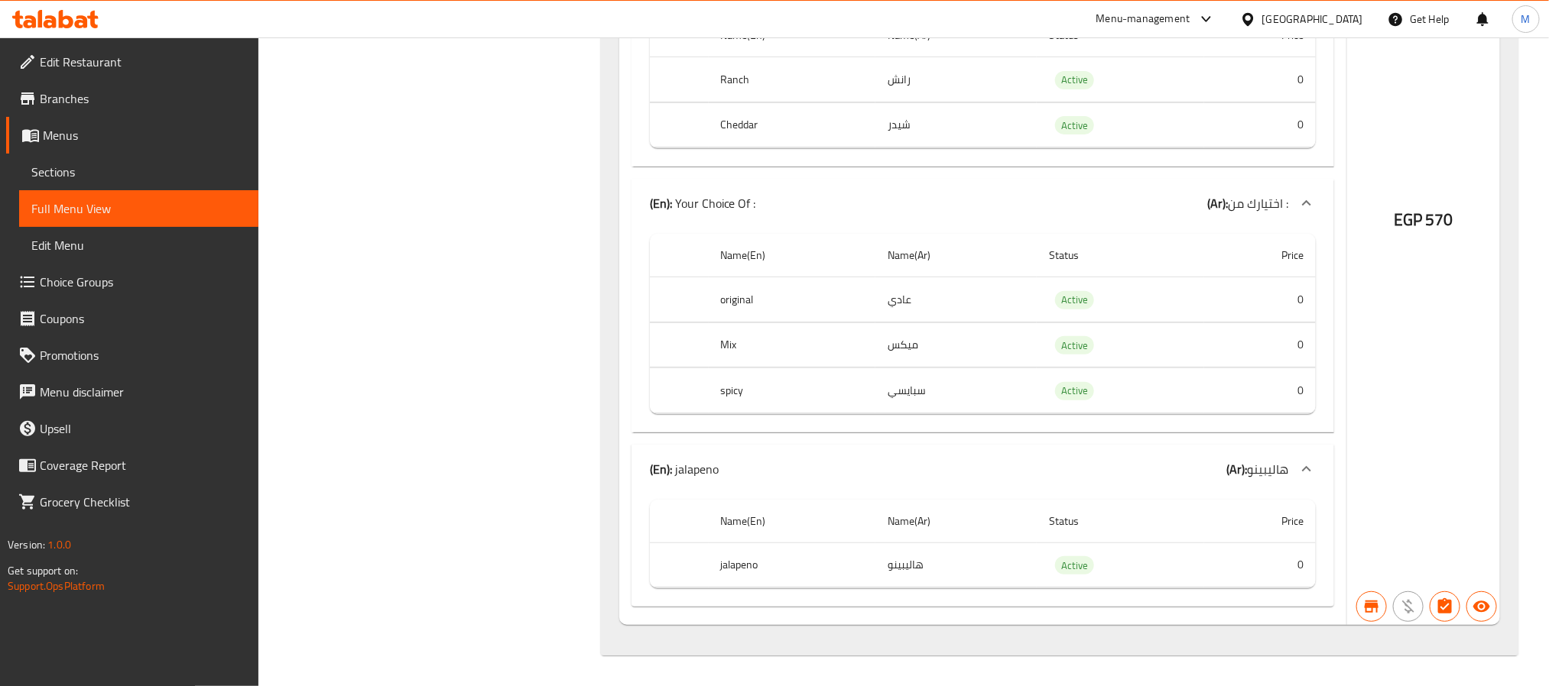
click at [110, 90] on span "Branches" at bounding box center [143, 98] width 206 height 18
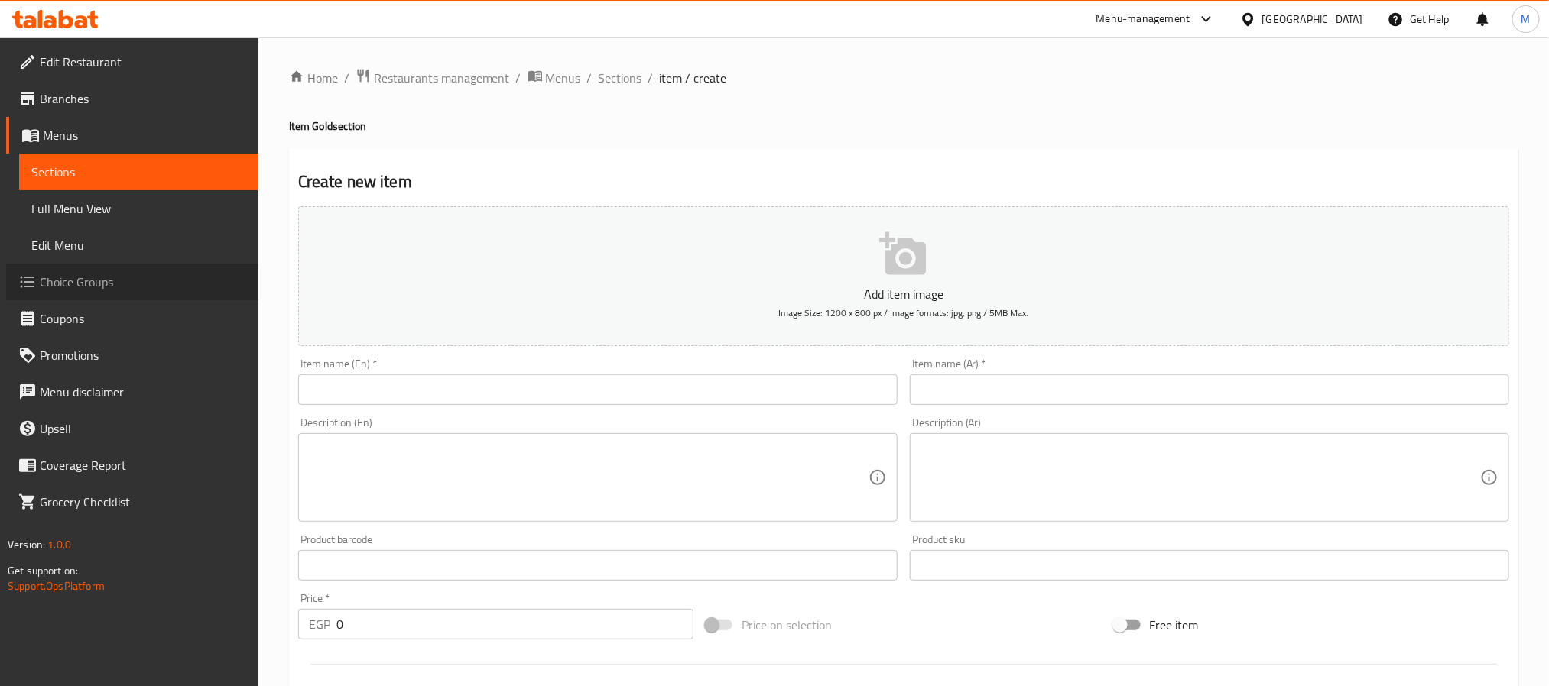
click at [111, 276] on span "Choice Groups" at bounding box center [143, 282] width 206 height 18
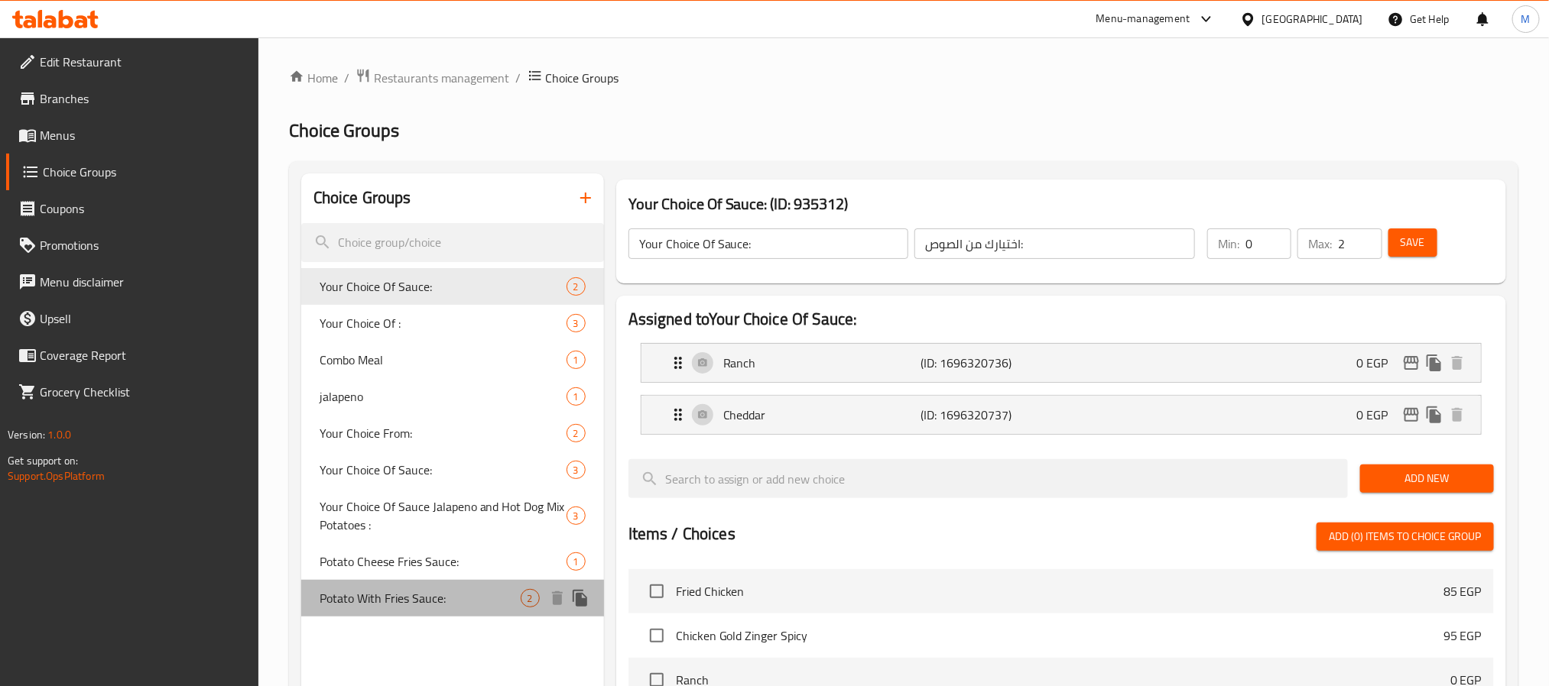
click at [422, 595] on span "Potato With Fries Sauce:" at bounding box center [419, 598] width 201 height 18
type input "Potato With Fries Sauce:"
type input "بطاطس مع صلصة البطاطس المقلية:"
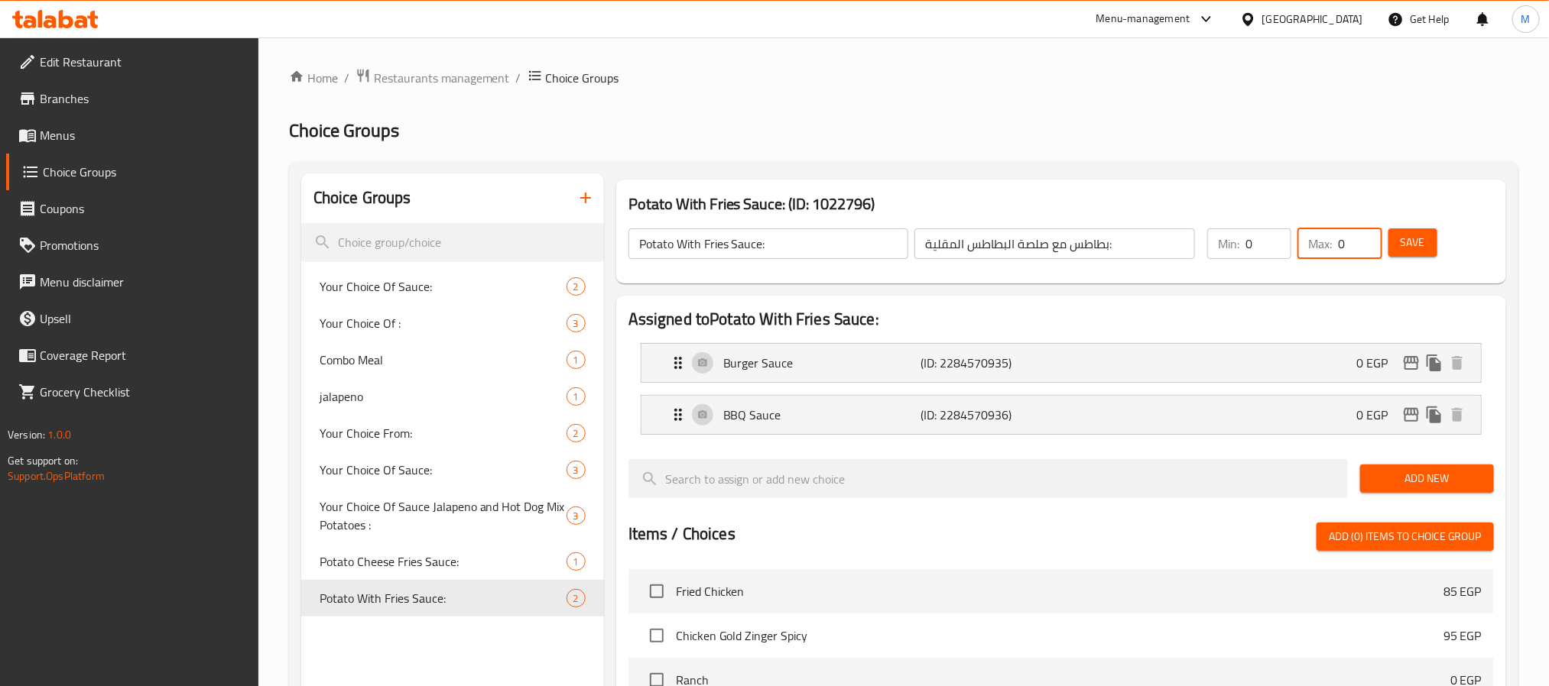
drag, startPoint x: 1347, startPoint y: 241, endPoint x: 1298, endPoint y: 243, distance: 49.0
click at [1298, 243] on div "Max: 0 ​" at bounding box center [1339, 244] width 84 height 31
type input "1"
drag, startPoint x: 1250, startPoint y: 245, endPoint x: 1225, endPoint y: 248, distance: 25.4
click at [1225, 248] on div "Min: 0 ​" at bounding box center [1249, 244] width 84 height 31
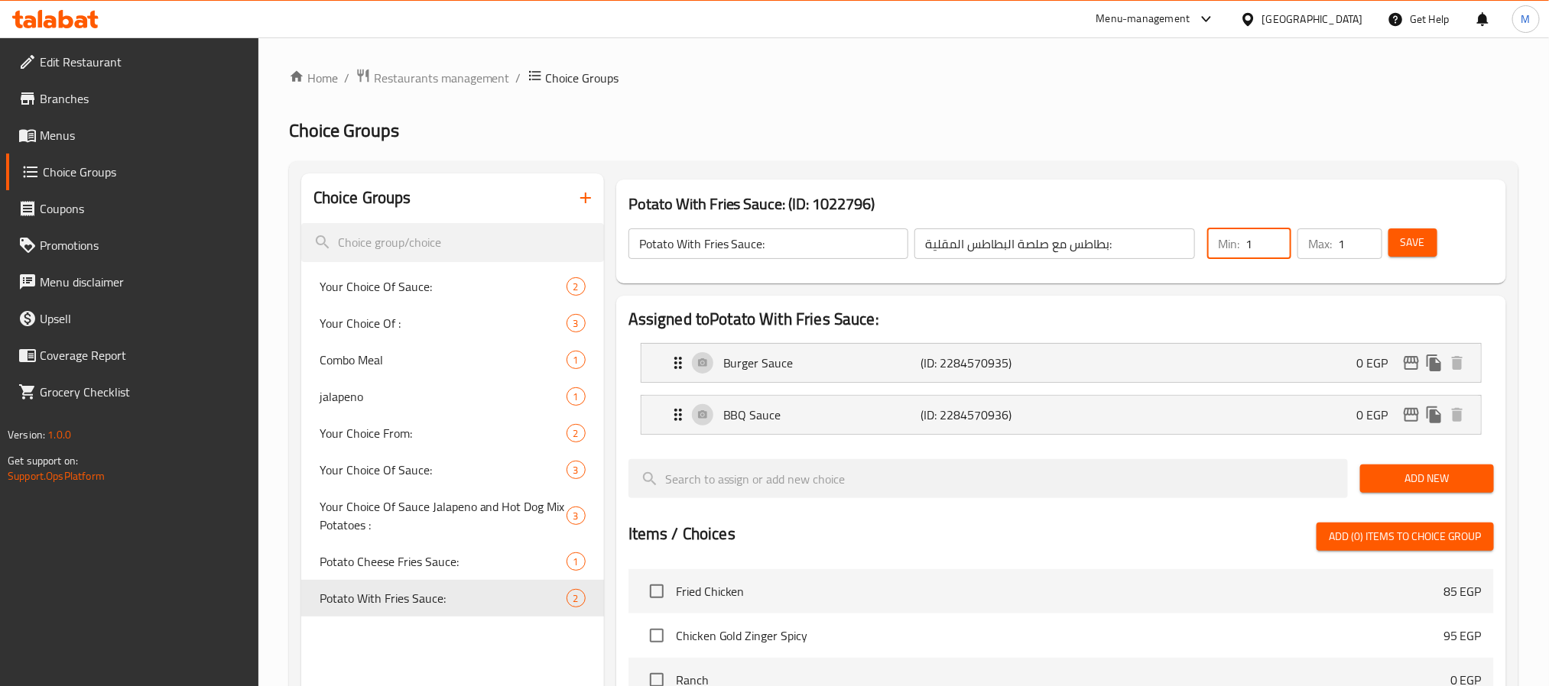
type input "1"
click at [1397, 245] on button "Save" at bounding box center [1412, 243] width 49 height 28
